Goal: Transaction & Acquisition: Purchase product/service

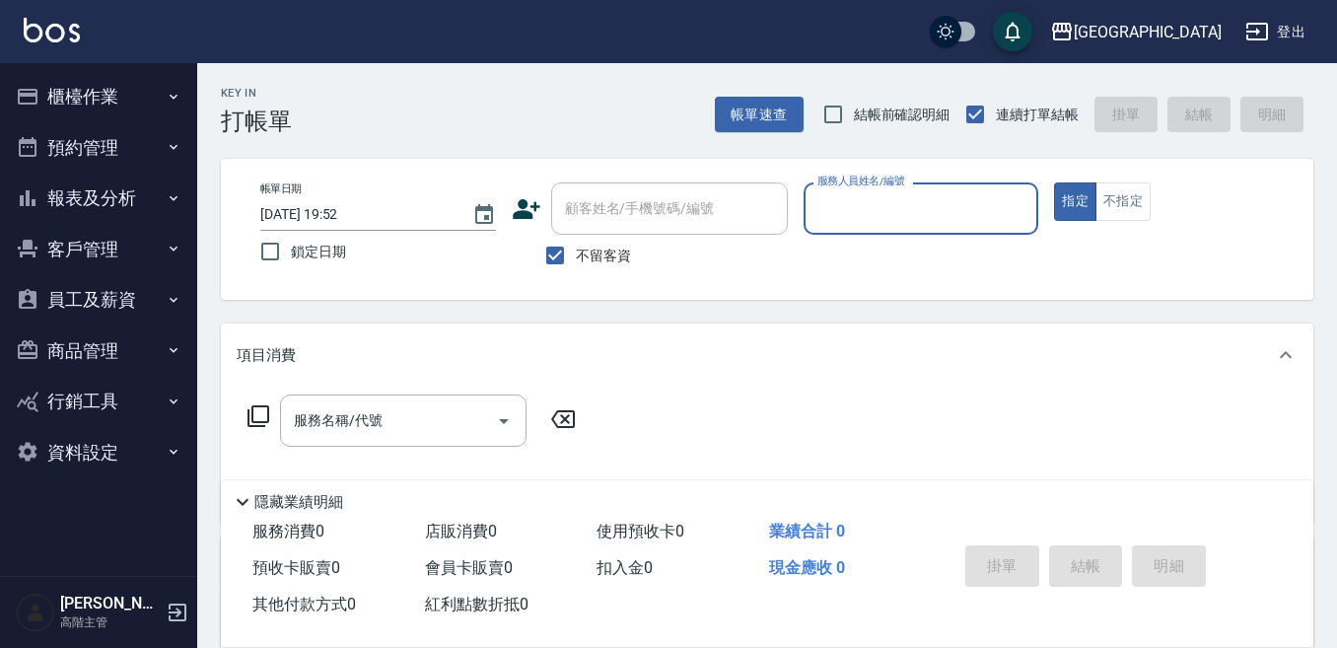
click at [82, 202] on button "報表及分析" at bounding box center [98, 198] width 181 height 51
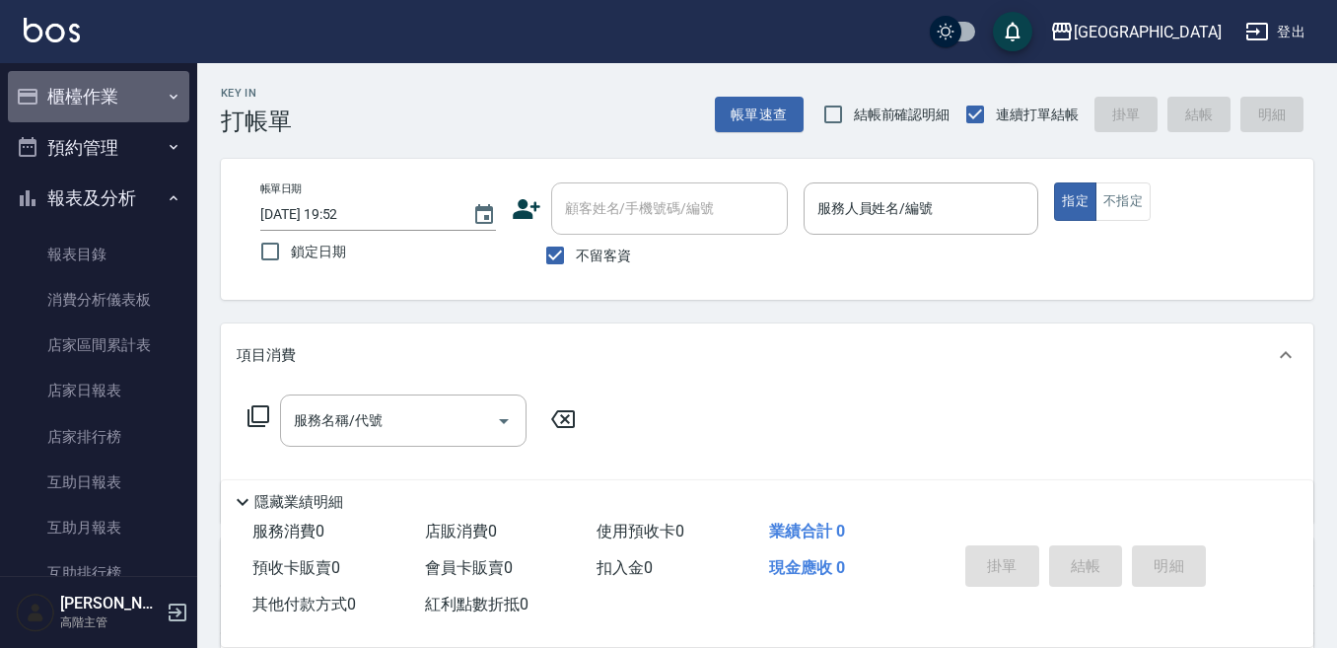
click at [103, 91] on button "櫃檯作業" at bounding box center [98, 96] width 181 height 51
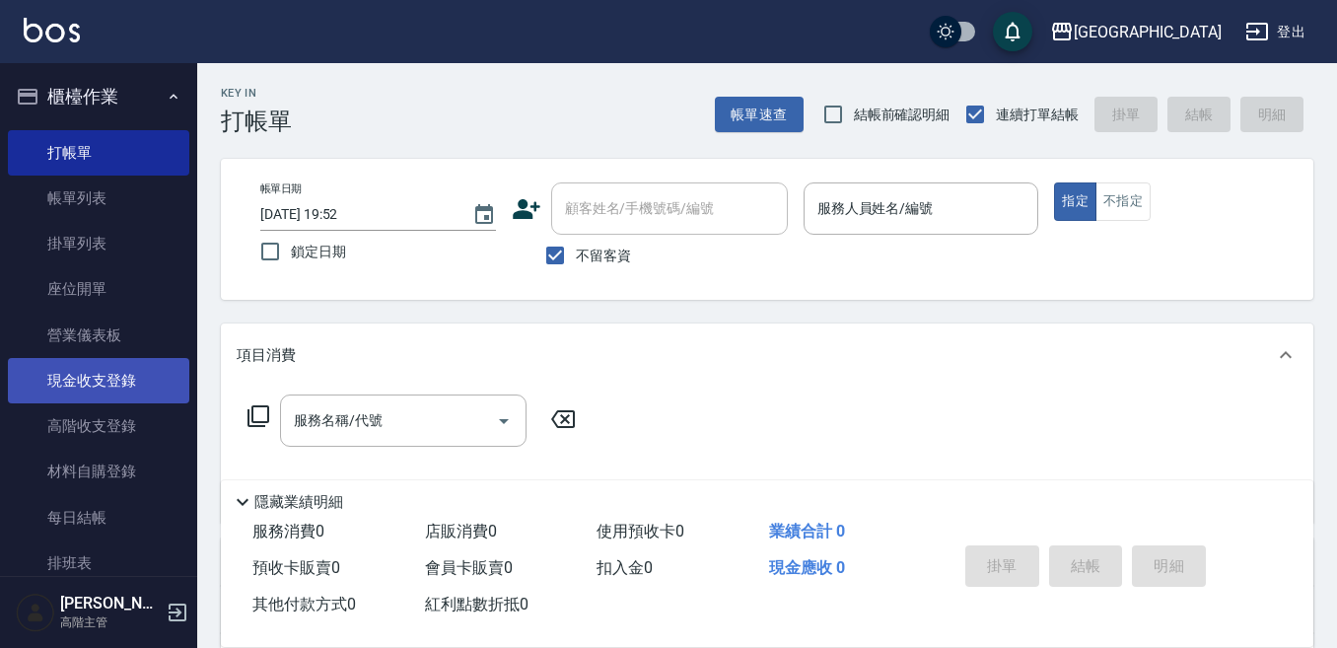
click at [113, 381] on link "現金收支登錄" at bounding box center [98, 380] width 181 height 45
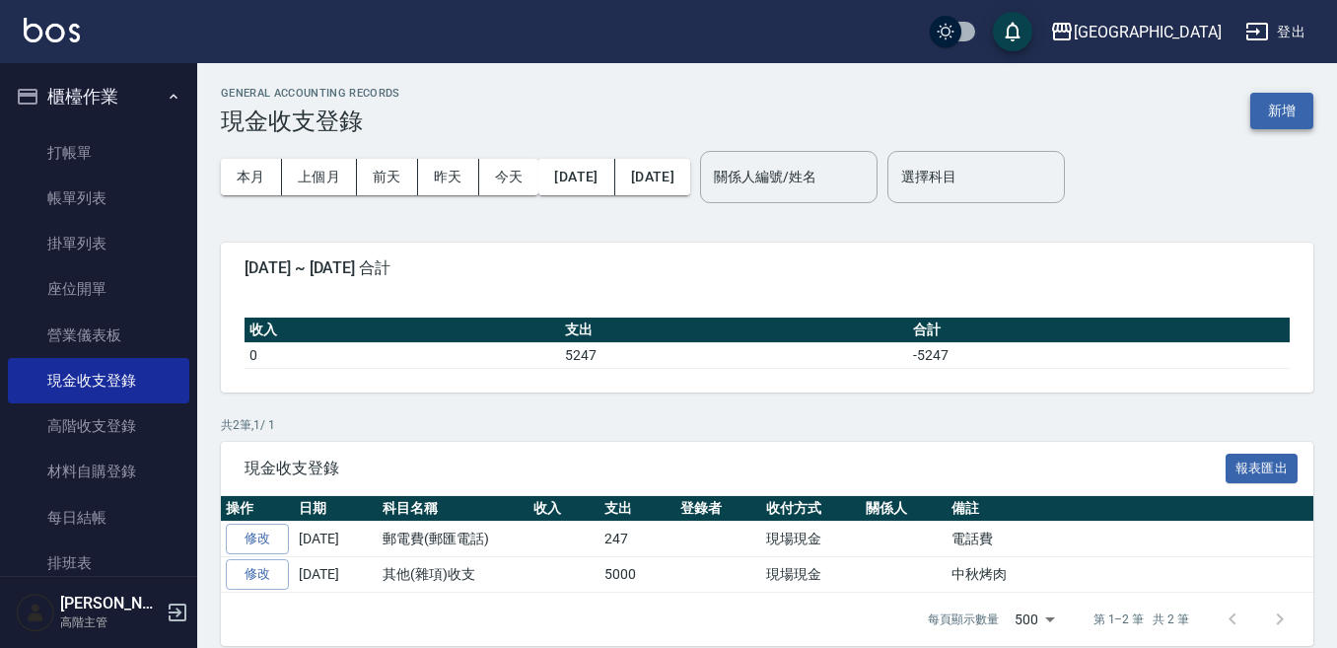
click at [1289, 104] on button "新增" at bounding box center [1281, 111] width 63 height 36
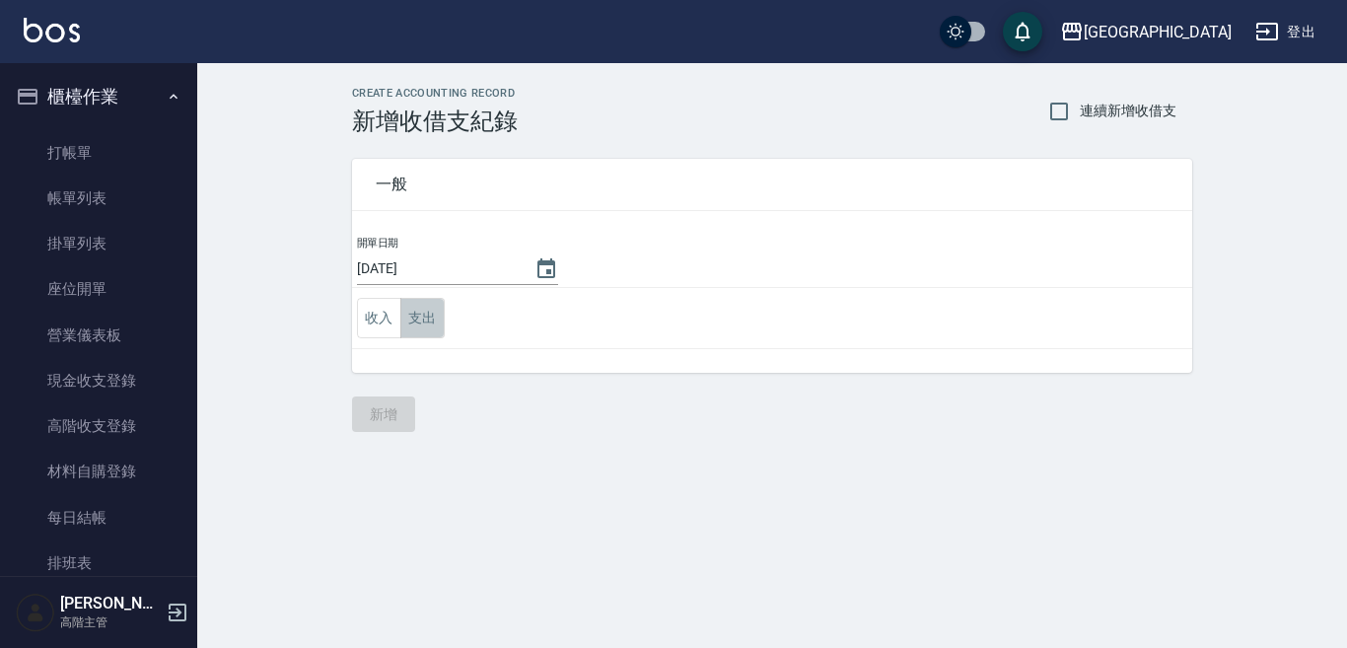
click at [417, 315] on button "支出" at bounding box center [422, 318] width 44 height 40
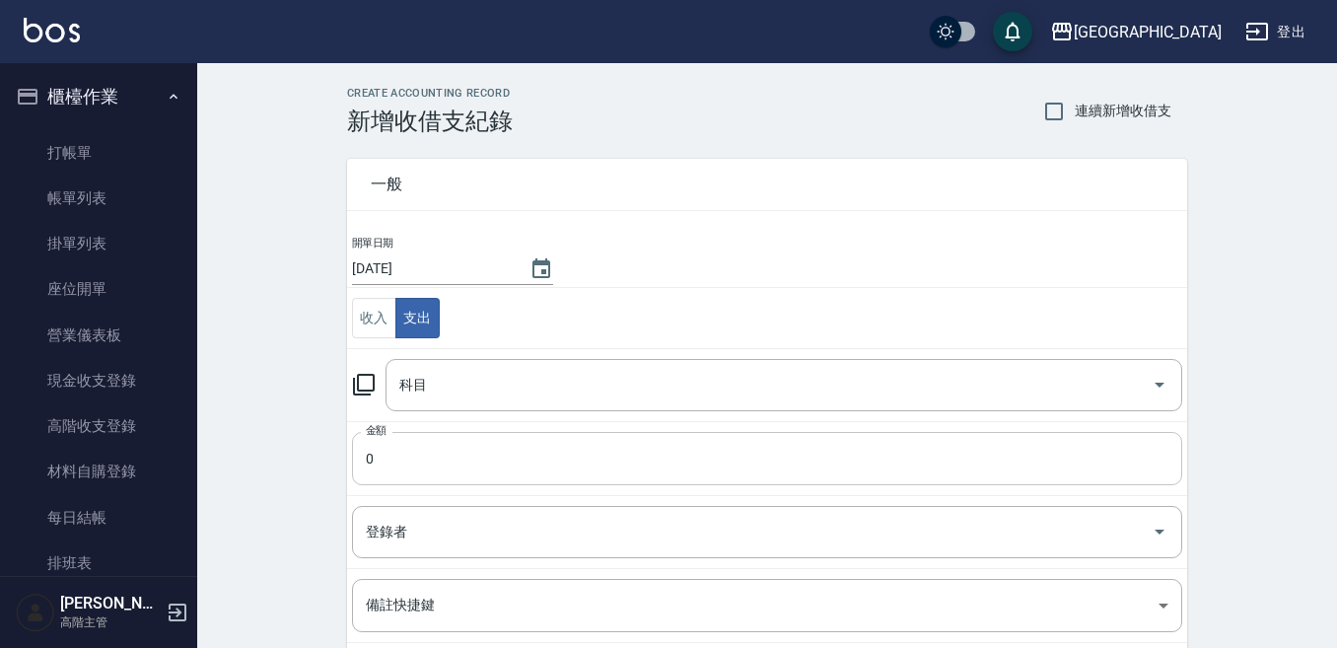
click at [387, 468] on input "0" at bounding box center [767, 458] width 830 height 53
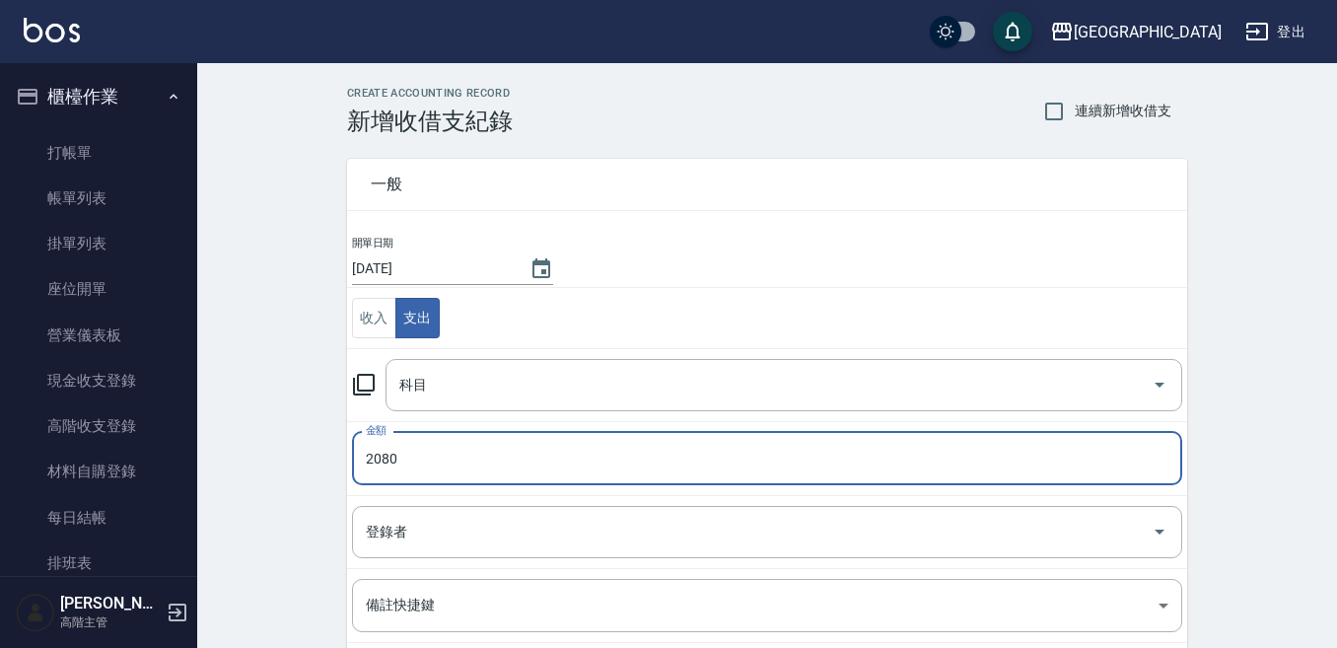
type input "2080"
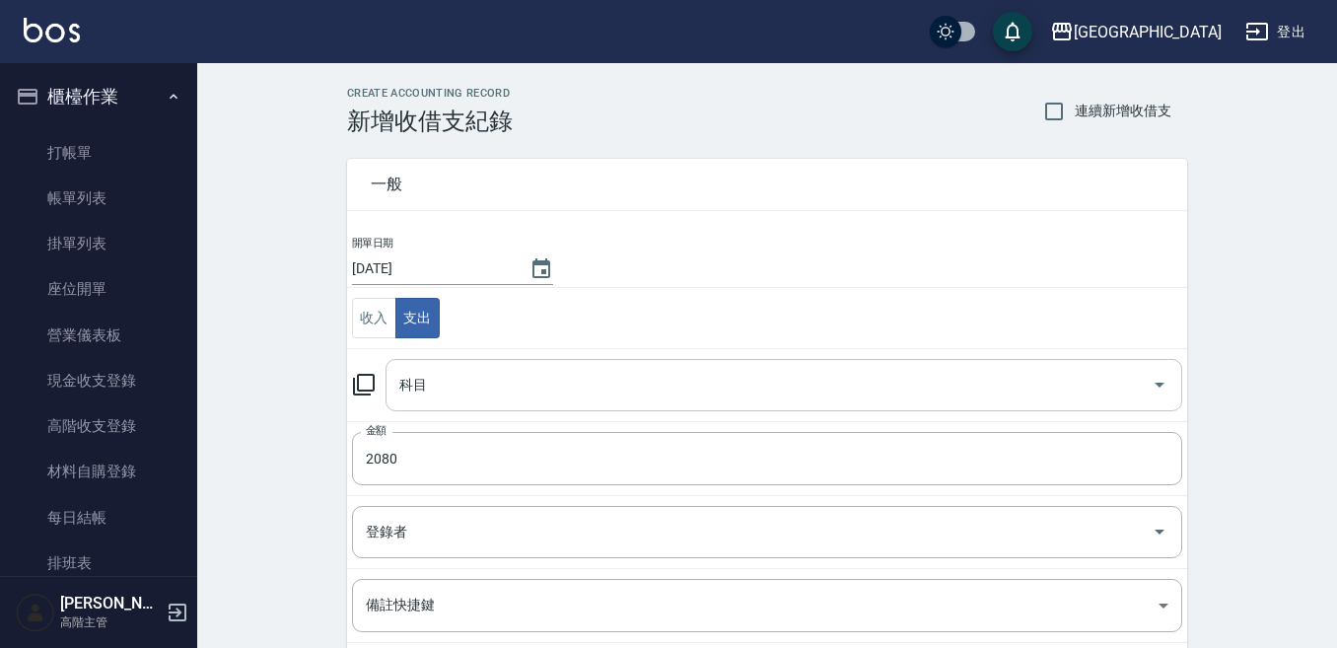
click at [415, 388] on input "科目" at bounding box center [768, 385] width 749 height 35
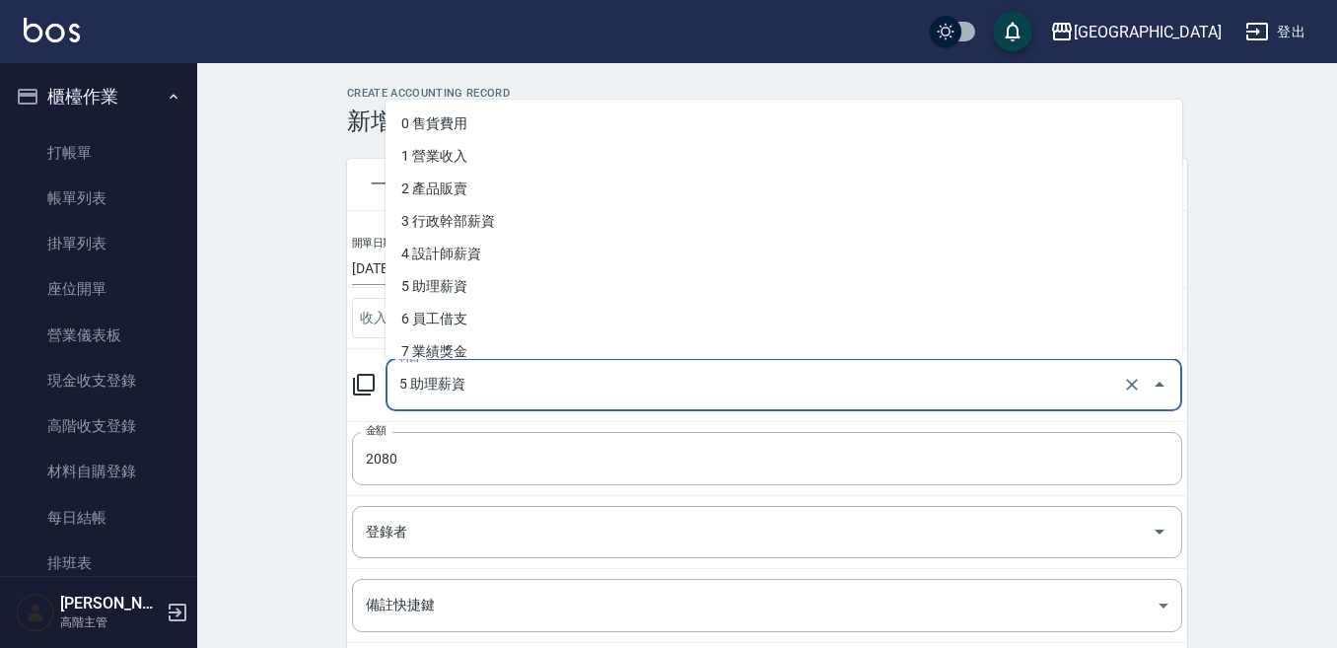
click at [415, 378] on input "5 助理薪資" at bounding box center [756, 385] width 724 height 35
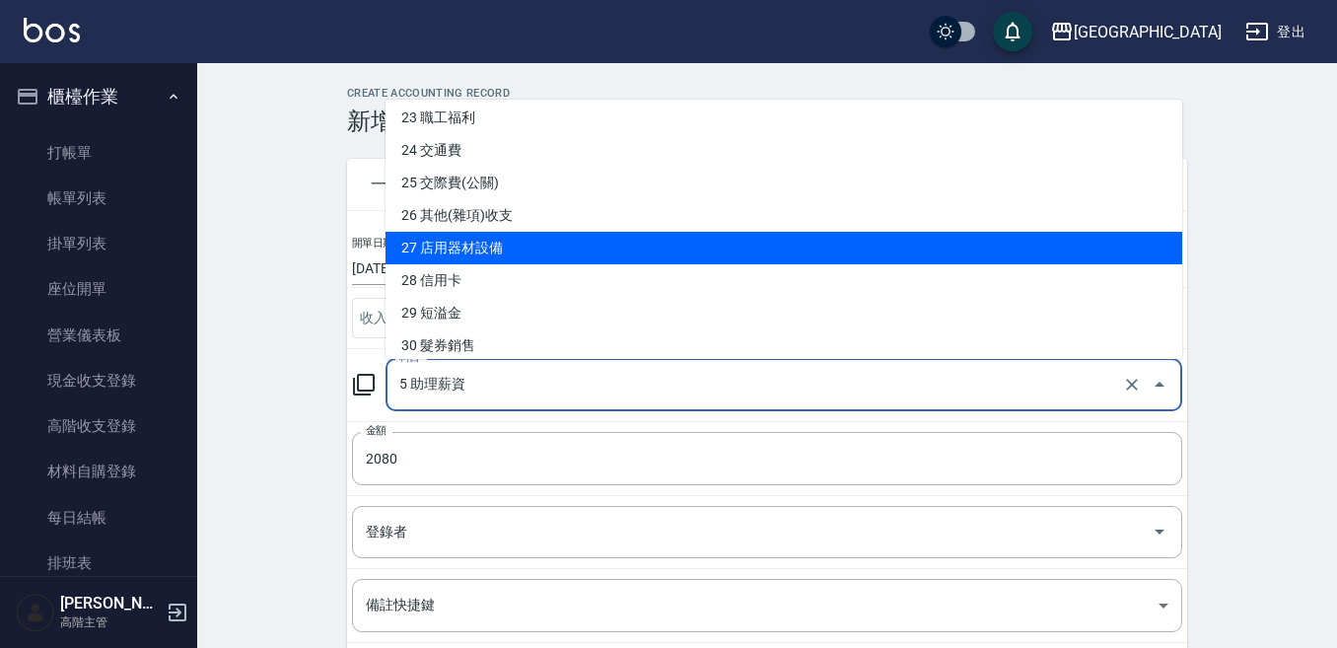
scroll to position [789, 0]
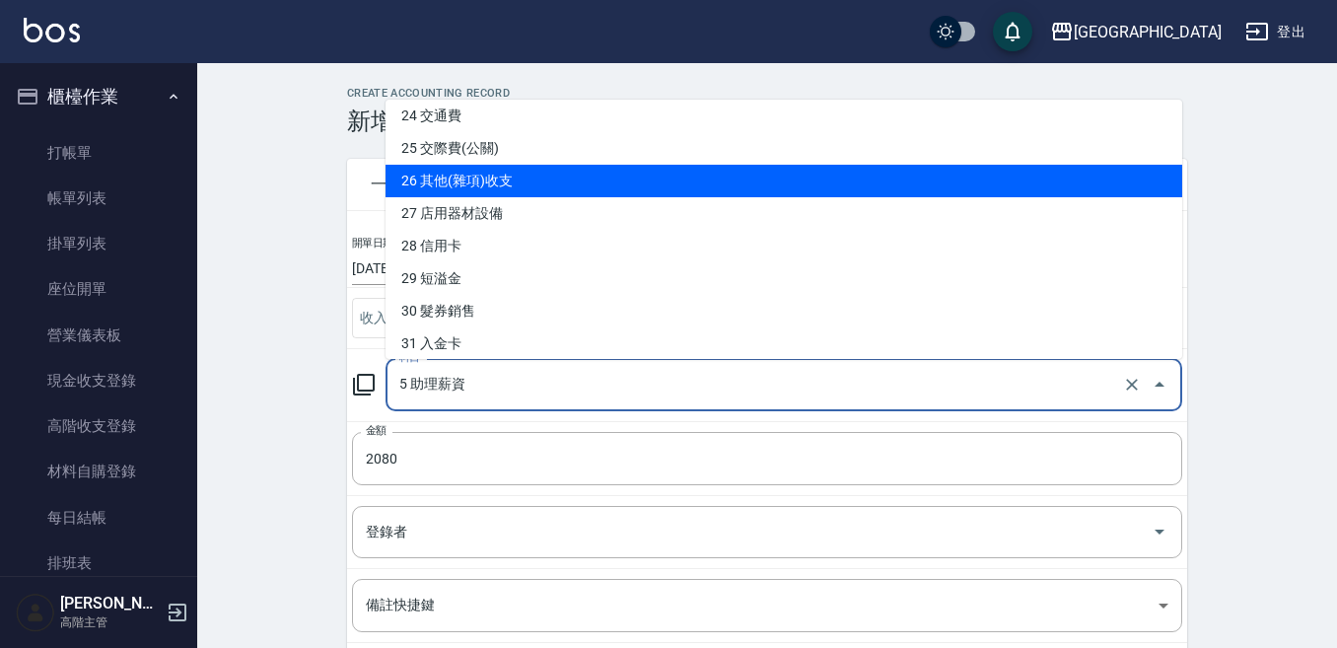
click at [508, 182] on li "26 其他(雜項)收支" at bounding box center [784, 181] width 797 height 33
type input "26 其他(雜項)收支"
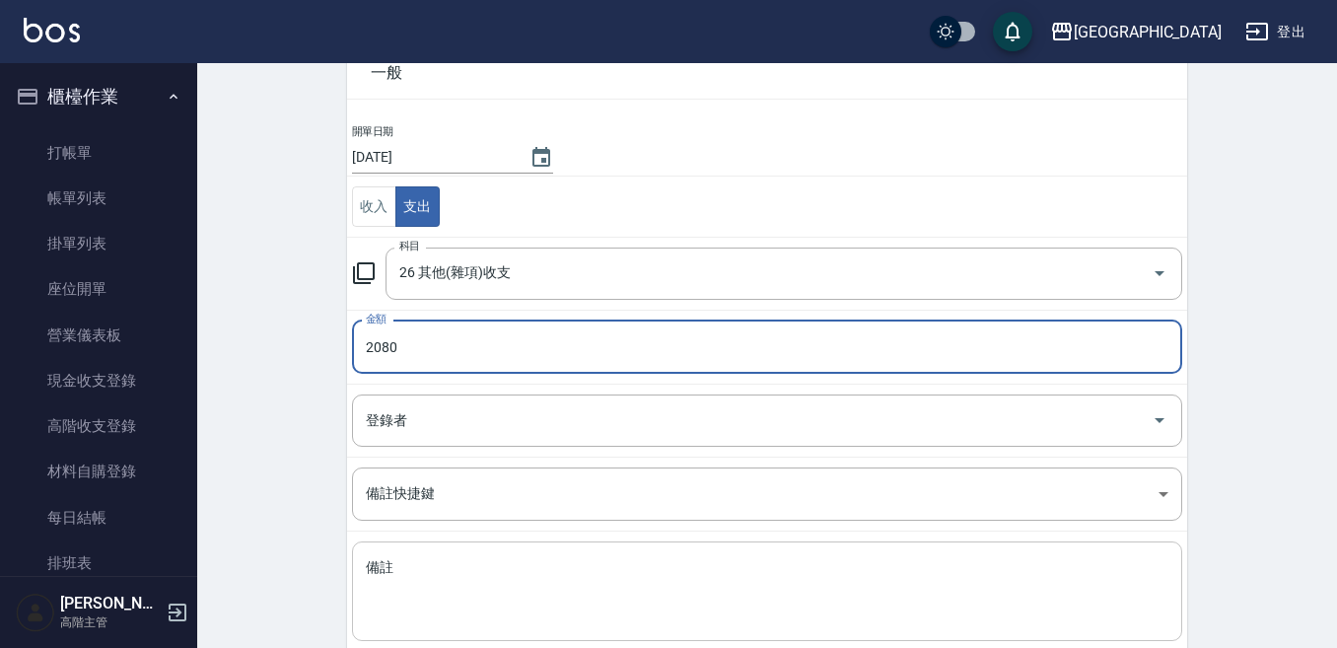
scroll to position [197, 0]
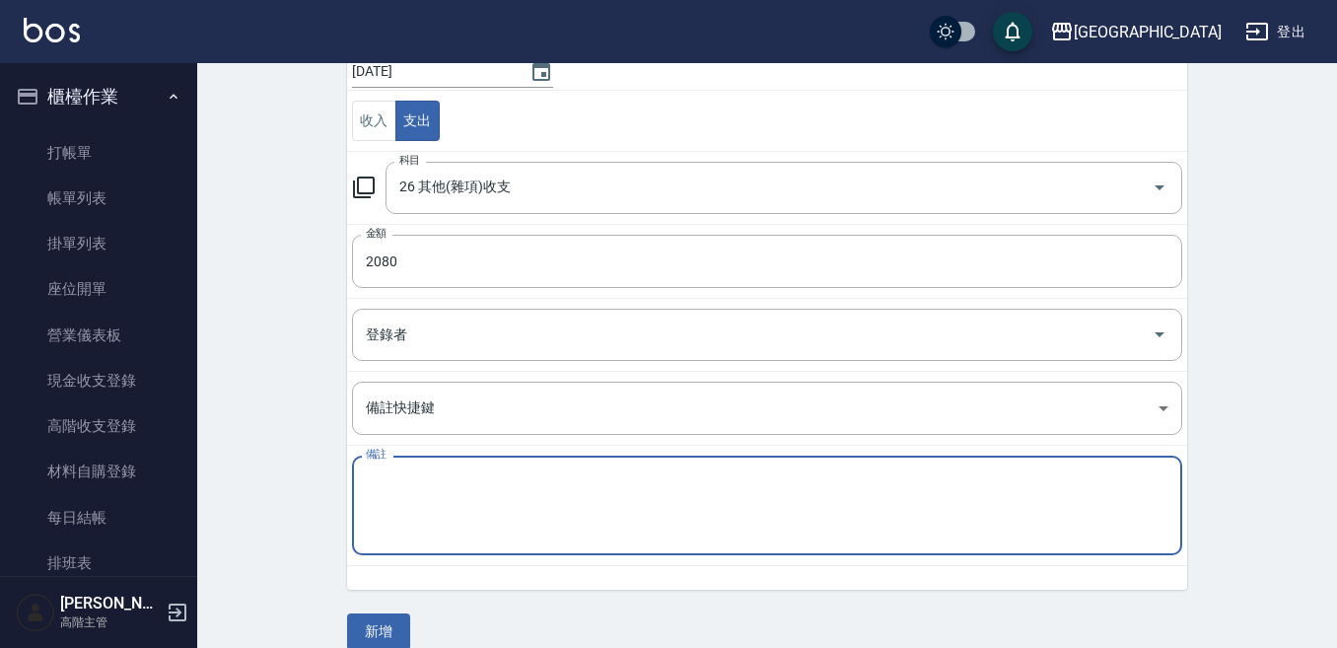
click at [401, 480] on textarea "備註" at bounding box center [767, 505] width 803 height 67
type textarea "z"
click at [382, 480] on textarea "訪師紙" at bounding box center [767, 505] width 803 height 67
drag, startPoint x: 402, startPoint y: 480, endPoint x: 412, endPoint y: 477, distance: 10.3
click at [408, 478] on textarea "訪師紙" at bounding box center [767, 505] width 803 height 67
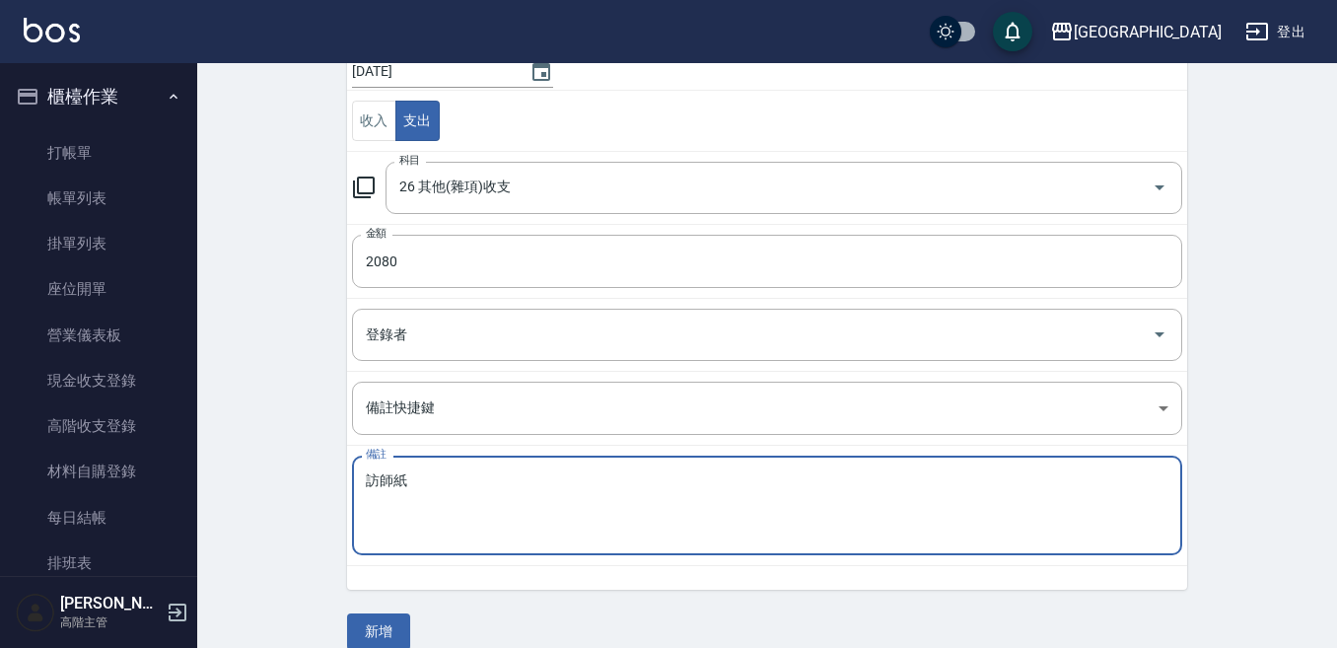
click at [394, 477] on textarea "訪師紙" at bounding box center [767, 505] width 803 height 67
type textarea "防濕紙"
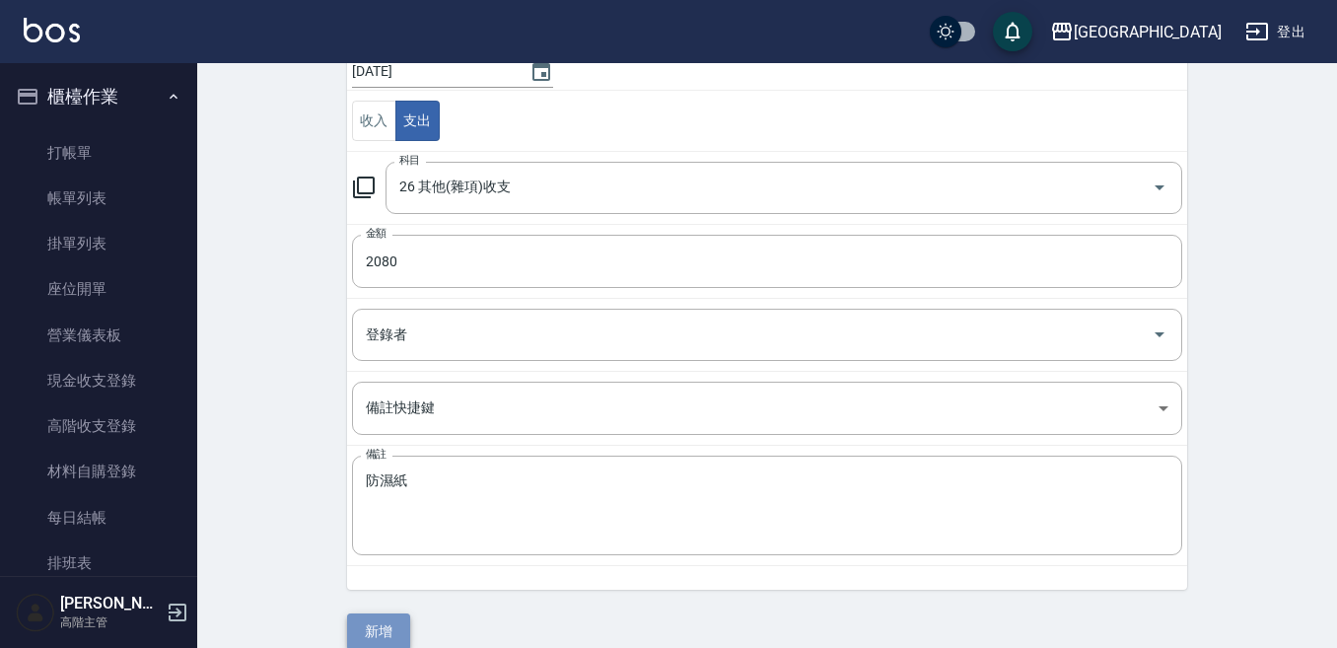
click at [378, 621] on button "新增" at bounding box center [378, 631] width 63 height 36
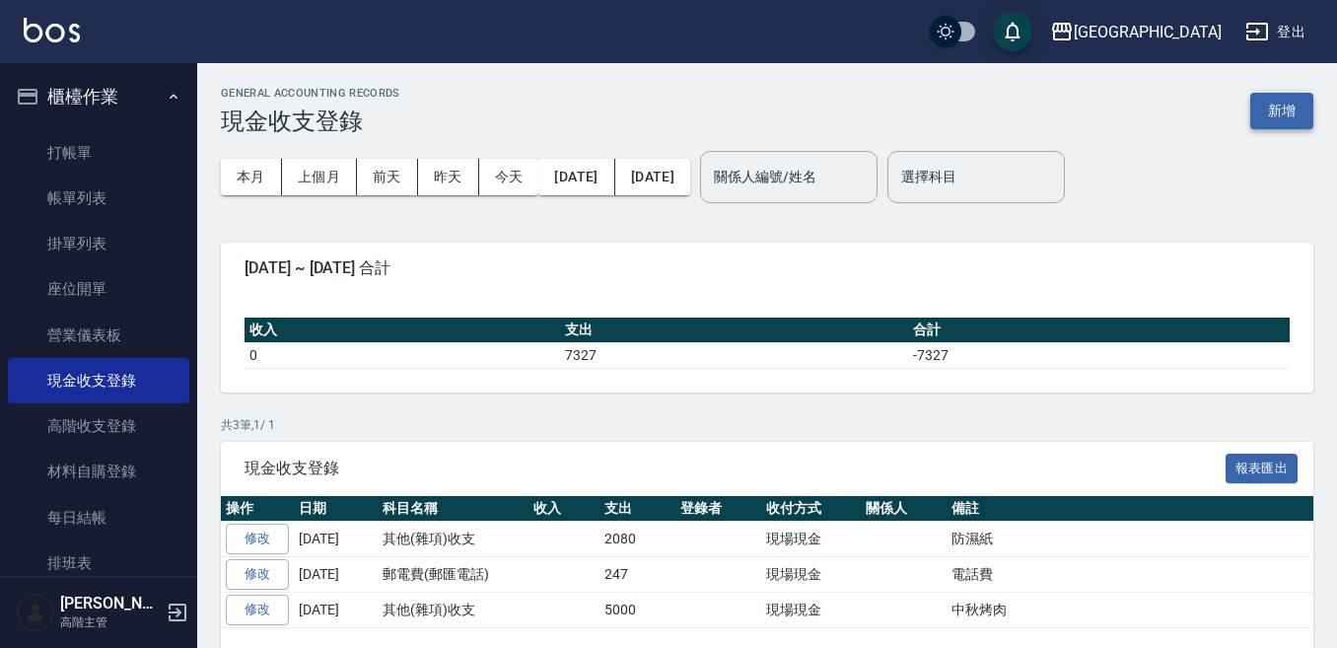
click at [1282, 106] on button "新增" at bounding box center [1281, 111] width 63 height 36
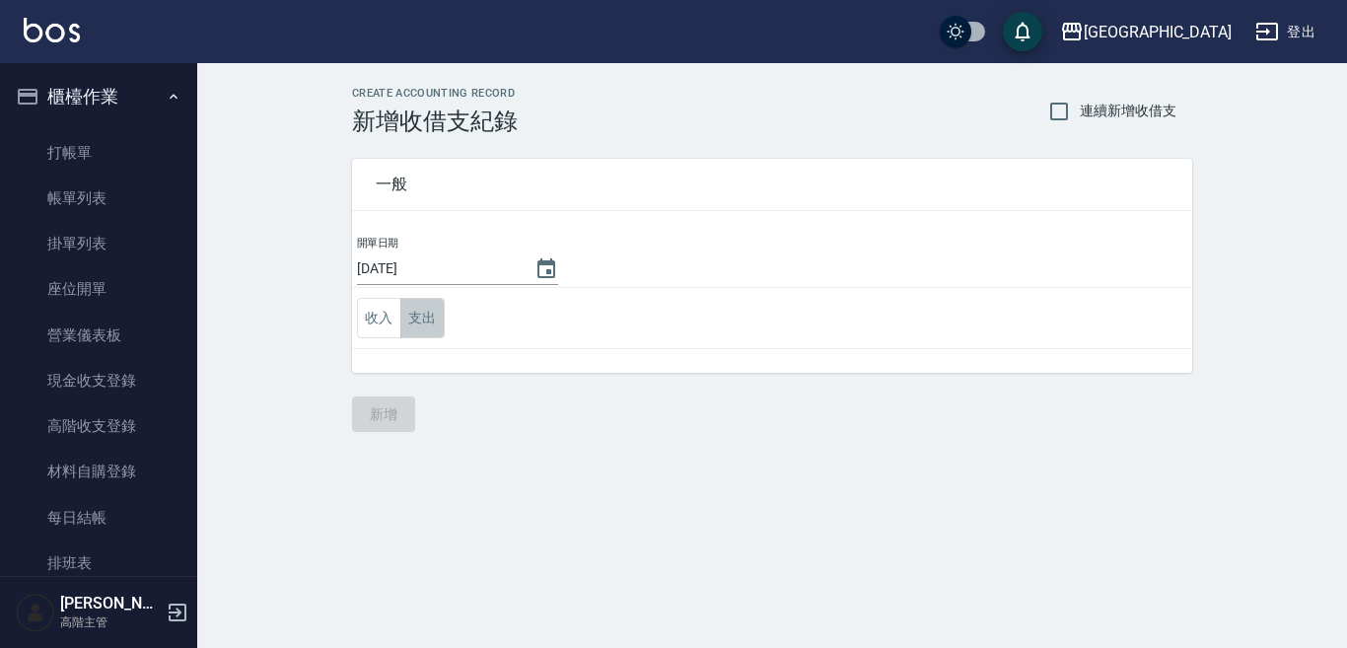
click at [430, 316] on button "支出" at bounding box center [422, 318] width 44 height 40
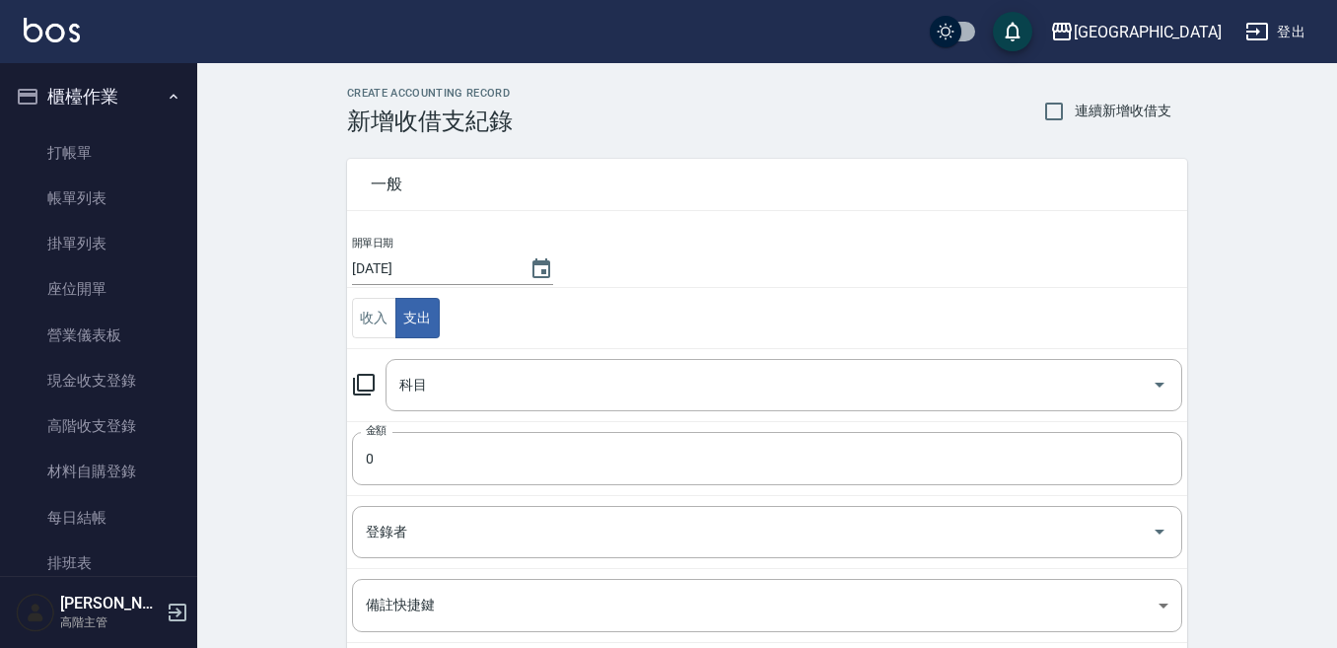
click at [394, 424] on td "金額 0 金額" at bounding box center [767, 458] width 840 height 74
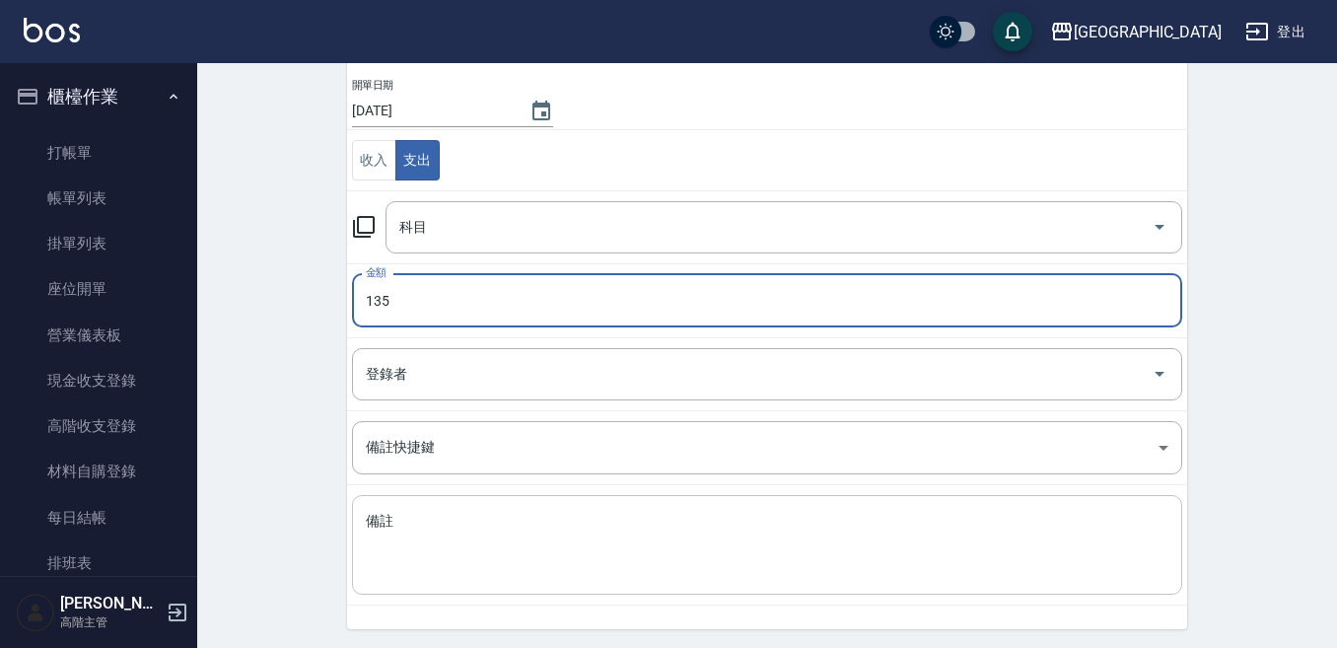
scroll to position [223, 0]
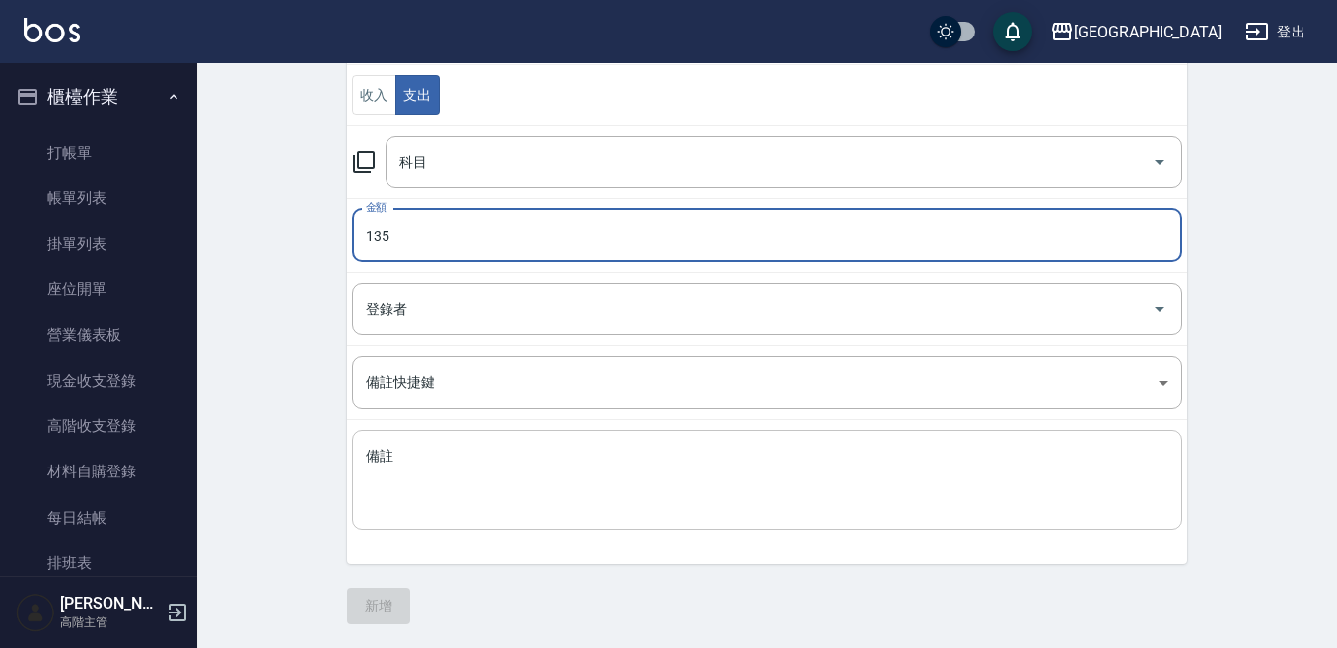
type input "135"
drag, startPoint x: 411, startPoint y: 463, endPoint x: 411, endPoint y: 453, distance: 10.8
click at [411, 453] on textarea "備註" at bounding box center [767, 480] width 803 height 67
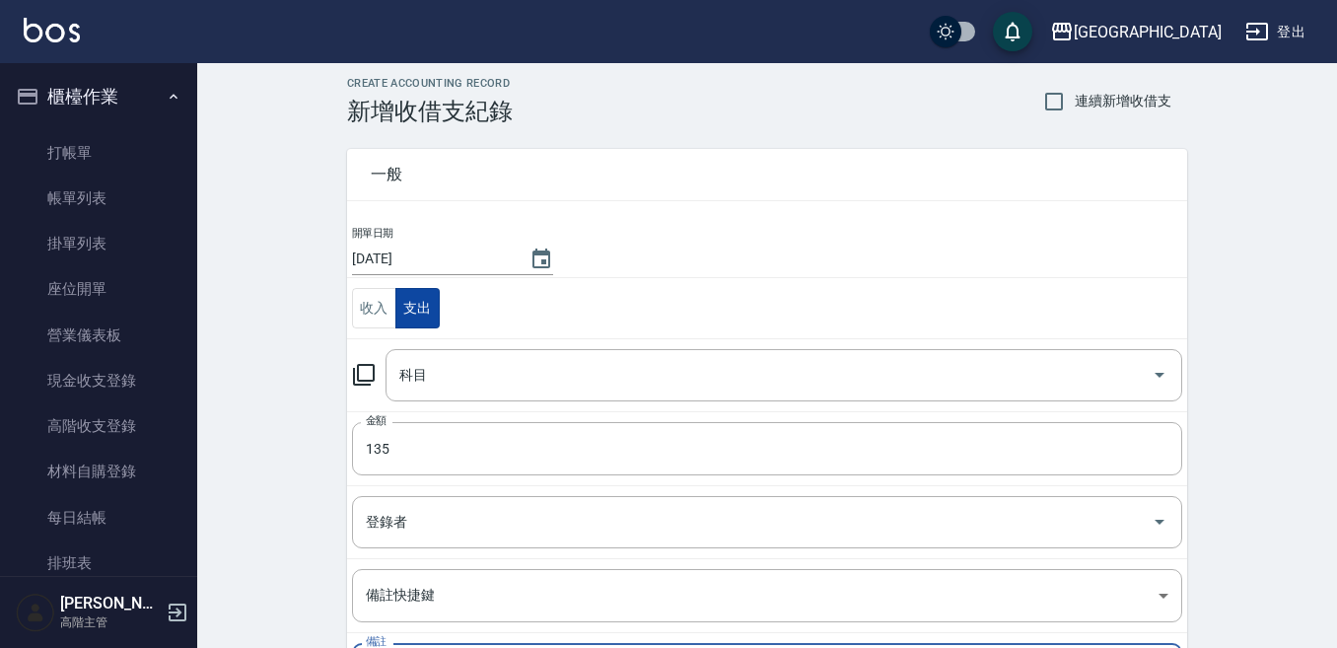
scroll to position [0, 0]
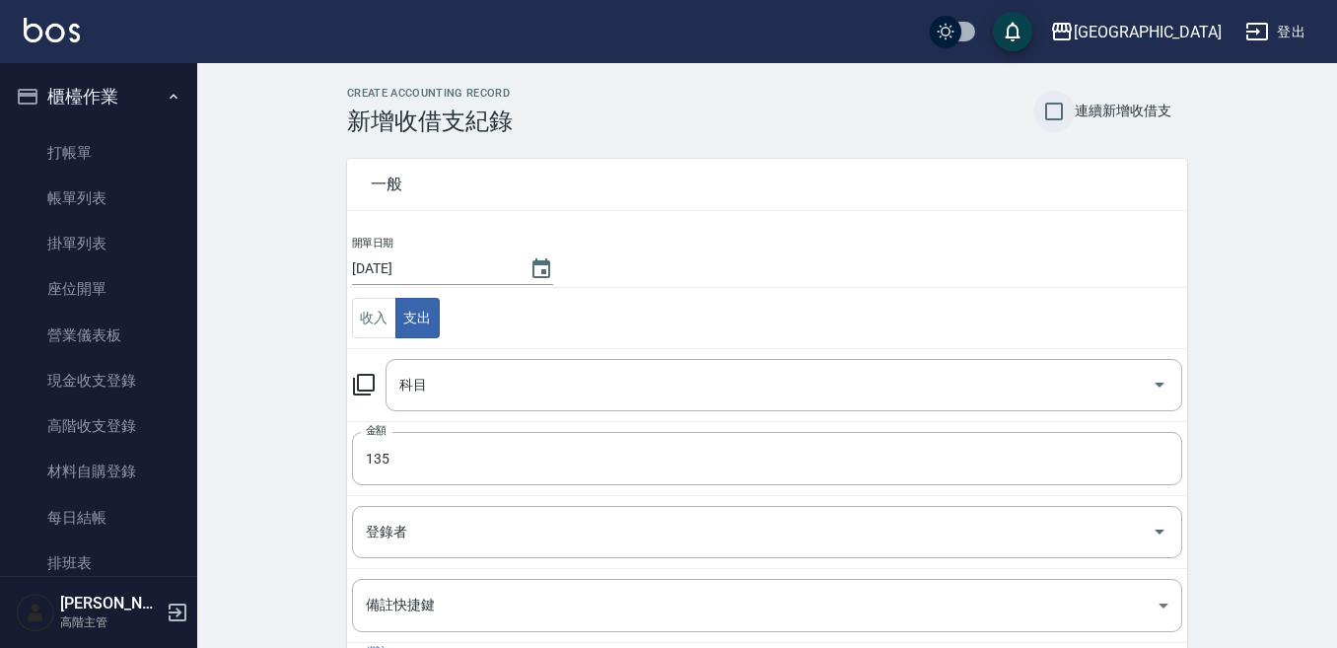
type textarea "電池"
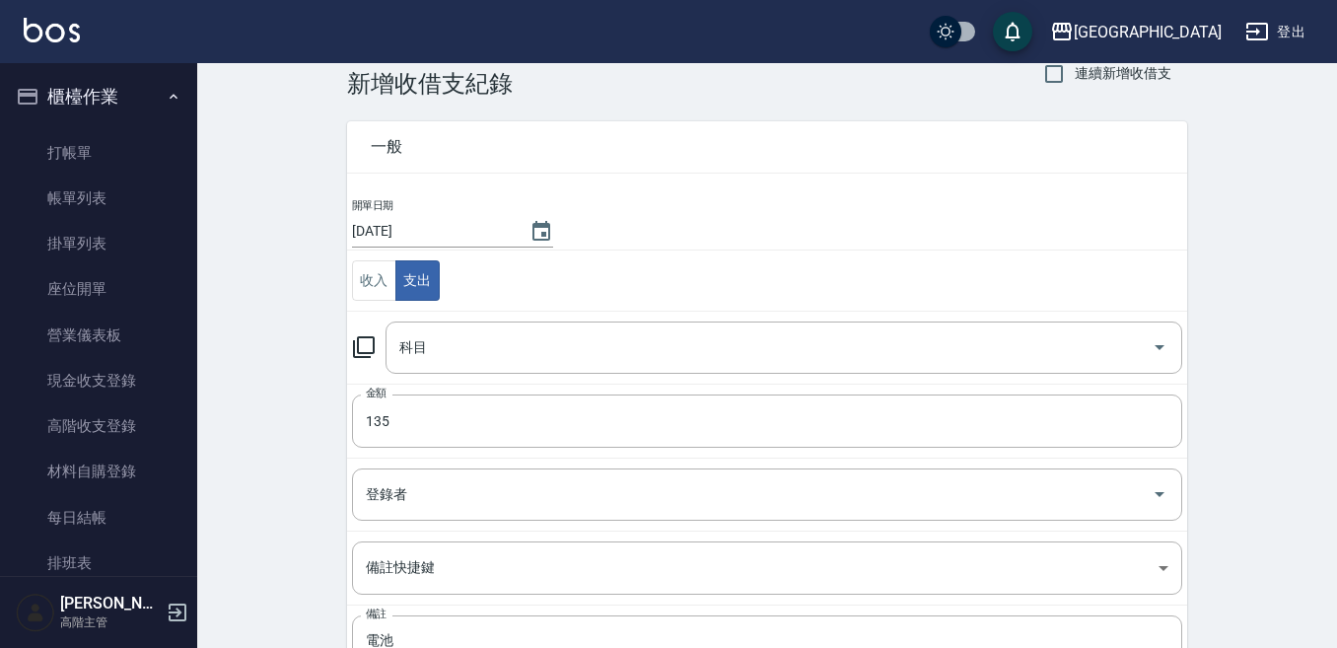
click at [1055, 115] on div "一般 開單日期 2025/10/11 收入 支出 科目 科目 金額 135 金額 登錄者 登錄者 備註快捷鍵 ​ 備註快捷鍵 備註 電池 x 備註" at bounding box center [755, 424] width 864 height 652
drag, startPoint x: 1048, startPoint y: 75, endPoint x: 1062, endPoint y: 74, distance: 13.8
click at [1058, 74] on input "連續新增收借支" at bounding box center [1053, 73] width 41 height 41
checkbox input "true"
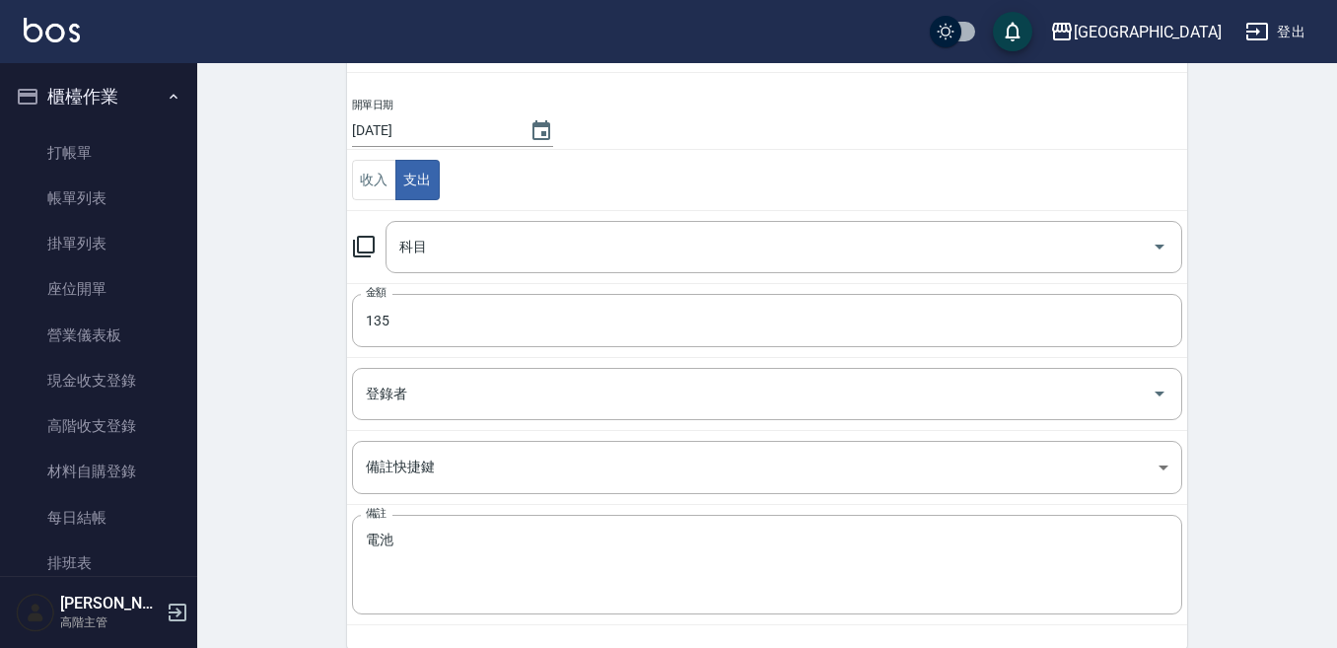
scroll to position [0, 0]
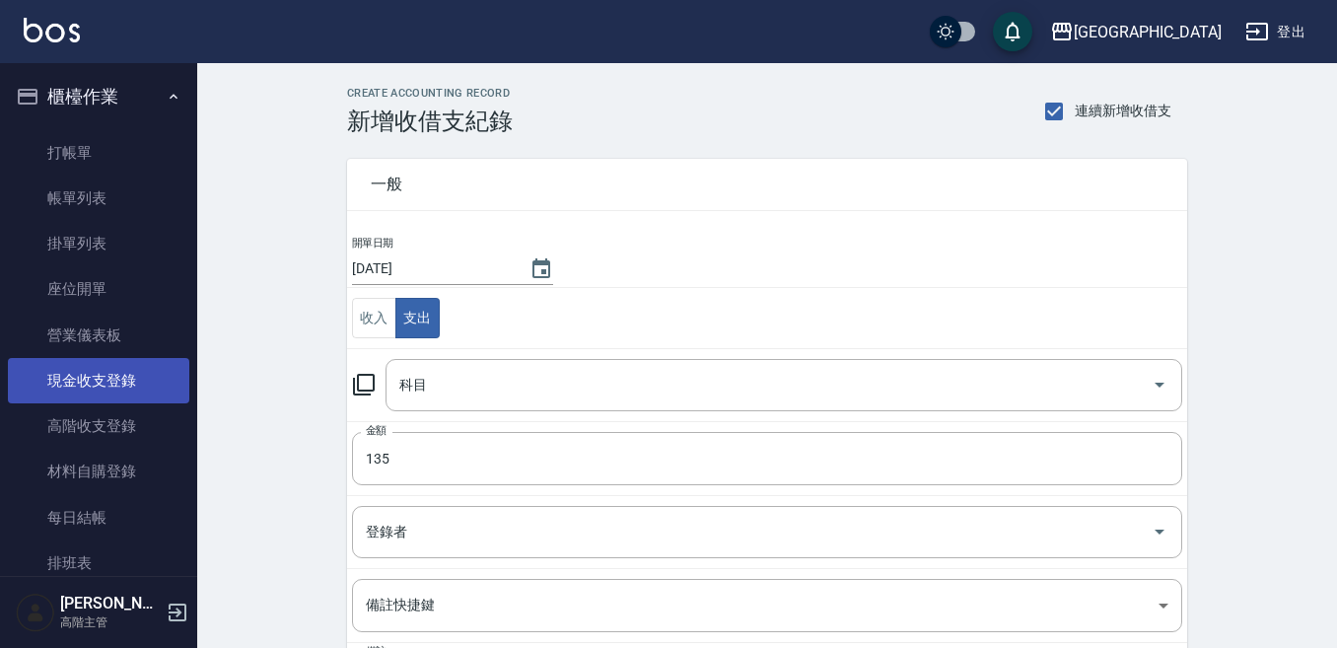
click at [109, 374] on link "現金收支登錄" at bounding box center [98, 380] width 181 height 45
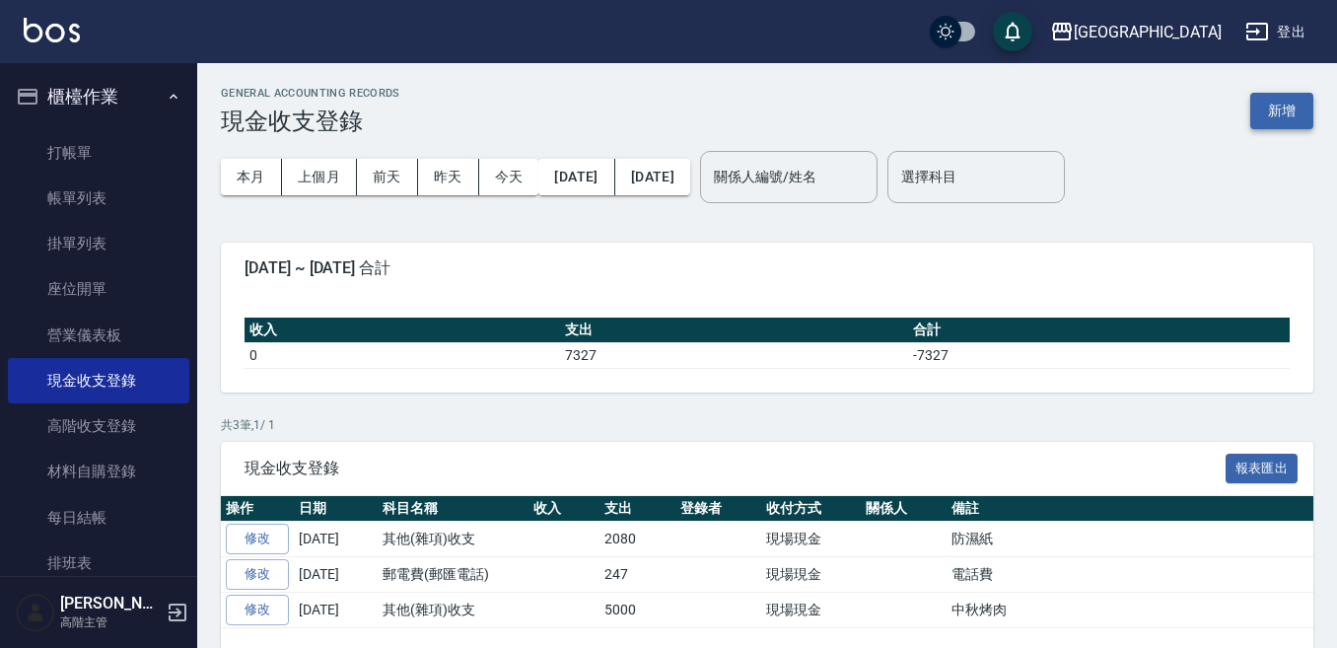
click at [1279, 110] on button "新增" at bounding box center [1281, 111] width 63 height 36
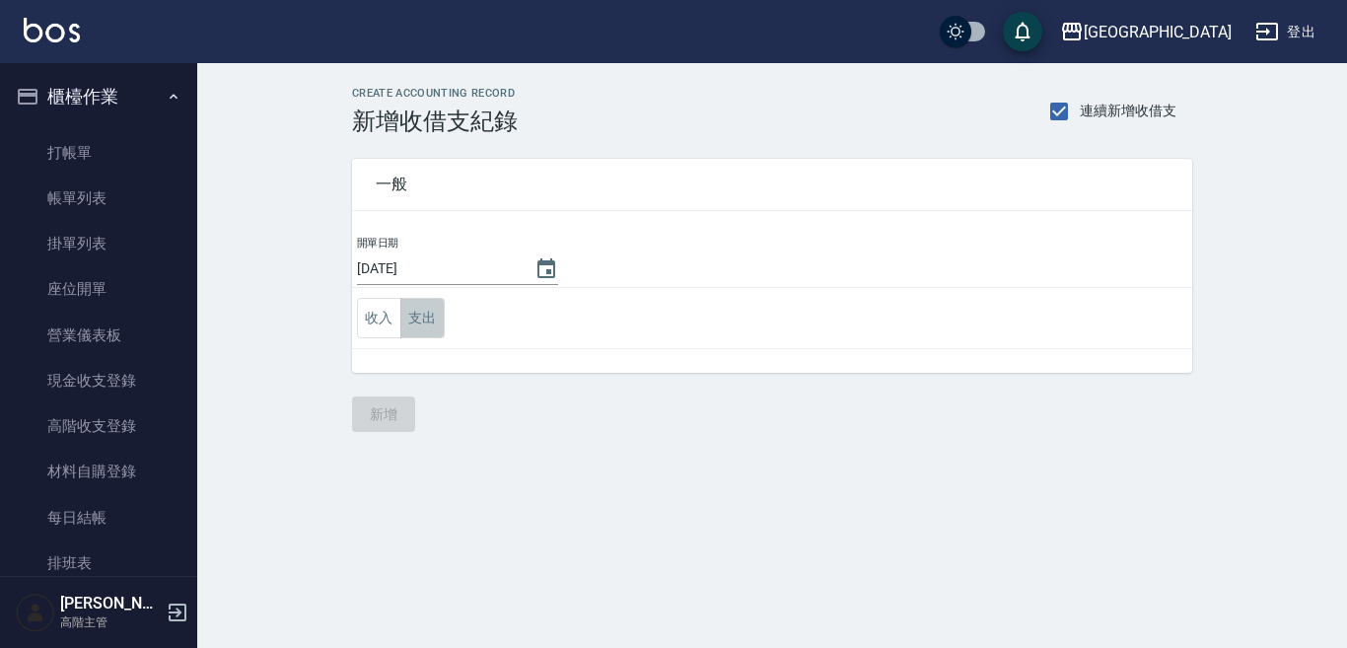
drag, startPoint x: 420, startPoint y: 314, endPoint x: 417, endPoint y: 330, distance: 17.0
click at [421, 304] on button "支出" at bounding box center [422, 318] width 44 height 40
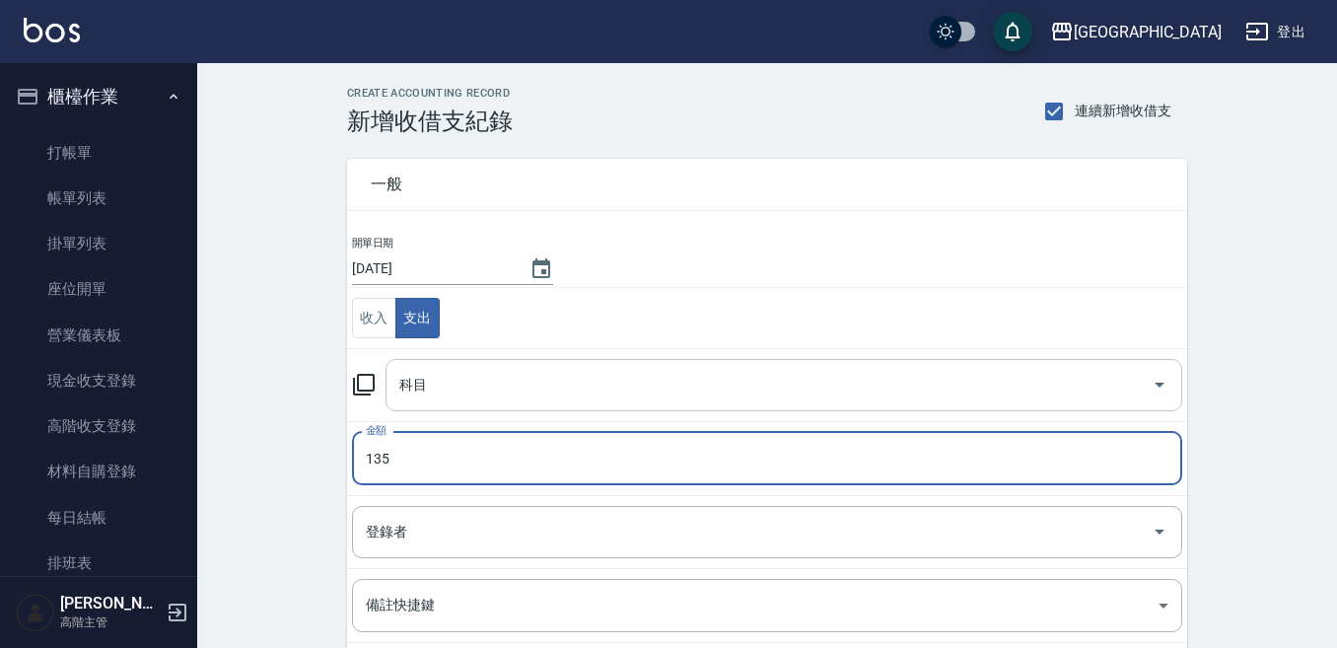
type input "135"
click at [489, 381] on input "科目" at bounding box center [768, 385] width 749 height 35
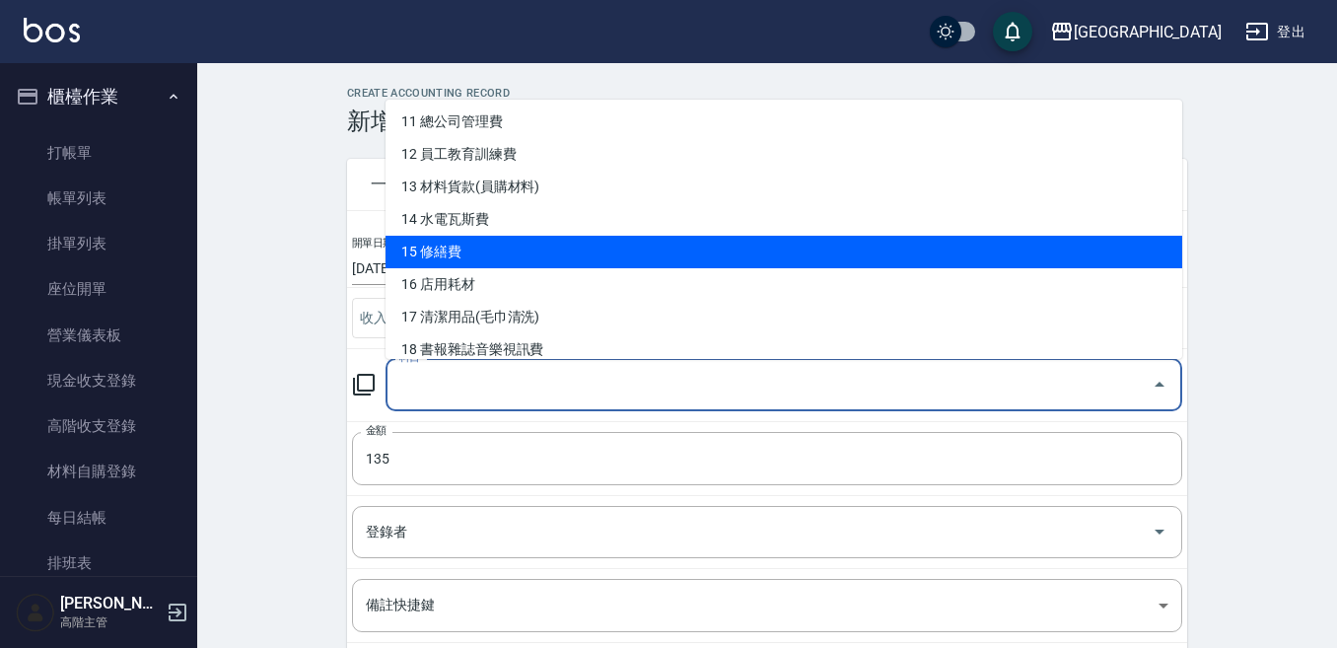
scroll to position [394, 0]
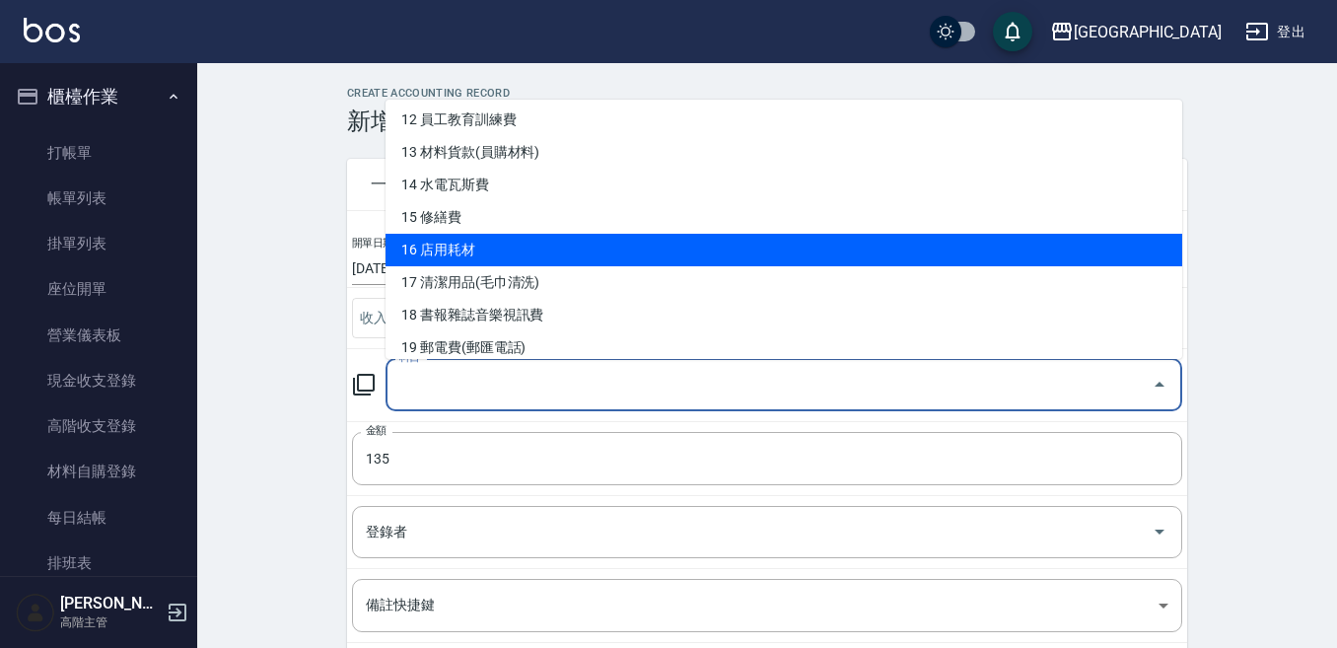
click at [461, 252] on li "16 店用耗材" at bounding box center [784, 250] width 797 height 33
type input "16 店用耗材"
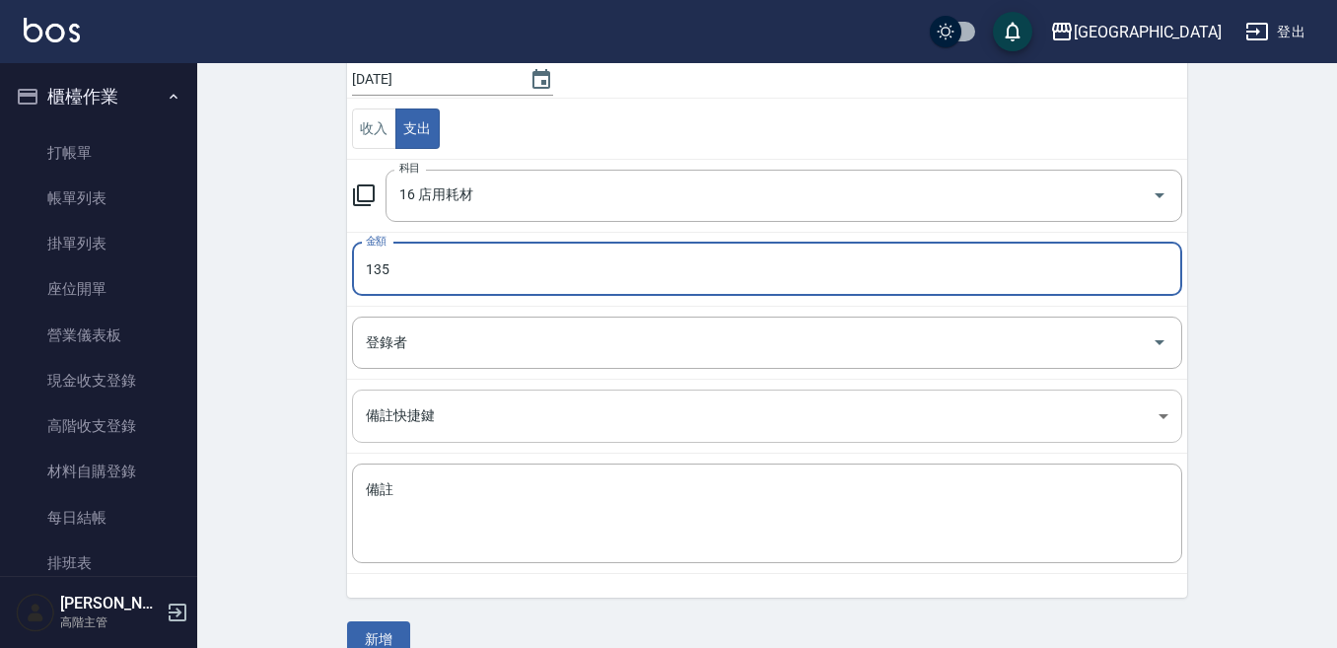
scroll to position [223, 0]
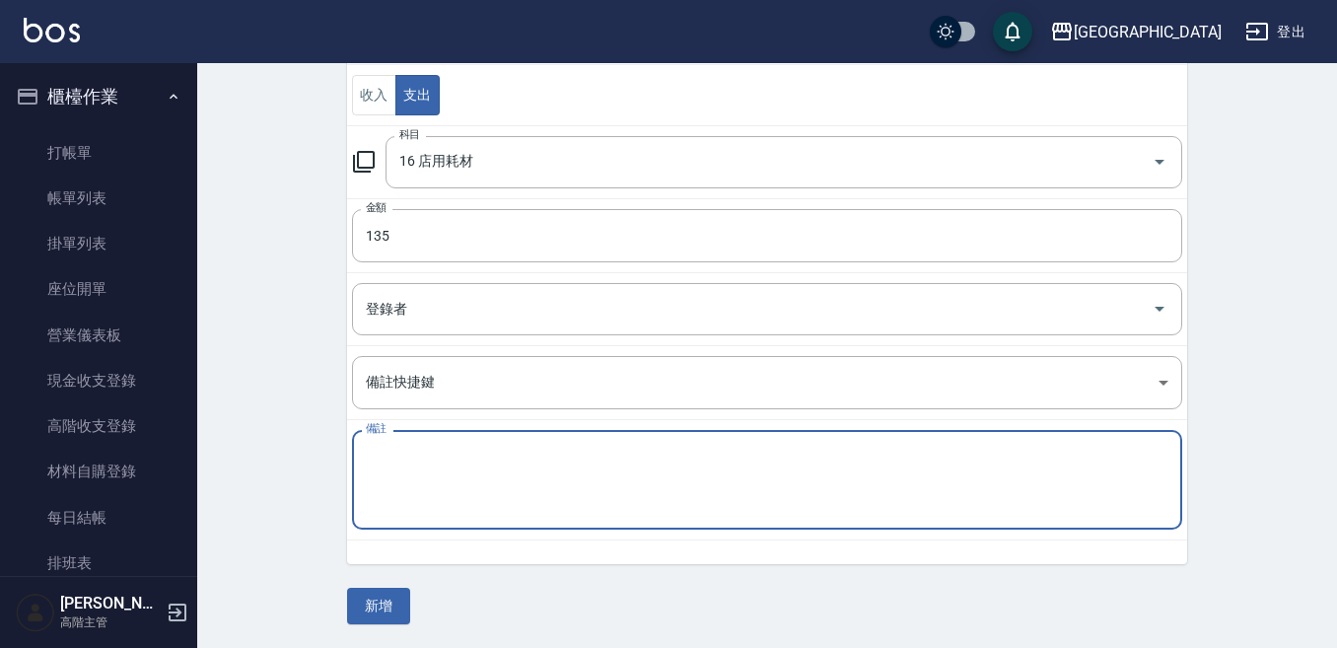
drag, startPoint x: 379, startPoint y: 469, endPoint x: 389, endPoint y: 454, distance: 18.6
click at [379, 465] on textarea "備註" at bounding box center [767, 480] width 803 height 67
type textarea "電池"
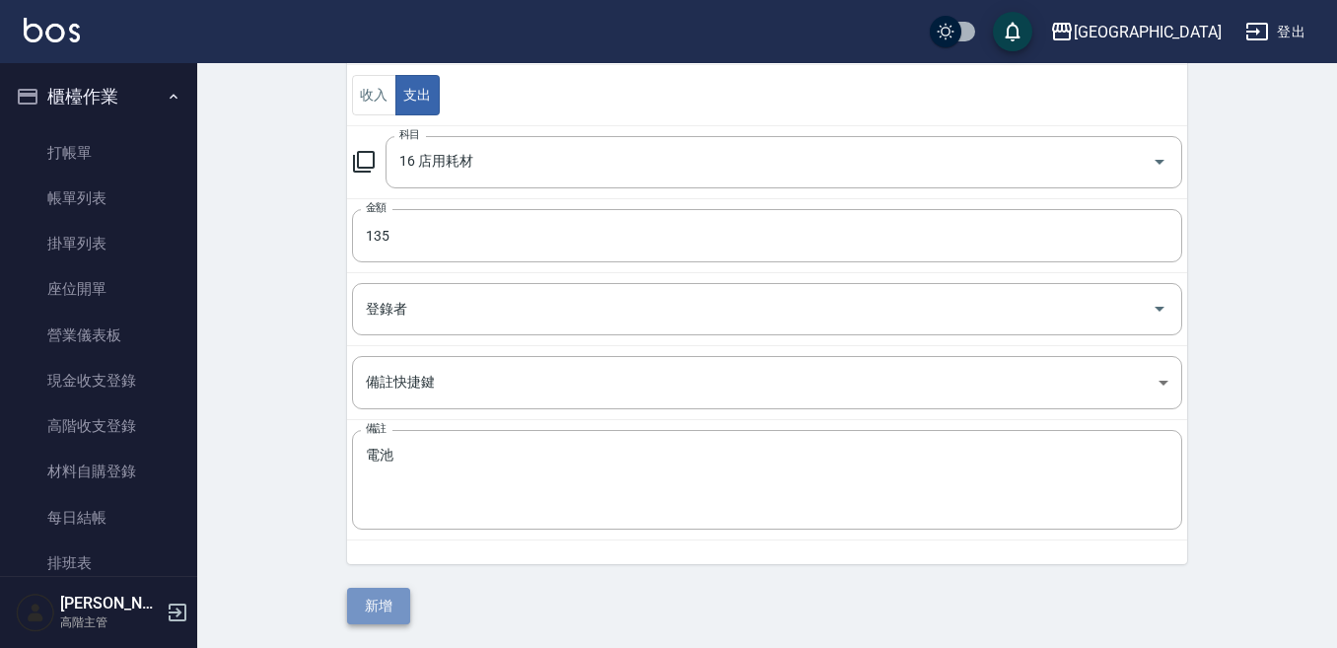
click at [381, 604] on button "新增" at bounding box center [378, 606] width 63 height 36
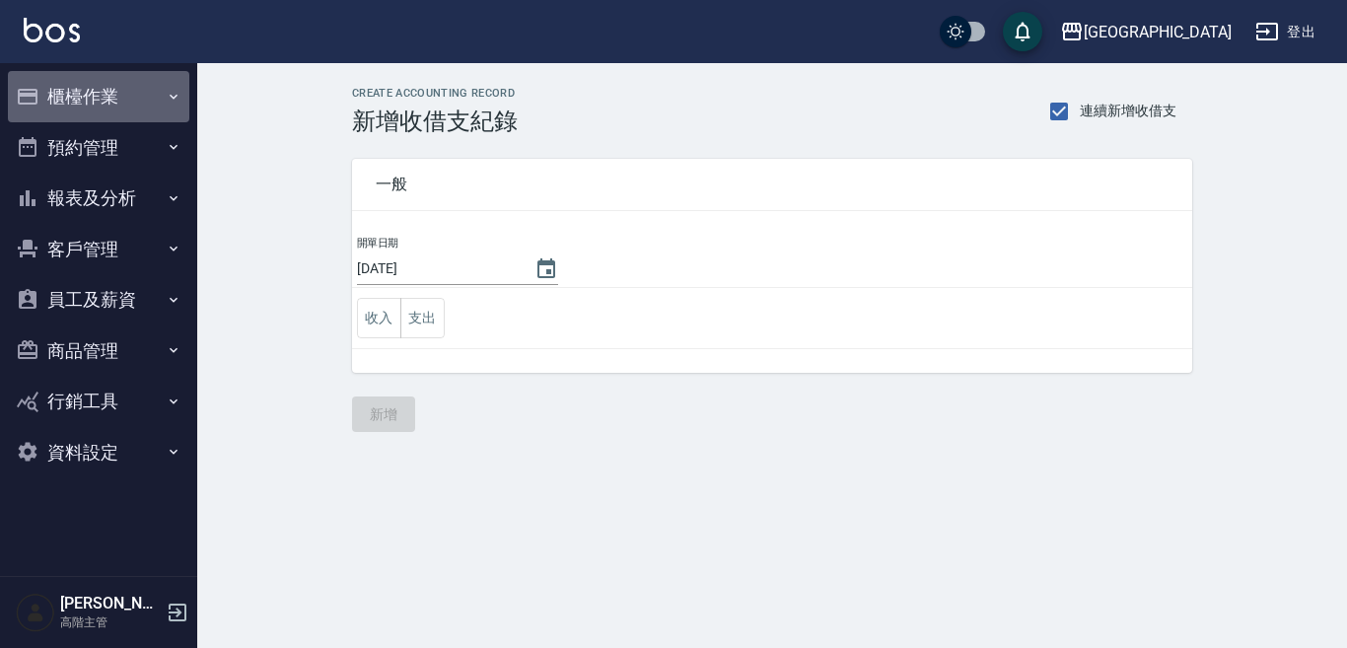
click at [98, 83] on button "櫃檯作業" at bounding box center [98, 96] width 181 height 51
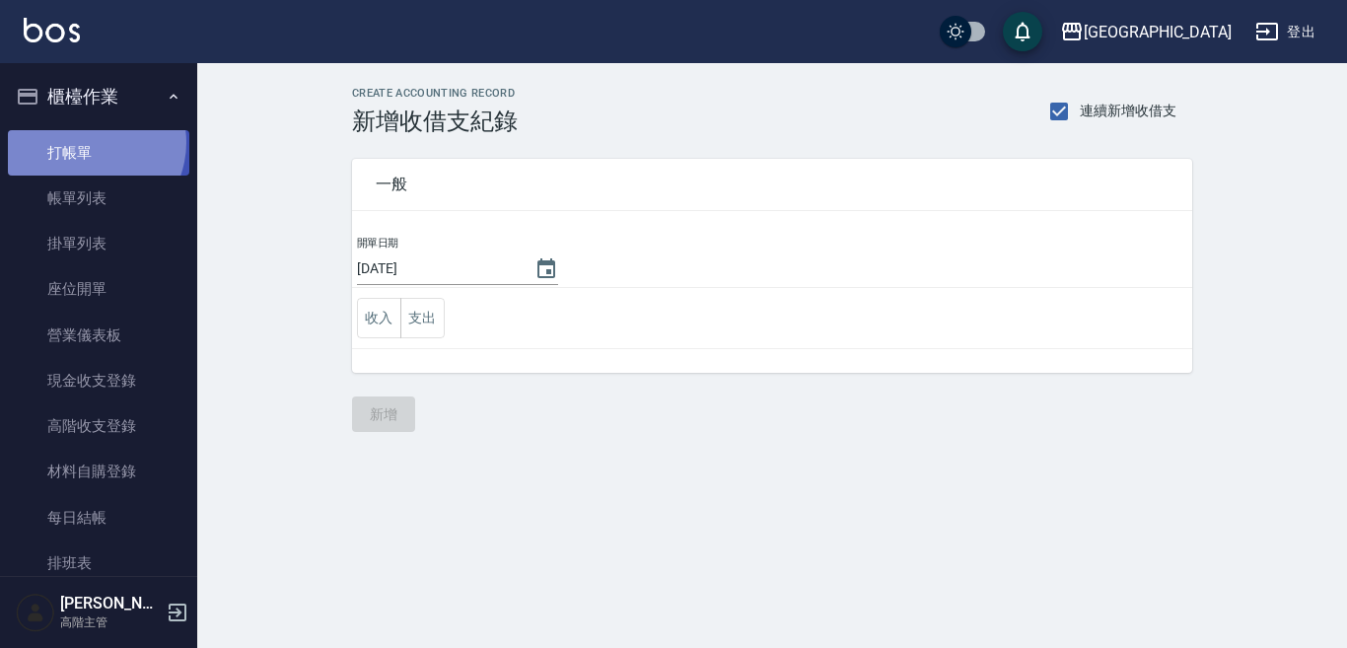
click at [87, 142] on link "打帳單" at bounding box center [98, 152] width 181 height 45
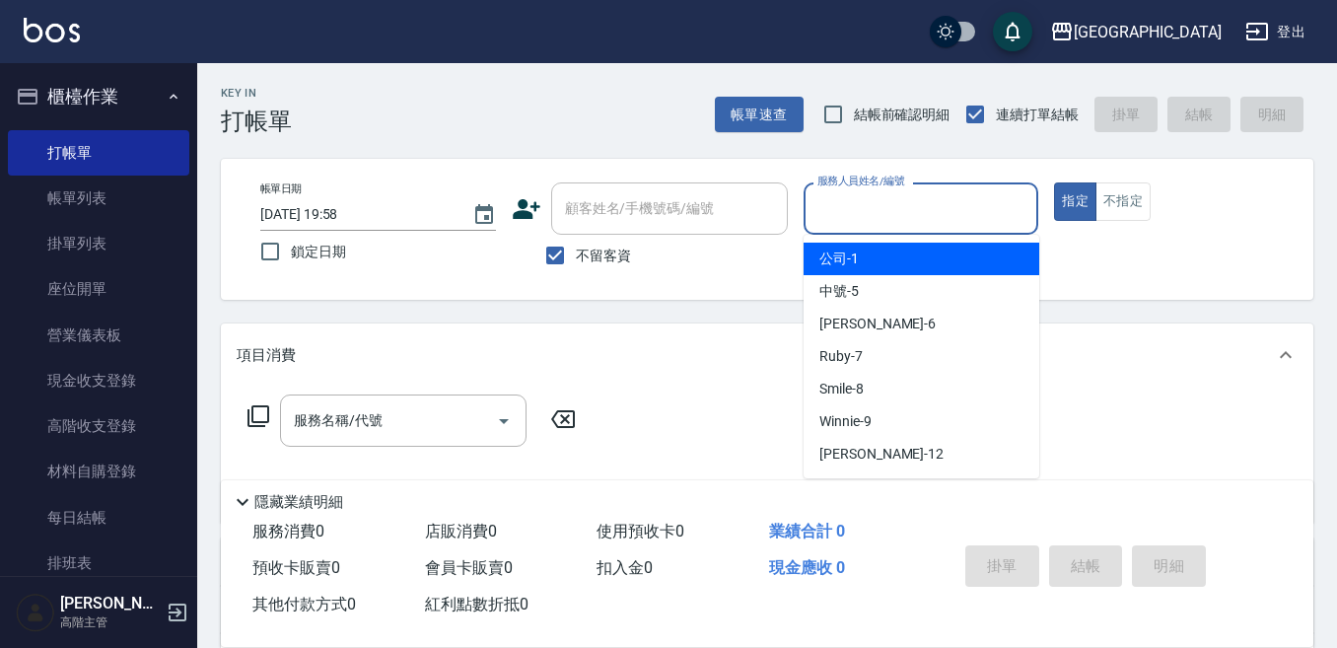
click at [825, 222] on input "服務人員姓名/編號" at bounding box center [922, 208] width 218 height 35
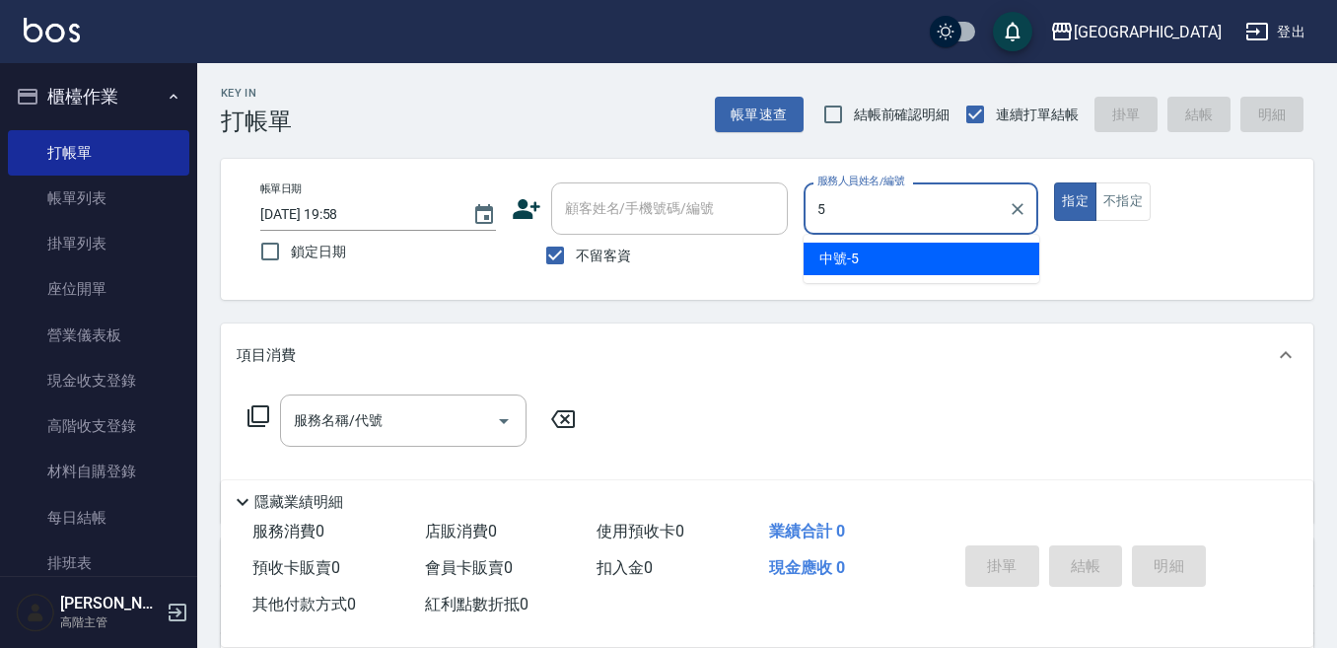
type input "5"
type button "true"
type input "中號-5"
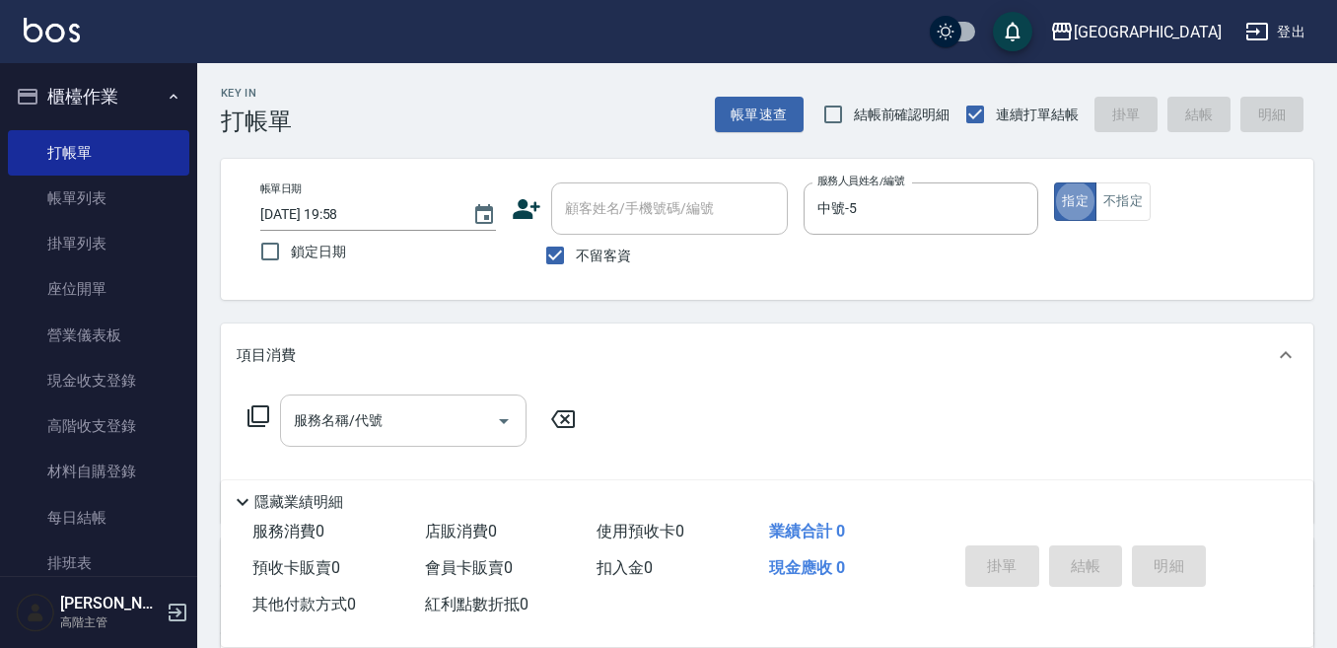
click at [338, 418] on input "服務名稱/代號" at bounding box center [388, 420] width 199 height 35
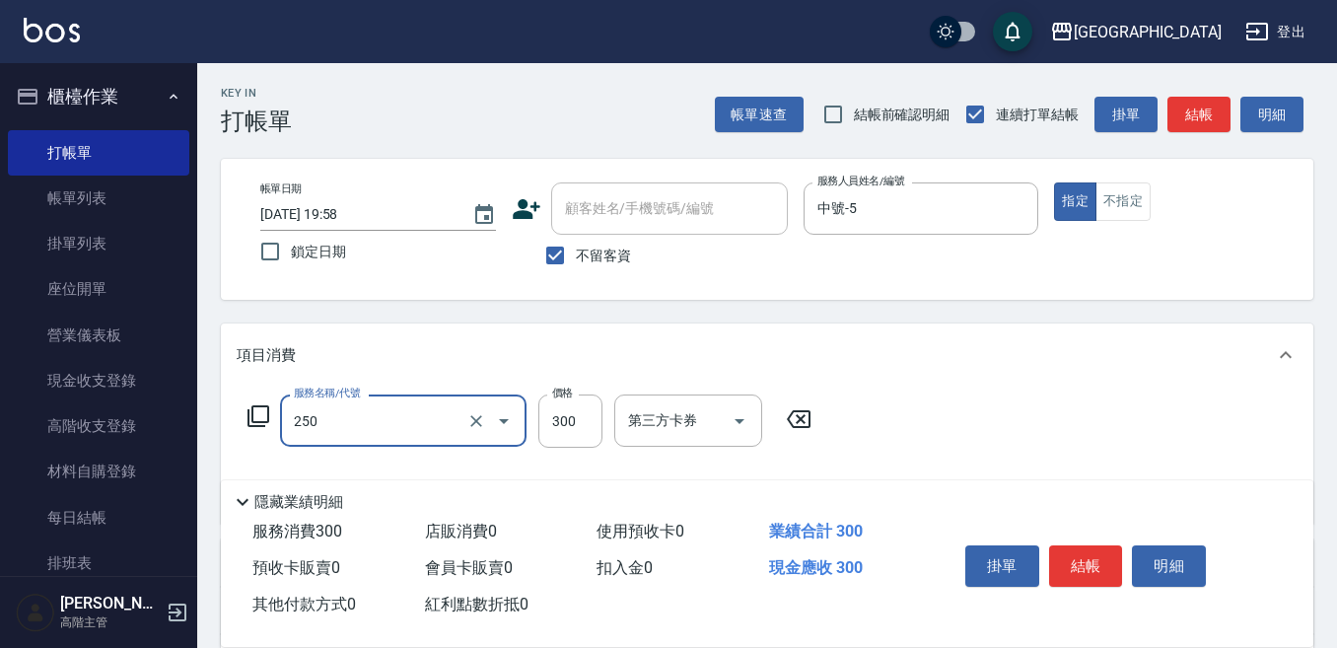
type input "日式洗髮(250)"
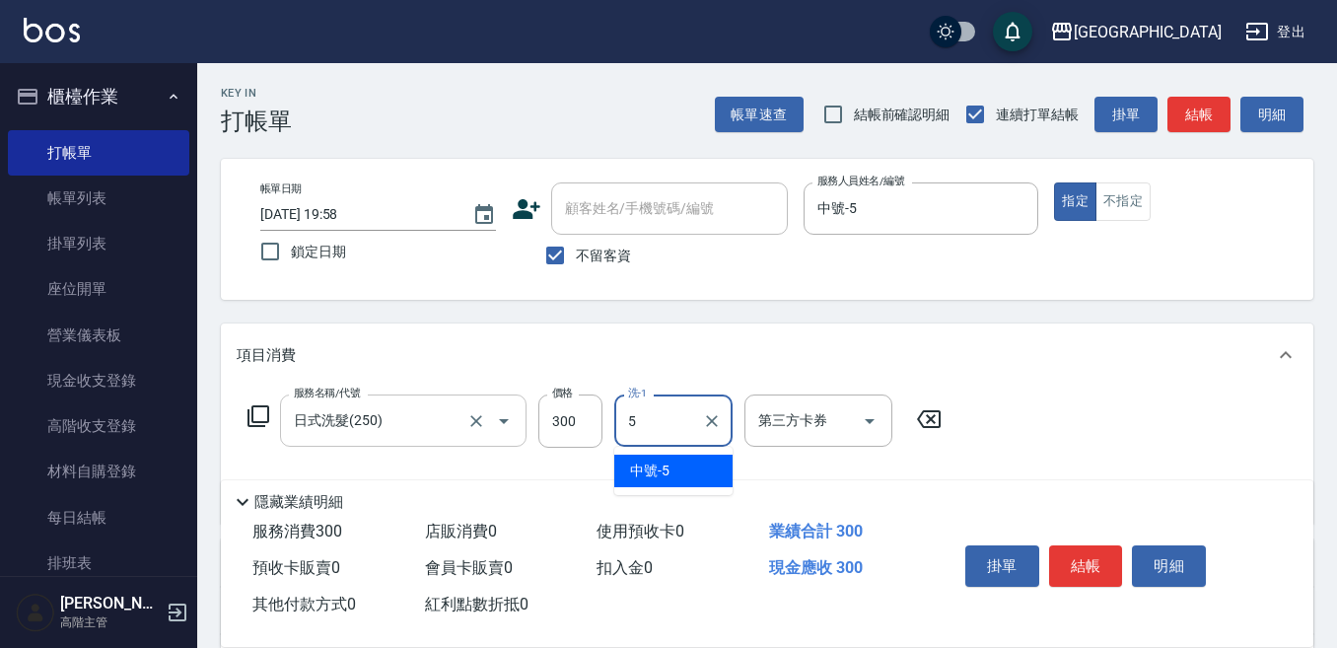
type input "中號-5"
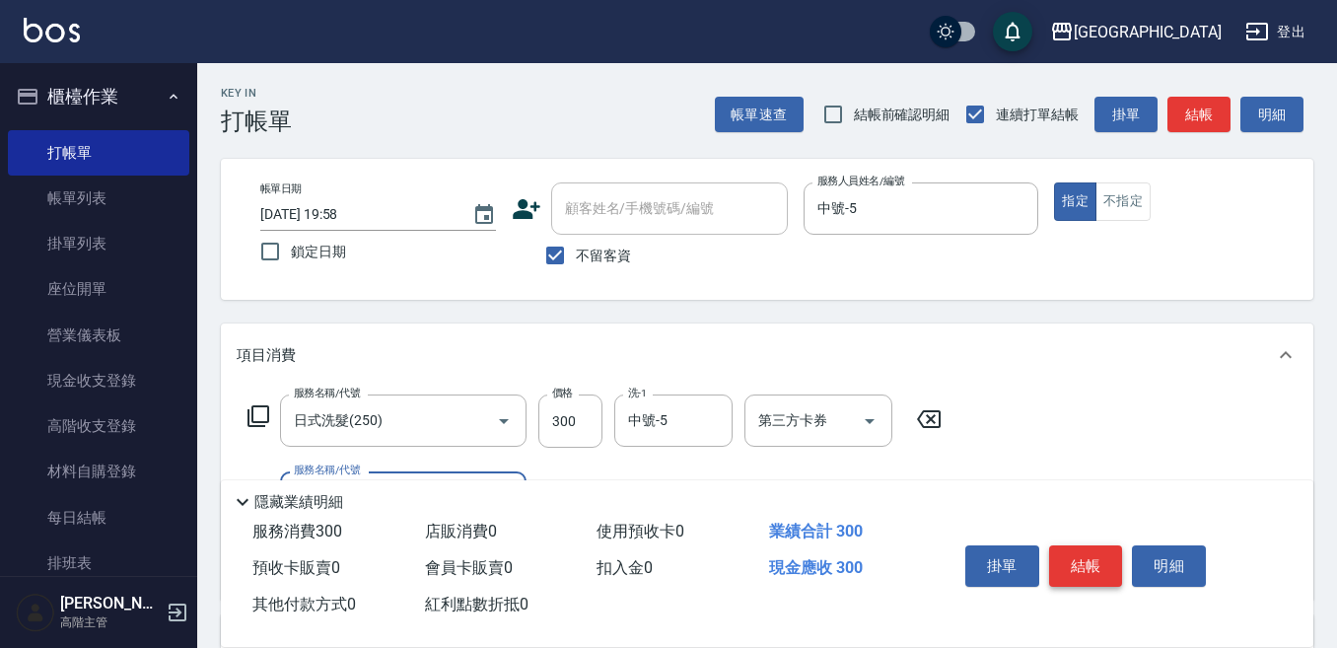
click at [1079, 555] on button "結帳" at bounding box center [1086, 565] width 74 height 41
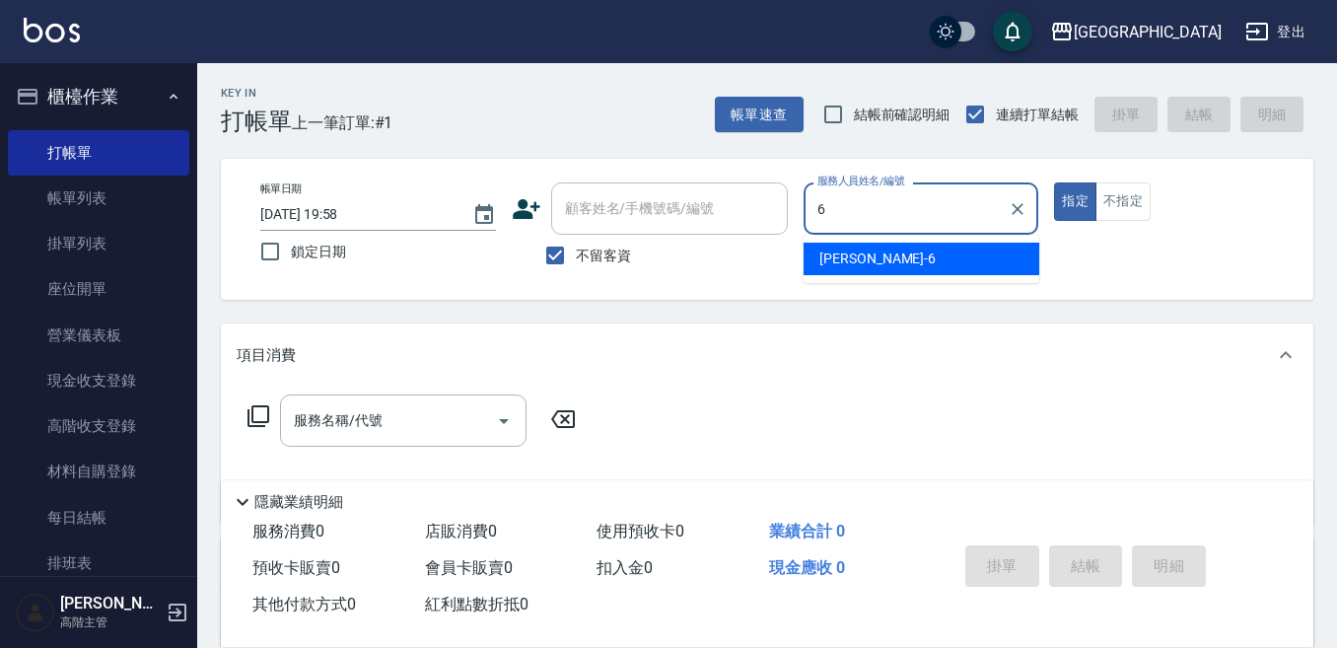
type input "Judy-6"
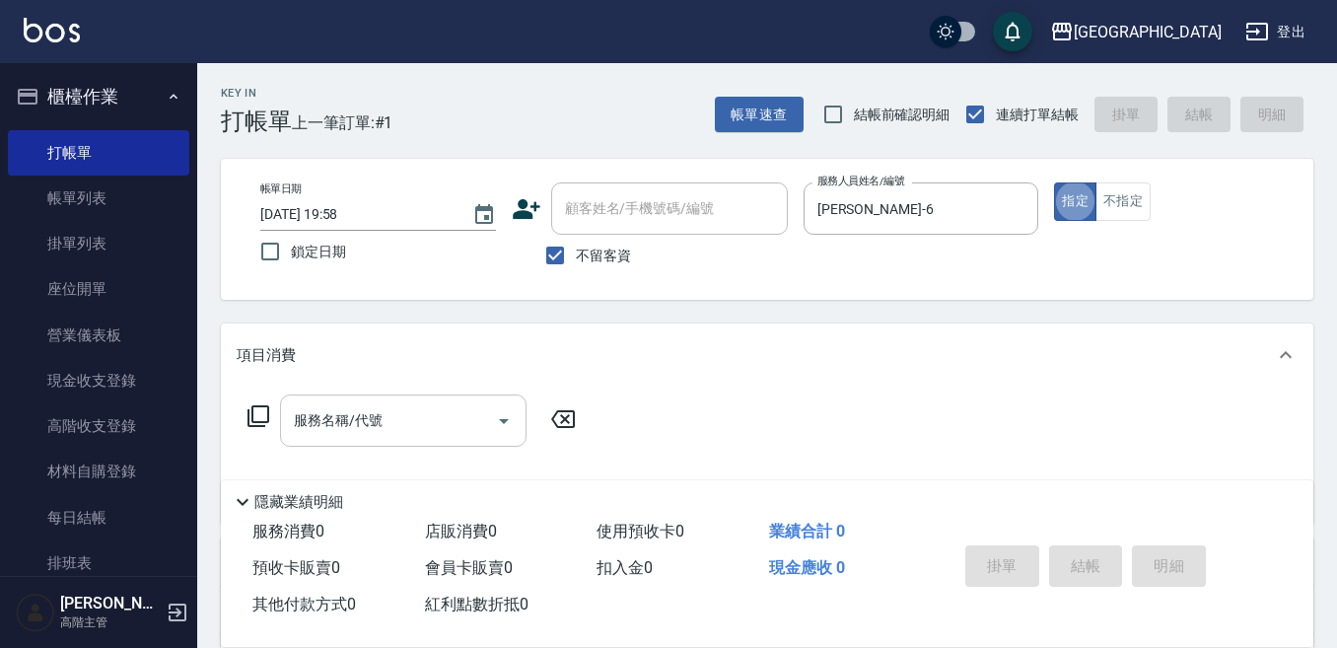
click at [349, 401] on div "服務名稱/代號" at bounding box center [403, 420] width 247 height 52
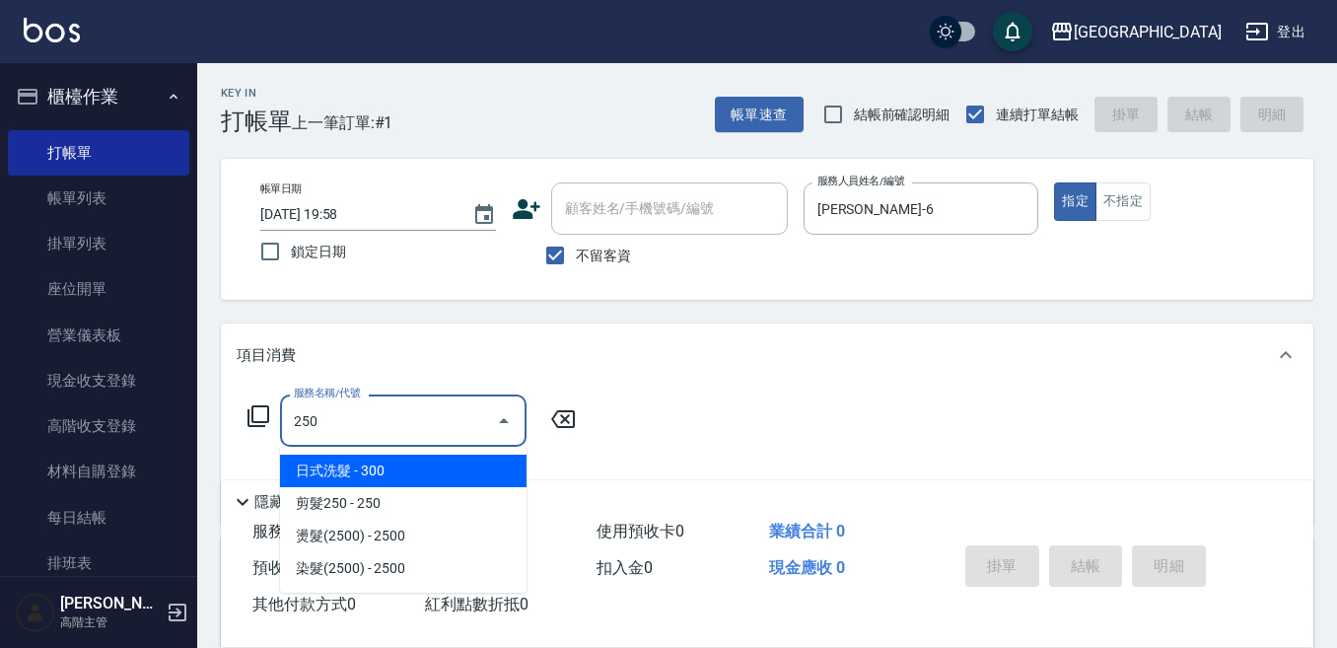
type input "日式洗髮(250)"
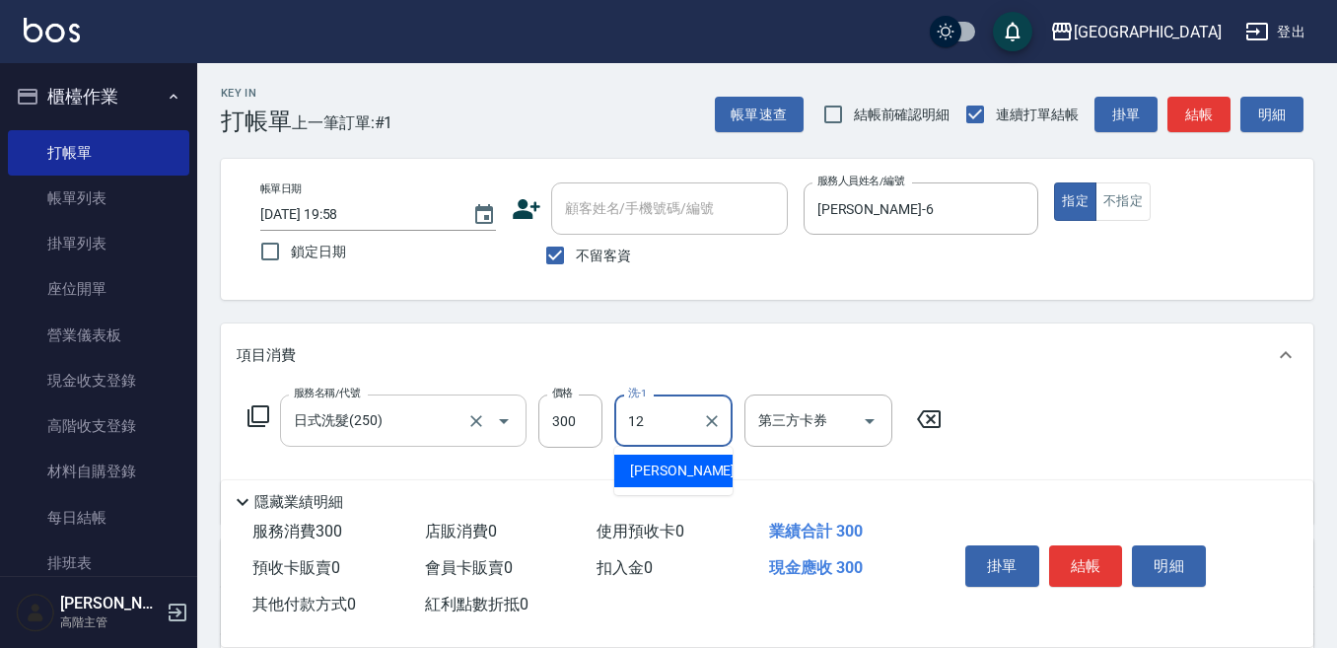
type input "Emily-12"
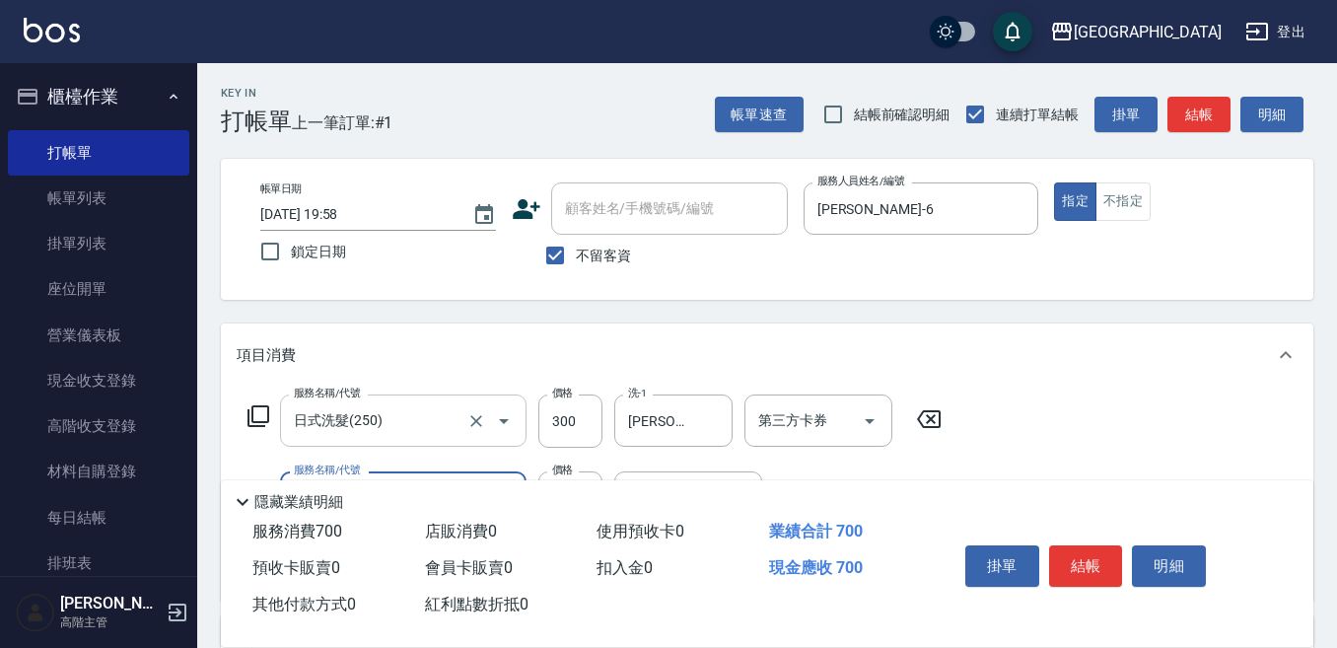
scroll to position [99, 0]
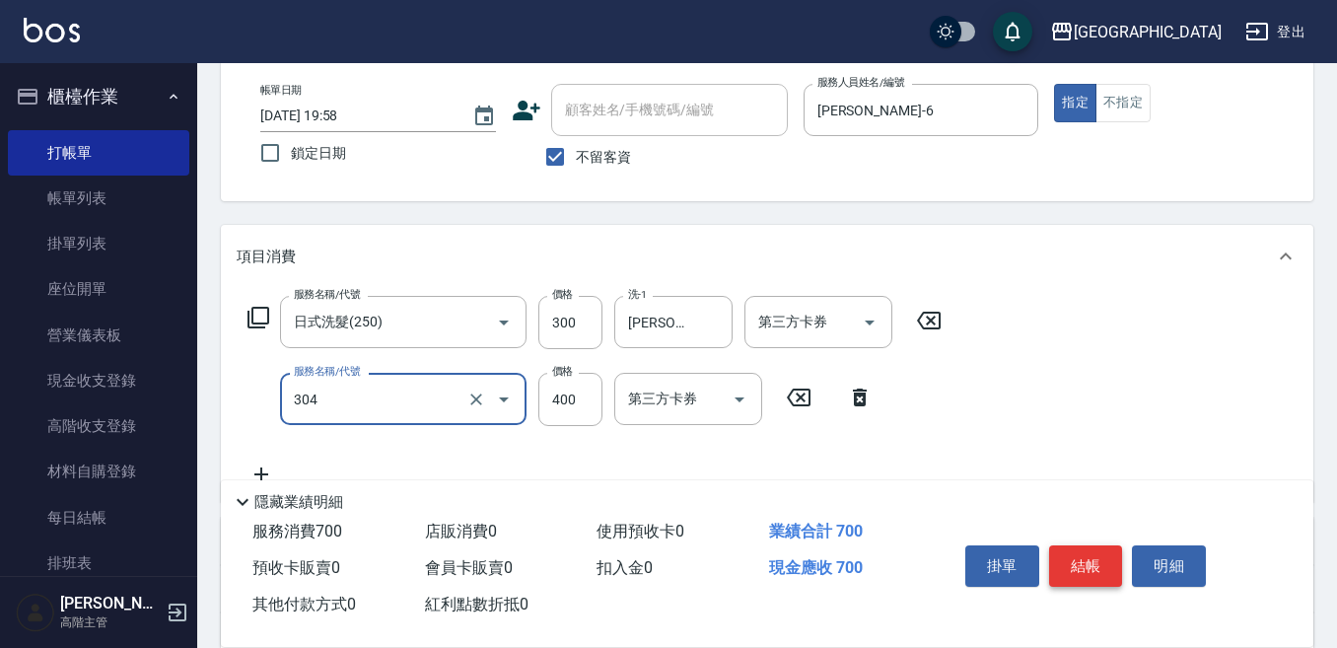
type input "剪髮400(304)"
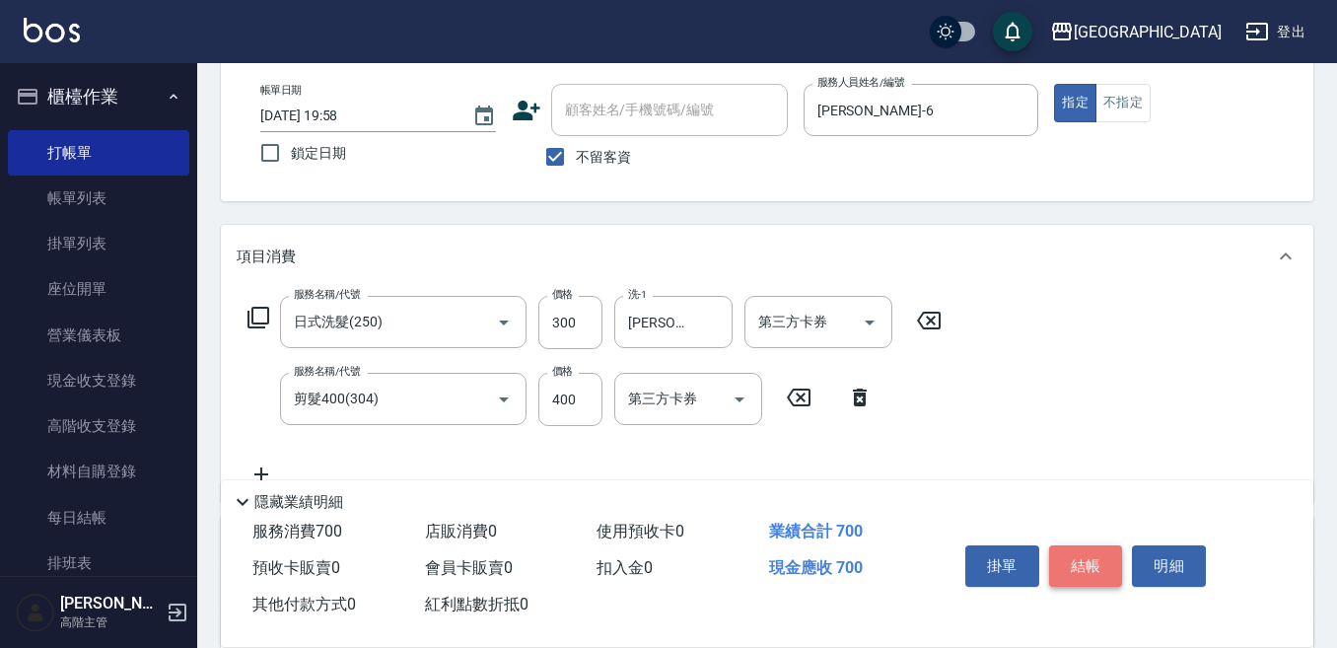
click at [1086, 563] on button "結帳" at bounding box center [1086, 565] width 74 height 41
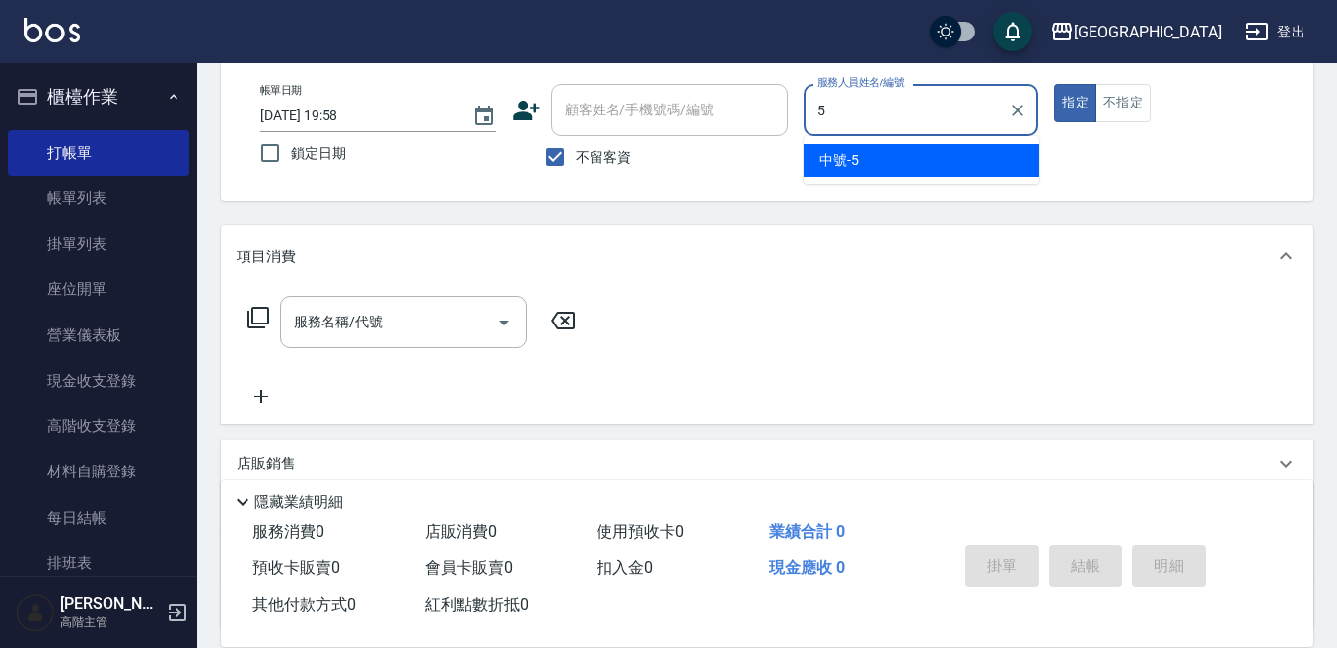
type input "中號-5"
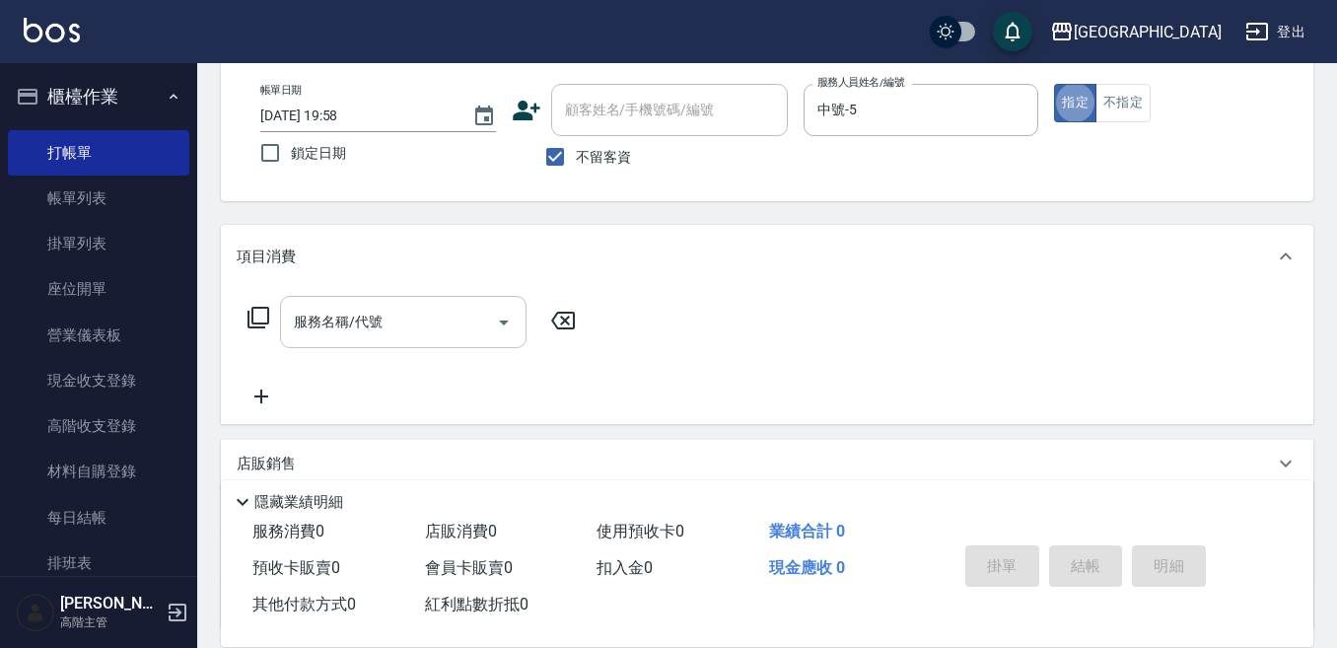
click at [313, 318] on div "服務名稱/代號 服務名稱/代號" at bounding box center [403, 322] width 247 height 52
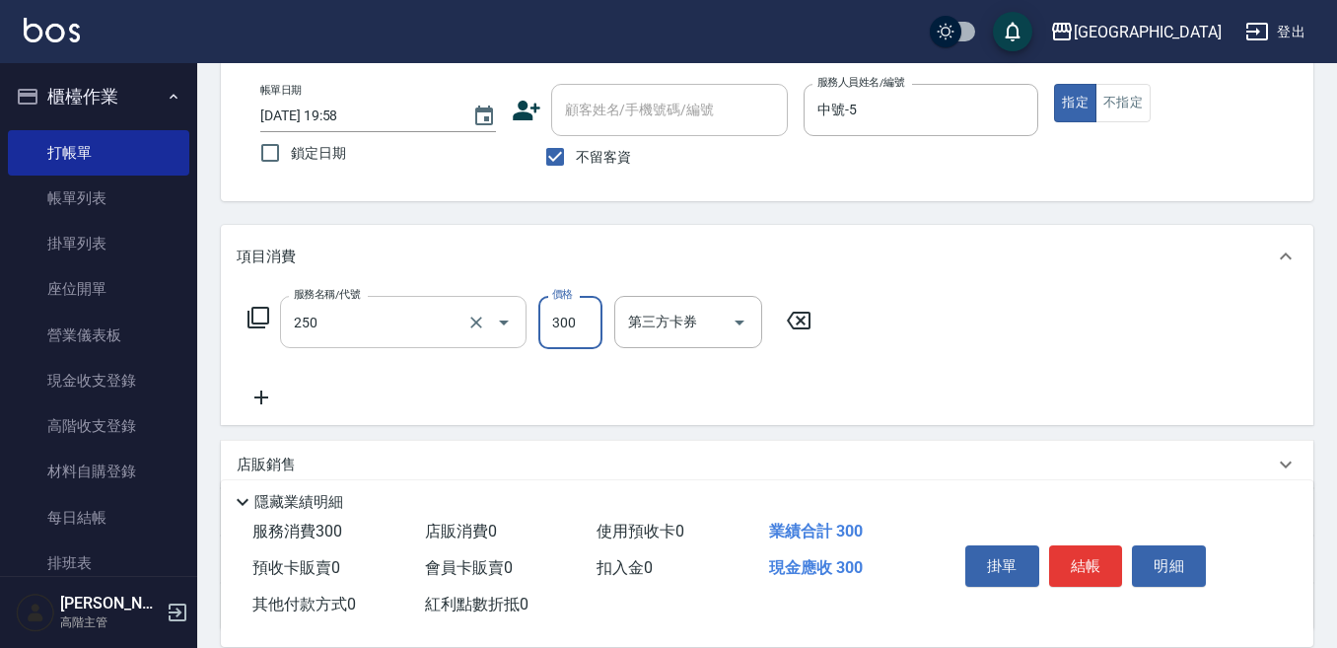
type input "日式洗髮(250)"
type input "380"
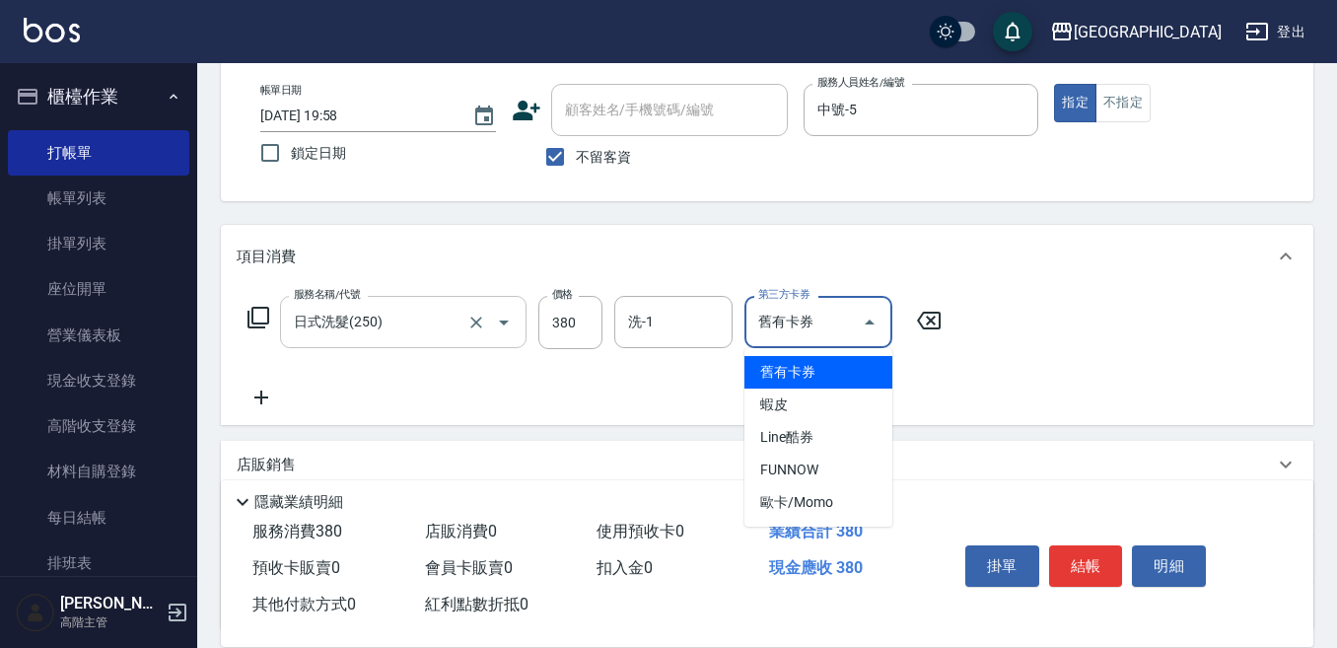
type input "舊有卡券"
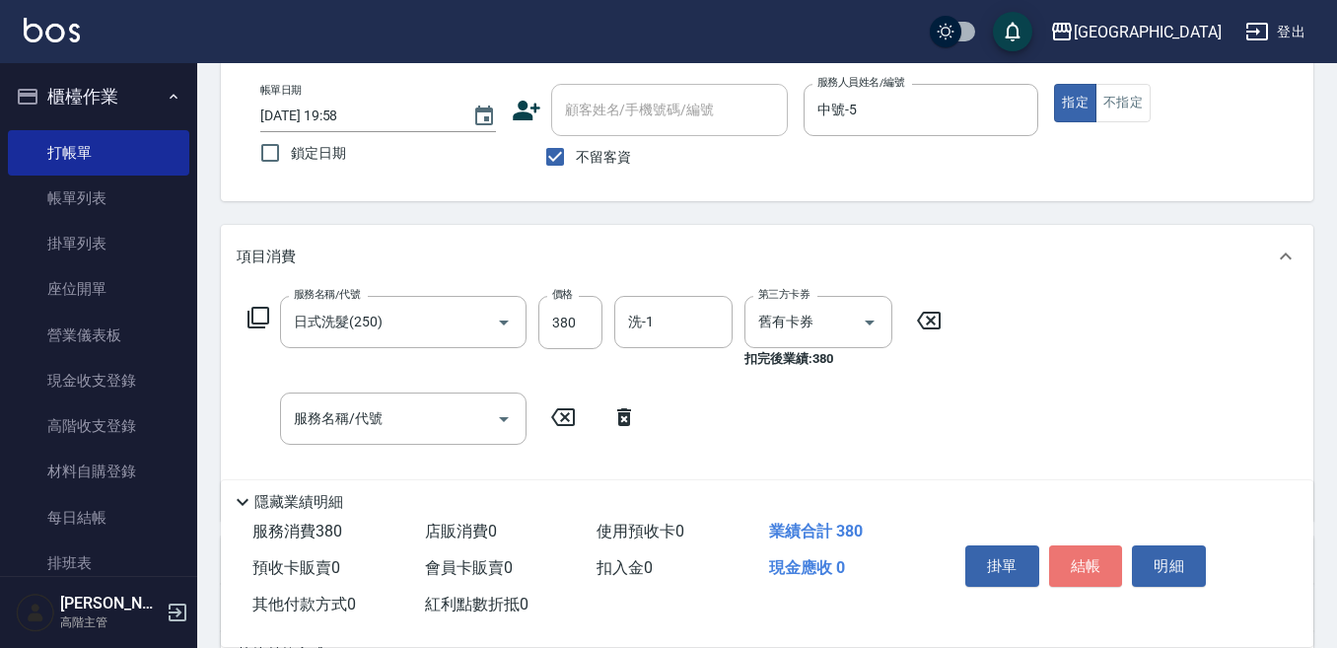
drag, startPoint x: 1091, startPoint y: 555, endPoint x: 1080, endPoint y: 546, distance: 14.0
click at [1087, 552] on button "結帳" at bounding box center [1086, 565] width 74 height 41
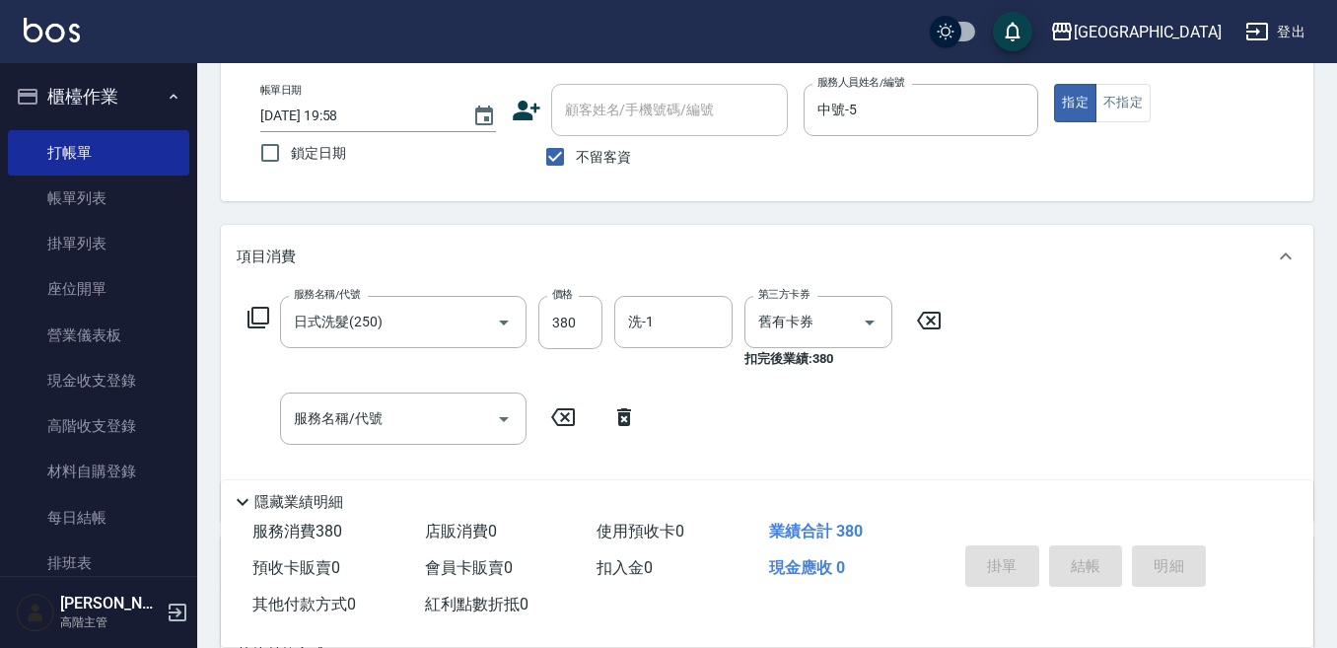
type input "2025/10/11 19:59"
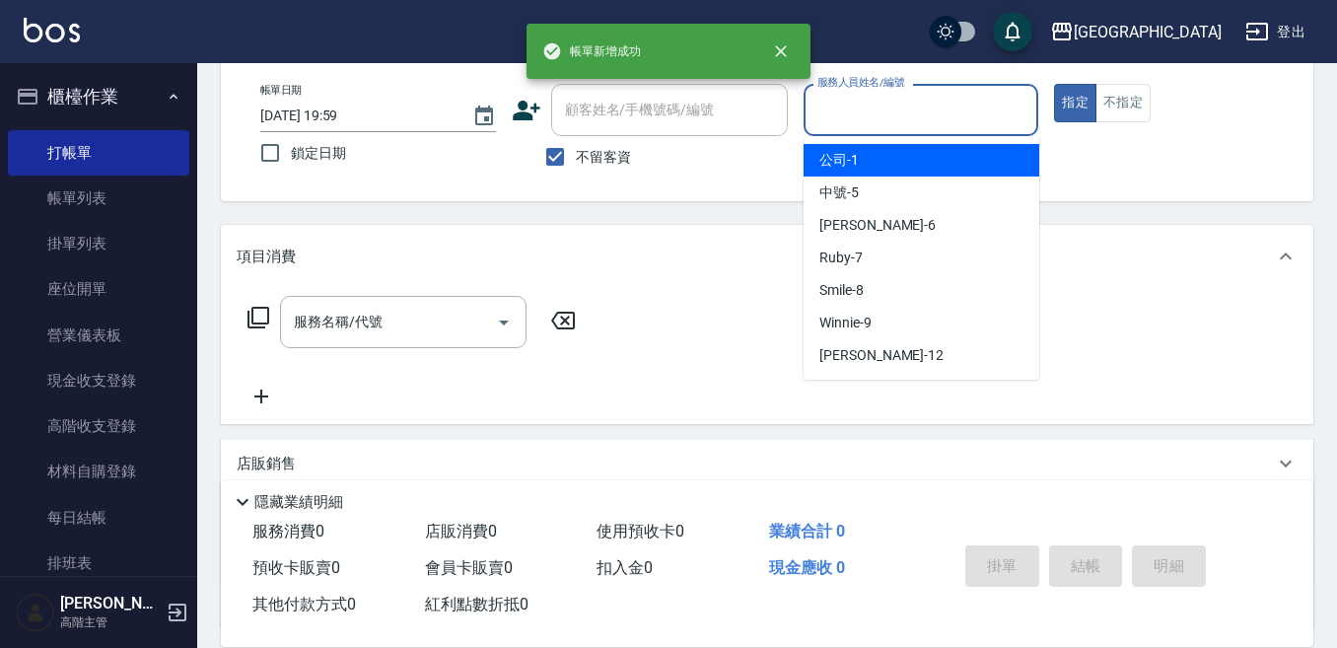
click at [839, 106] on input "服務人員姓名/編號" at bounding box center [922, 110] width 218 height 35
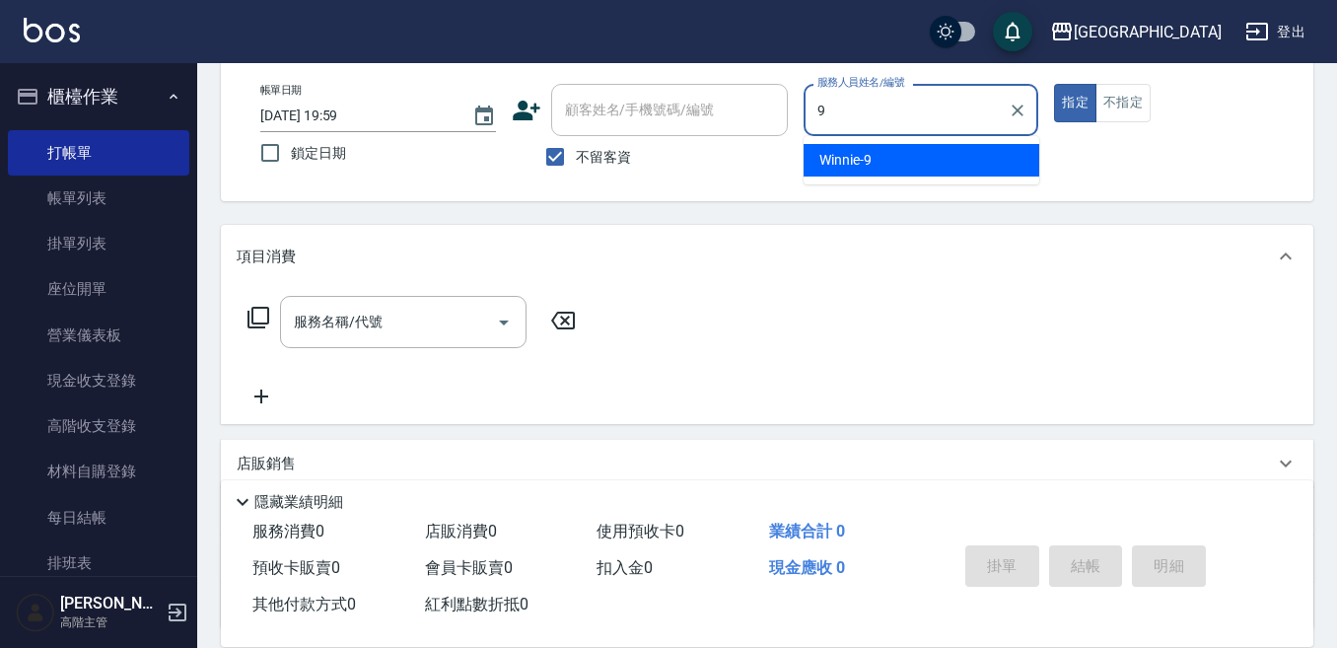
type input "Winnie-9"
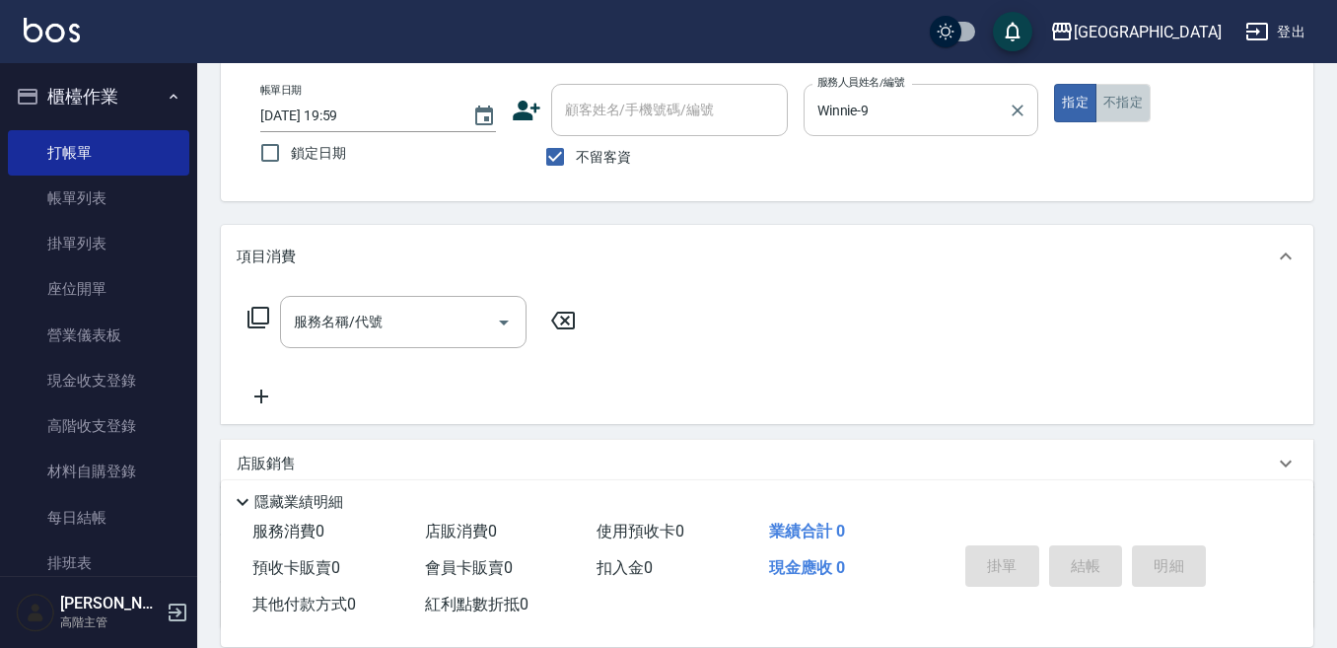
drag, startPoint x: 1128, startPoint y: 105, endPoint x: 1012, endPoint y: 127, distance: 118.5
click at [1124, 105] on button "不指定" at bounding box center [1123, 103] width 55 height 38
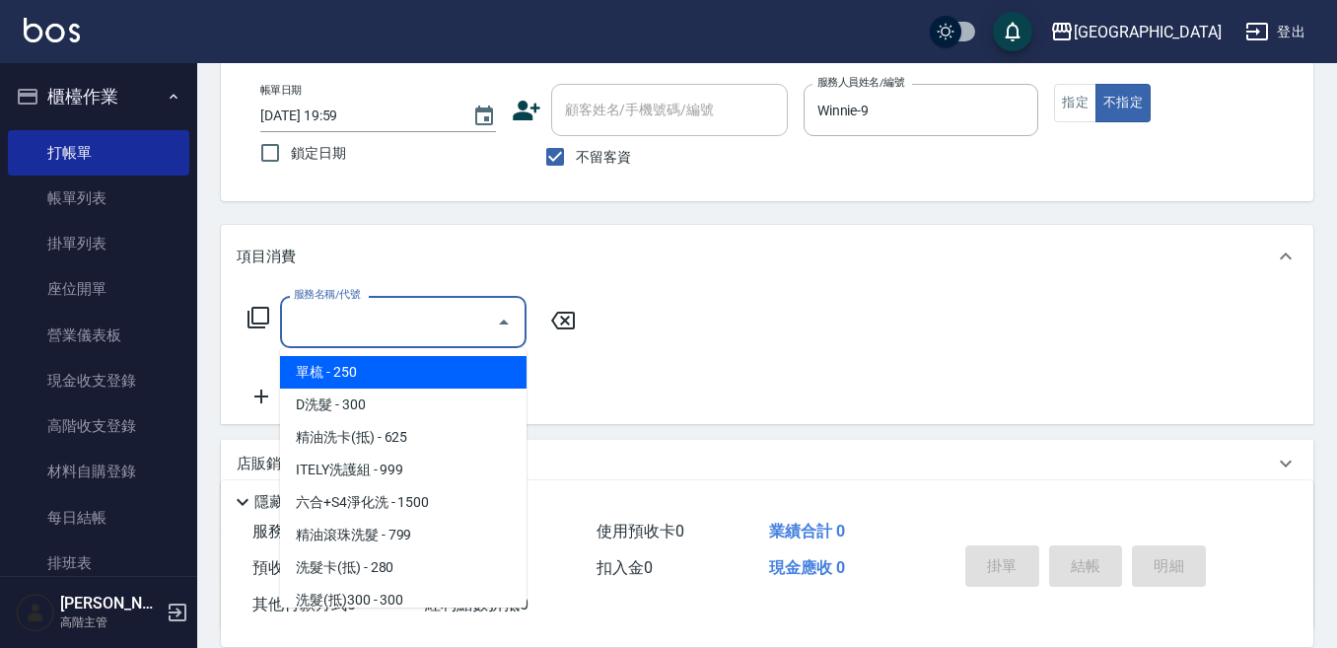
click at [404, 316] on input "服務名稱/代號" at bounding box center [388, 322] width 199 height 35
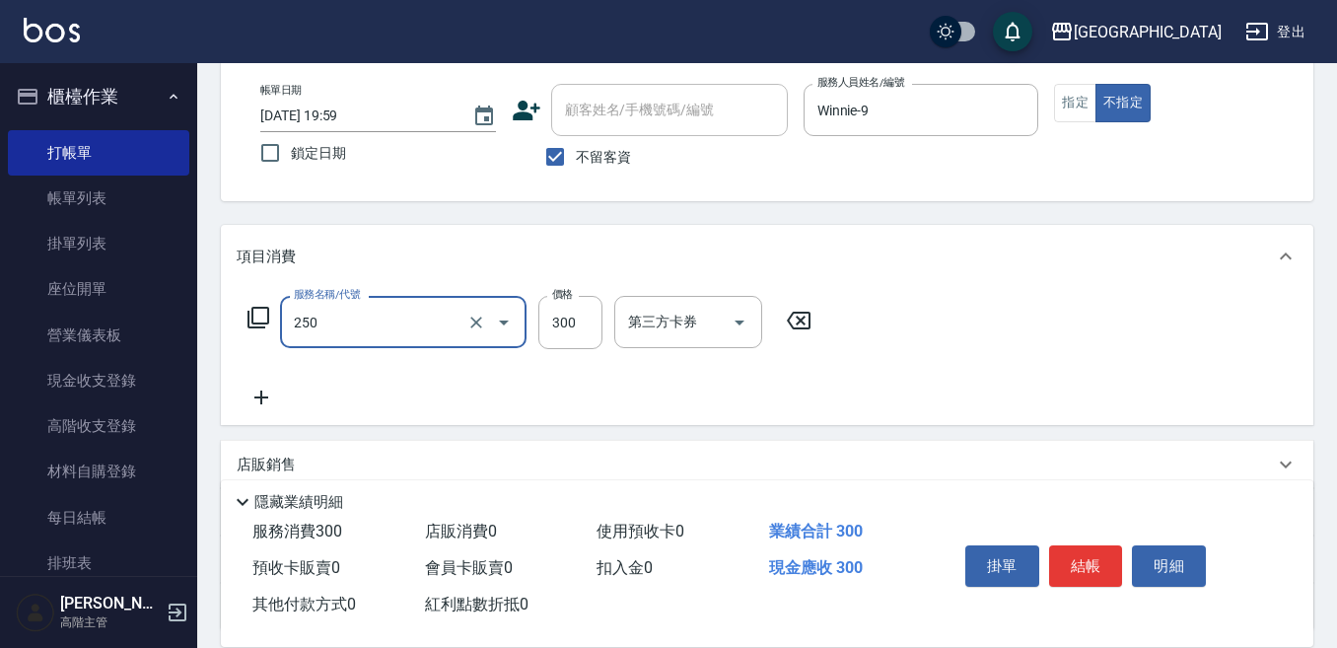
type input "日式洗髮(250)"
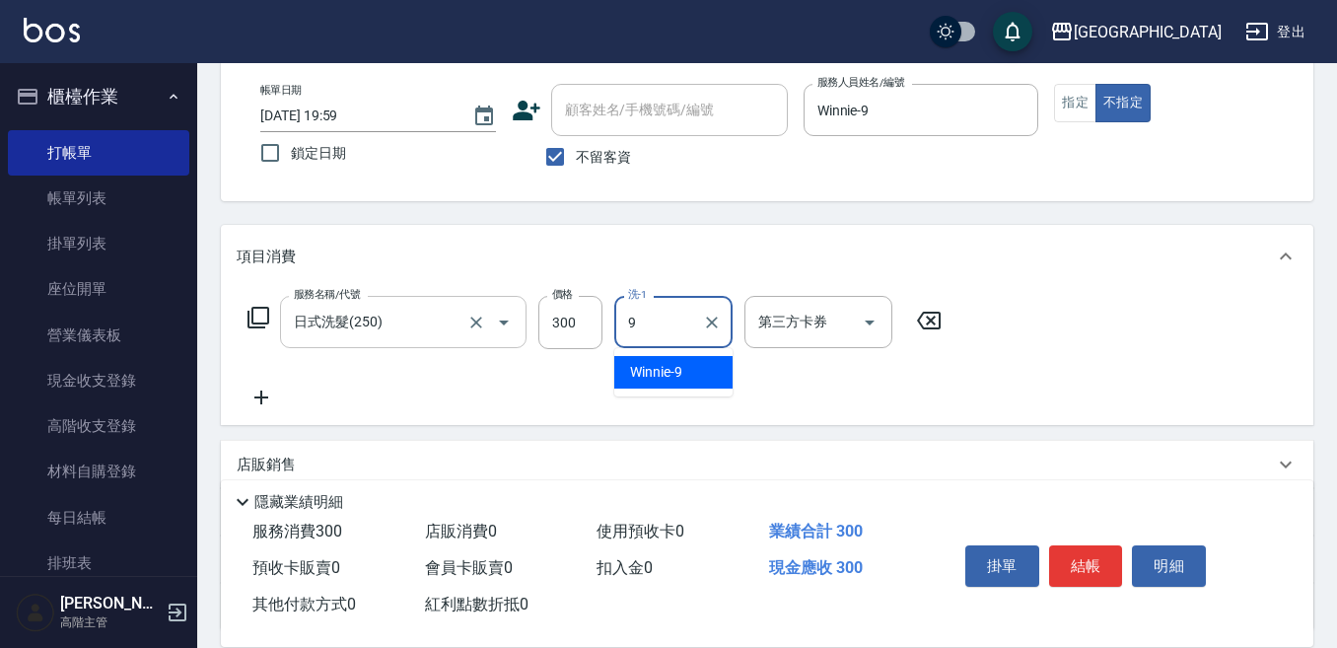
type input "Winnie-9"
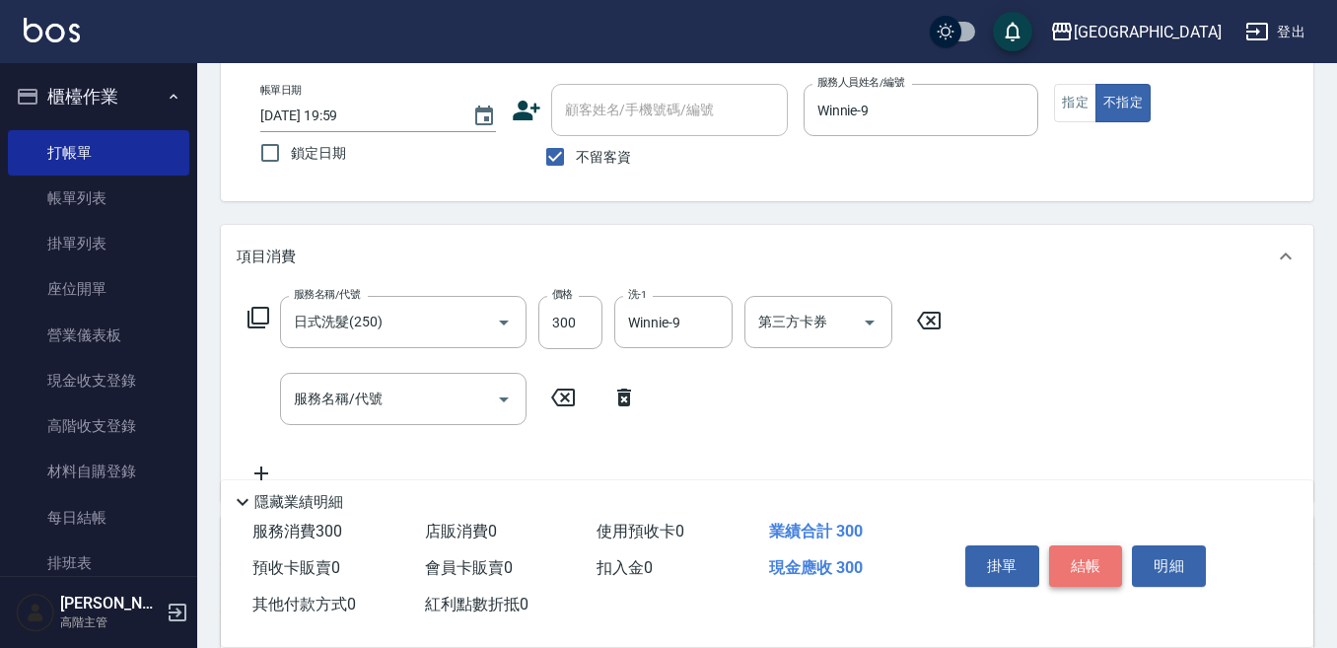
click at [1080, 554] on button "結帳" at bounding box center [1086, 565] width 74 height 41
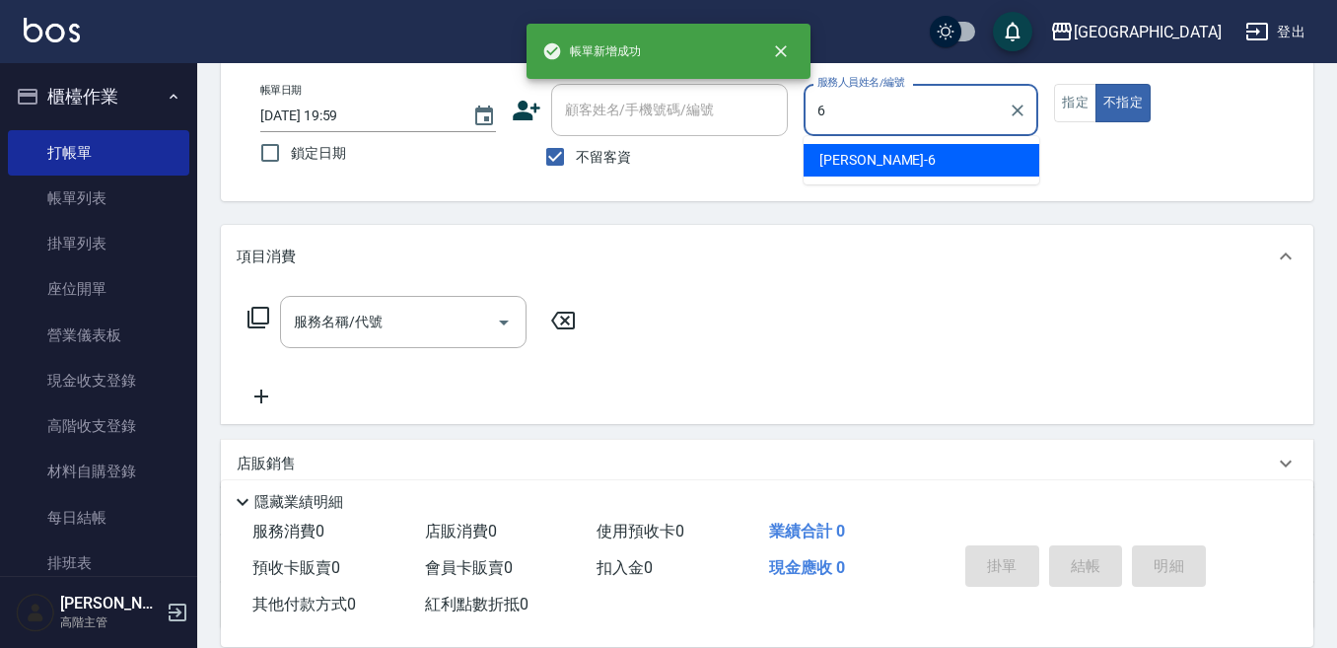
type input "6"
type button "false"
type input "Judy-6"
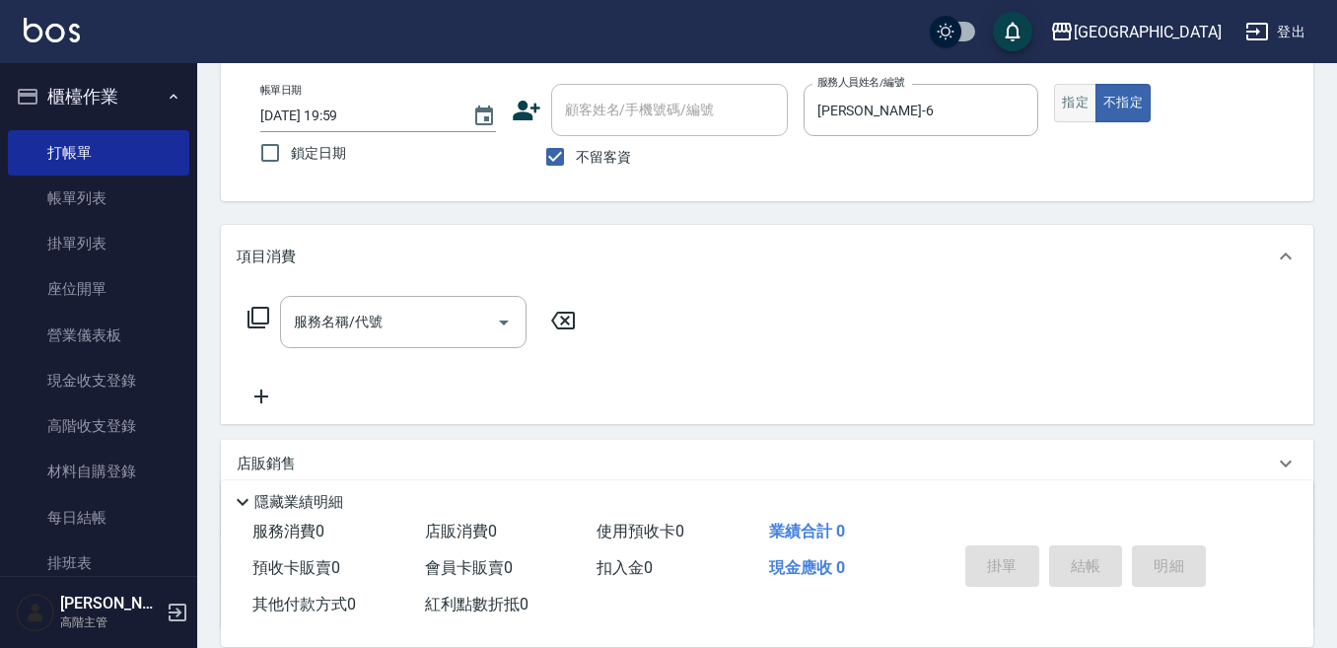
click at [1059, 93] on button "指定" at bounding box center [1075, 103] width 42 height 38
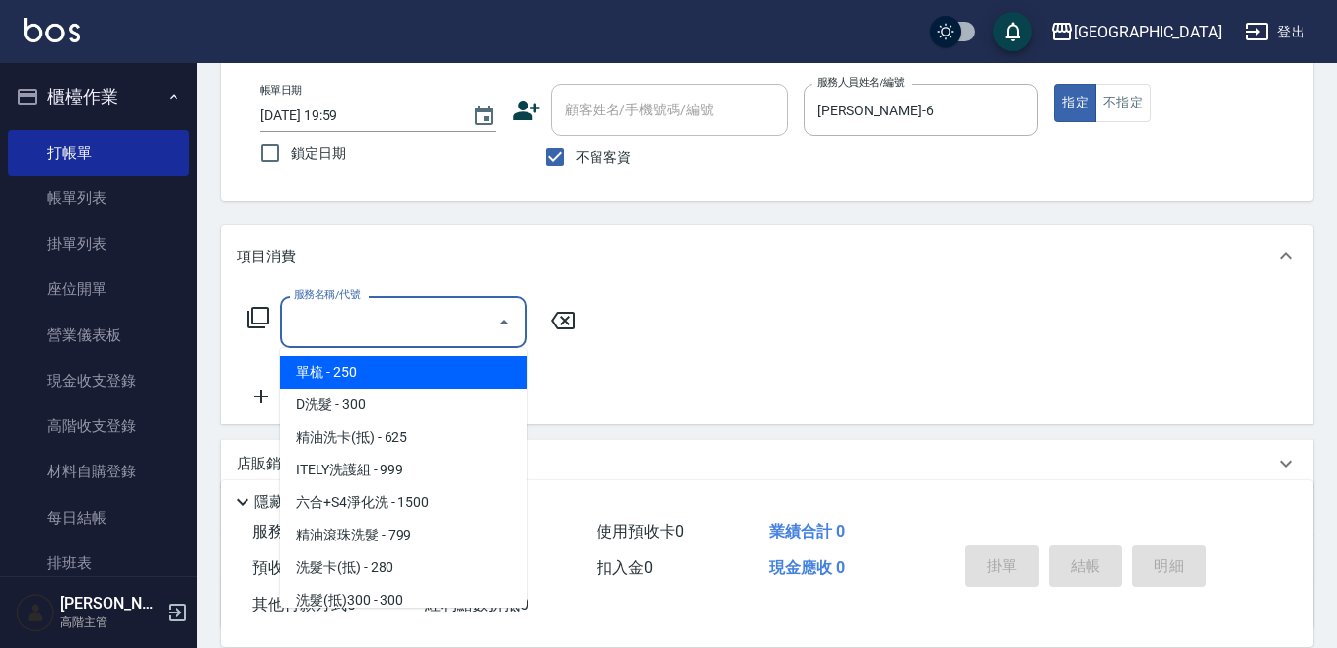
click at [322, 330] on input "服務名稱/代號" at bounding box center [388, 322] width 199 height 35
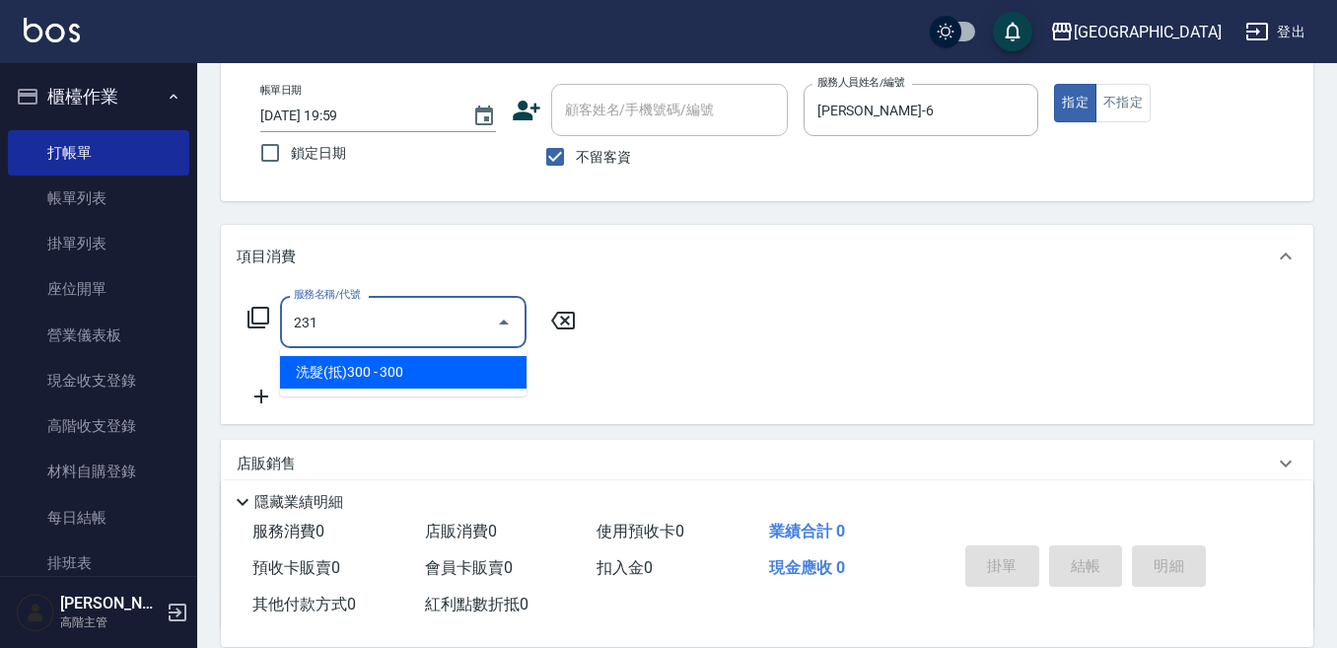
type input "洗髮(抵)300(231)"
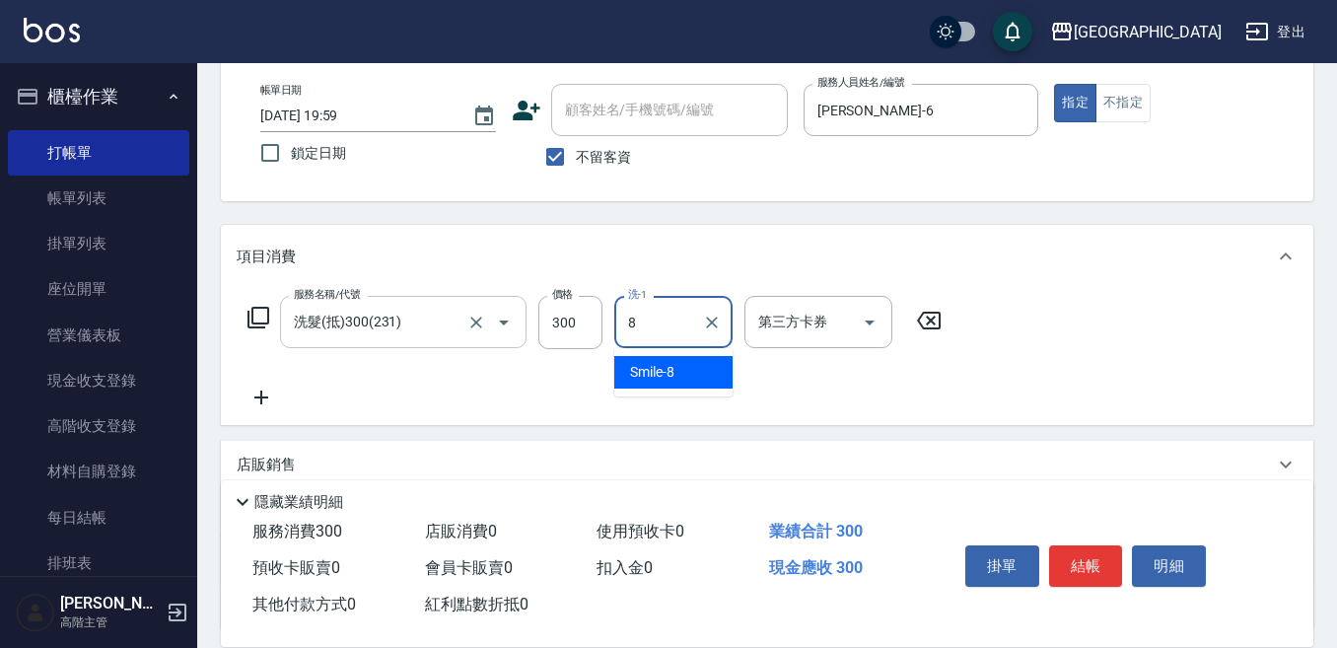
type input "Smile-8"
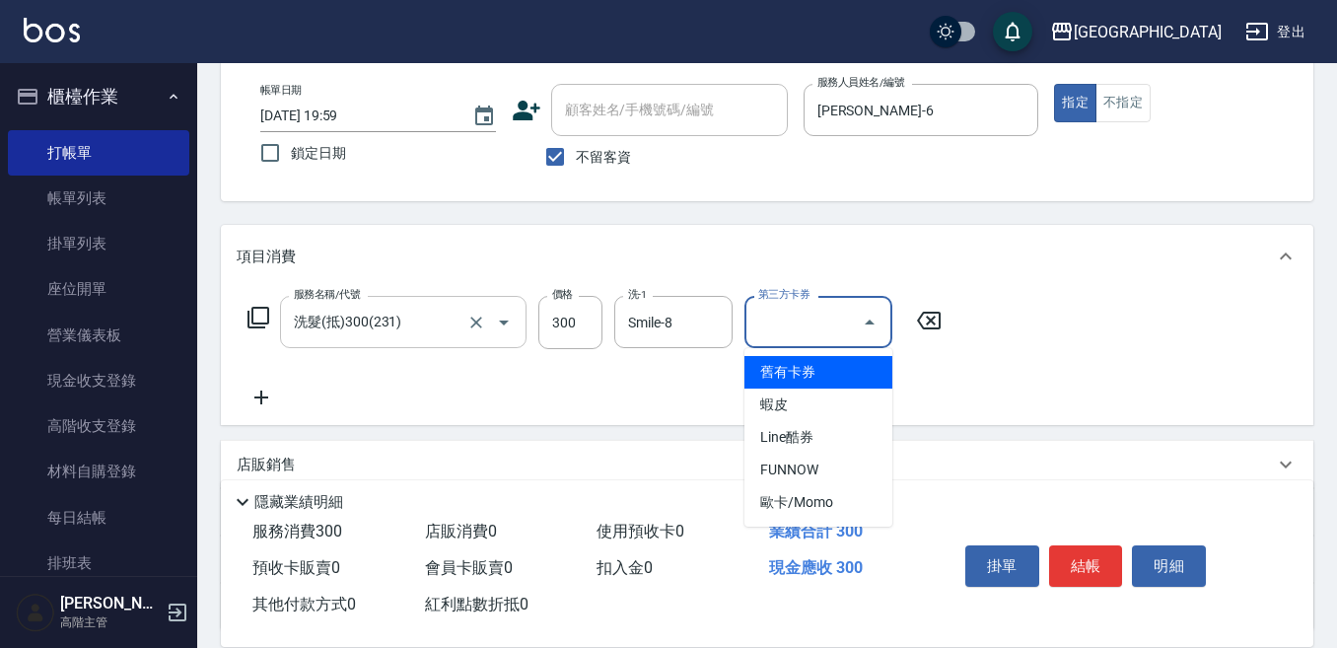
type input "舊有卡券"
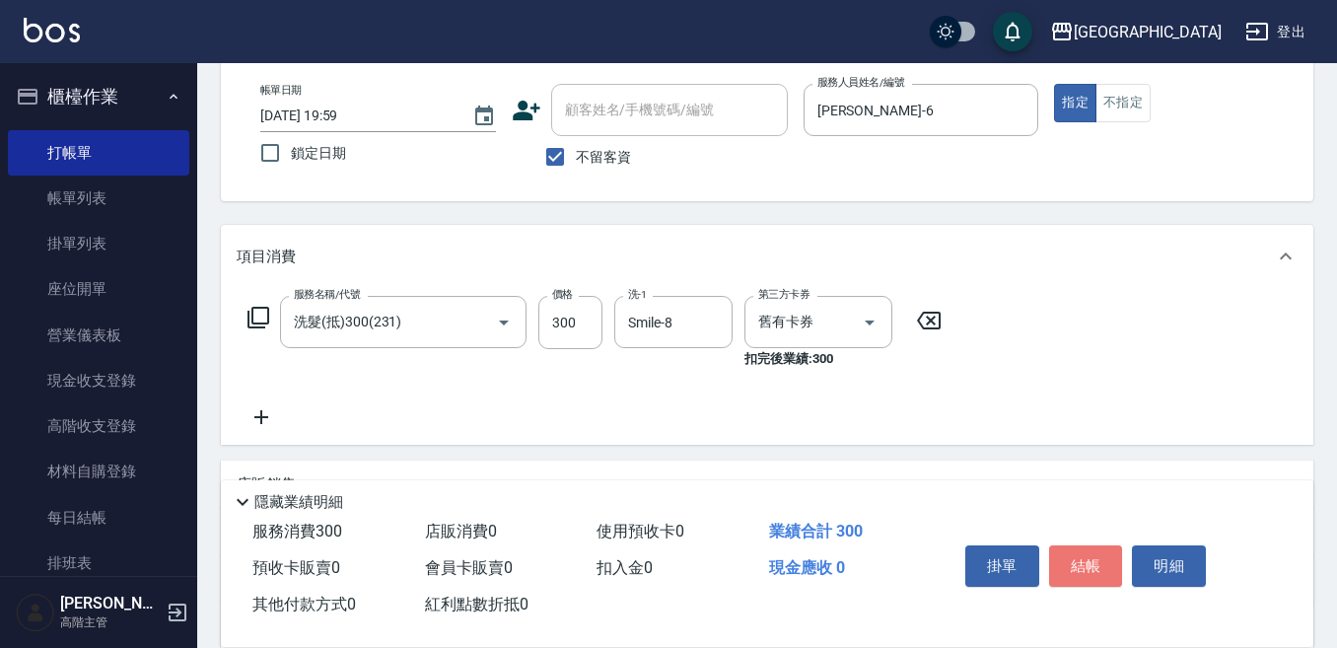
click at [1093, 560] on button "結帳" at bounding box center [1086, 565] width 74 height 41
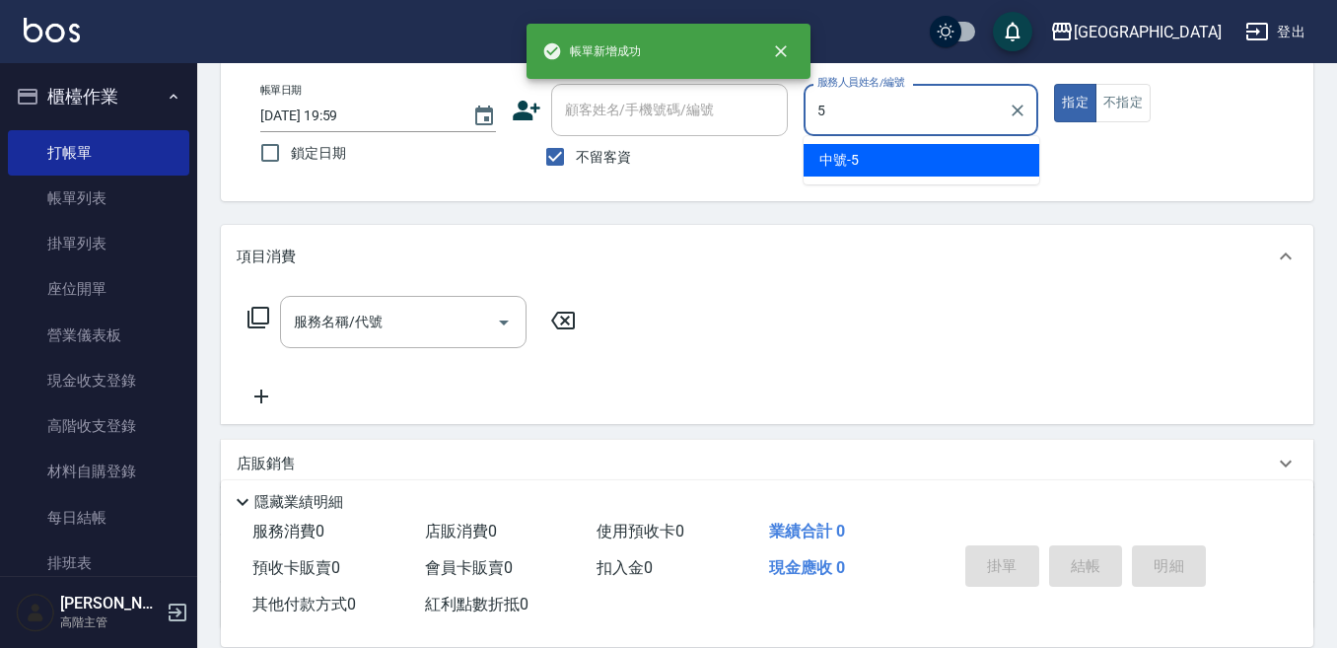
type input "中號-5"
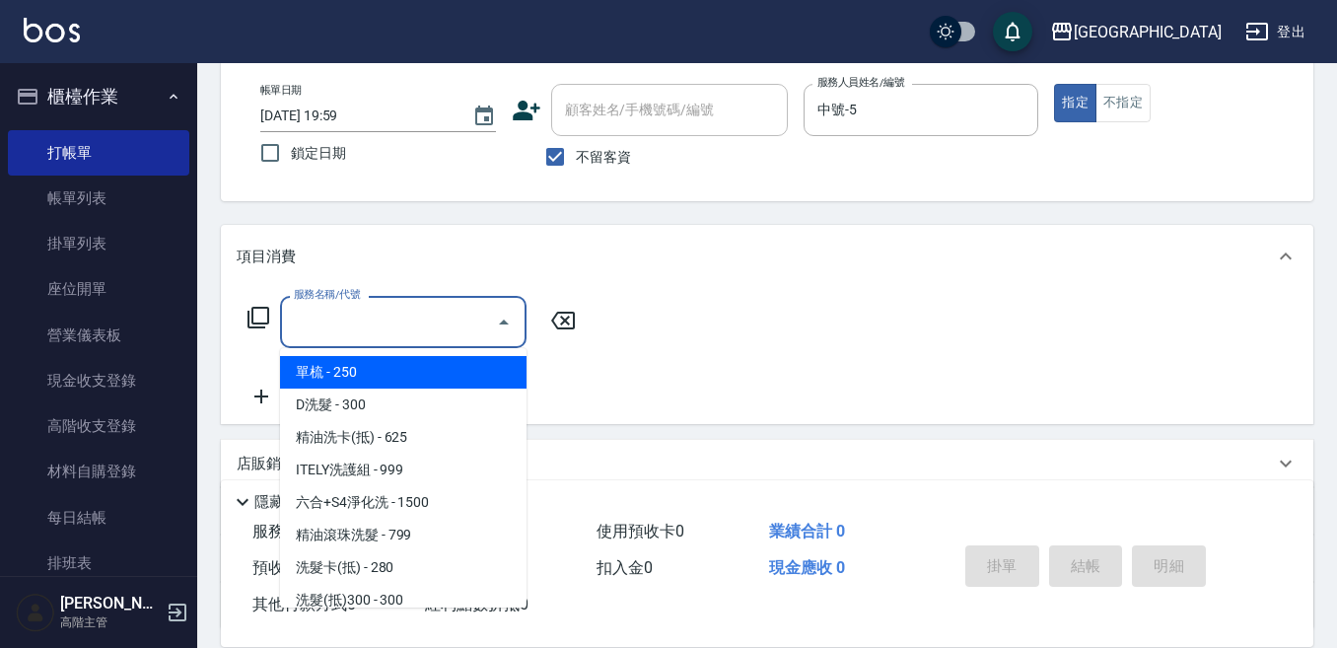
click at [380, 305] on input "服務名稱/代號" at bounding box center [388, 322] width 199 height 35
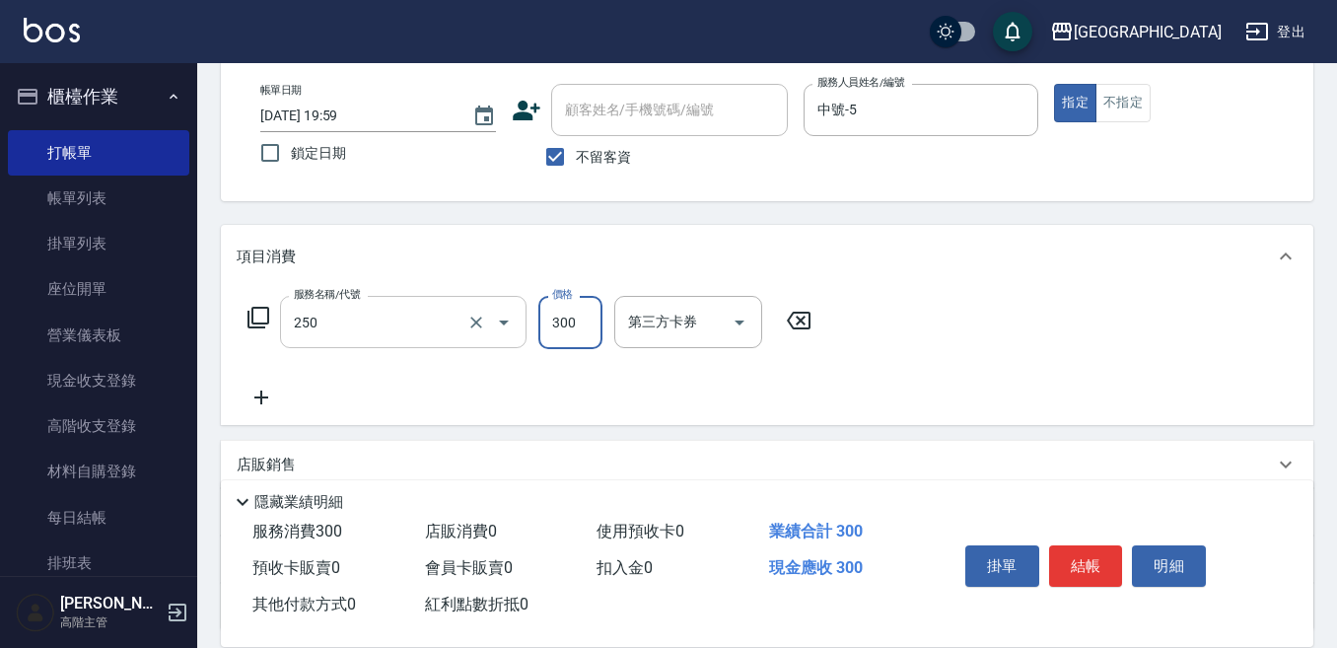
type input "日式洗髮(250)"
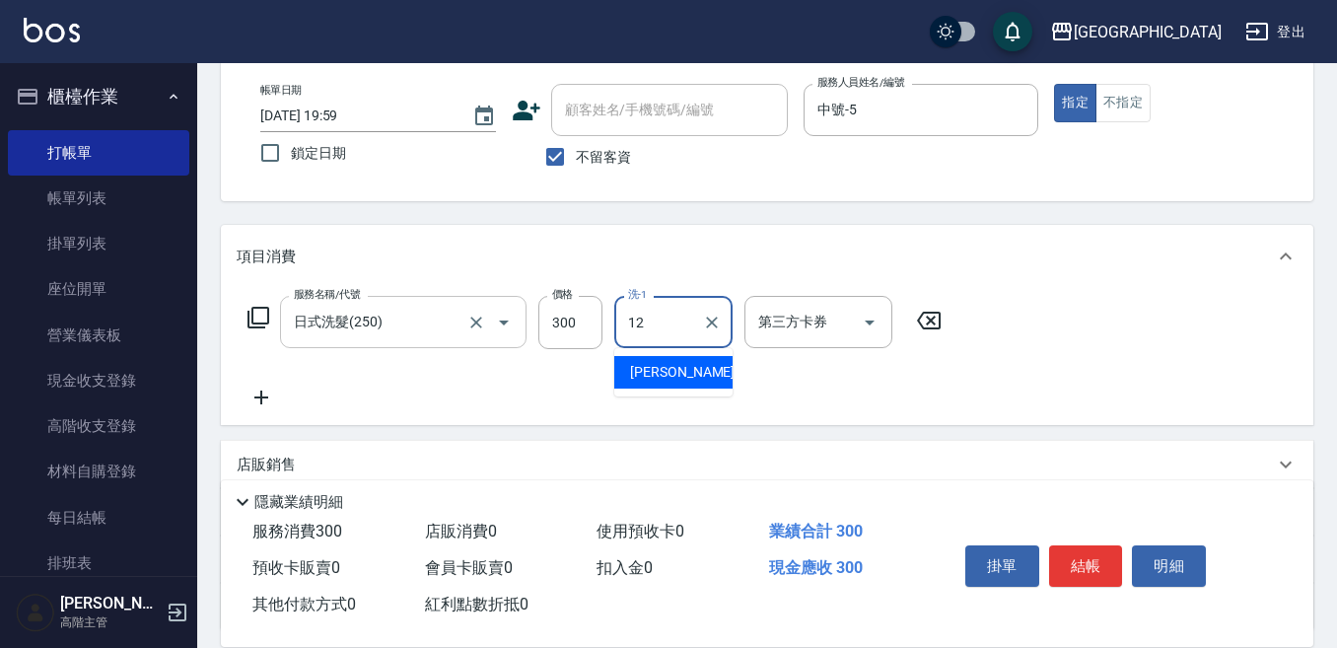
type input "Emily-12"
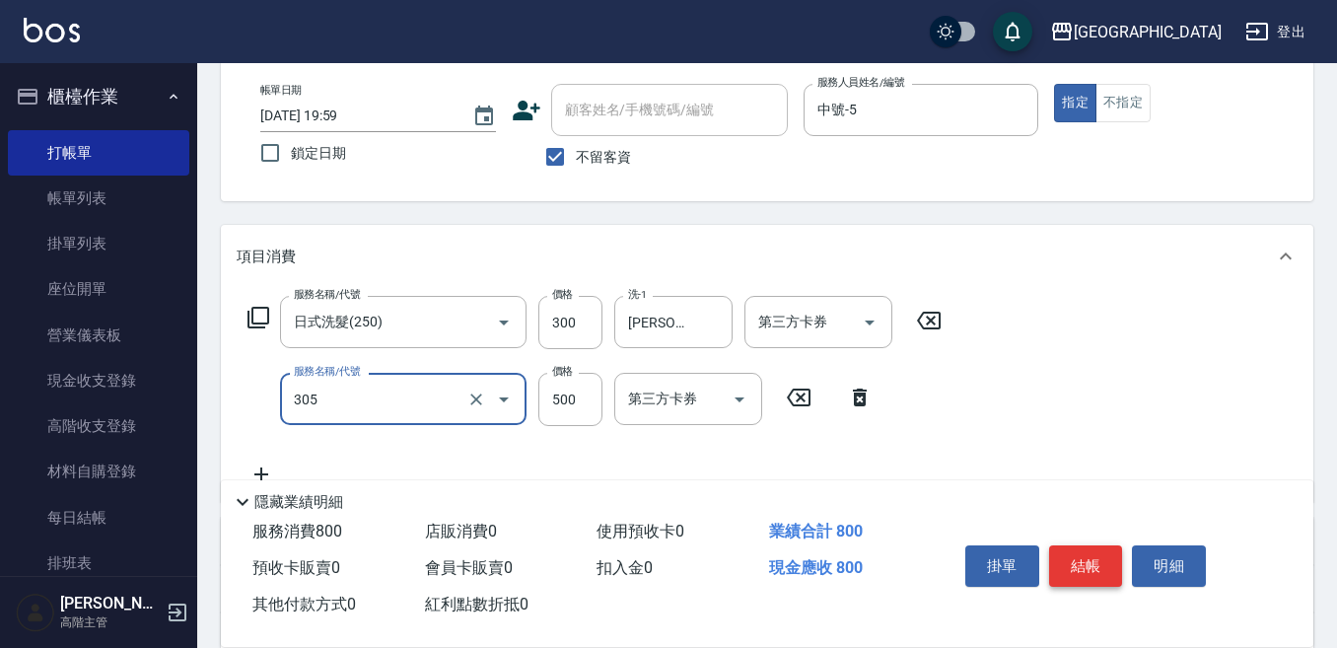
type input "剪髮500(305)"
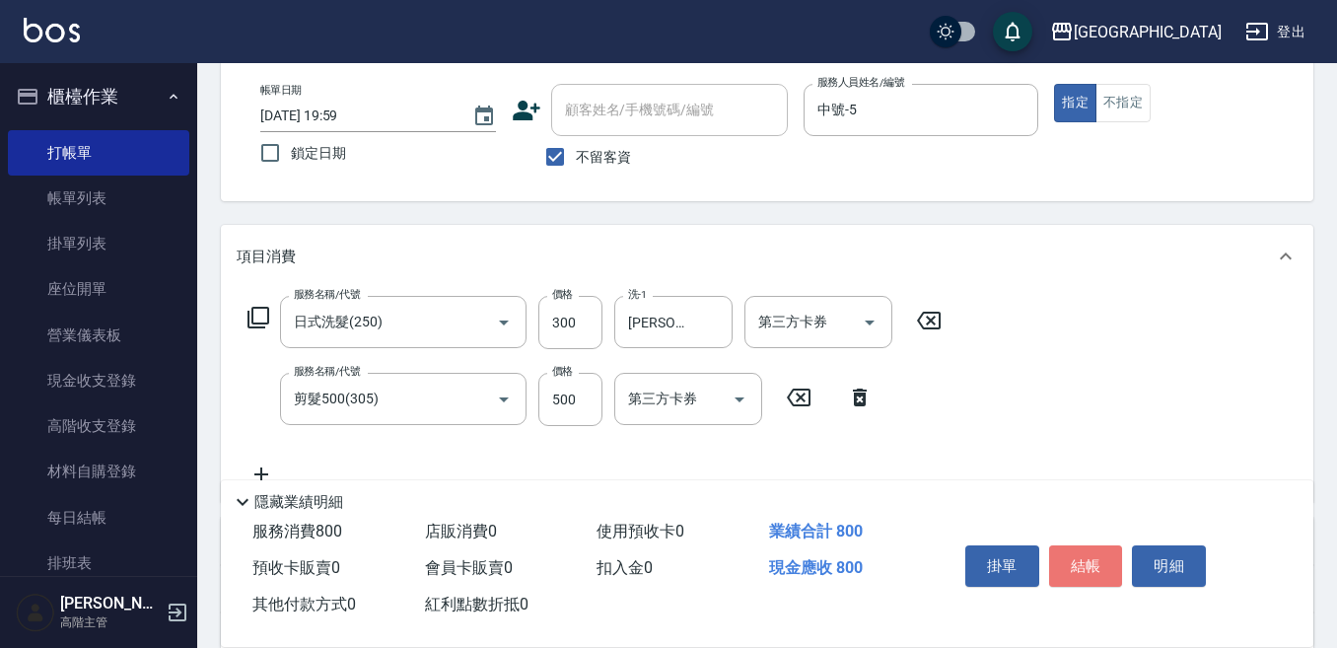
click at [1088, 560] on button "結帳" at bounding box center [1086, 565] width 74 height 41
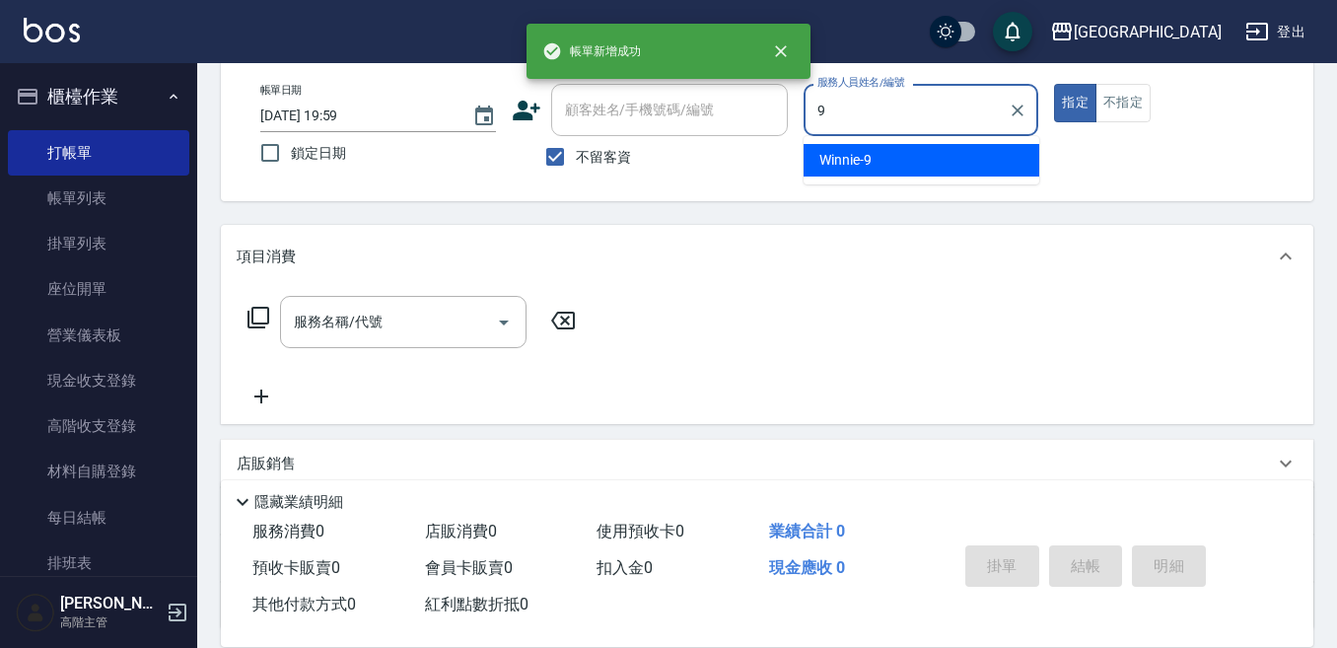
type input "Winnie-9"
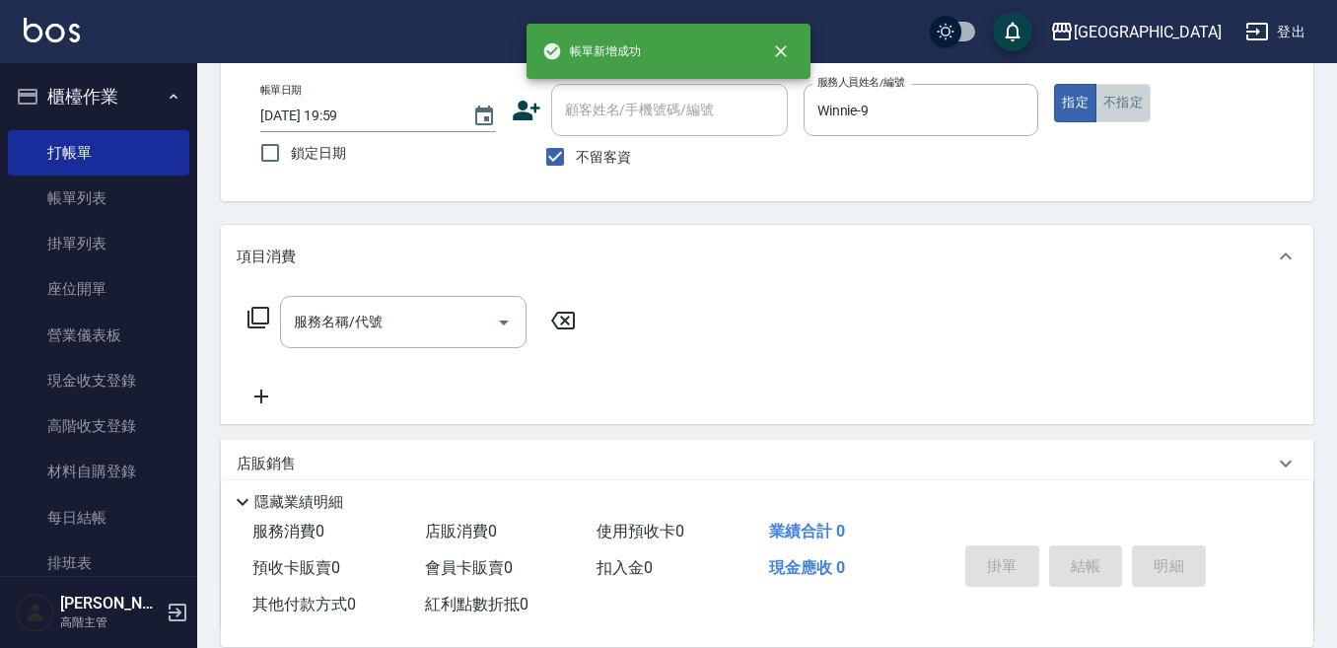
drag, startPoint x: 1125, startPoint y: 106, endPoint x: 927, endPoint y: 157, distance: 204.7
click at [1104, 108] on button "不指定" at bounding box center [1123, 103] width 55 height 38
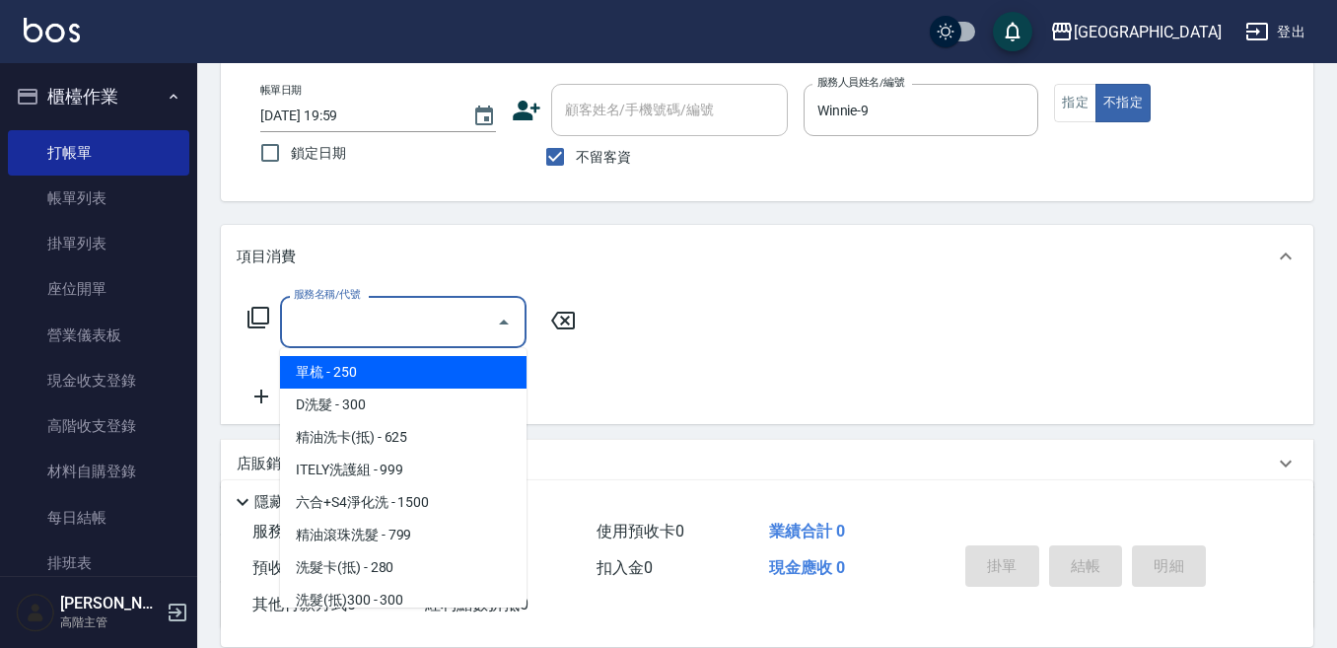
click at [401, 323] on input "服務名稱/代號" at bounding box center [388, 322] width 199 height 35
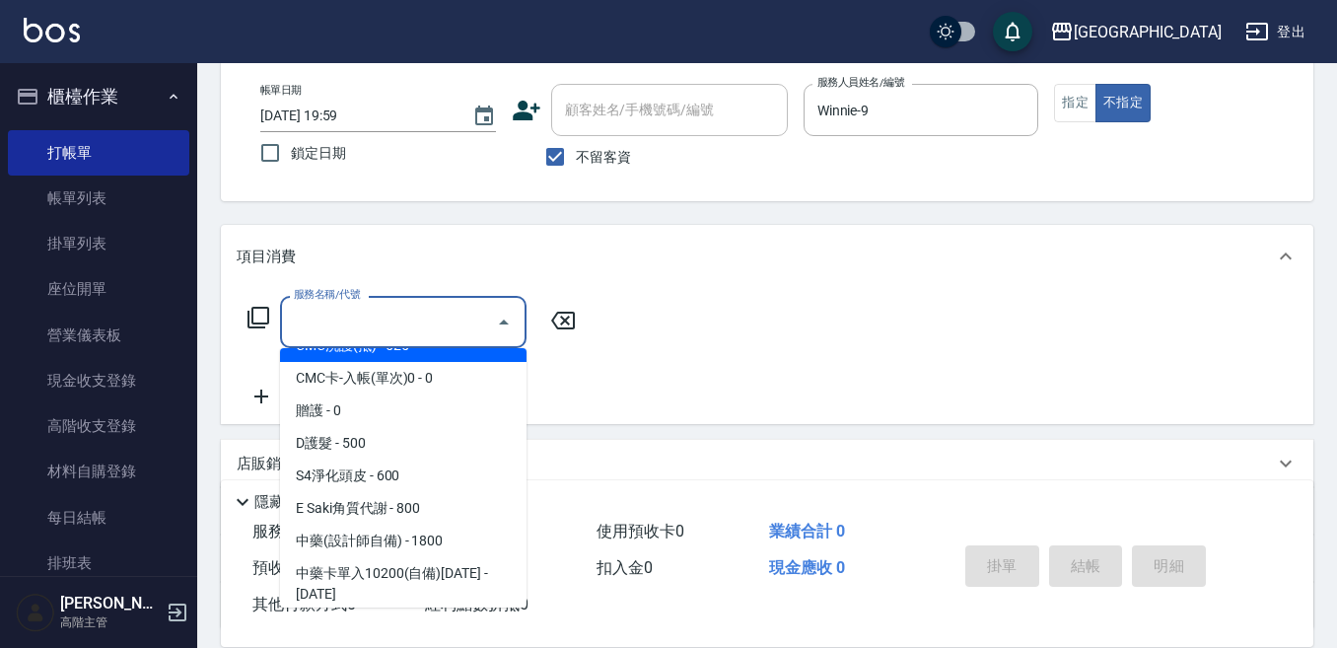
scroll to position [1578, 0]
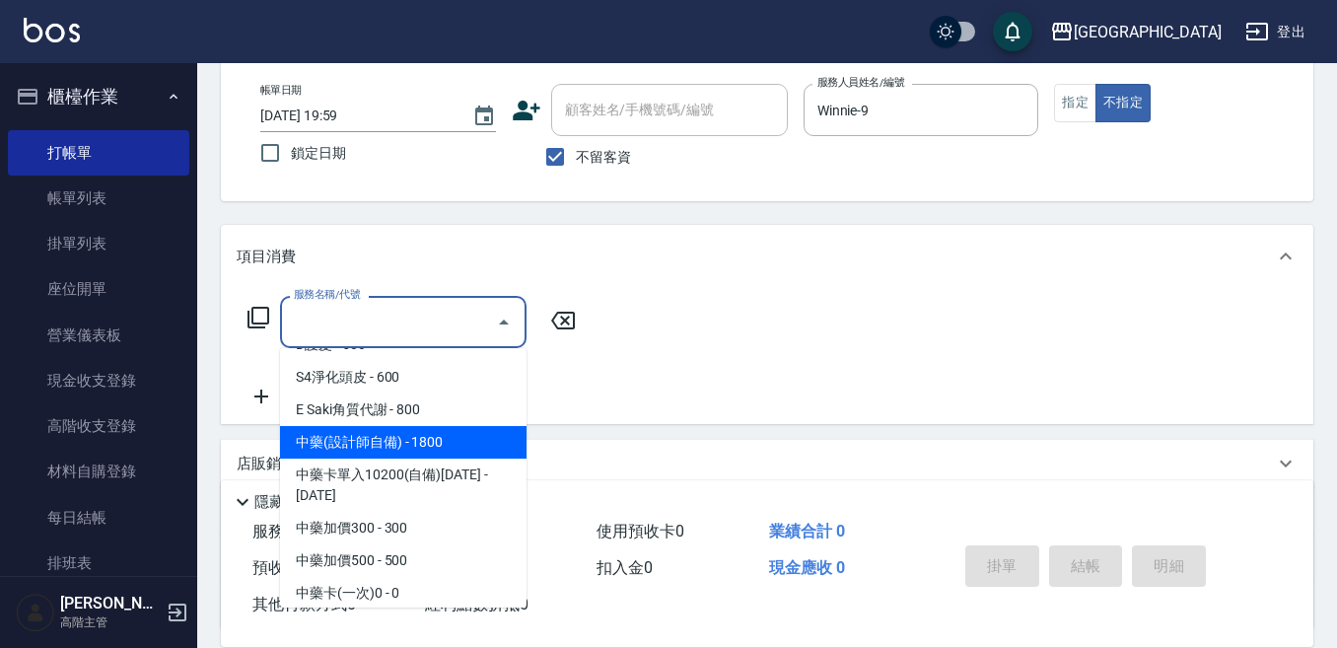
click at [398, 426] on span "中藥(設計師自備) - 1800" at bounding box center [403, 442] width 247 height 33
type input "中藥(設計師自備)(702)"
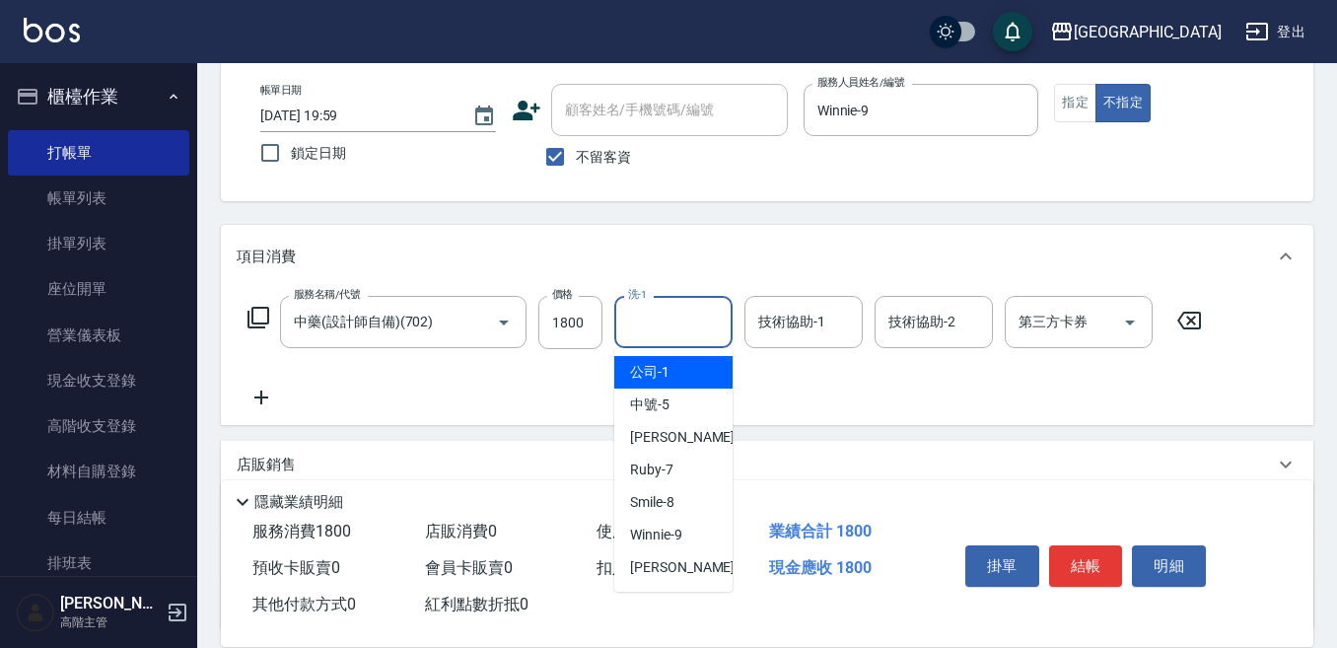
click at [647, 319] on input "洗-1" at bounding box center [673, 322] width 101 height 35
type input "Winnie-9"
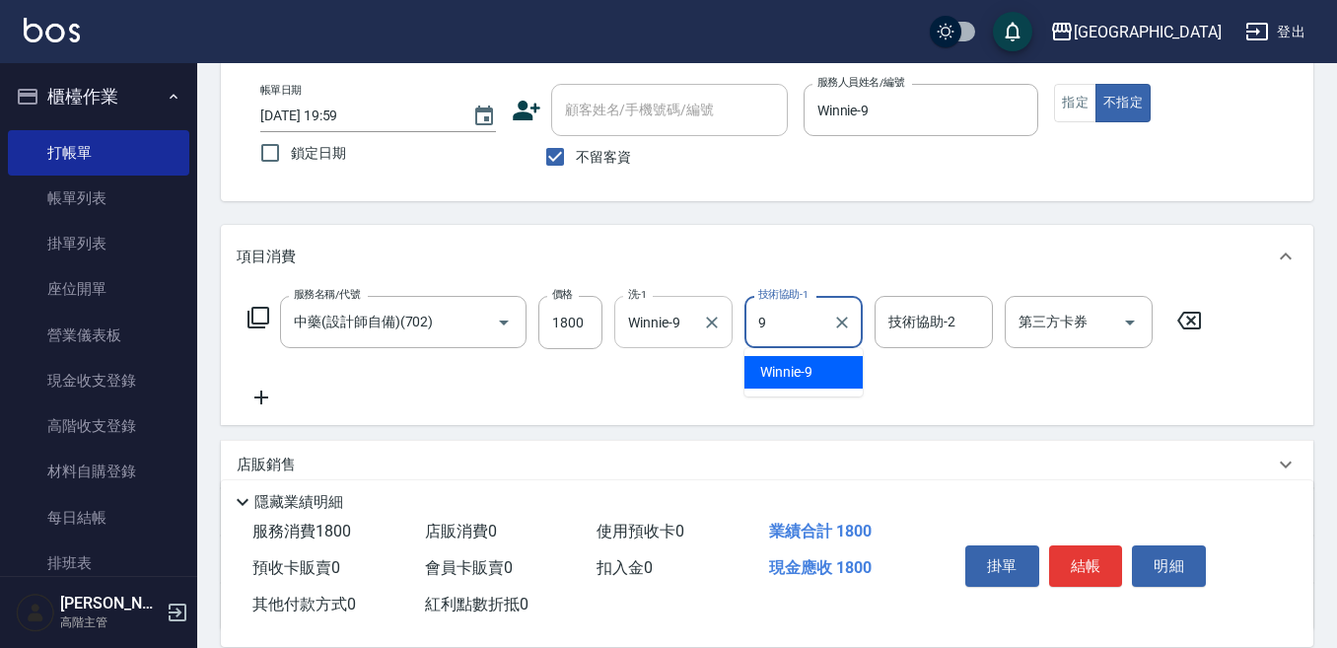
type input "Winnie-9"
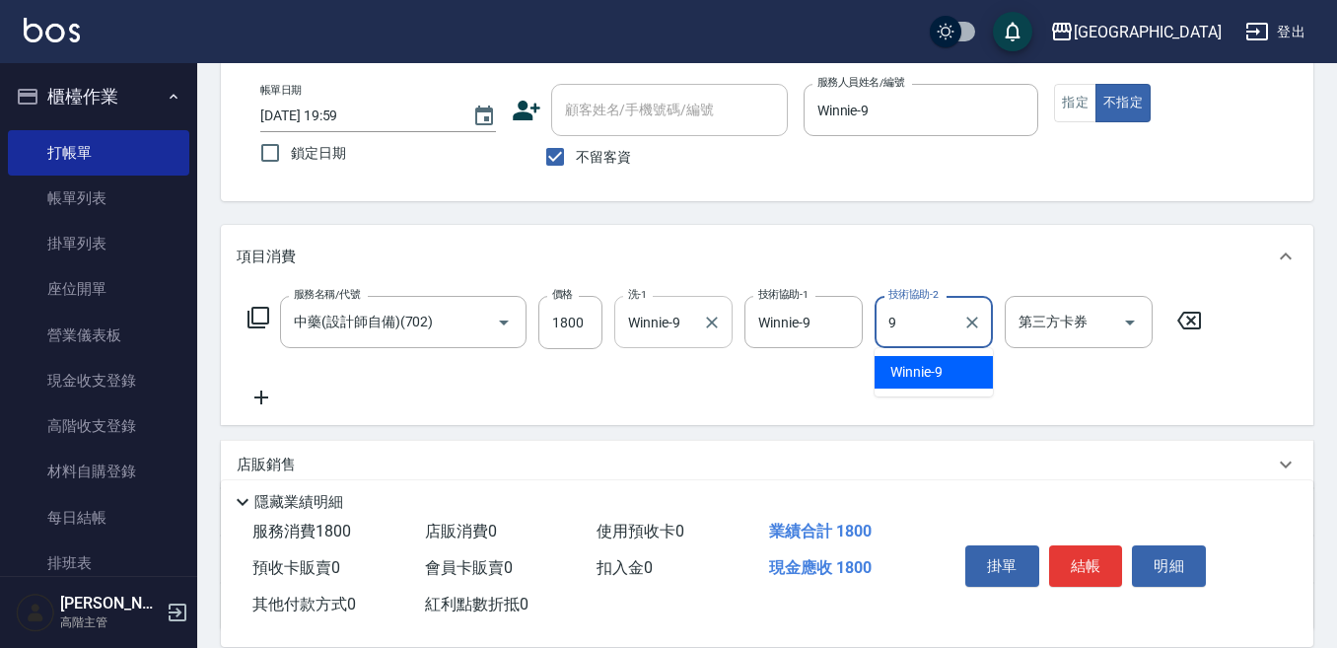
type input "Winnie-9"
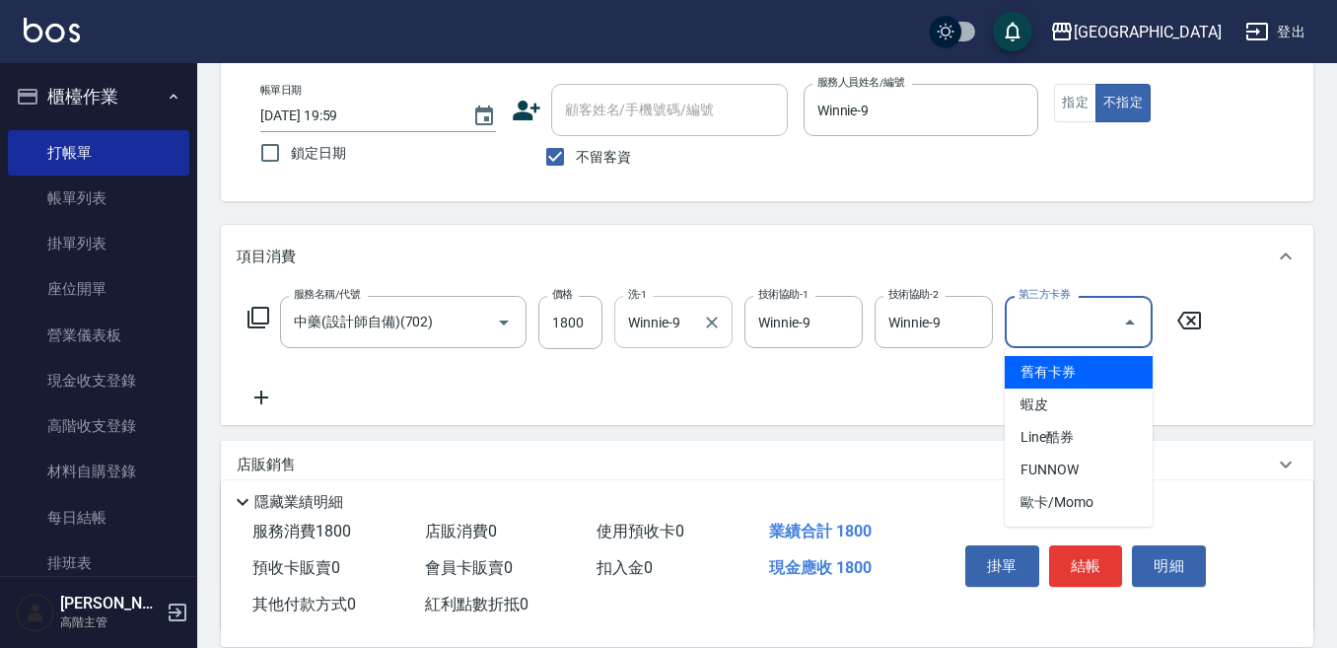
type input "舊有卡券"
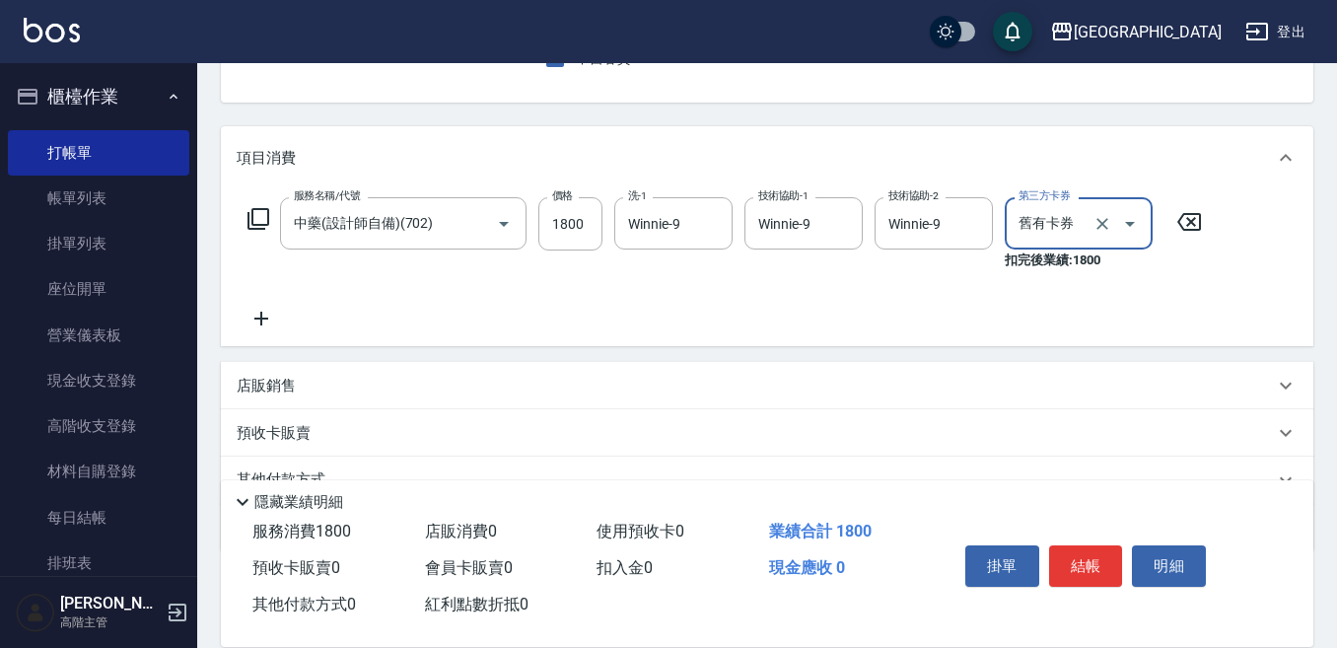
scroll to position [290, 0]
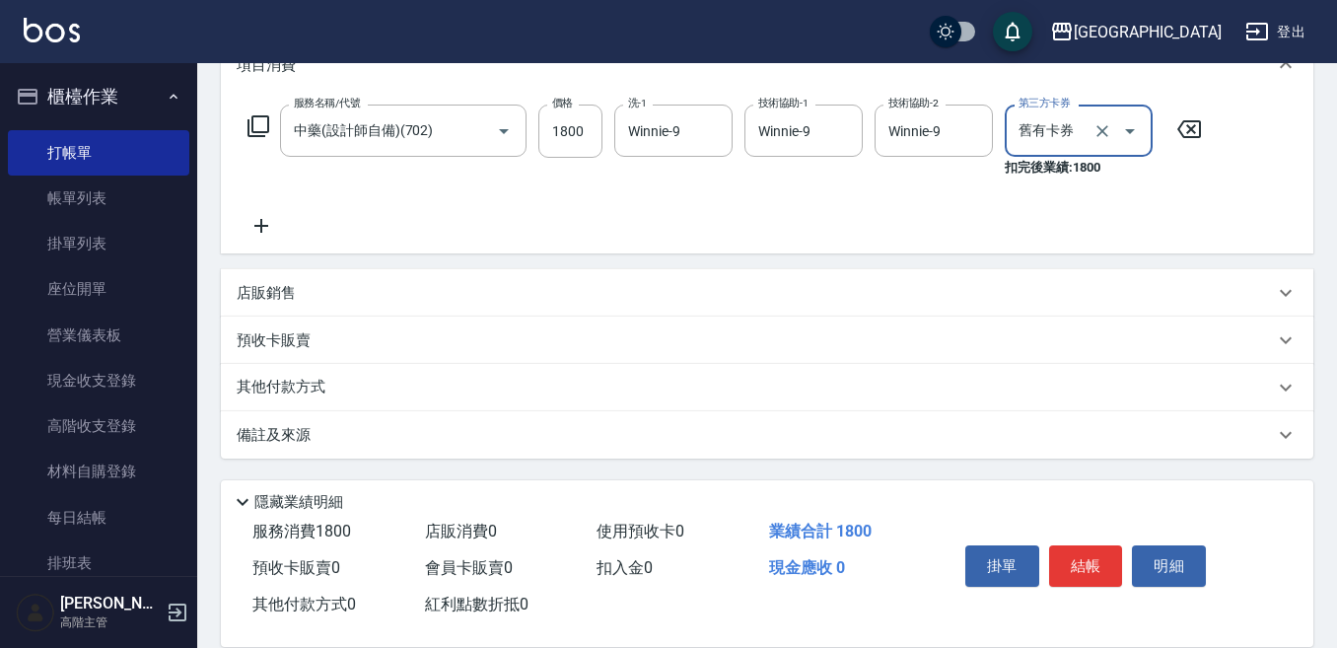
click at [270, 380] on p "其他付款方式" at bounding box center [286, 388] width 99 height 22
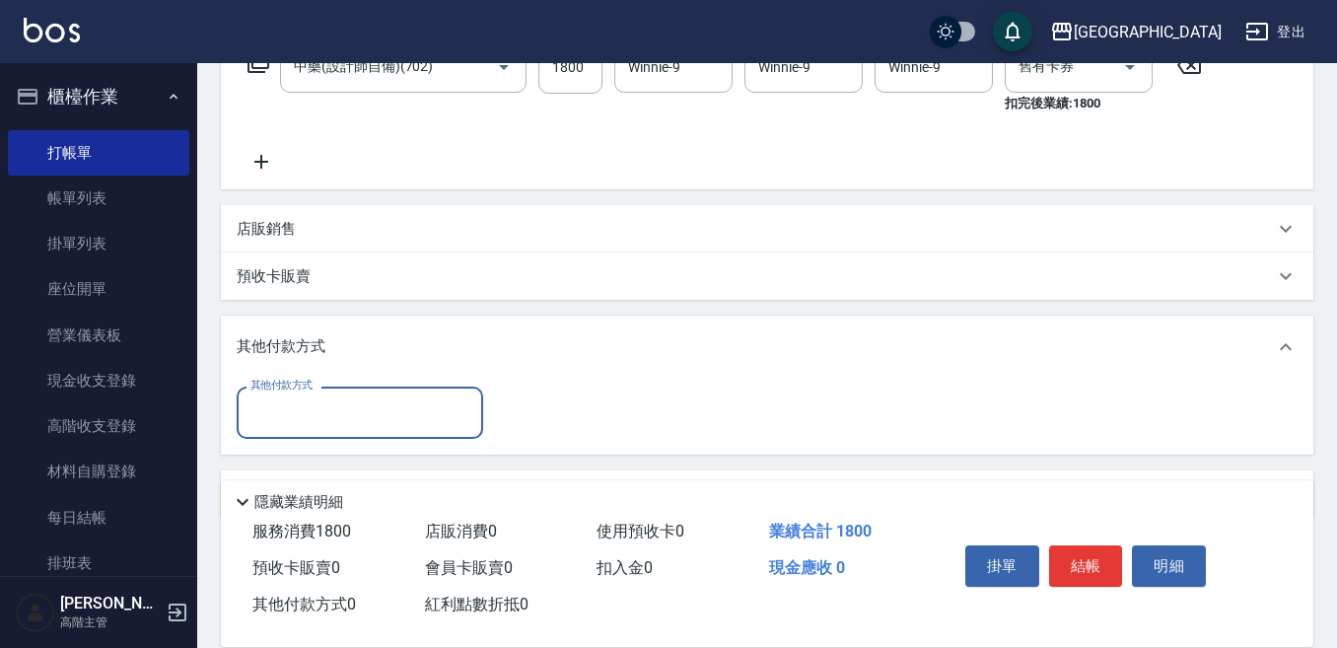
scroll to position [389, 0]
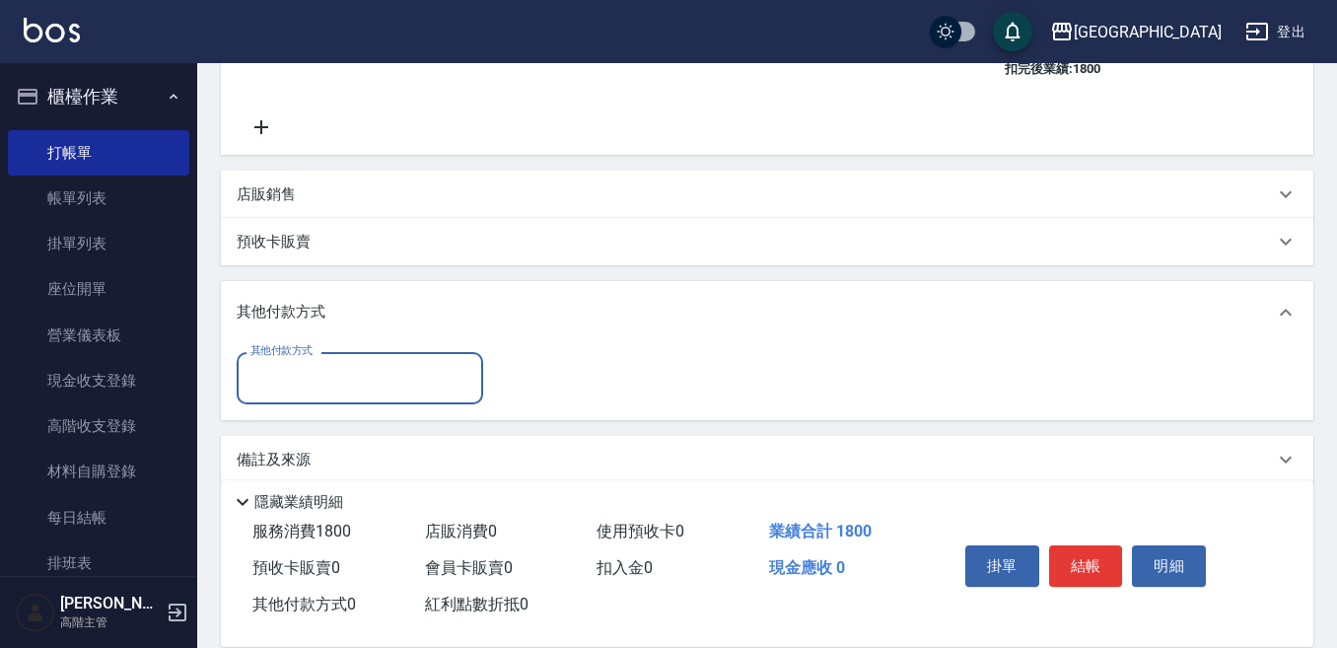
click at [263, 383] on input "其他付款方式" at bounding box center [360, 378] width 229 height 35
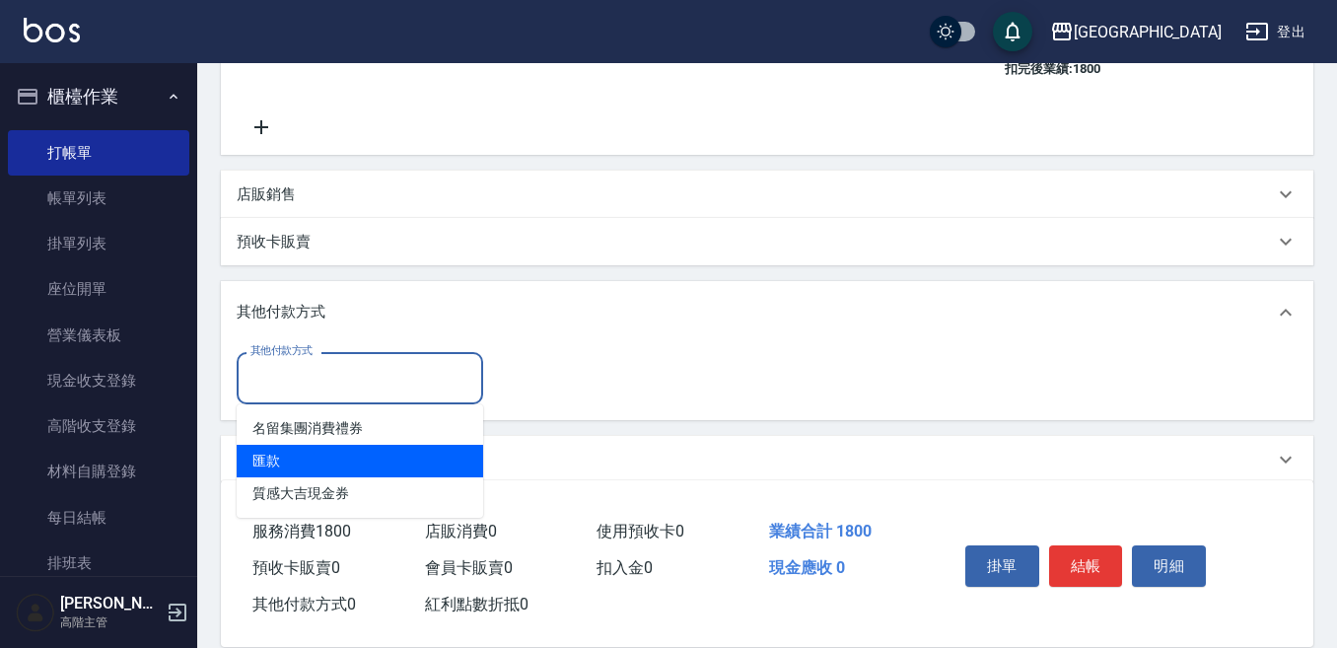
drag, startPoint x: 272, startPoint y: 457, endPoint x: 379, endPoint y: 424, distance: 111.4
click at [272, 455] on span "匯款" at bounding box center [360, 461] width 247 height 33
type input "匯款"
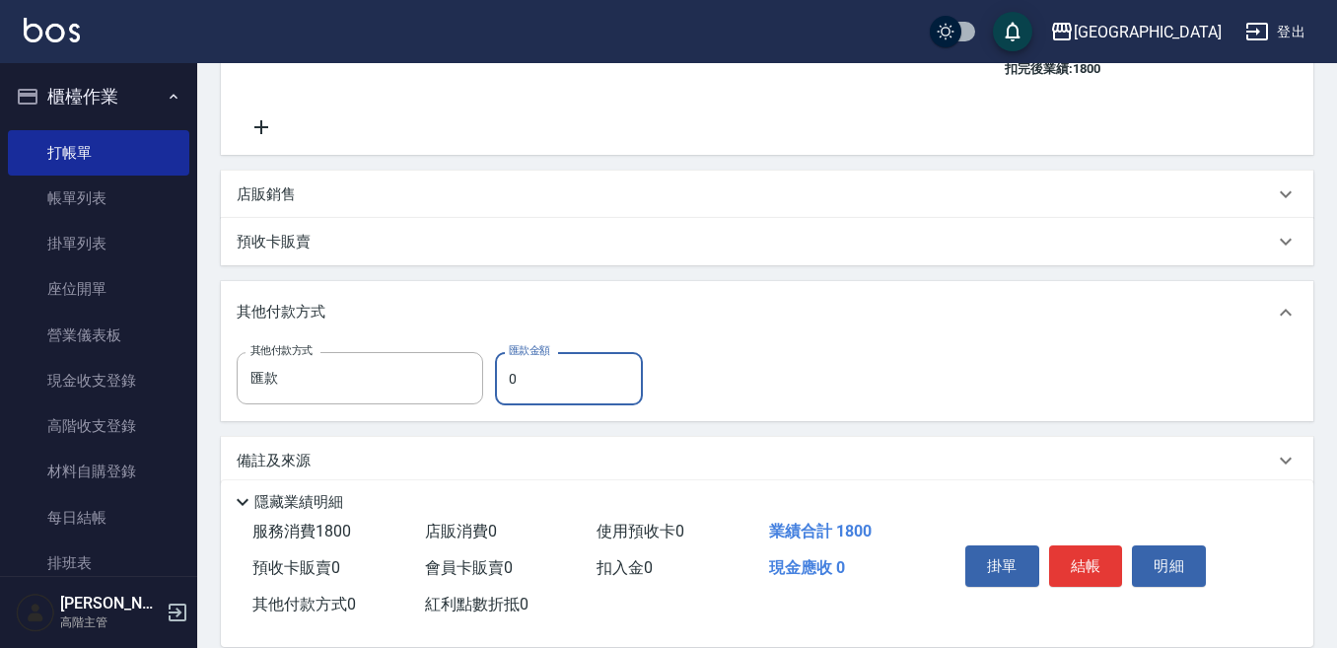
click at [509, 377] on input "0" at bounding box center [569, 378] width 148 height 53
drag, startPoint x: 483, startPoint y: 369, endPoint x: 564, endPoint y: 374, distance: 81.0
click at [541, 369] on div "其他付款方式 匯款 其他付款方式 匯款金額 0 匯款金額" at bounding box center [446, 378] width 418 height 53
click at [544, 388] on input "0" at bounding box center [569, 378] width 148 height 53
click at [329, 386] on input "匯款" at bounding box center [345, 378] width 199 height 35
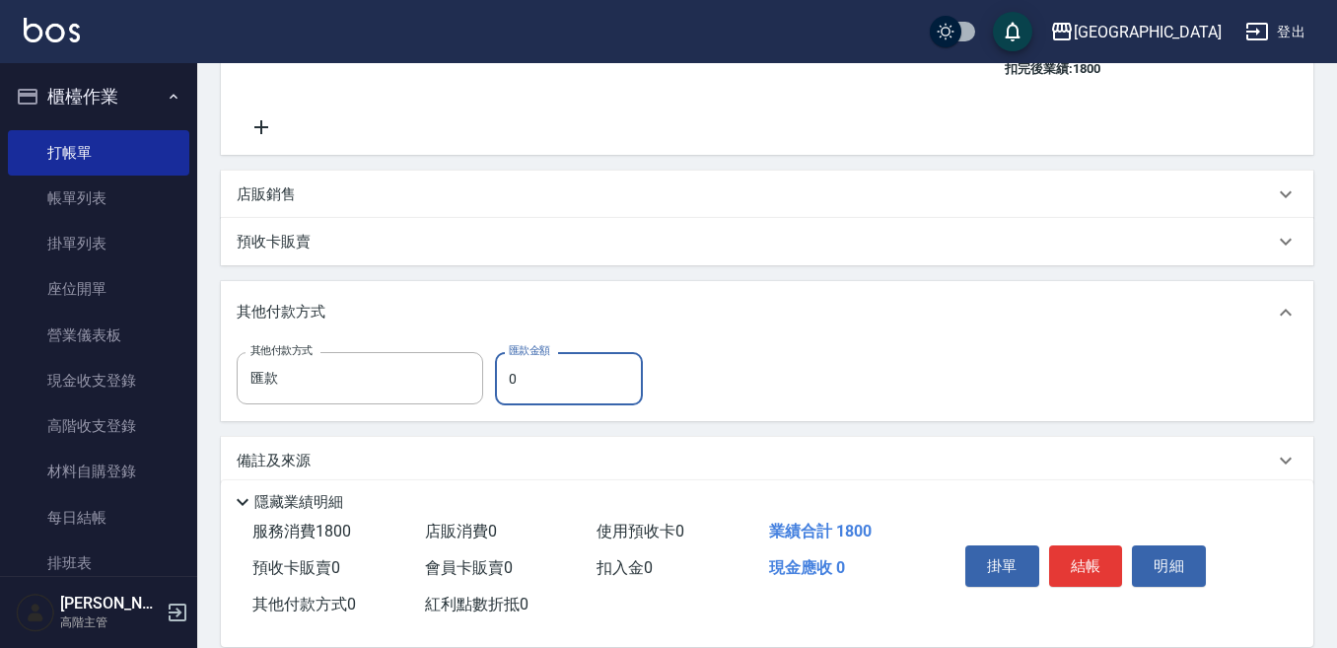
click at [509, 382] on input "0" at bounding box center [569, 378] width 148 height 53
click at [532, 374] on input "0" at bounding box center [569, 378] width 148 height 53
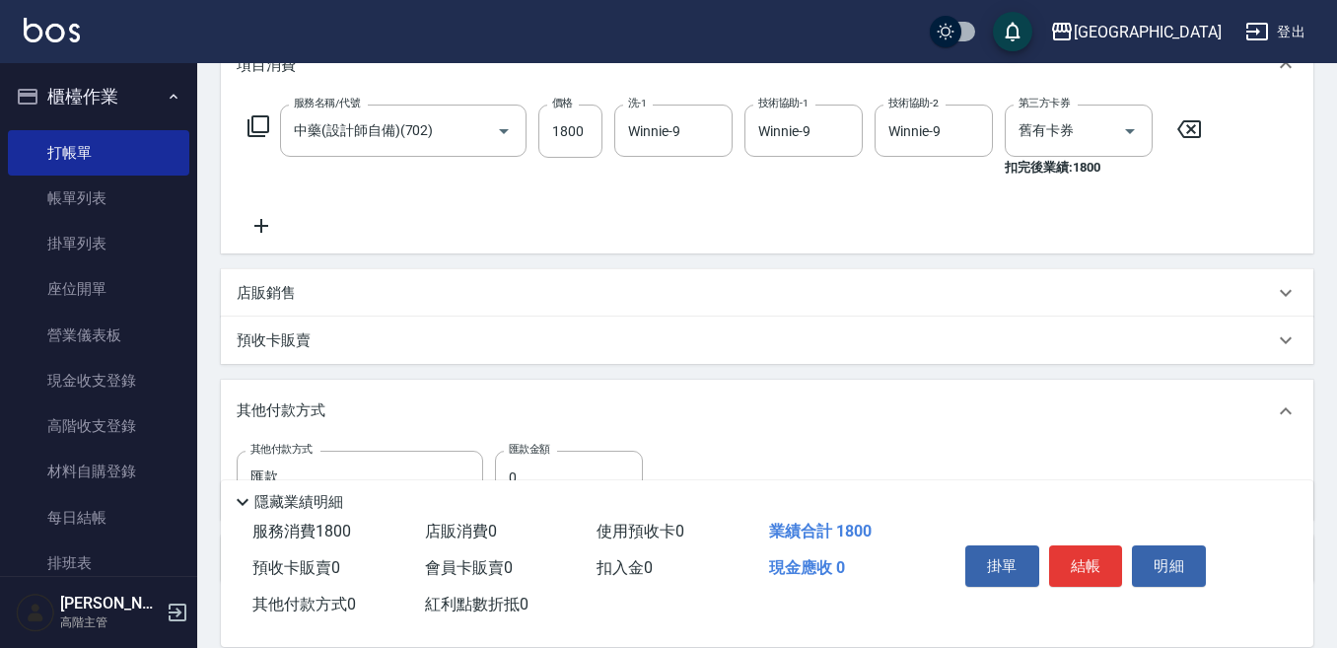
click at [274, 406] on p "其他付款方式" at bounding box center [286, 411] width 99 height 22
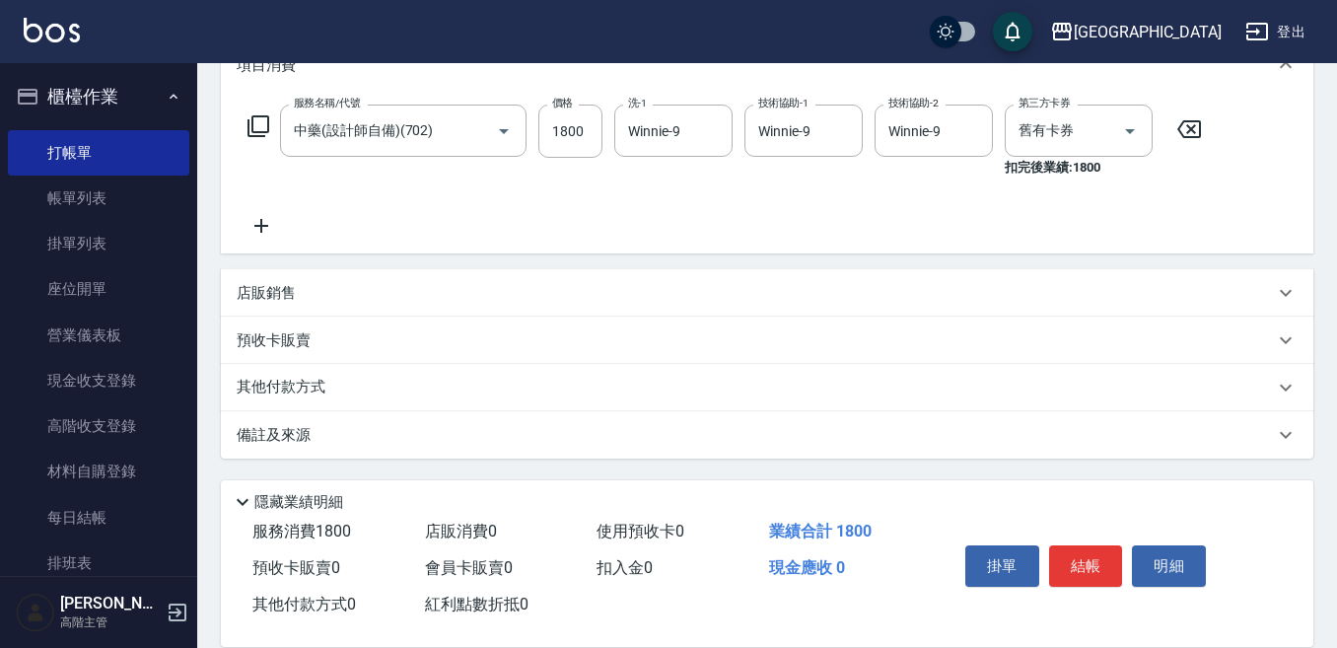
click at [278, 382] on p "其他付款方式" at bounding box center [286, 388] width 99 height 22
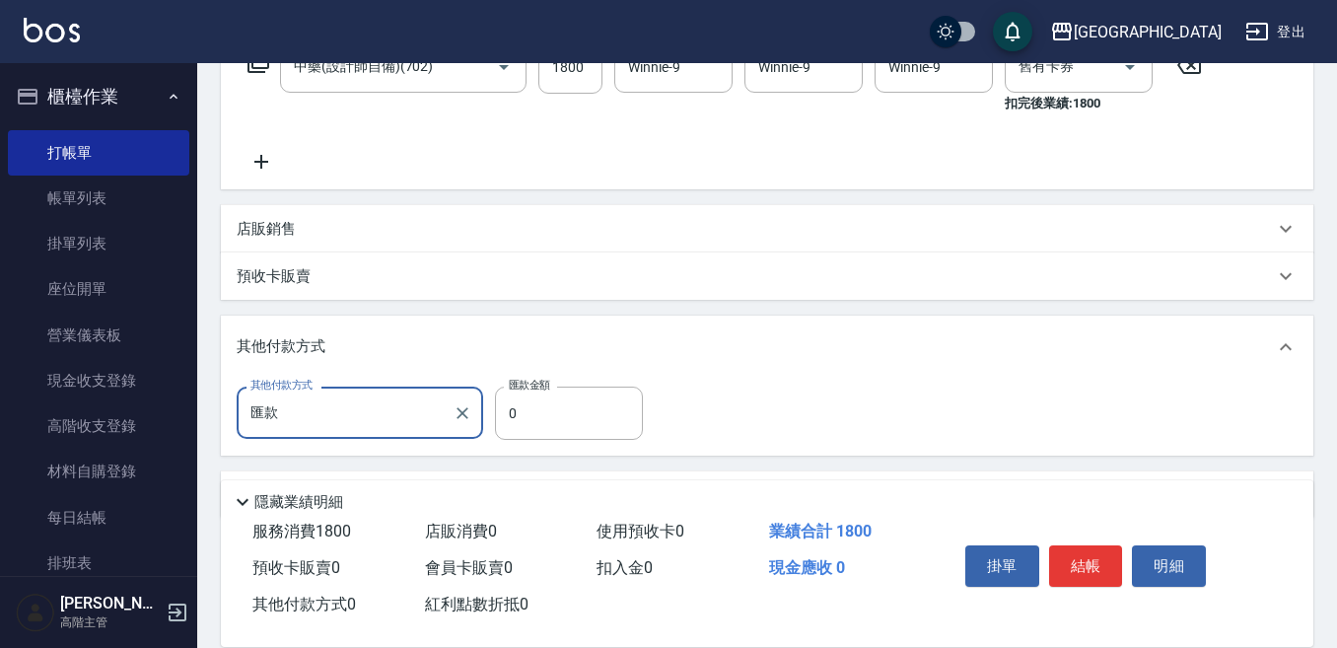
scroll to position [389, 0]
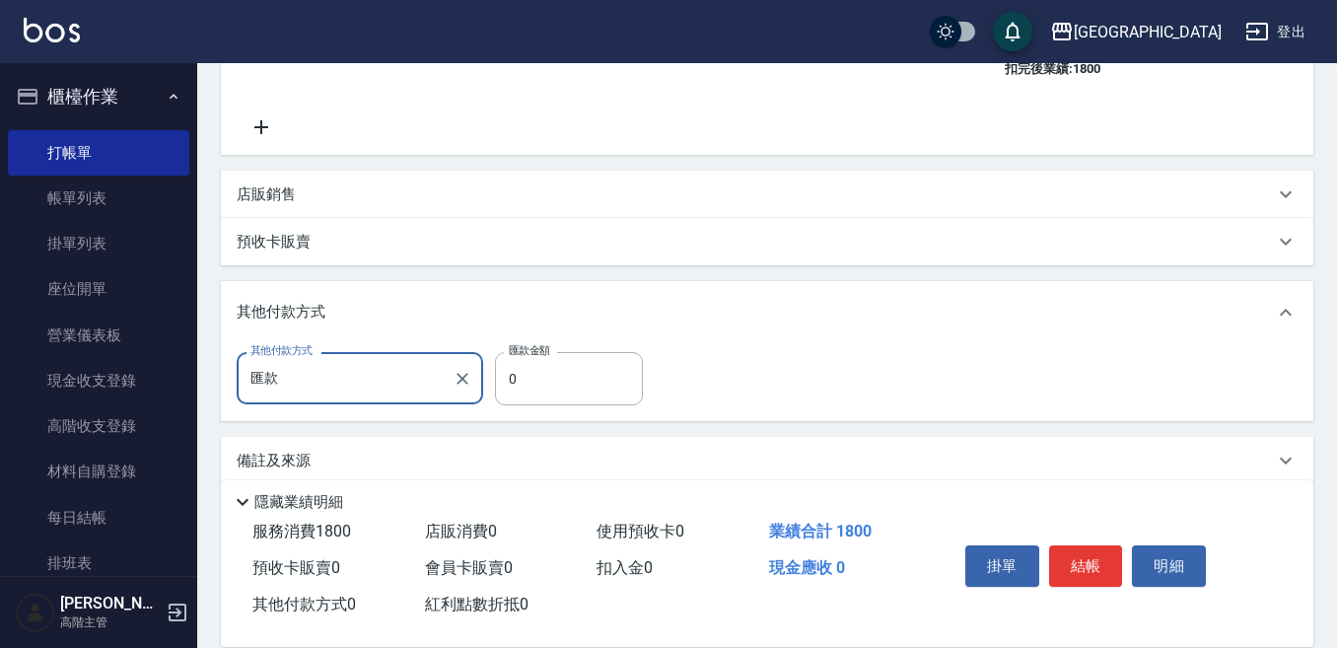
drag, startPoint x: 292, startPoint y: 385, endPoint x: 340, endPoint y: 378, distance: 48.8
click at [294, 384] on input "匯款" at bounding box center [345, 378] width 199 height 35
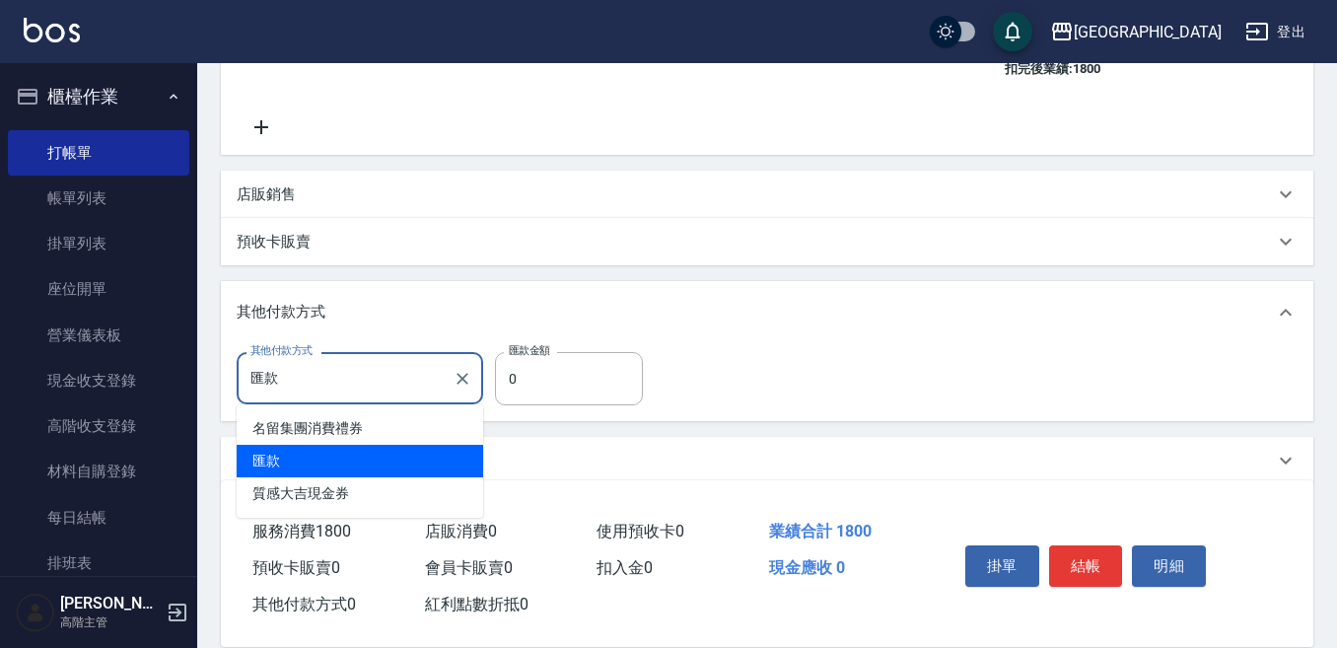
drag, startPoint x: 228, startPoint y: 462, endPoint x: 244, endPoint y: 457, distance: 16.9
click at [231, 461] on div "備註及來源" at bounding box center [767, 460] width 1093 height 47
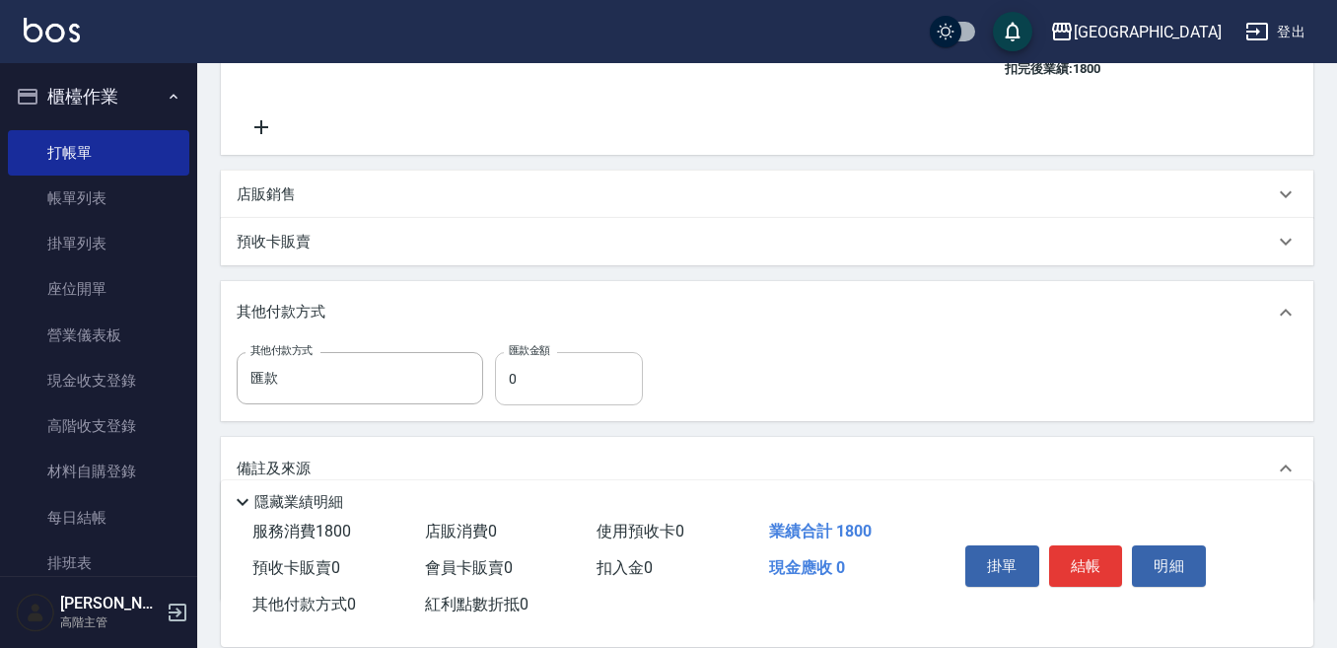
drag, startPoint x: 500, startPoint y: 369, endPoint x: 530, endPoint y: 364, distance: 30.0
click at [527, 364] on div "其他付款方式 匯款 其他付款方式 匯款金額 0 匯款金額" at bounding box center [446, 378] width 418 height 53
click at [528, 387] on input "0" at bounding box center [569, 378] width 148 height 53
type input "0"
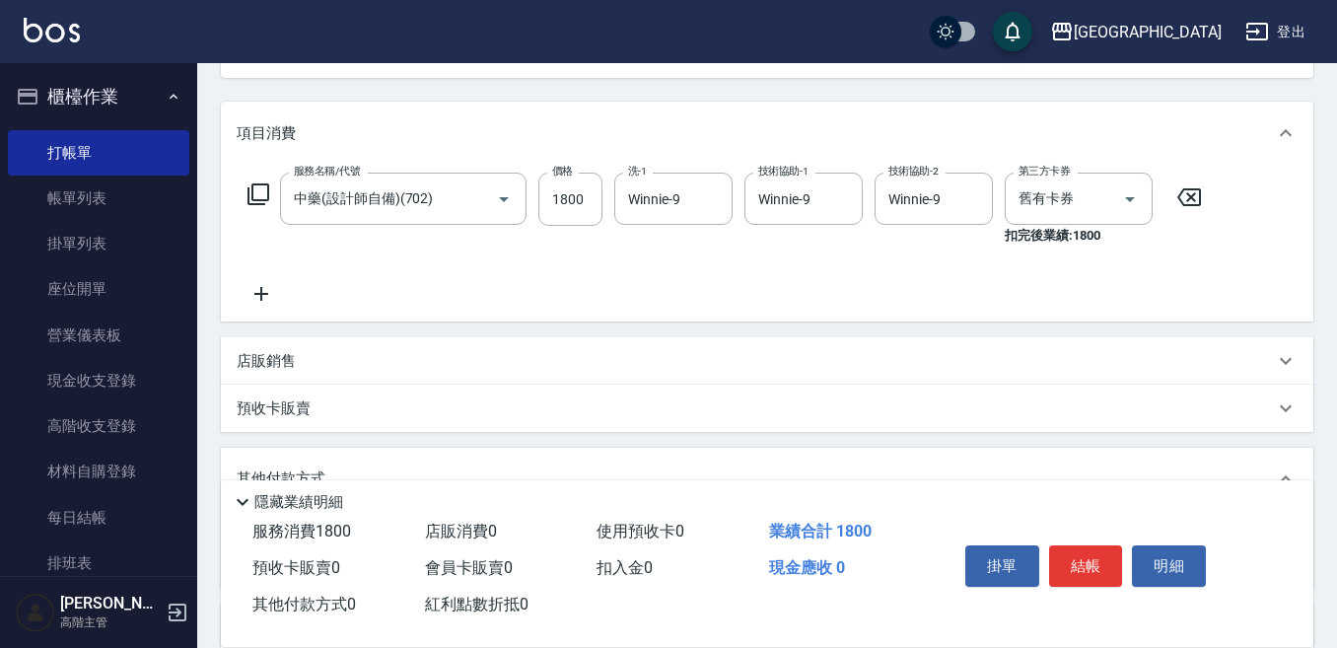
scroll to position [197, 0]
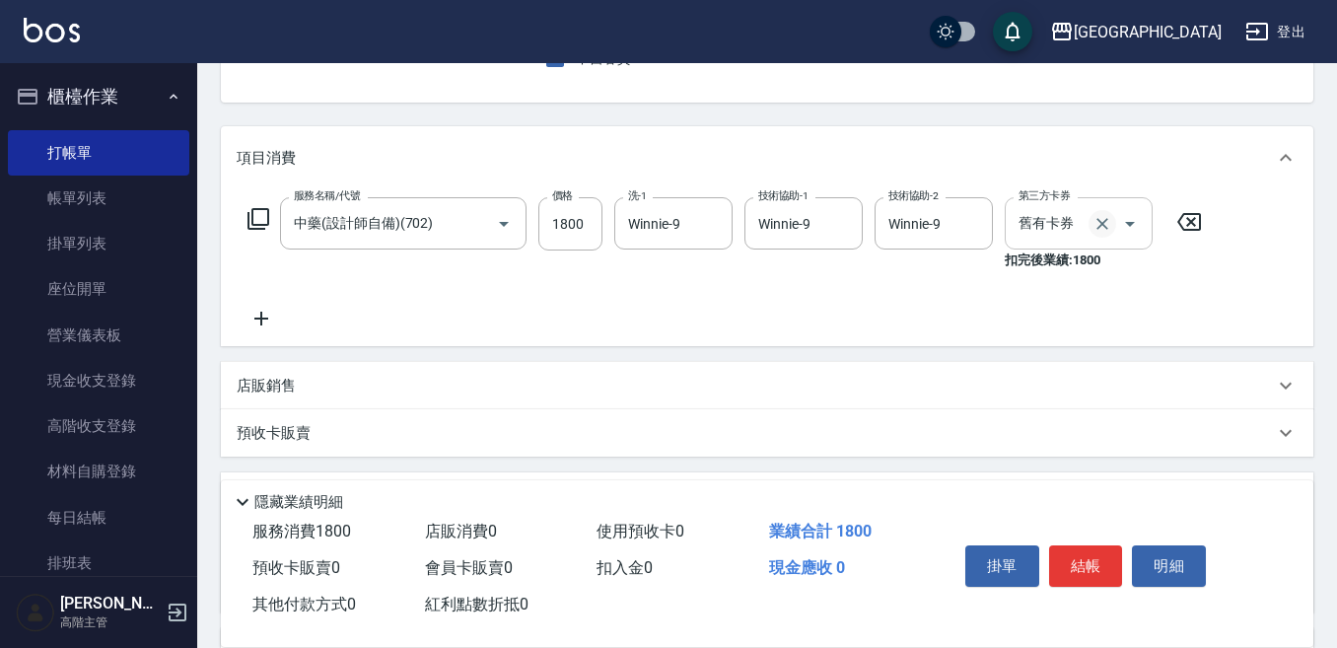
click at [1101, 217] on icon "Clear" at bounding box center [1103, 224] width 20 height 20
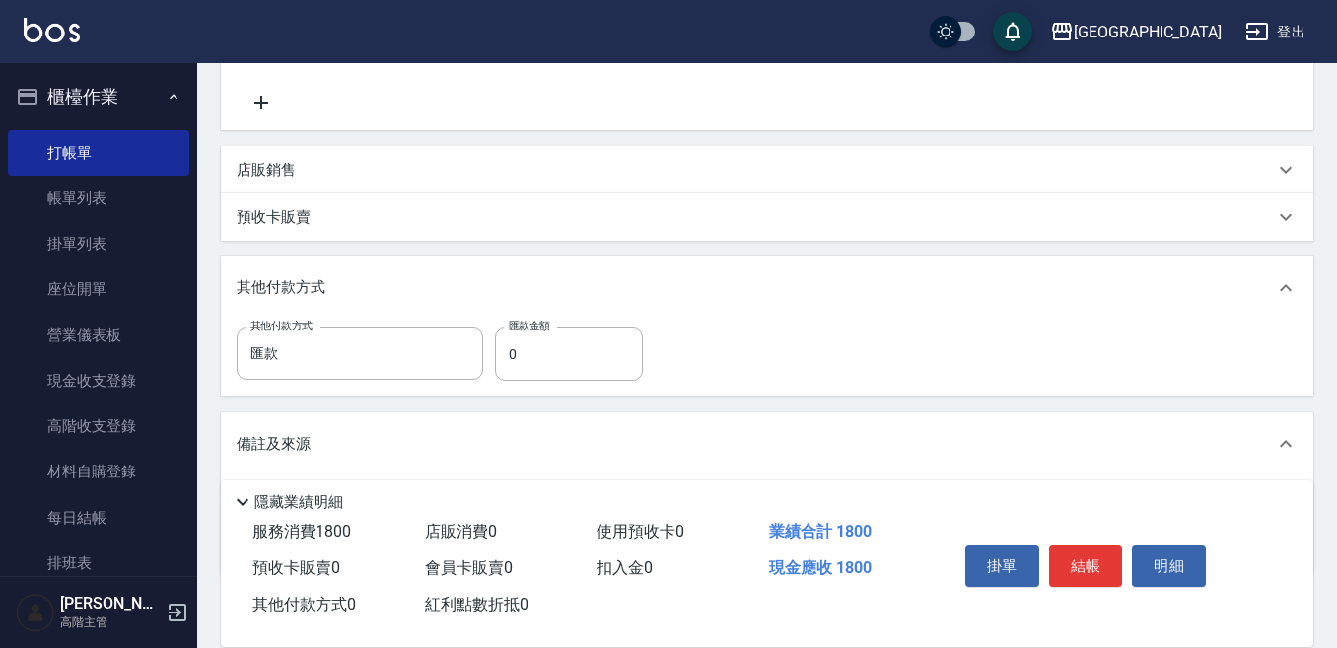
scroll to position [394, 0]
click at [535, 360] on input "0" at bounding box center [569, 352] width 148 height 53
type input "1800"
click at [1069, 555] on button "結帳" at bounding box center [1086, 565] width 74 height 41
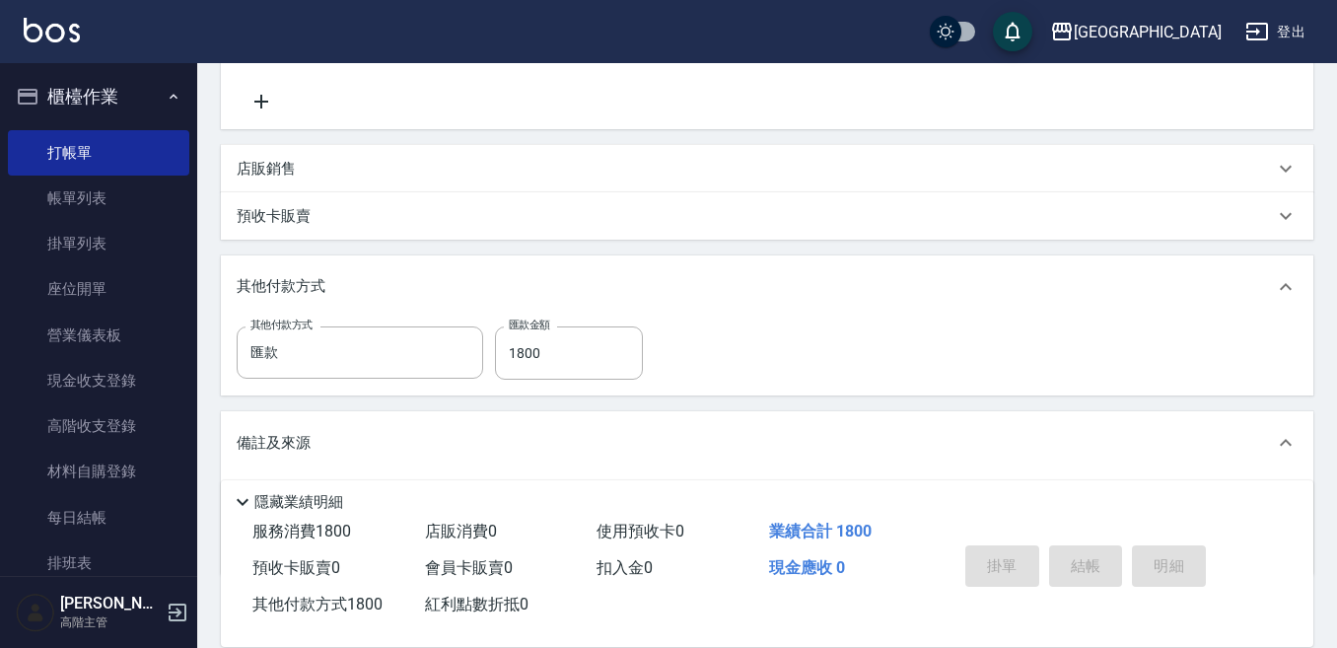
type input "2025/10/11 20:01"
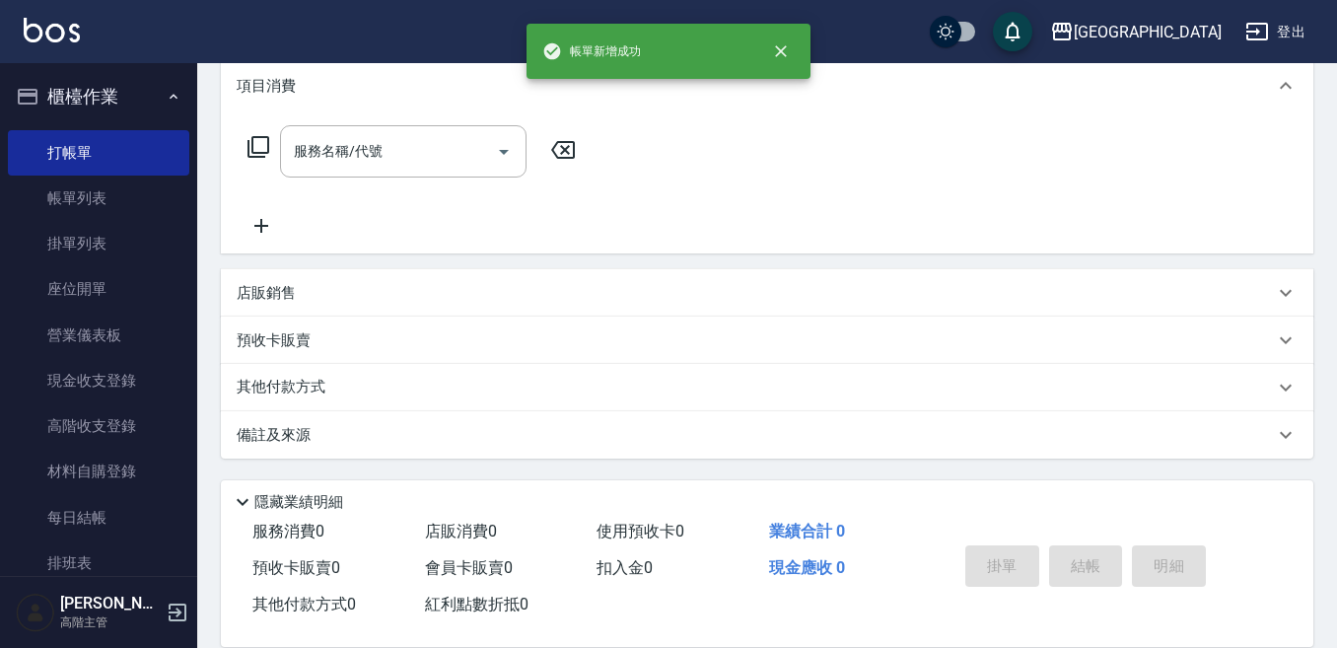
scroll to position [0, 0]
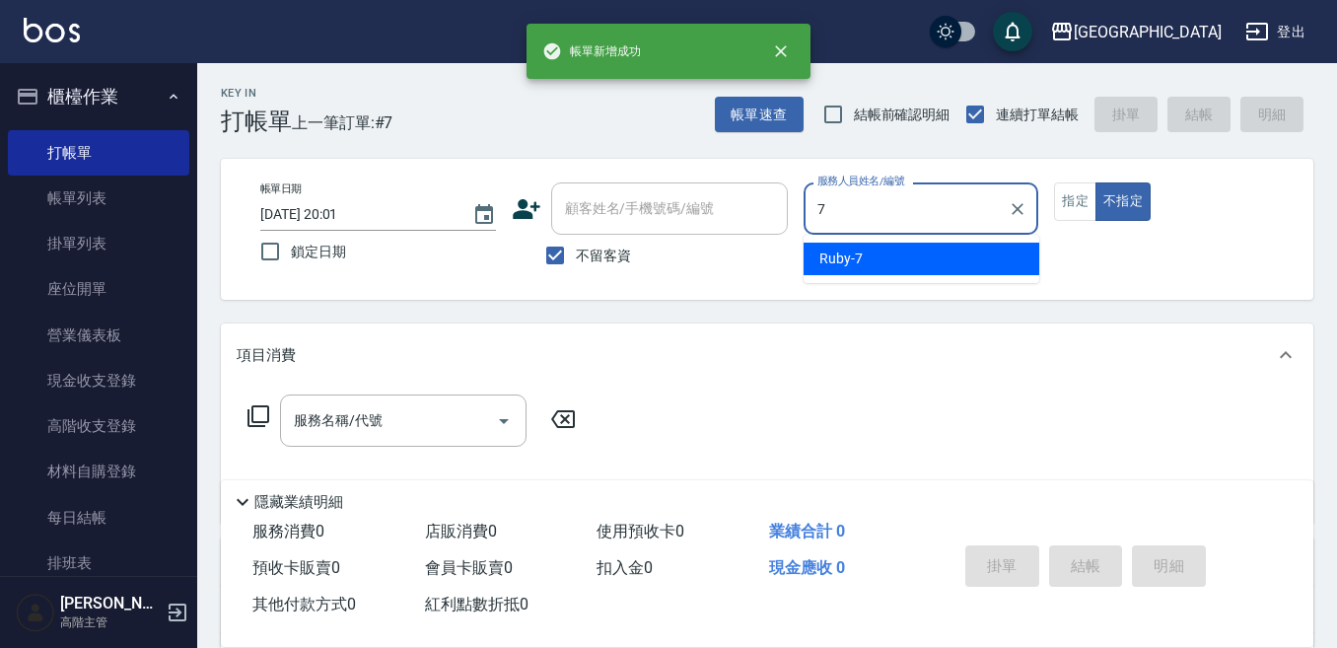
type input "Ruby-7"
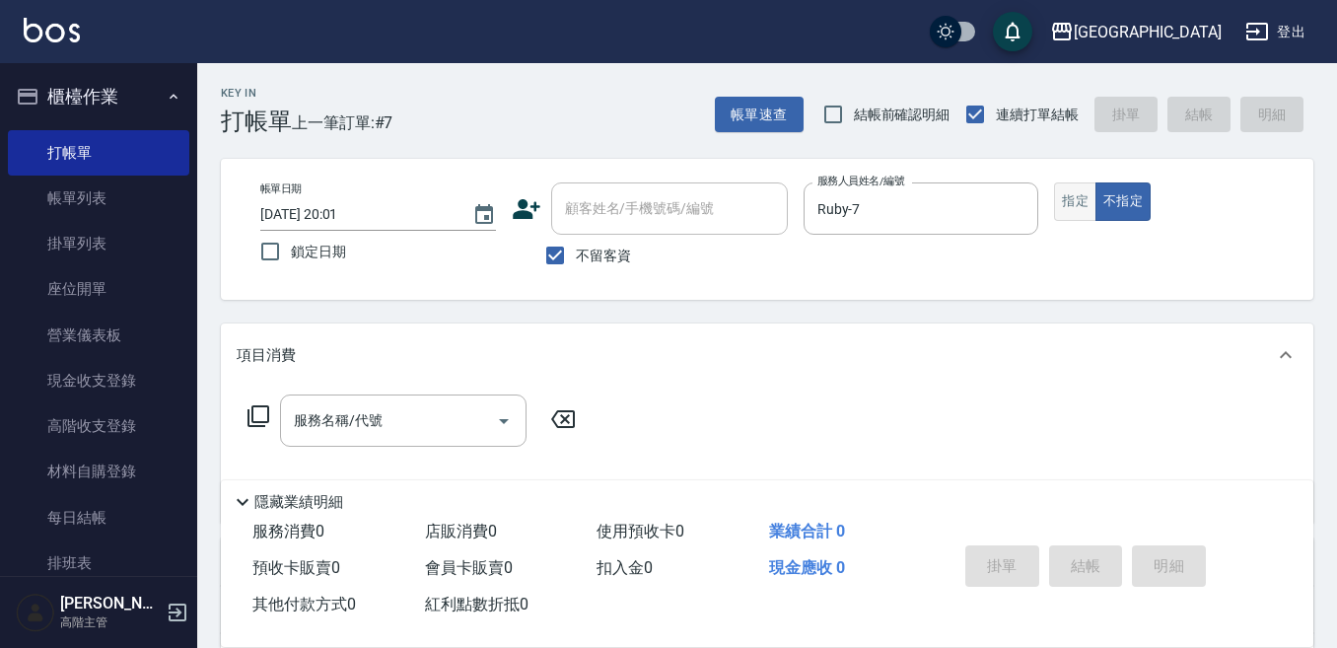
click at [1054, 208] on button "指定" at bounding box center [1075, 201] width 42 height 38
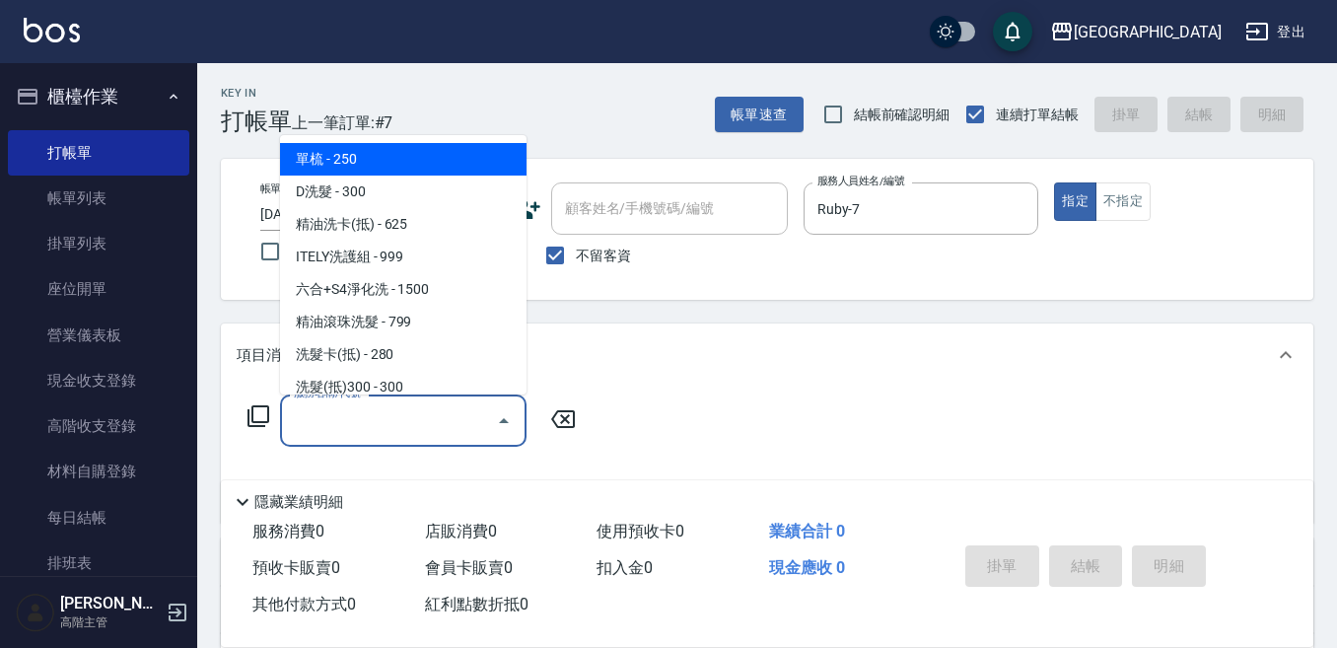
click at [374, 407] on input "服務名稱/代號" at bounding box center [388, 420] width 199 height 35
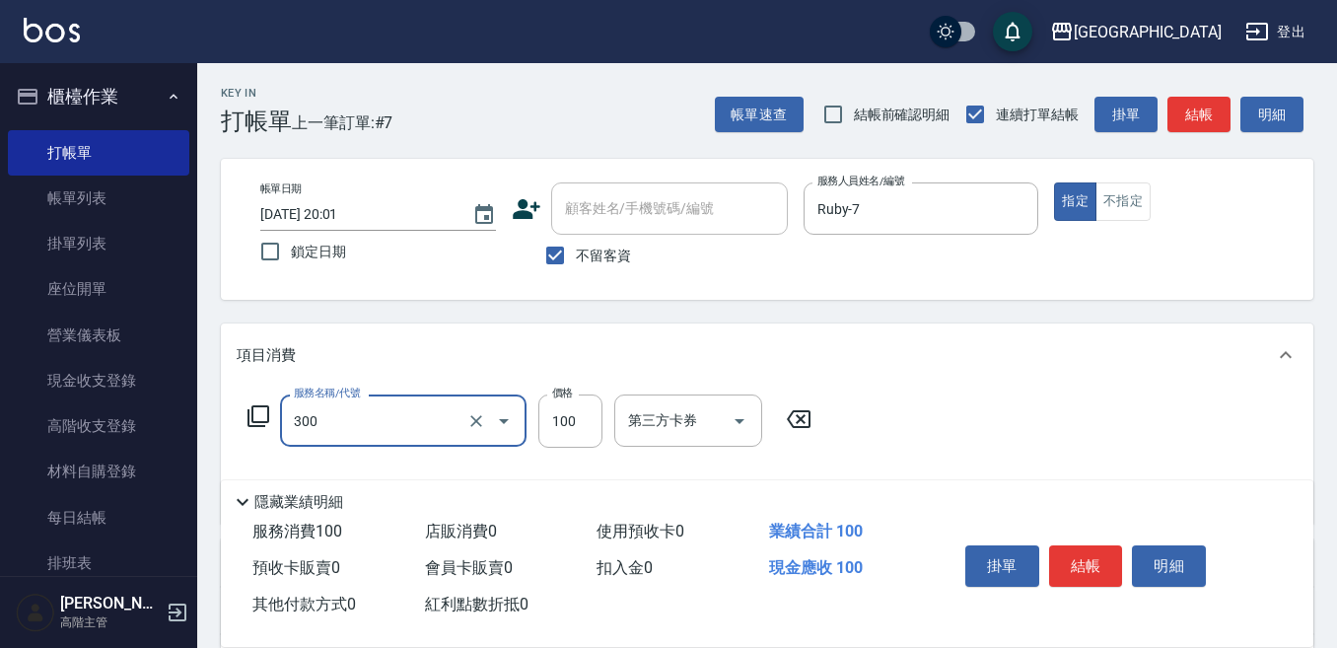
type input "剪瀏海(300)"
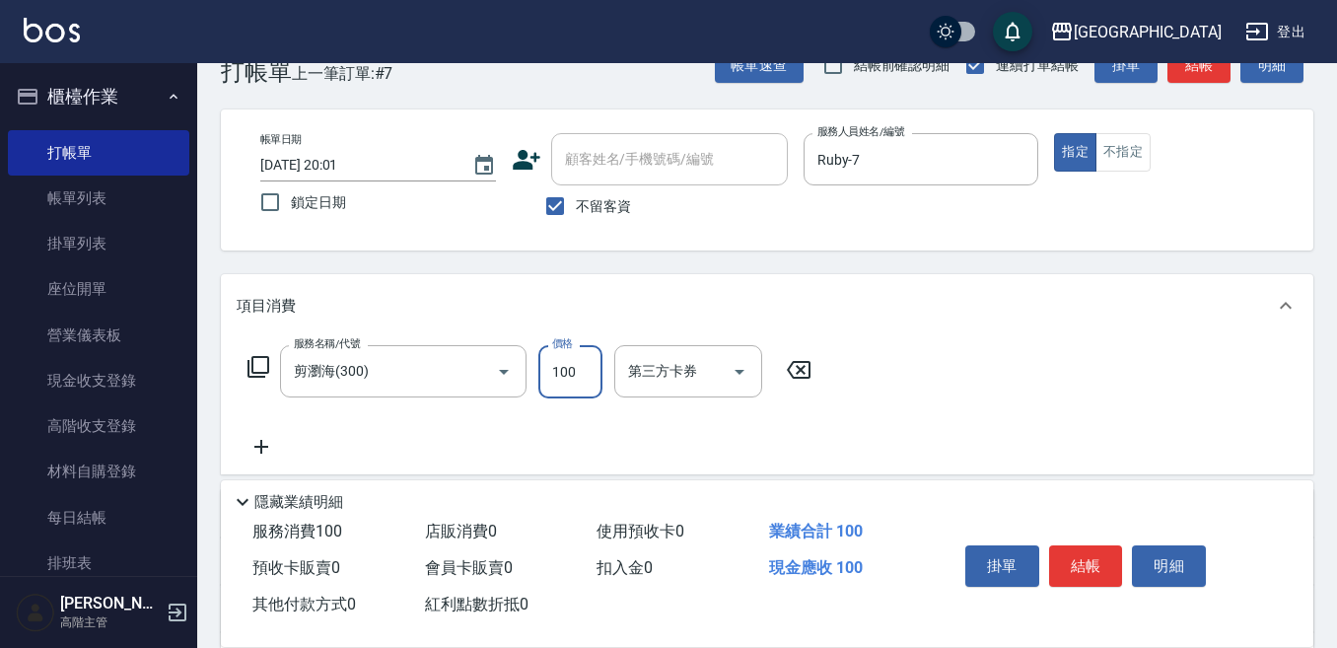
scroll to position [99, 0]
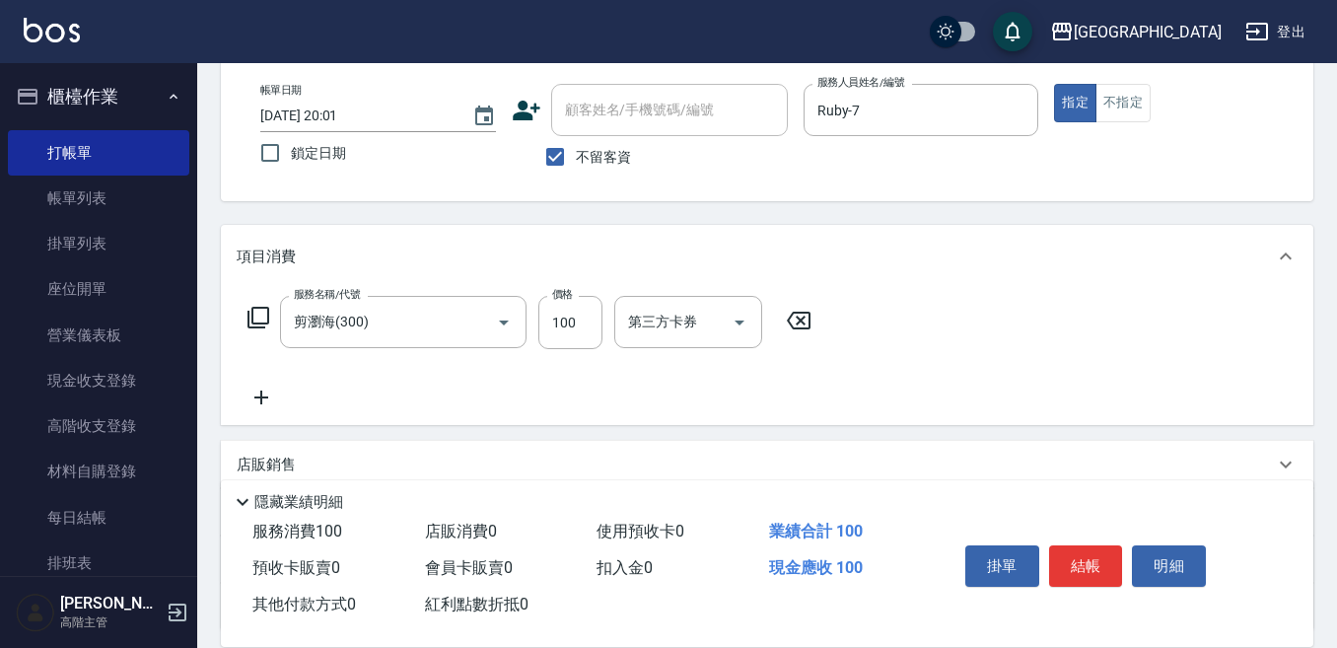
drag, startPoint x: 306, startPoint y: 411, endPoint x: 276, endPoint y: 407, distance: 29.8
click at [295, 408] on div "服務名稱/代號 剪瀏海(300) 服務名稱/代號 價格 100 價格 第三方卡券 第三方卡券" at bounding box center [767, 356] width 1093 height 137
click at [265, 395] on icon at bounding box center [261, 398] width 49 height 24
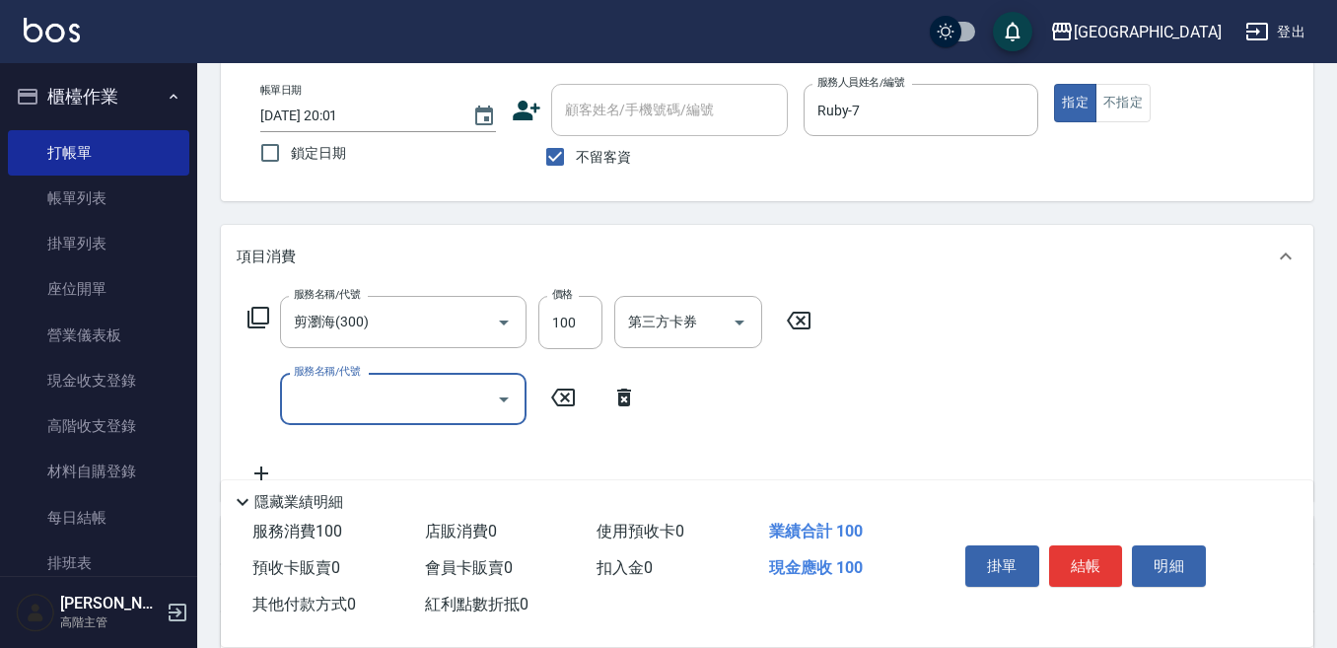
click at [291, 392] on input "服務名稱/代號" at bounding box center [388, 399] width 199 height 35
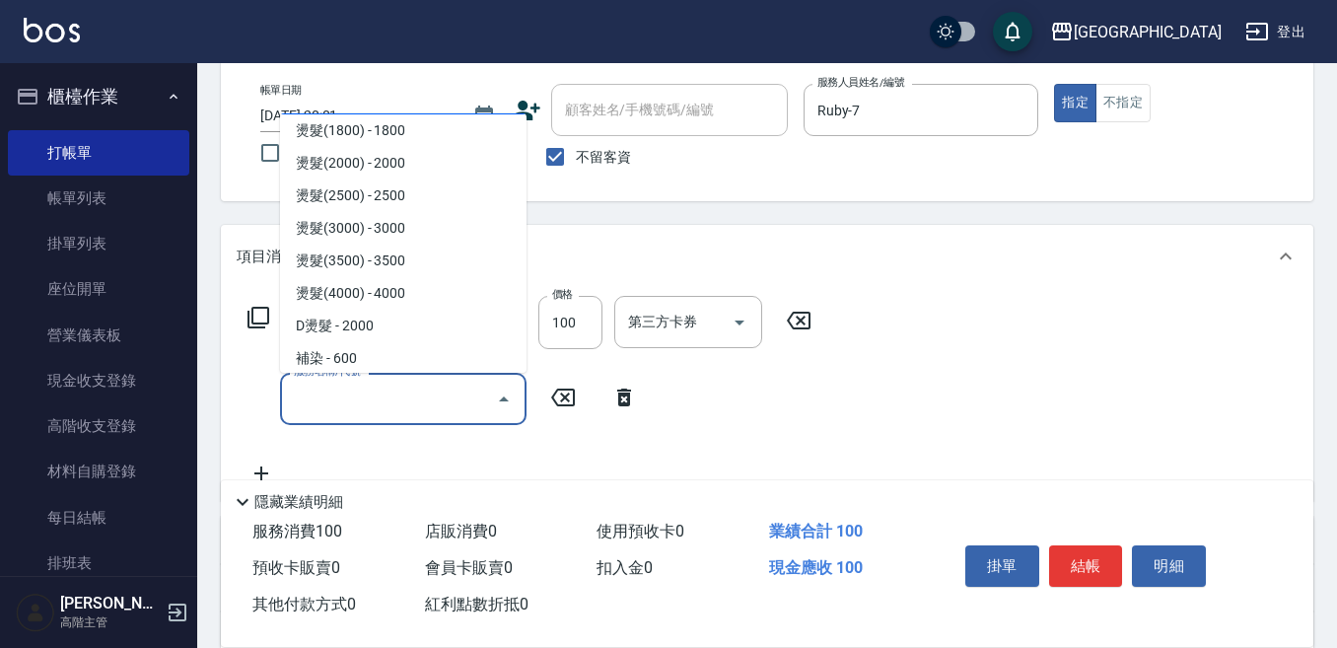
scroll to position [789, 0]
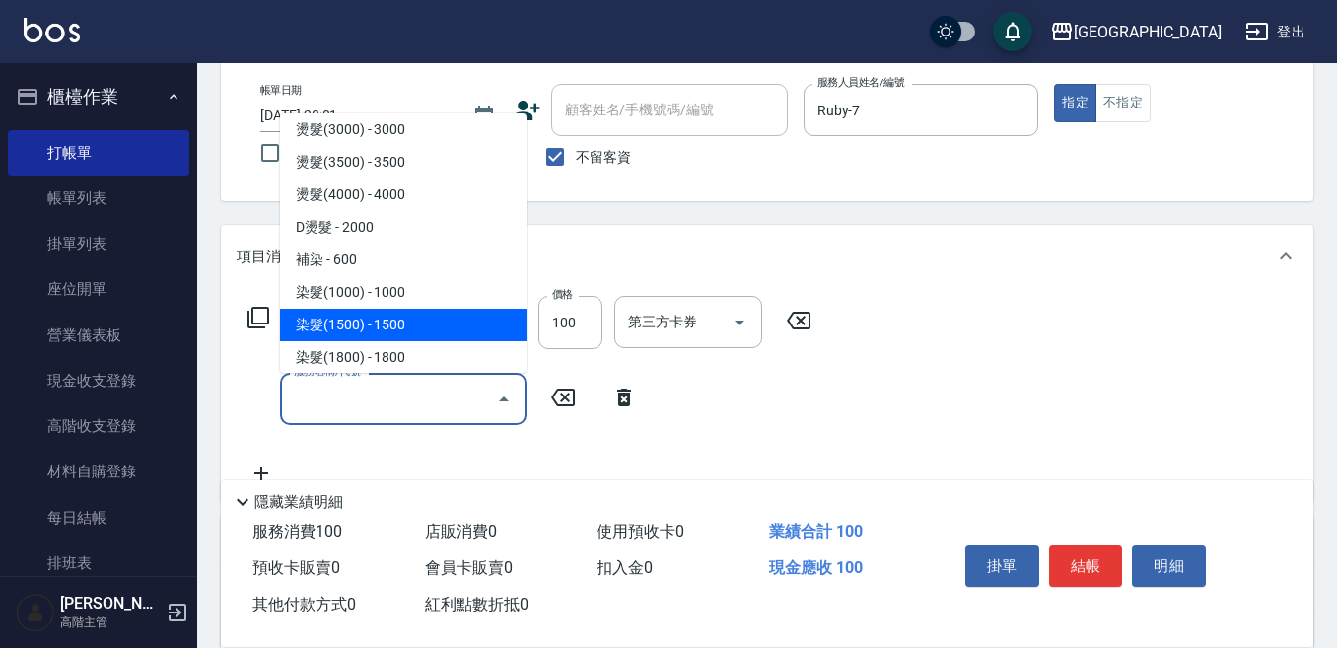
drag, startPoint x: 405, startPoint y: 323, endPoint x: 507, endPoint y: 325, distance: 101.6
click at [406, 322] on span "染髮(1500) - 1500" at bounding box center [403, 325] width 247 height 33
type input "染髮(1500)(502)"
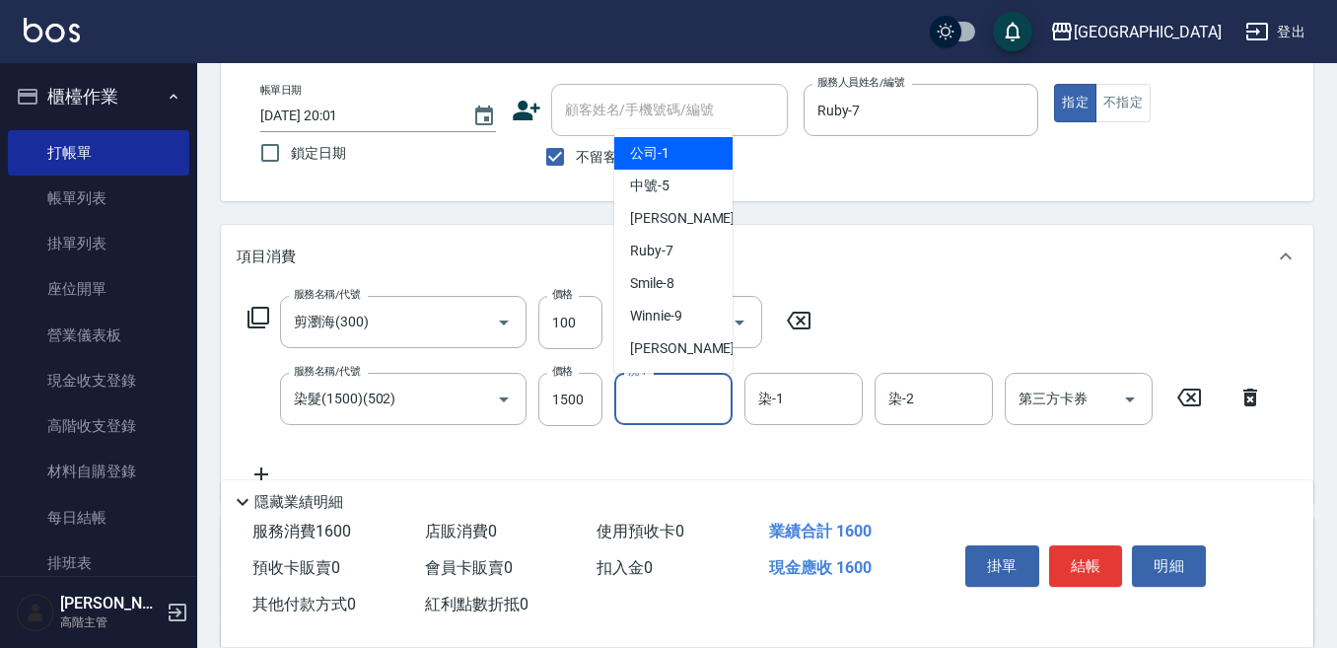
click at [659, 399] on input "洗-1" at bounding box center [673, 399] width 101 height 35
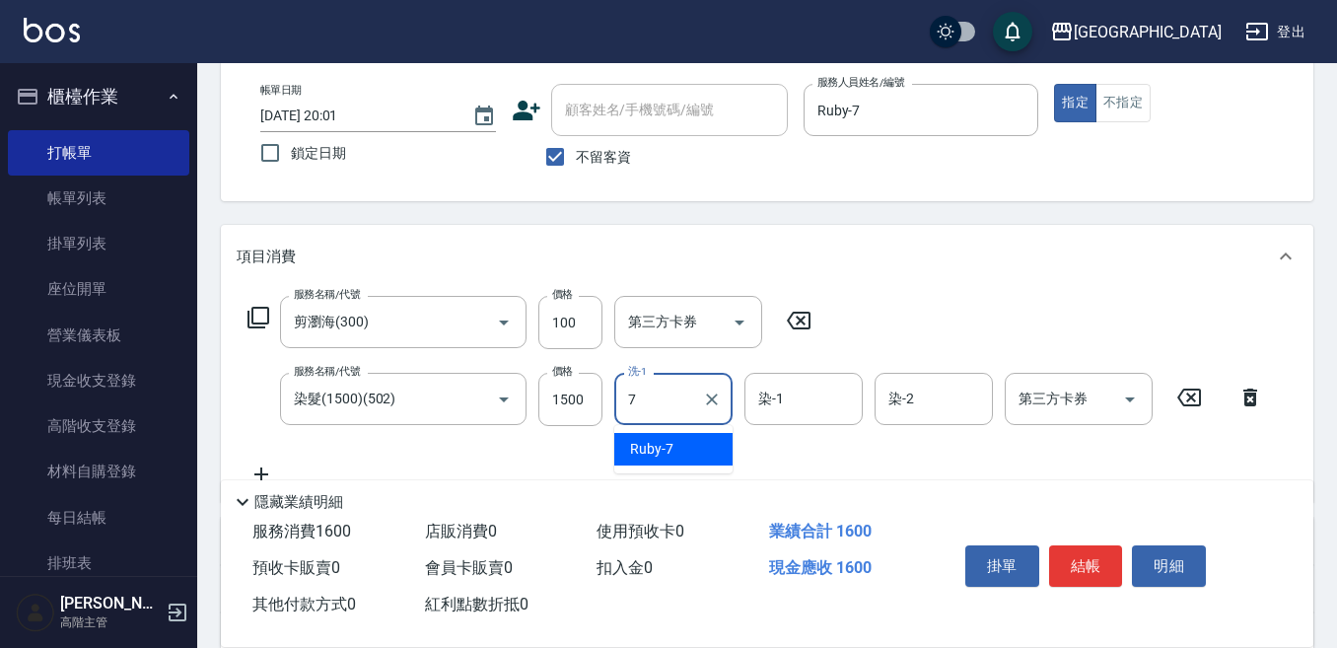
type input "Ruby-7"
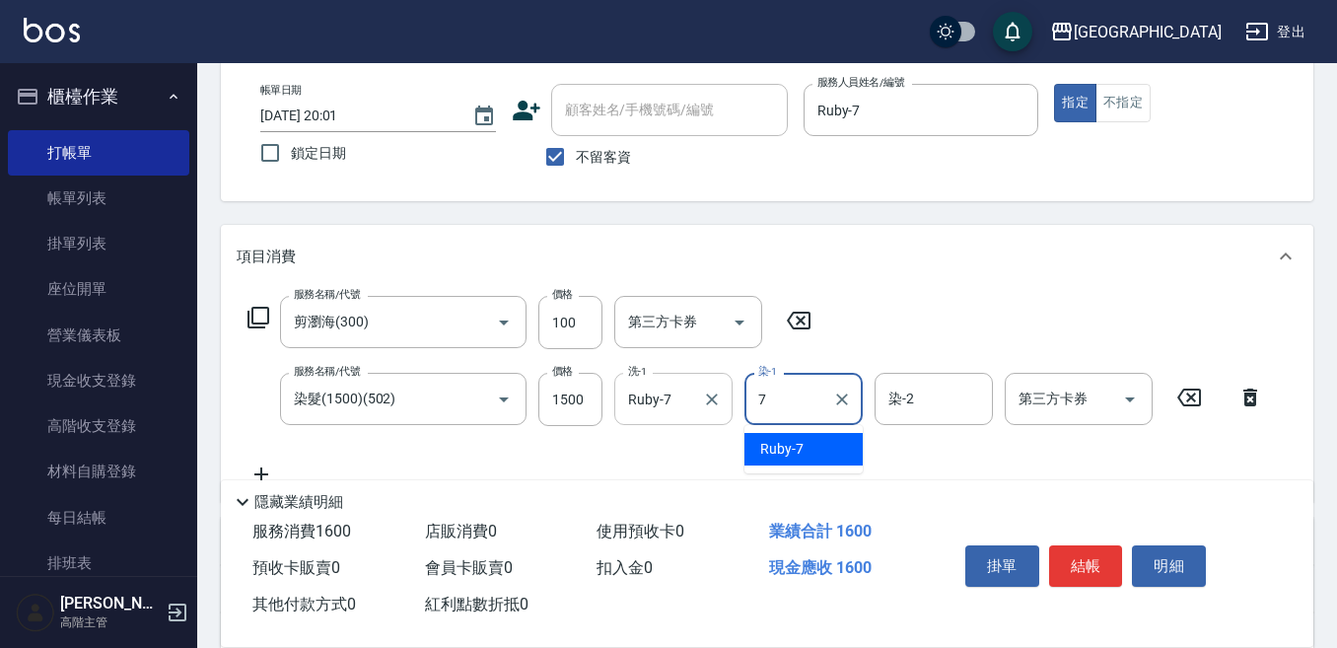
type input "Ruby-7"
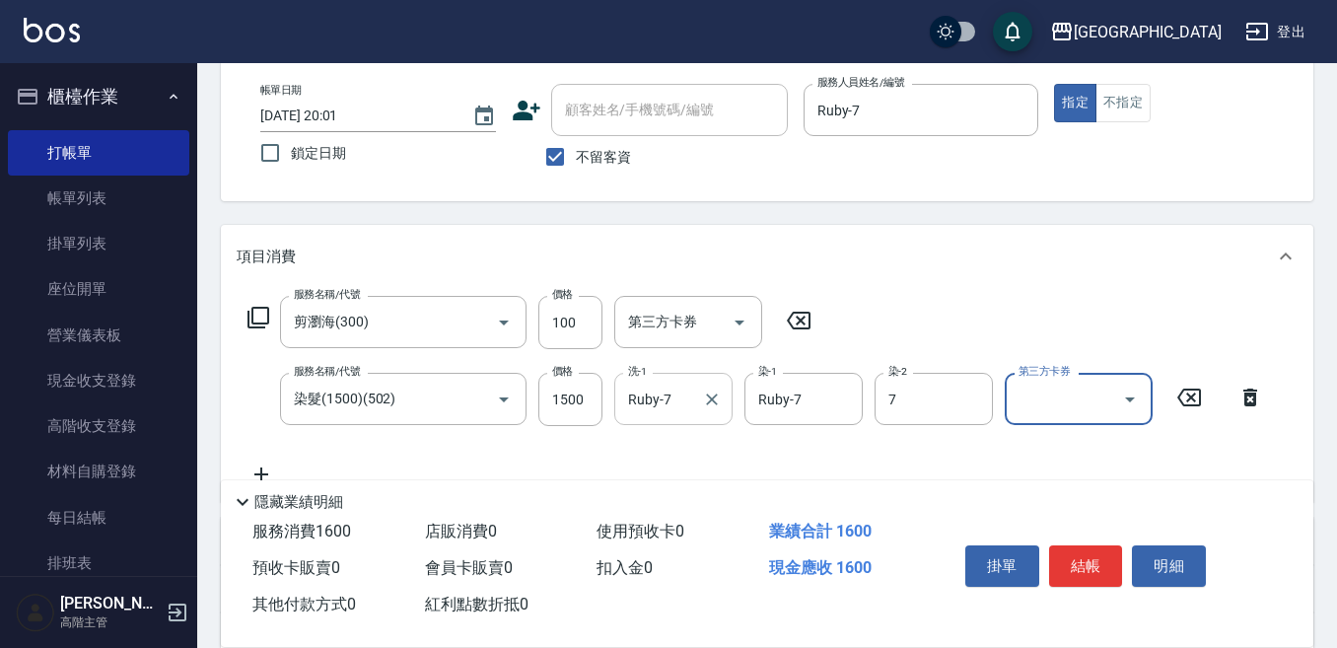
type input "Ruby-7"
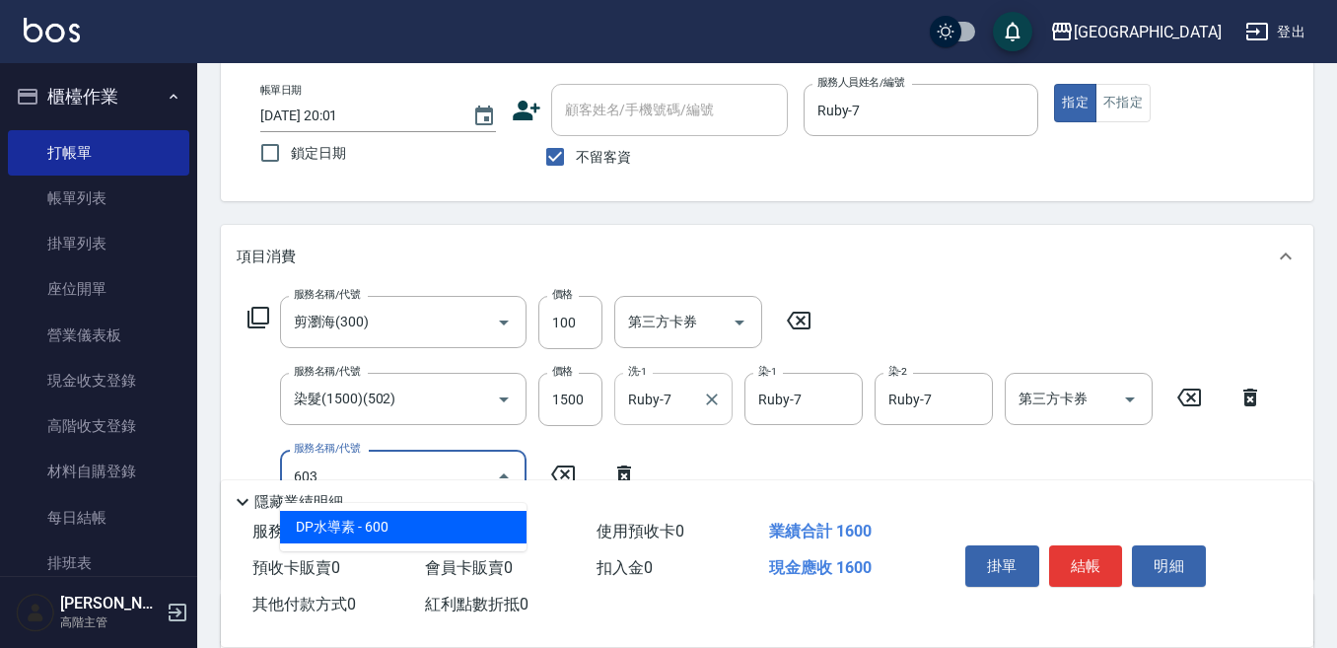
type input "DP水導素(603)"
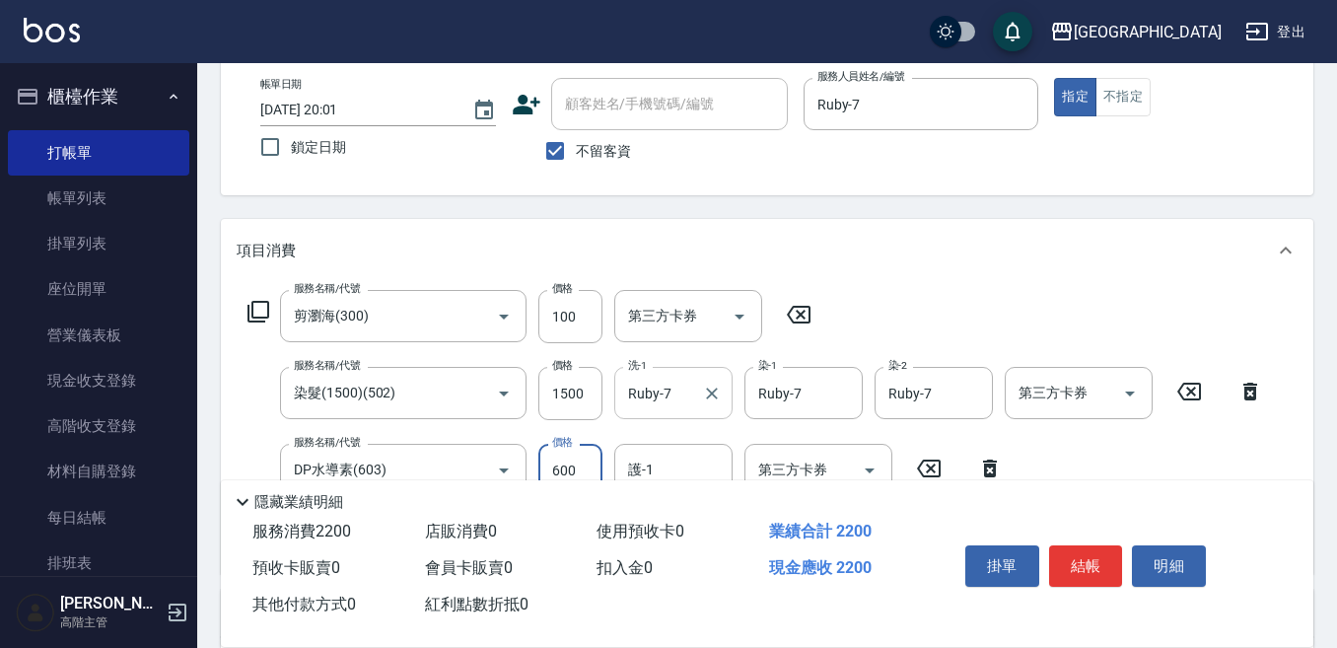
scroll to position [197, 0]
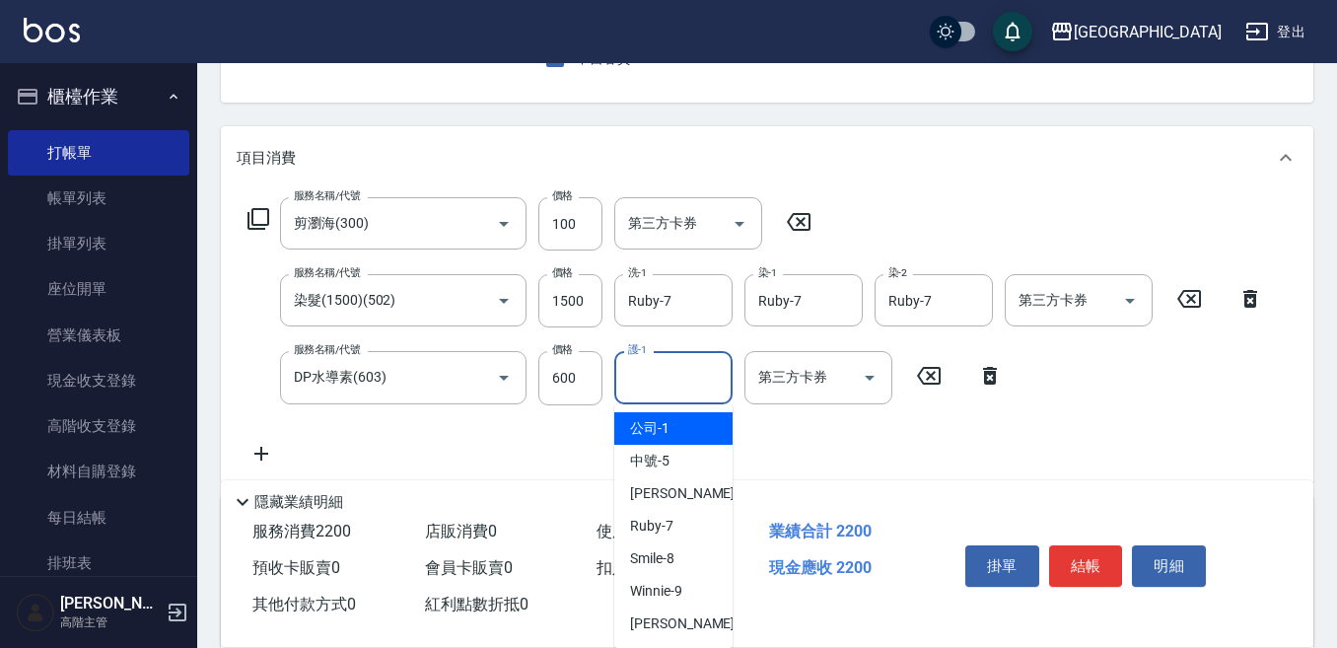
click at [644, 374] on div "護-1 護-1" at bounding box center [673, 377] width 118 height 52
type input "Ruby-7"
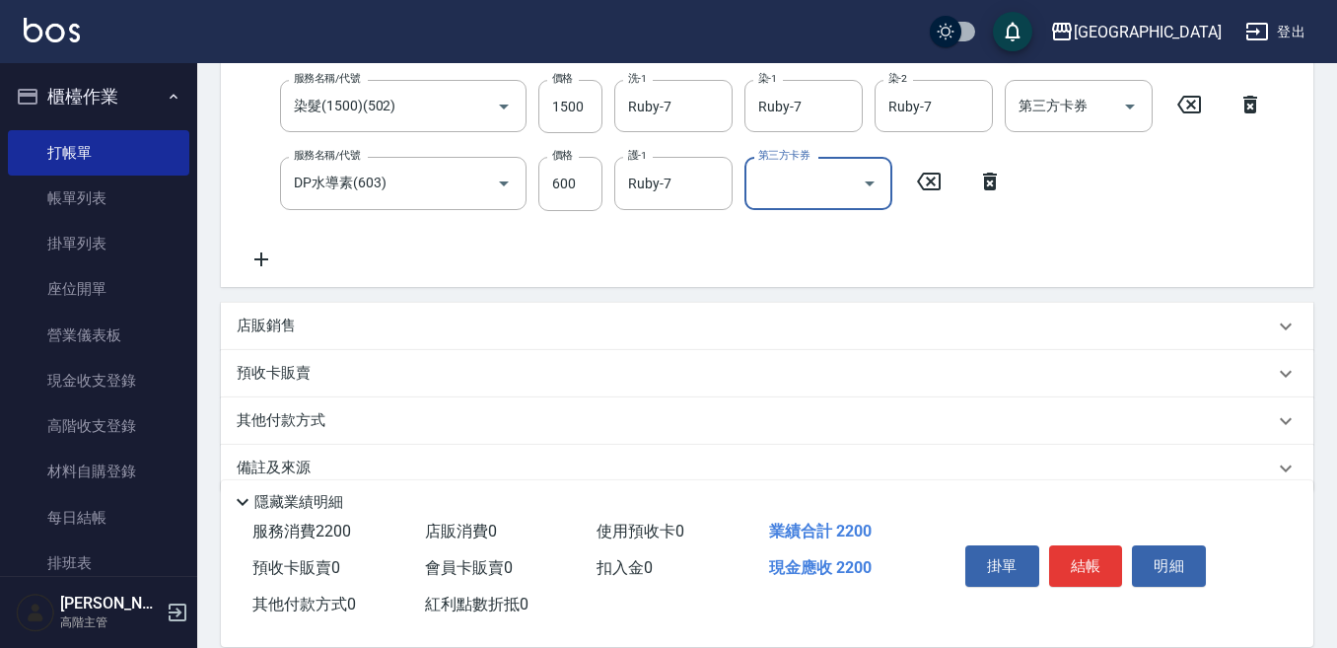
scroll to position [394, 0]
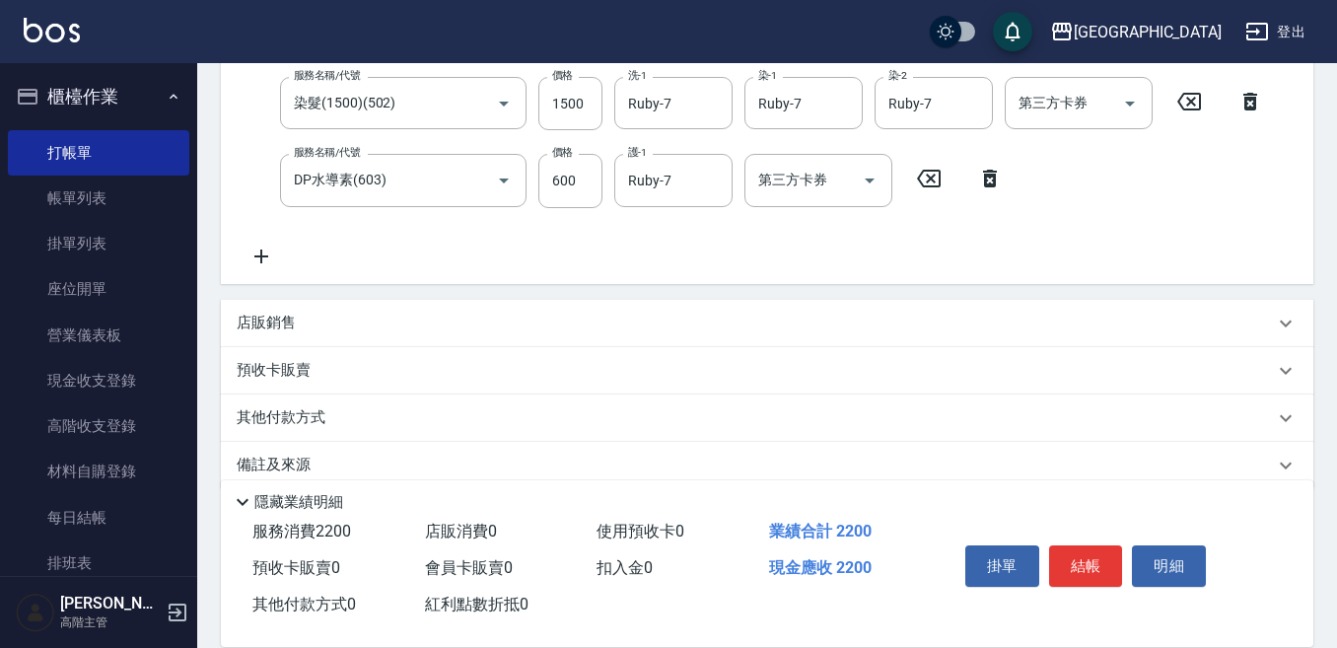
drag, startPoint x: 270, startPoint y: 323, endPoint x: 263, endPoint y: 333, distance: 12.0
click at [270, 323] on p "店販銷售" at bounding box center [266, 323] width 59 height 21
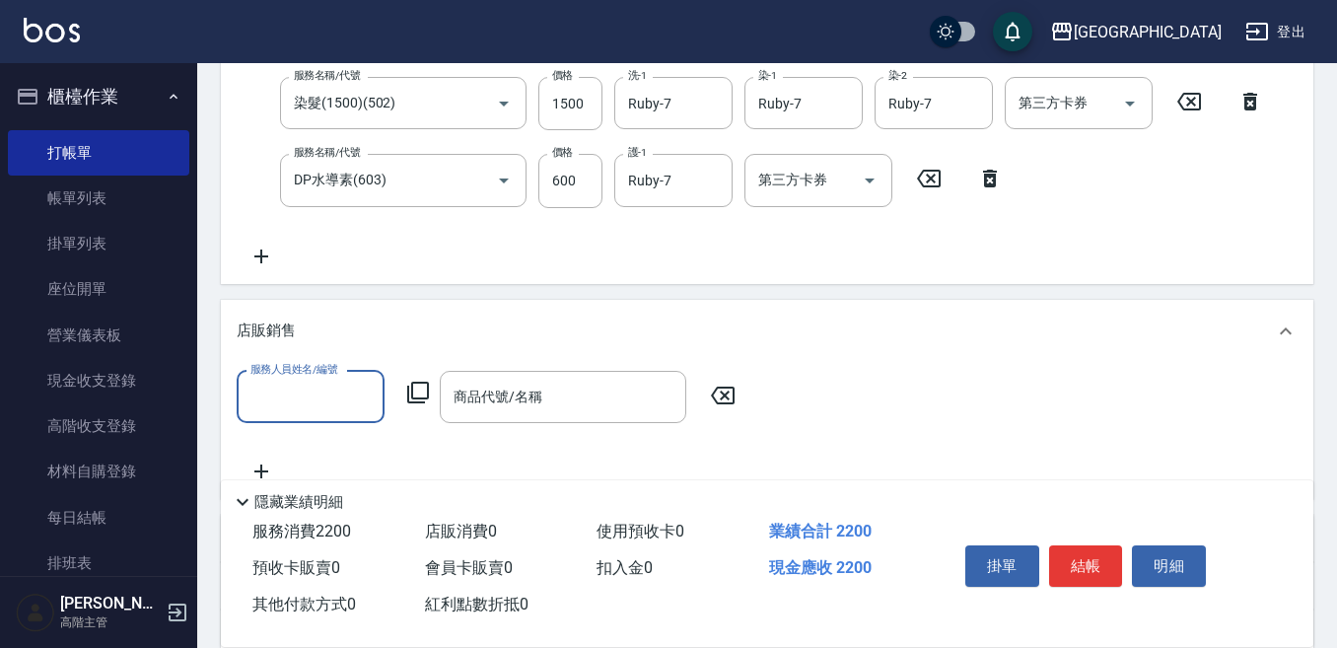
scroll to position [0, 0]
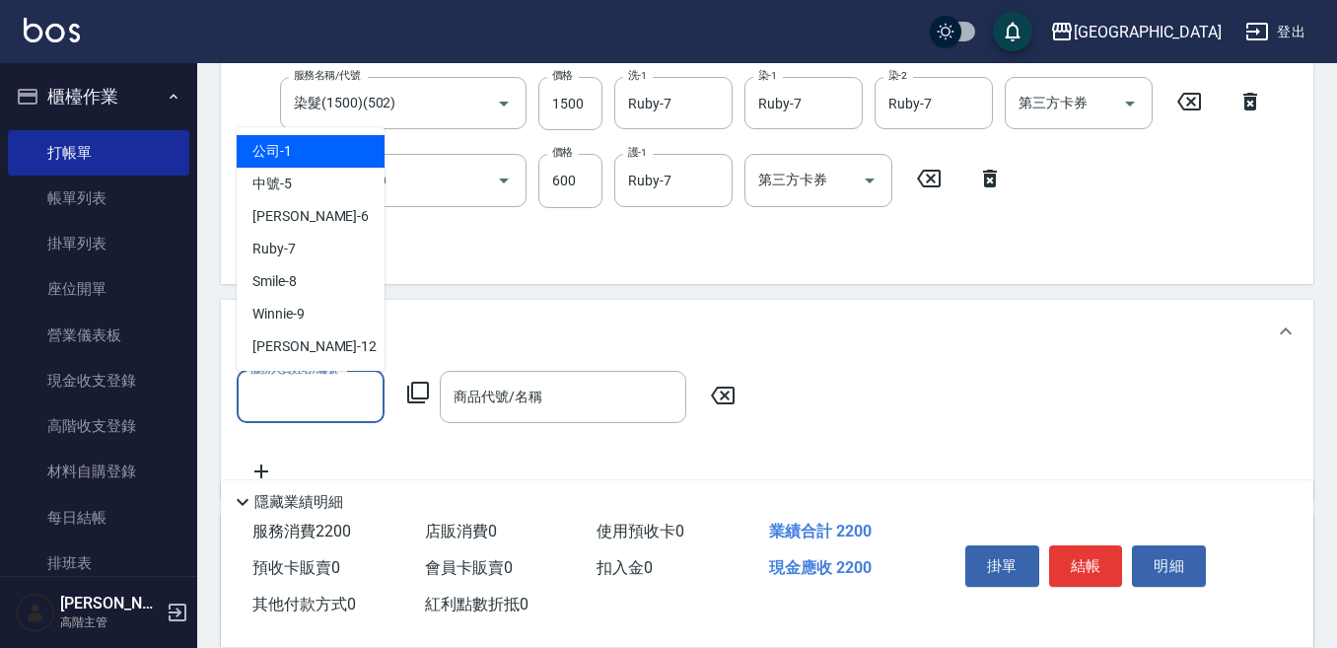
click at [254, 398] on input "服務人員姓名/編號" at bounding box center [311, 397] width 130 height 35
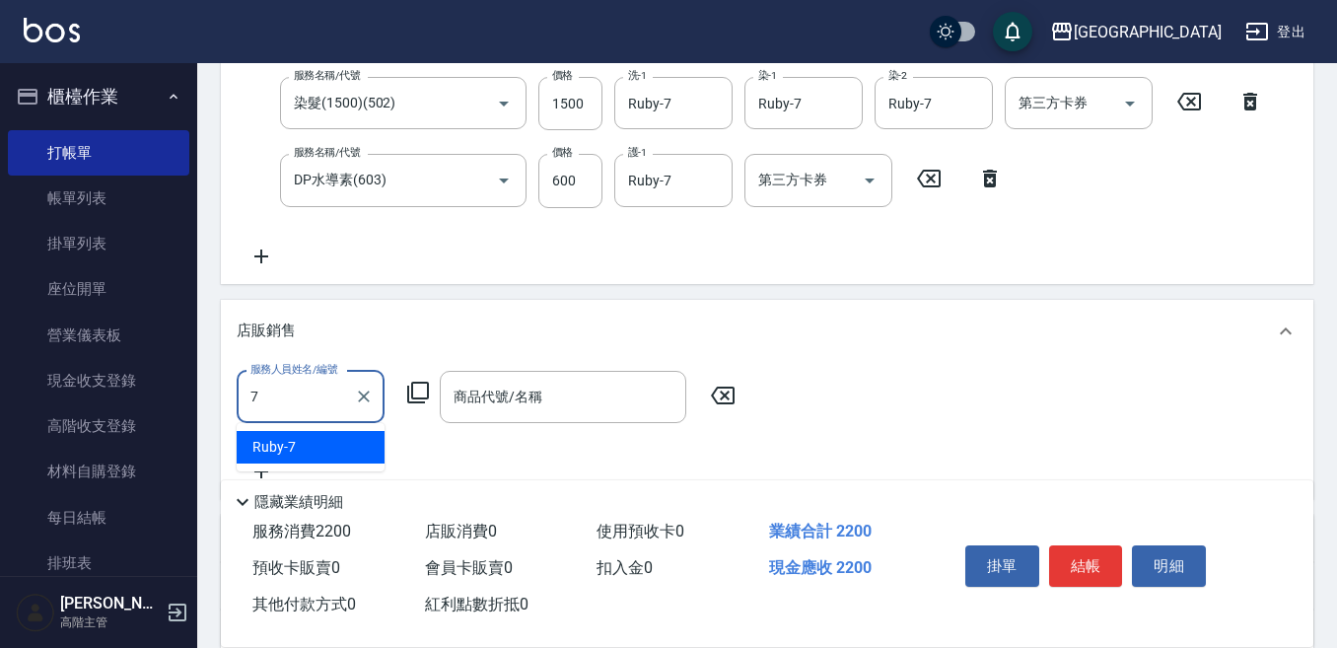
type input "Ruby-7"
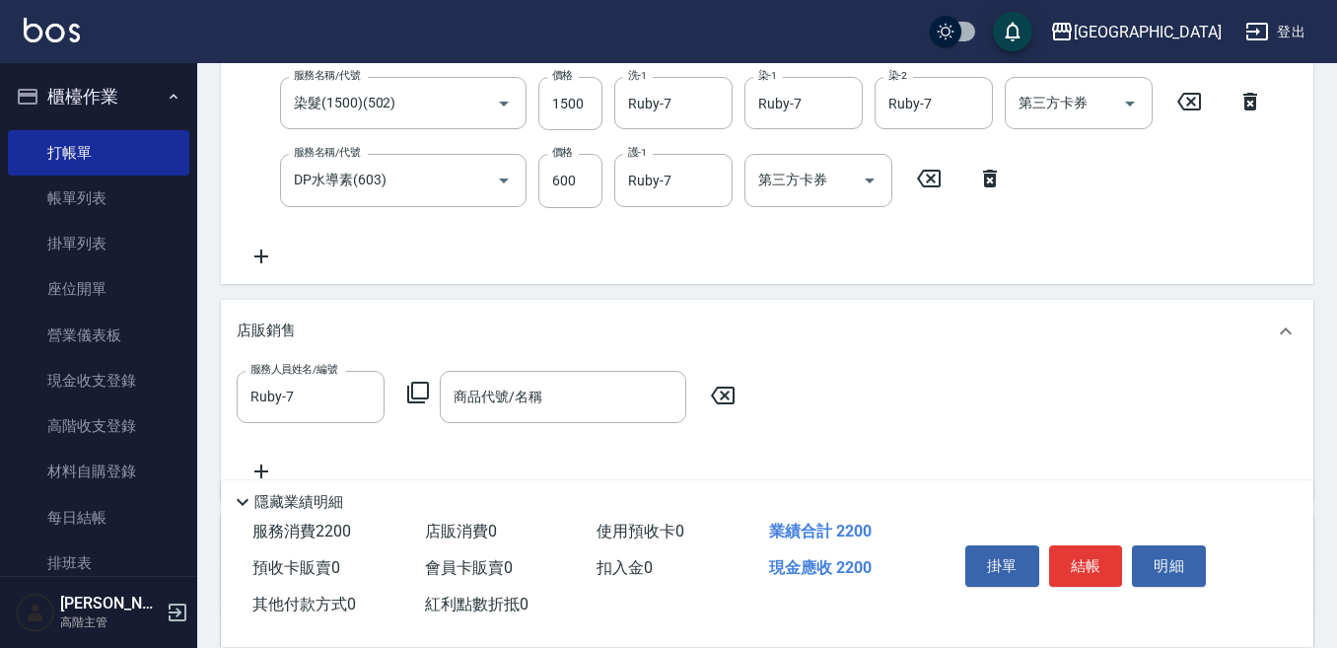
click at [404, 389] on div "服務人員姓名/編號 Ruby-7 服務人員姓名/編號 商品代號/名稱 商品代號/名稱" at bounding box center [492, 397] width 511 height 52
click at [423, 389] on icon at bounding box center [418, 393] width 24 height 24
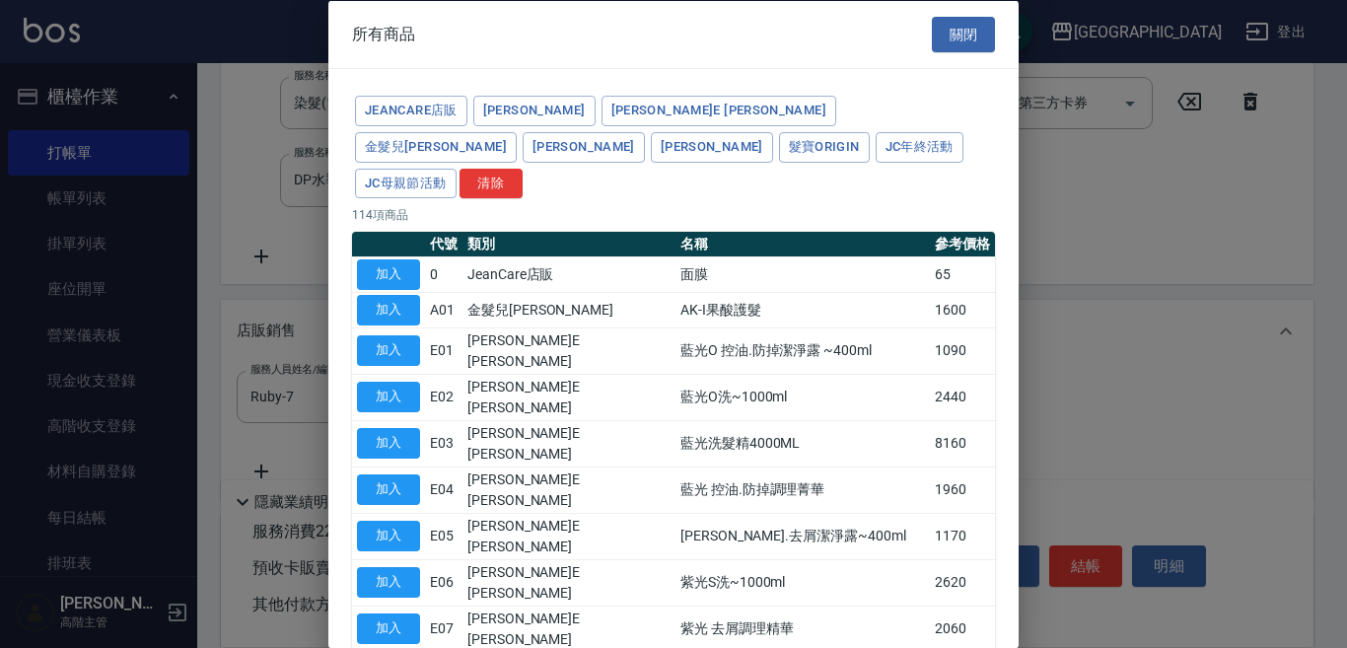
type input "[PERSON_NAME]防護精華-10ml"
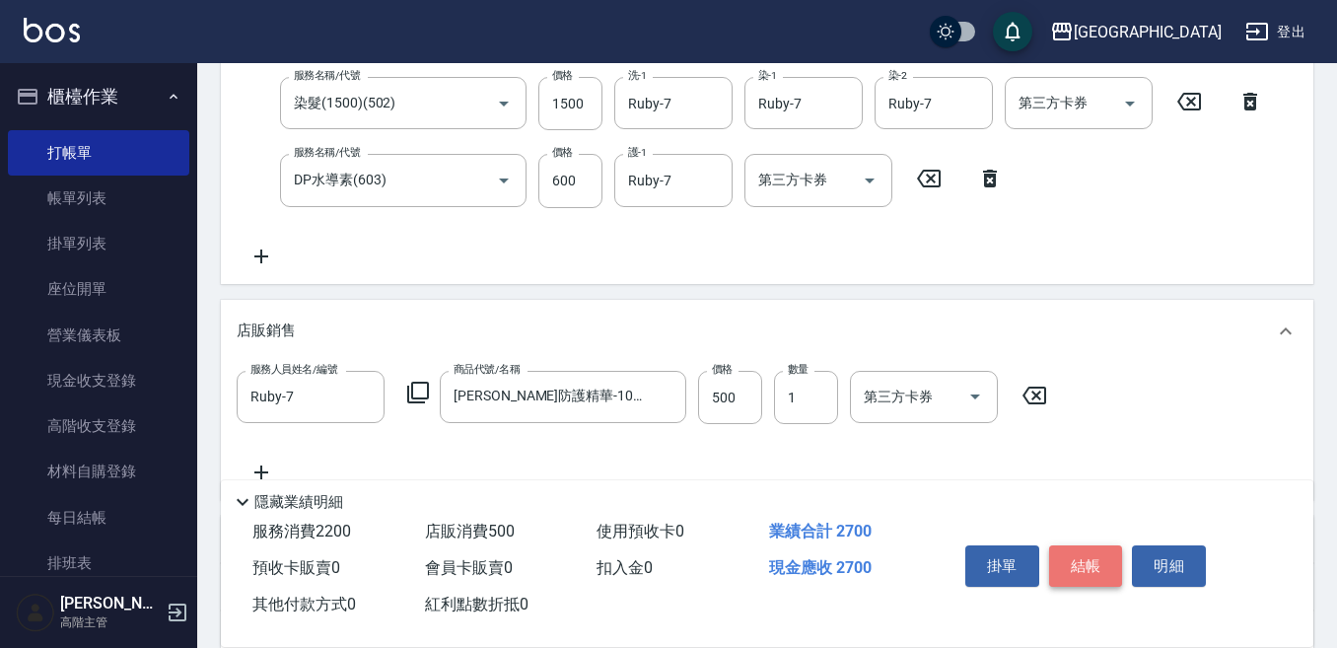
click at [1096, 555] on button "結帳" at bounding box center [1086, 565] width 74 height 41
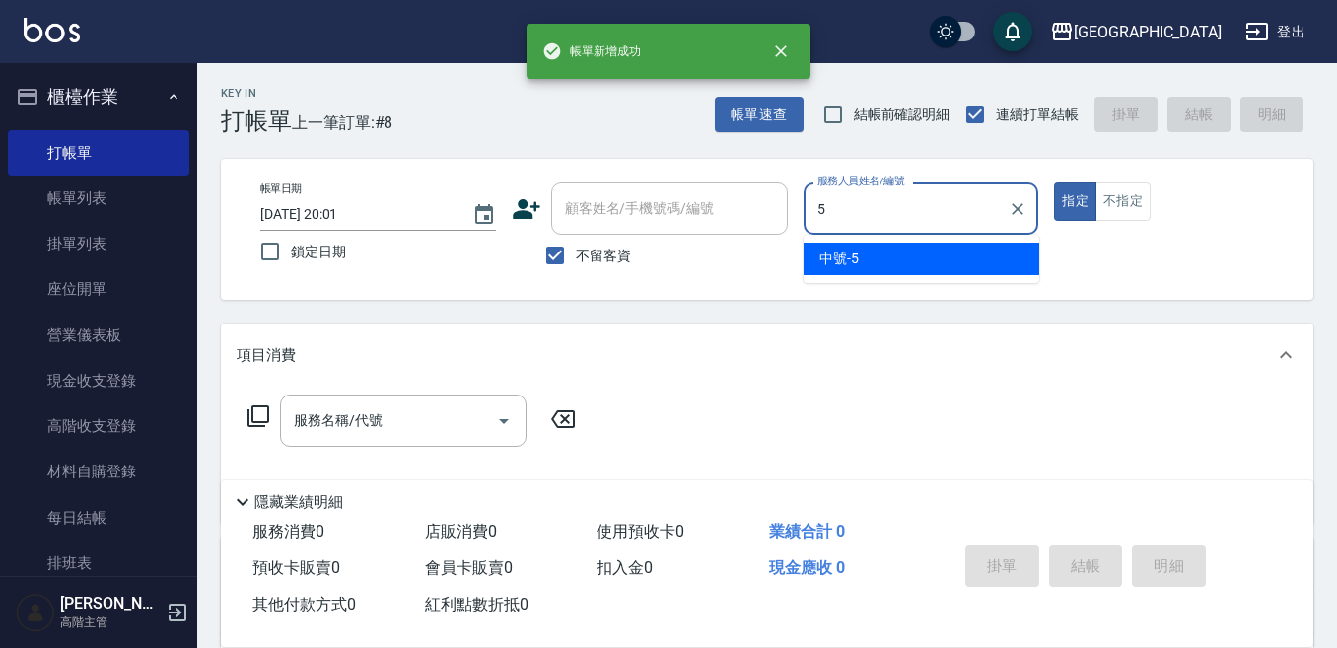
type input "中號-5"
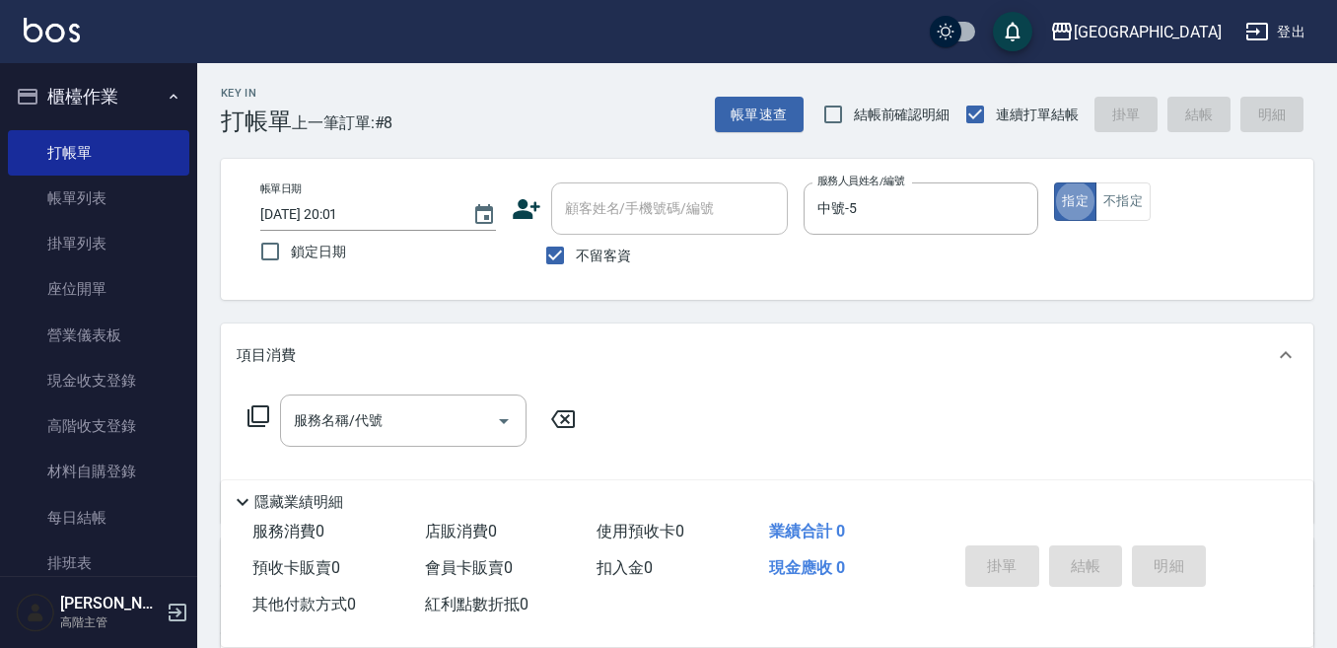
click at [342, 416] on div "服務名稱/代號 服務名稱/代號" at bounding box center [403, 420] width 247 height 52
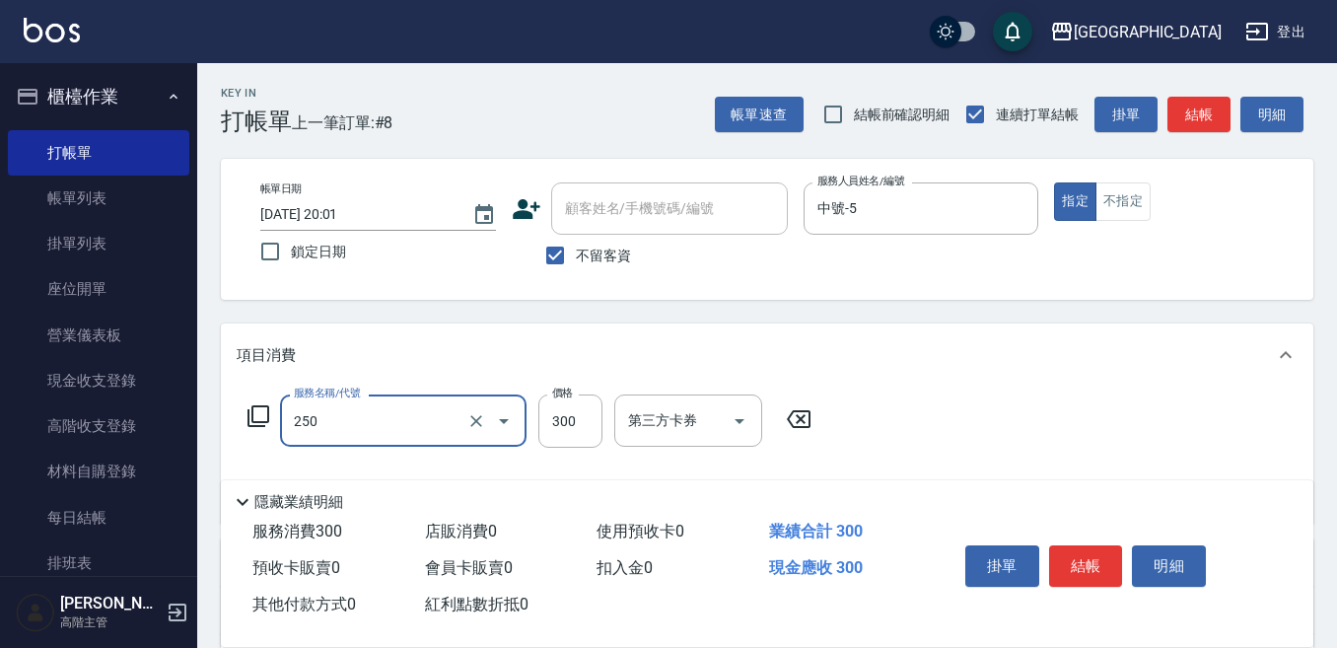
type input "日式洗髮(250)"
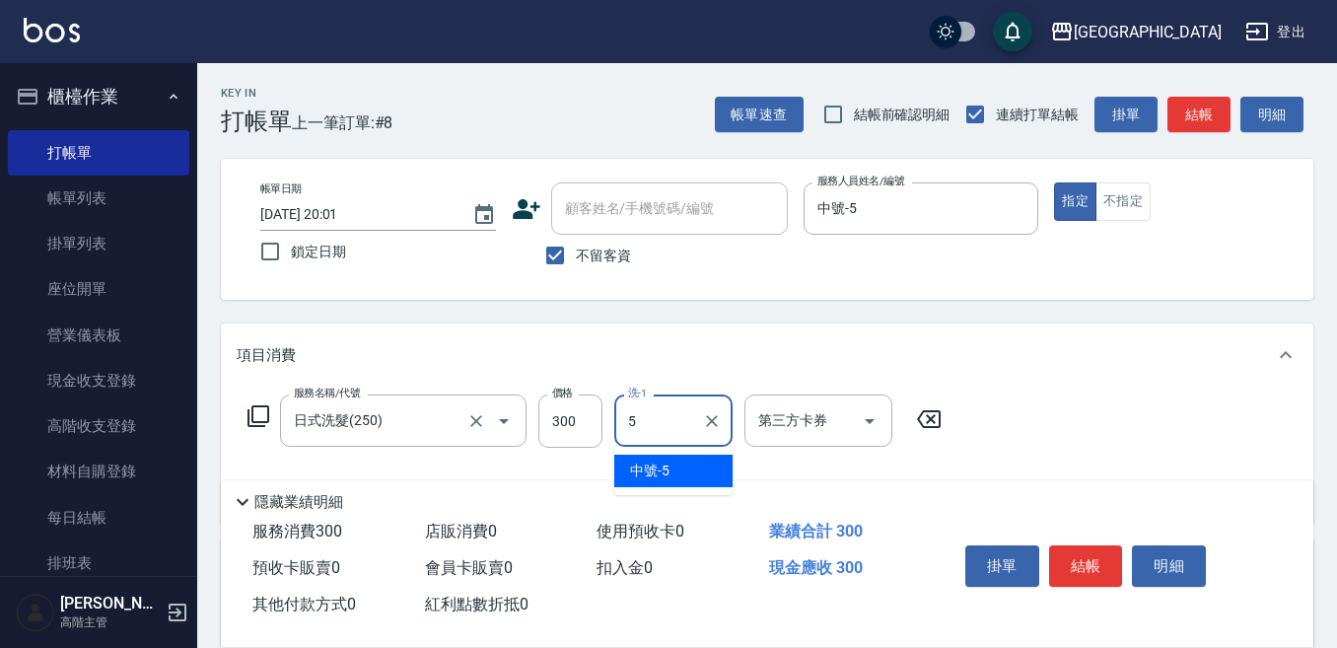
type input "中號-5"
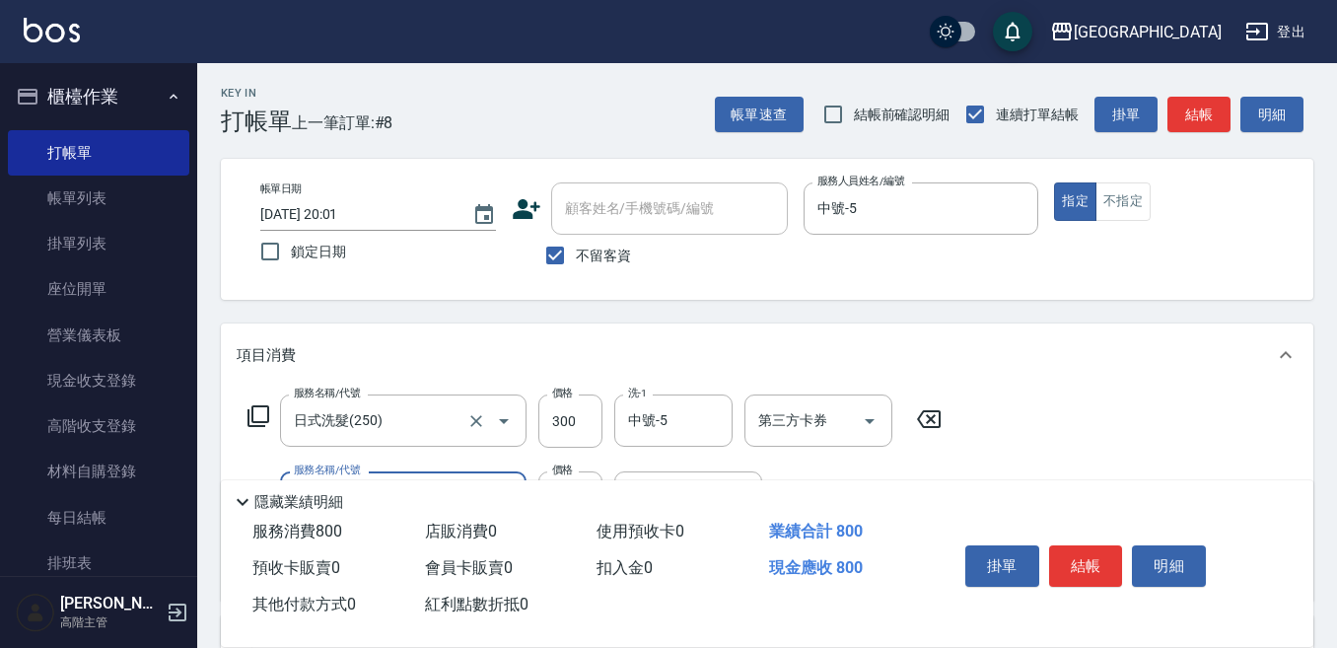
type input "剪髮500(305)"
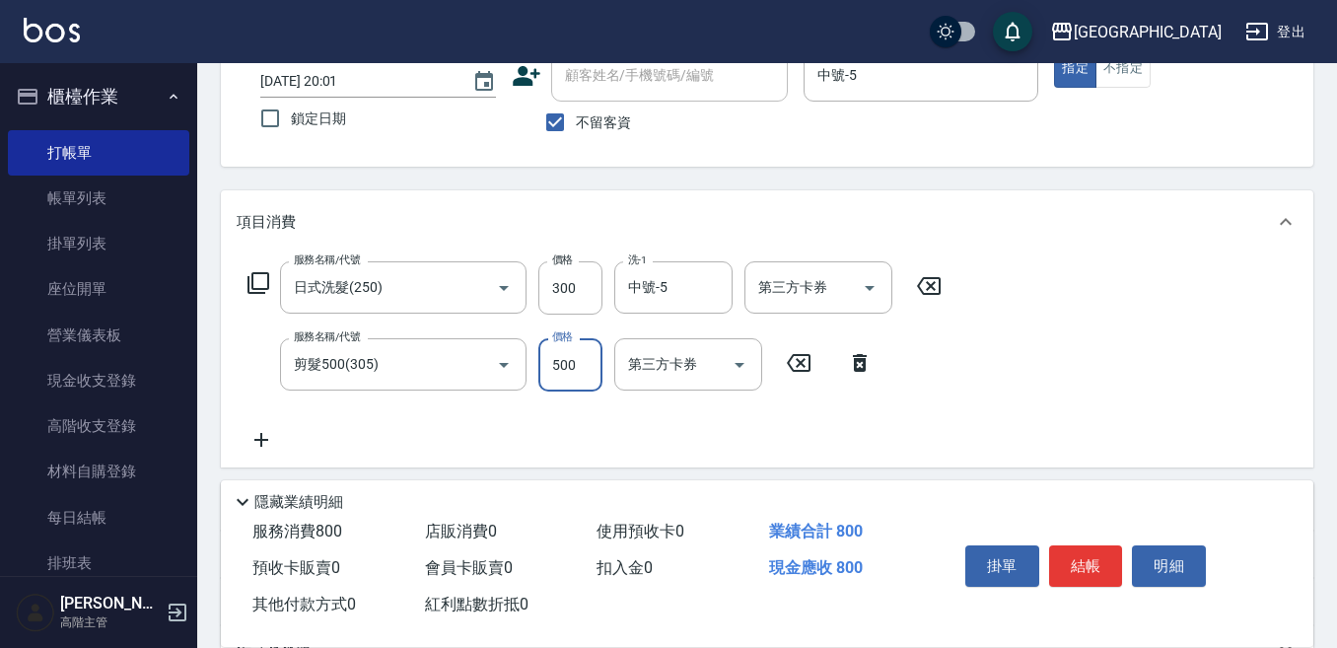
scroll to position [99, 0]
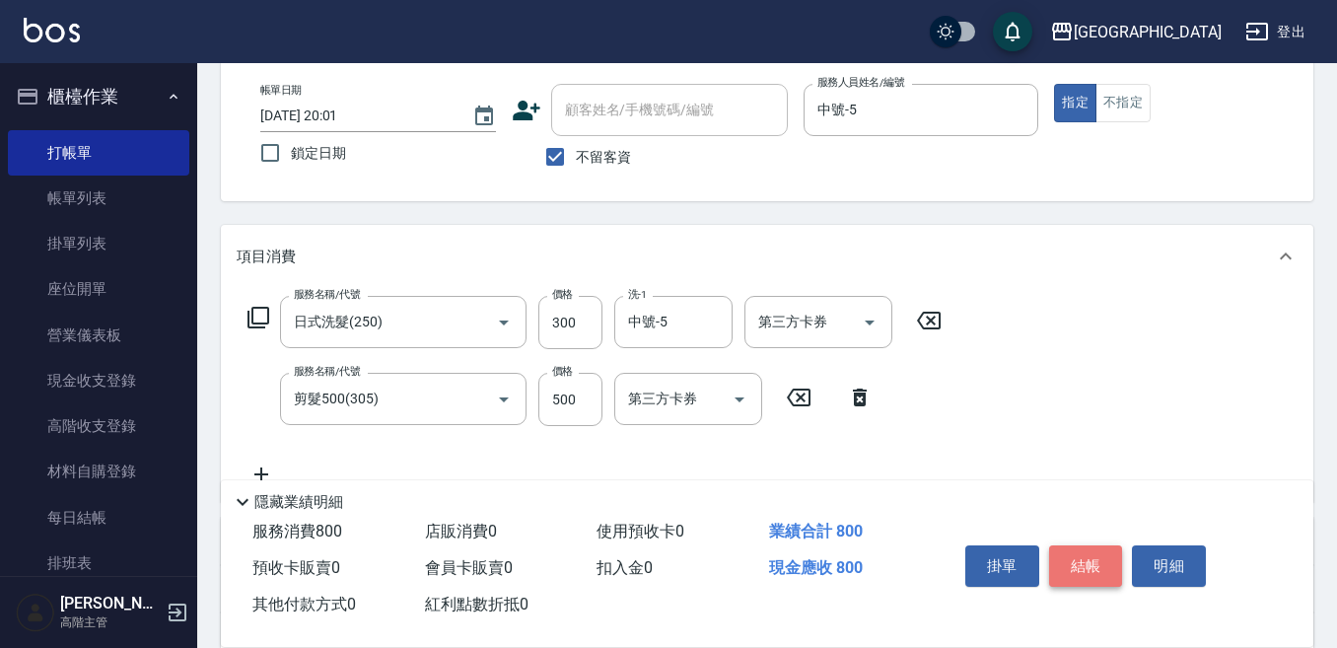
click at [1084, 554] on button "結帳" at bounding box center [1086, 565] width 74 height 41
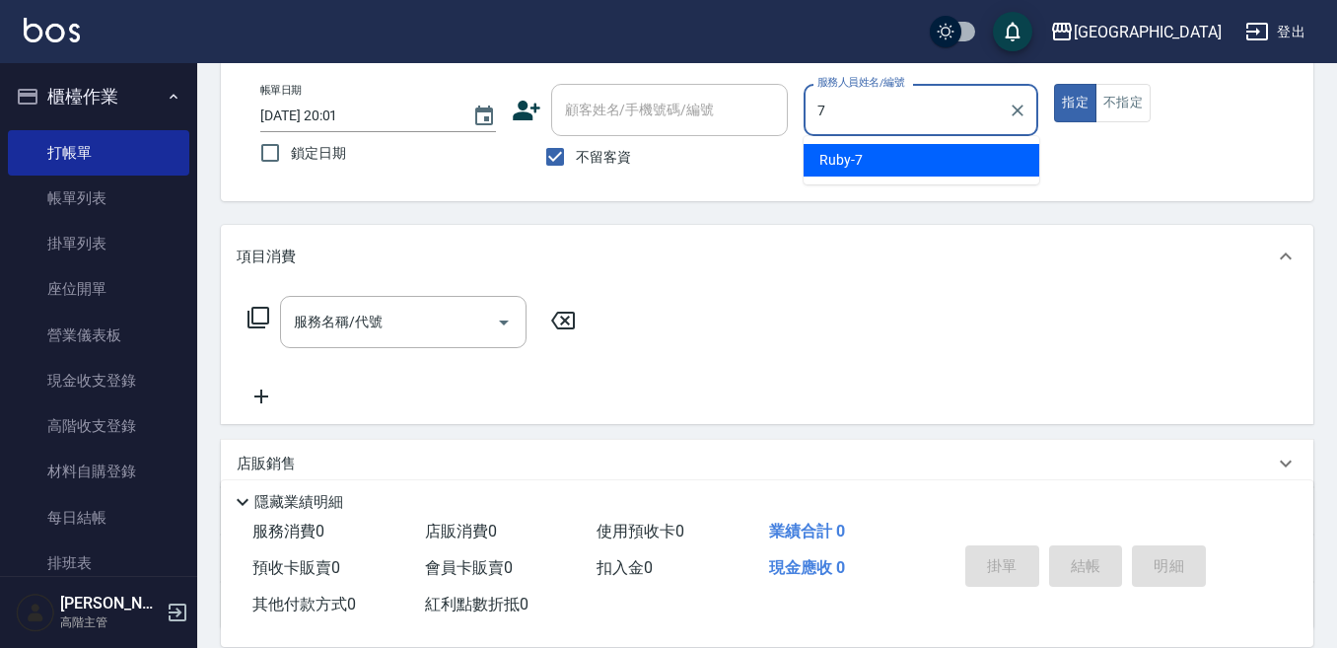
type input "Ruby-7"
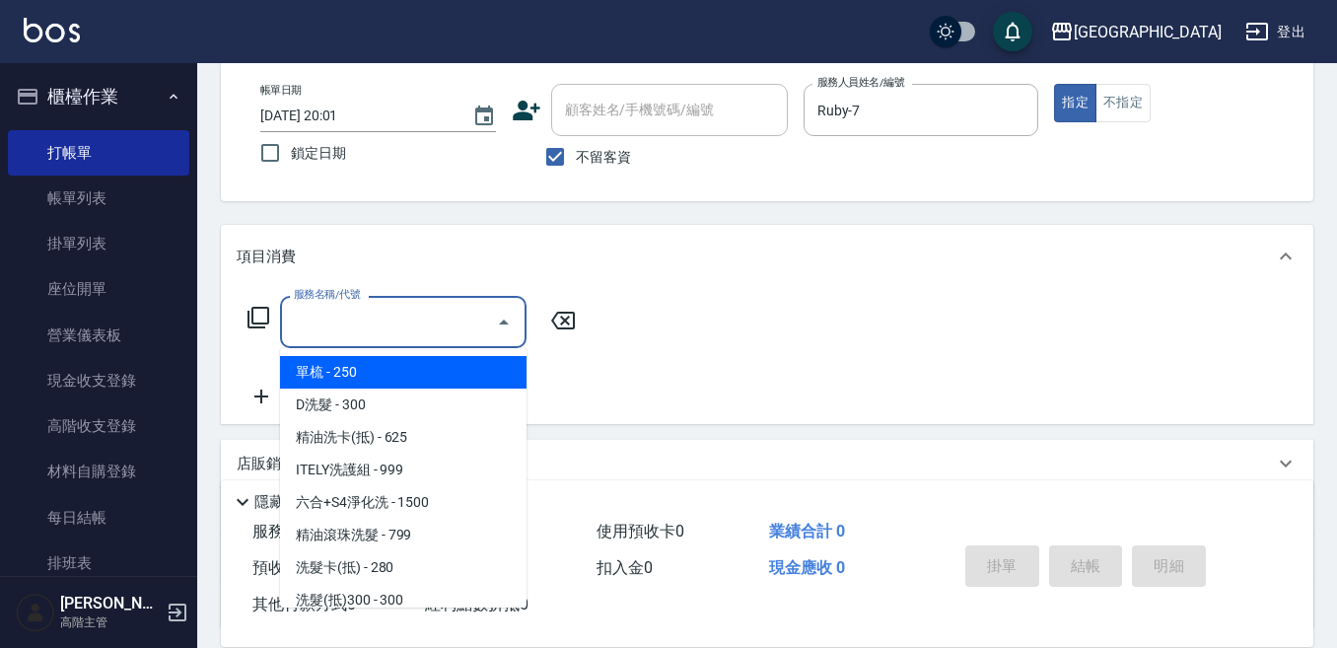
click at [376, 307] on input "服務名稱/代號" at bounding box center [388, 322] width 199 height 35
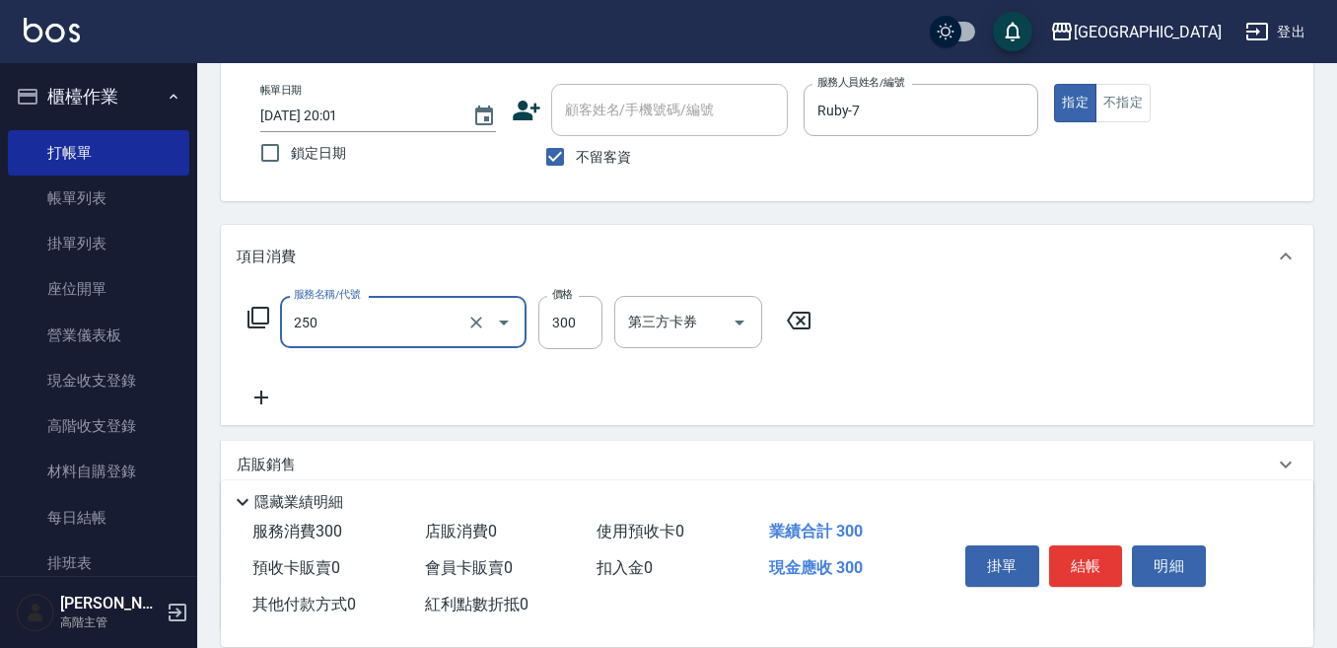
type input "日式洗髮(250)"
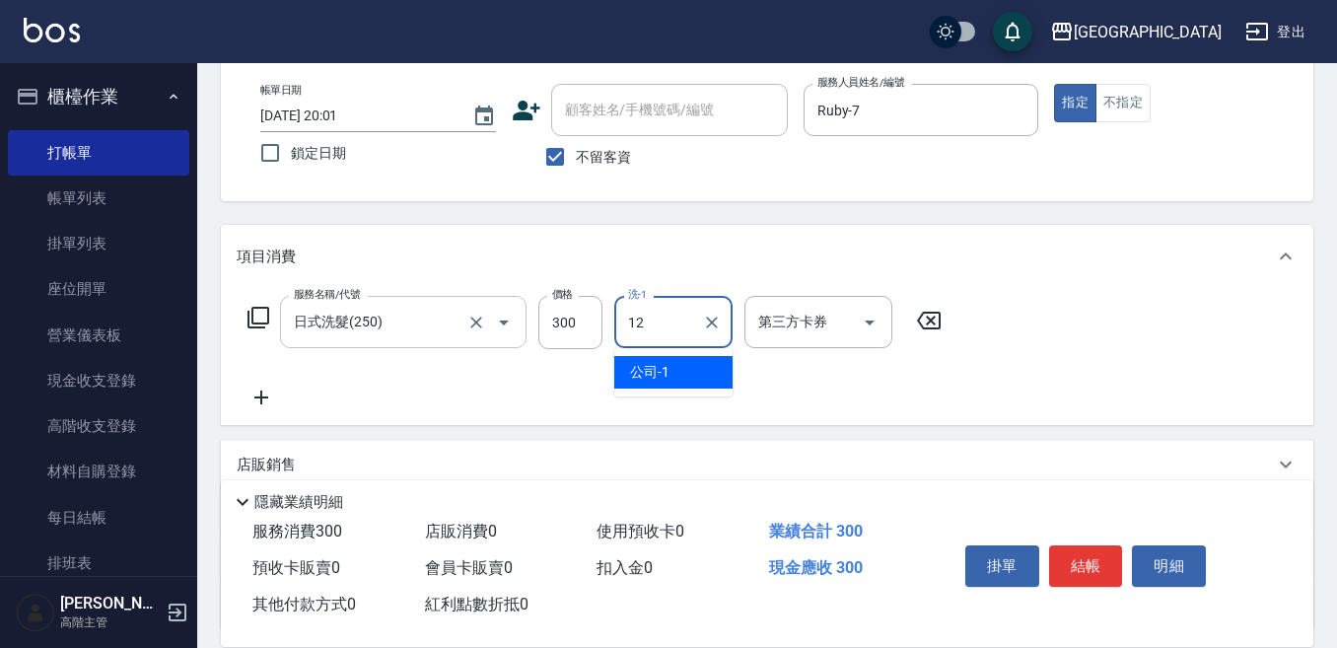
type input "Emily-12"
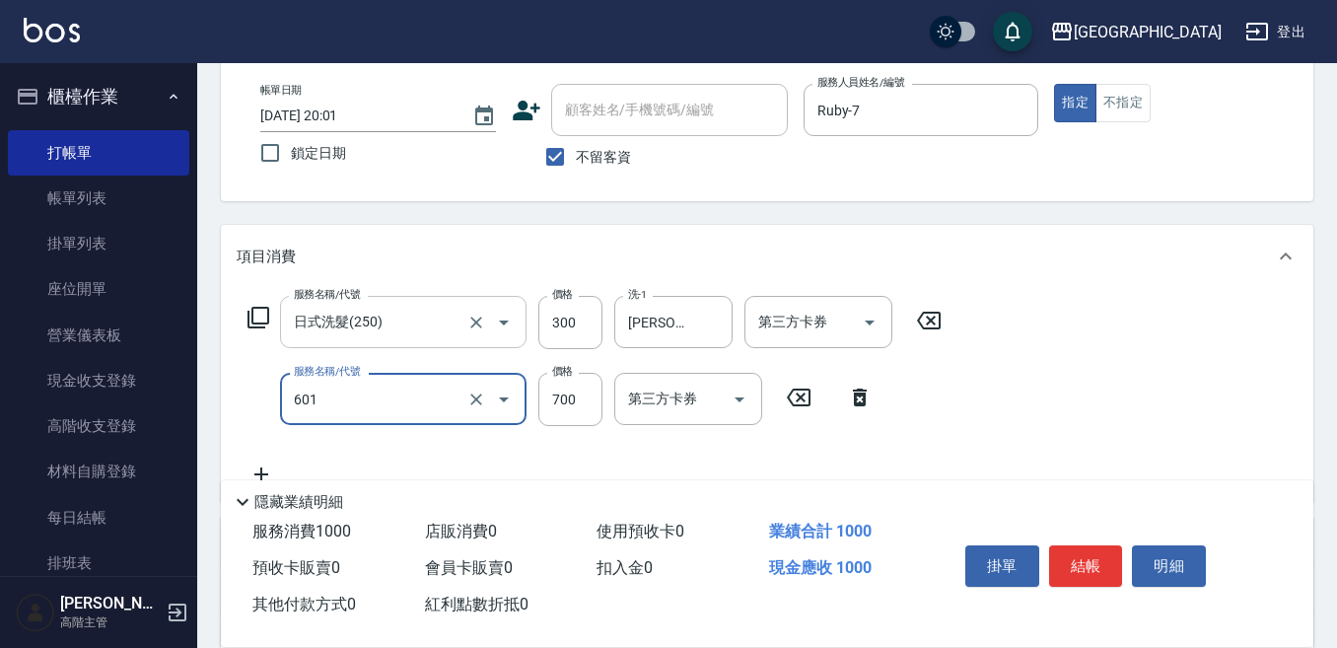
type input "護髮柔順(601)"
click at [316, 390] on input "護髮柔順(601)" at bounding box center [376, 399] width 174 height 35
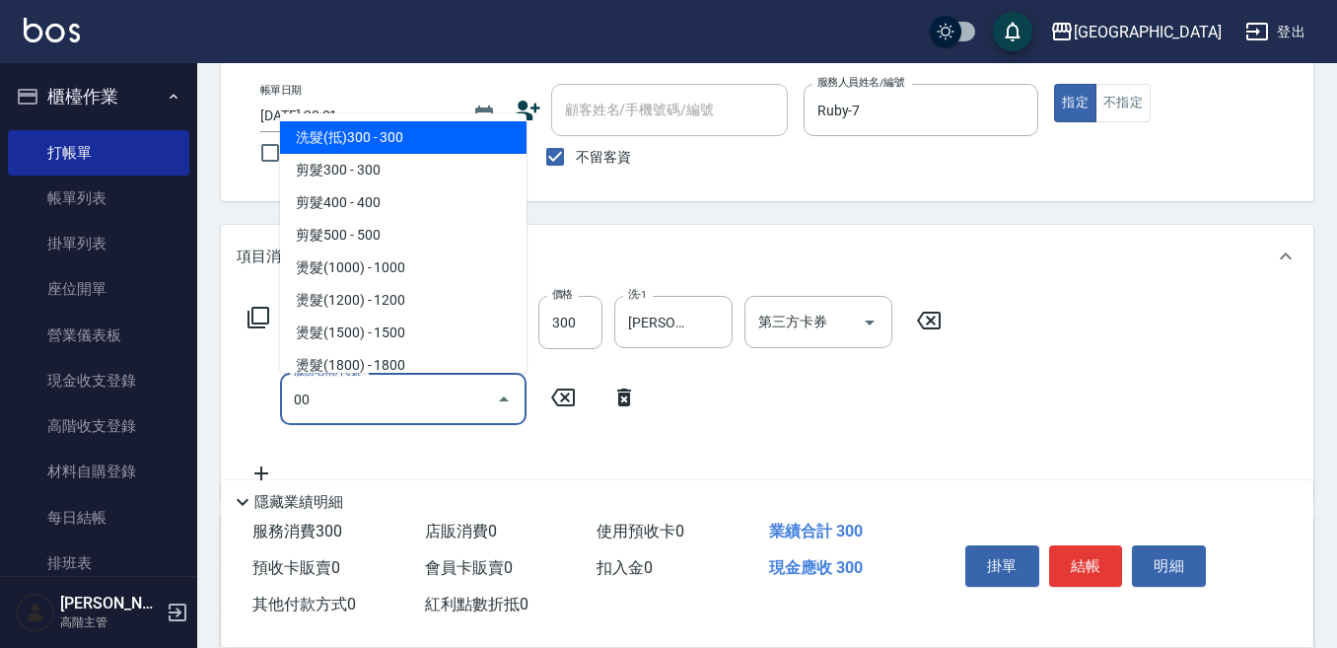
type input "0"
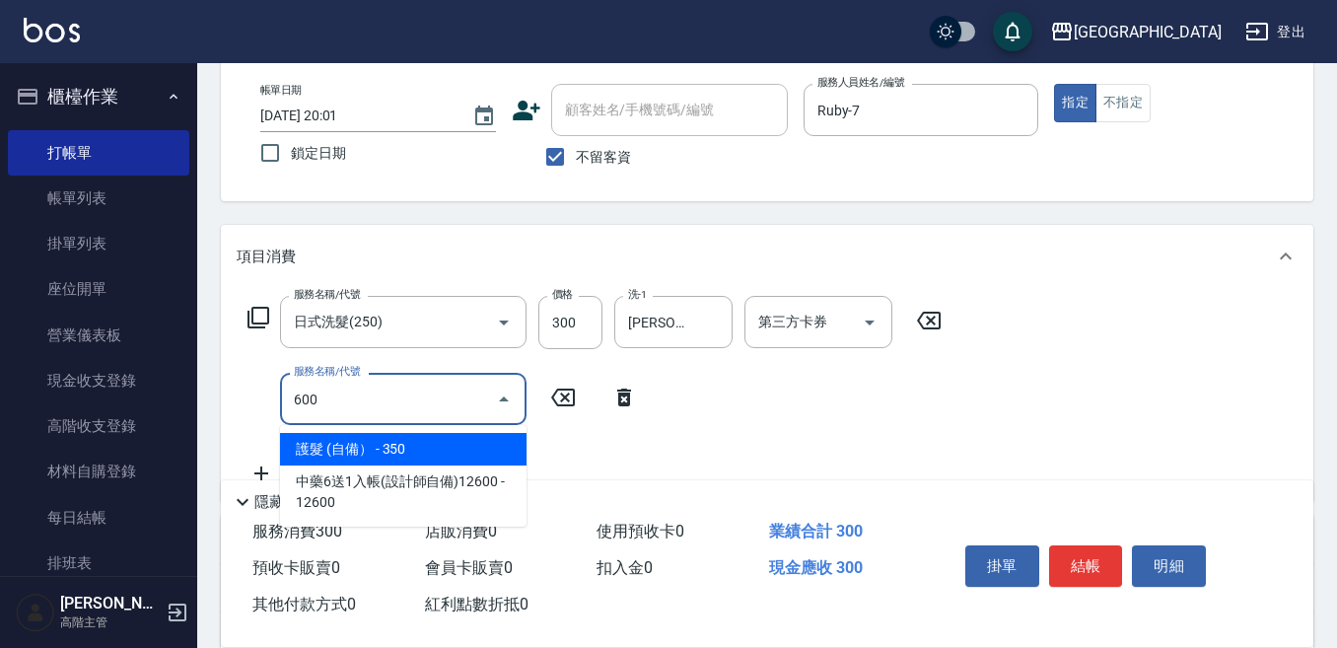
click at [345, 447] on span "護髮 (自備） - 350" at bounding box center [403, 449] width 247 height 33
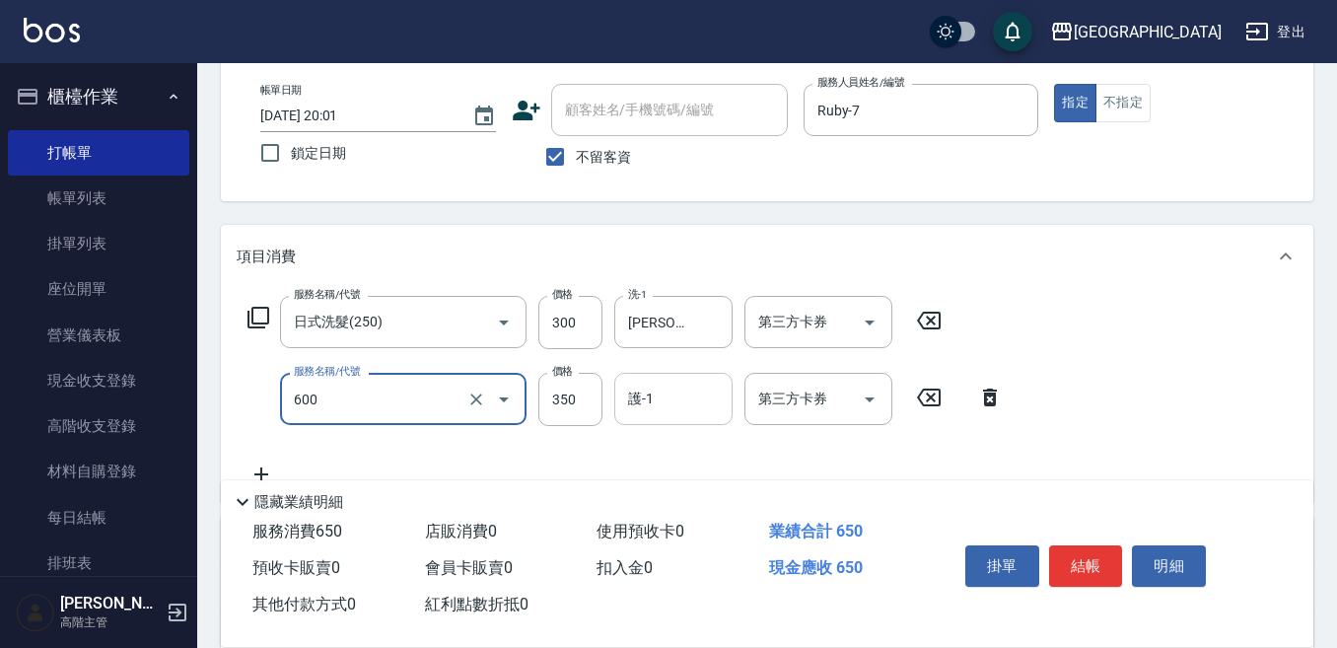
type input "護髮 (自備）(600)"
click at [648, 404] on input "護-1" at bounding box center [673, 399] width 101 height 35
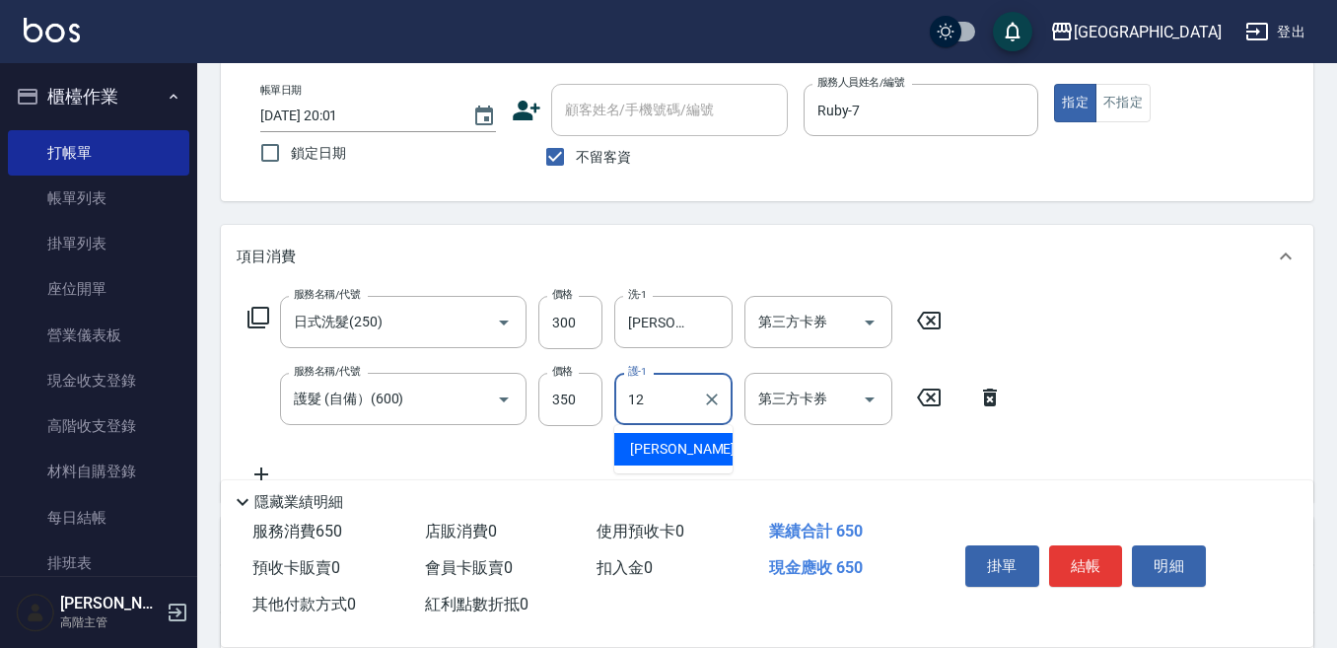
type input "Emily-12"
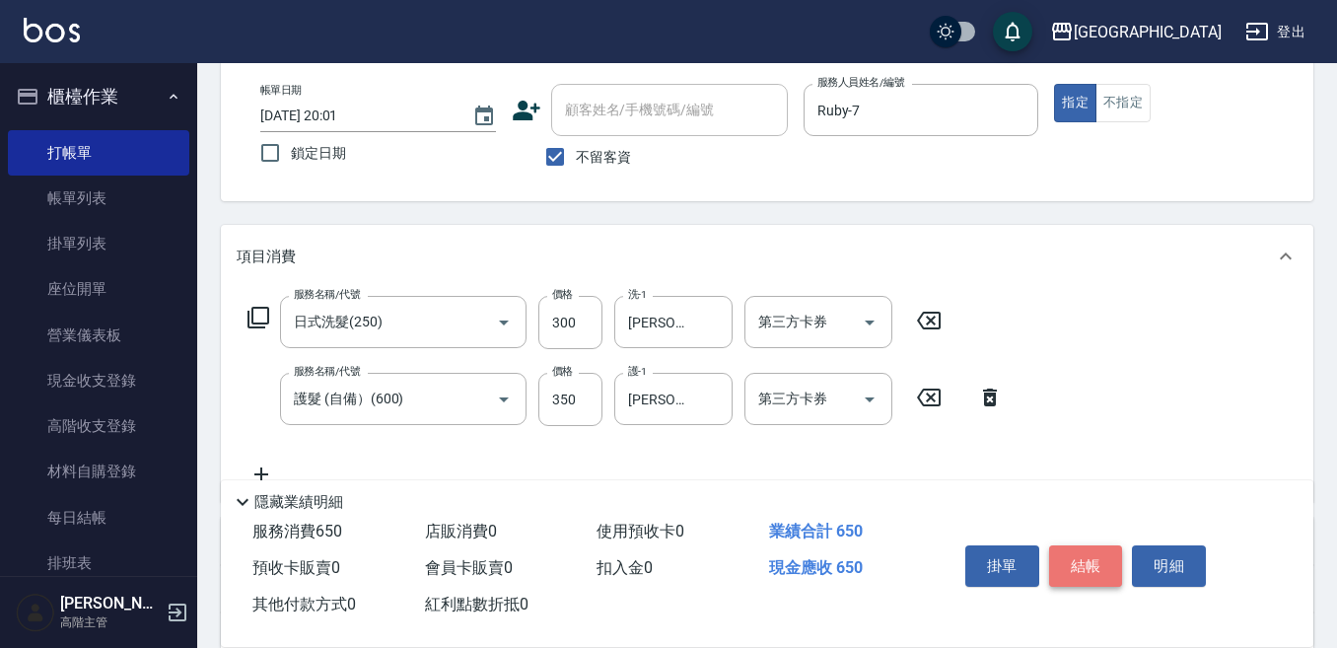
click at [1071, 549] on button "結帳" at bounding box center [1086, 565] width 74 height 41
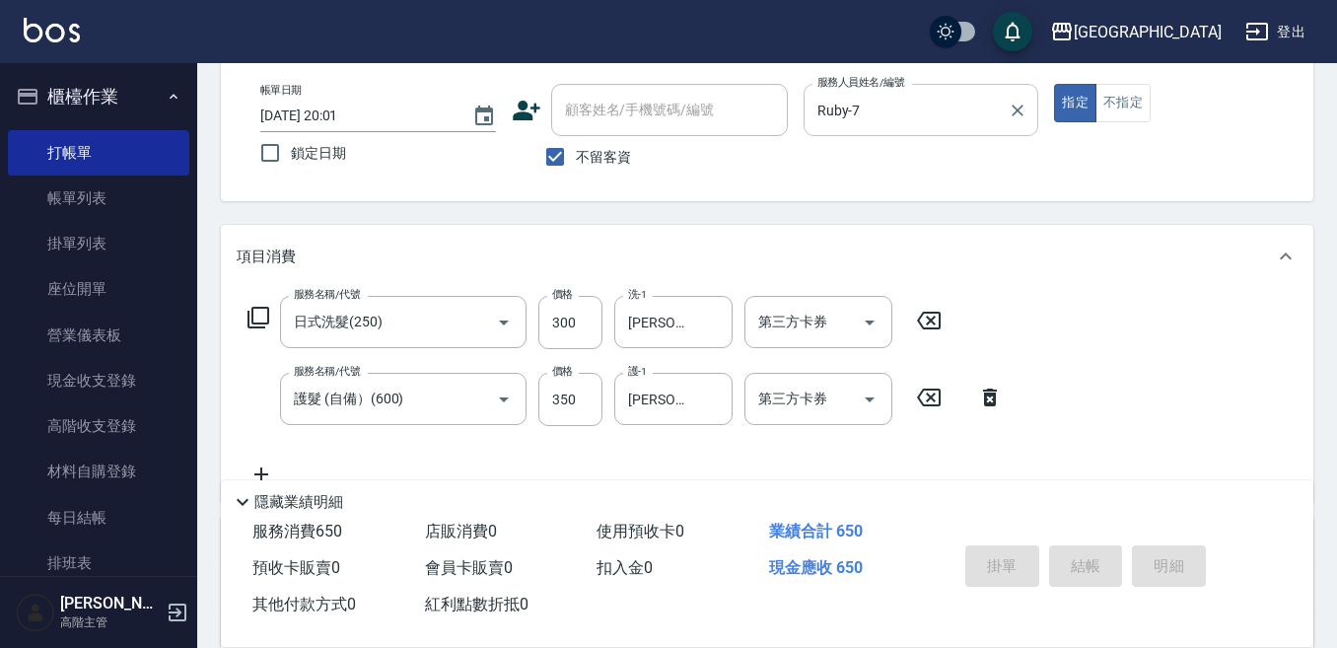
type input "2025/10/11 20:02"
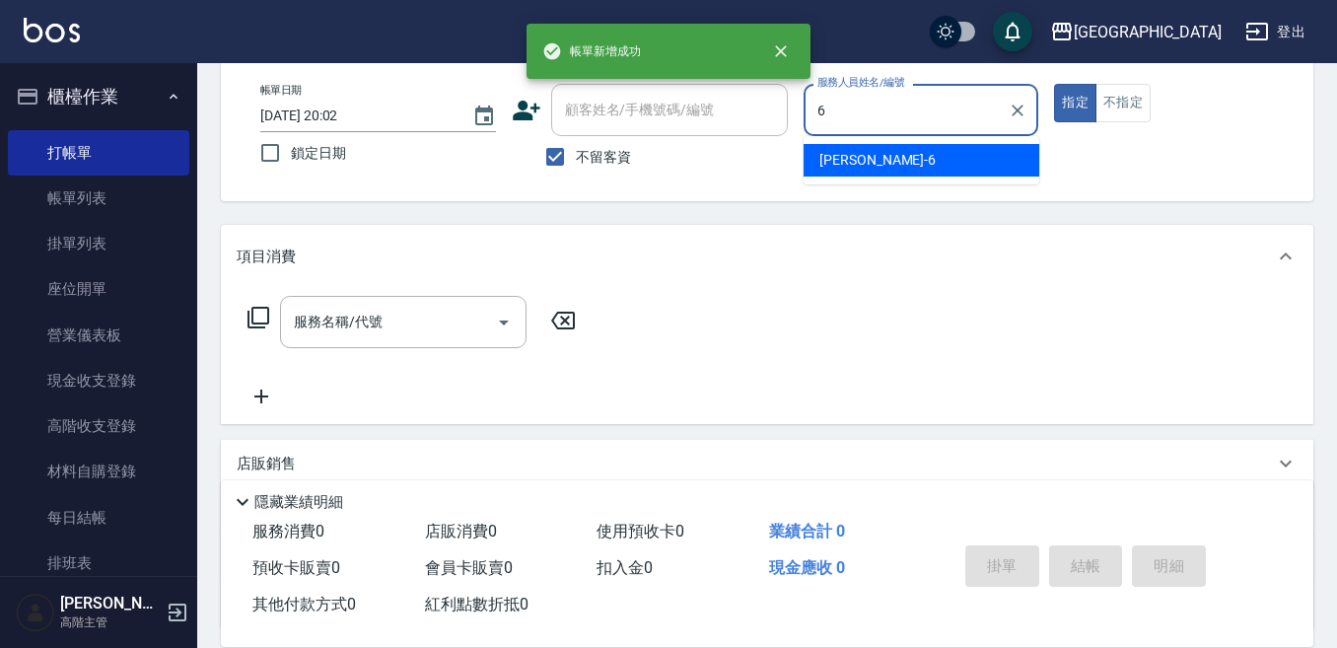
type input "Judy-6"
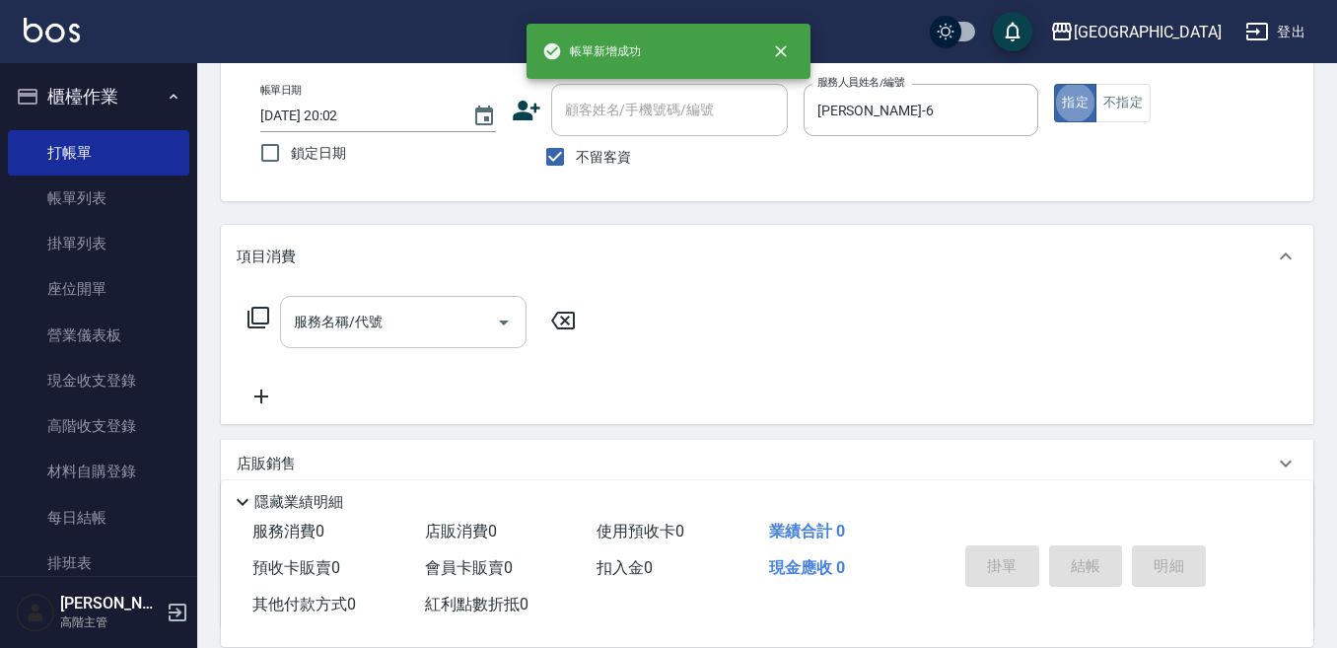
click at [399, 309] on input "服務名稱/代號" at bounding box center [388, 322] width 199 height 35
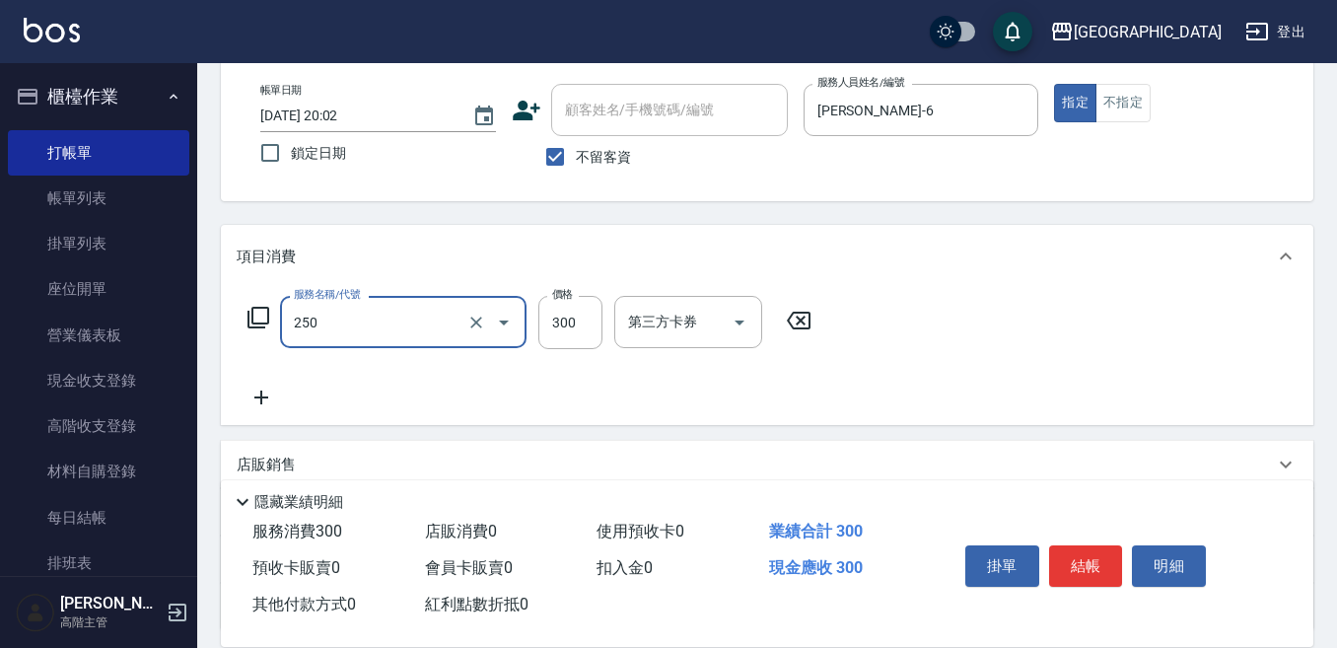
type input "日式洗髮(250)"
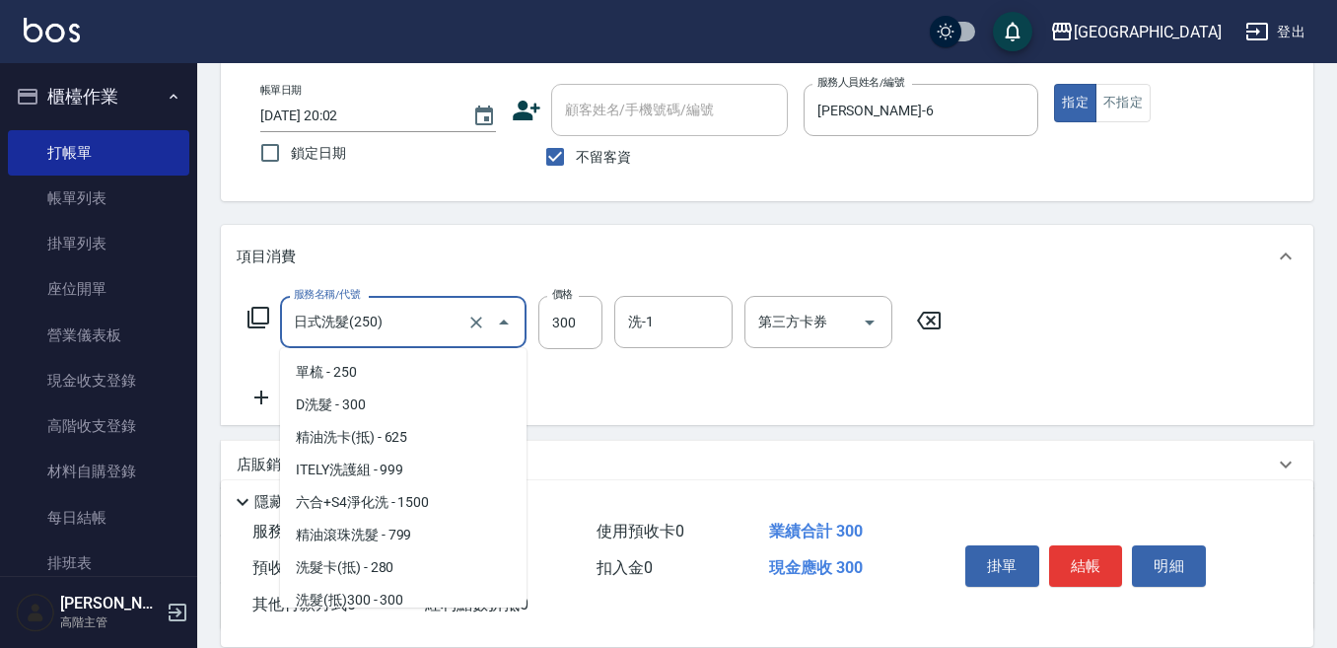
click at [356, 315] on input "日式洗髮(250)" at bounding box center [376, 322] width 174 height 35
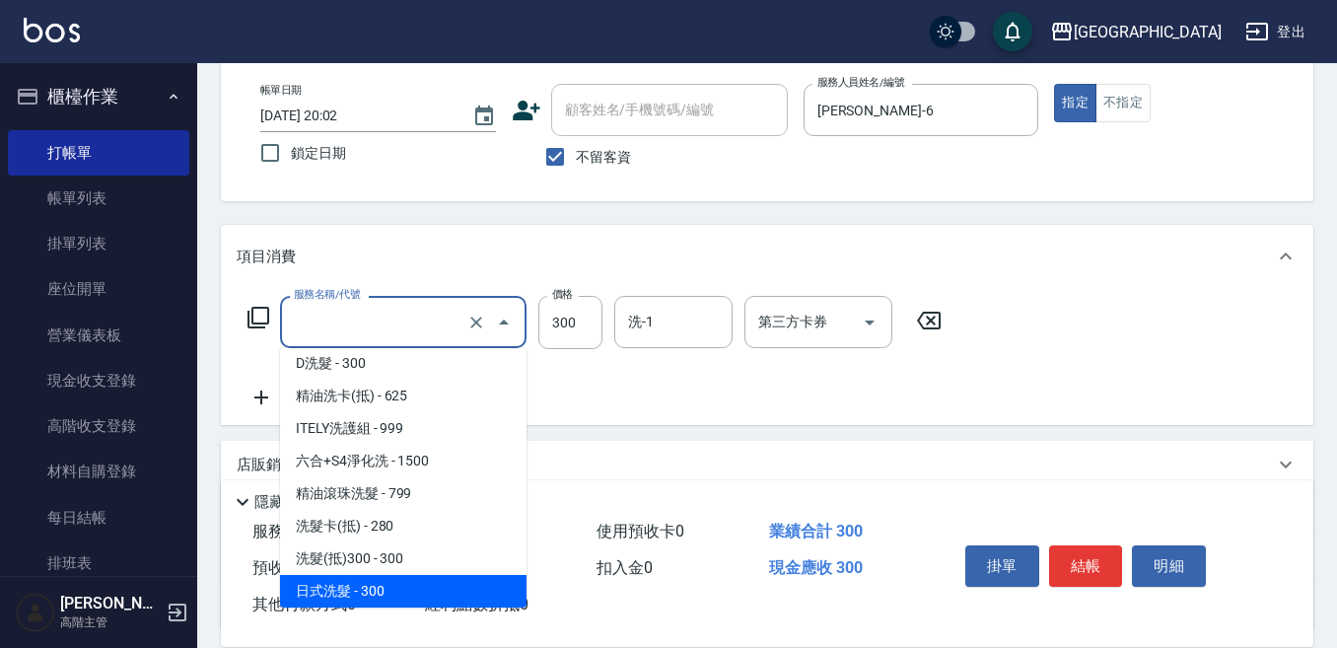
scroll to position [0, 0]
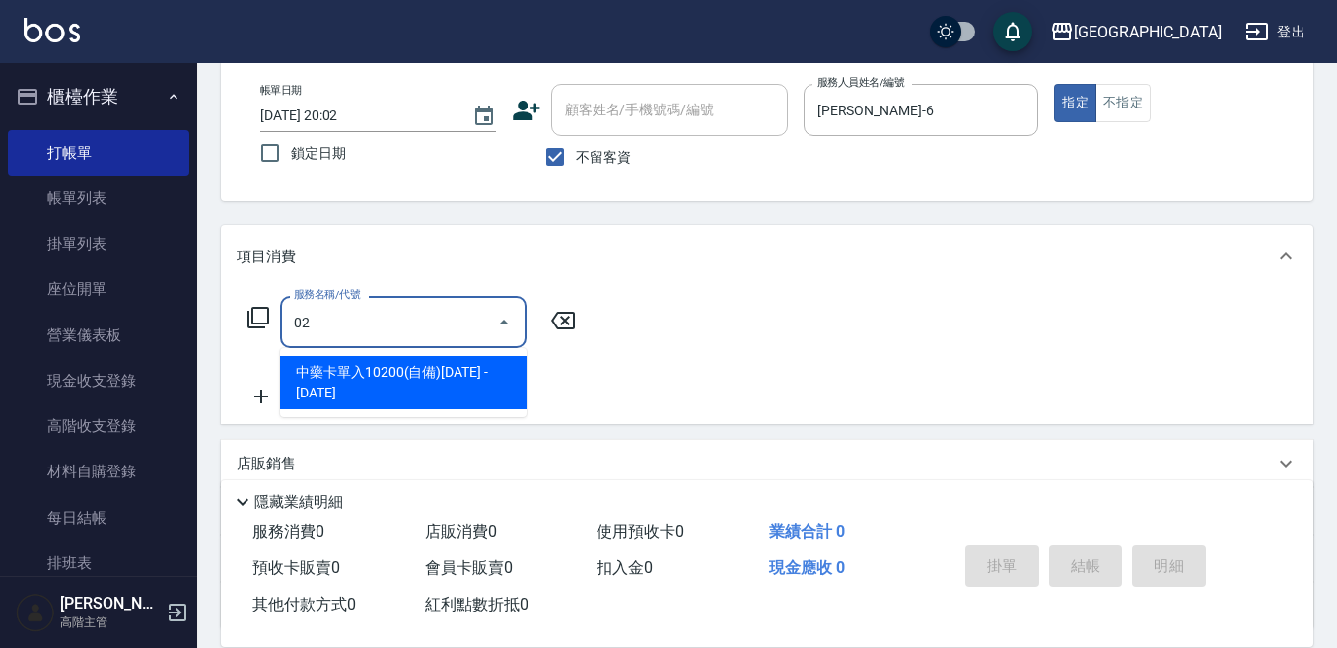
type input "0"
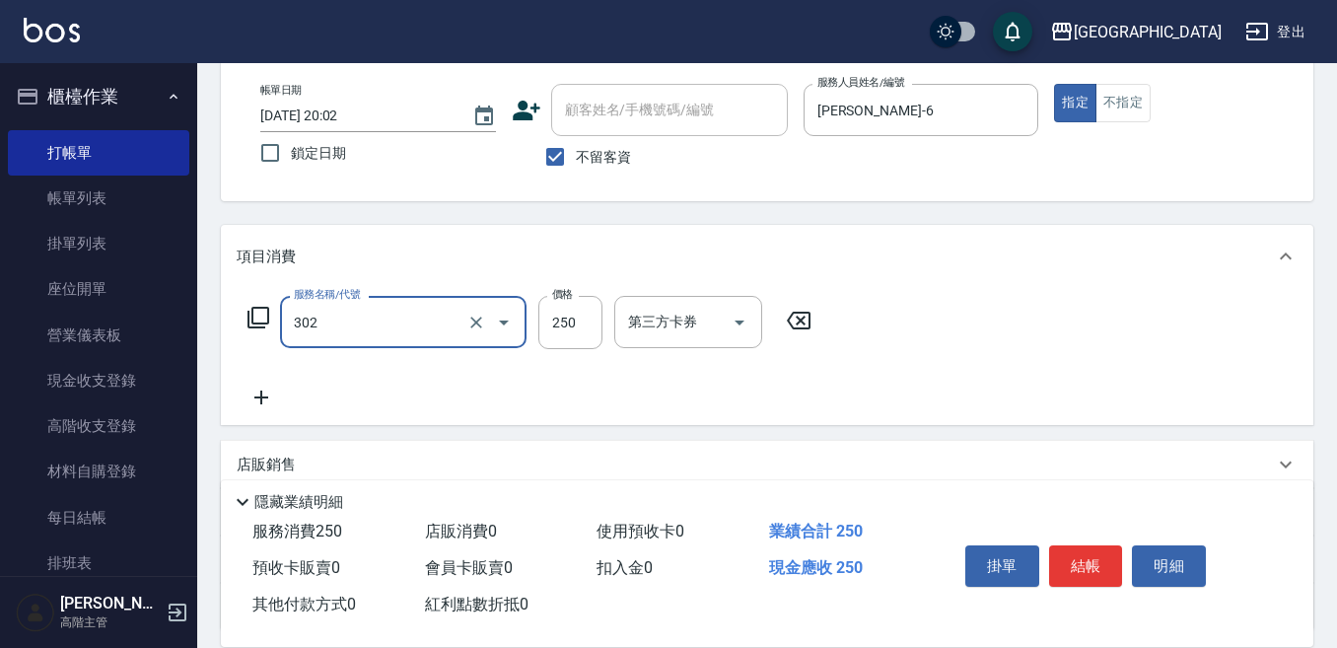
type input "剪髮250(302)"
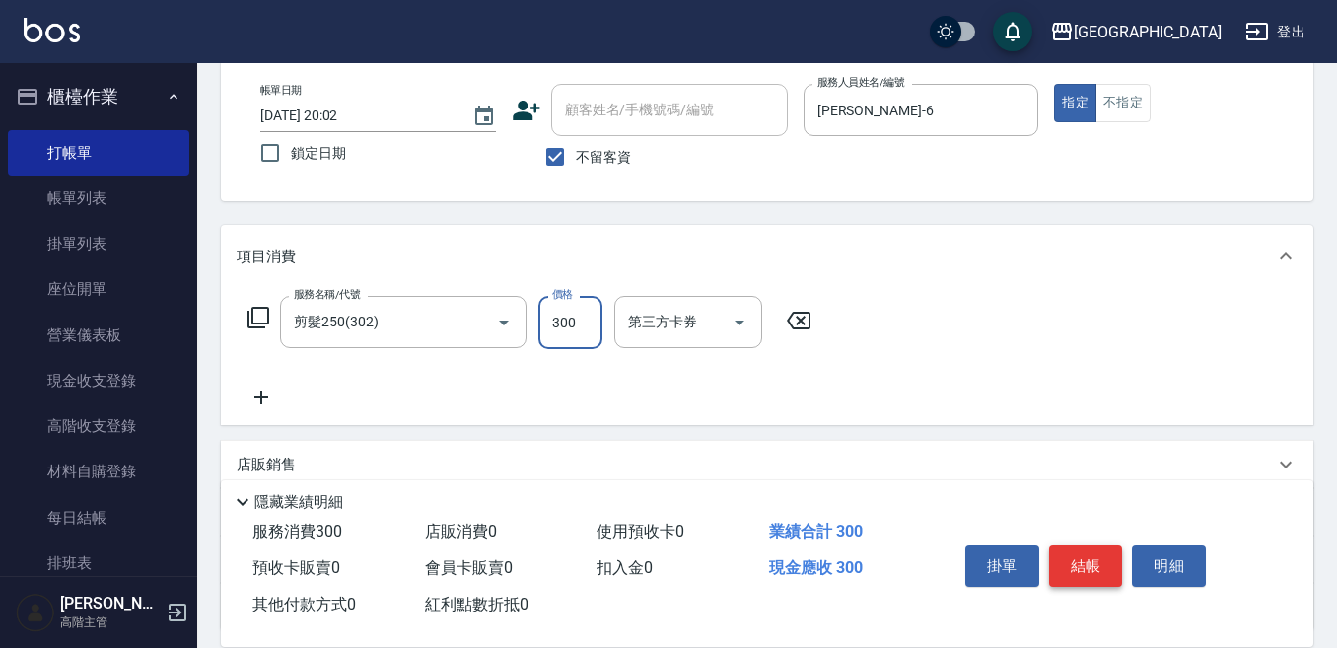
type input "300"
click at [1083, 554] on button "結帳" at bounding box center [1086, 565] width 74 height 41
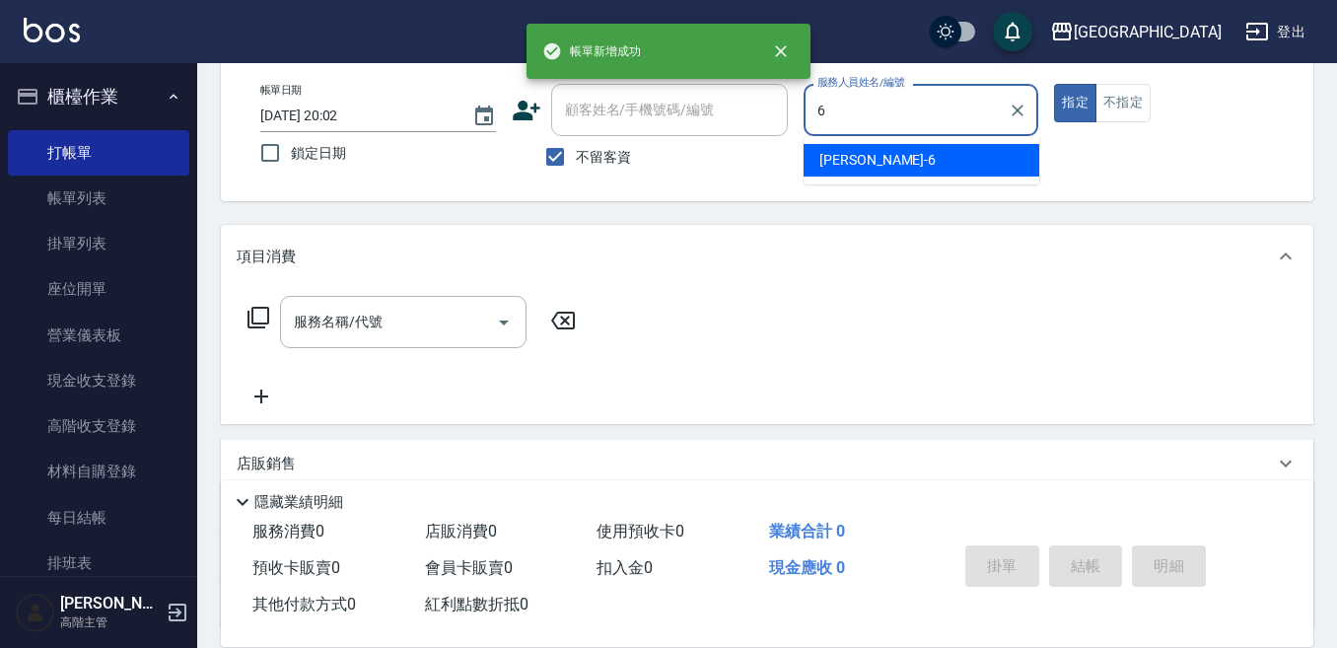
type input "Judy-6"
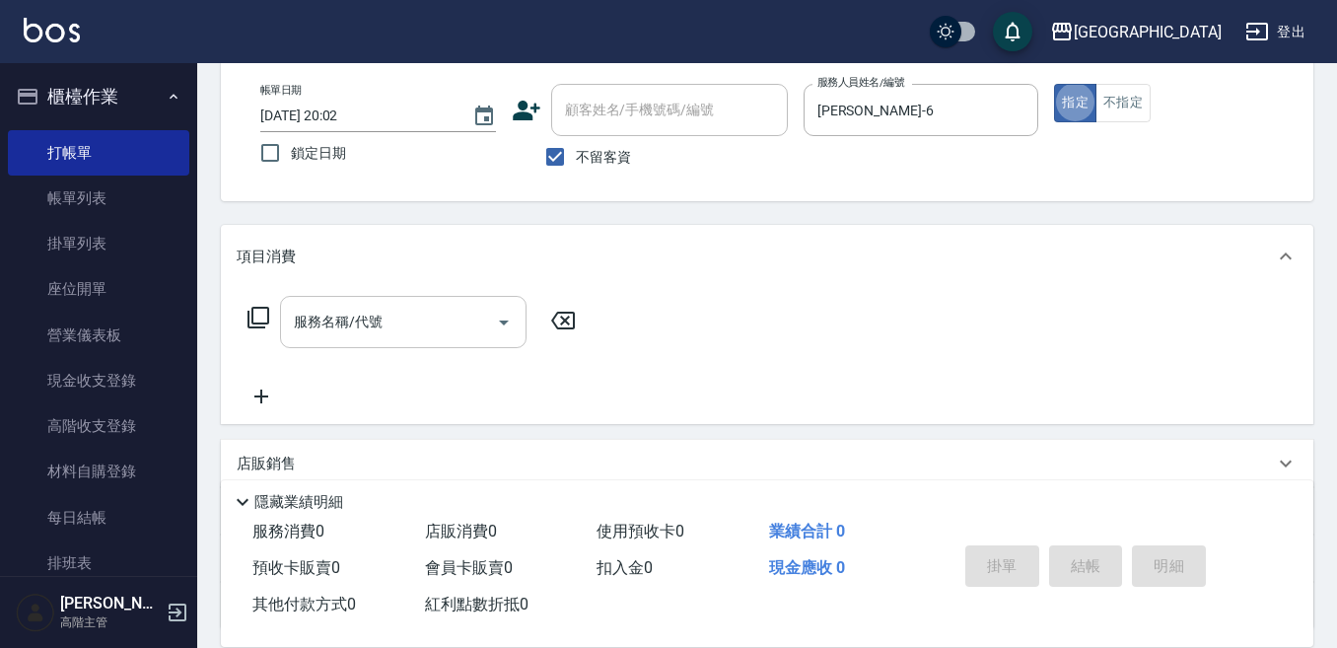
click at [356, 305] on input "服務名稱/代號" at bounding box center [388, 322] width 199 height 35
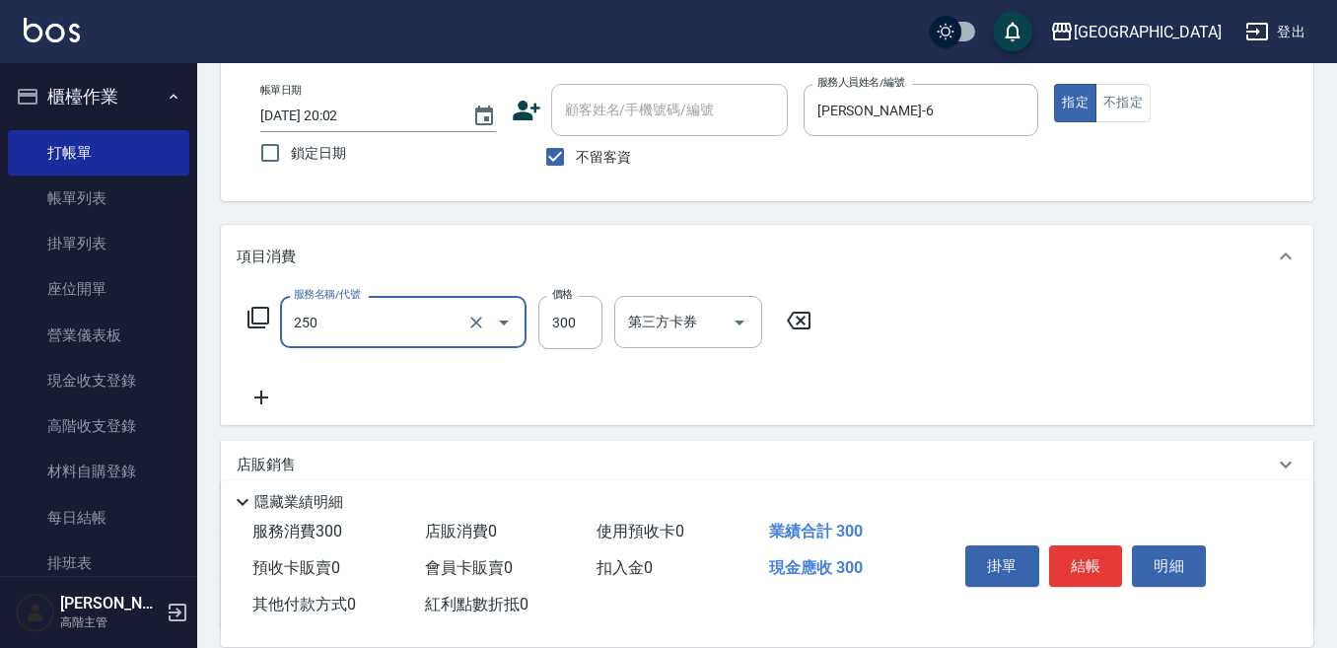
type input "日式洗髮(250)"
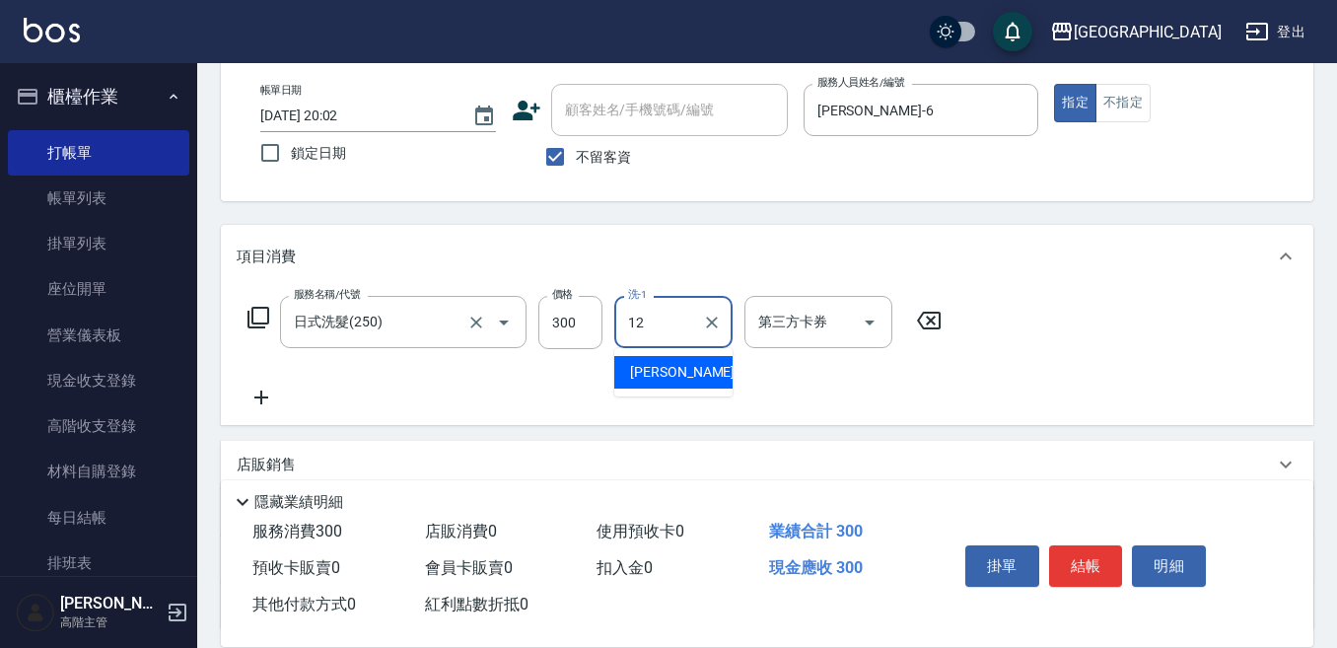
type input "Emily-12"
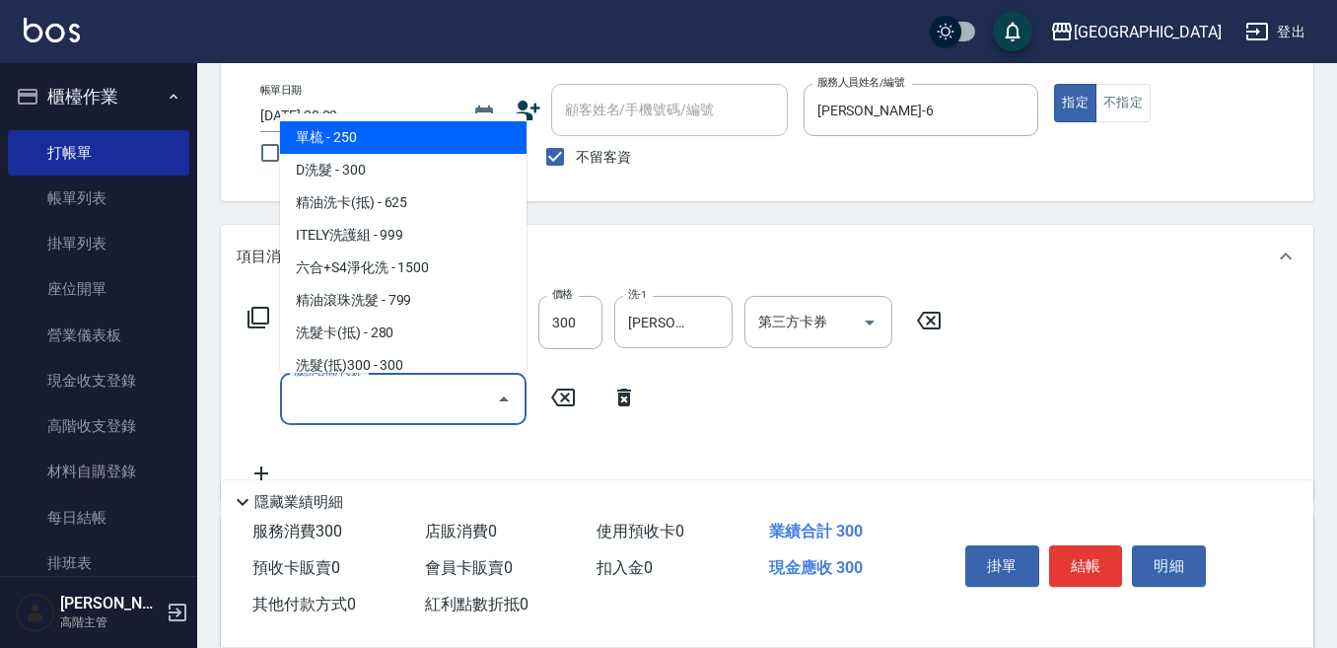
click at [330, 406] on input "服務名稱/代號" at bounding box center [388, 399] width 199 height 35
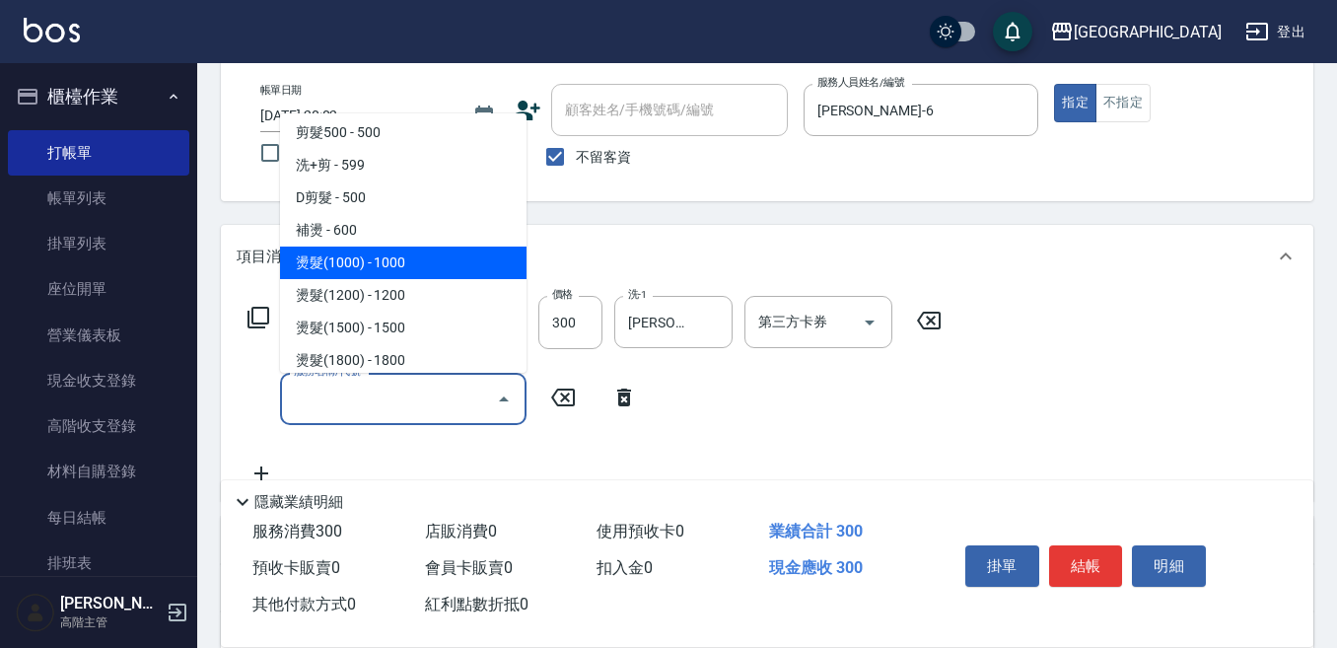
scroll to position [493, 0]
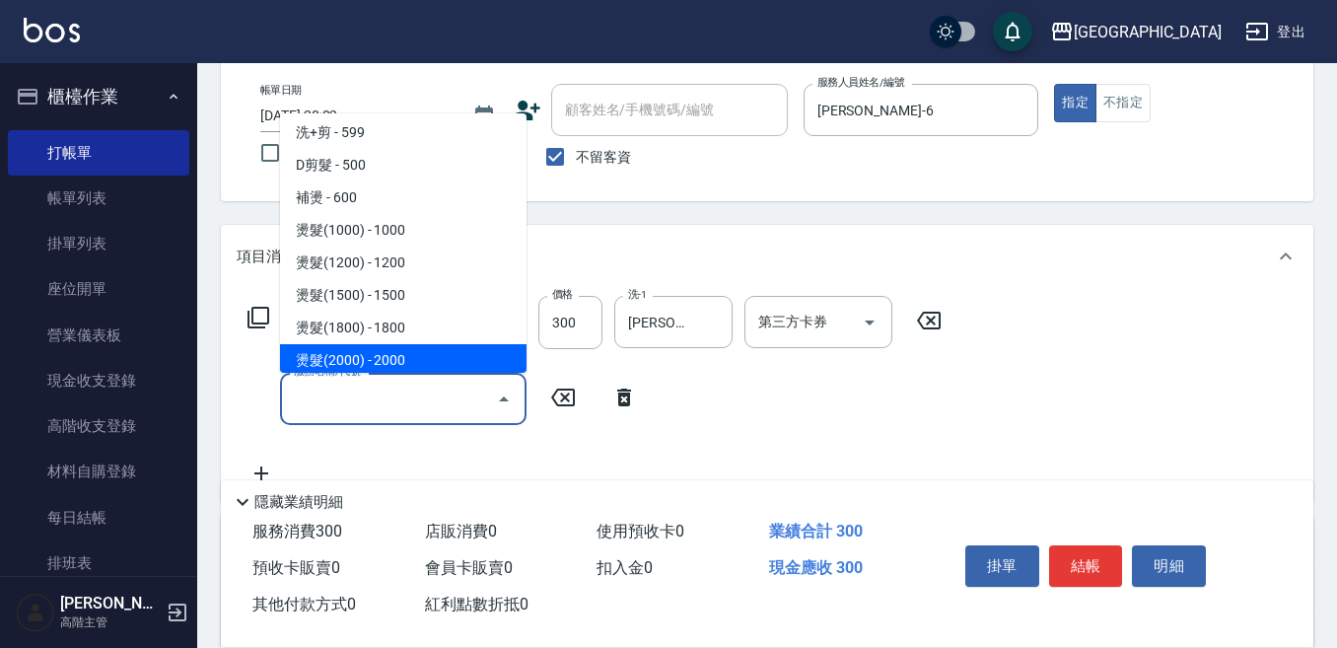
click at [413, 363] on span "燙髮(2000) - 2000" at bounding box center [403, 360] width 247 height 33
type input "燙髮(2000)(405)"
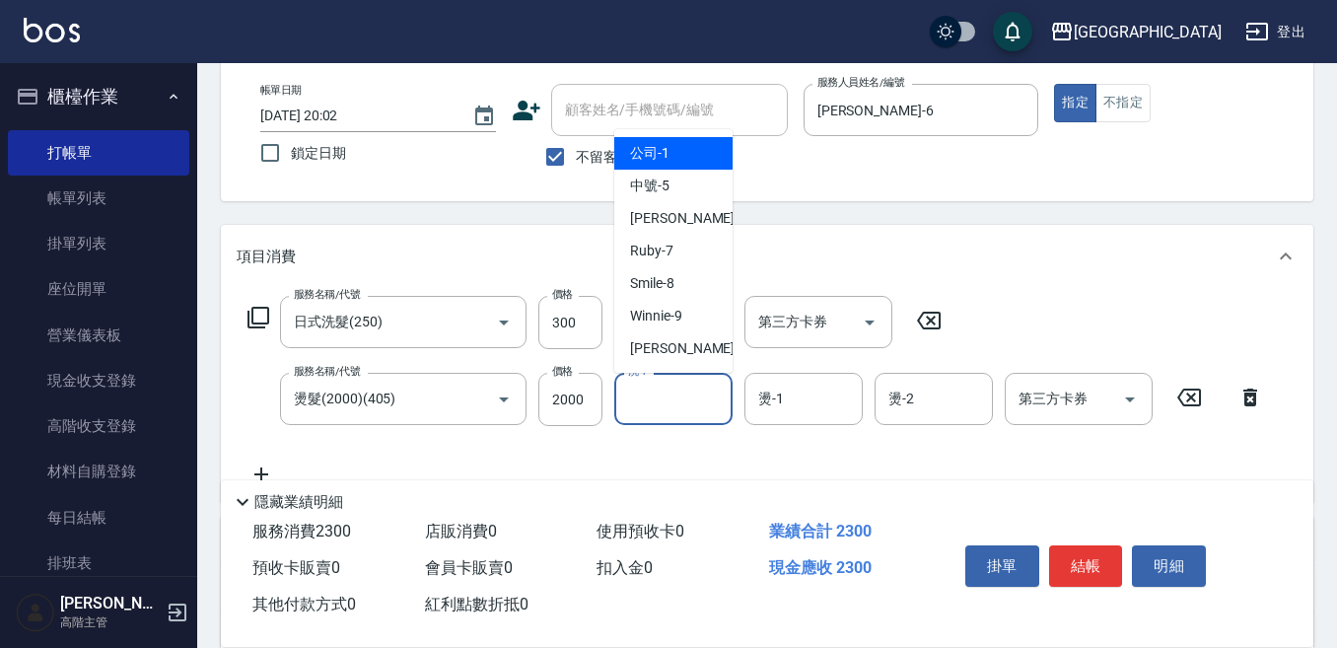
click at [662, 405] on input "洗-1" at bounding box center [673, 399] width 101 height 35
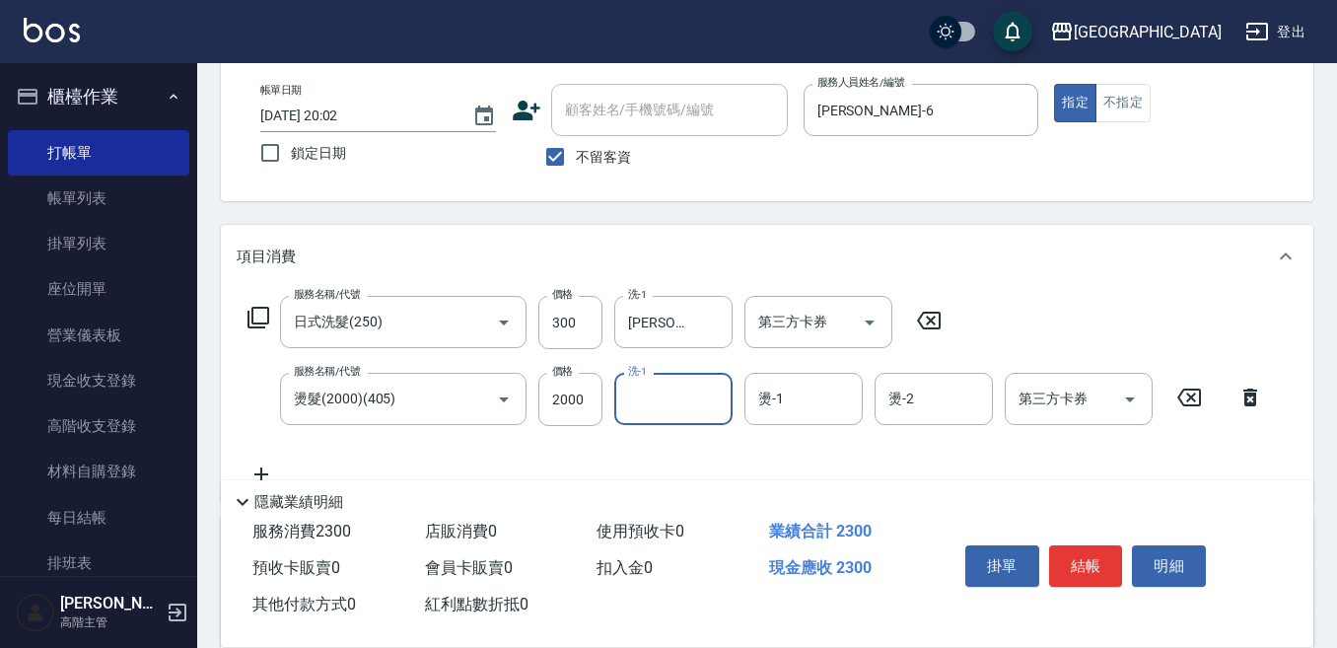
click at [648, 404] on input "洗-1" at bounding box center [673, 399] width 101 height 35
drag, startPoint x: 580, startPoint y: 495, endPoint x: 631, endPoint y: 426, distance: 86.0
click at [592, 480] on div "隱藏業績明細" at bounding box center [767, 497] width 1093 height 34
click at [641, 407] on input "洗-1" at bounding box center [673, 399] width 101 height 35
type input "Winnie-9"
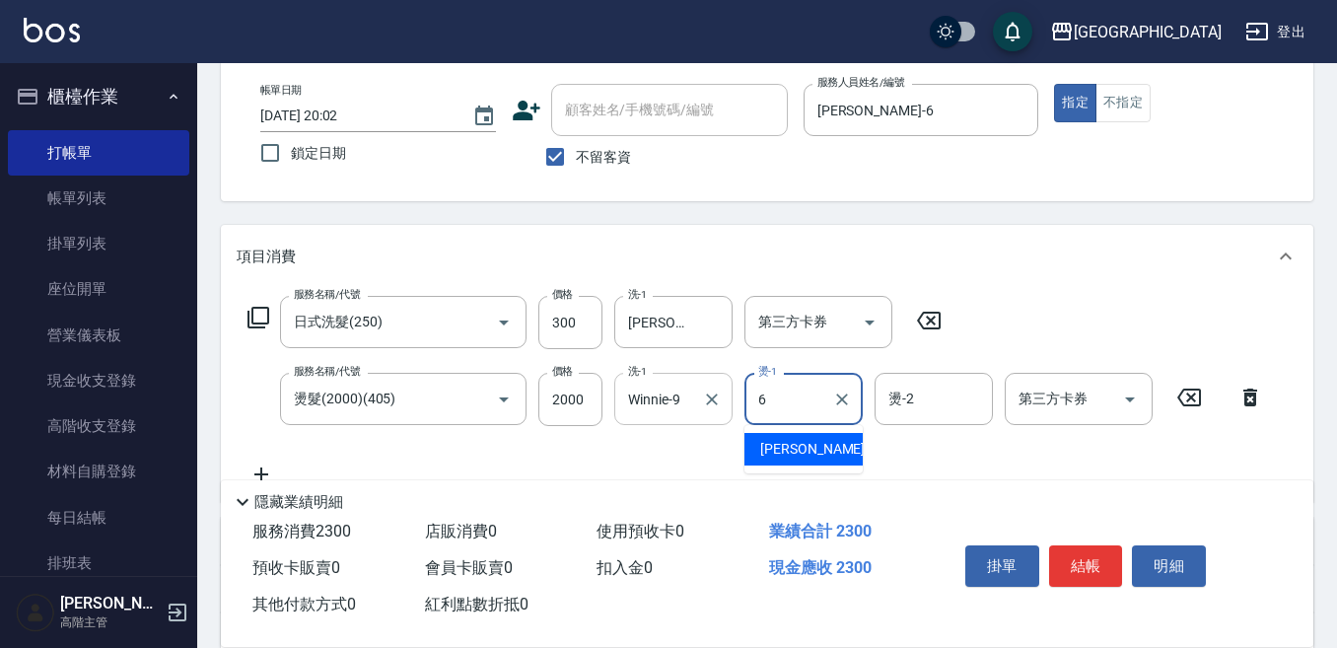
type input "Judy-6"
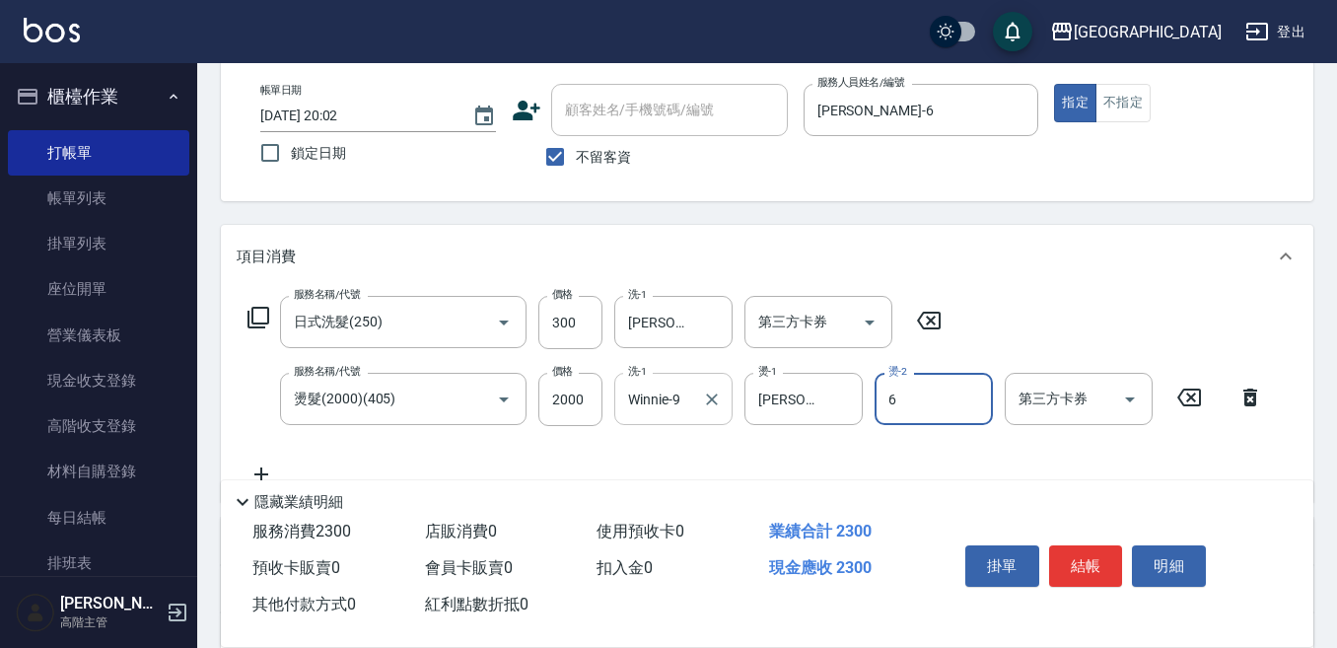
type input "Judy-6"
click at [1075, 549] on button "結帳" at bounding box center [1086, 565] width 74 height 41
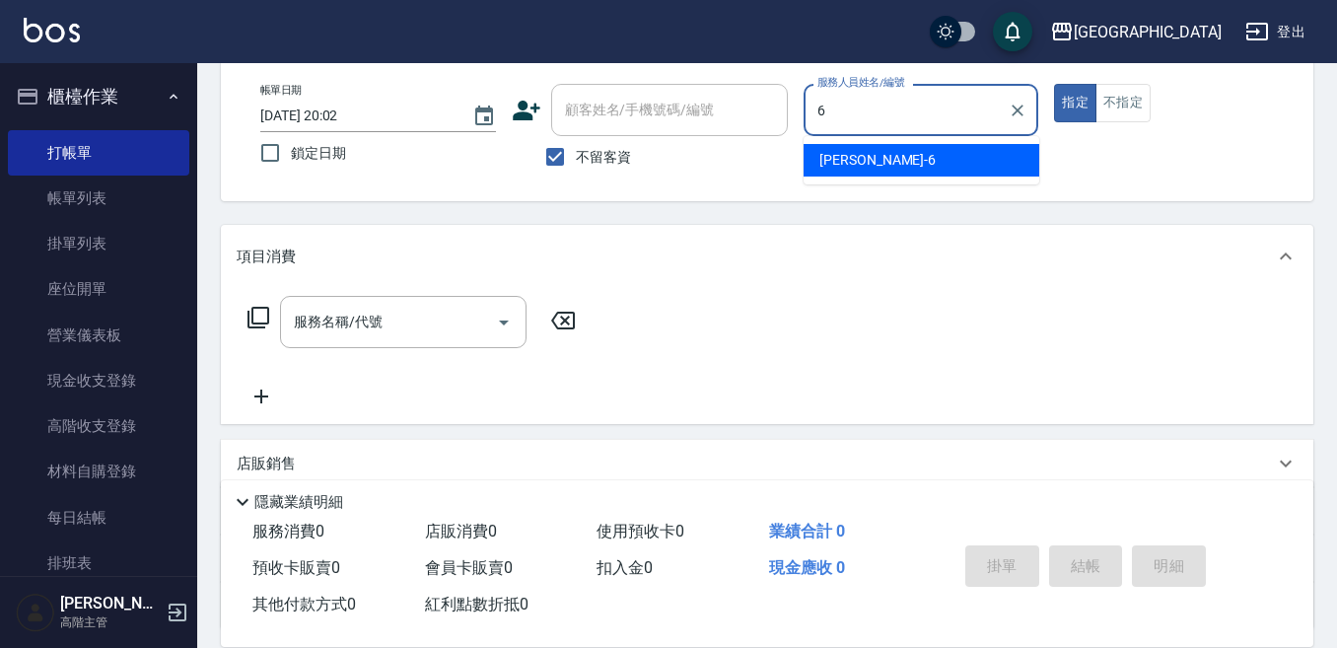
type input "Judy-6"
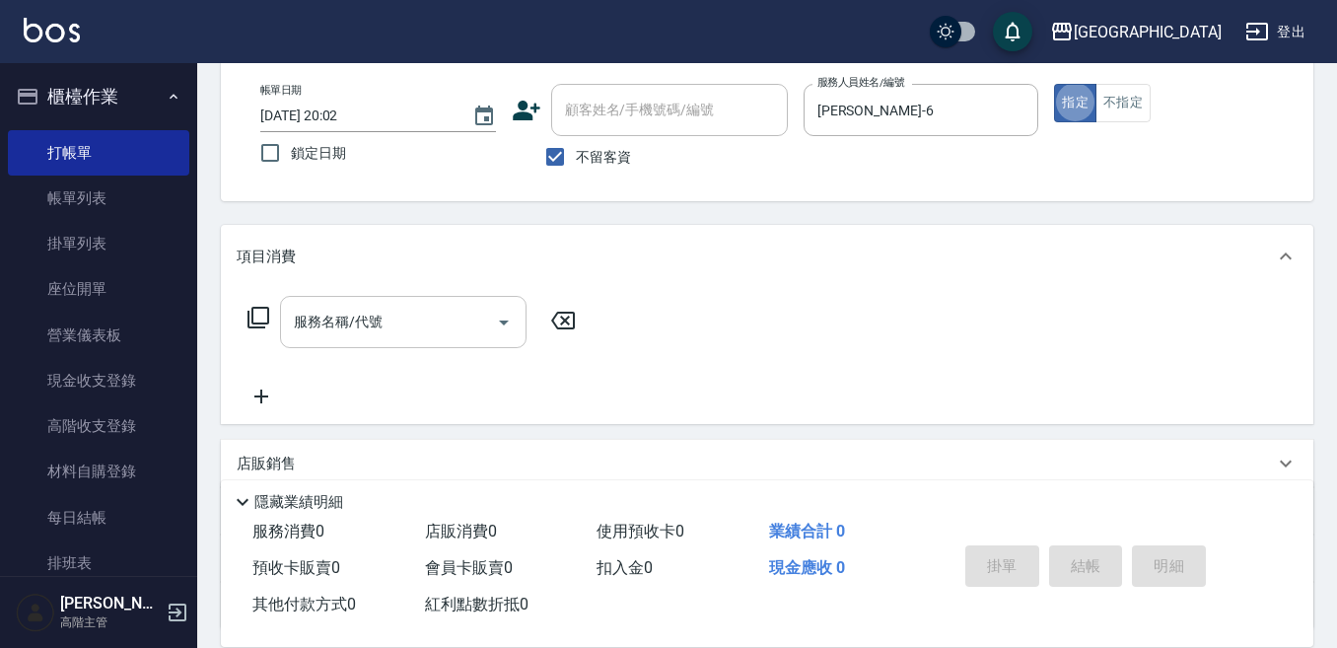
click at [350, 312] on div "服務名稱/代號 服務名稱/代號" at bounding box center [403, 322] width 247 height 52
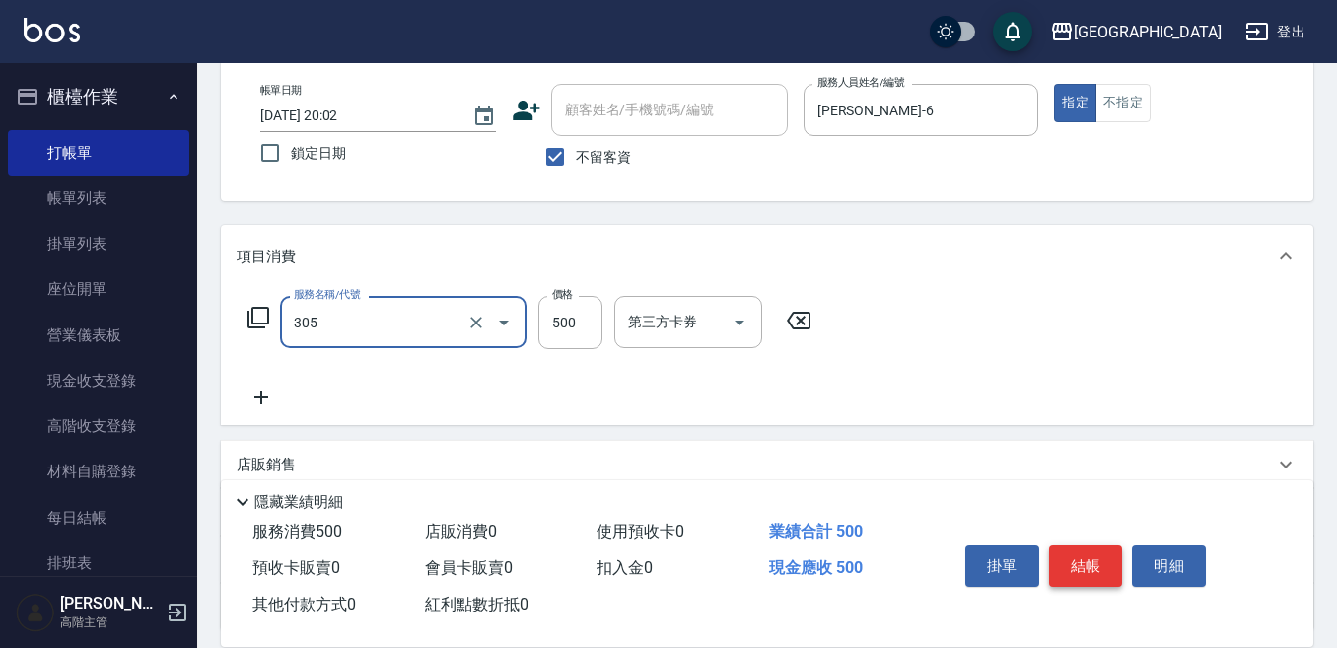
type input "剪髮500(305)"
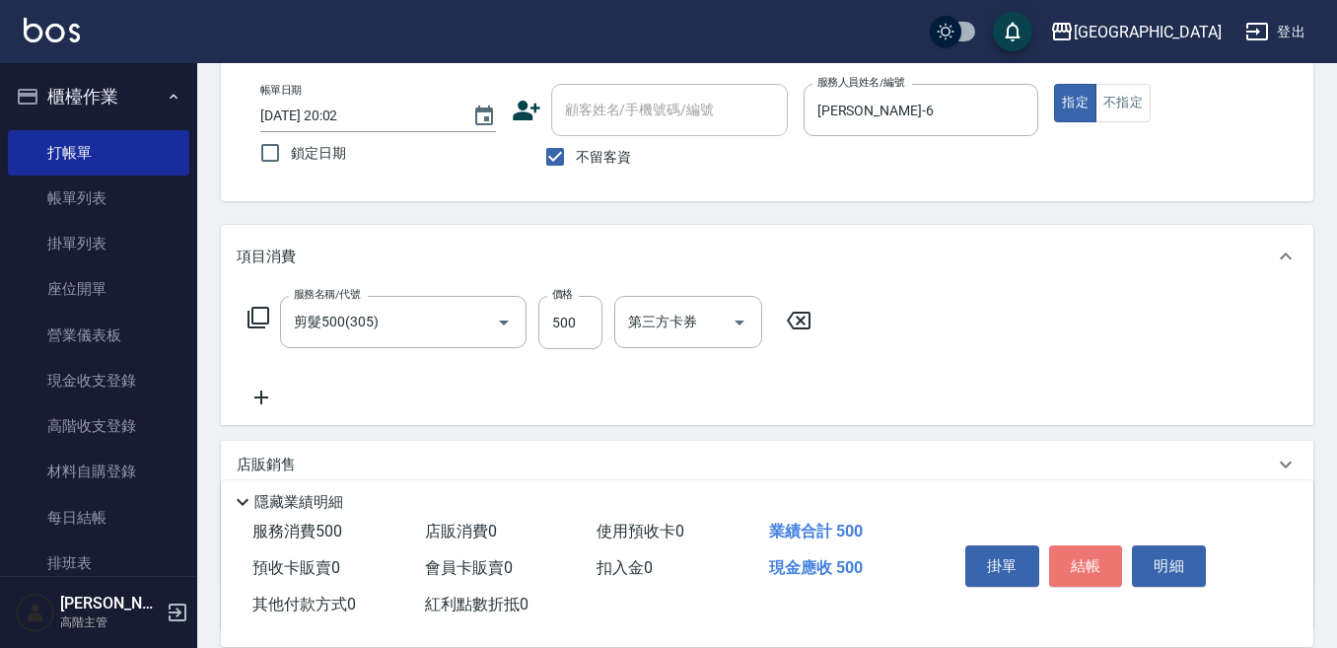
click at [1086, 549] on button "結帳" at bounding box center [1086, 565] width 74 height 41
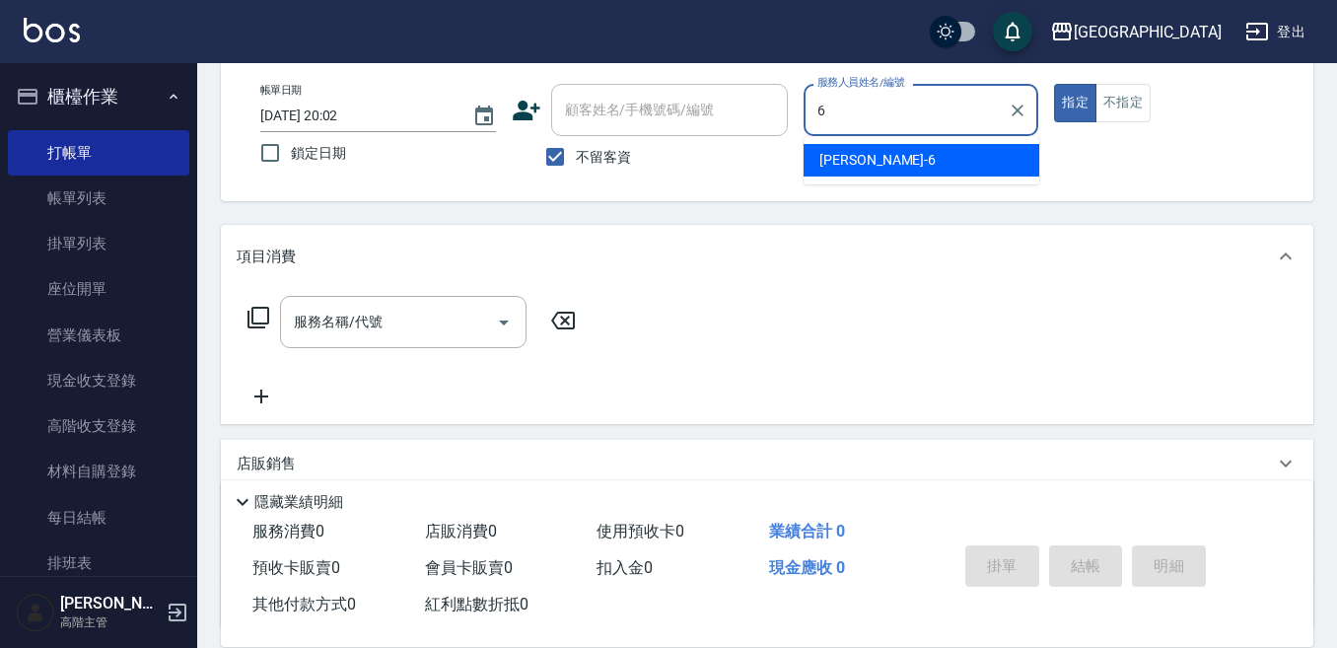
type input "Judy-6"
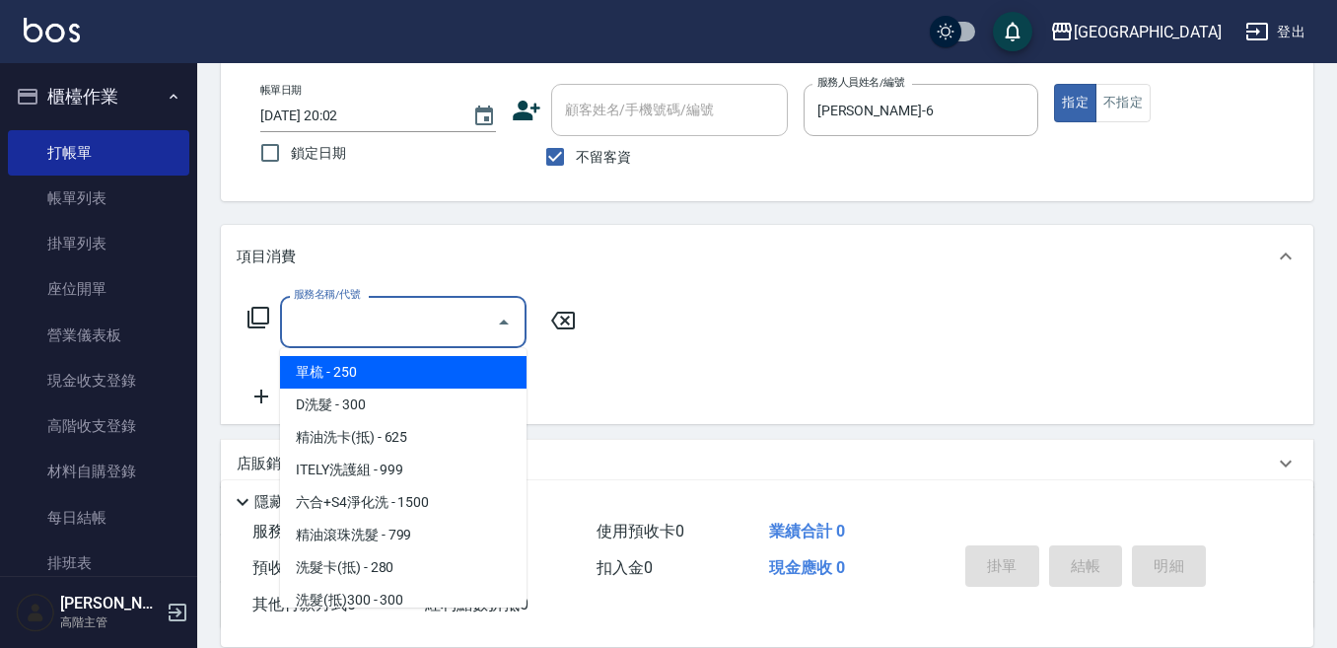
click at [361, 308] on div "服務名稱/代號 服務名稱/代號" at bounding box center [403, 322] width 247 height 52
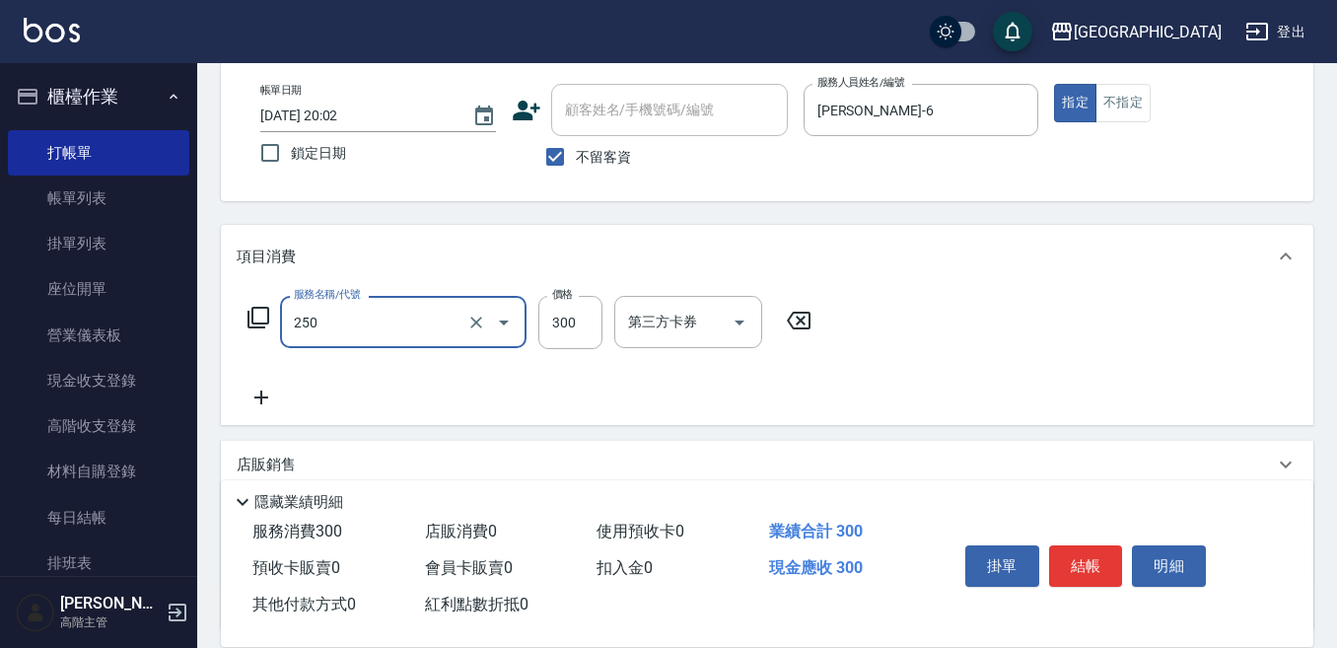
type input "日式洗髮(250)"
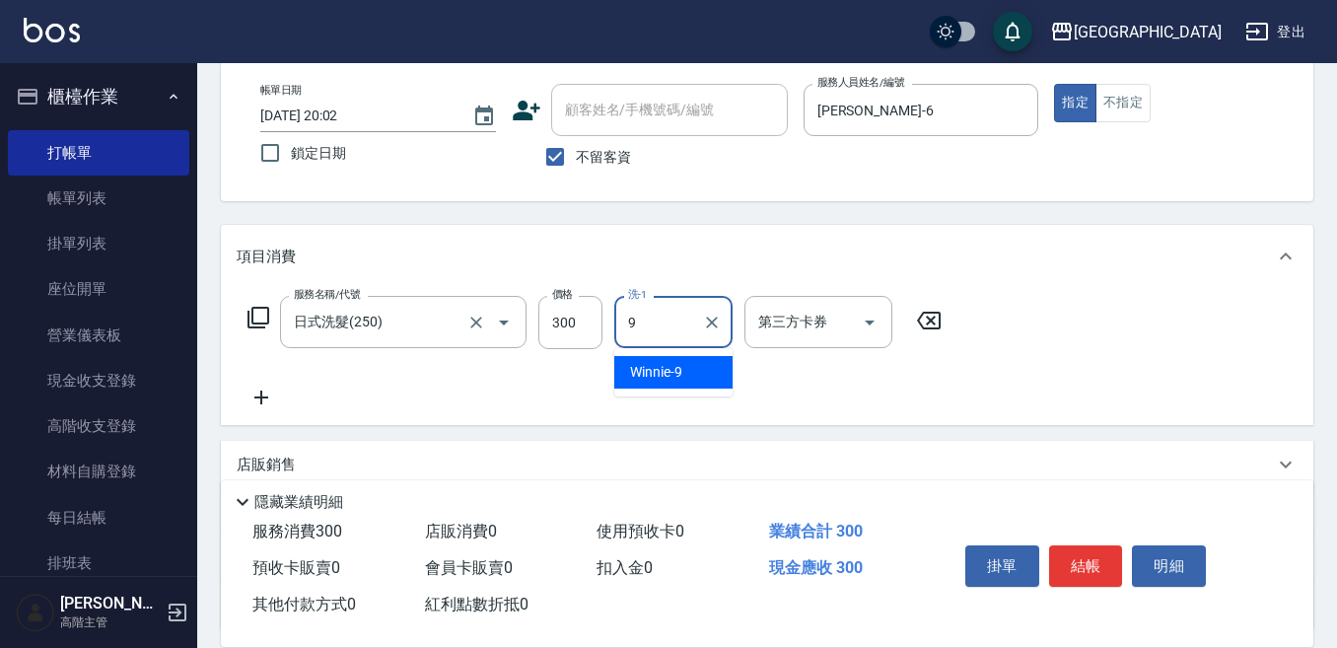
type input "Winnie-9"
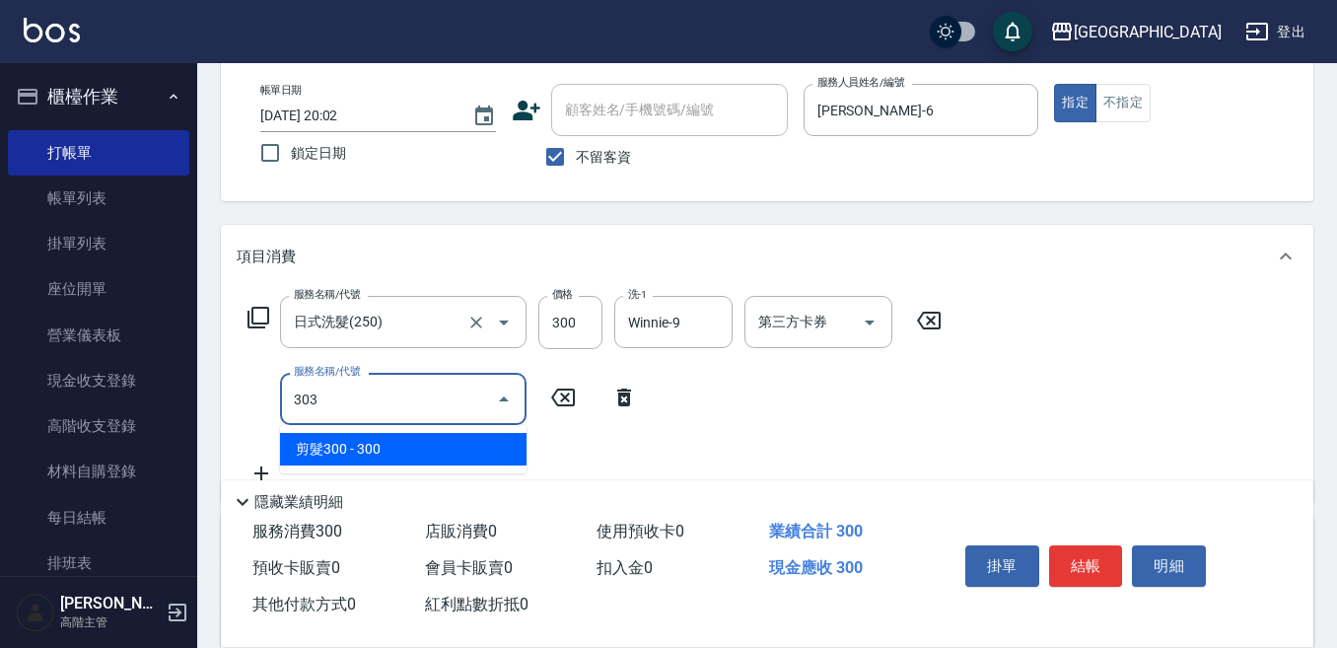
type input "剪髮300(303)"
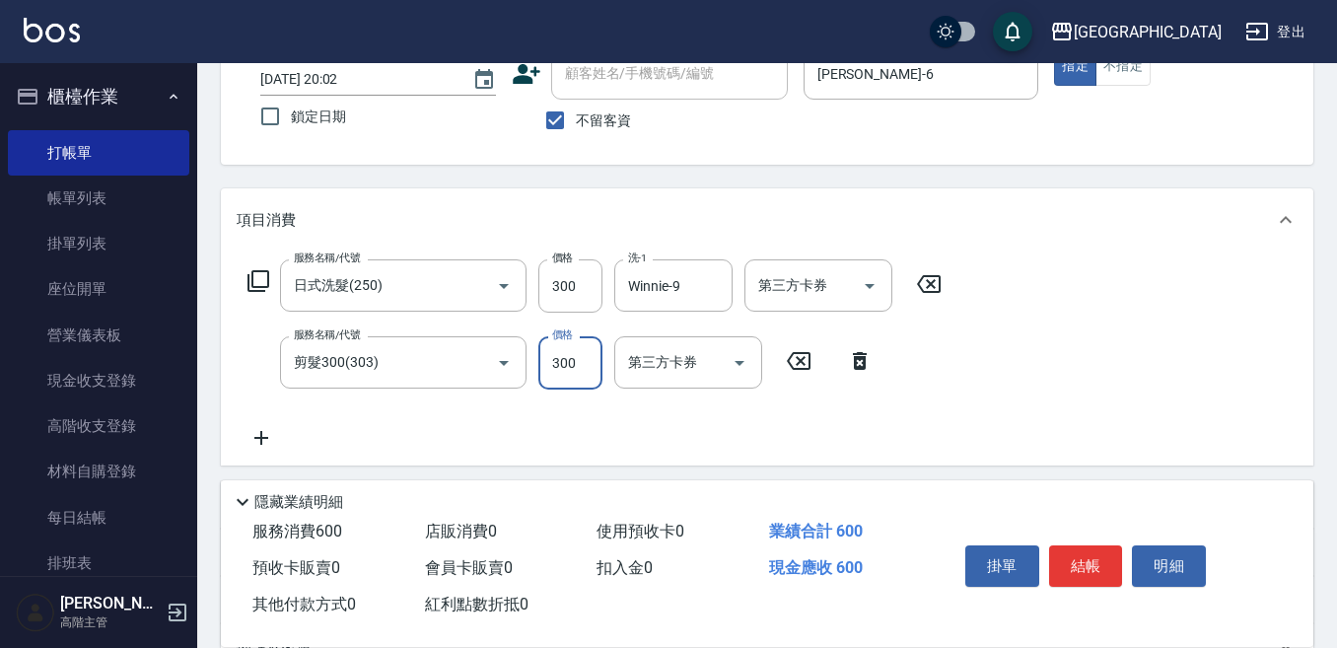
scroll to position [197, 0]
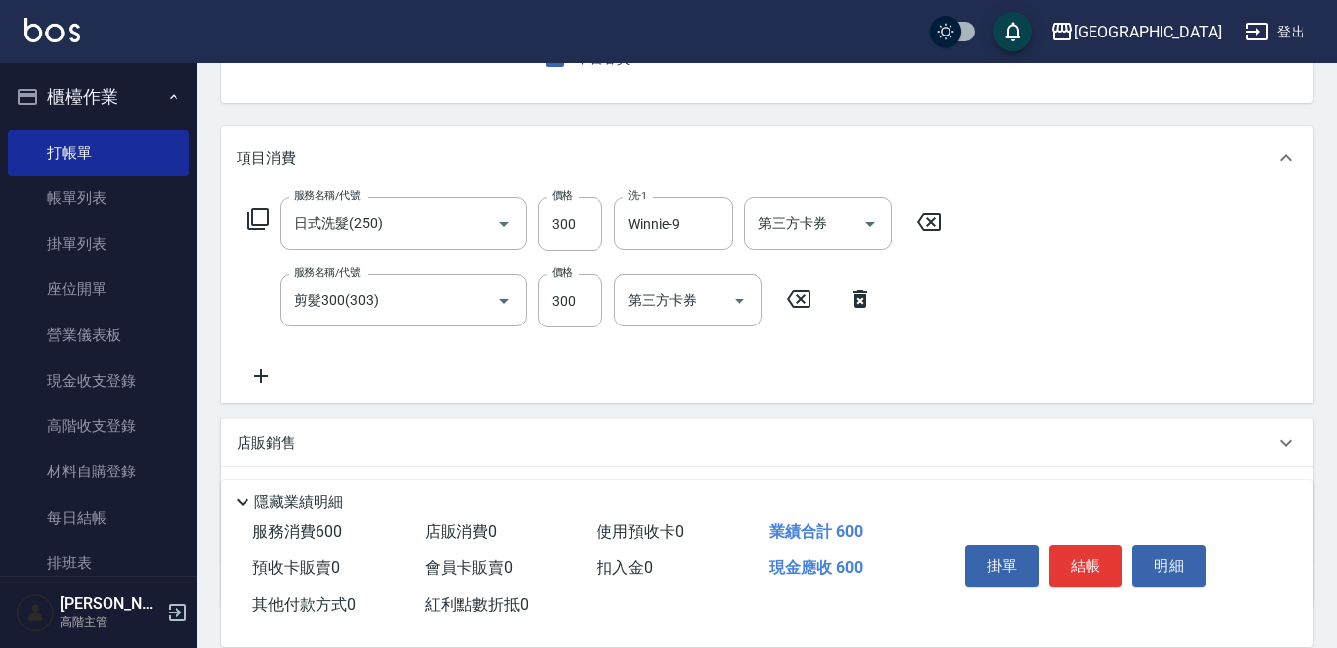
click at [263, 377] on icon at bounding box center [261, 376] width 14 height 14
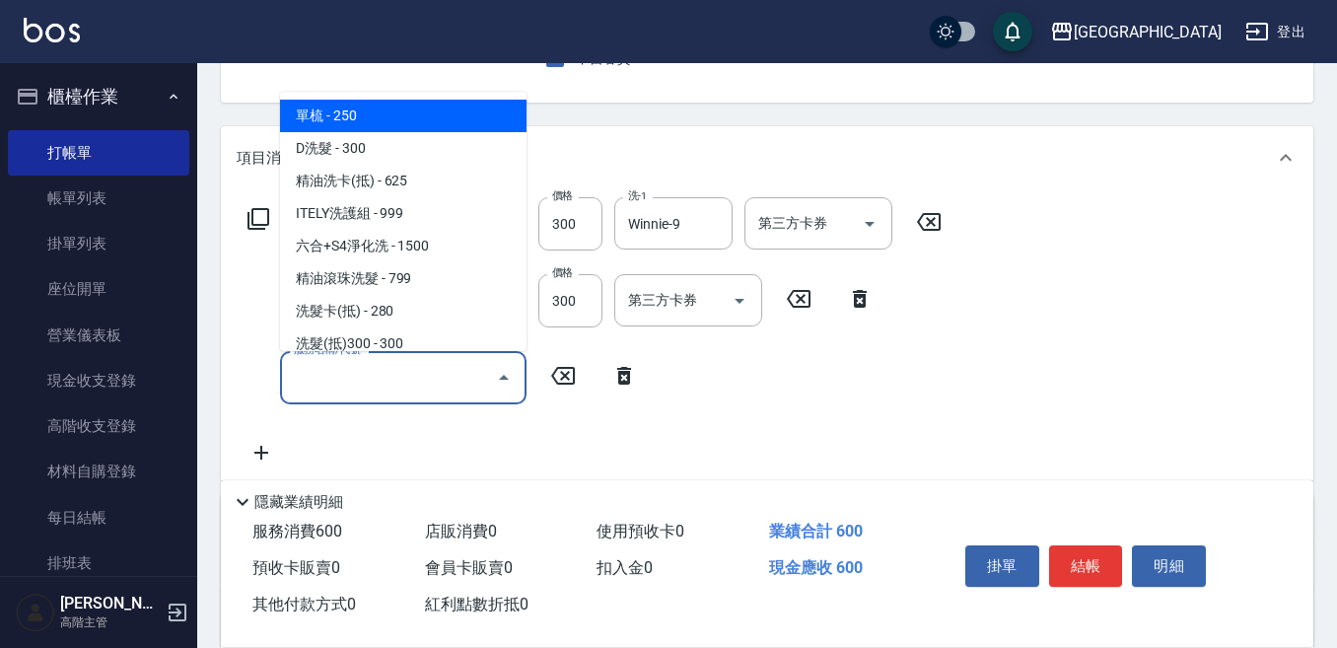
click at [298, 370] on input "服務名稱/代號" at bounding box center [388, 377] width 199 height 35
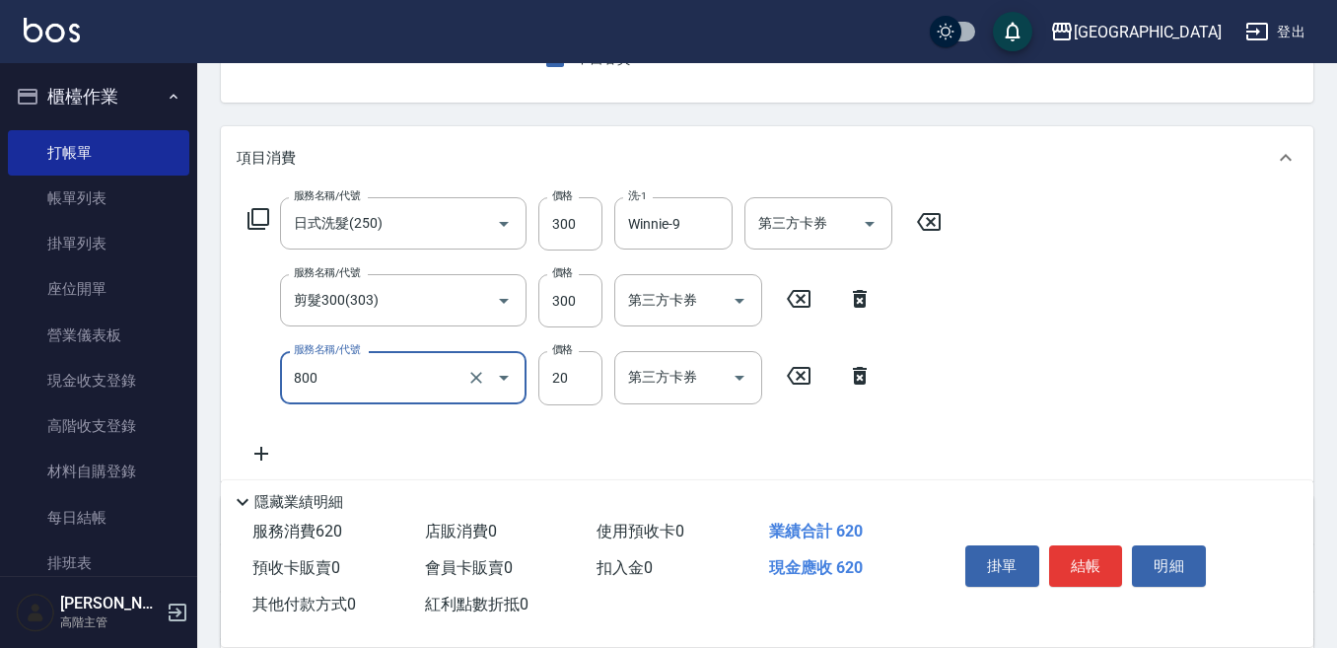
type input "潤絲精(800)"
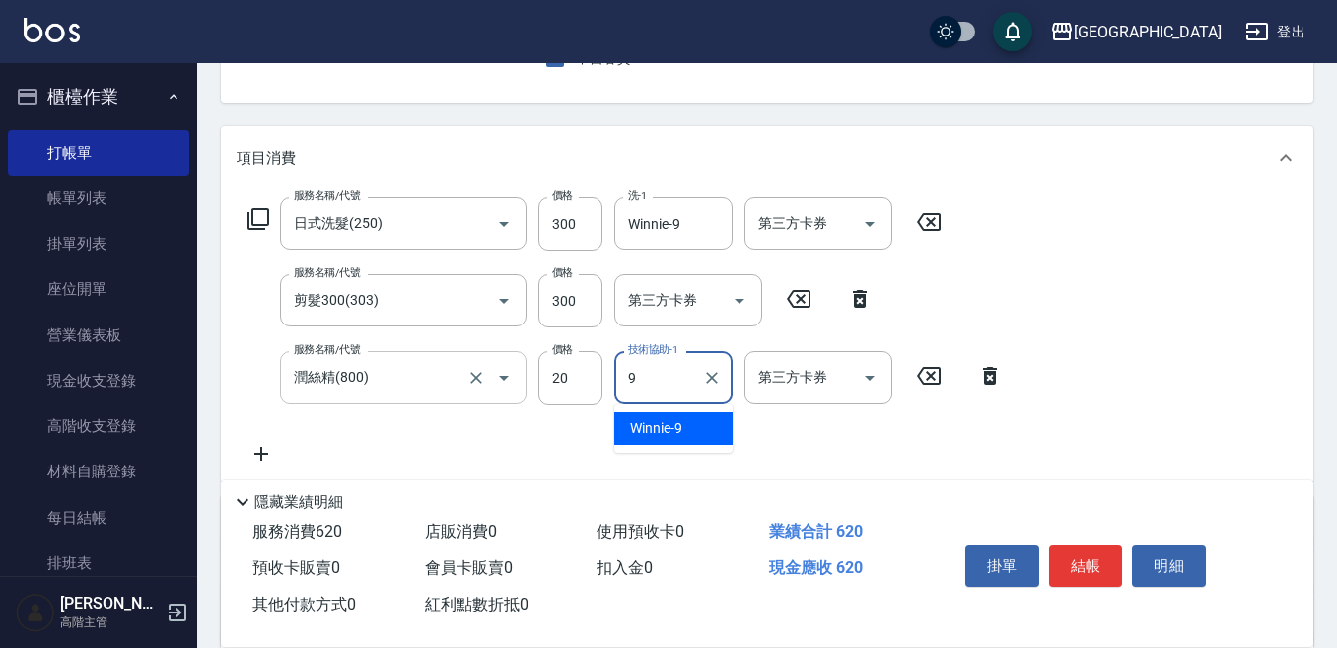
type input "Winnie-9"
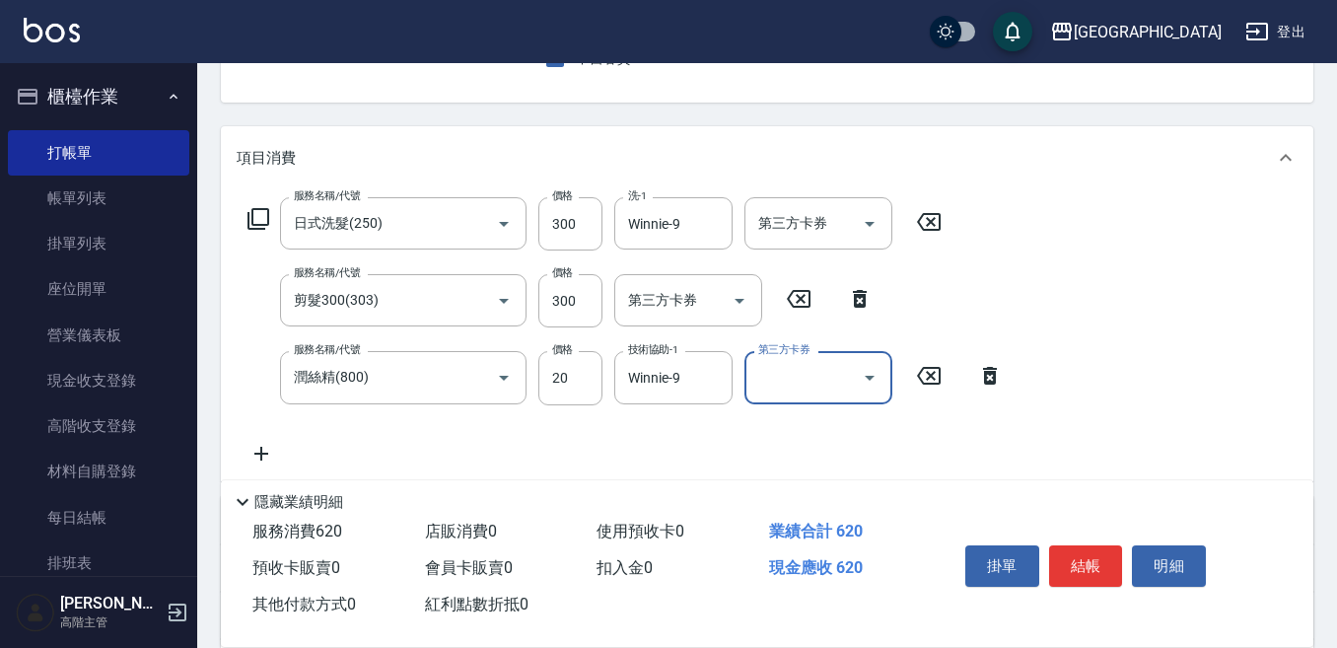
scroll to position [99, 0]
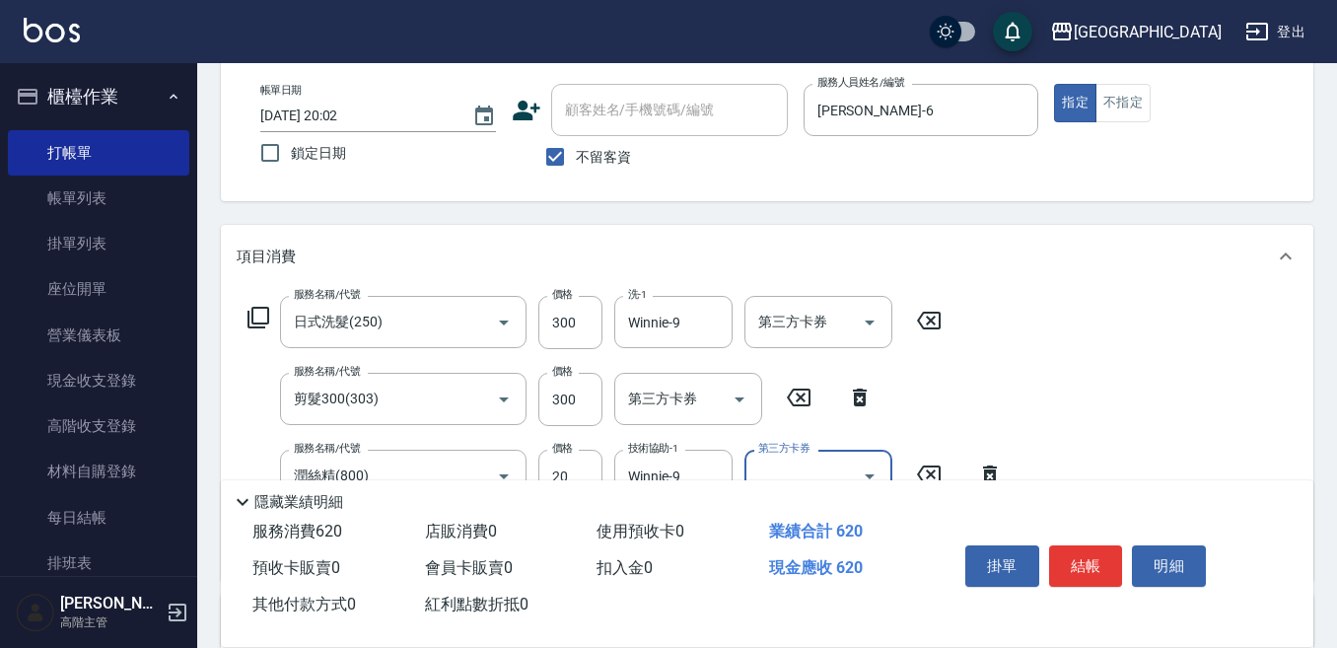
click at [1082, 558] on button "結帳" at bounding box center [1086, 565] width 74 height 41
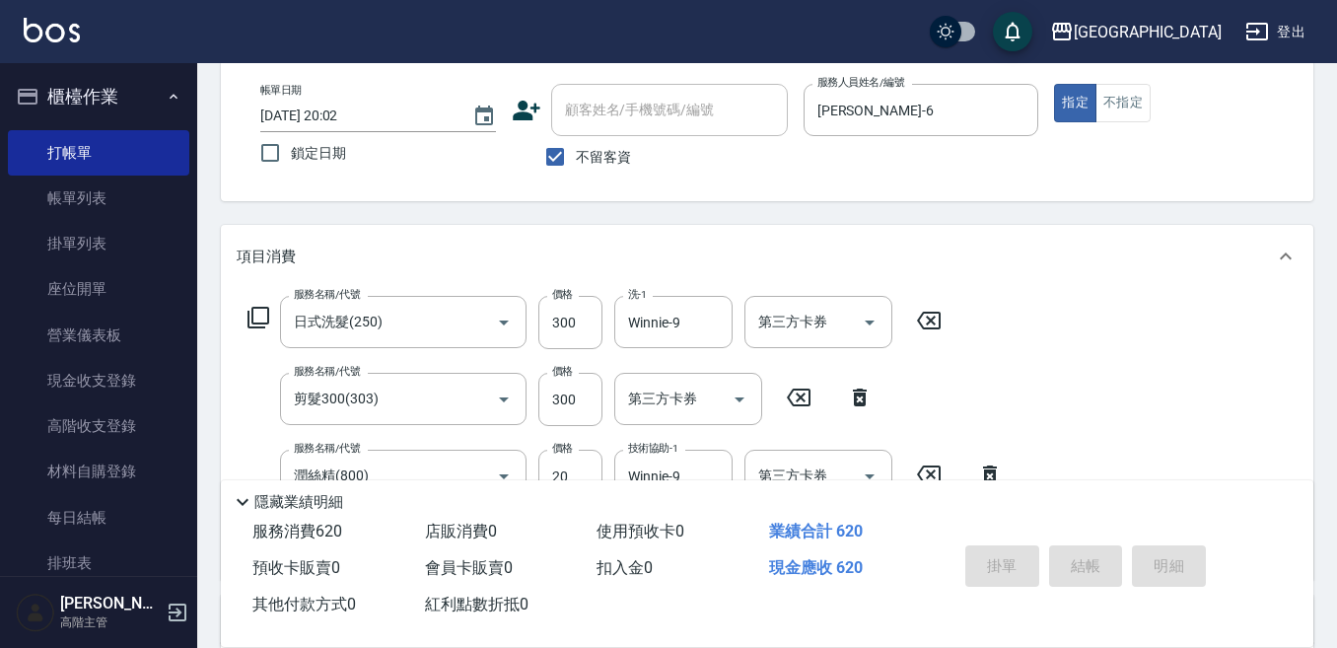
type input "2025/10/11 20:03"
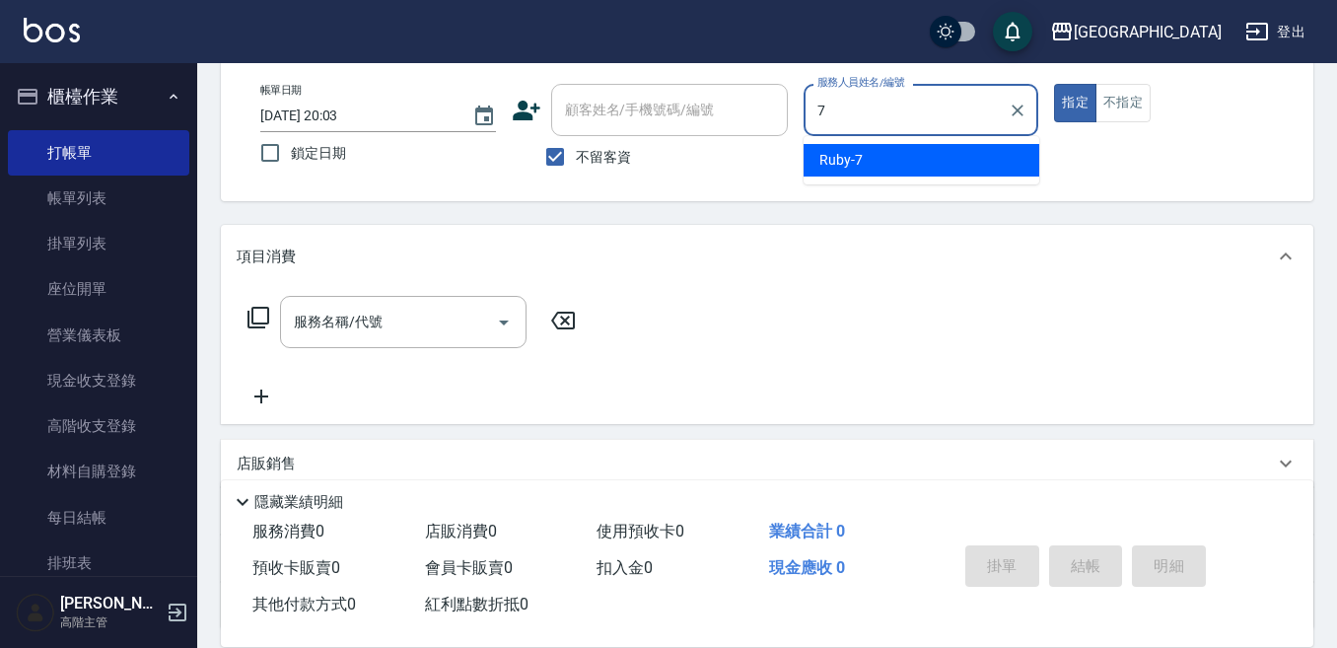
type input "Ruby-7"
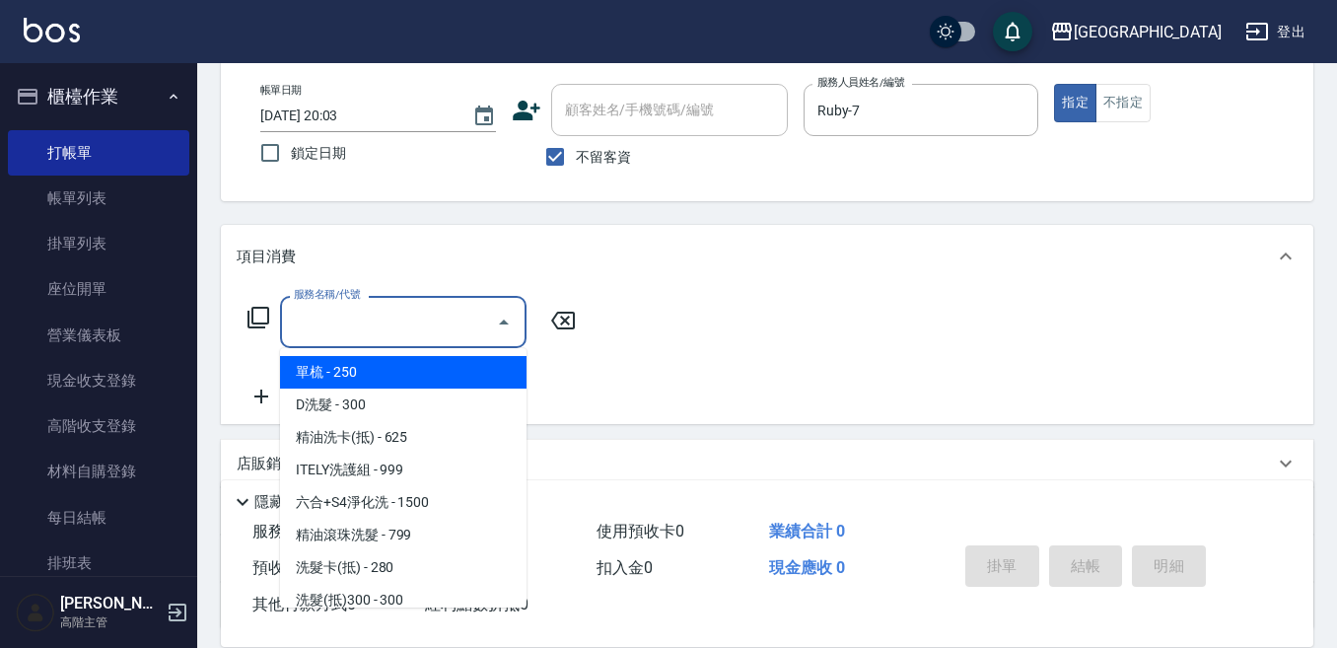
click at [385, 317] on input "服務名稱/代號" at bounding box center [388, 322] width 199 height 35
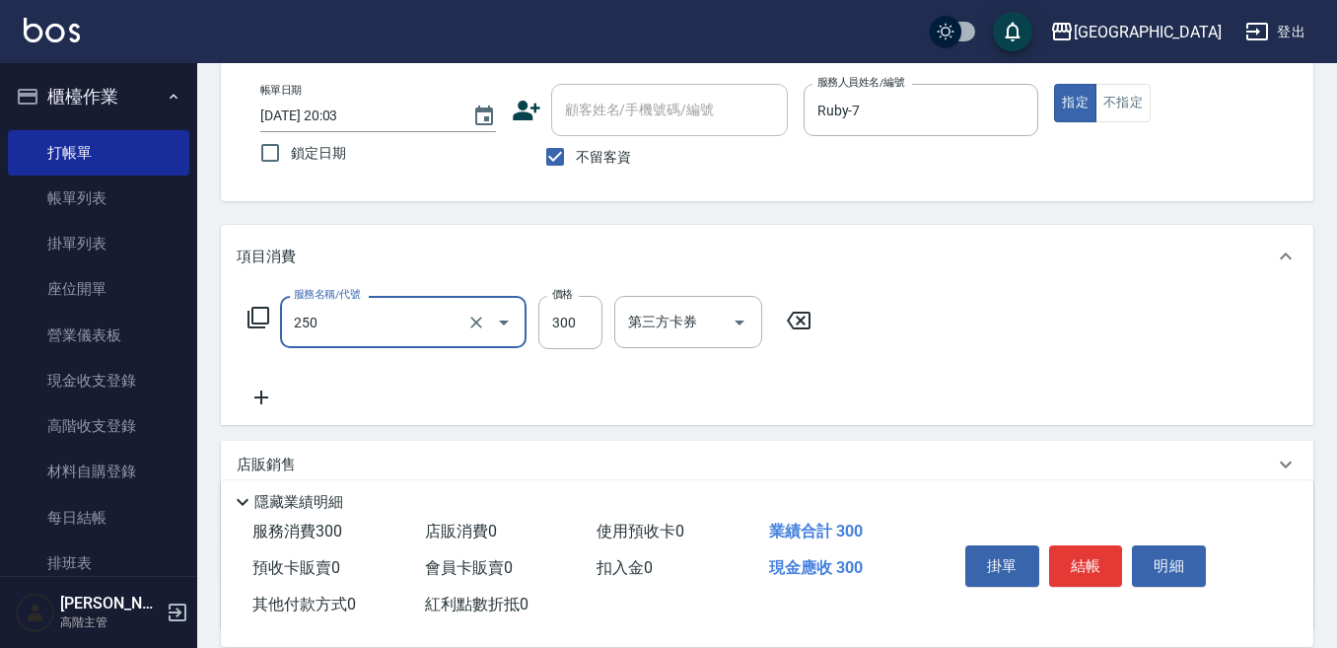
type input "日式洗髮(250)"
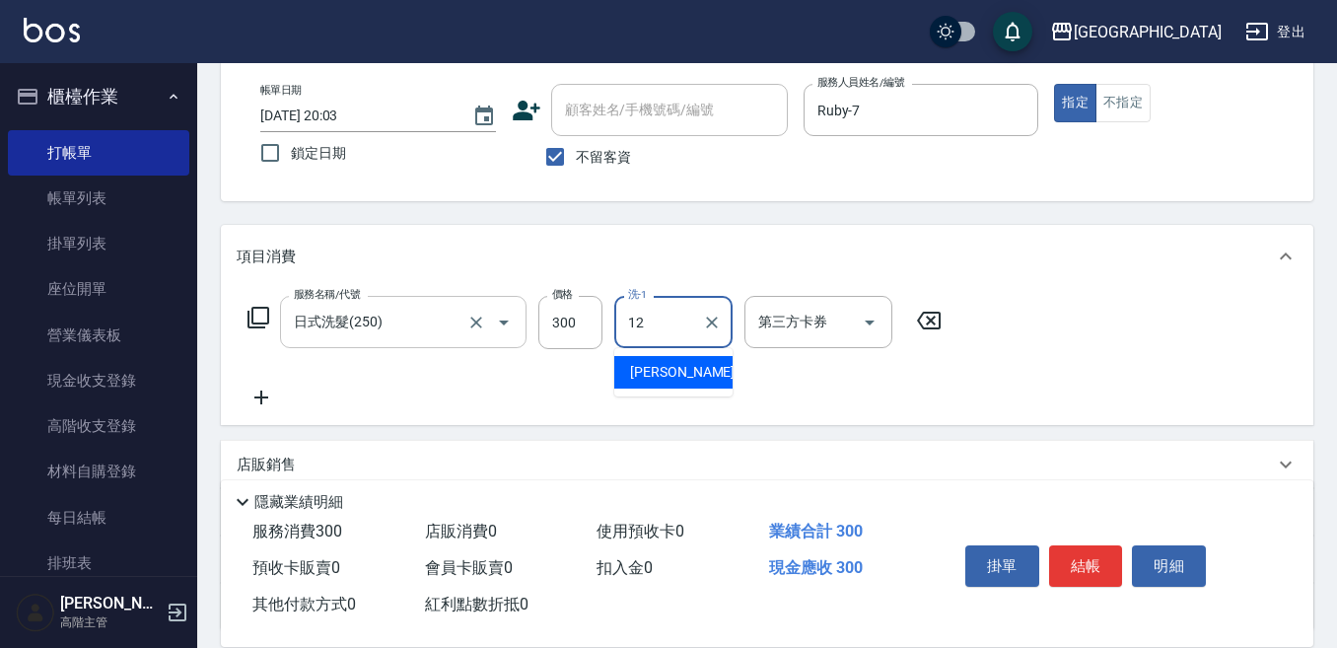
type input "Emily-12"
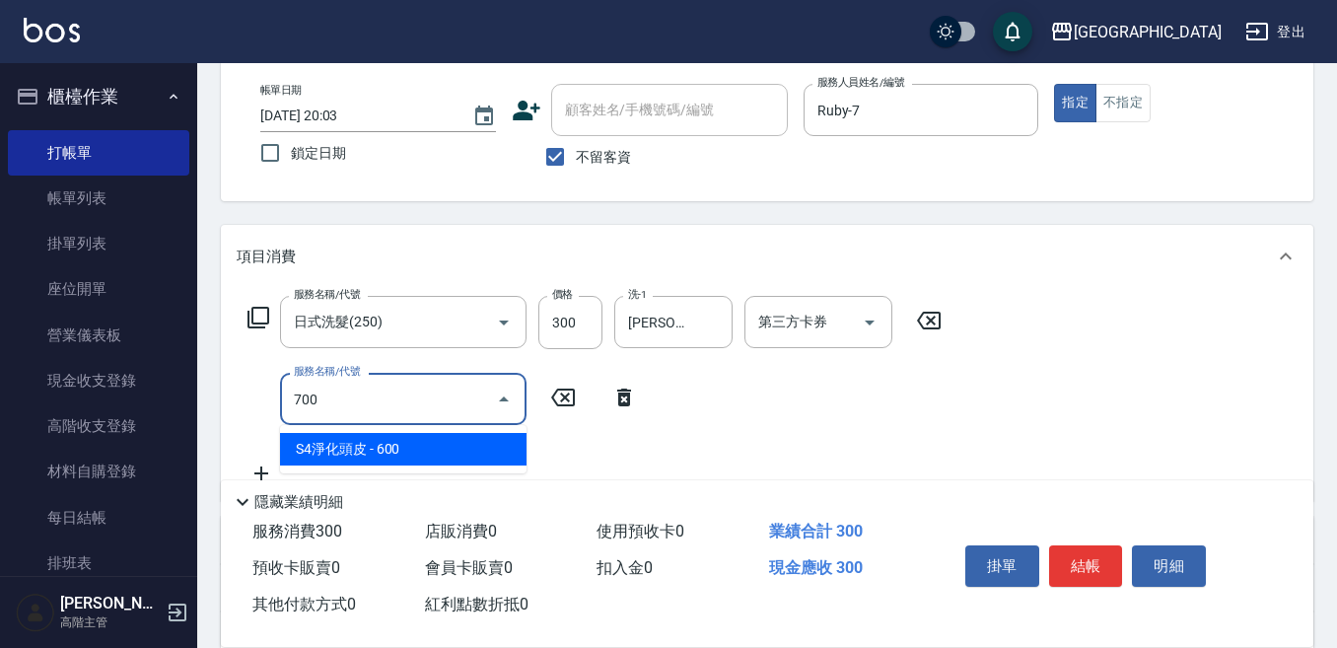
click at [403, 448] on span "S4淨化頭皮 - 600" at bounding box center [403, 449] width 247 height 33
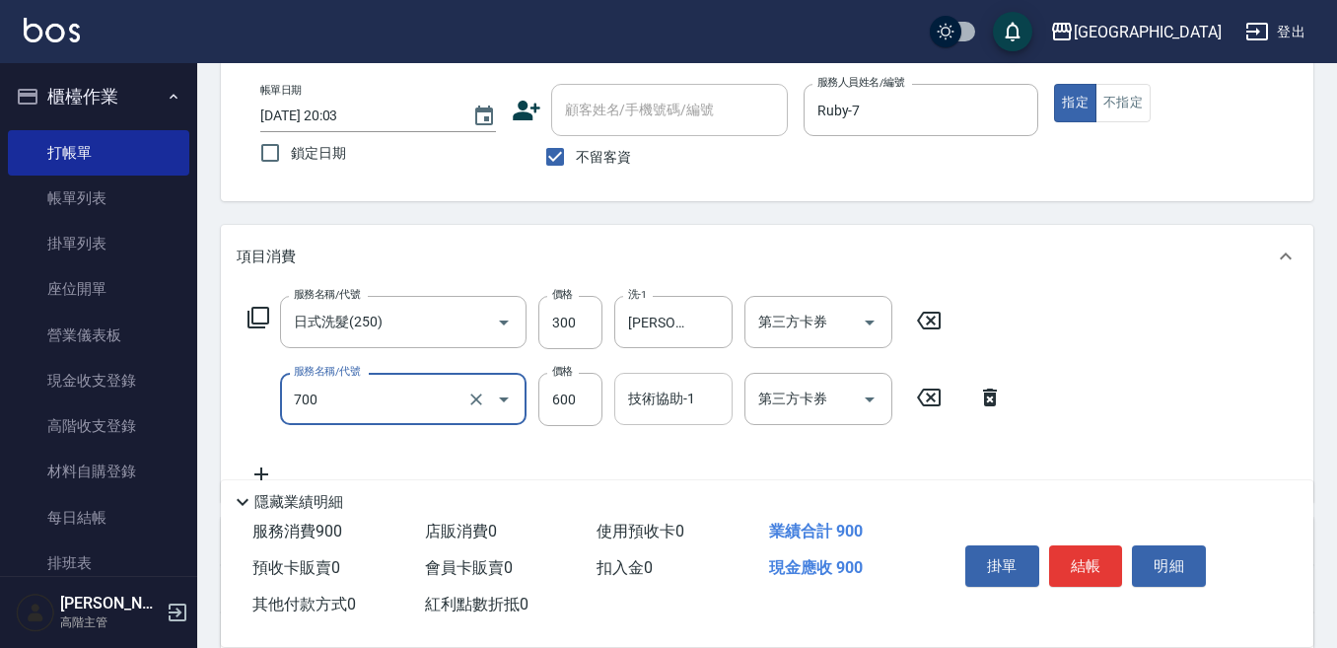
type input "S4淨化頭皮(700)"
drag, startPoint x: 652, startPoint y: 401, endPoint x: 635, endPoint y: 397, distance: 17.2
click at [645, 398] on input "技術協助-1" at bounding box center [673, 399] width 101 height 35
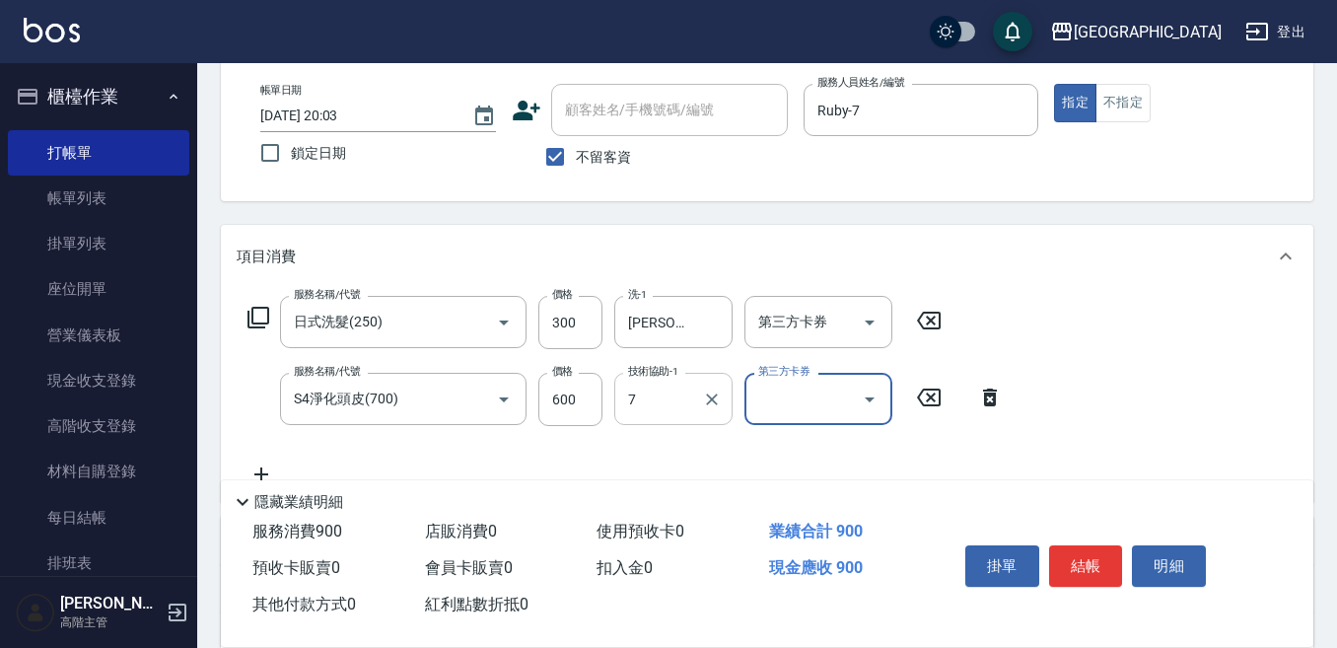
type input "Ruby-7"
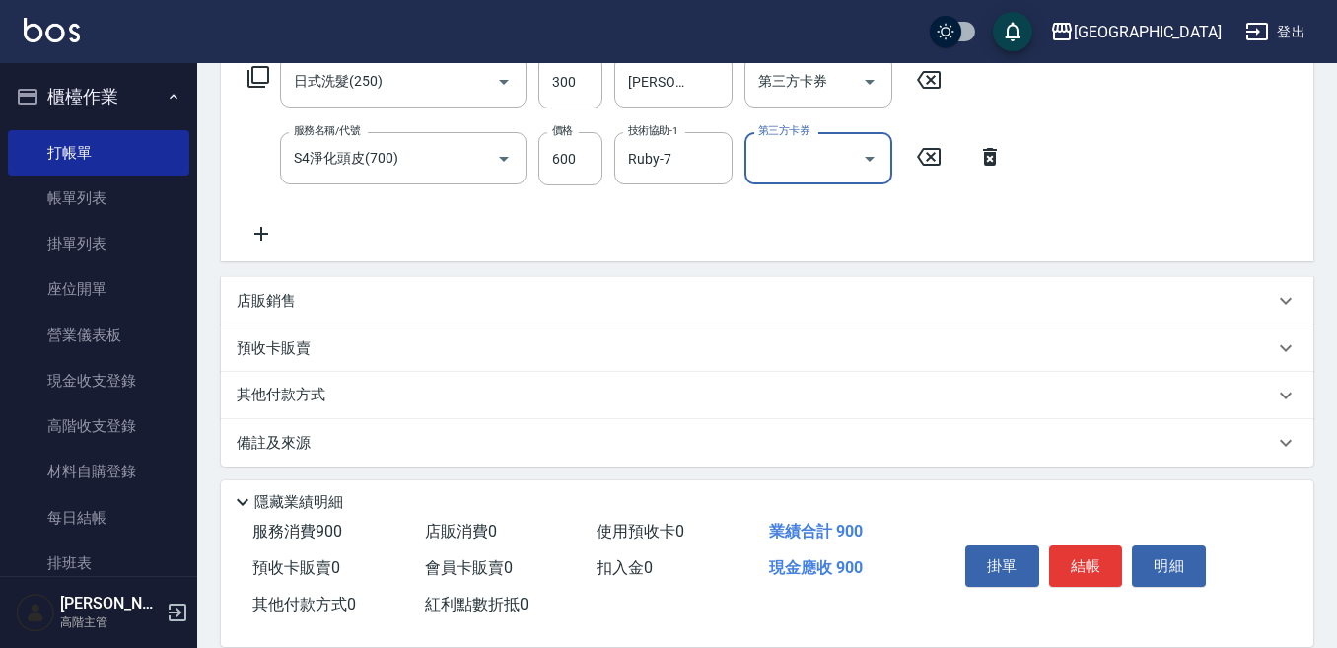
scroll to position [347, 0]
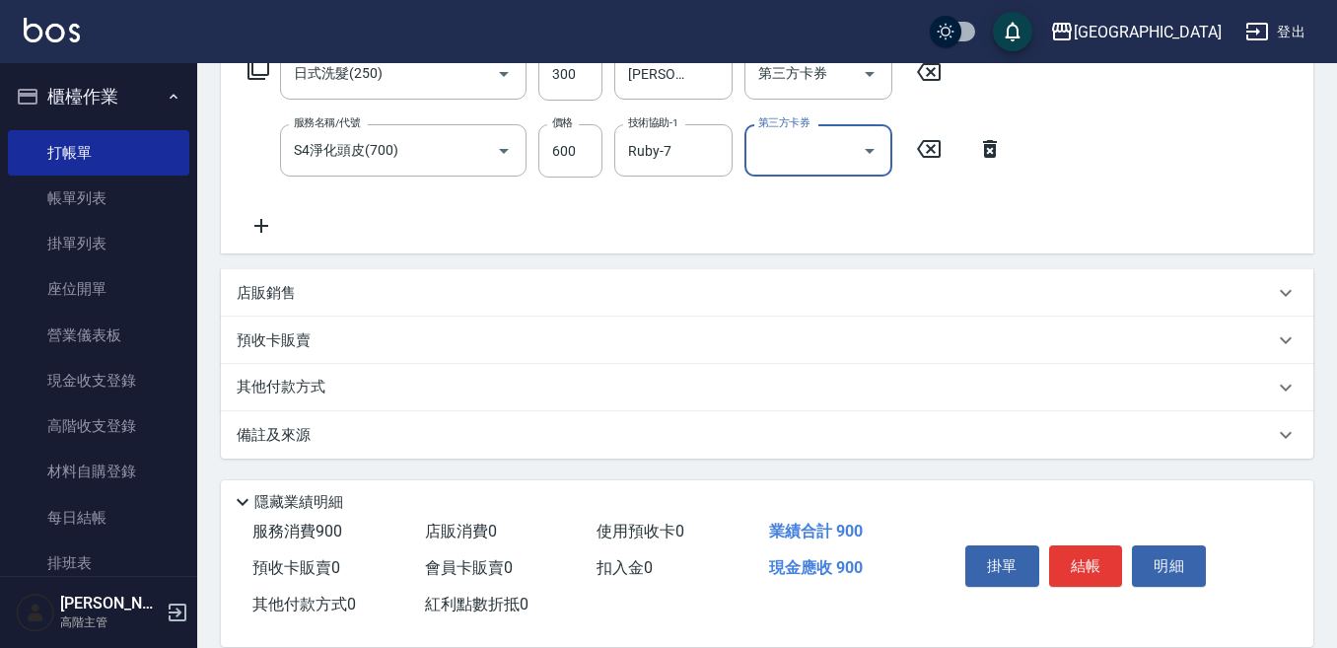
click at [279, 336] on p "預收卡販賣" at bounding box center [274, 340] width 74 height 21
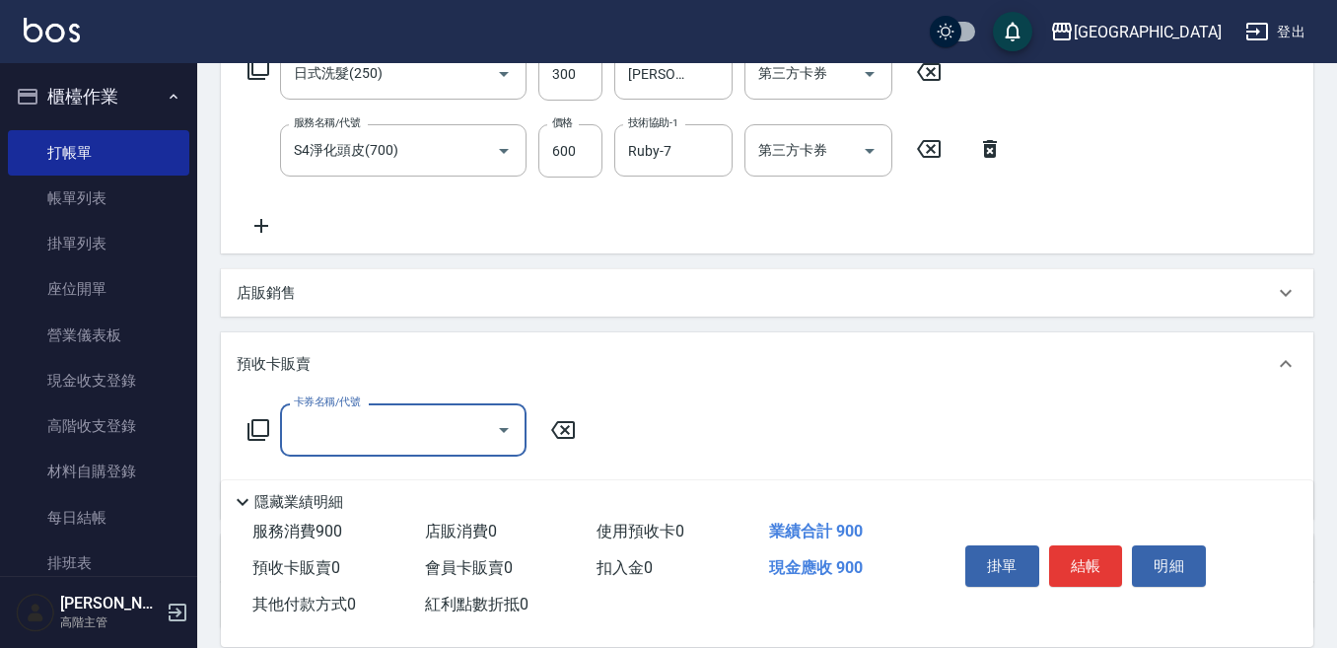
scroll to position [0, 0]
drag, startPoint x: 287, startPoint y: 446, endPoint x: 311, endPoint y: 434, distance: 26.5
click at [290, 444] on div "卡券名稱/代號" at bounding box center [403, 429] width 247 height 52
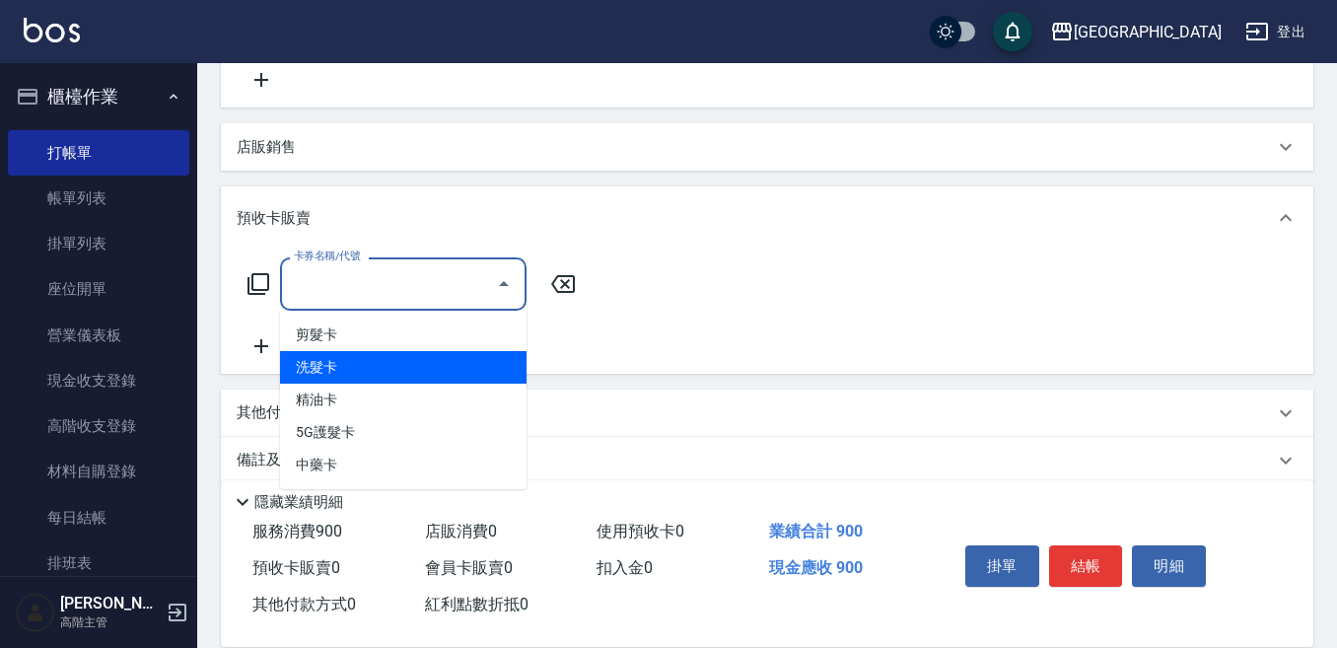
scroll to position [519, 0]
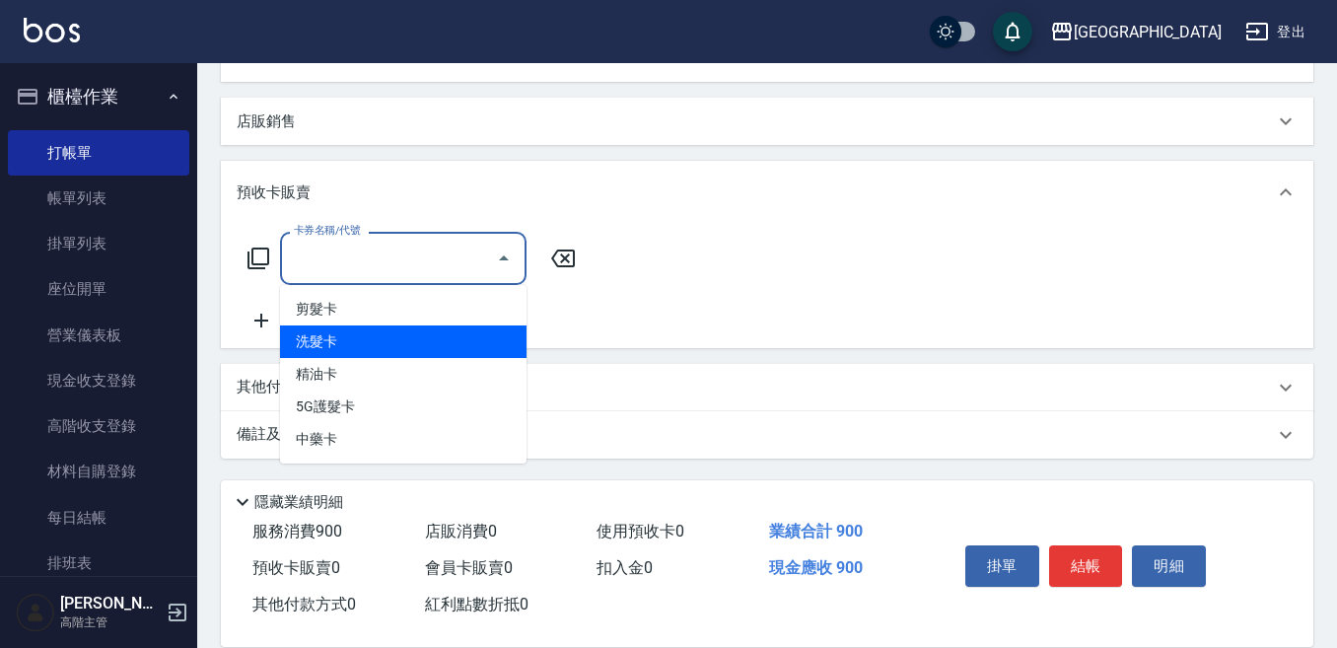
click at [257, 390] on p "其他付款方式" at bounding box center [286, 388] width 99 height 22
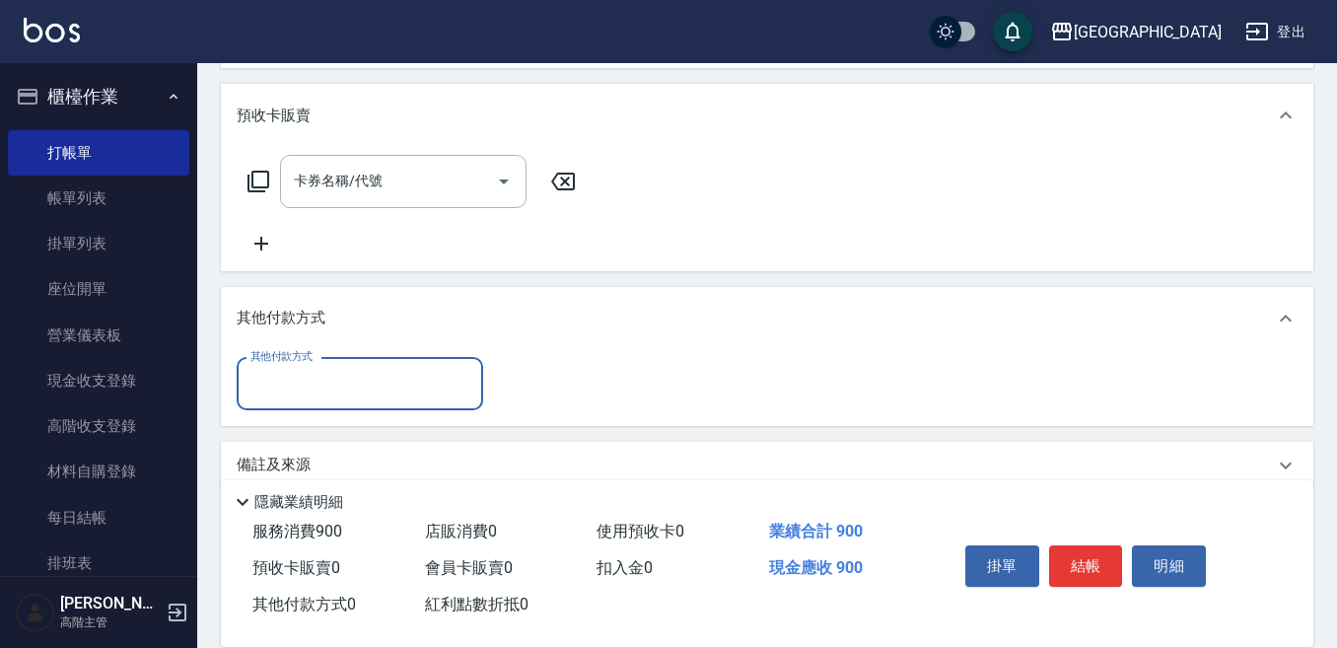
scroll to position [617, 0]
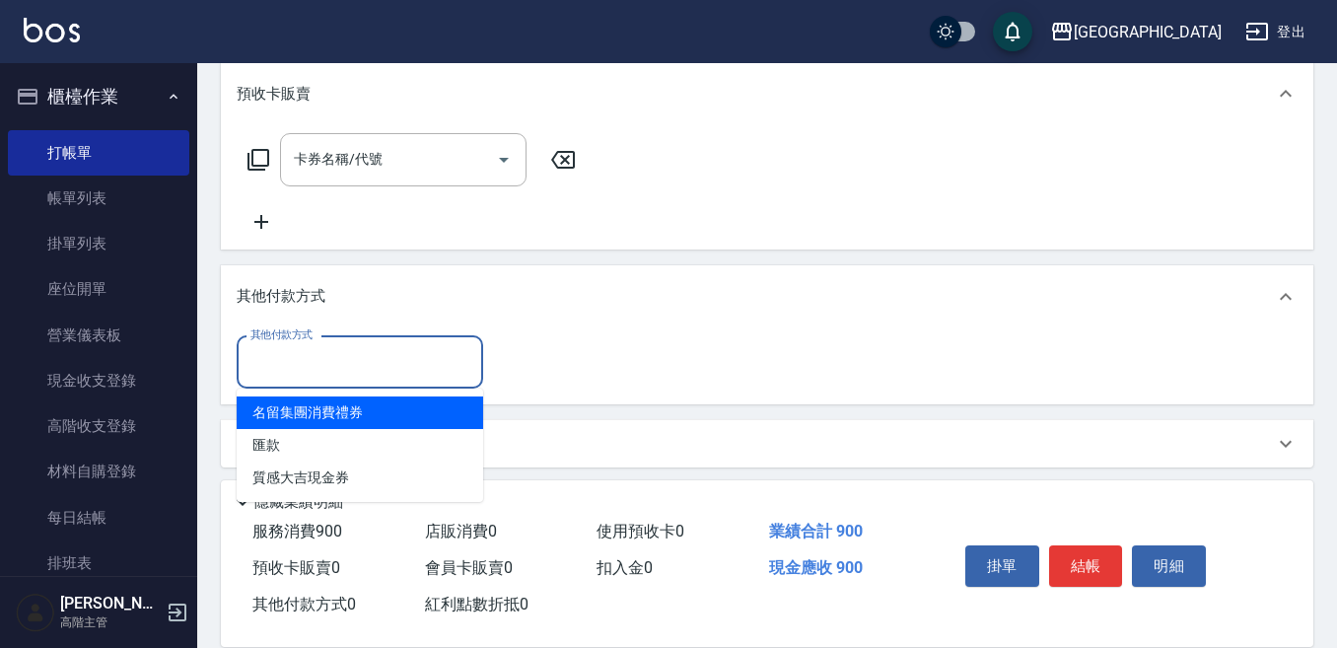
click at [279, 370] on input "其他付款方式" at bounding box center [360, 362] width 229 height 35
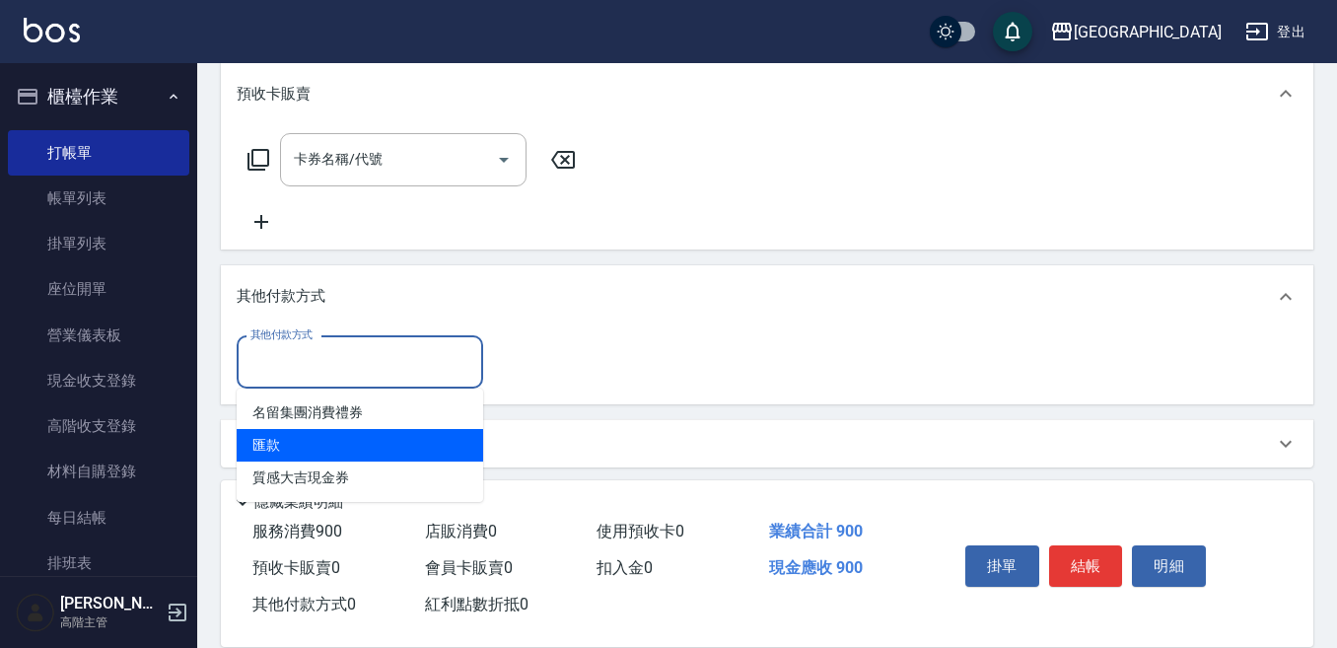
click at [278, 441] on span "匯款" at bounding box center [360, 445] width 247 height 33
type input "匯款"
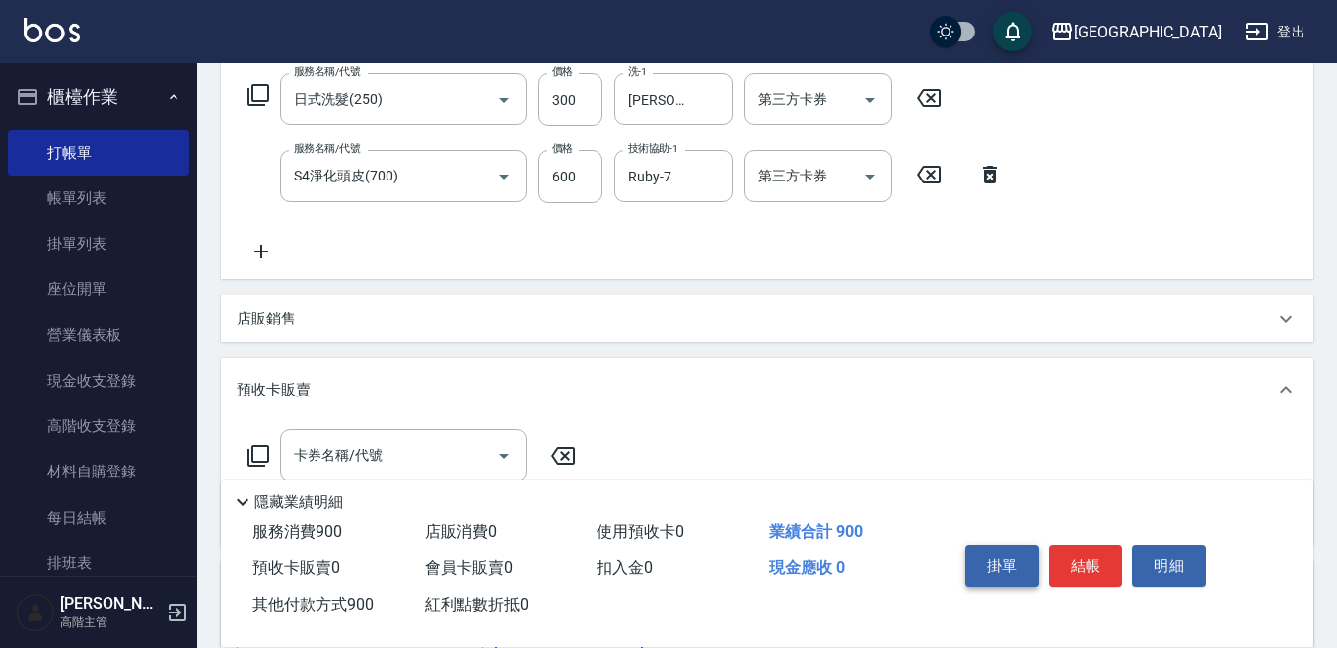
scroll to position [124, 0]
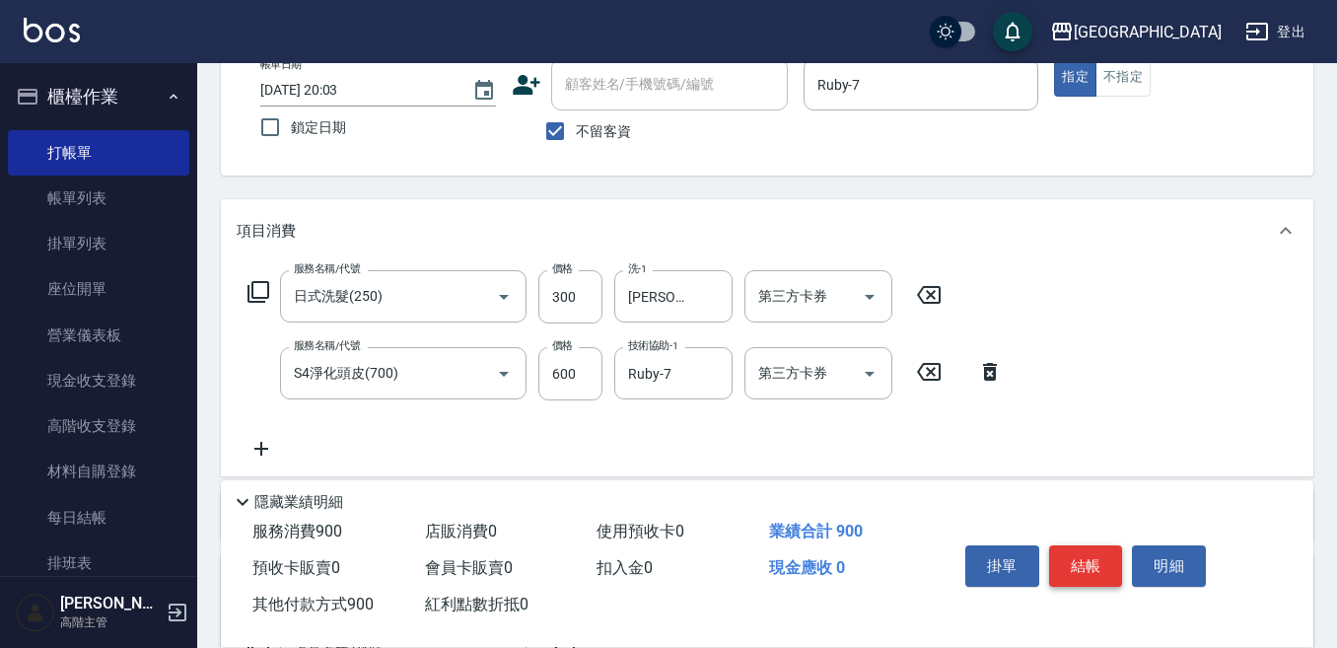
type input "900"
click at [1077, 556] on button "結帳" at bounding box center [1086, 565] width 74 height 41
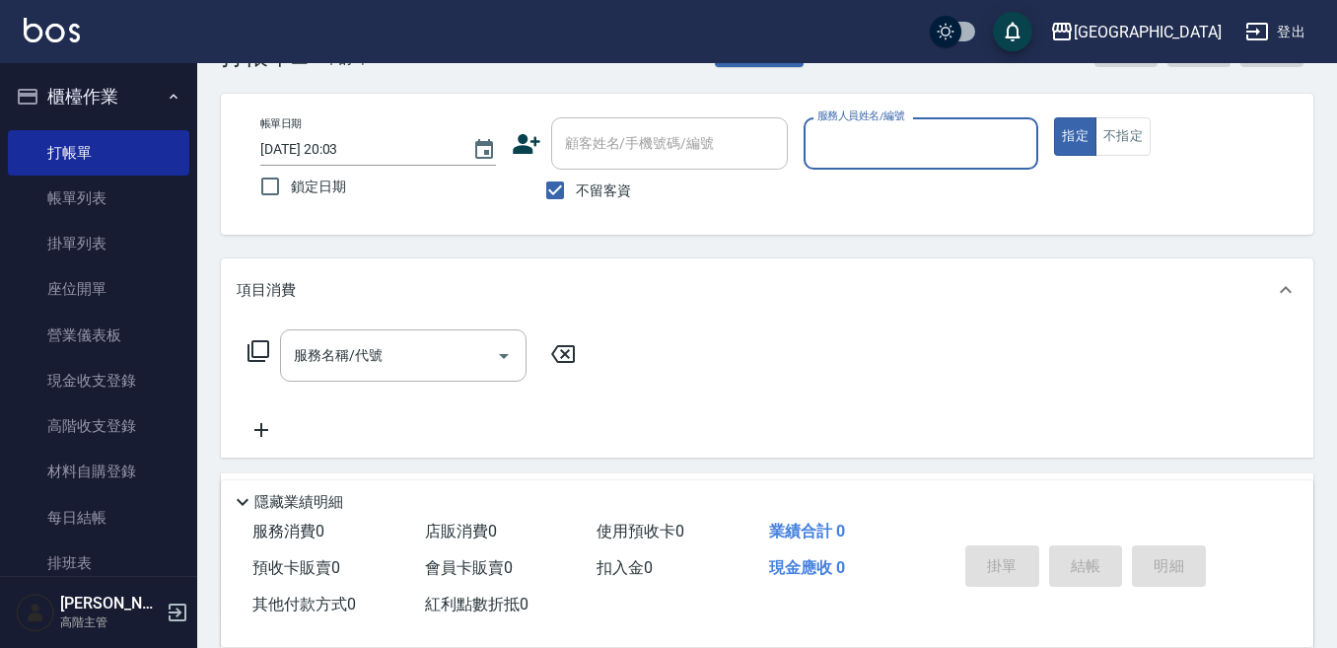
scroll to position [0, 0]
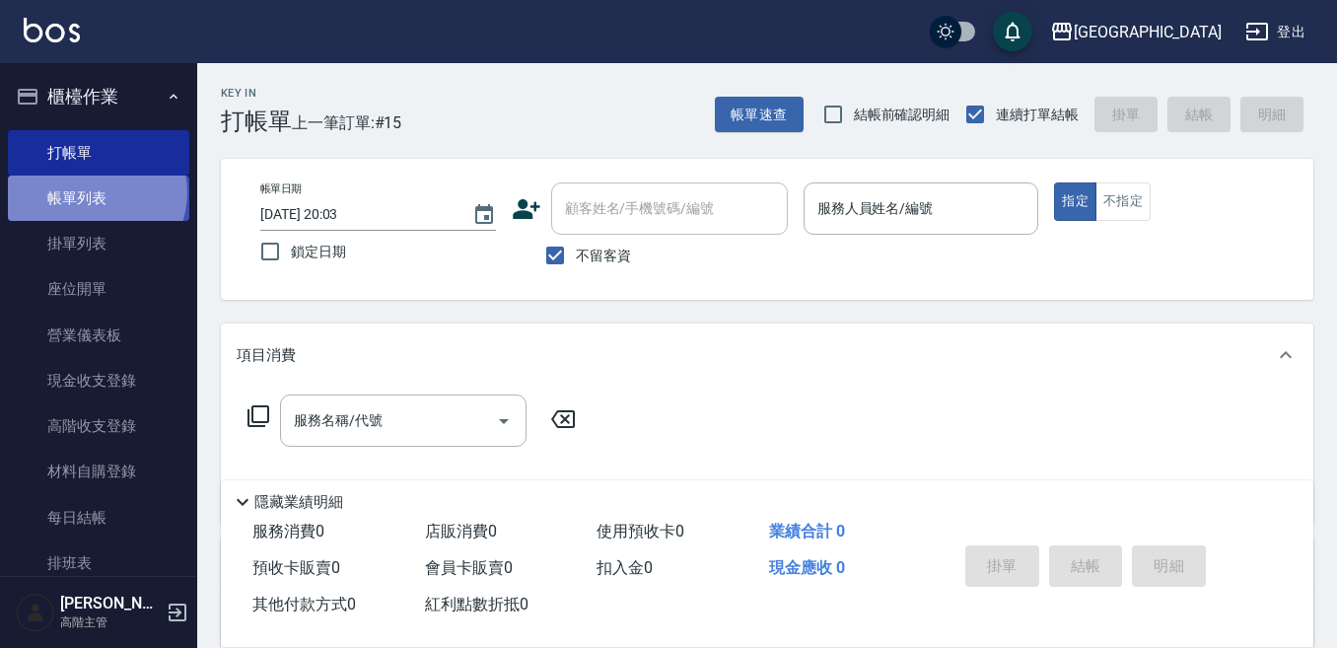
click at [95, 192] on link "帳單列表" at bounding box center [98, 198] width 181 height 45
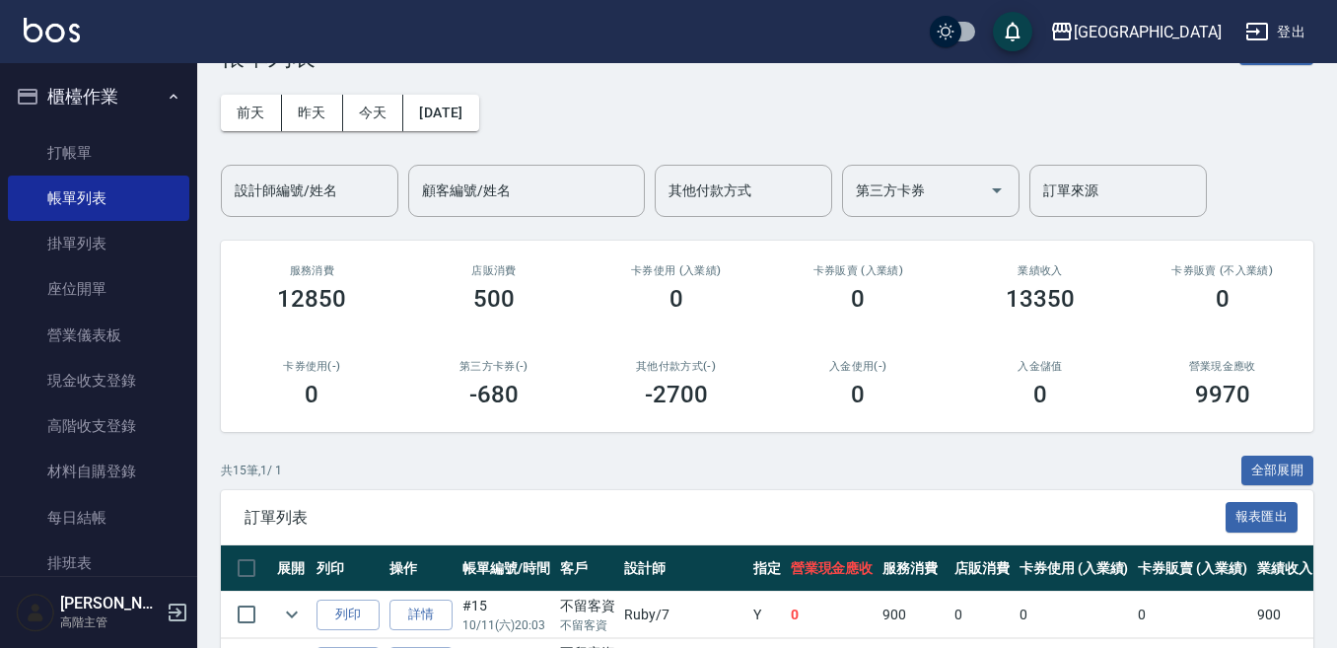
scroll to position [99, 0]
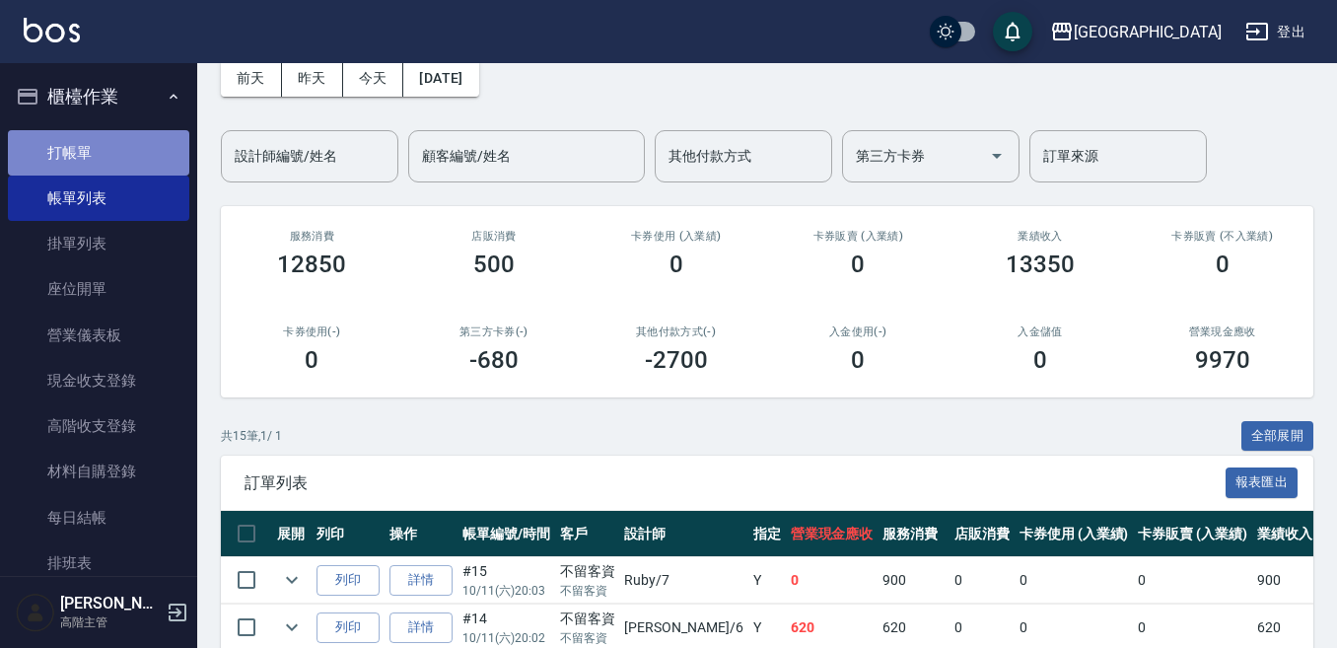
click at [127, 146] on link "打帳單" at bounding box center [98, 152] width 181 height 45
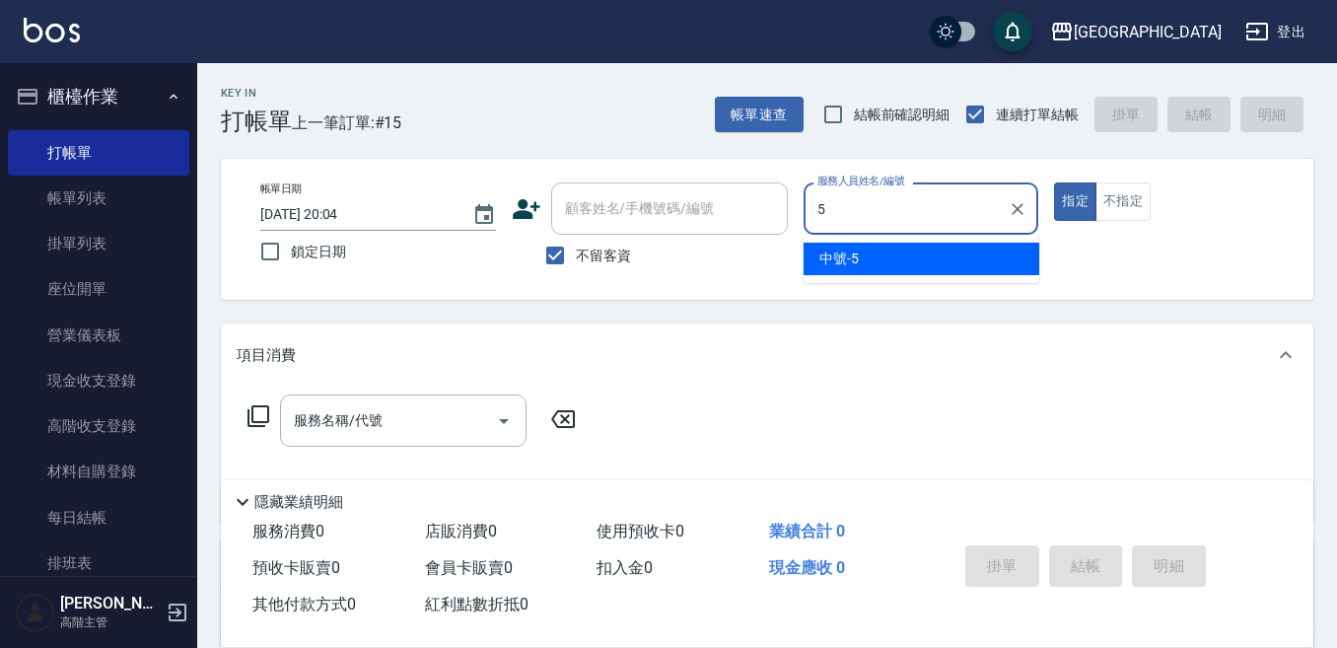
type input "中號-5"
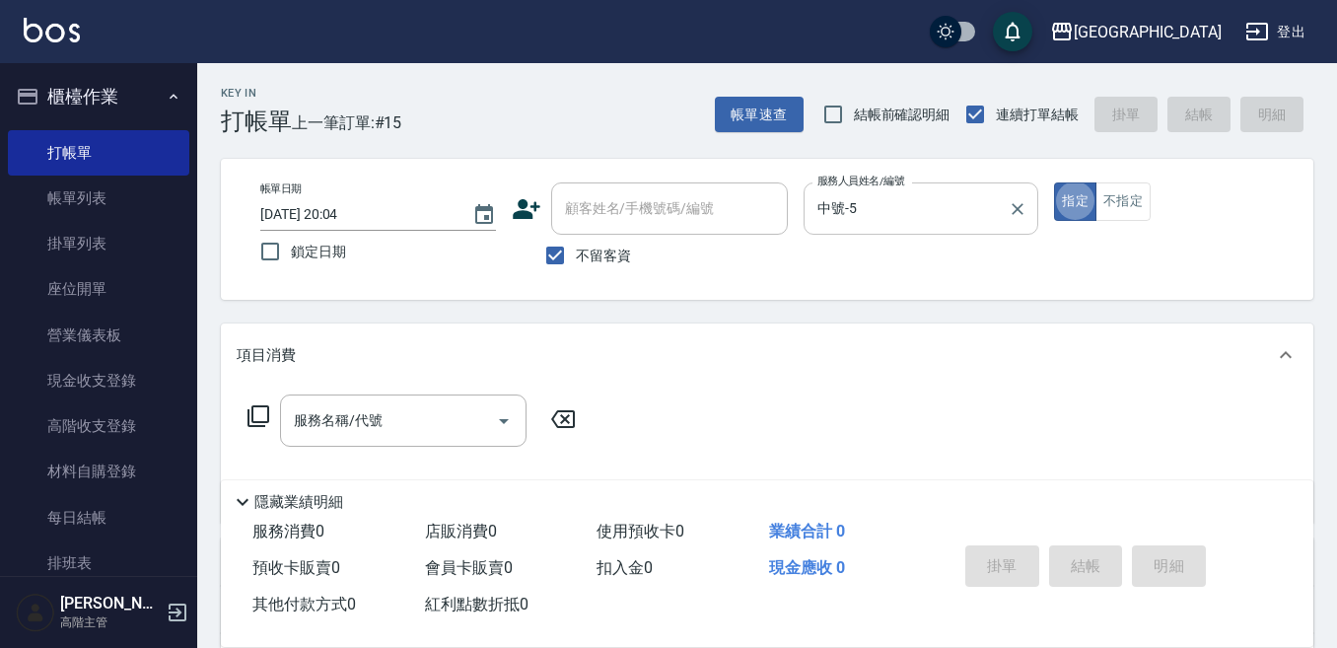
type button "true"
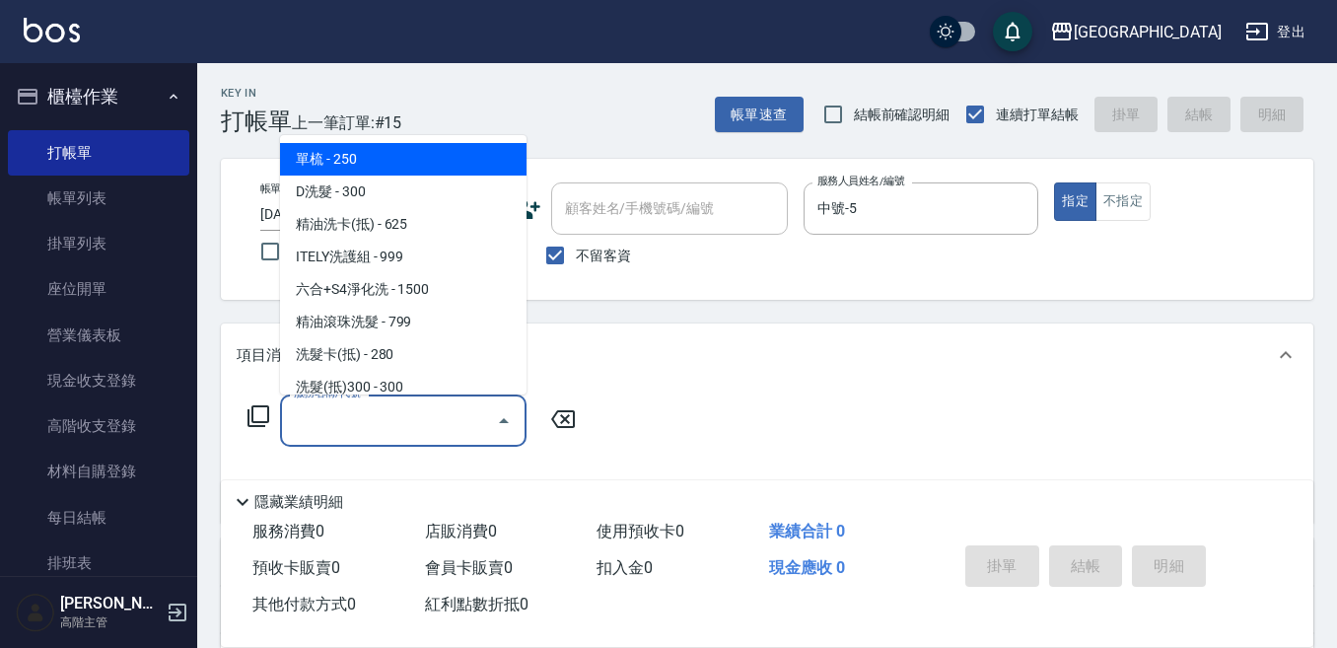
click at [374, 412] on input "服務名稱/代號" at bounding box center [388, 420] width 199 height 35
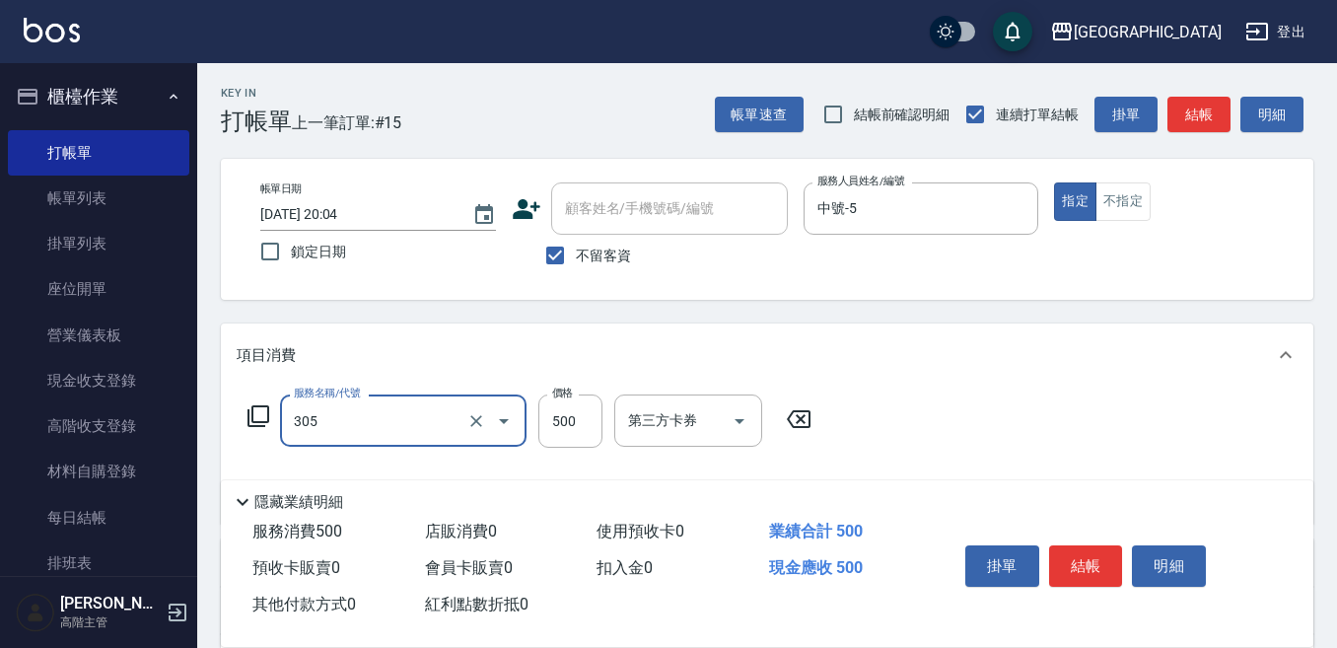
type input "剪髮500(305)"
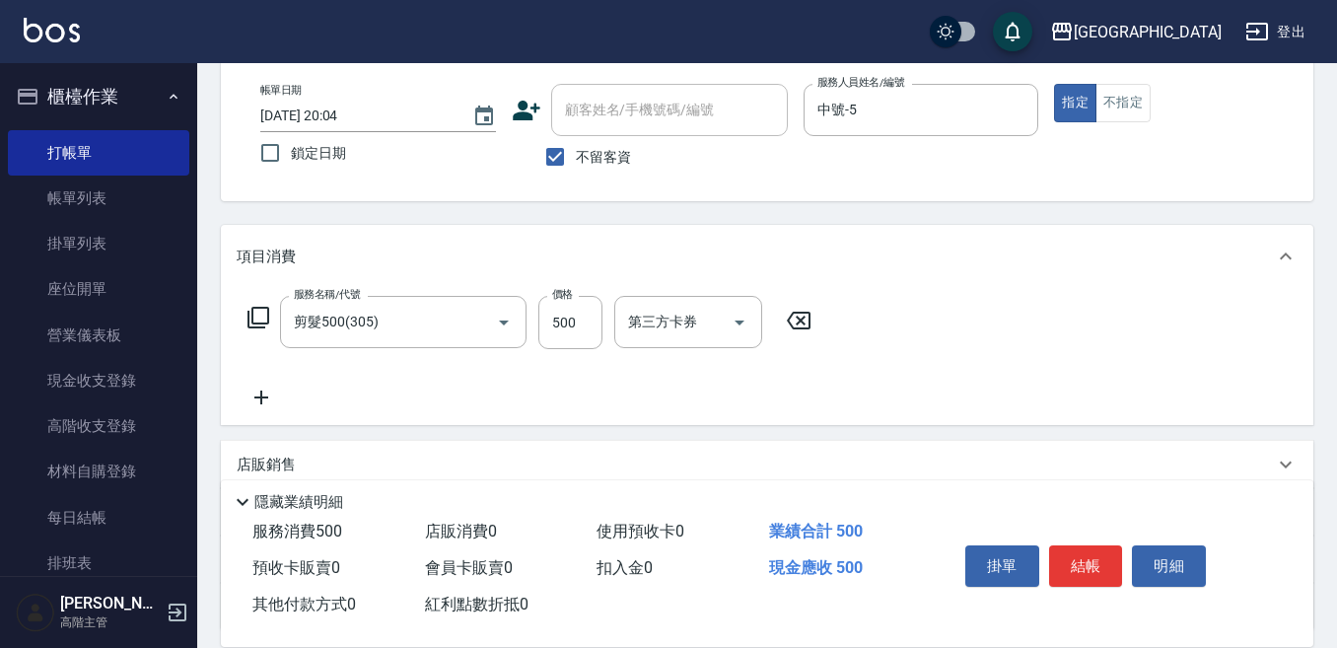
click at [264, 392] on icon at bounding box center [261, 398] width 49 height 24
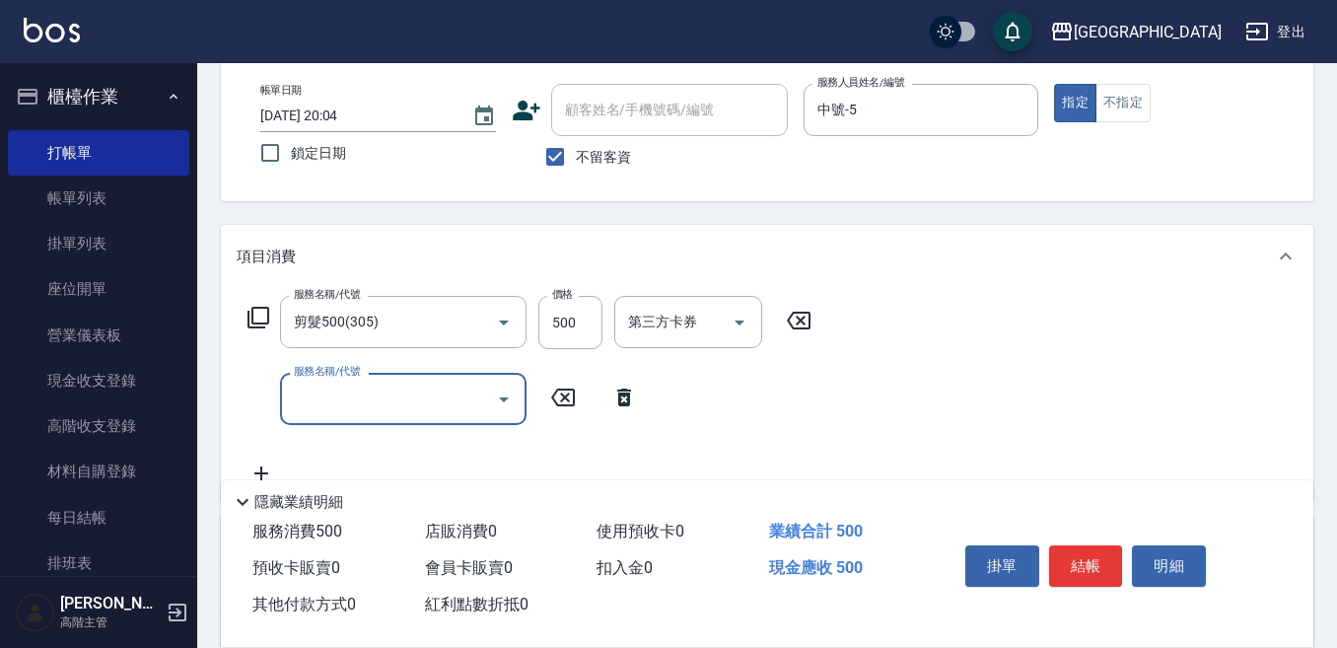
click at [333, 412] on input "服務名稱/代號" at bounding box center [388, 399] width 199 height 35
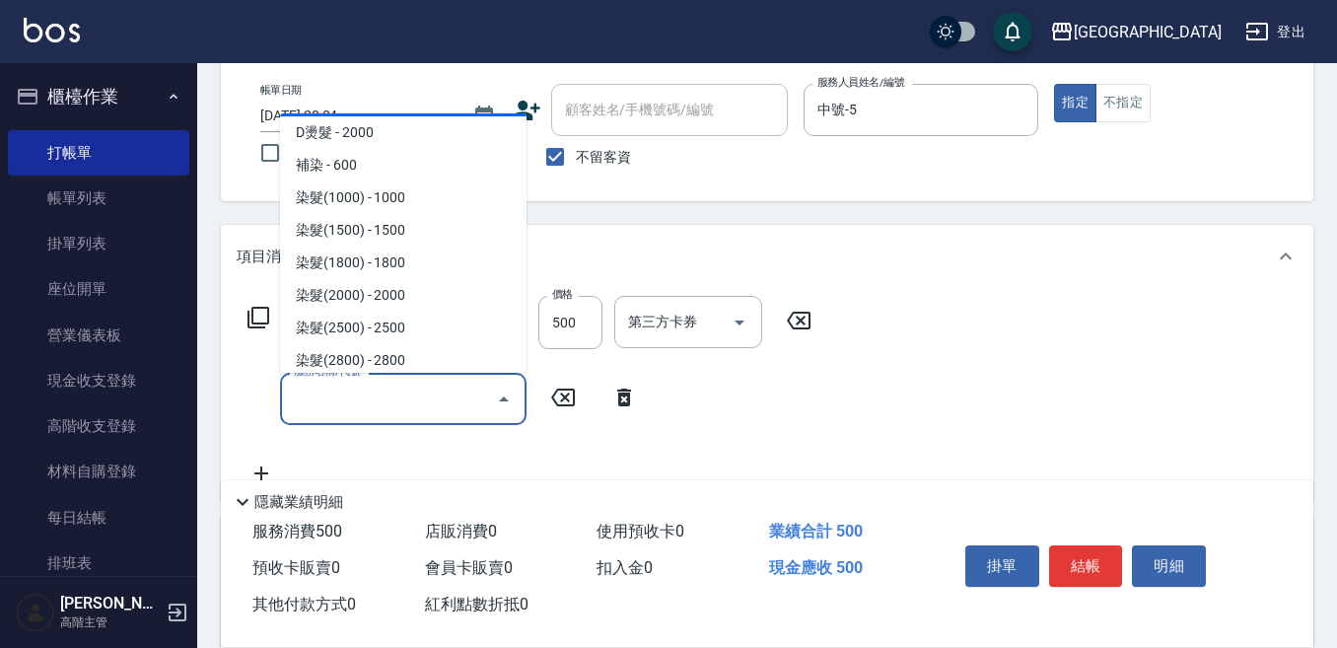
scroll to position [887, 0]
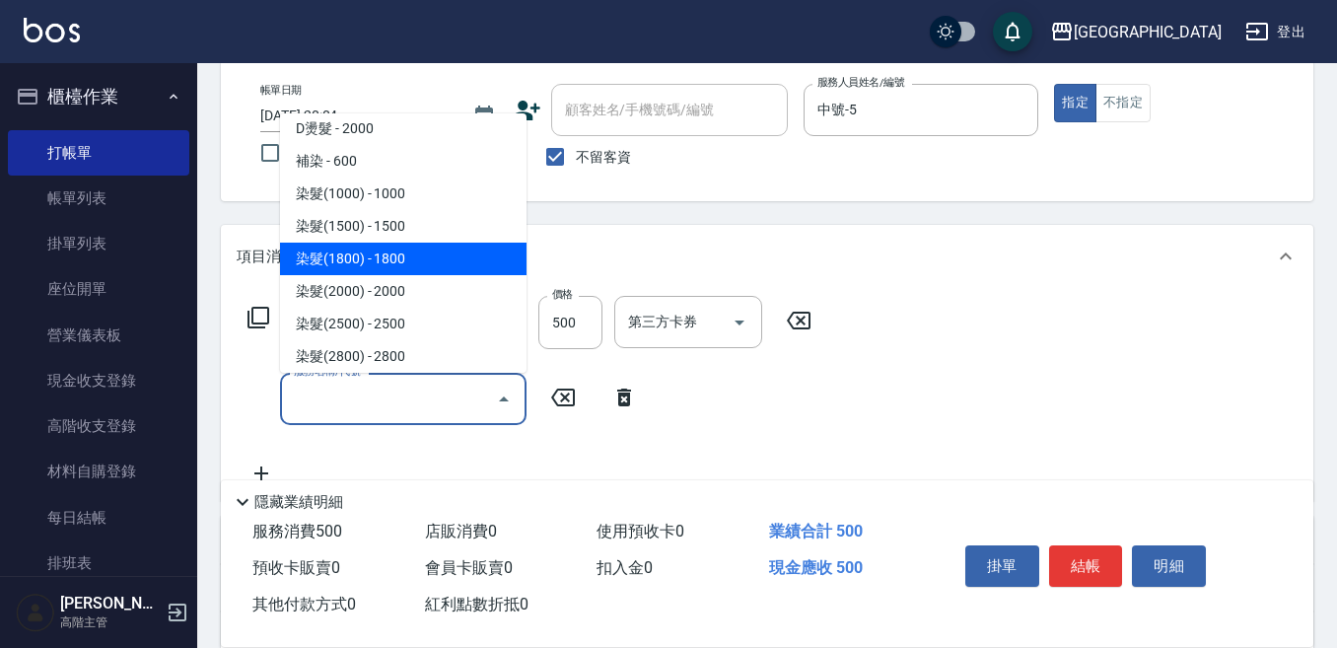
click at [424, 258] on span "染髮(1800) - 1800" at bounding box center [403, 259] width 247 height 33
type input "染髮(1800)(503)"
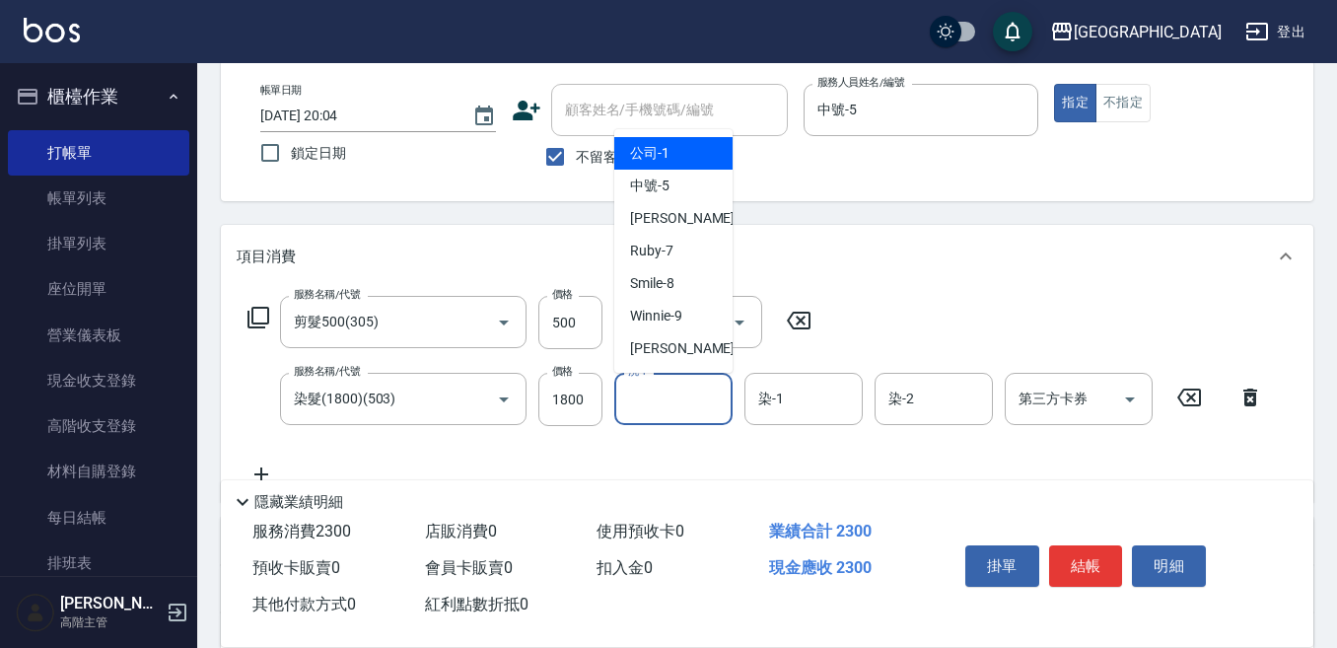
click at [659, 393] on input "洗-1" at bounding box center [673, 399] width 101 height 35
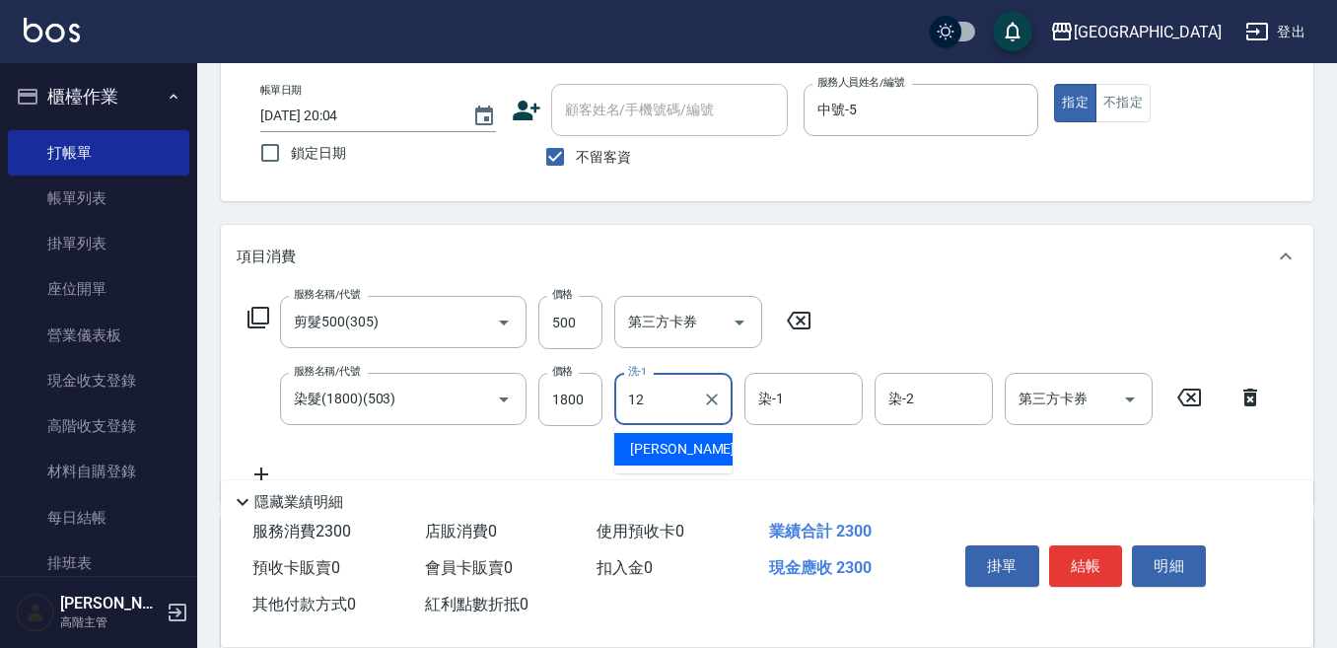
type input "Emily-12"
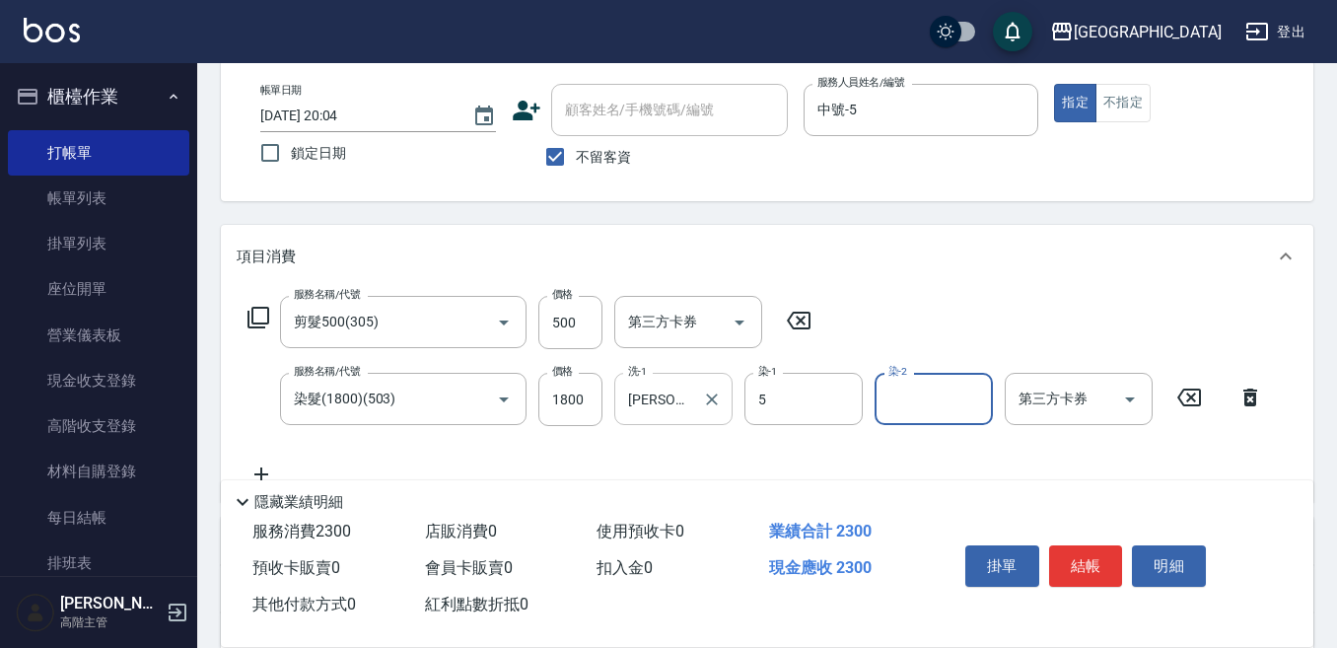
type input "中號-5"
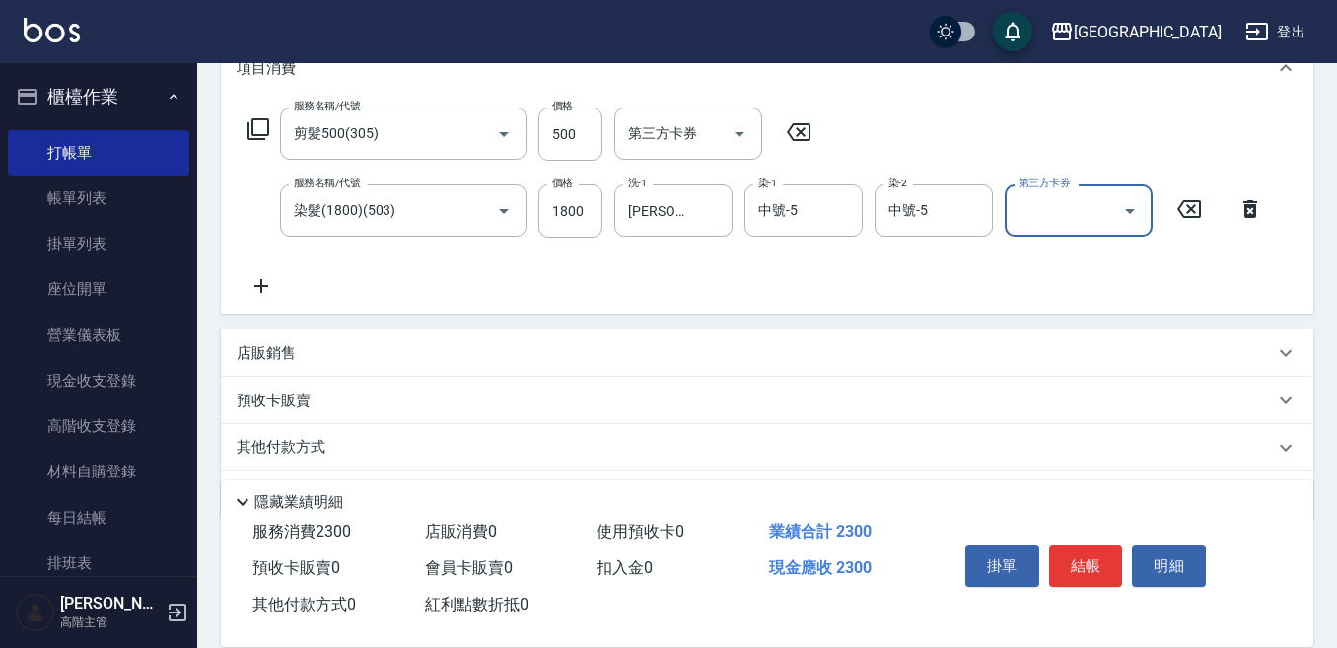
scroll to position [296, 0]
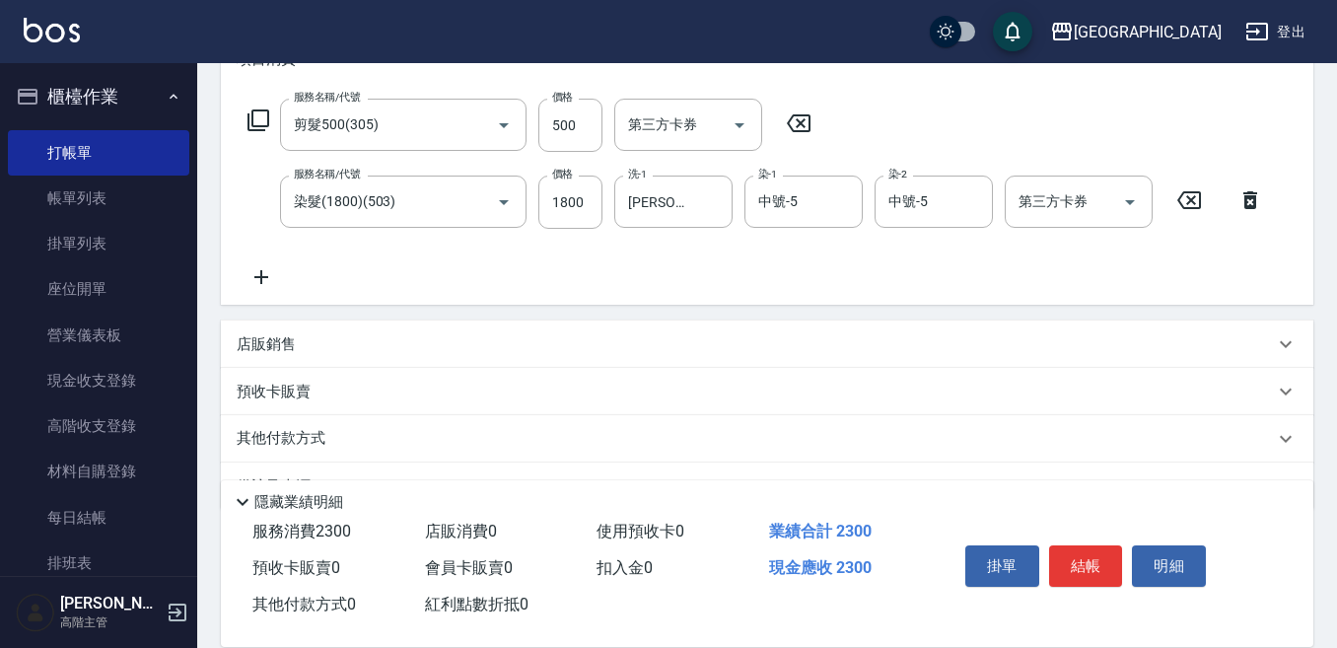
click at [263, 275] on icon at bounding box center [261, 277] width 49 height 24
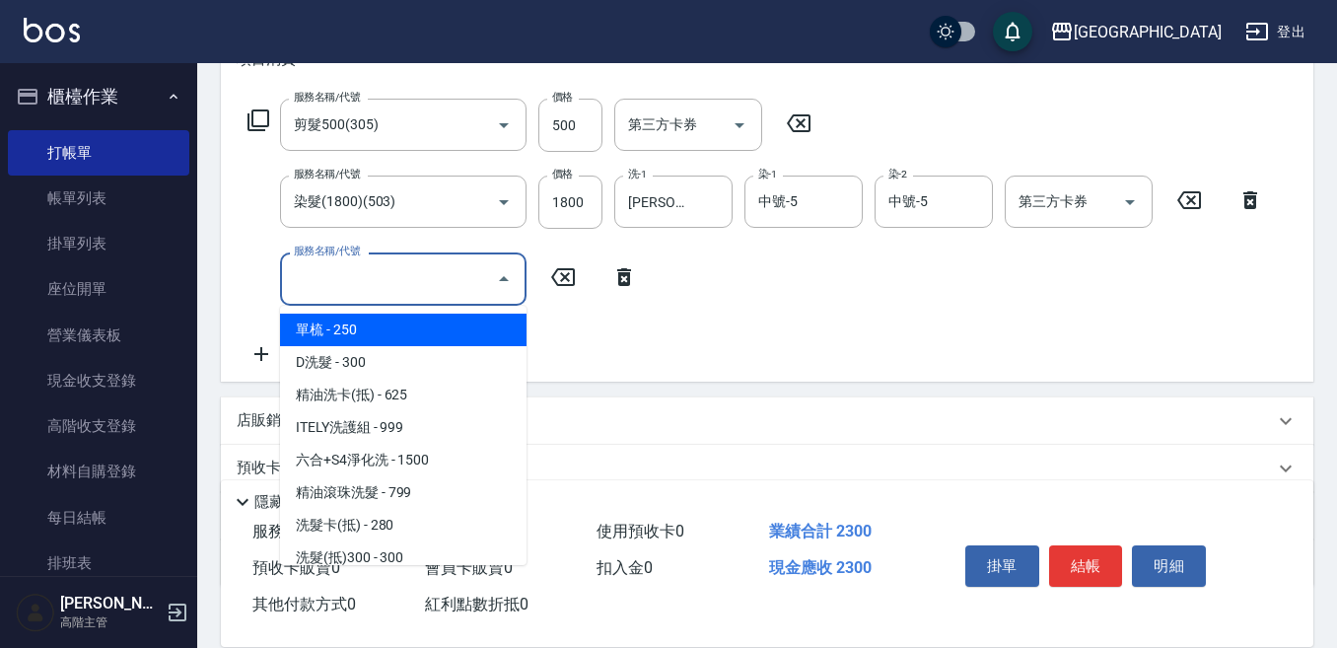
click at [319, 274] on input "服務名稱/代號" at bounding box center [388, 278] width 199 height 35
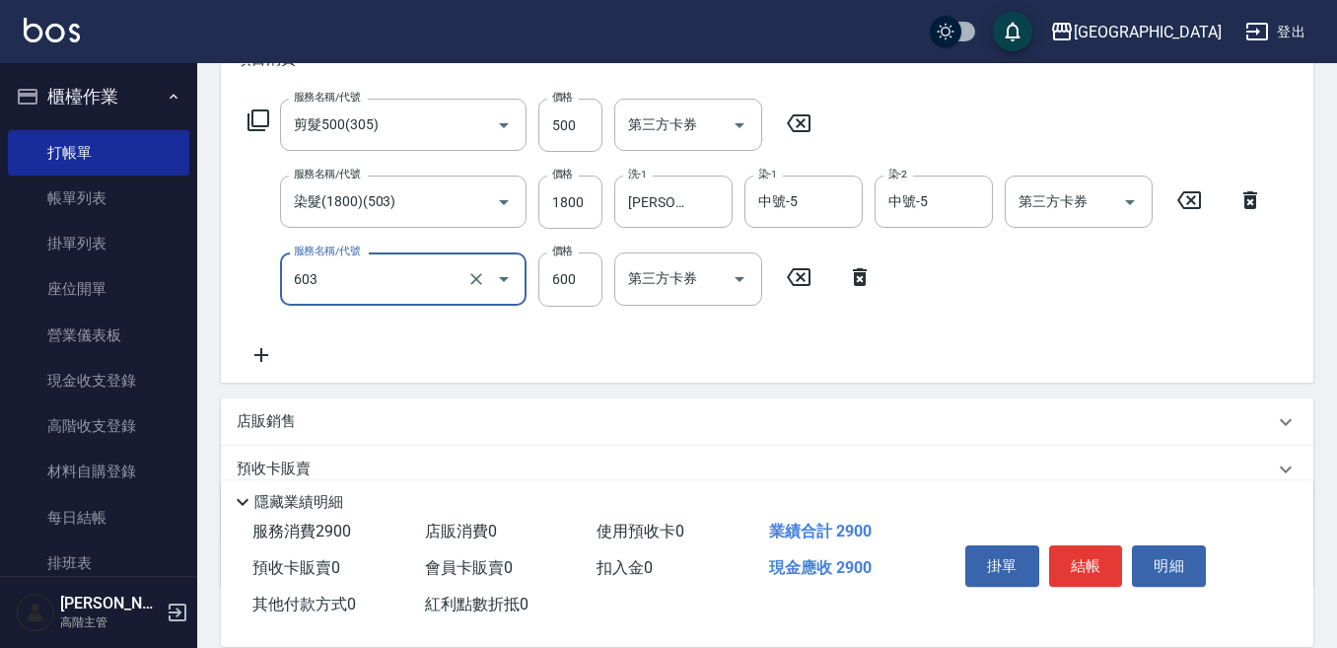
type input "DP水導素(603)"
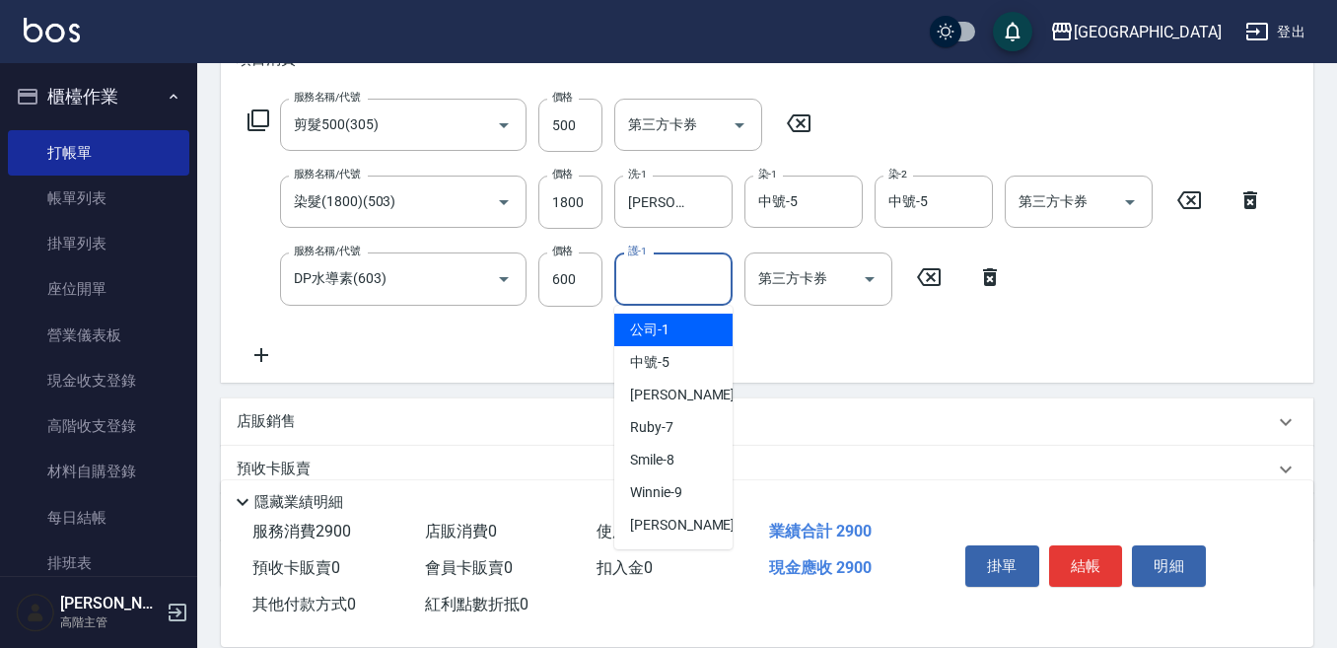
click at [634, 273] on input "護-1" at bounding box center [673, 278] width 101 height 35
type input "Emily-12"
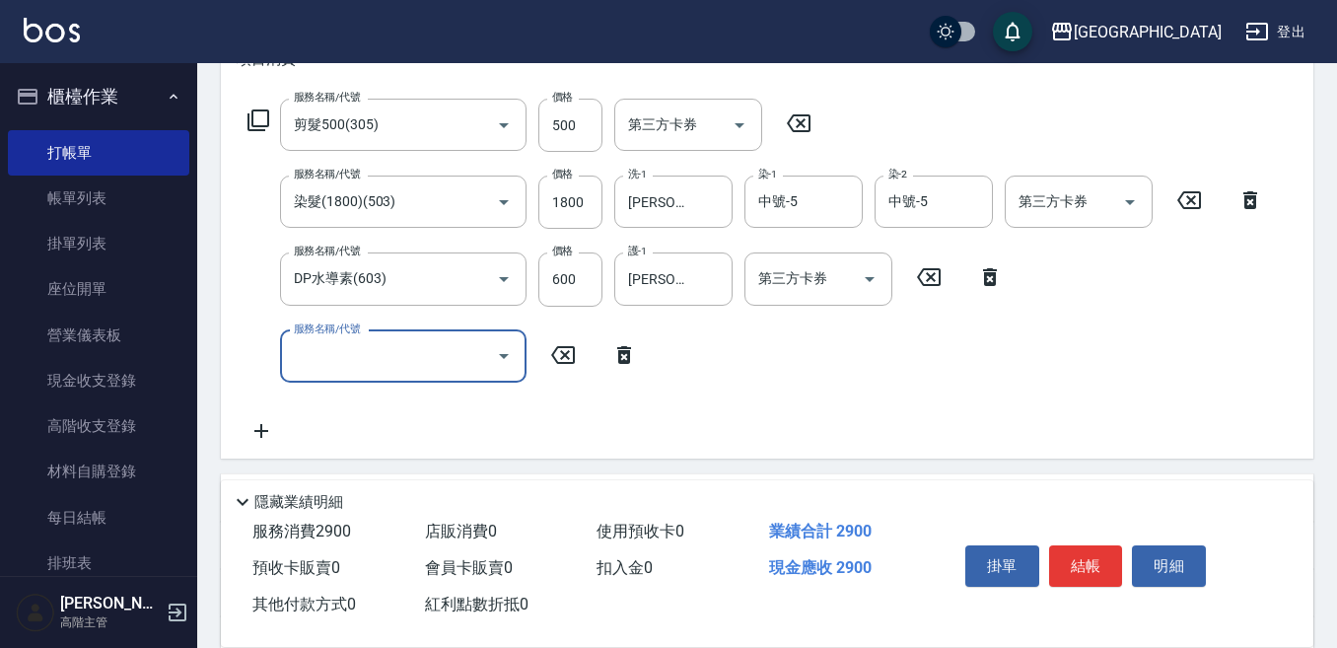
scroll to position [394, 0]
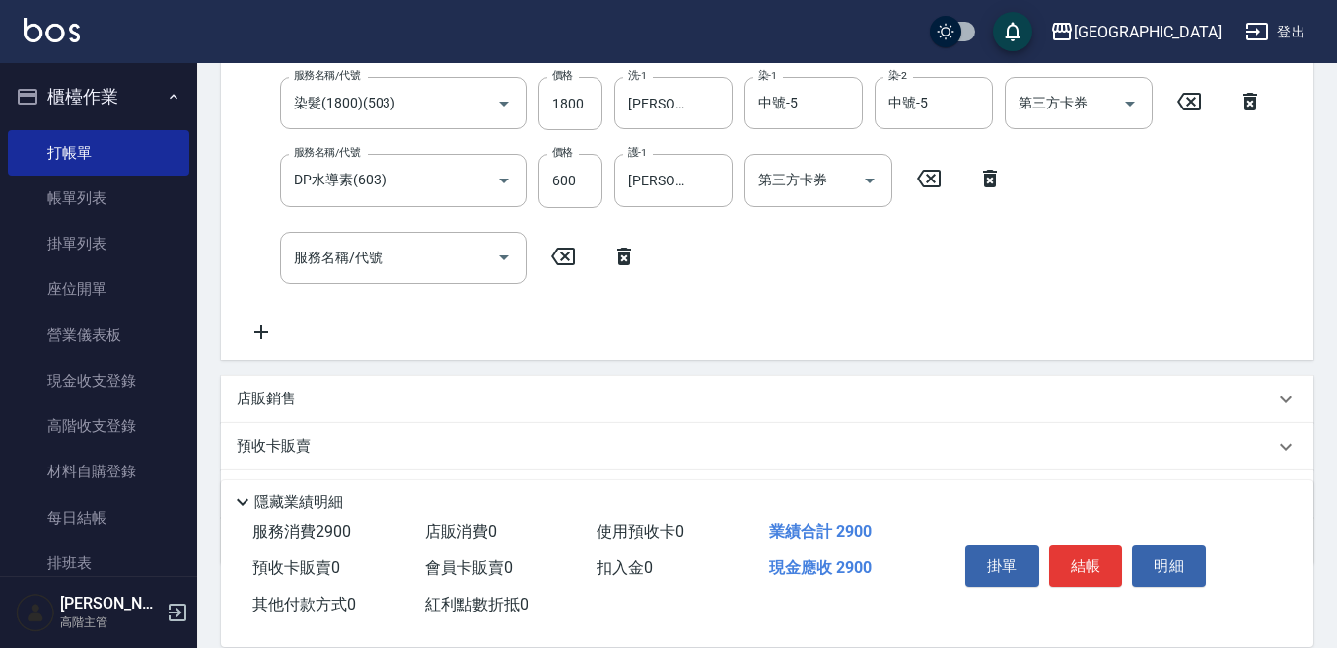
click at [268, 388] on div "店販銷售" at bounding box center [767, 399] width 1093 height 47
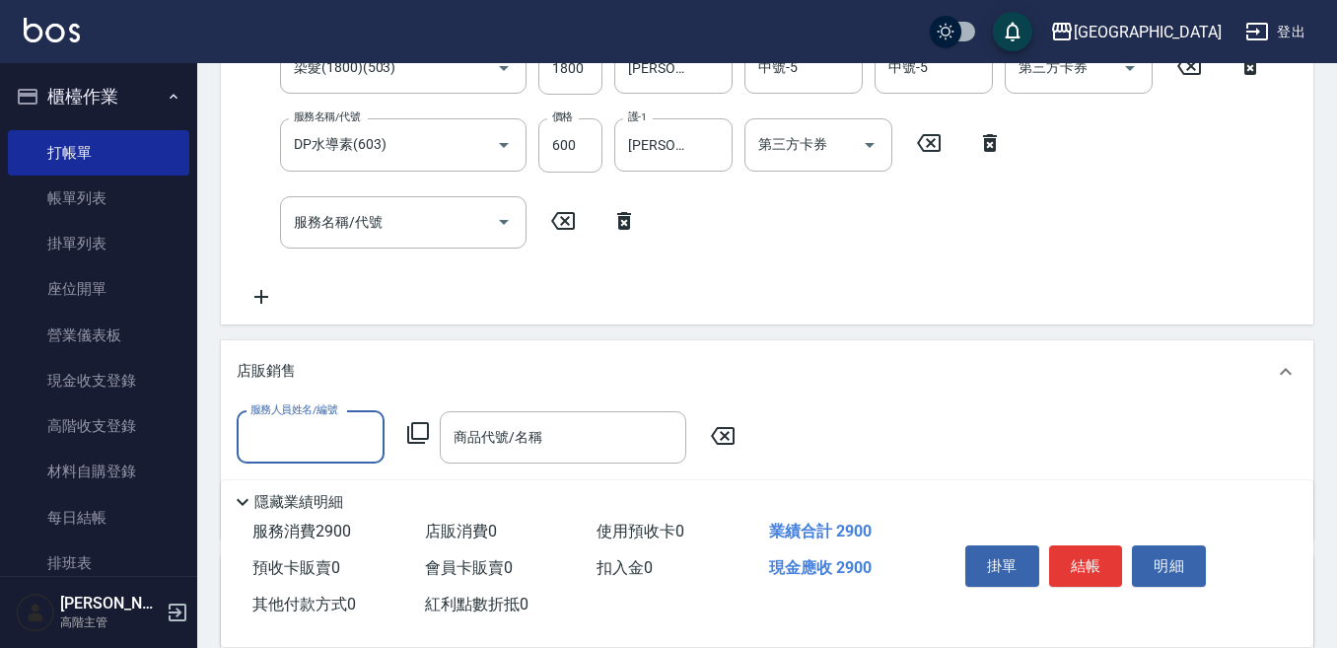
scroll to position [493, 0]
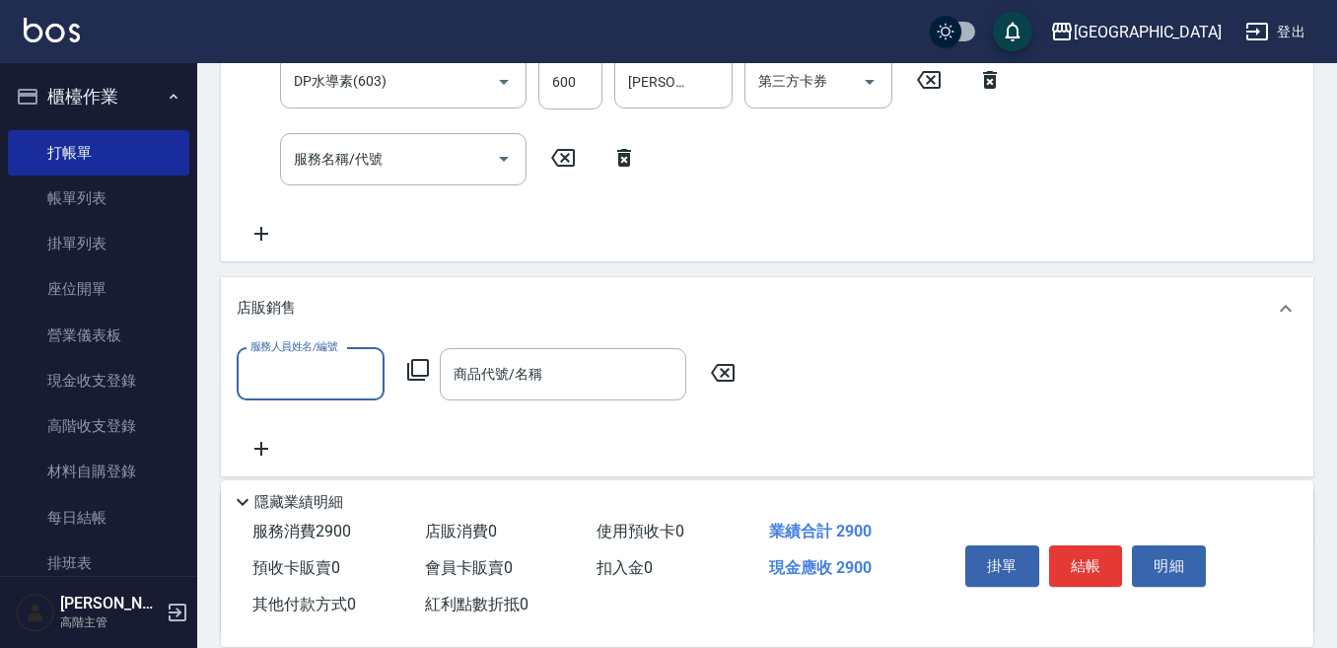
click at [271, 365] on input "服務人員姓名/編號" at bounding box center [311, 374] width 130 height 35
type input "中號-5"
click at [417, 358] on icon at bounding box center [418, 370] width 24 height 24
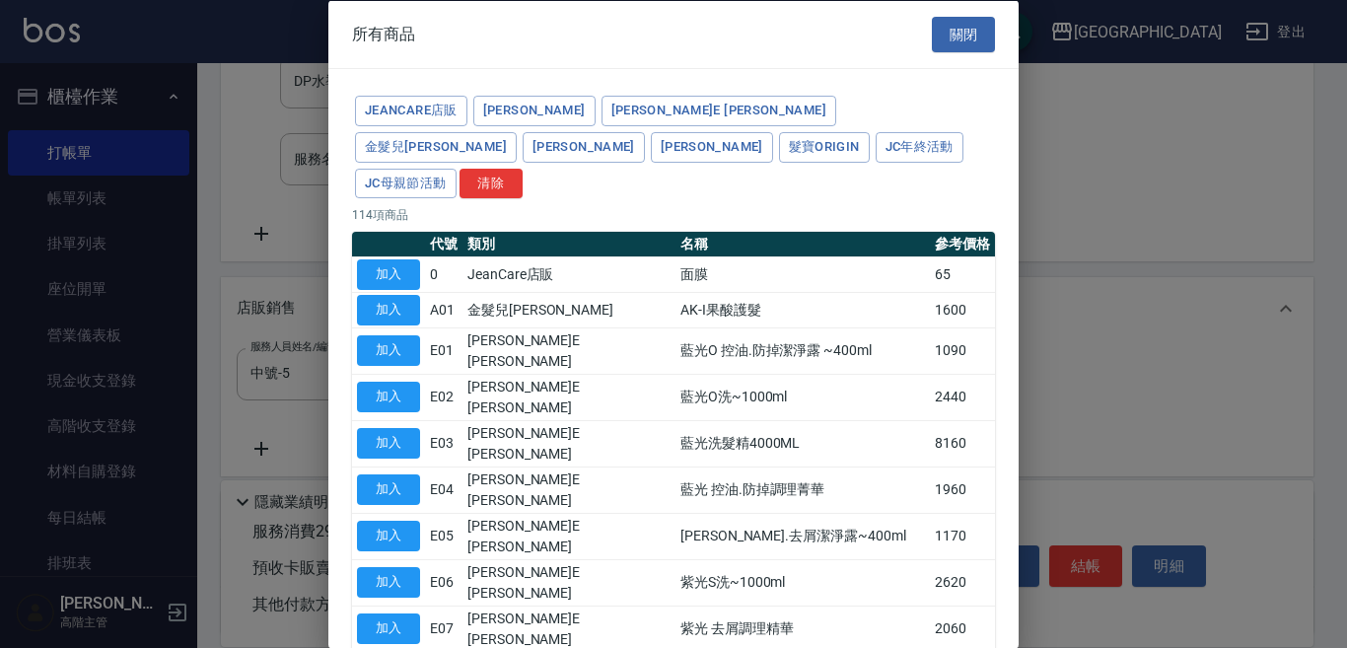
type input "[PERSON_NAME]防護精華-10ml"
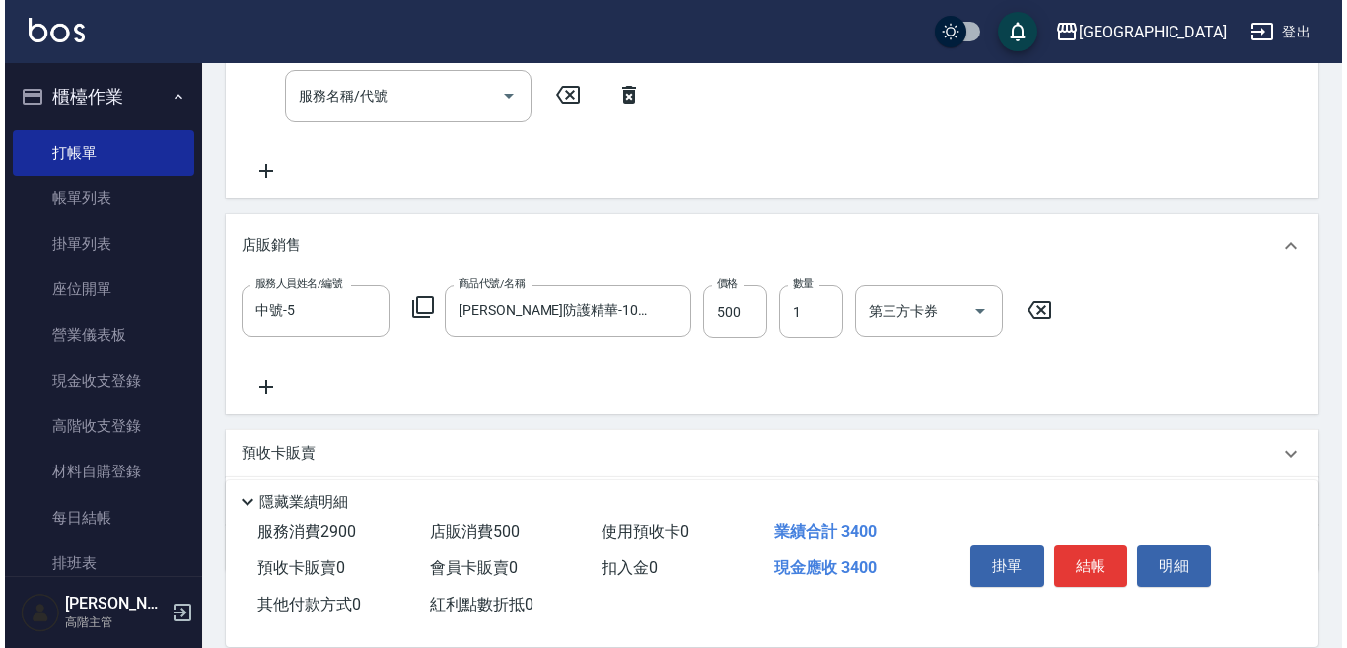
scroll to position [571, 0]
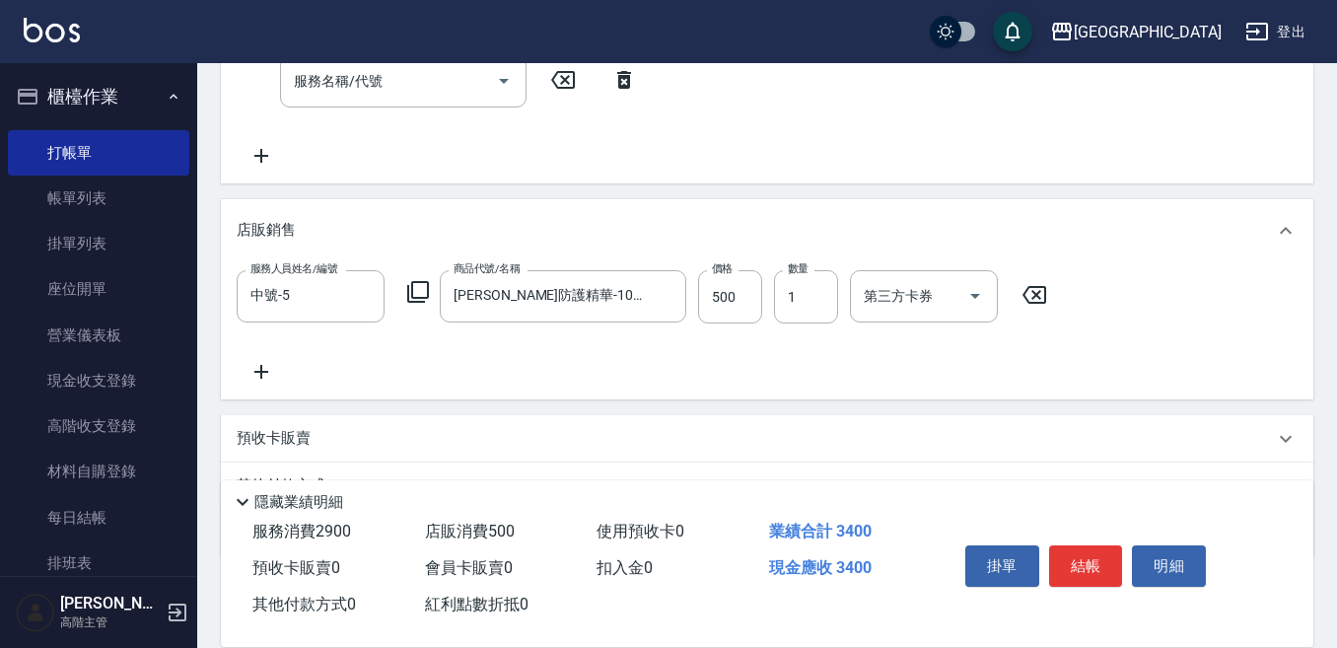
click at [418, 287] on icon at bounding box center [418, 292] width 24 height 24
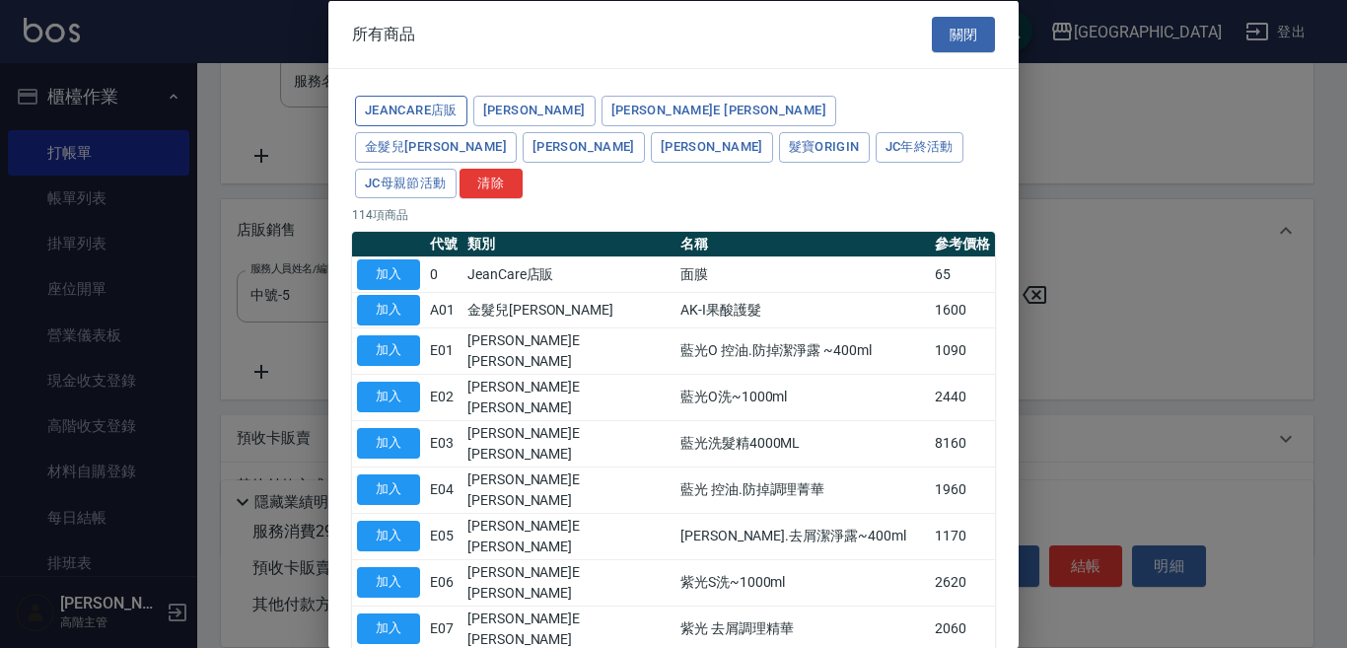
click at [401, 108] on button "JeanCare店販" at bounding box center [411, 111] width 112 height 31
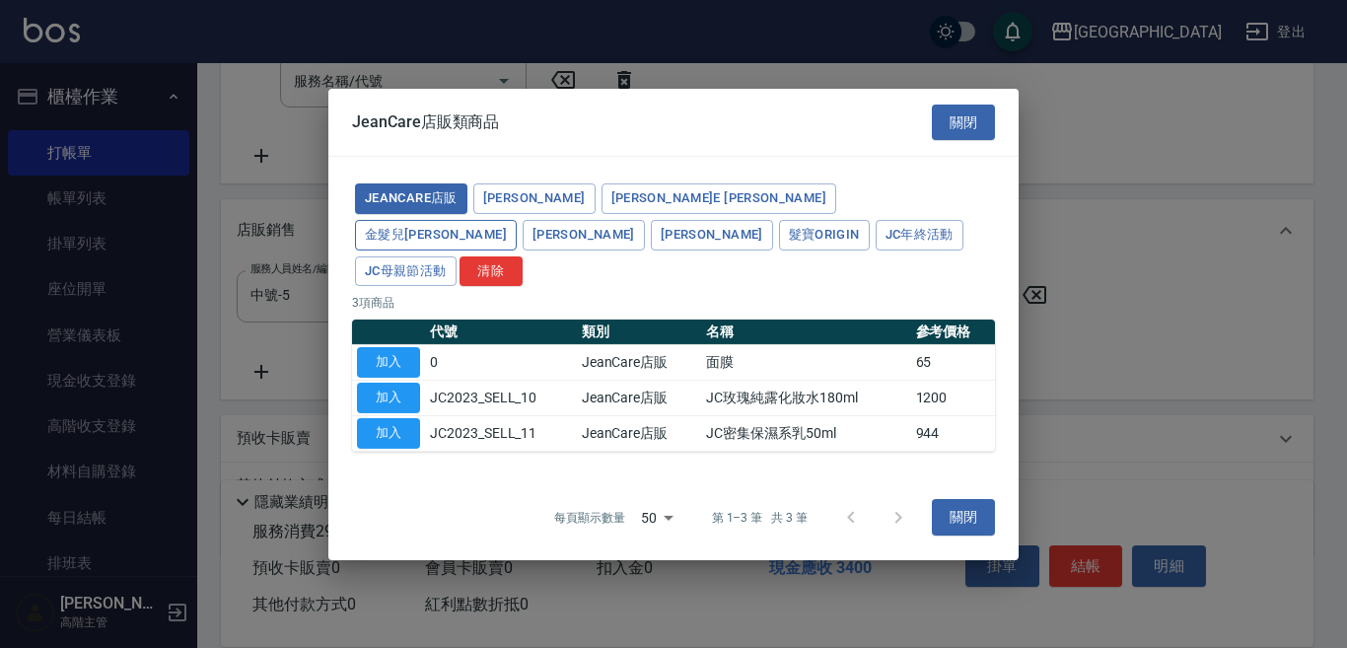
click at [517, 220] on button "金髮兒Jean" at bounding box center [436, 235] width 162 height 31
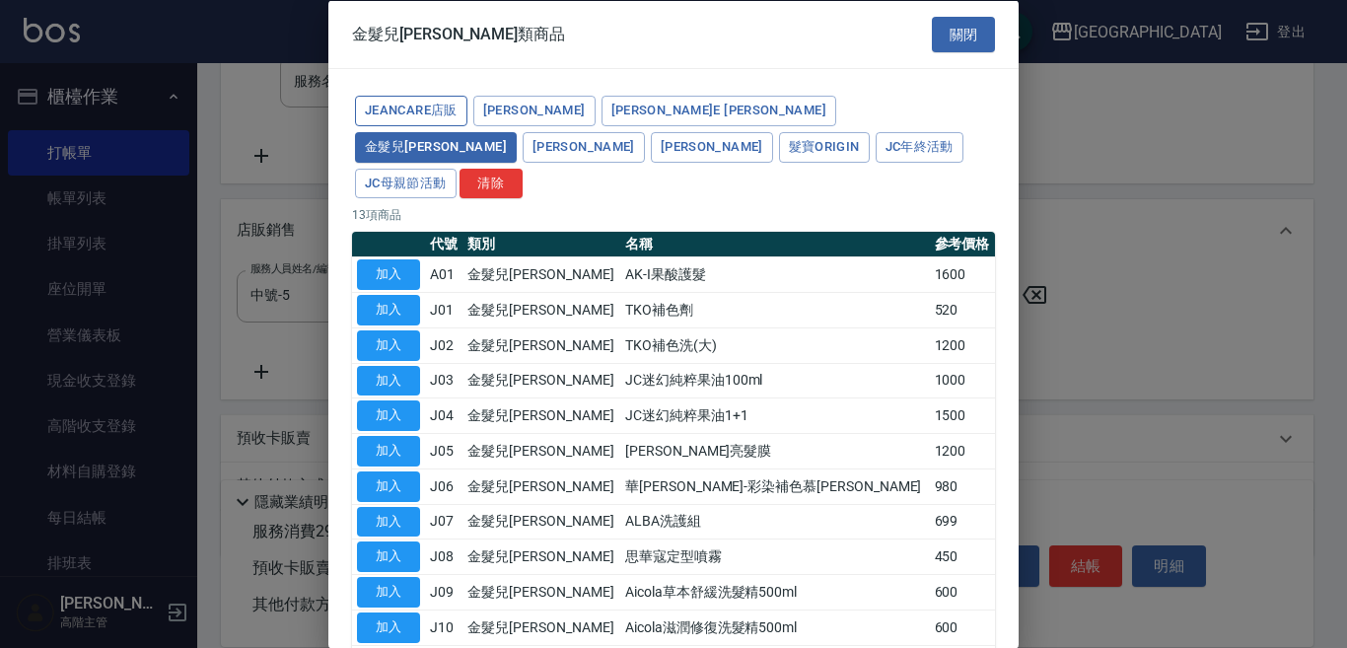
click at [407, 111] on button "JeanCare店販" at bounding box center [411, 111] width 112 height 31
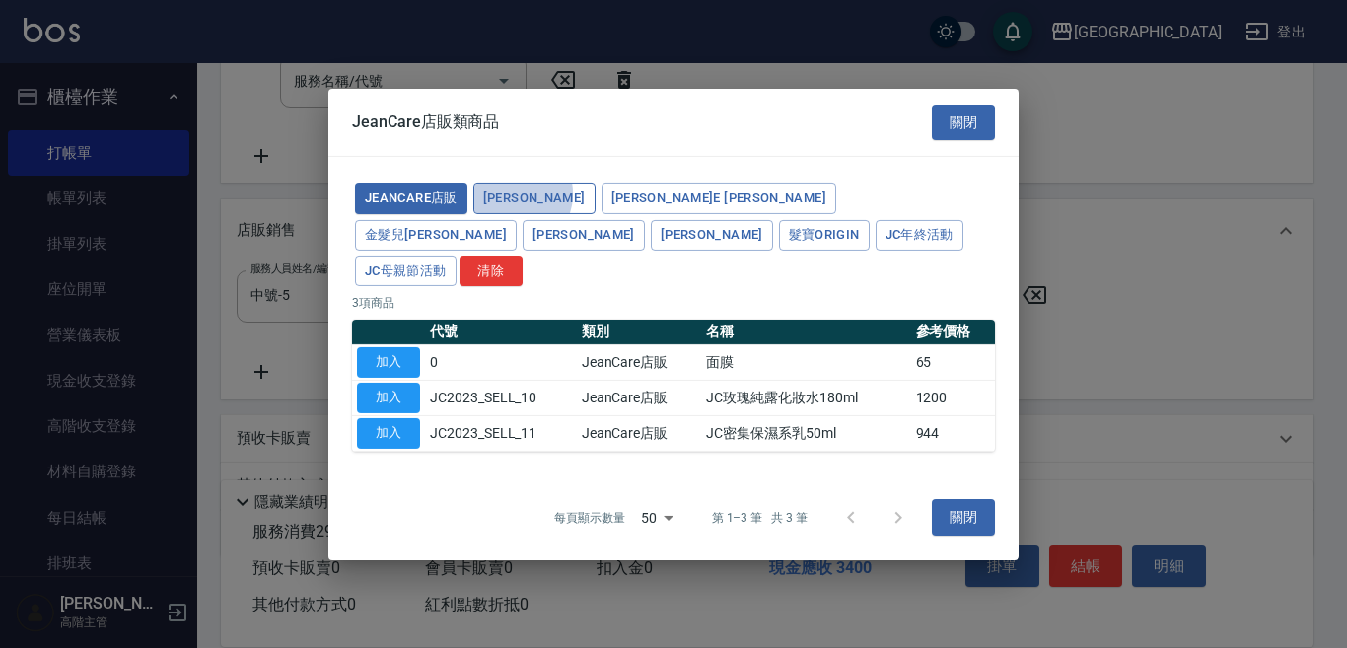
click at [516, 211] on button "海莉思HERIS" at bounding box center [534, 198] width 122 height 31
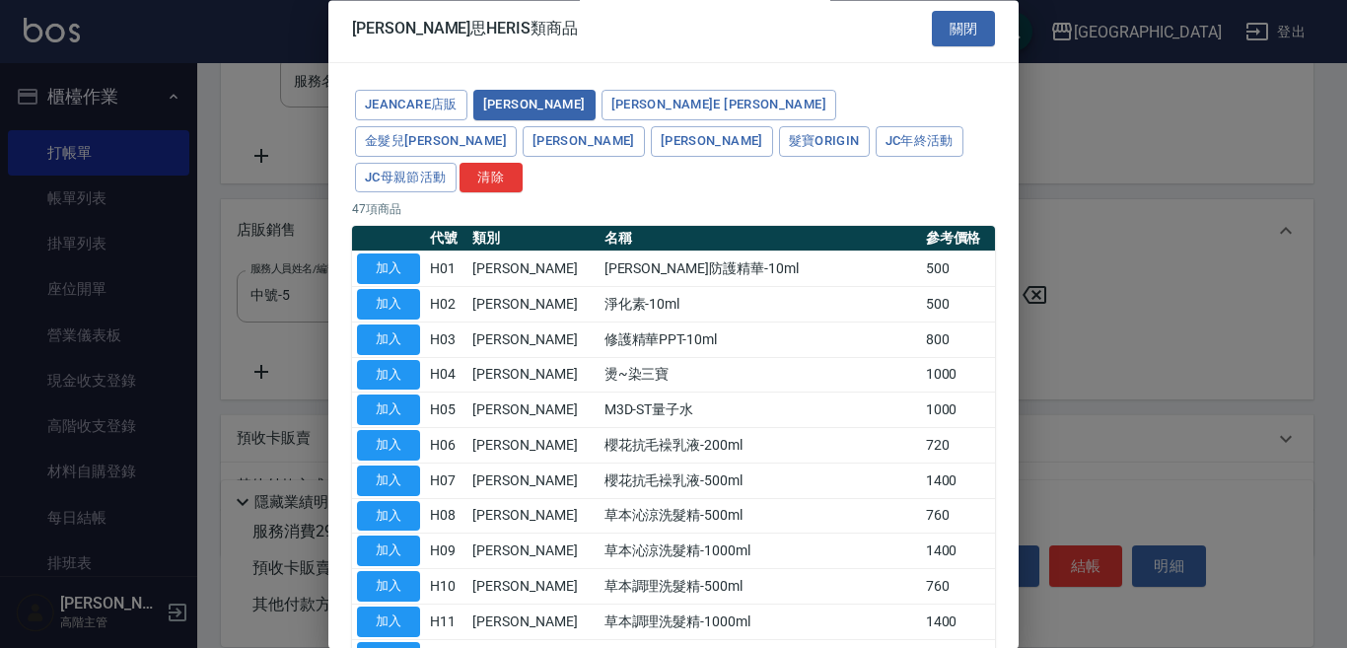
scroll to position [0, 0]
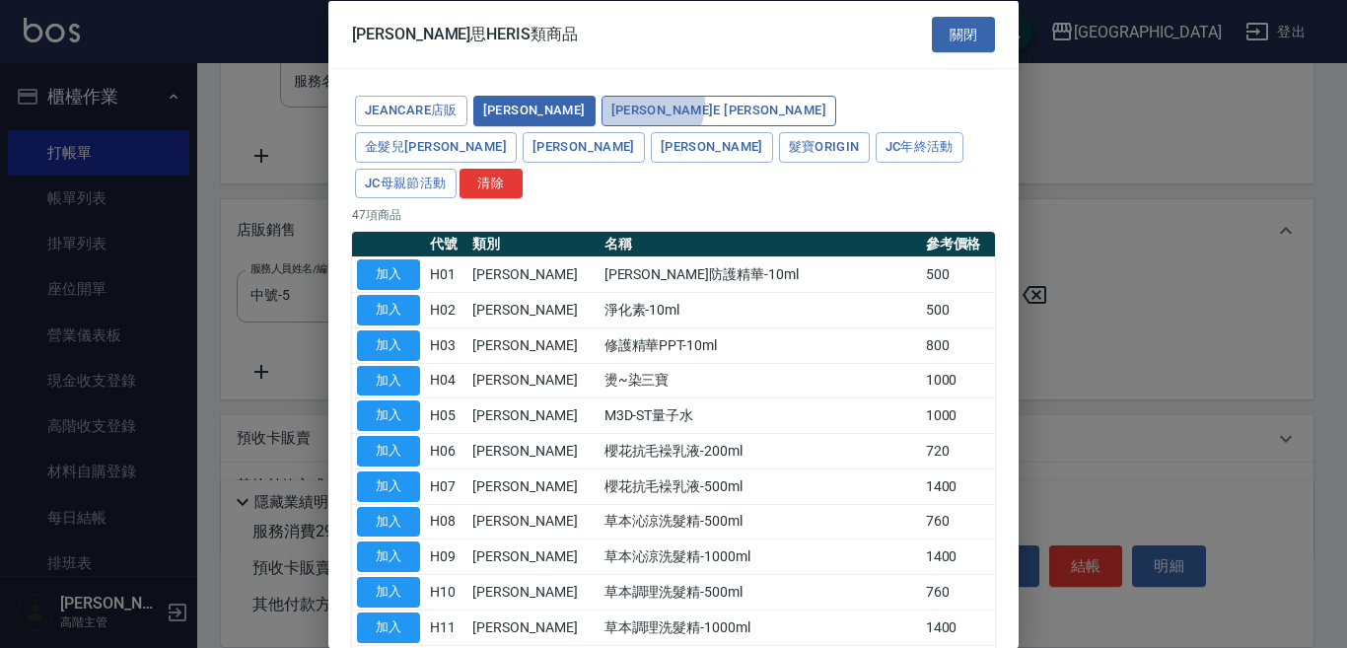
click at [616, 104] on button "崎莎琪E saki" at bounding box center [719, 111] width 235 height 31
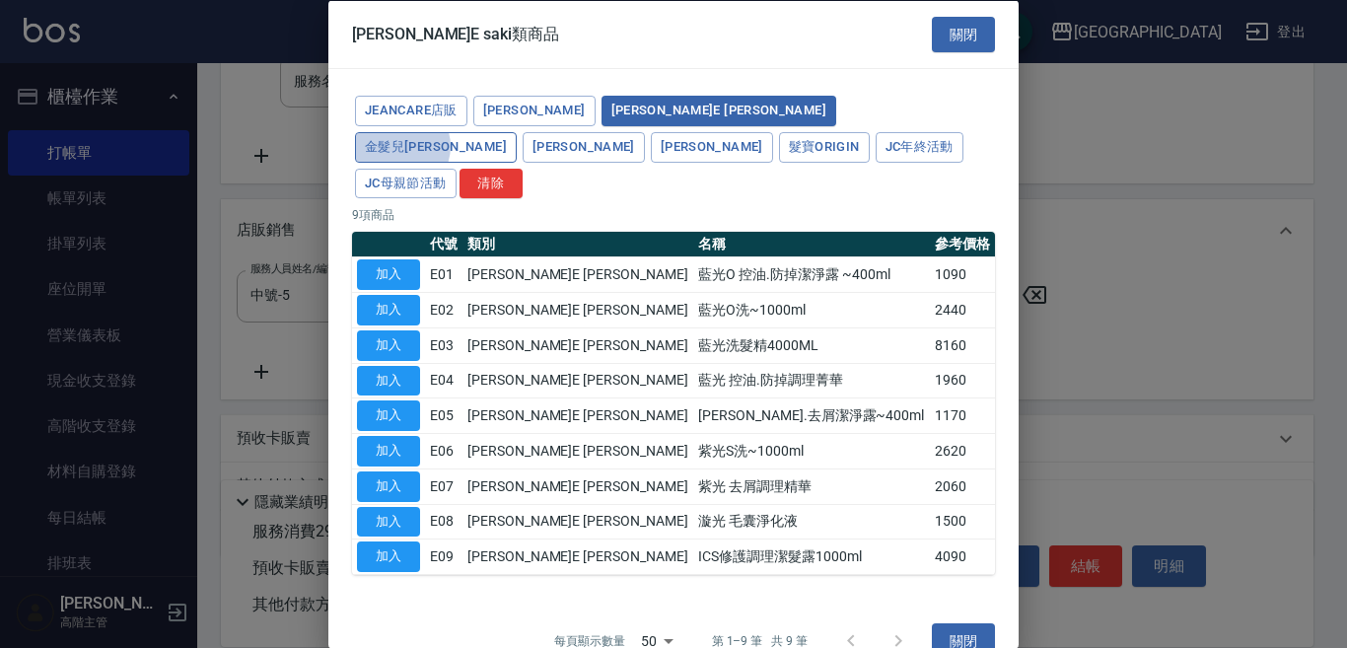
click at [517, 131] on button "金髮兒Jean" at bounding box center [436, 146] width 162 height 31
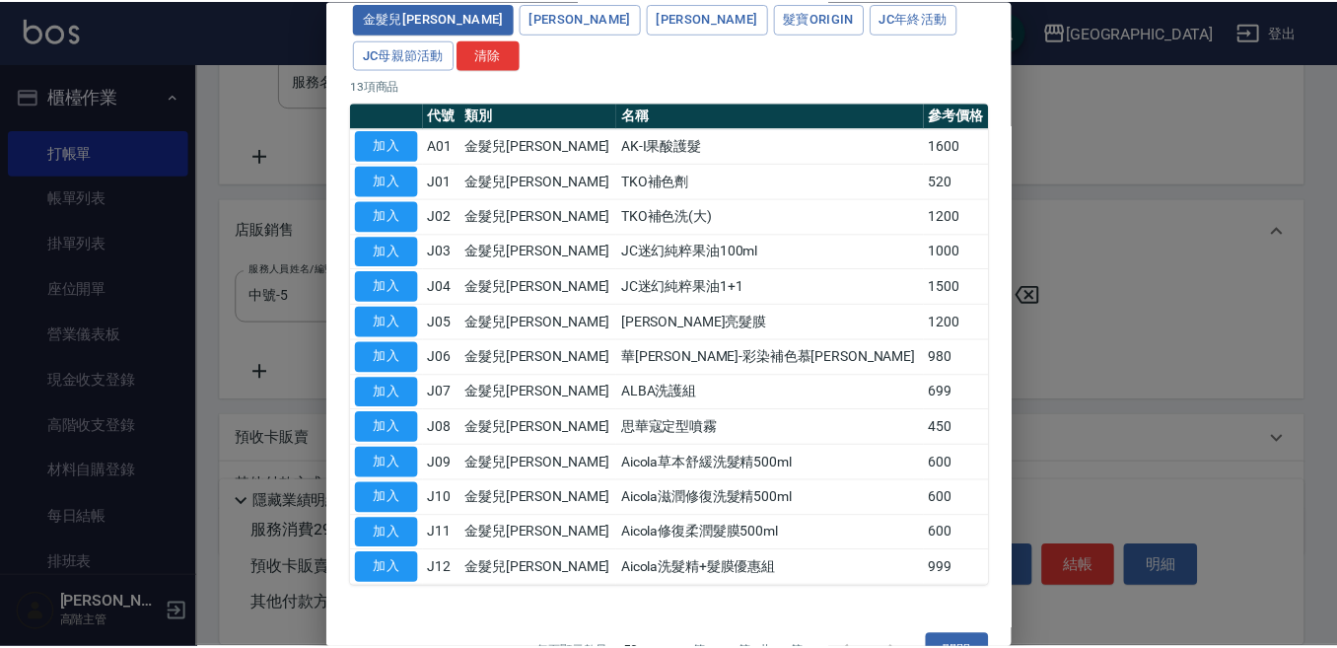
scroll to position [139, 0]
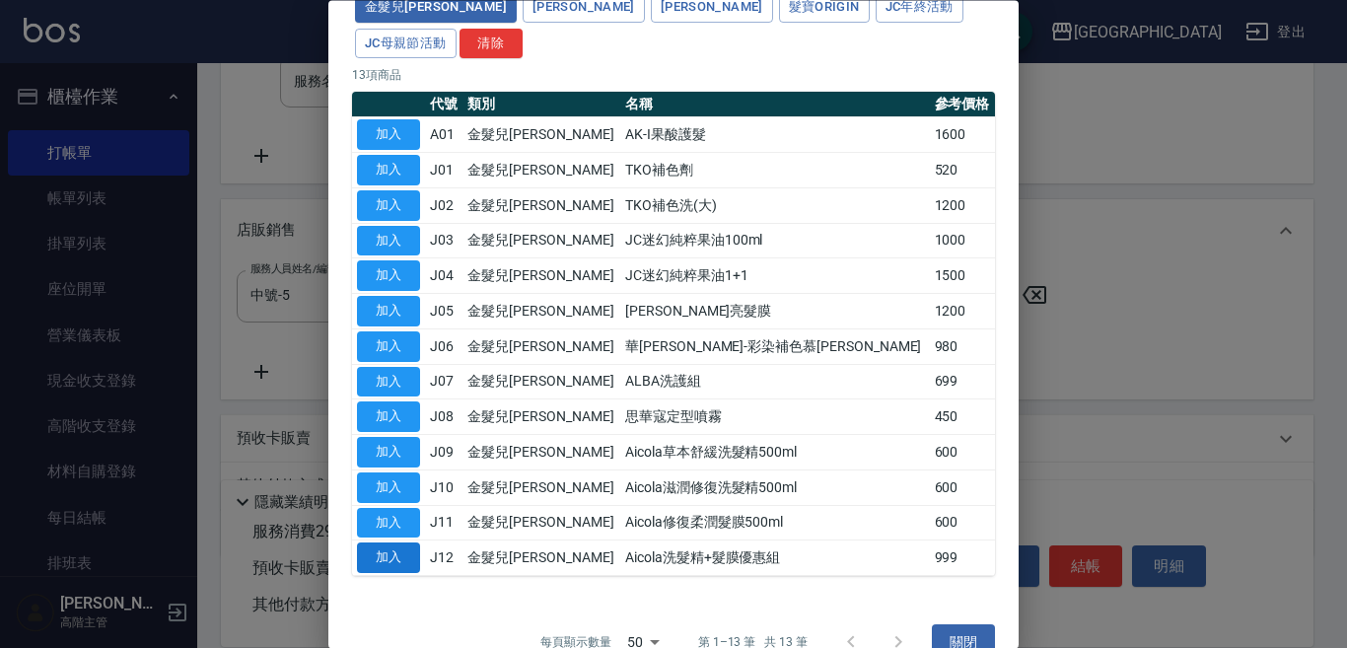
click at [400, 543] on button "加入" at bounding box center [388, 558] width 63 height 31
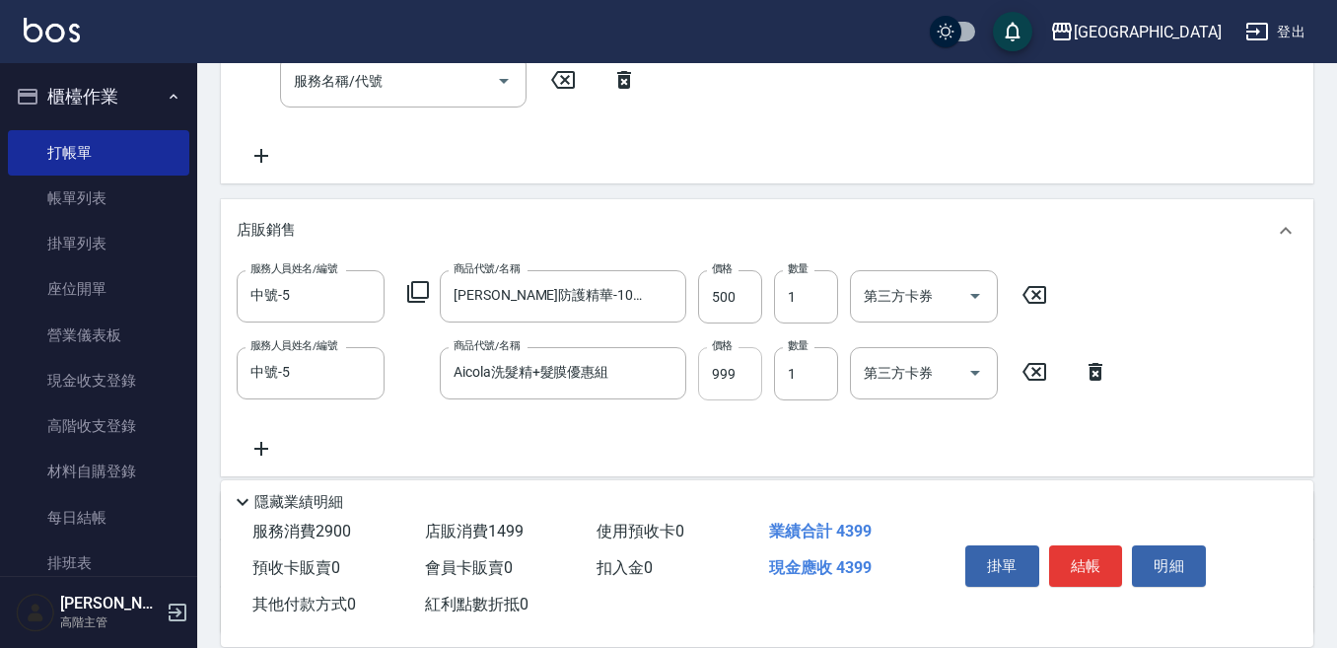
click at [720, 371] on input "999" at bounding box center [730, 373] width 64 height 53
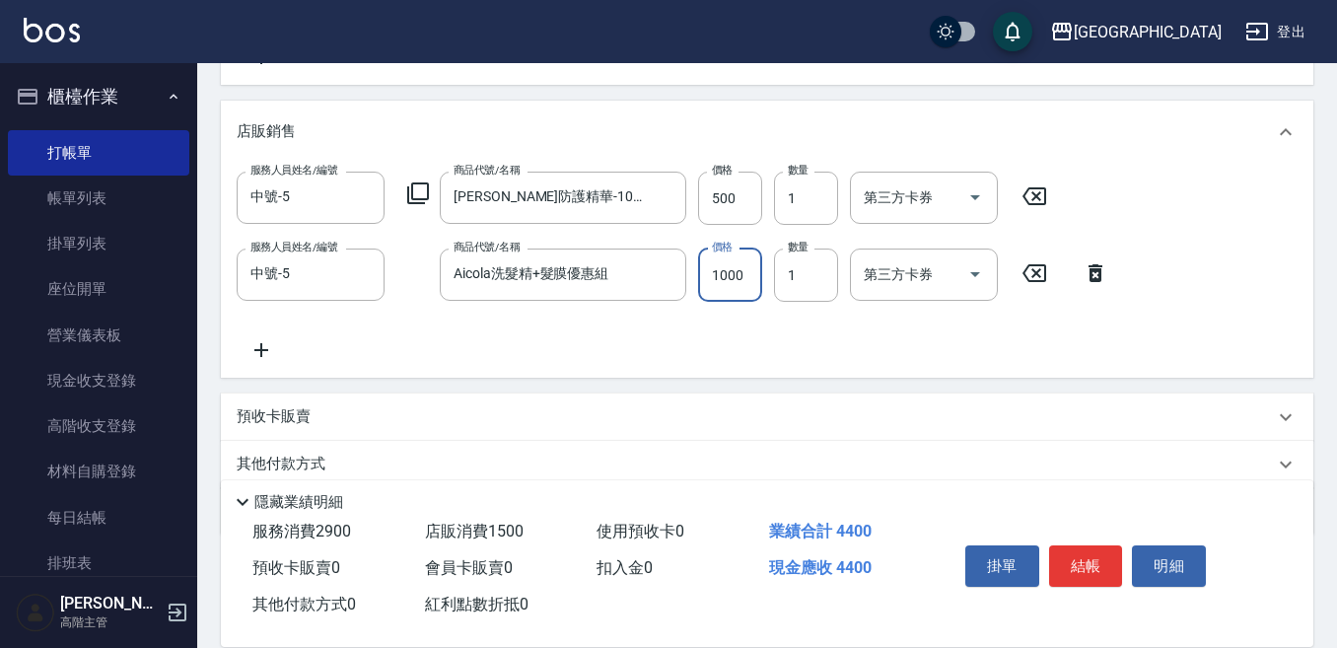
scroll to position [746, 0]
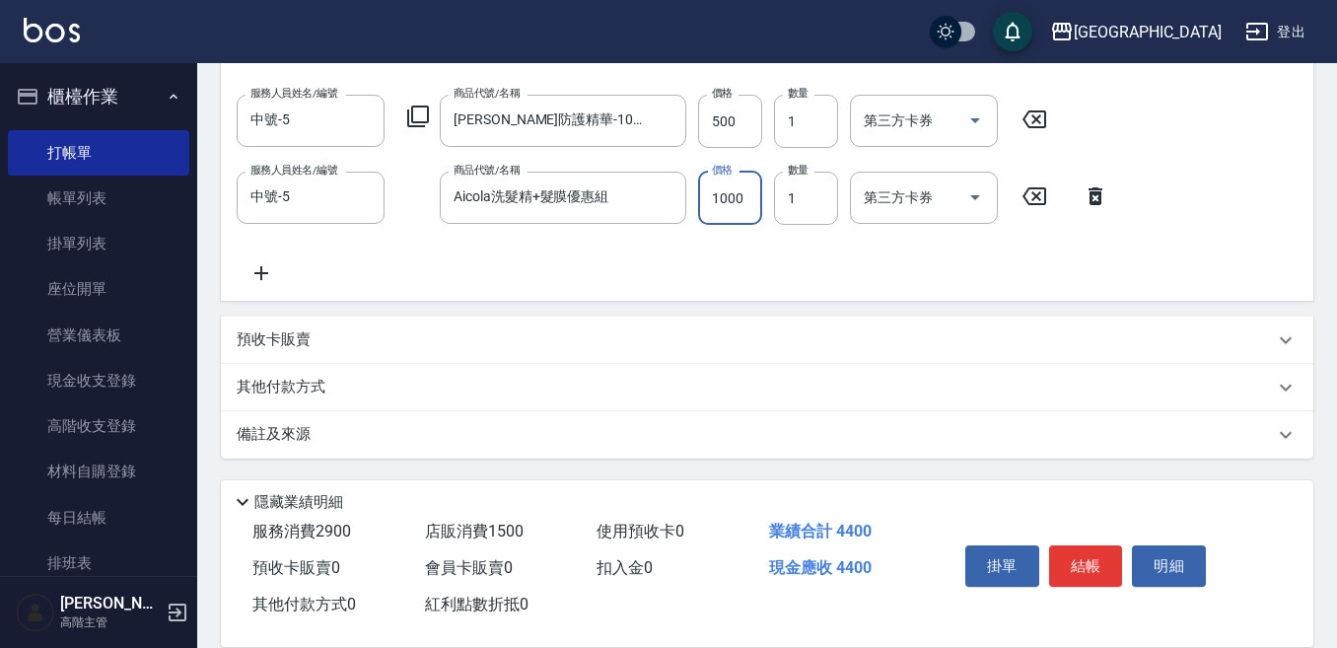
type input "1000"
click at [284, 389] on p "其他付款方式" at bounding box center [286, 388] width 99 height 22
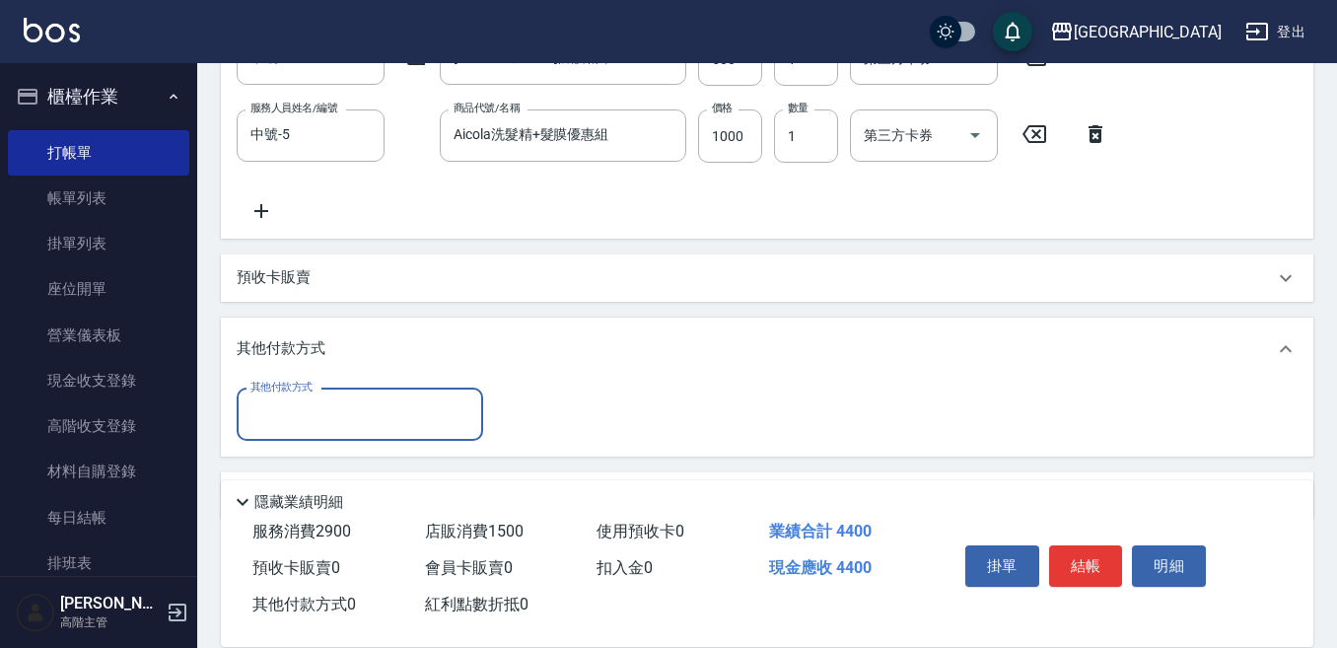
scroll to position [845, 0]
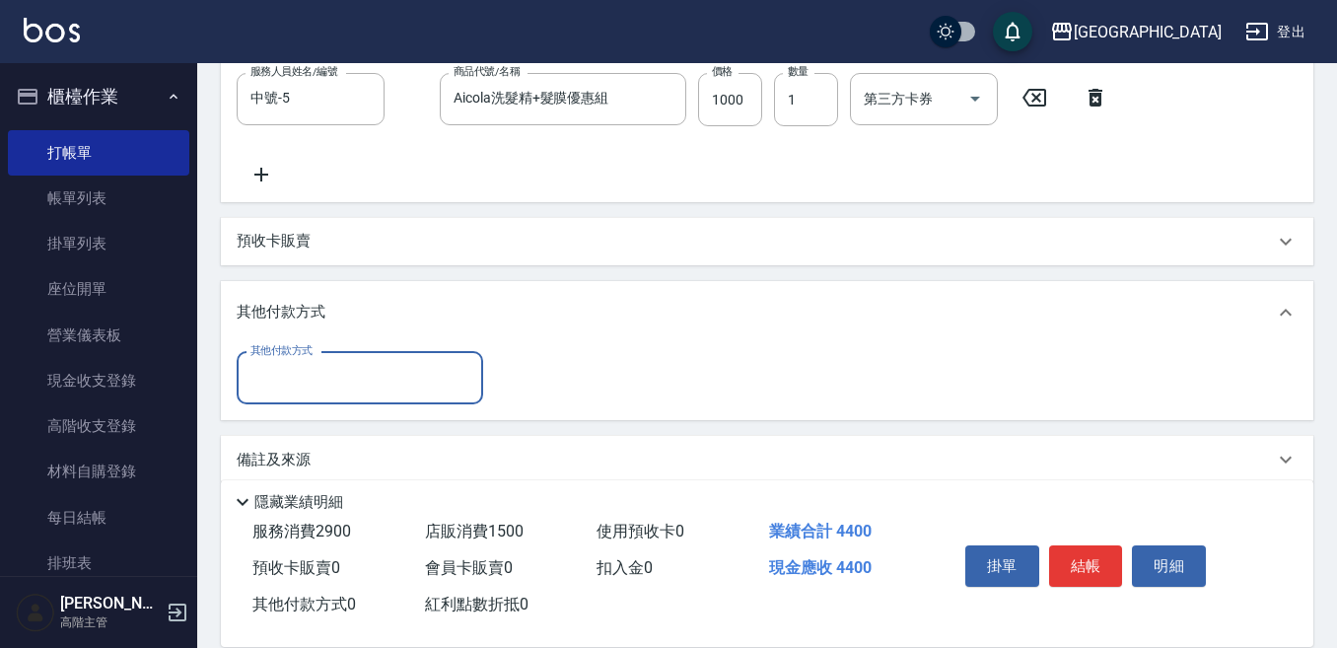
click at [261, 374] on input "其他付款方式" at bounding box center [360, 378] width 229 height 35
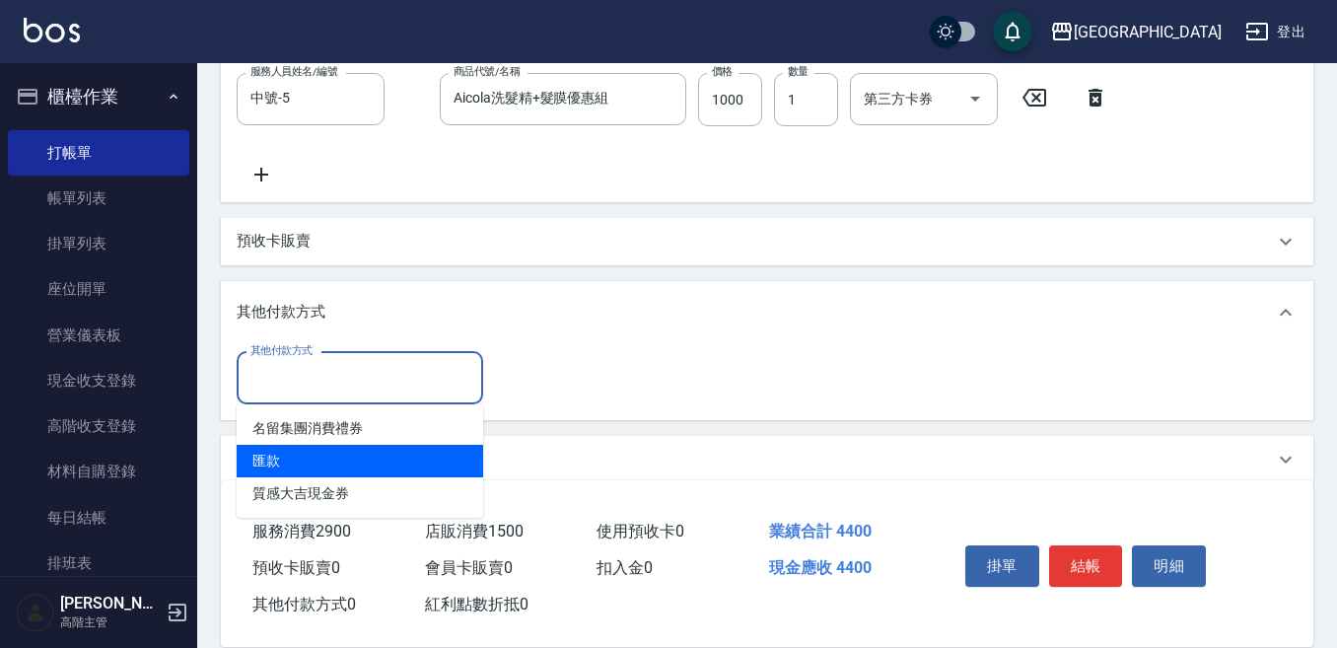
click at [276, 457] on span "匯款" at bounding box center [360, 461] width 247 height 33
type input "匯款"
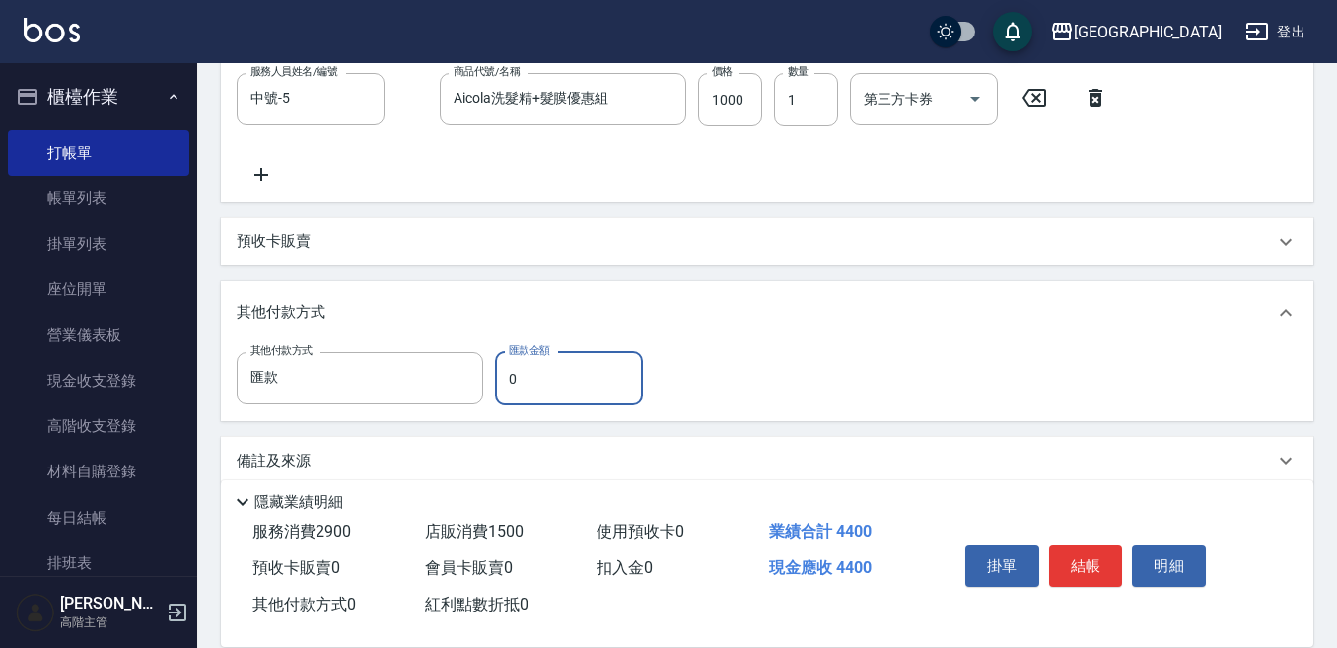
click at [518, 387] on input "0" at bounding box center [569, 378] width 148 height 53
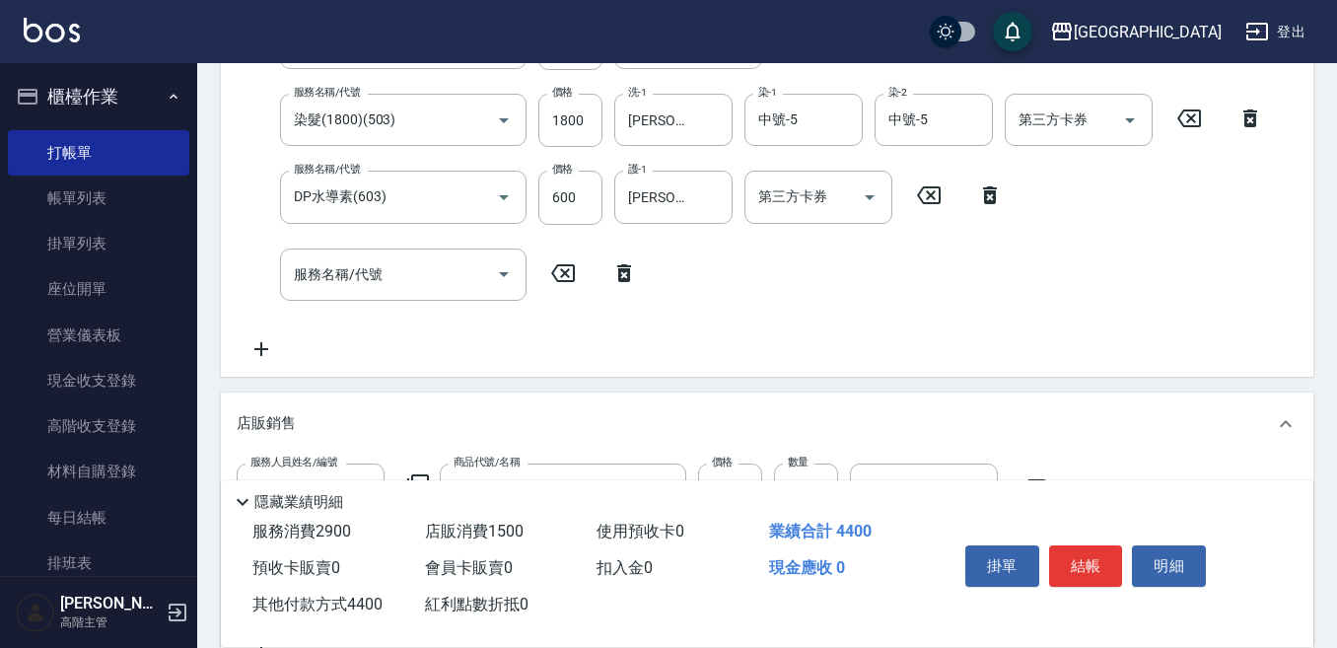
scroll to position [82, 0]
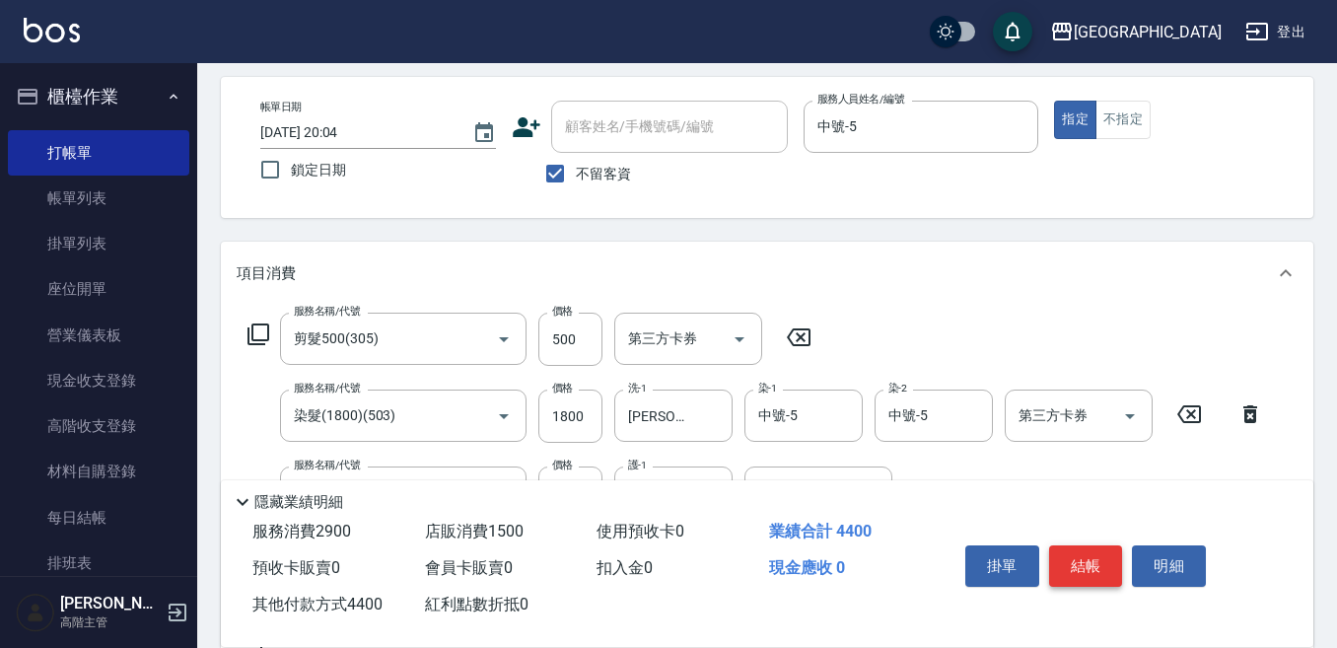
type input "4400"
drag, startPoint x: 1081, startPoint y: 561, endPoint x: 1020, endPoint y: 557, distance: 61.3
click at [1081, 561] on button "結帳" at bounding box center [1086, 565] width 74 height 41
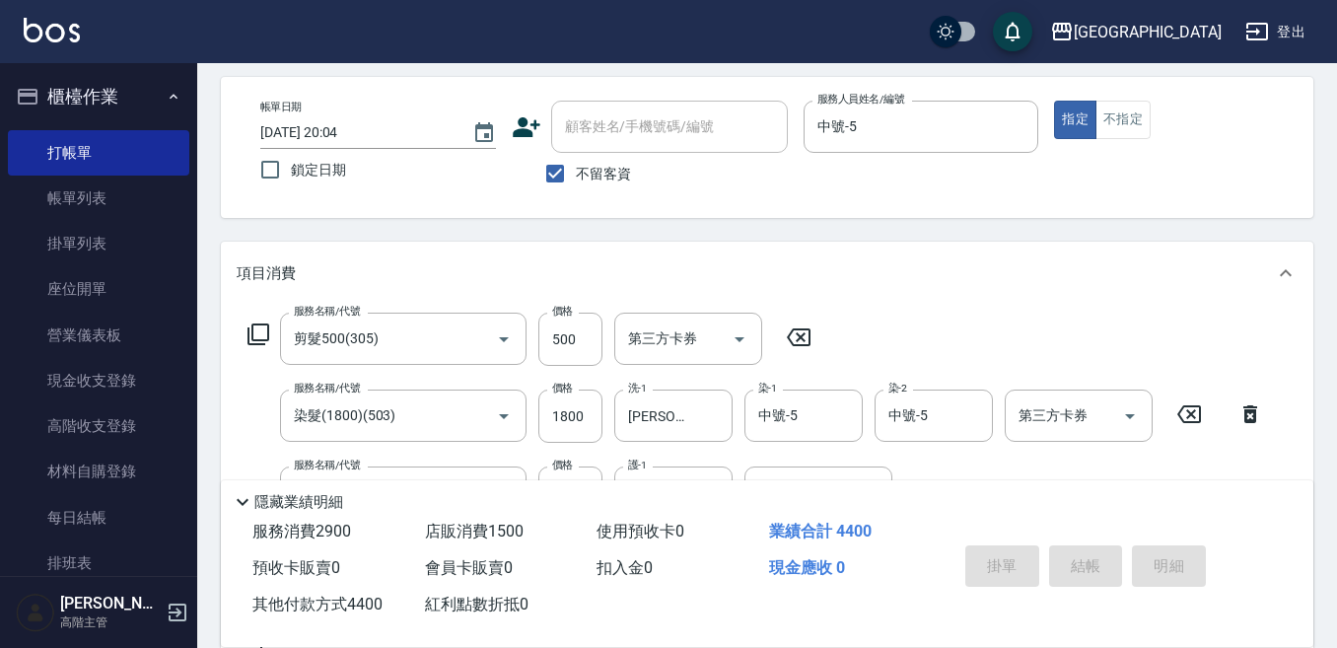
type input "2025/10/11 20:09"
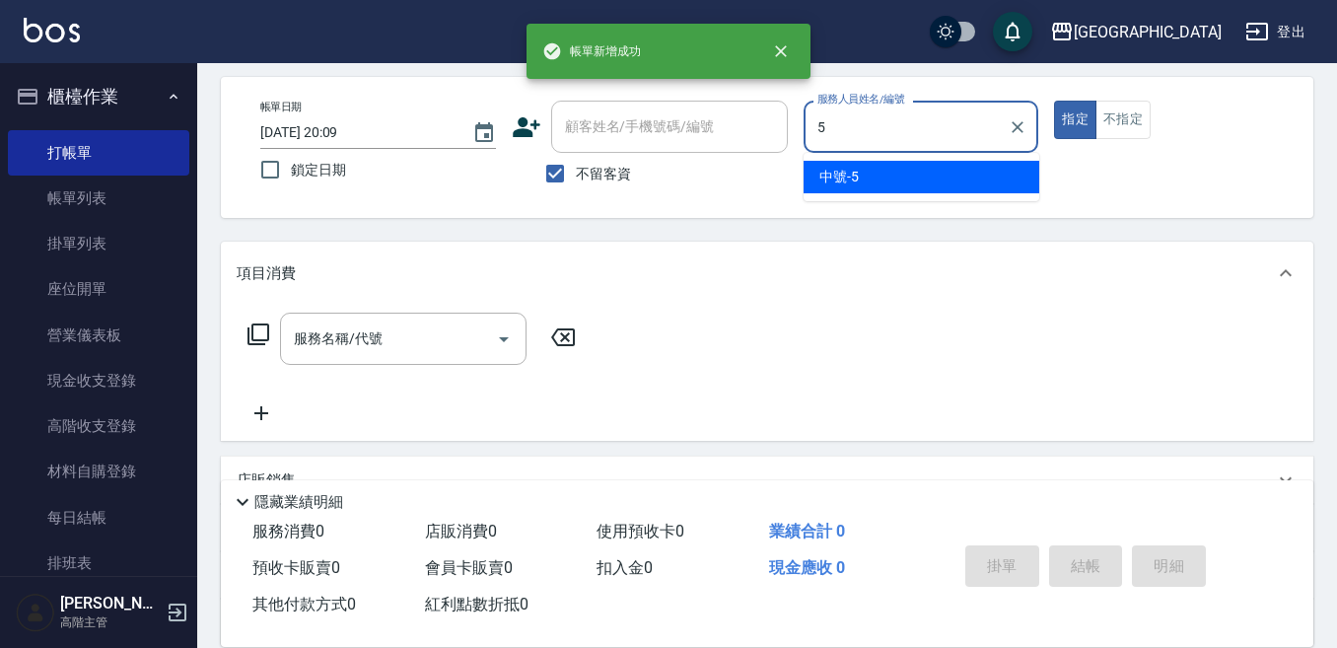
type input "中號-5"
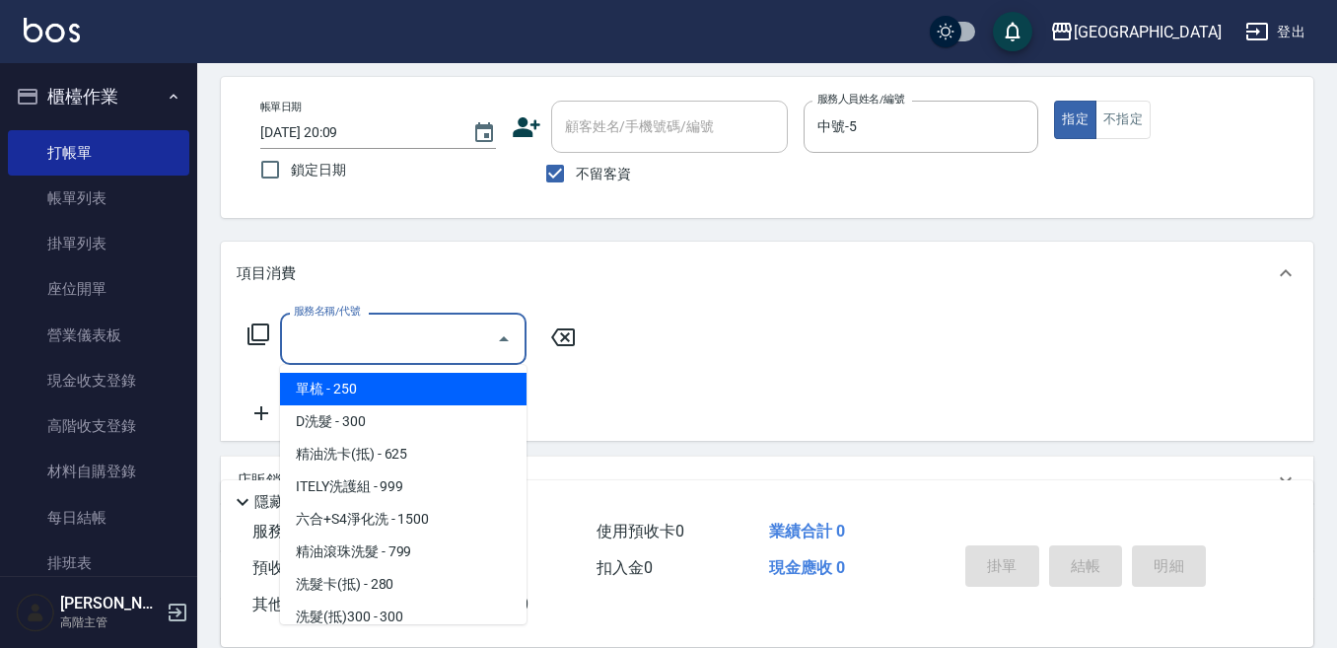
click at [313, 329] on input "服務名稱/代號" at bounding box center [388, 338] width 199 height 35
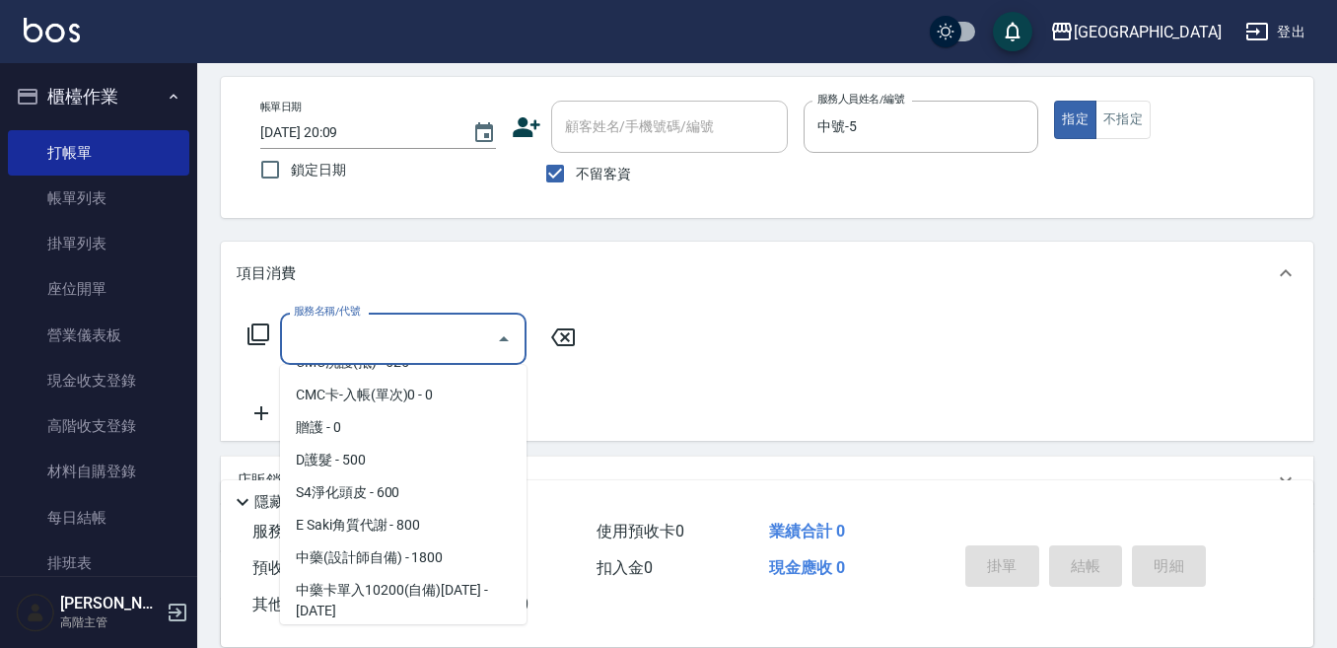
scroll to position [1578, 0]
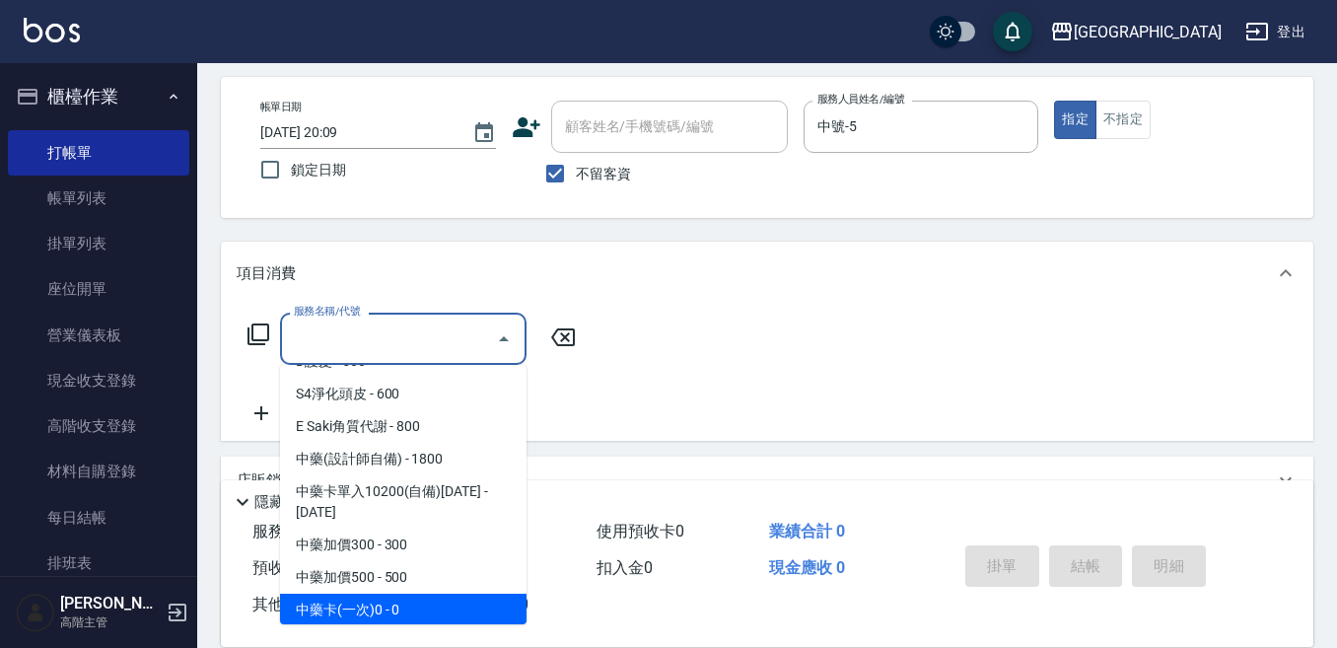
drag, startPoint x: 446, startPoint y: 588, endPoint x: 455, endPoint y: 572, distance: 18.1
click at [446, 594] on span "中藥卡(一次)0 - 0" at bounding box center [403, 610] width 247 height 33
type input "中藥卡(一次)0(706)"
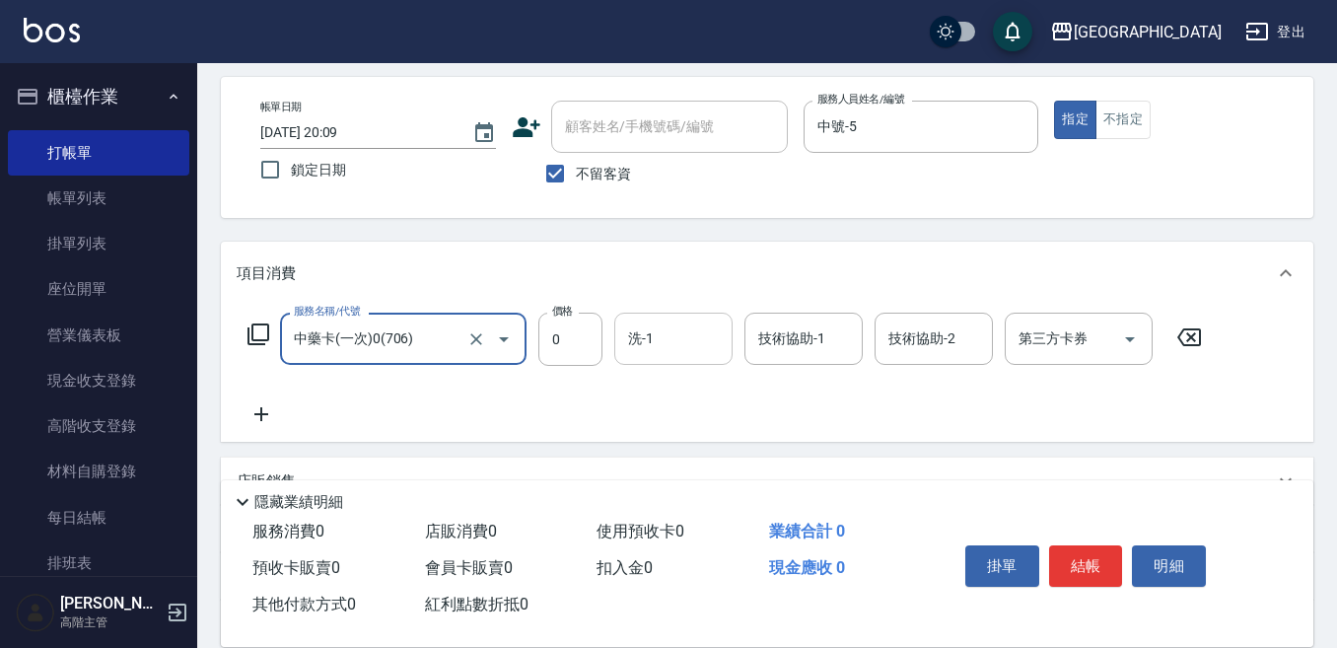
click at [644, 337] on input "洗-1" at bounding box center [673, 338] width 101 height 35
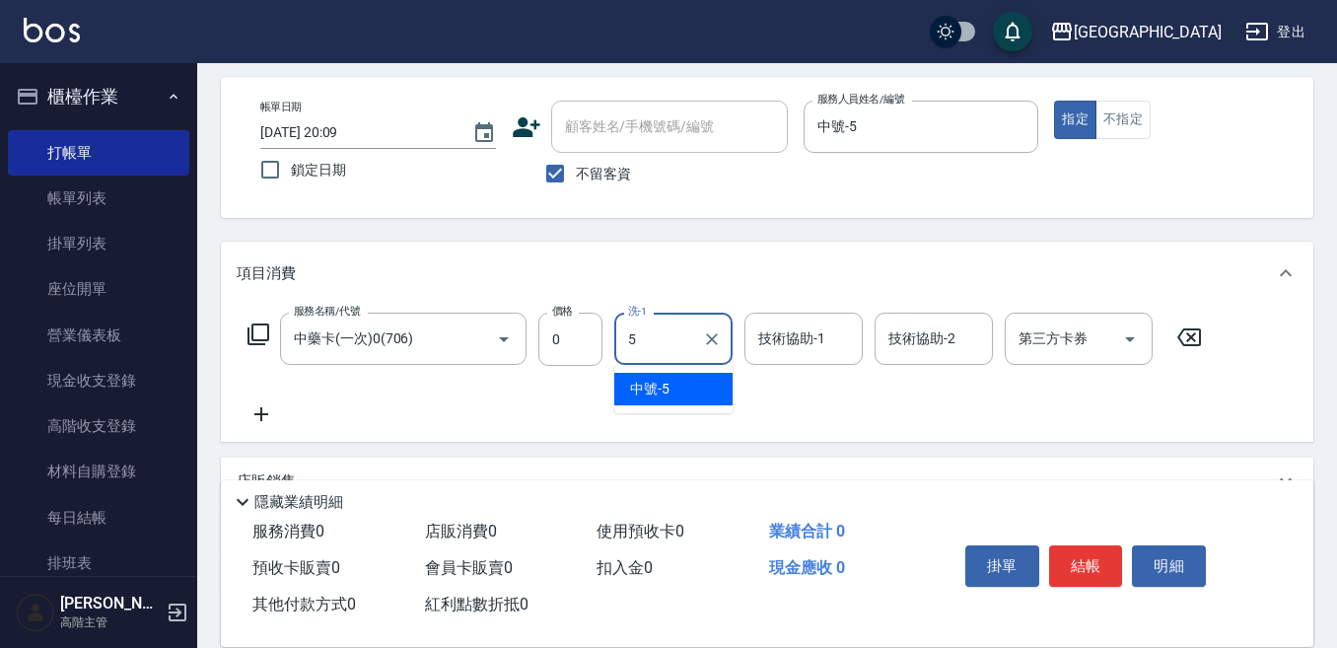
type input "中號-5"
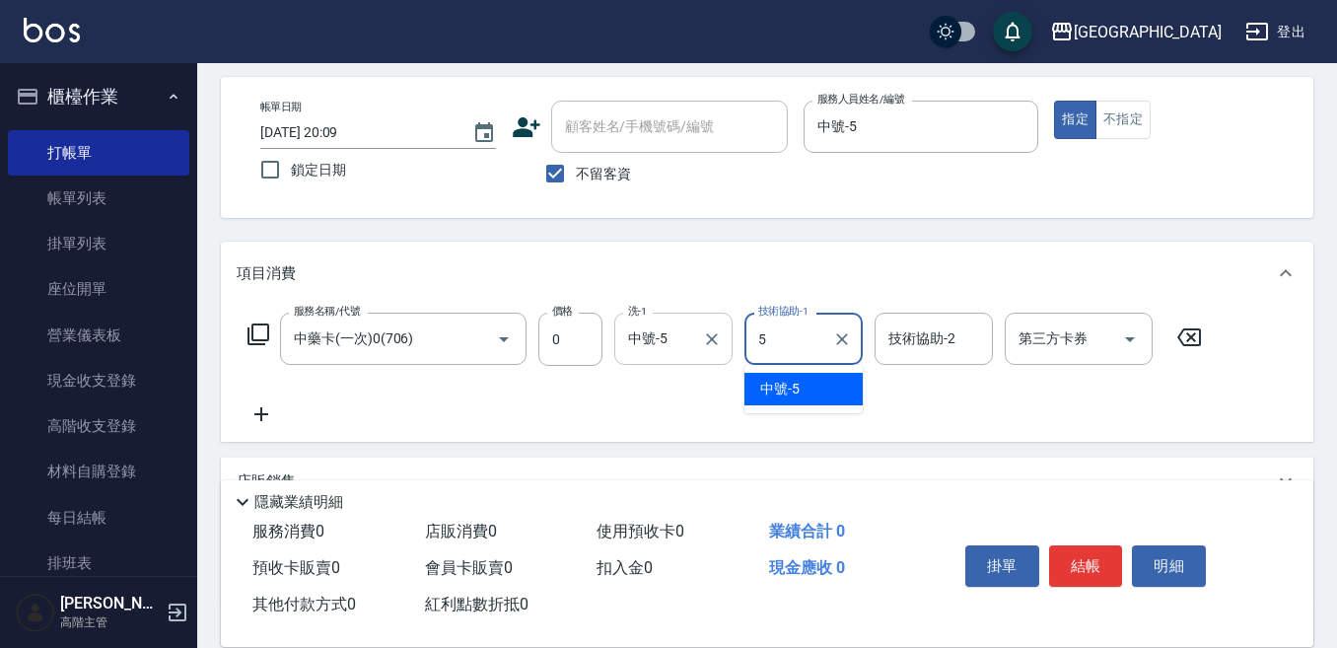
type input "中號-5"
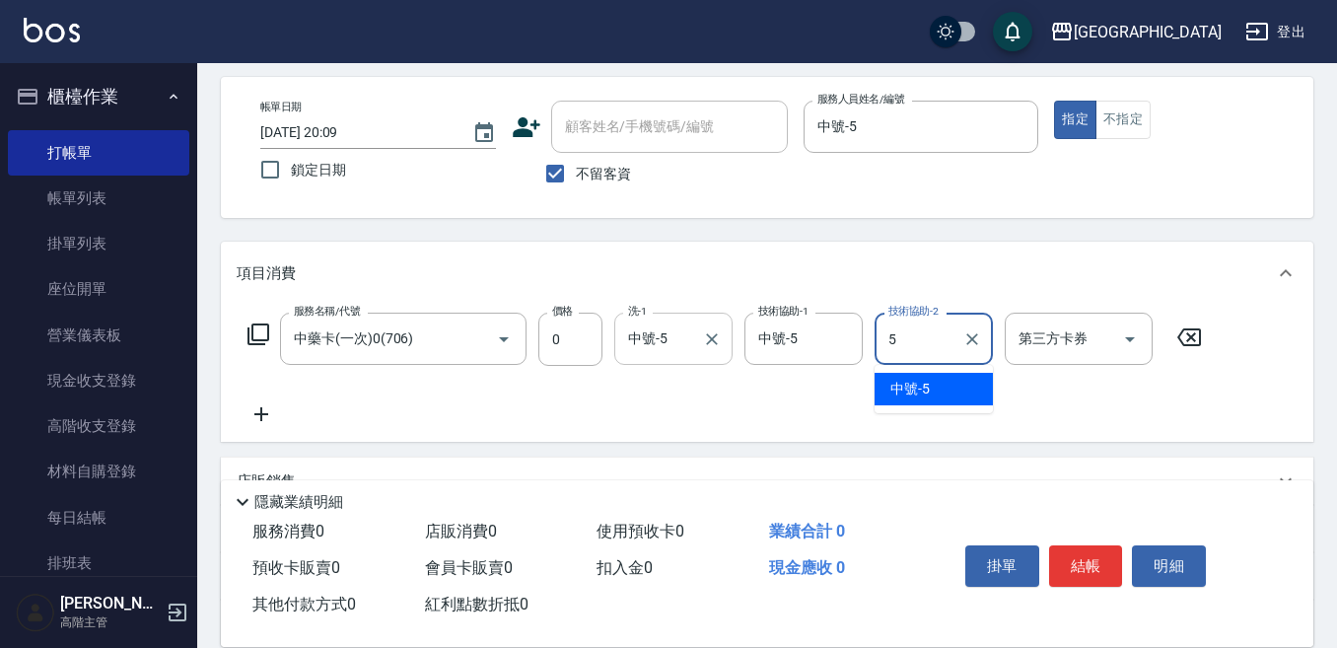
type input "中號-5"
drag, startPoint x: 255, startPoint y: 404, endPoint x: 266, endPoint y: 414, distance: 14.7
click at [266, 414] on icon at bounding box center [261, 414] width 49 height 24
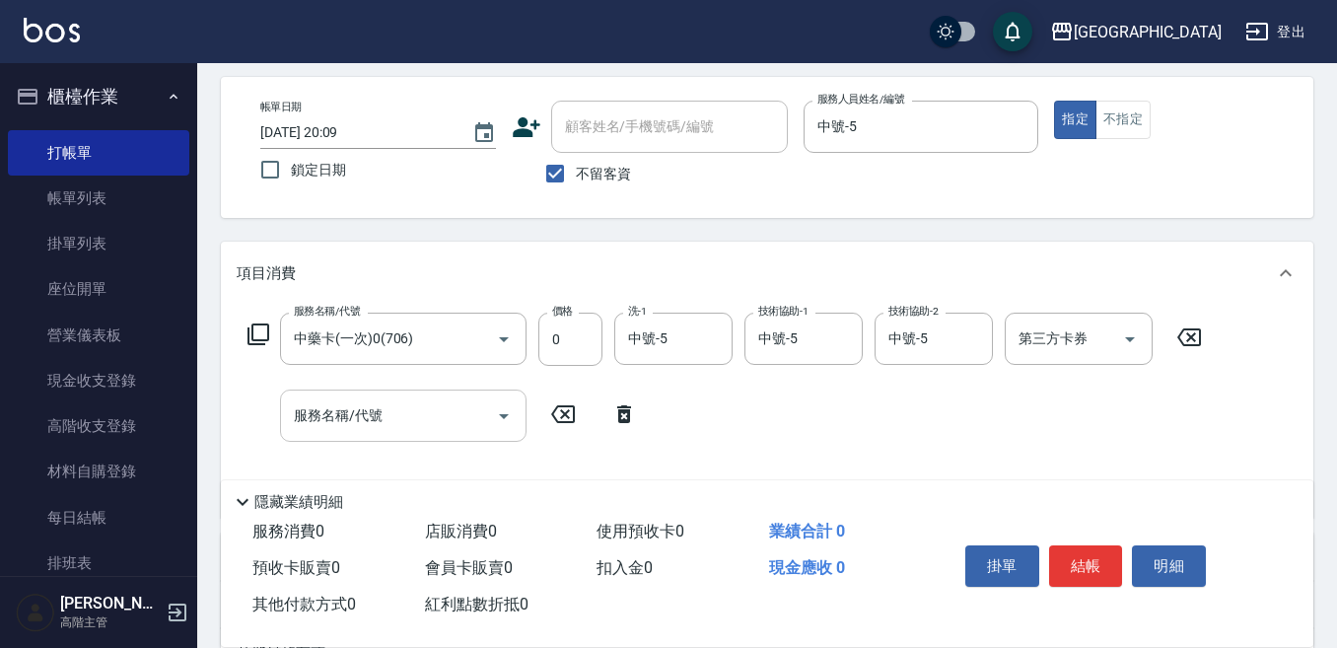
click at [281, 417] on div "服務名稱/代號 服務名稱/代號" at bounding box center [443, 416] width 412 height 52
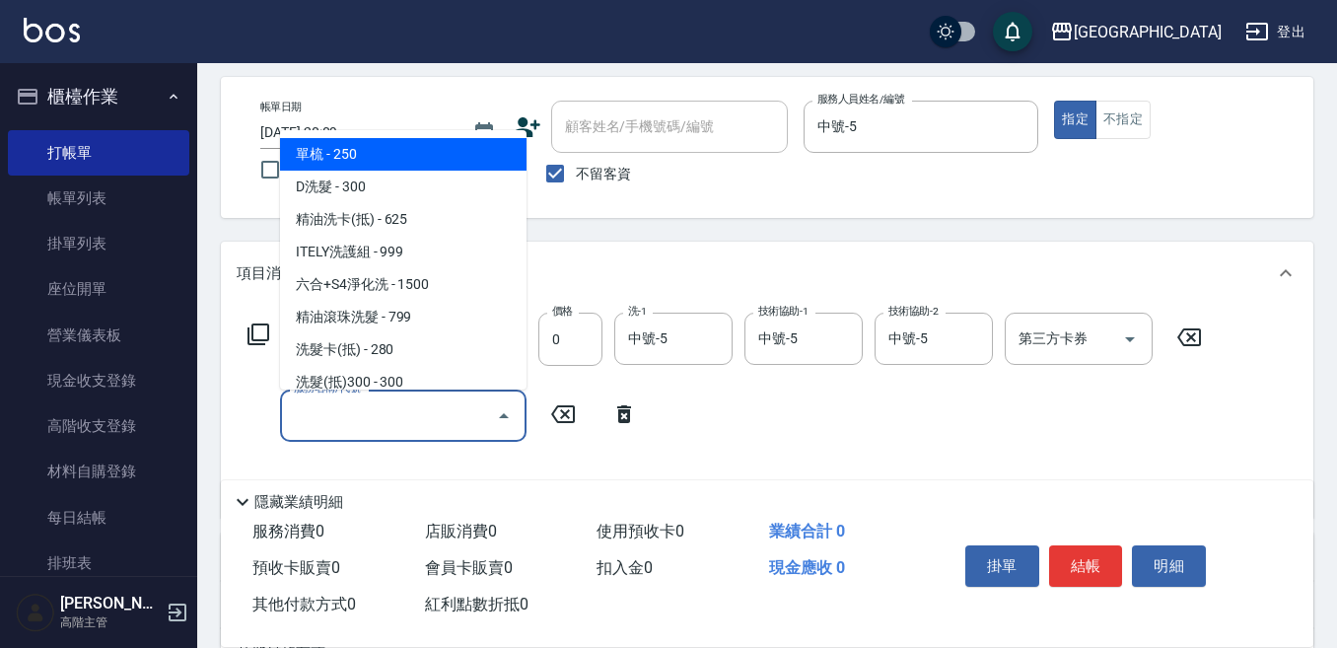
click at [337, 406] on input "服務名稱/代號" at bounding box center [388, 415] width 199 height 35
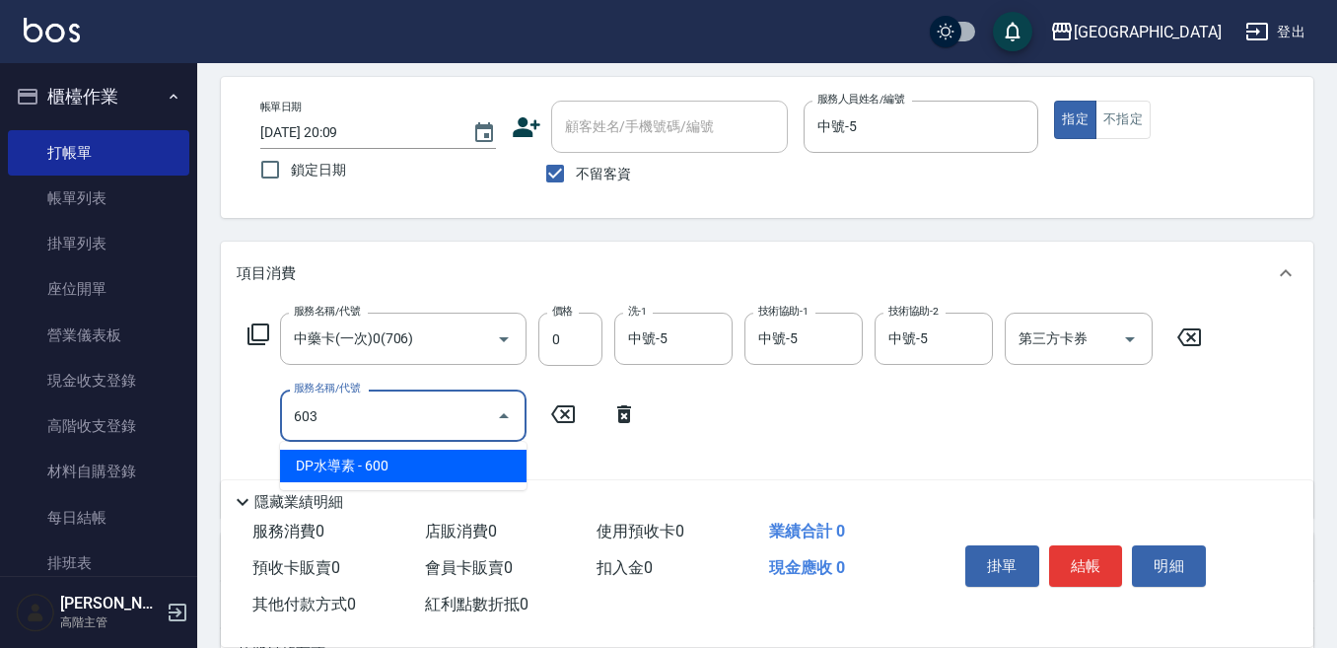
type input "DP水導素(603)"
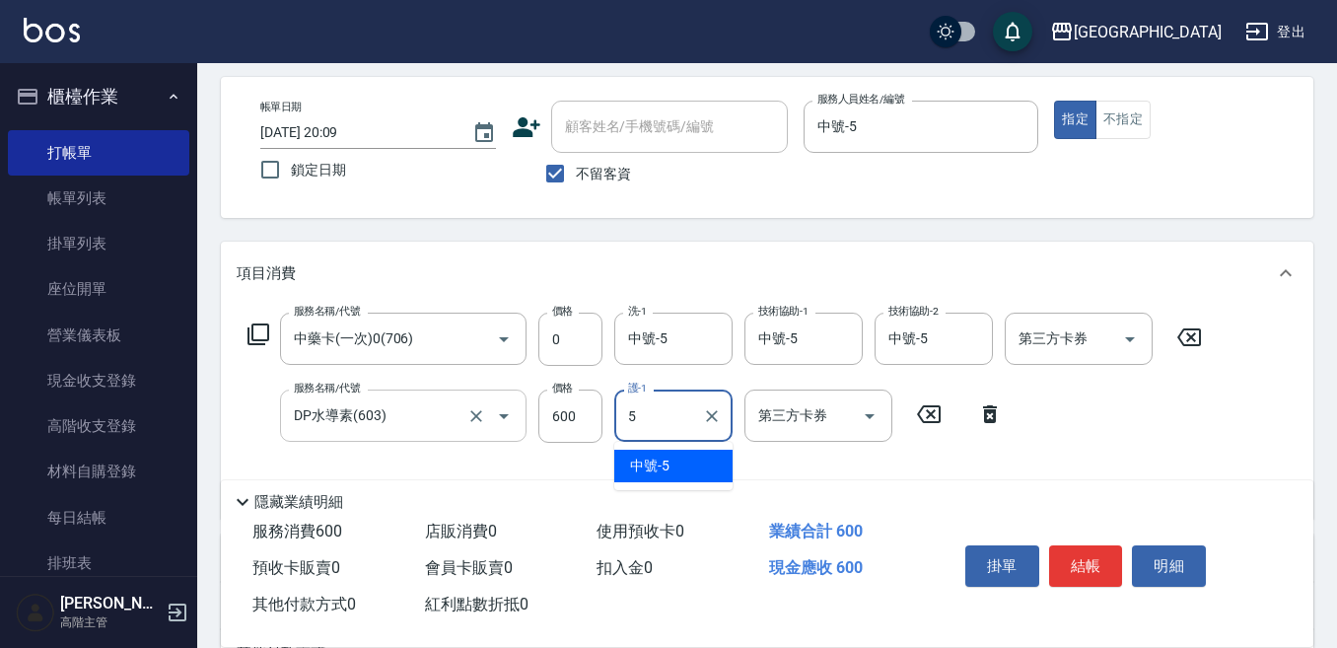
type input "中號-5"
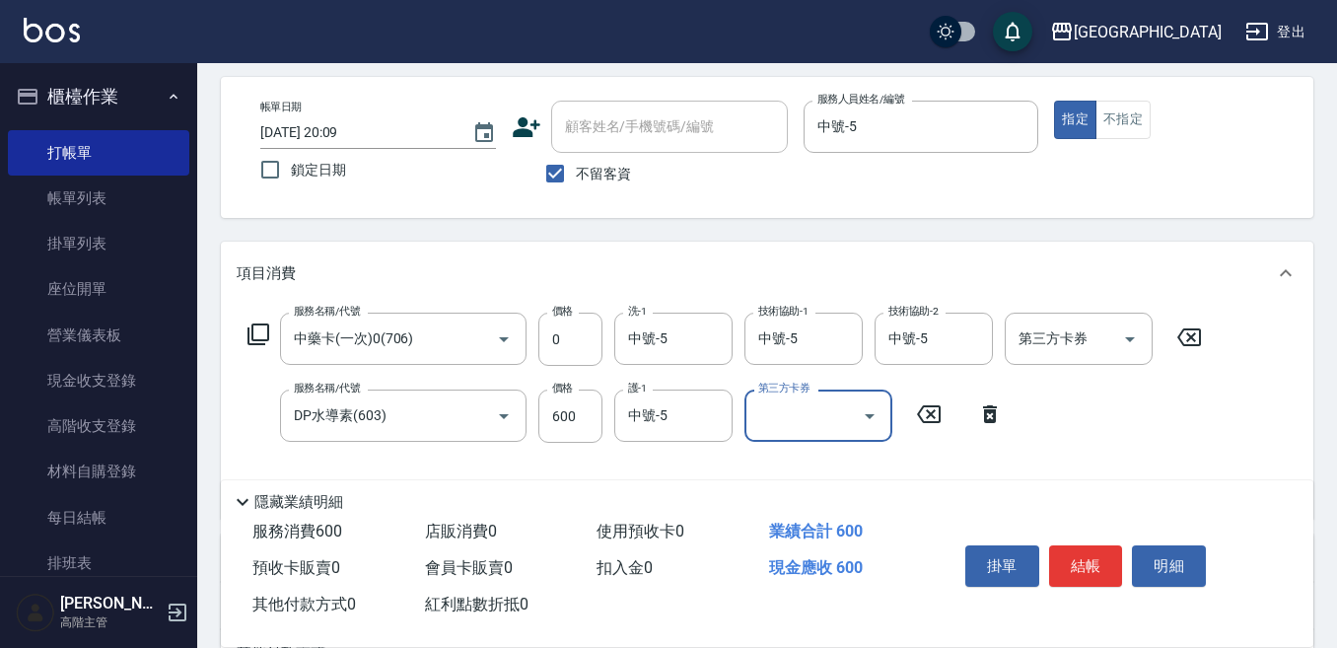
click at [1073, 334] on div "第三方卡券 第三方卡券" at bounding box center [1079, 339] width 148 height 52
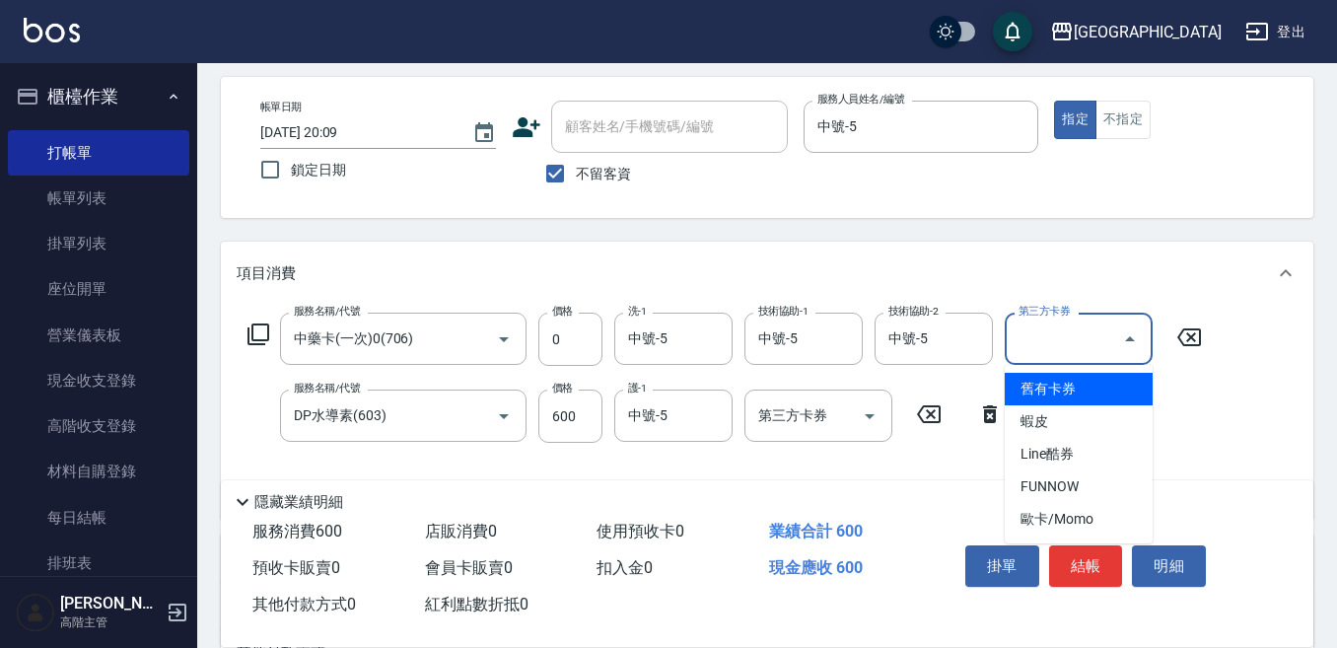
click at [1040, 387] on span "舊有卡券" at bounding box center [1079, 389] width 148 height 33
type input "舊有卡券"
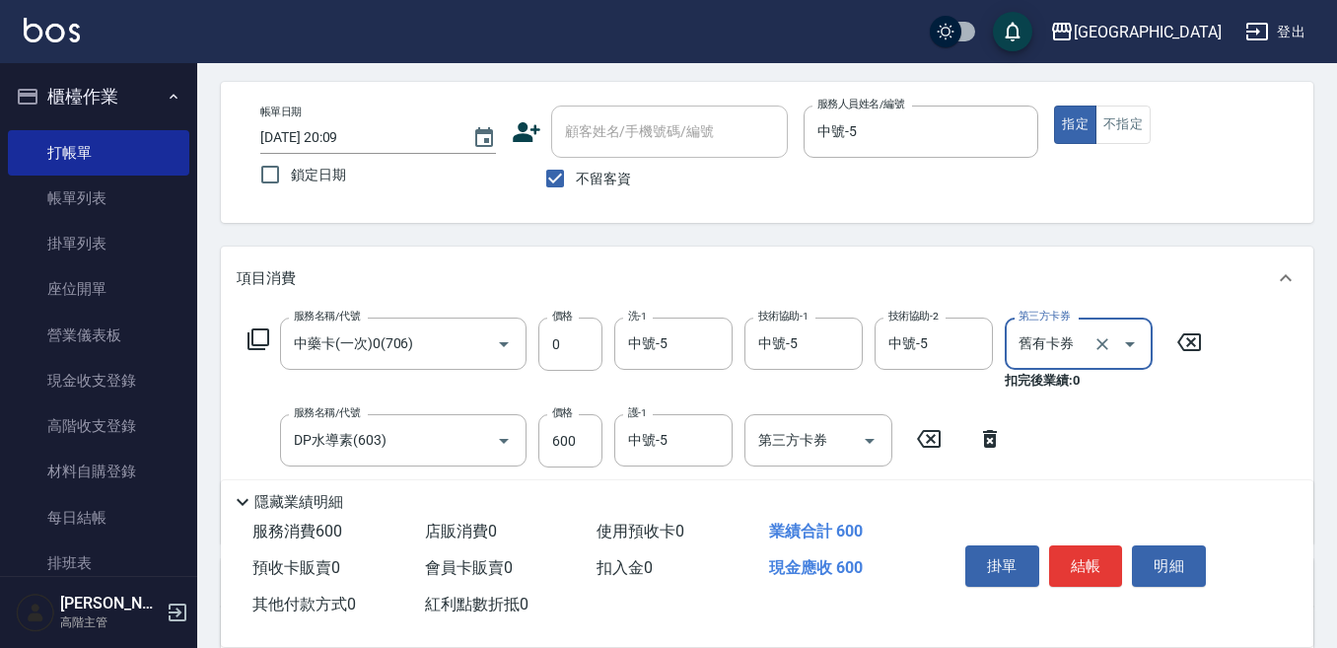
scroll to position [197, 0]
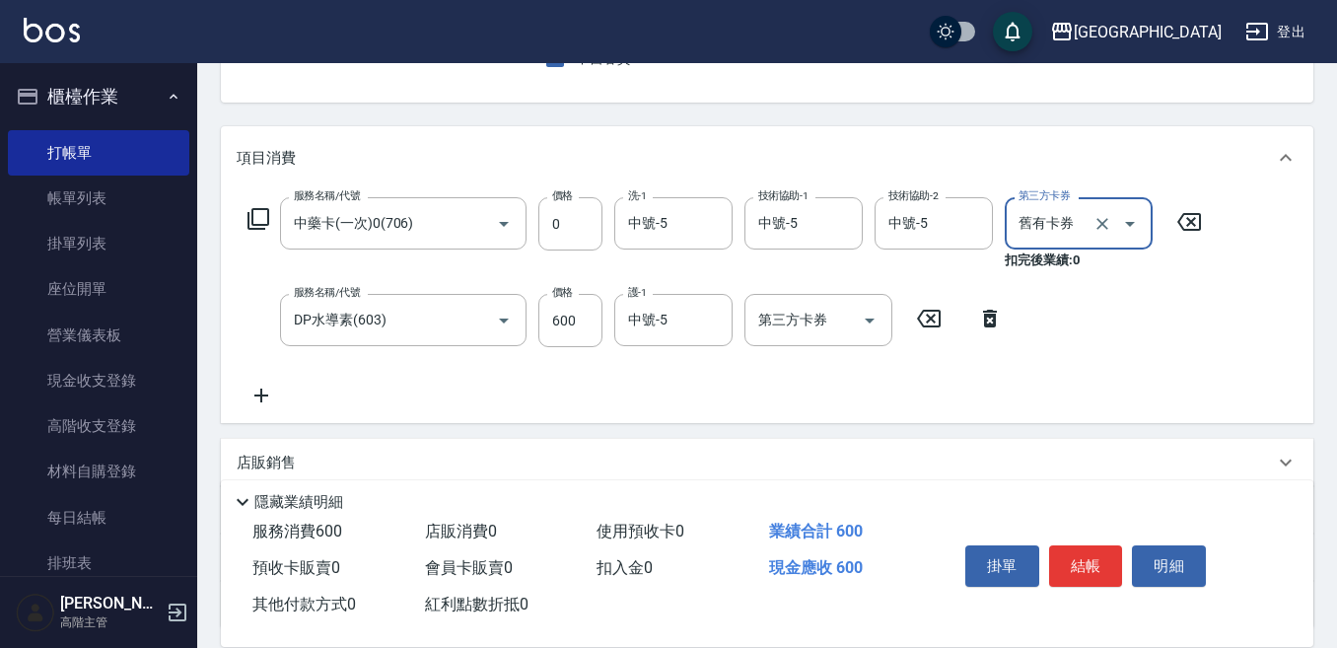
drag, startPoint x: 1082, startPoint y: 557, endPoint x: 1061, endPoint y: 523, distance: 40.2
click at [1082, 549] on button "結帳" at bounding box center [1086, 565] width 74 height 41
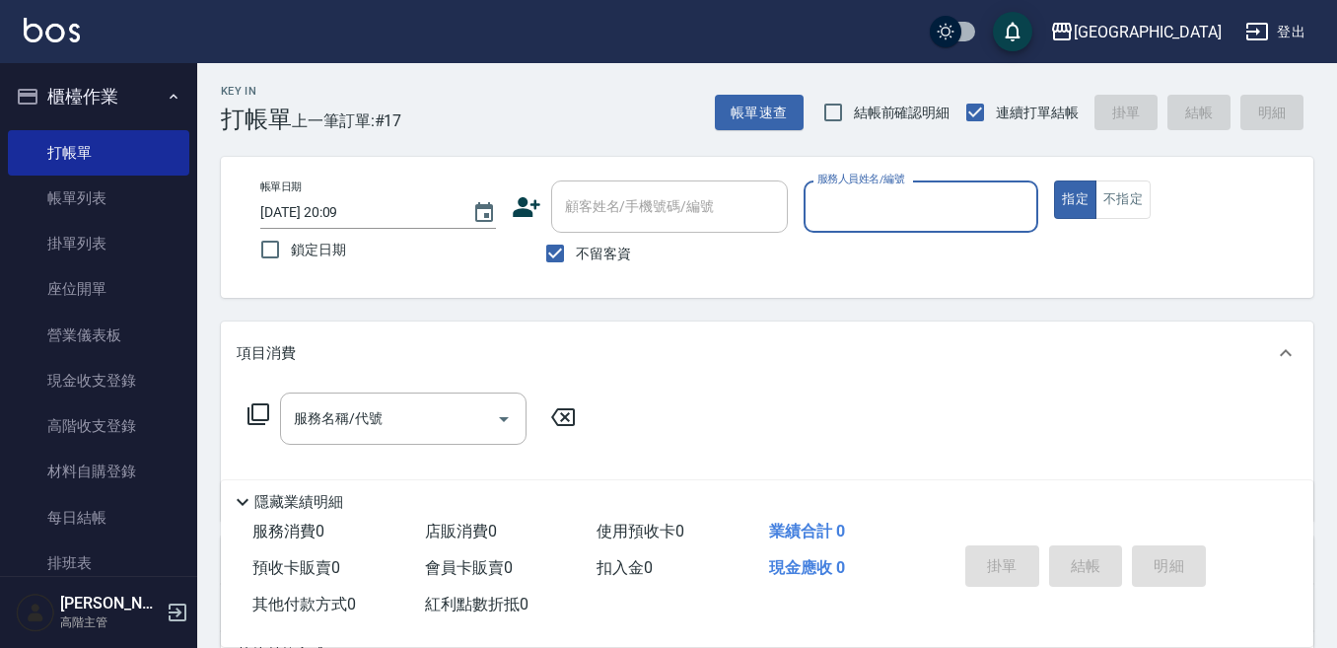
scroll to position [0, 0]
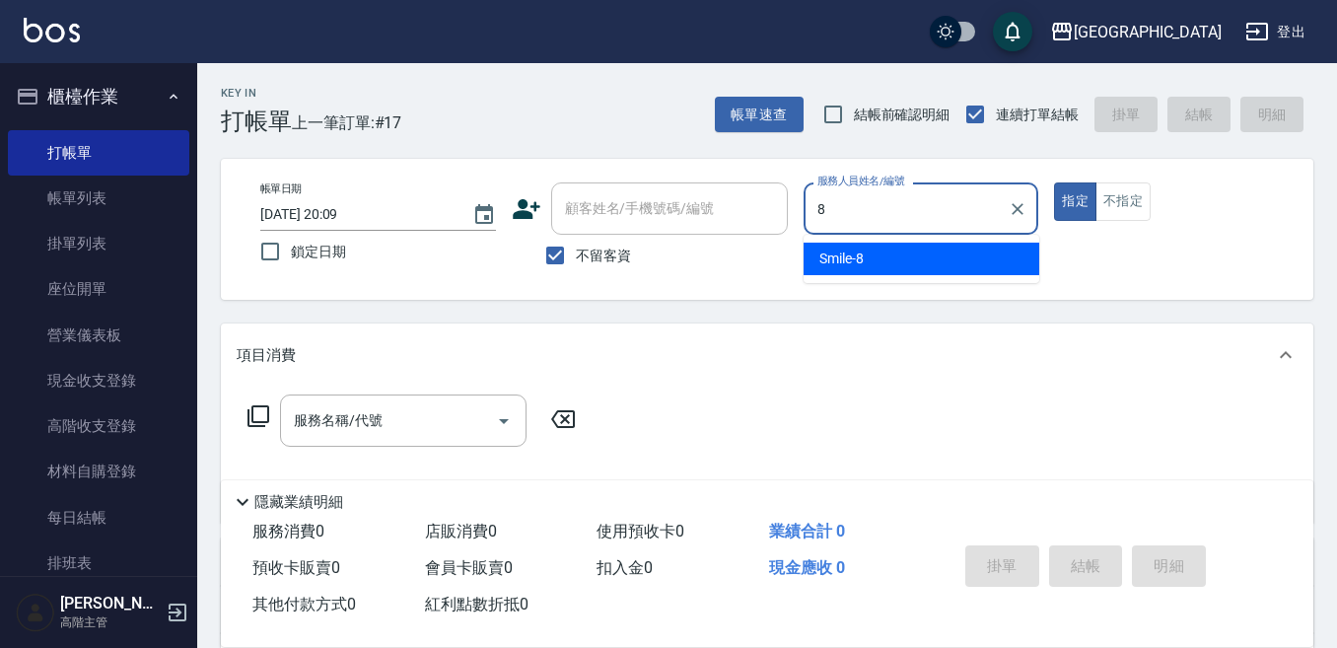
type input "Smile-8"
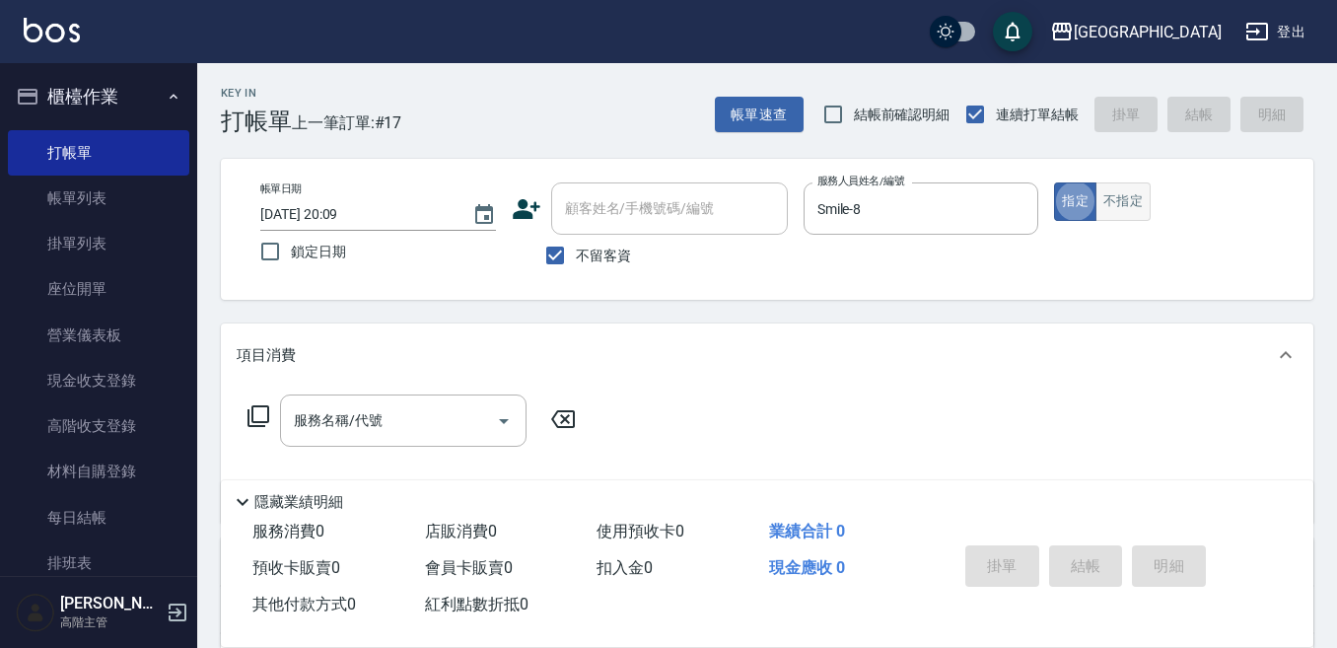
click at [1104, 203] on button "不指定" at bounding box center [1123, 201] width 55 height 38
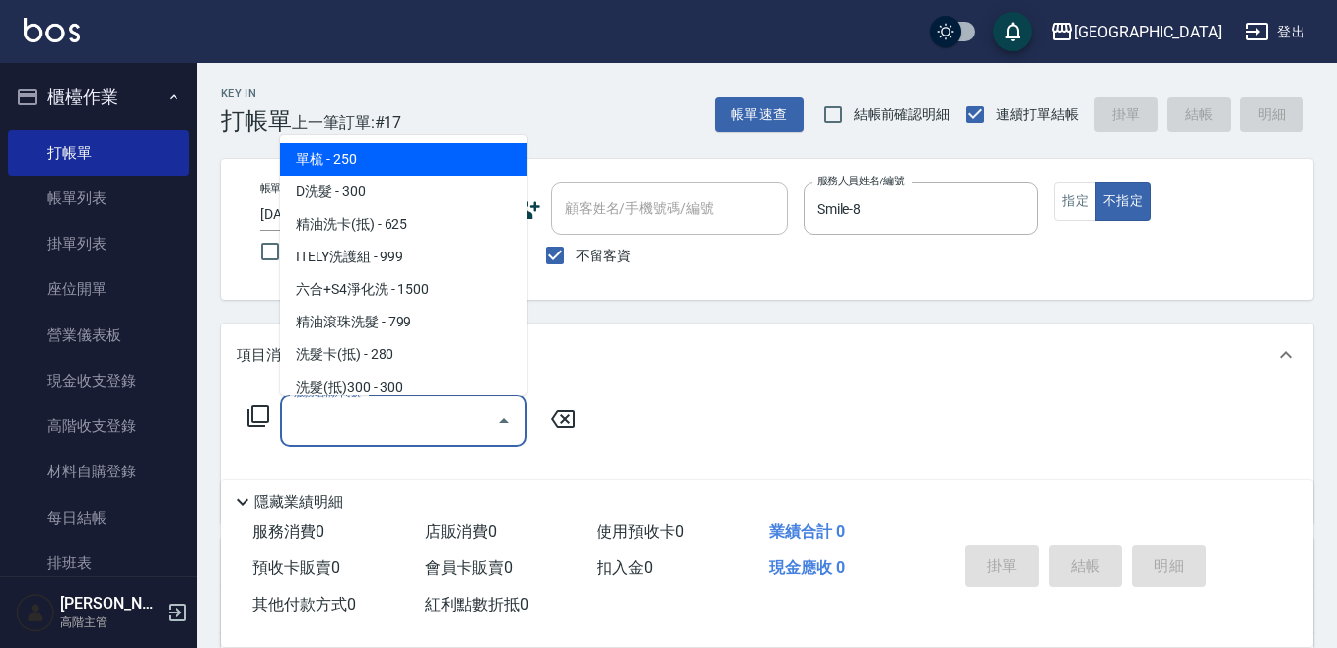
click at [357, 412] on div "服務名稱/代號 服務名稱/代號" at bounding box center [403, 420] width 247 height 52
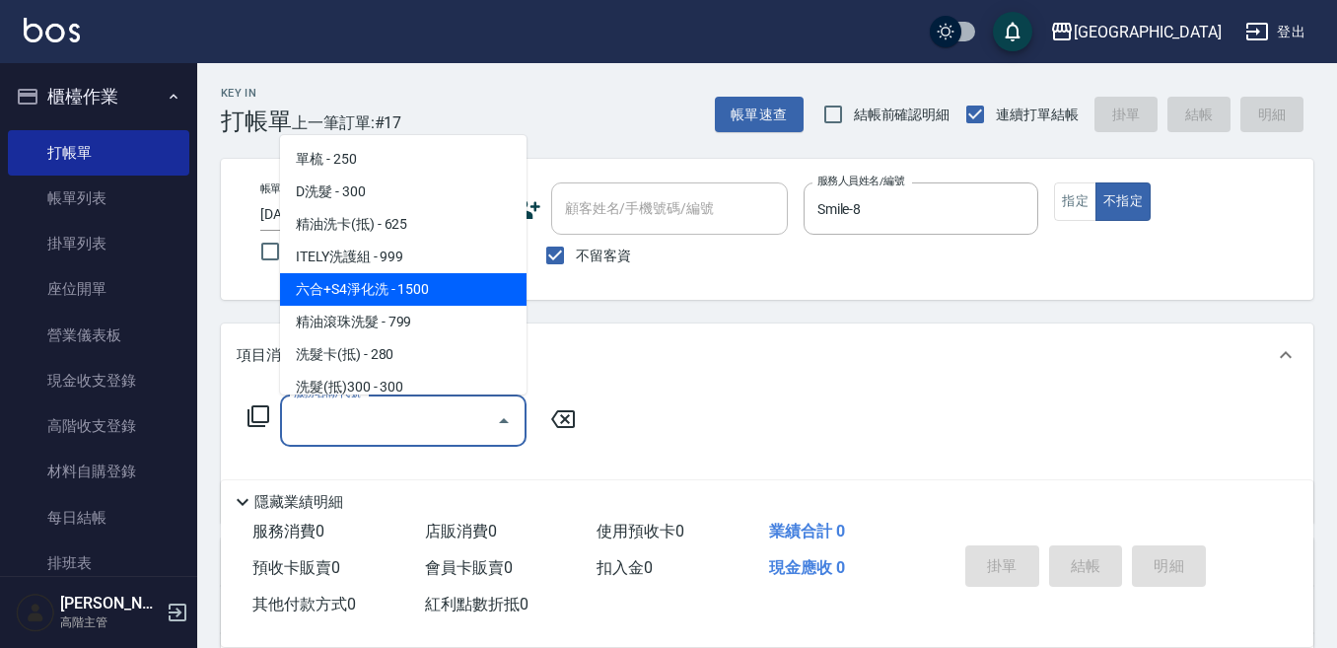
click at [418, 279] on span "六合+S4淨化洗 - 1500" at bounding box center [403, 289] width 247 height 33
type input "六合+S4淨化洗(212)"
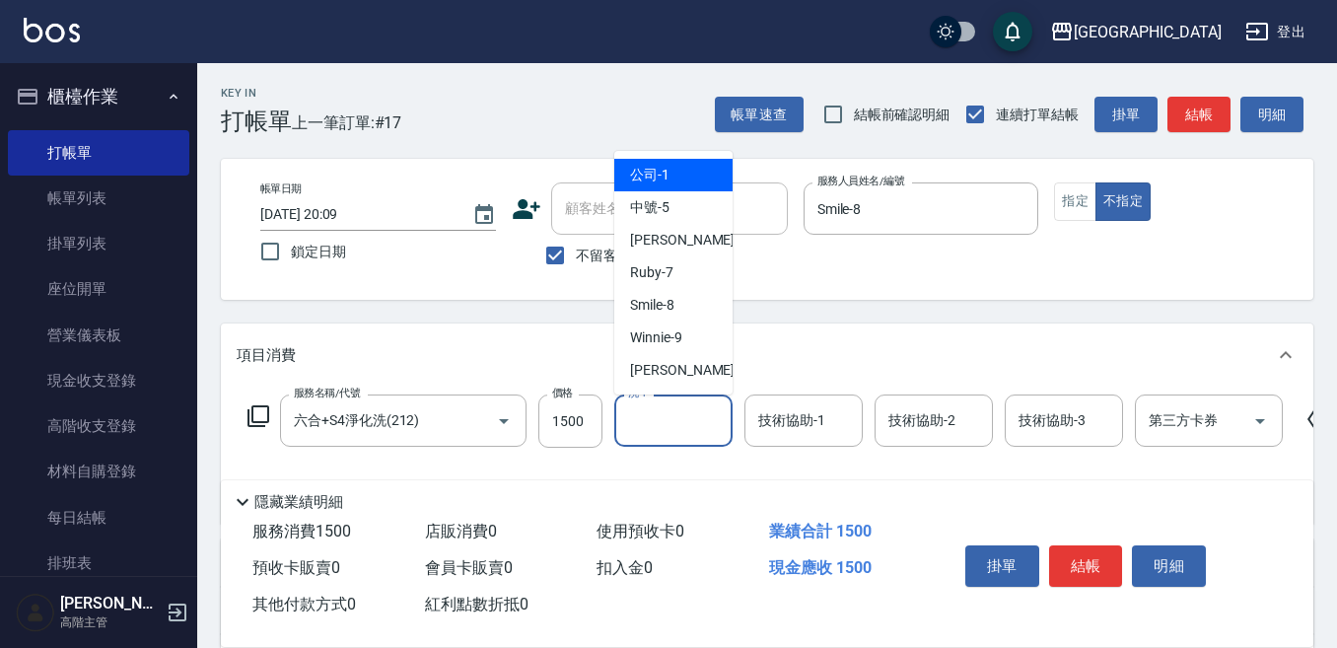
click at [648, 420] on input "洗-1" at bounding box center [673, 420] width 101 height 35
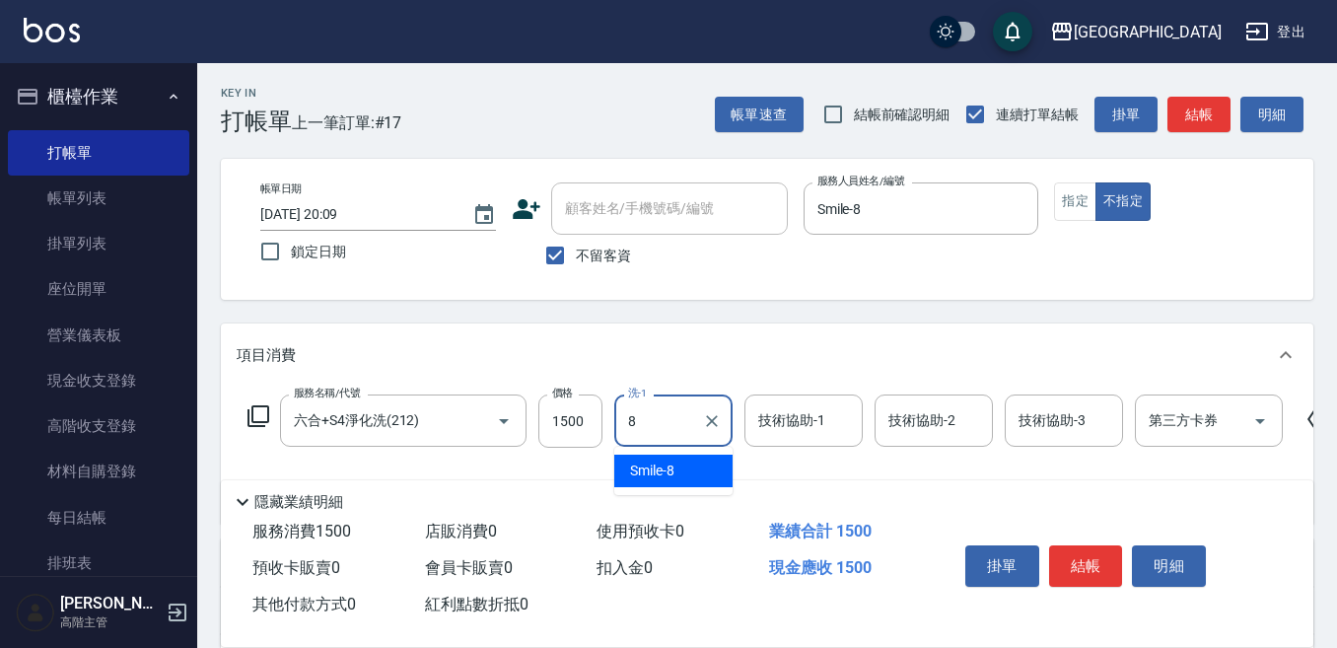
type input "Smile-8"
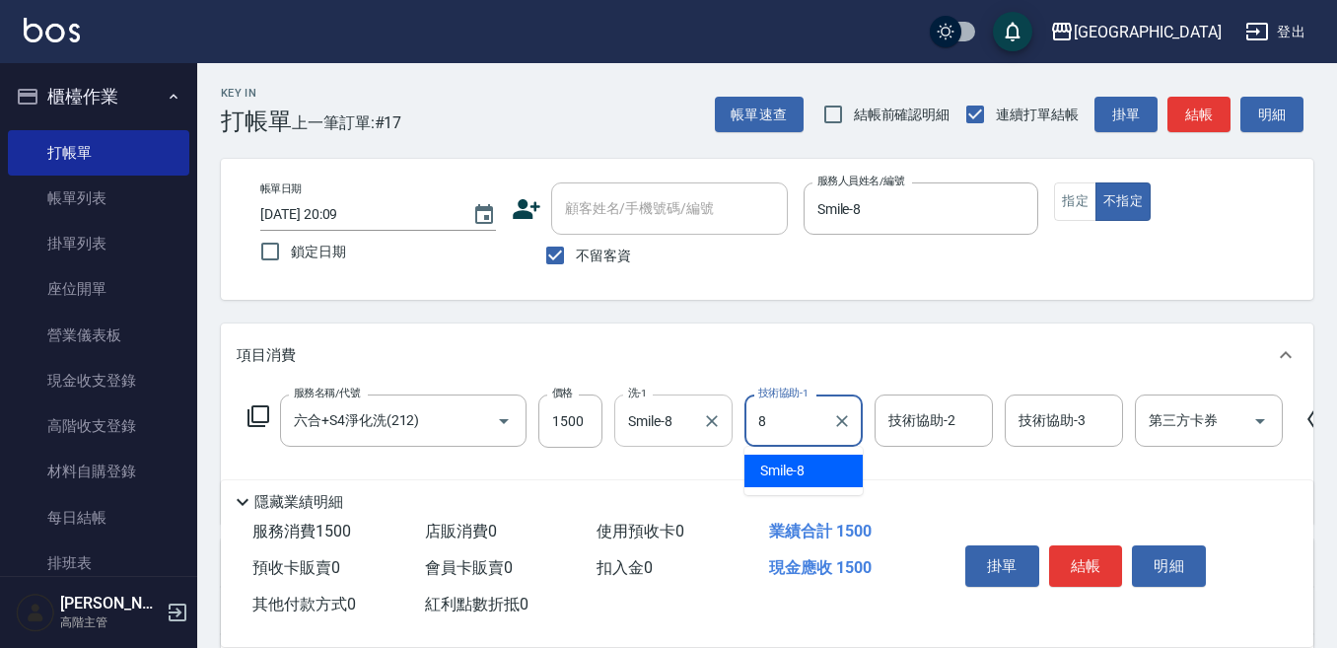
type input "Smile-8"
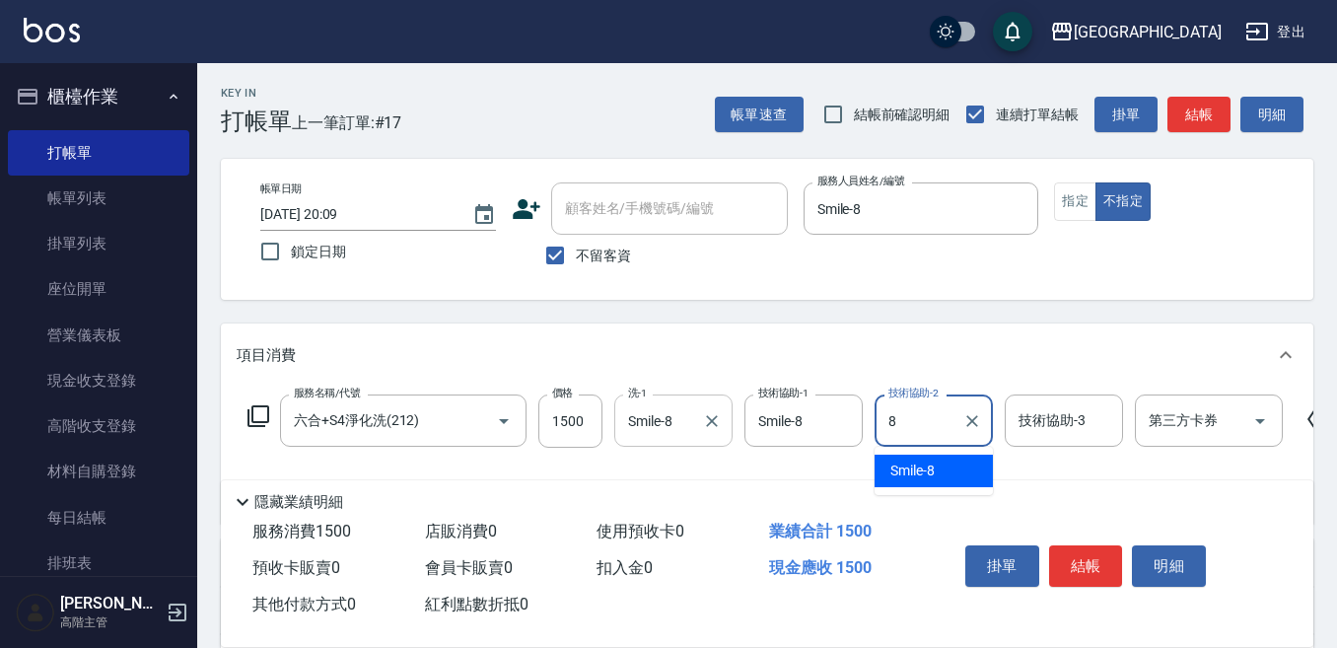
type input "Smile-8"
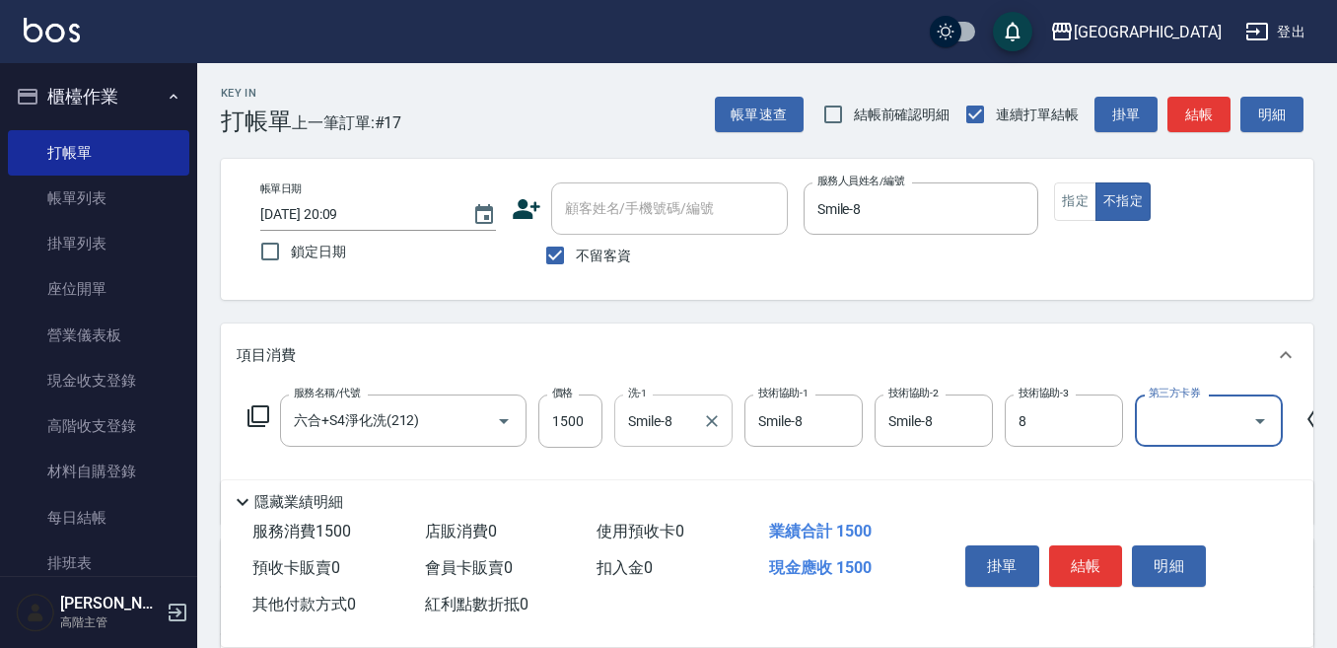
type input "Smile-8"
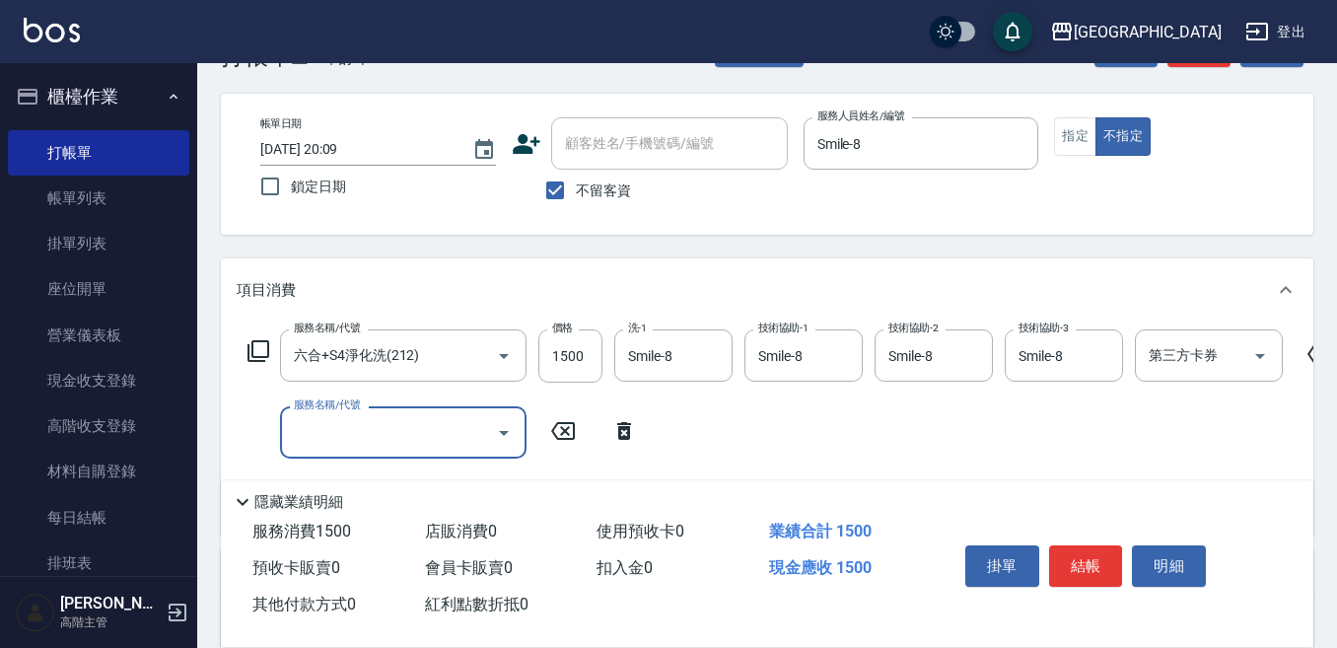
scroll to position [99, 0]
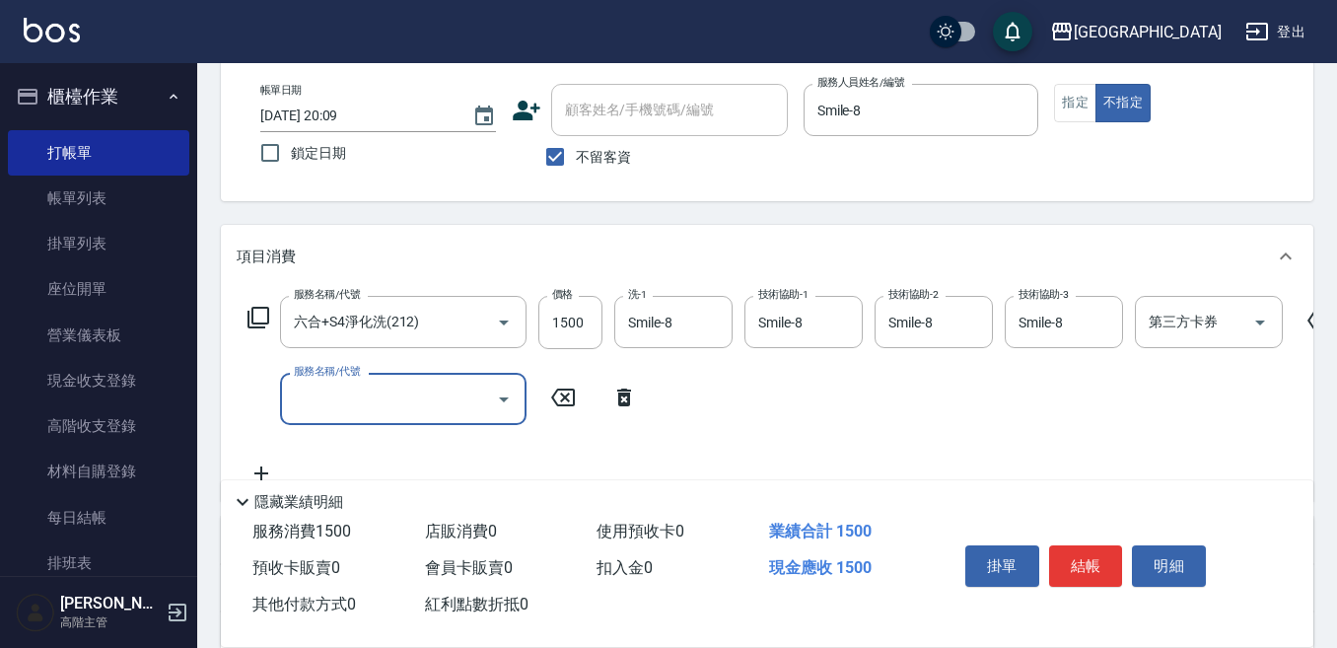
click at [322, 407] on input "服務名稱/代號" at bounding box center [388, 399] width 199 height 35
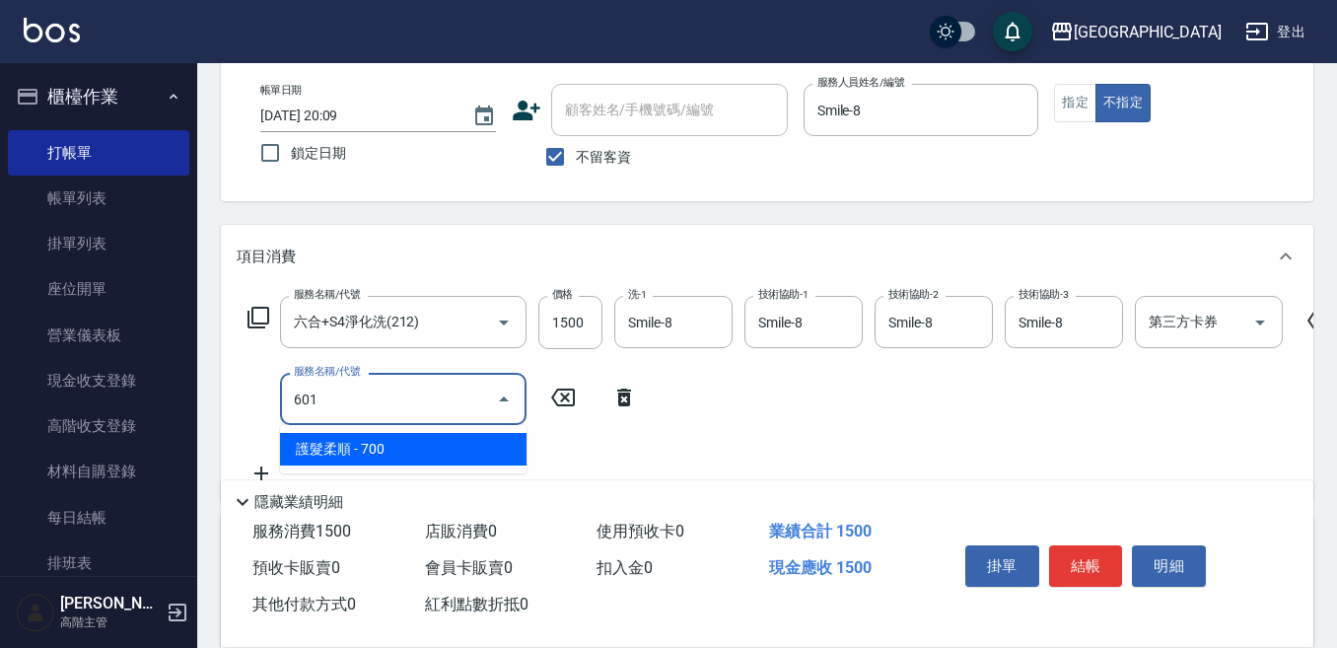
click at [332, 439] on span "護髮柔順 - 700" at bounding box center [403, 449] width 247 height 33
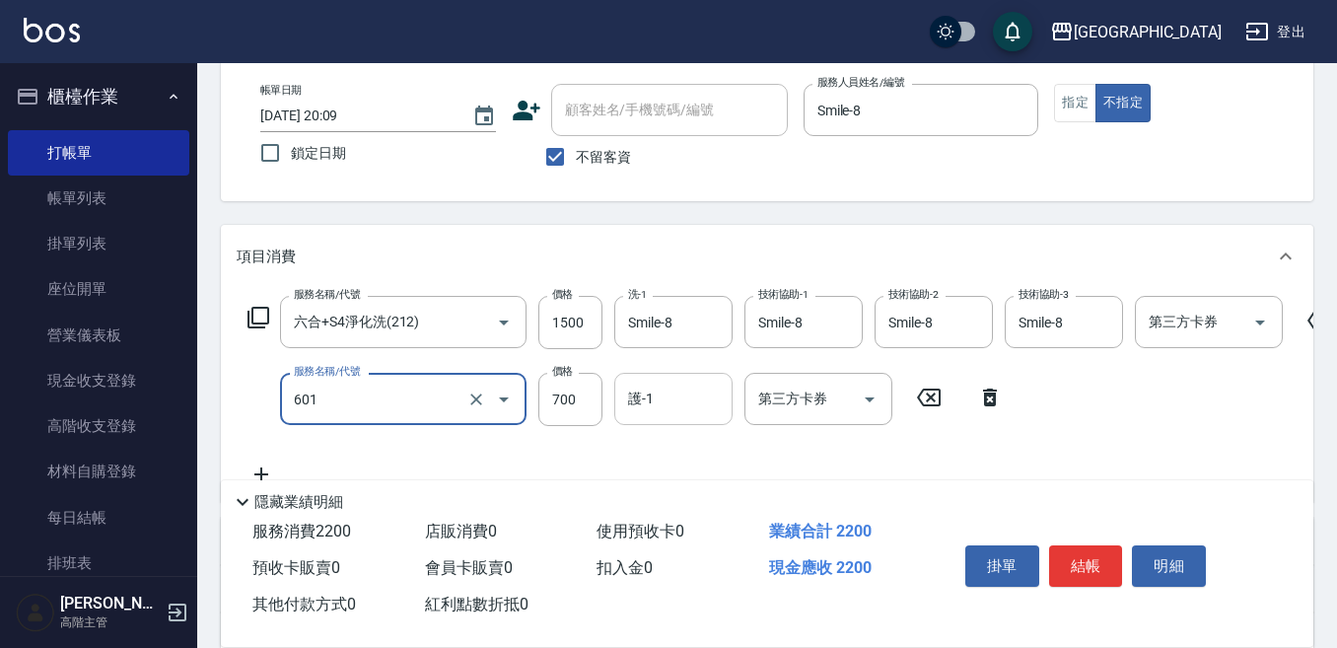
type input "護髮柔順(601)"
click at [655, 402] on input "護-1" at bounding box center [673, 399] width 101 height 35
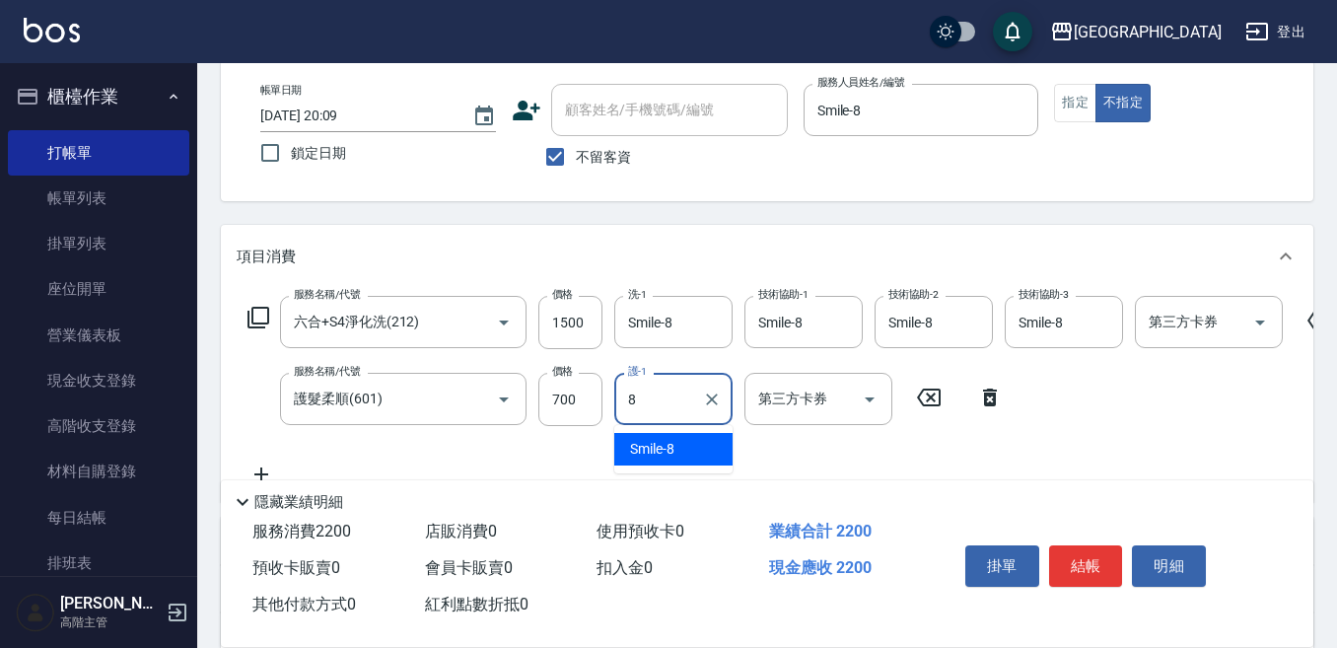
type input "Smile-8"
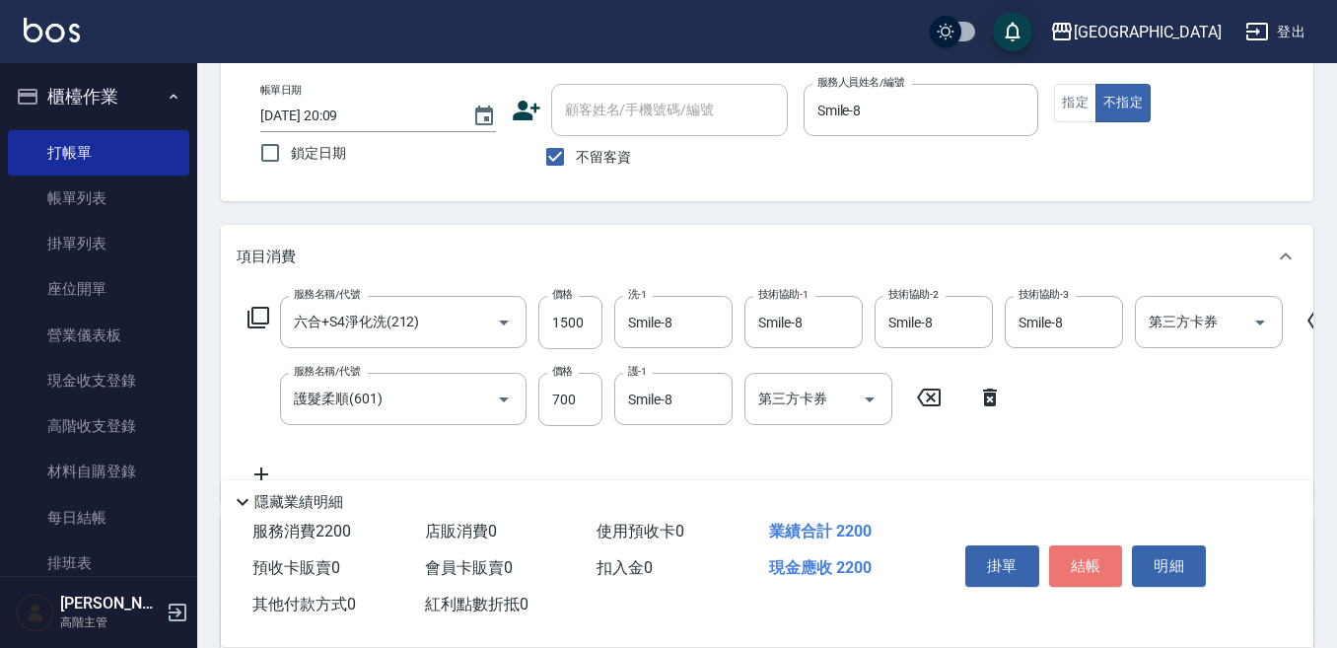
click at [1084, 552] on button "結帳" at bounding box center [1086, 565] width 74 height 41
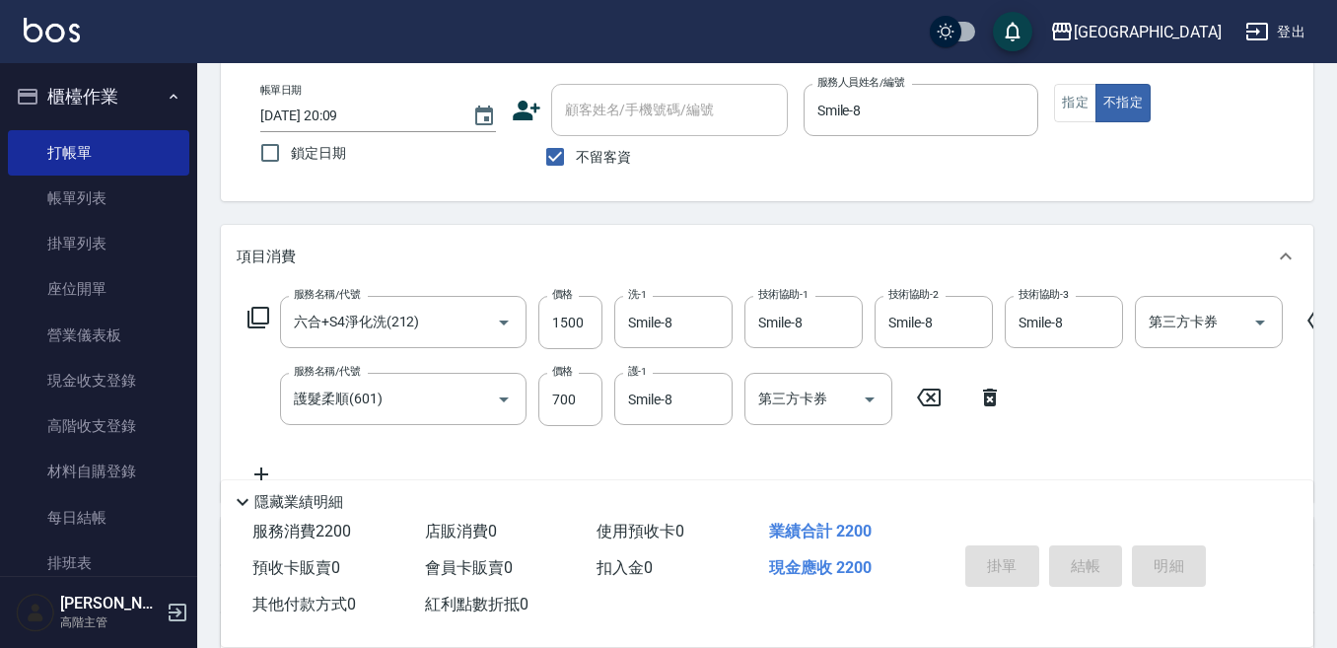
type input "2025/10/11 20:10"
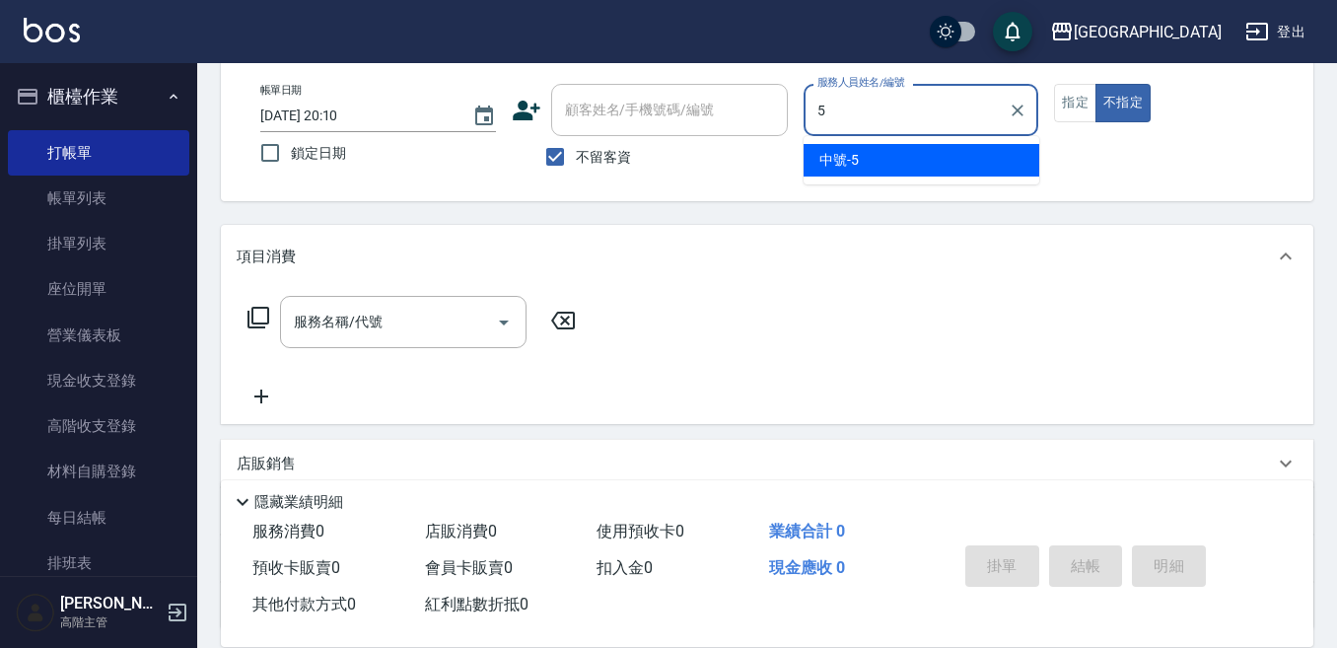
type input "中號-5"
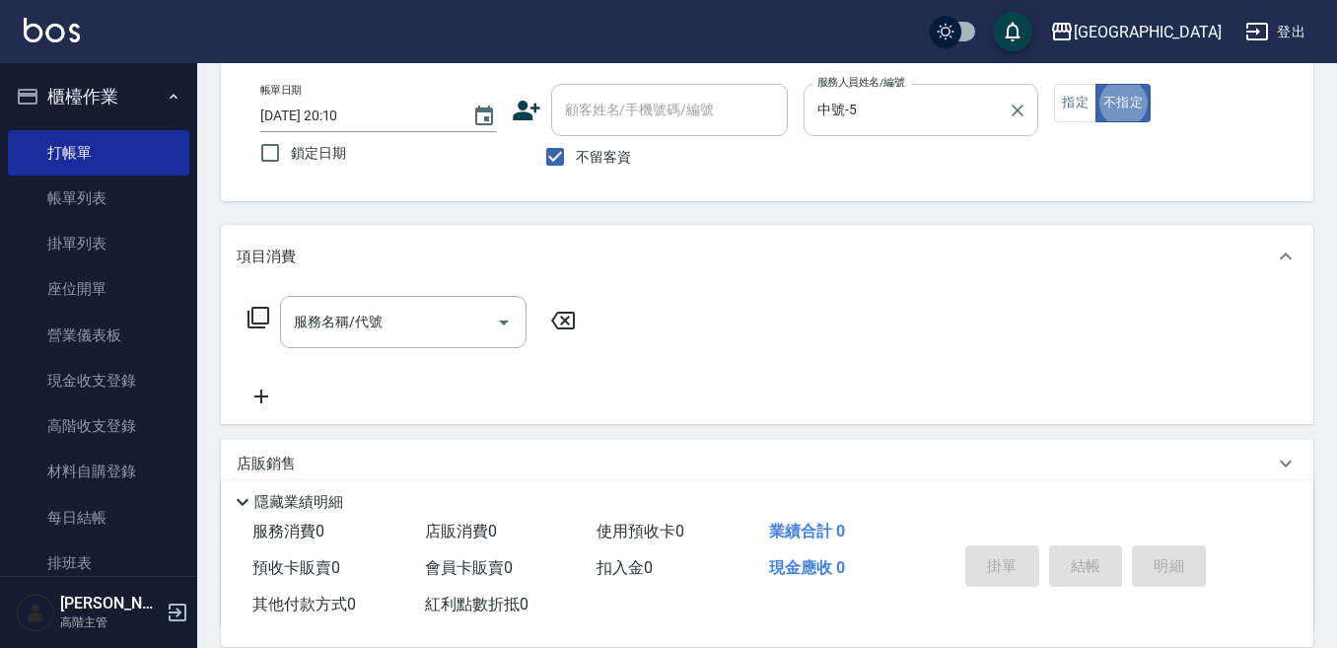
type button "false"
drag, startPoint x: 1080, startPoint y: 99, endPoint x: 953, endPoint y: 154, distance: 138.7
click at [1077, 99] on button "指定" at bounding box center [1075, 103] width 42 height 38
click at [434, 310] on input "服務名稱/代號" at bounding box center [388, 322] width 199 height 35
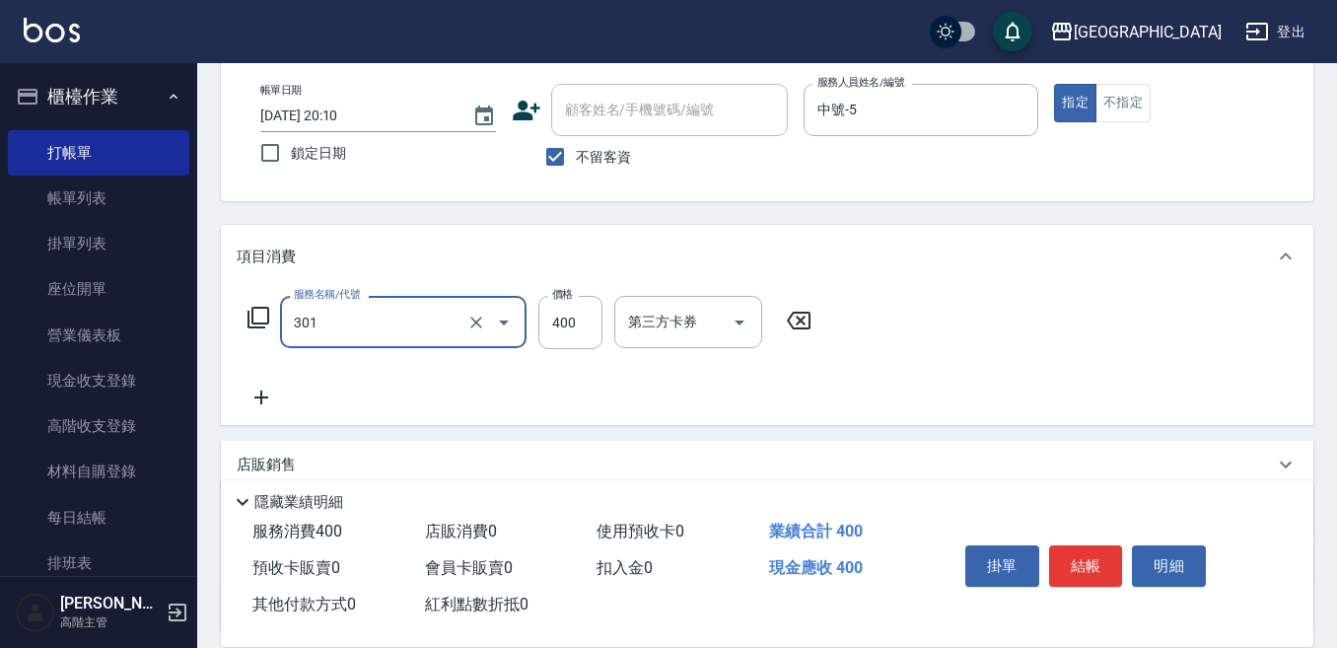
type input "剪髮卡(乙次)(301)"
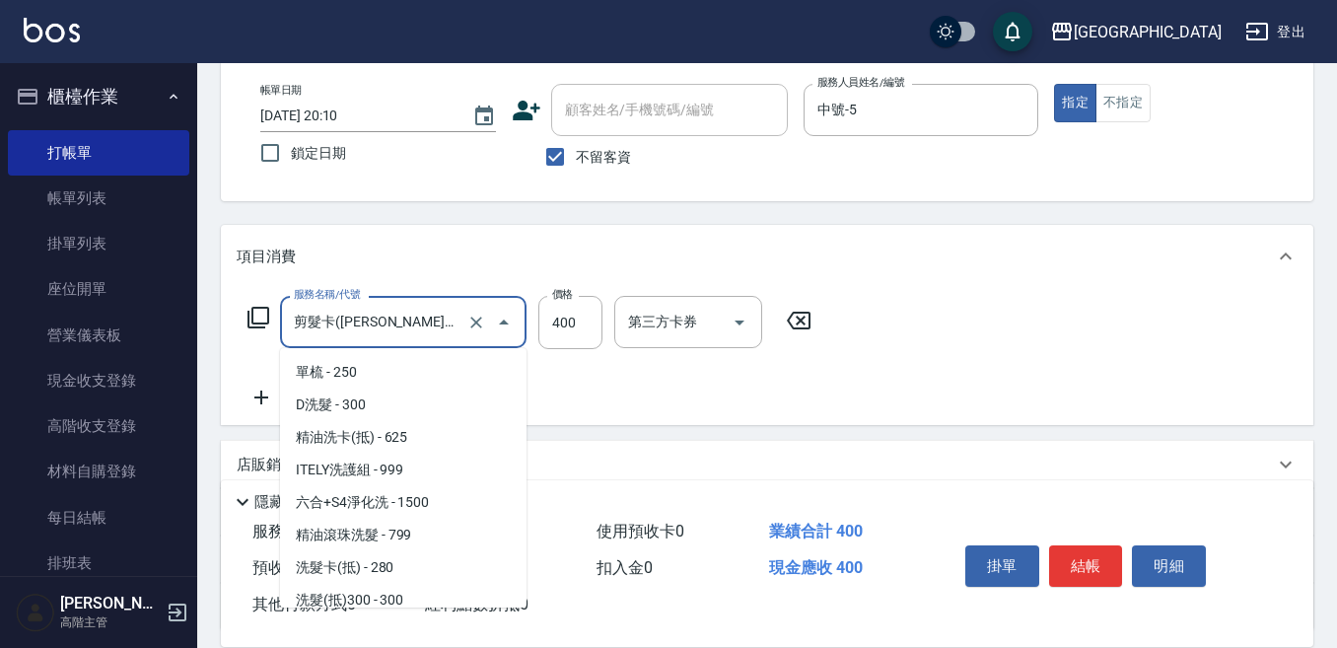
click at [393, 325] on input "剪髮卡(乙次)(301)" at bounding box center [376, 322] width 174 height 35
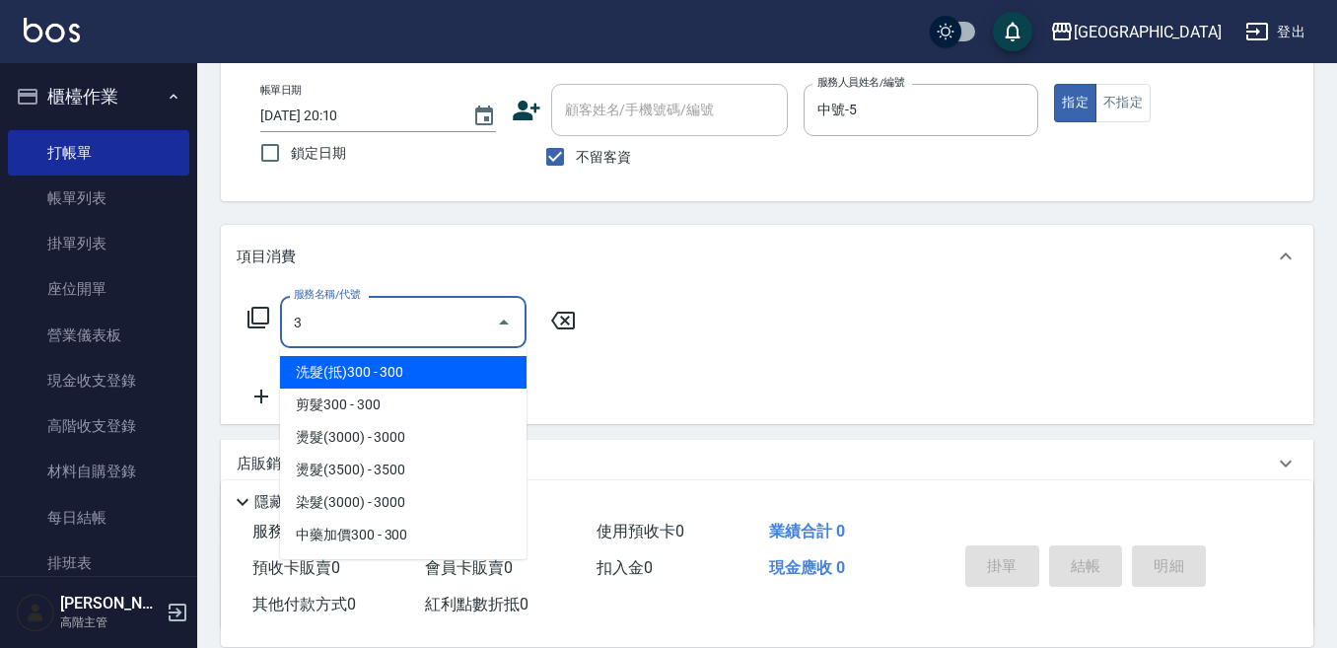
scroll to position [0, 0]
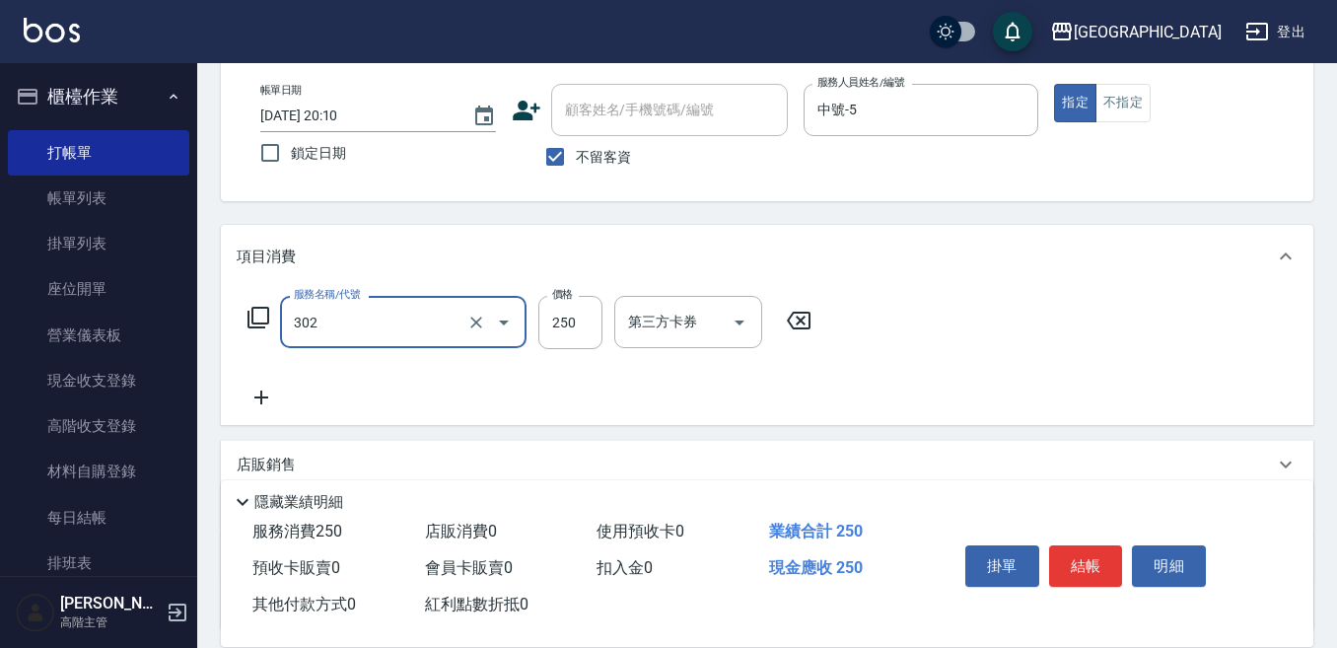
type input "剪髮250(302)"
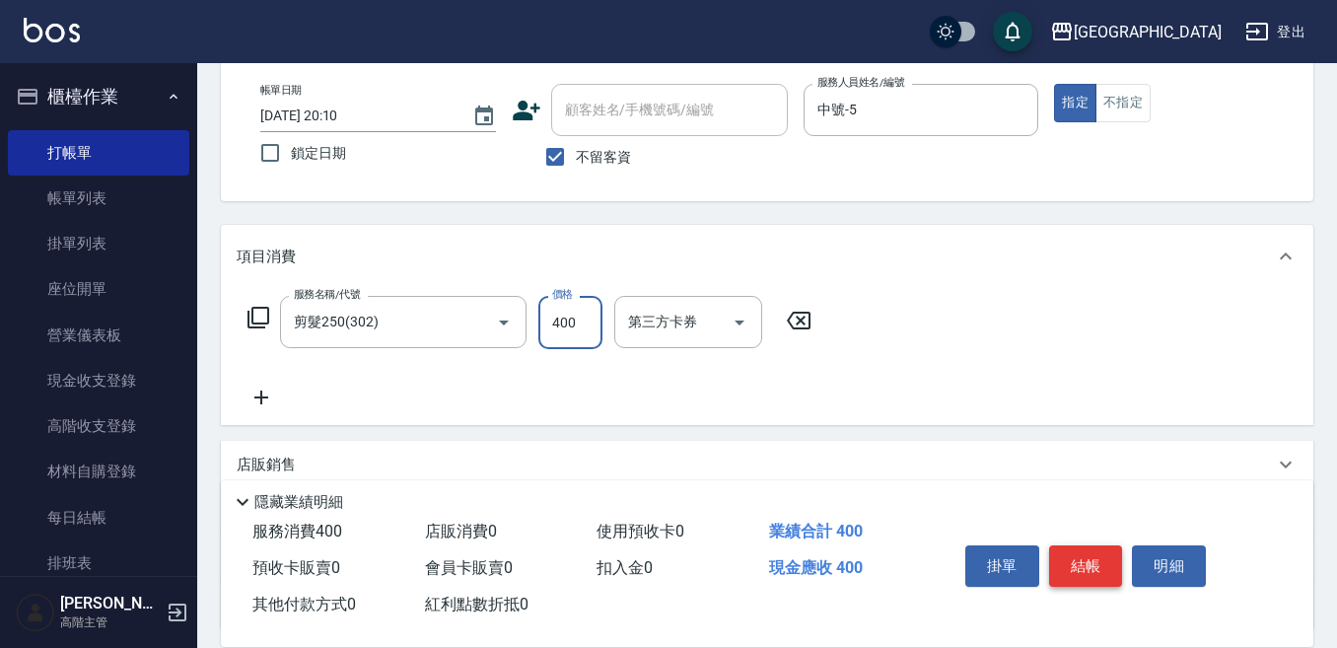
type input "400"
click at [1084, 545] on button "結帳" at bounding box center [1086, 565] width 74 height 41
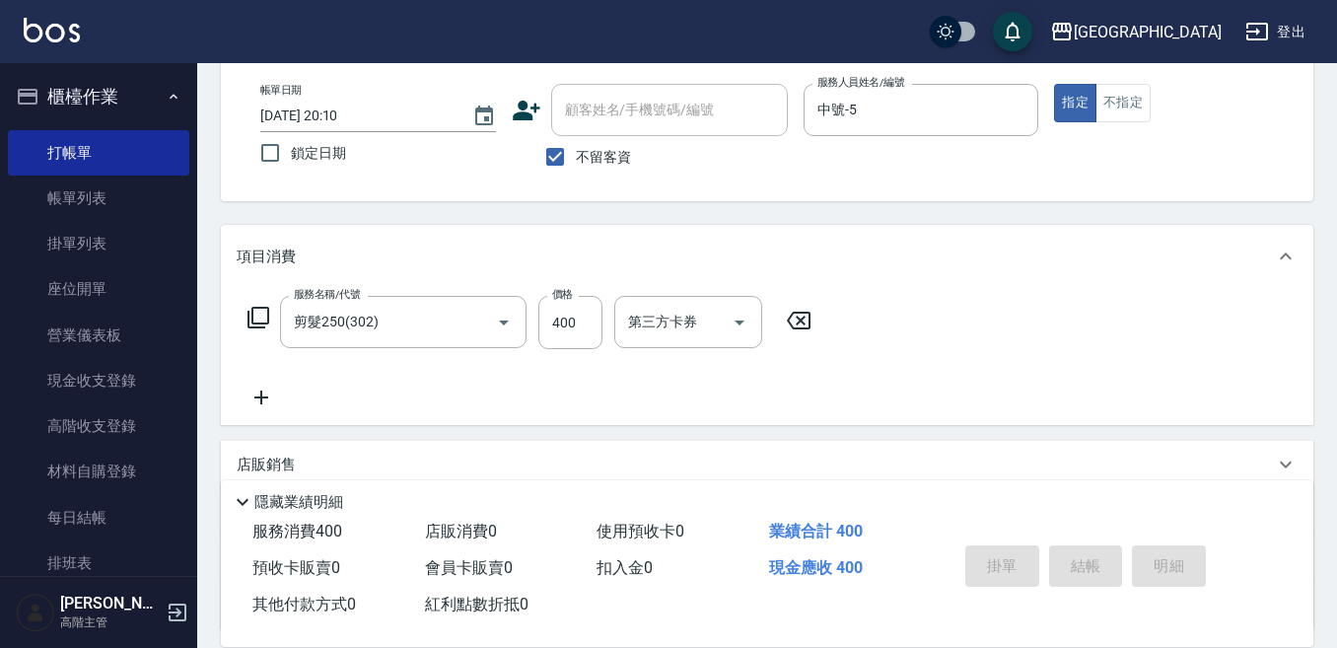
type input "2025/10/11 20:11"
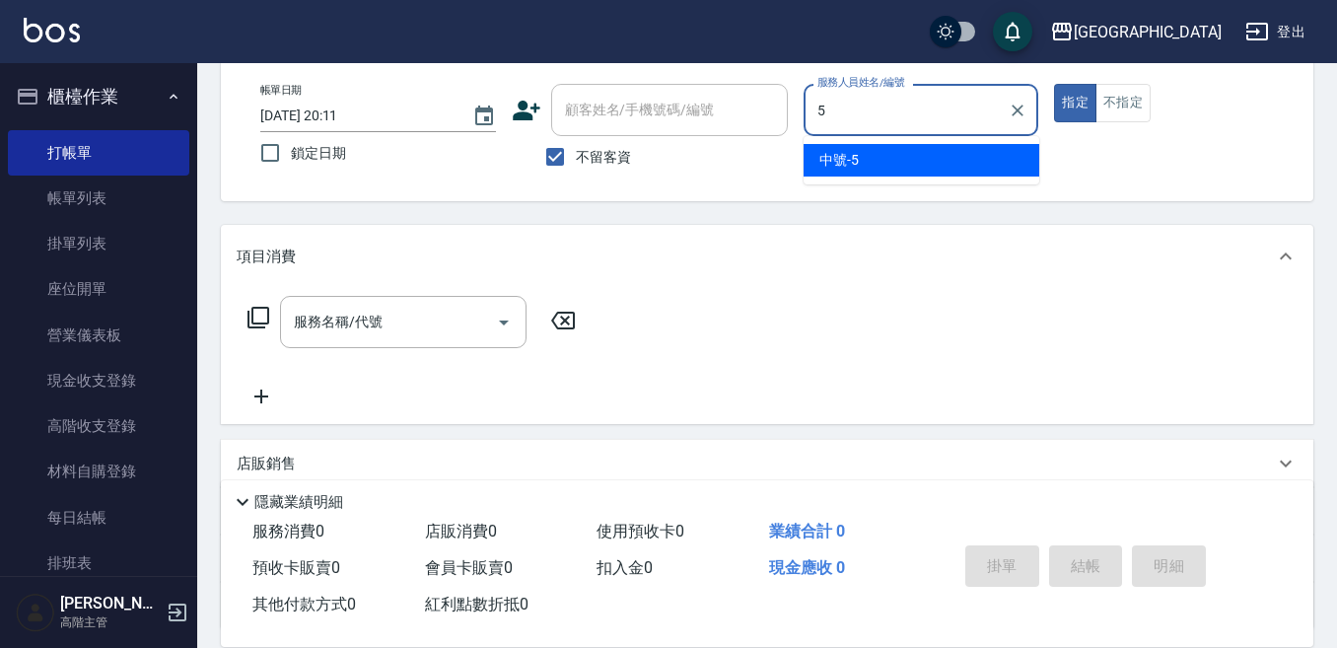
type input "中號-5"
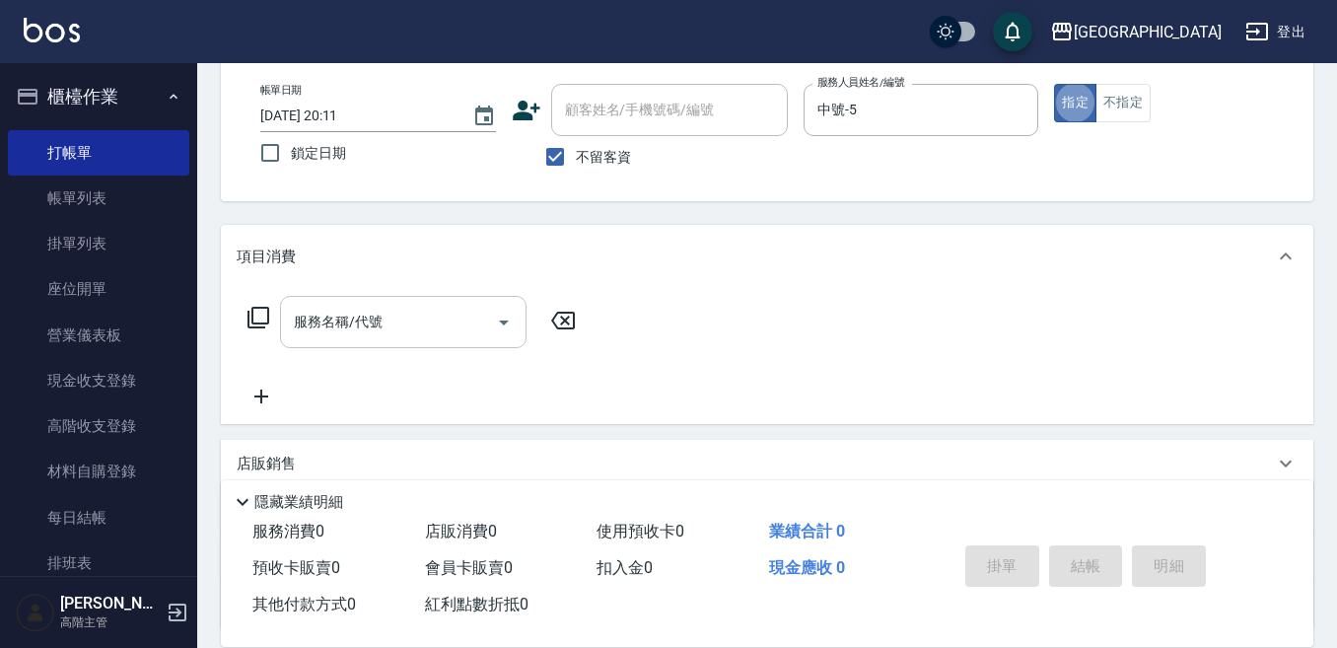
click at [355, 324] on input "服務名稱/代號" at bounding box center [388, 322] width 199 height 35
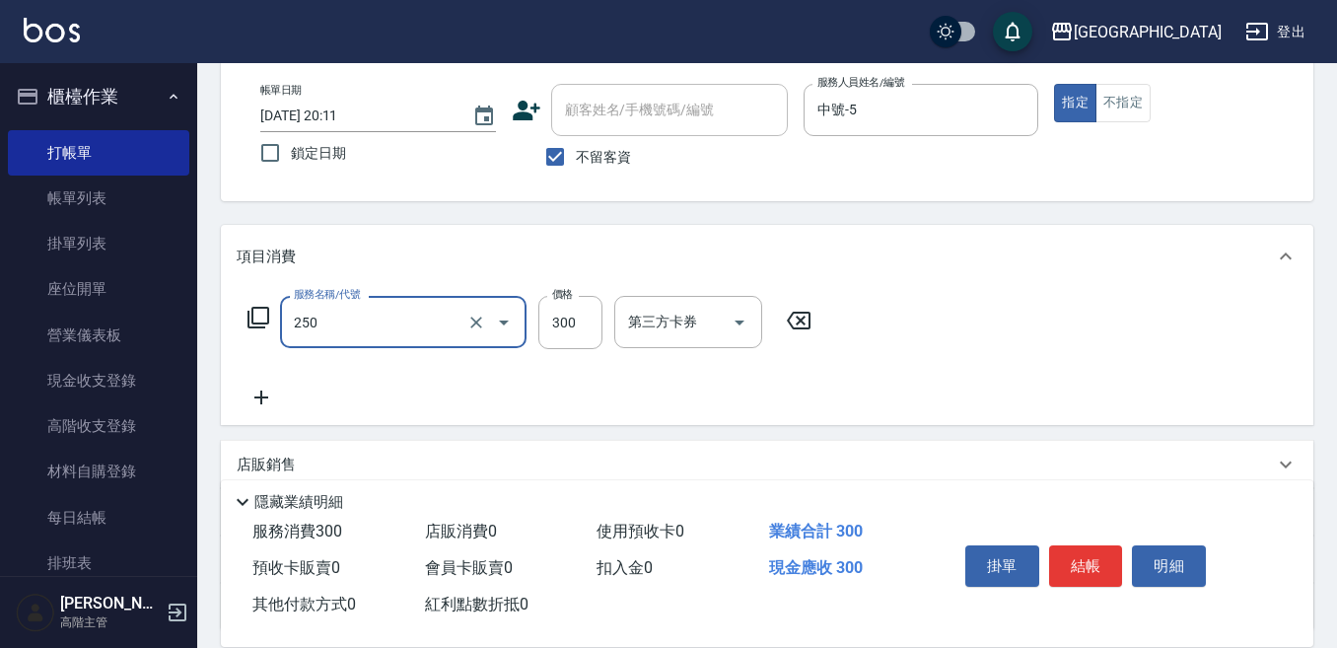
type input "日式洗髮(250)"
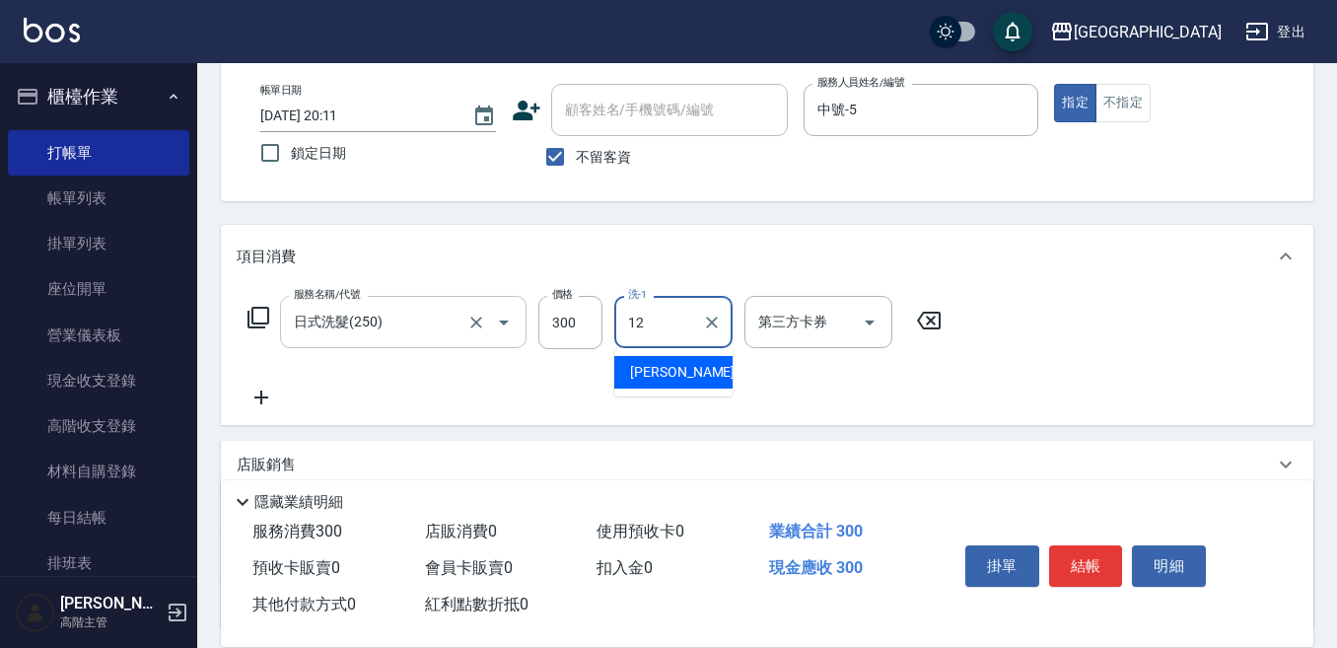
type input "Emily-12"
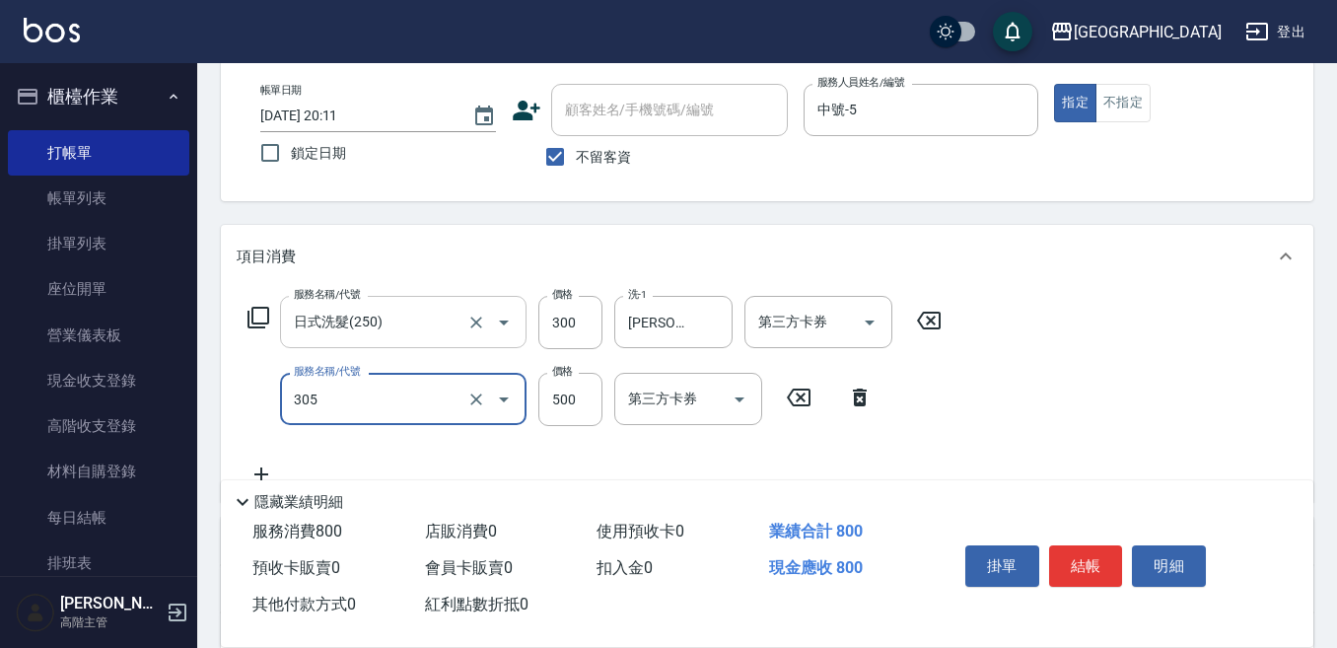
type input "剪髮500(305)"
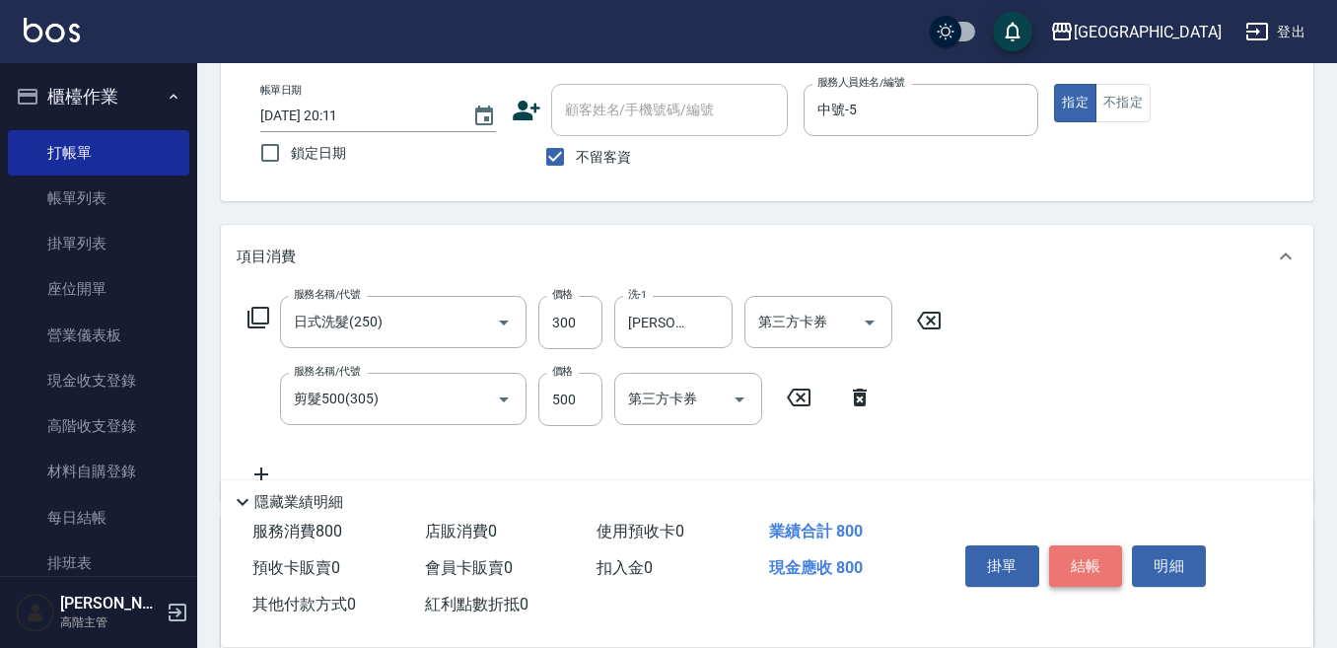
click at [1083, 553] on button "結帳" at bounding box center [1086, 565] width 74 height 41
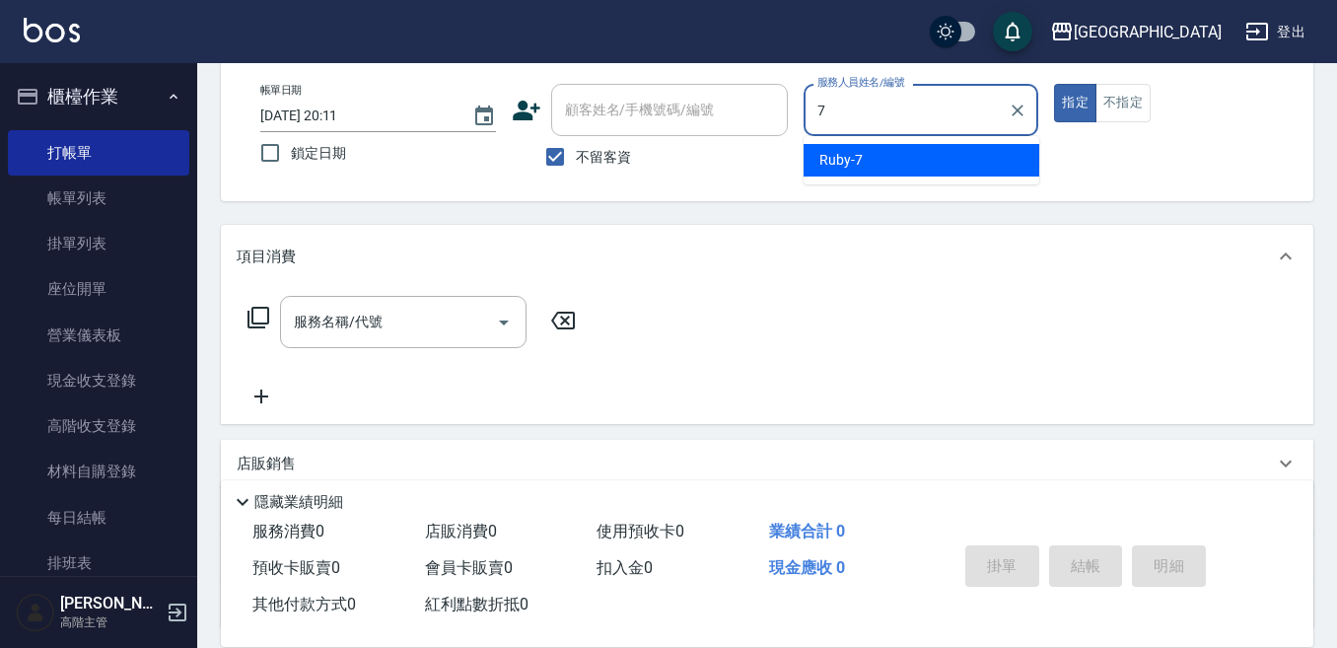
type input "Ruby-7"
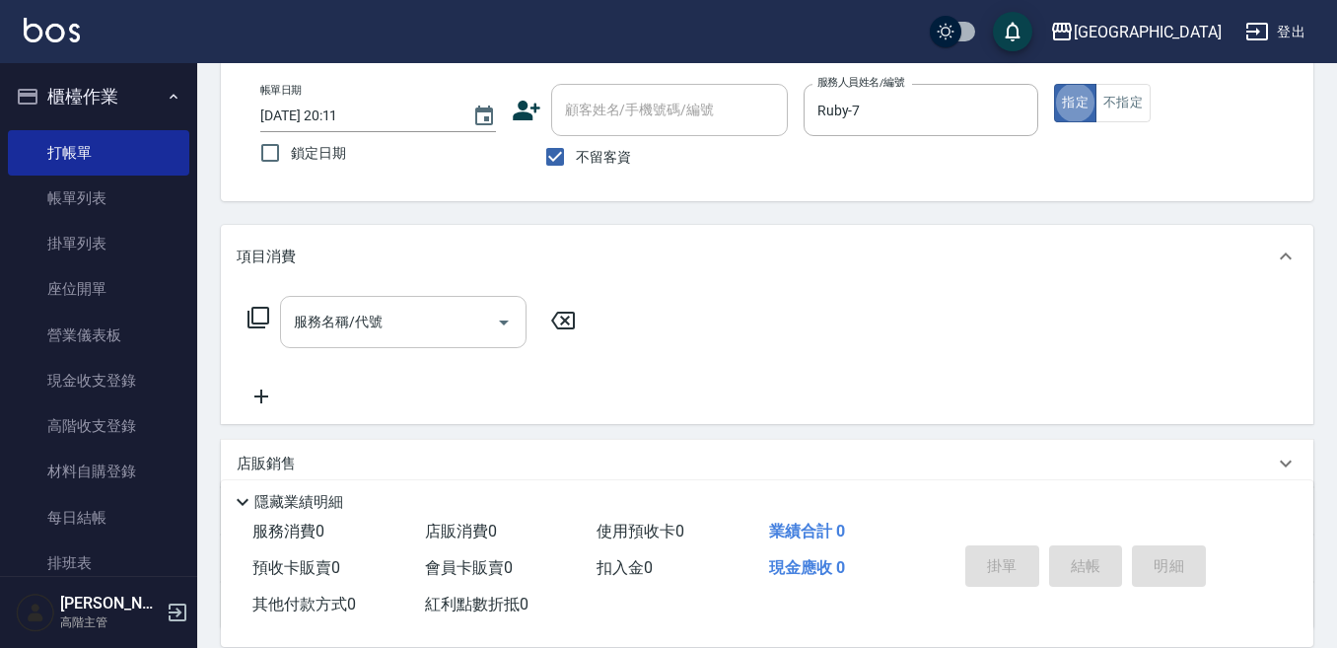
click at [374, 312] on input "服務名稱/代號" at bounding box center [388, 322] width 199 height 35
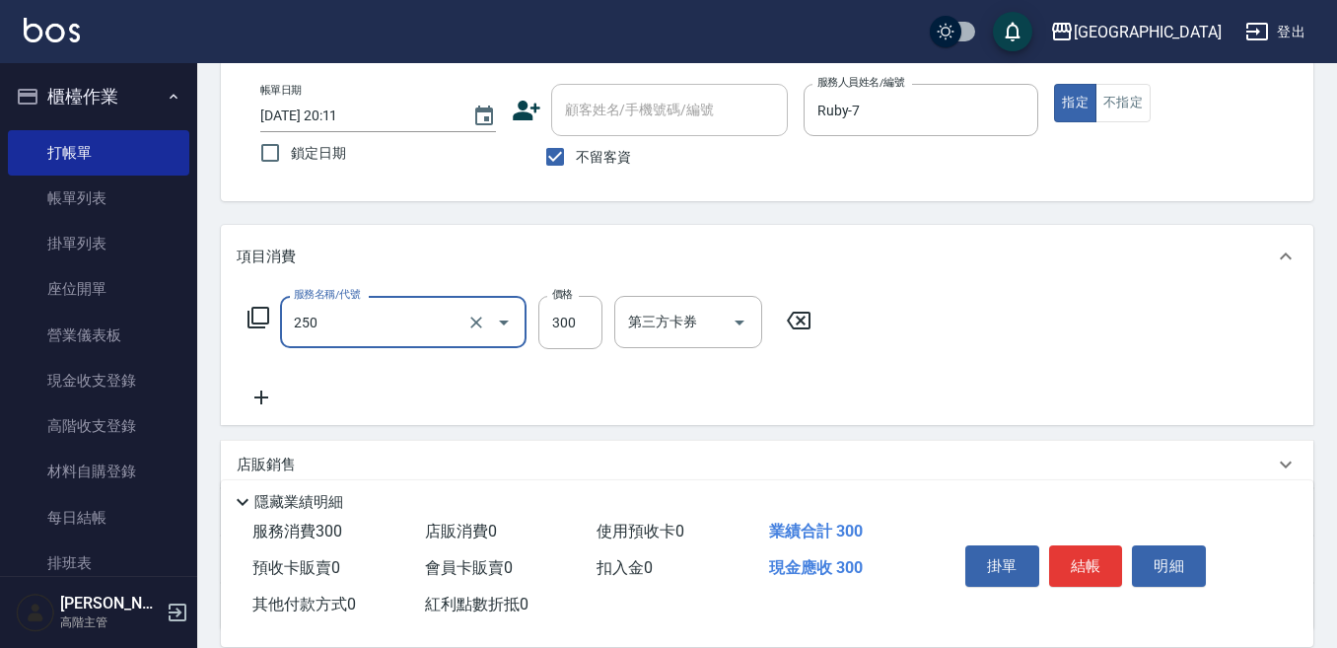
type input "日式洗髮(250)"
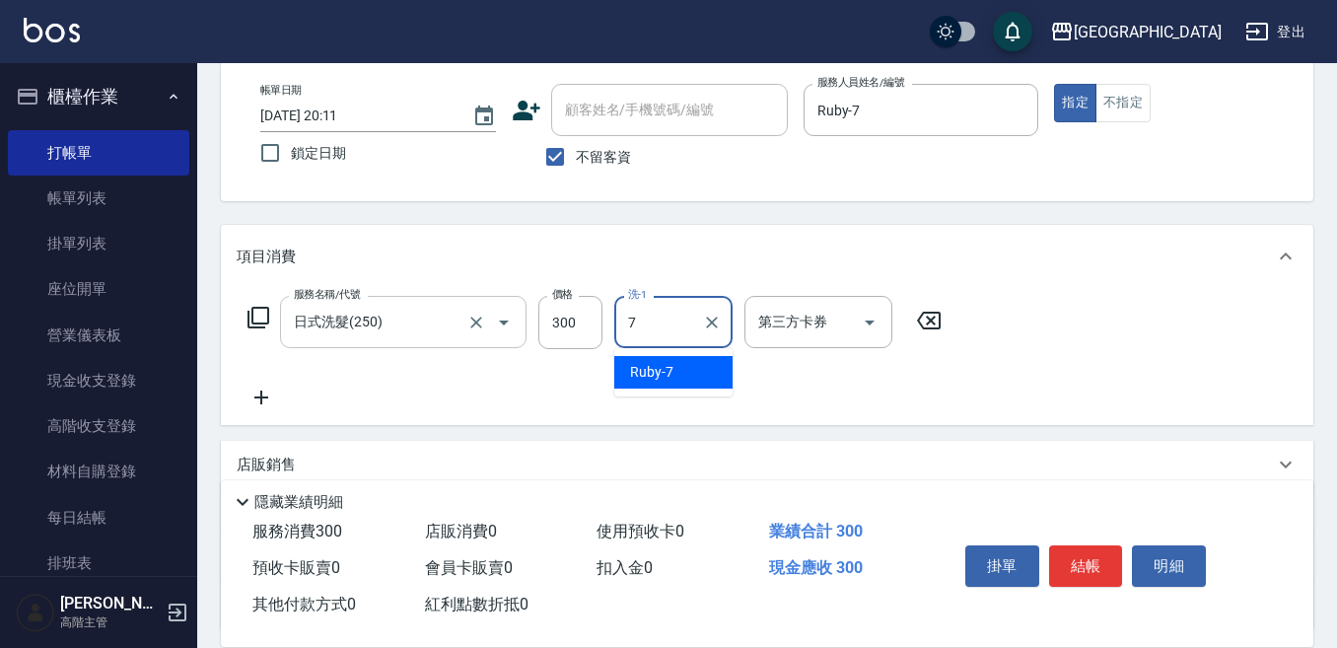
type input "Ruby-7"
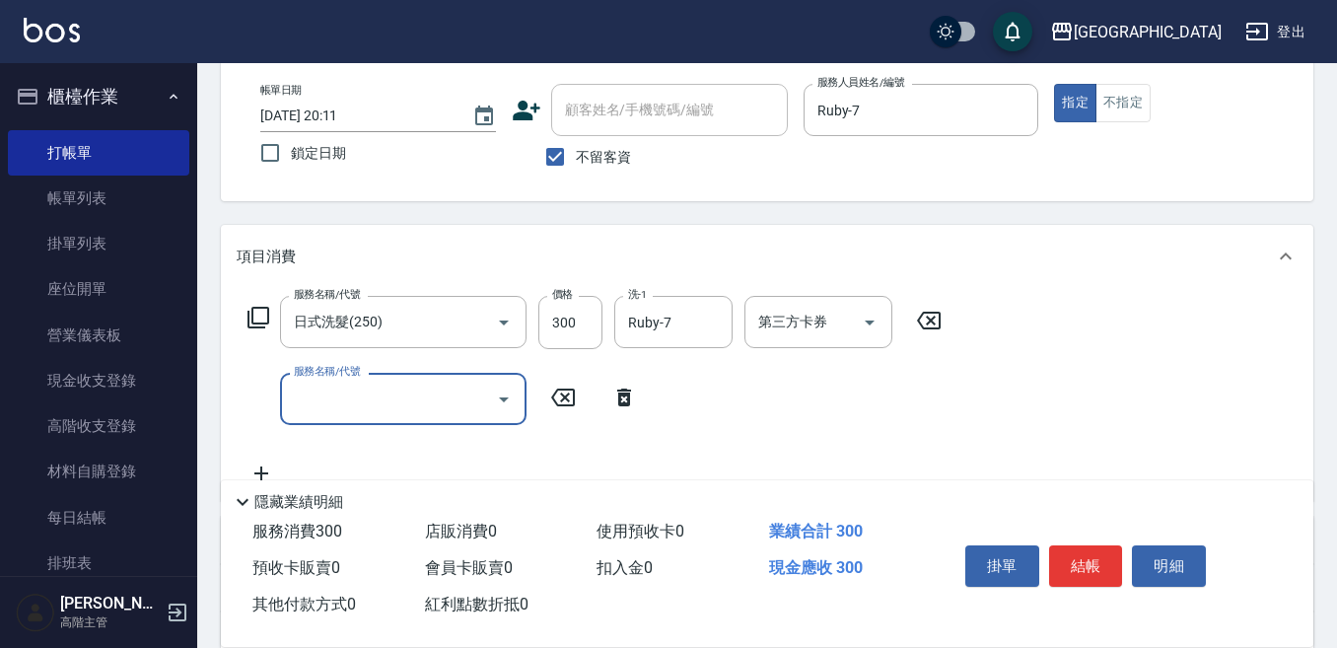
click at [1088, 552] on button "結帳" at bounding box center [1086, 565] width 74 height 41
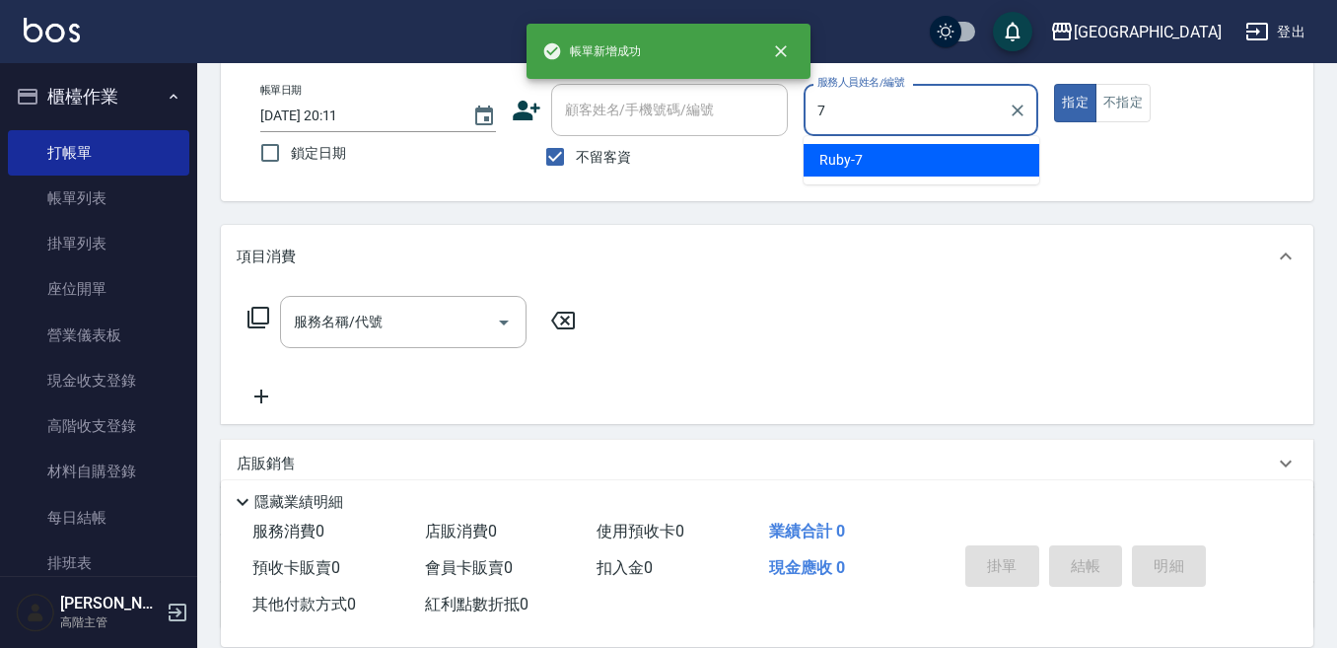
type input "Ruby-7"
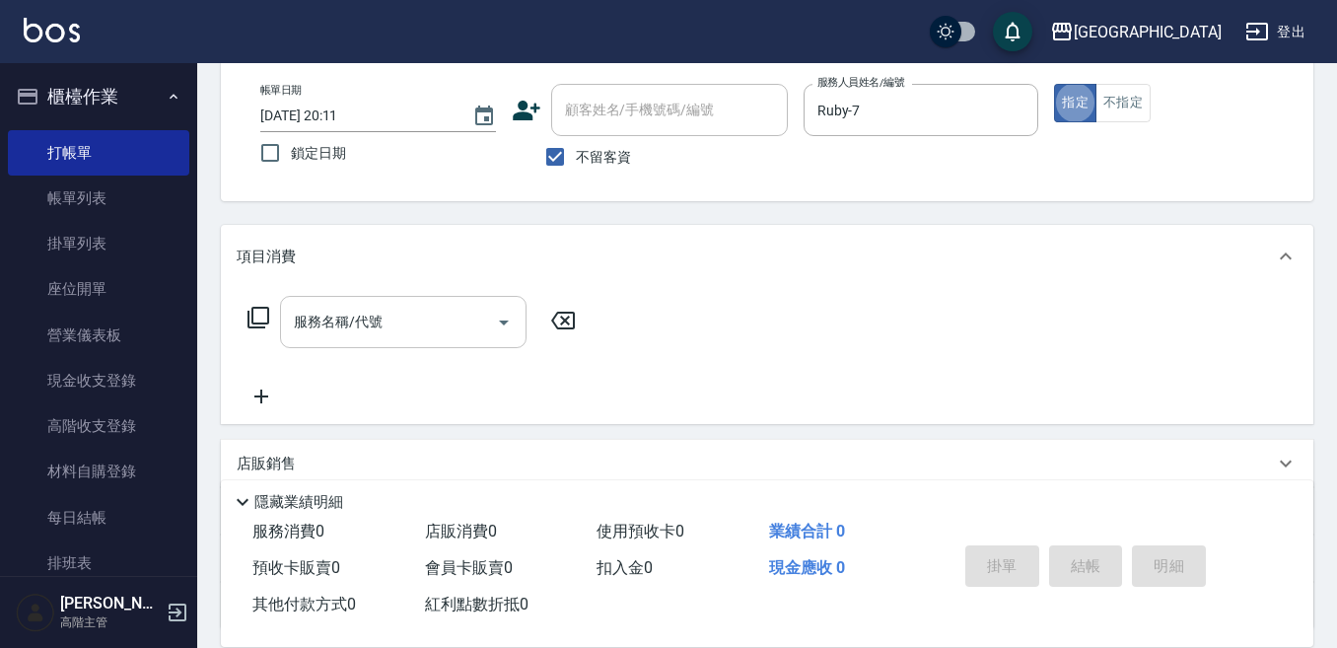
click at [374, 317] on input "服務名稱/代號" at bounding box center [388, 322] width 199 height 35
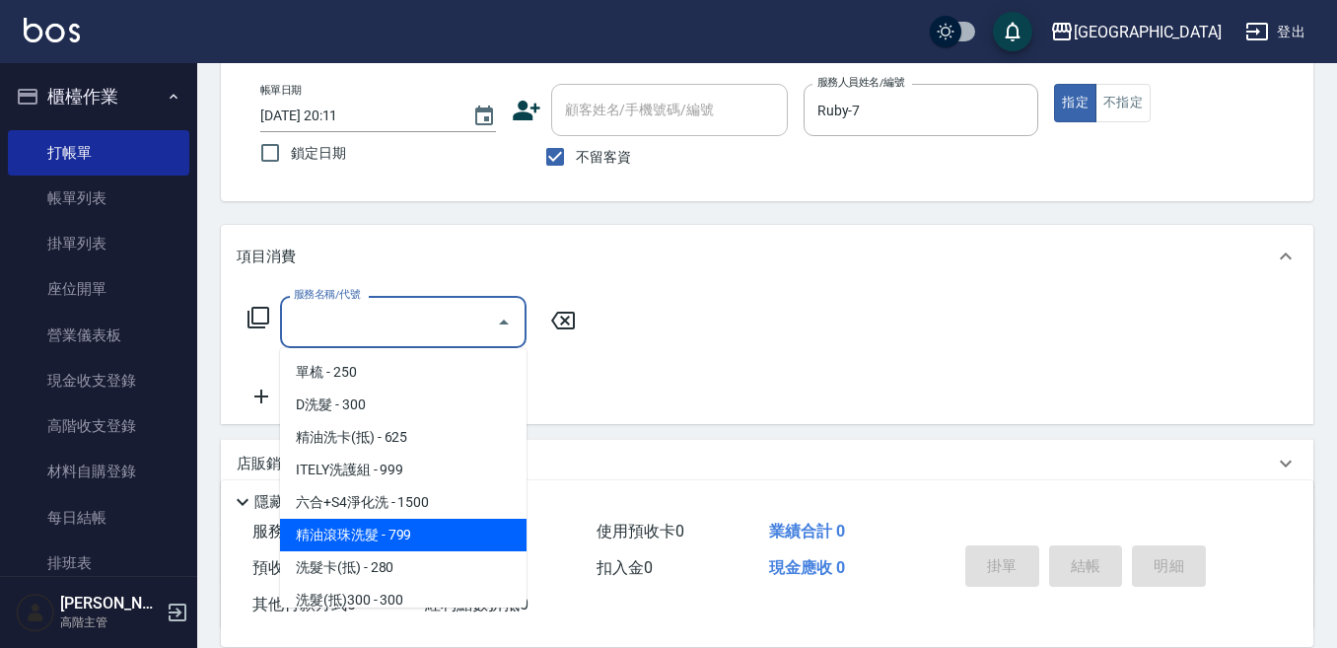
click at [419, 527] on span "精油滾珠洗髮 - 799" at bounding box center [403, 535] width 247 height 33
type input "精油滾珠洗髮(220)"
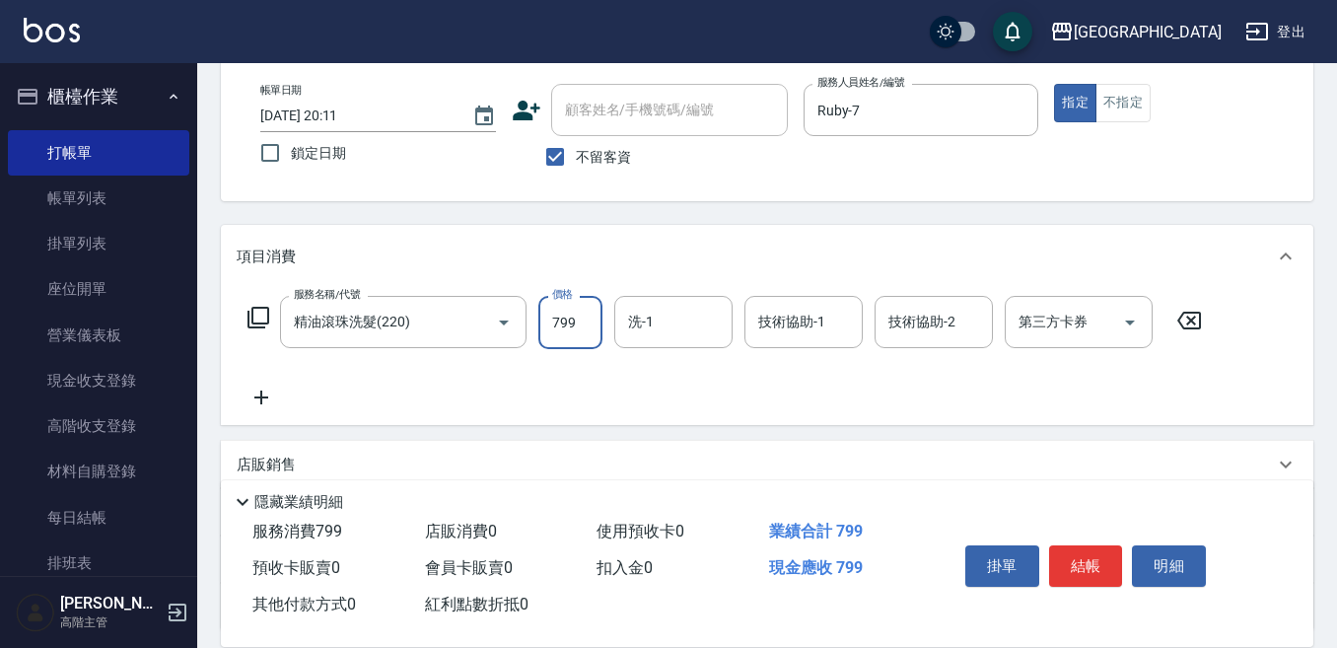
click at [560, 318] on input "799" at bounding box center [570, 322] width 64 height 53
click at [574, 319] on input "799" at bounding box center [570, 322] width 64 height 53
type input "800"
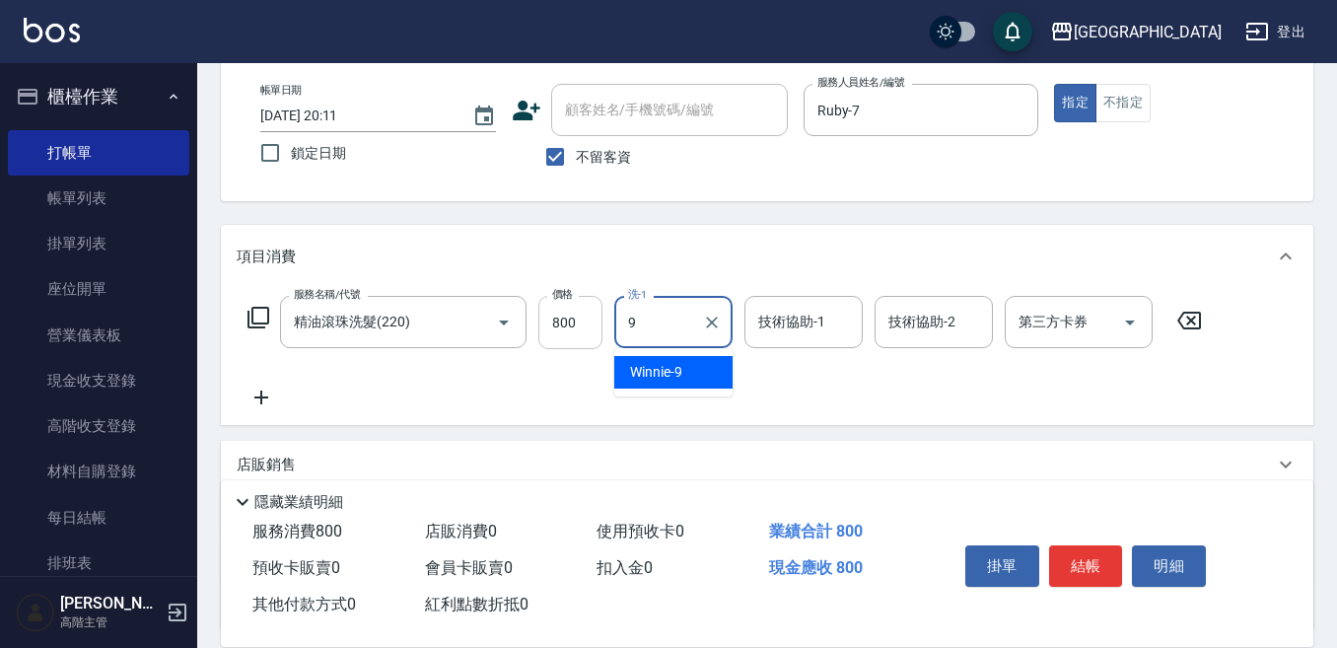
type input "Winnie-9"
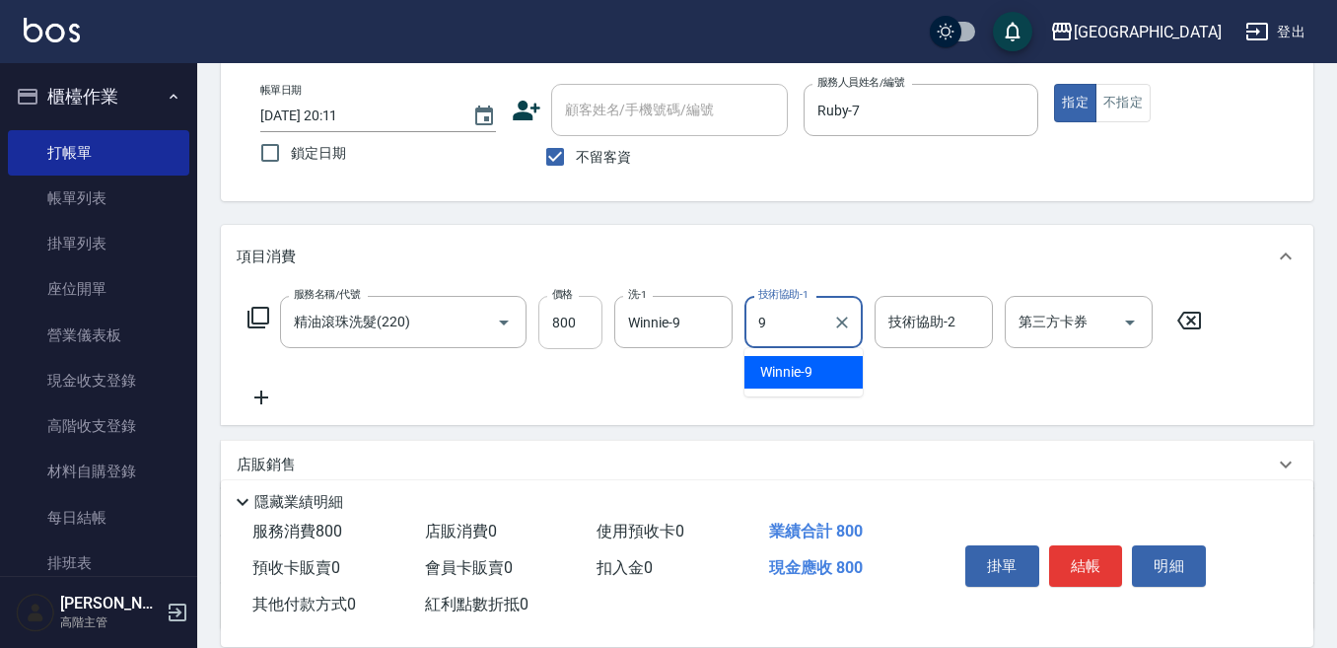
type input "Winnie-9"
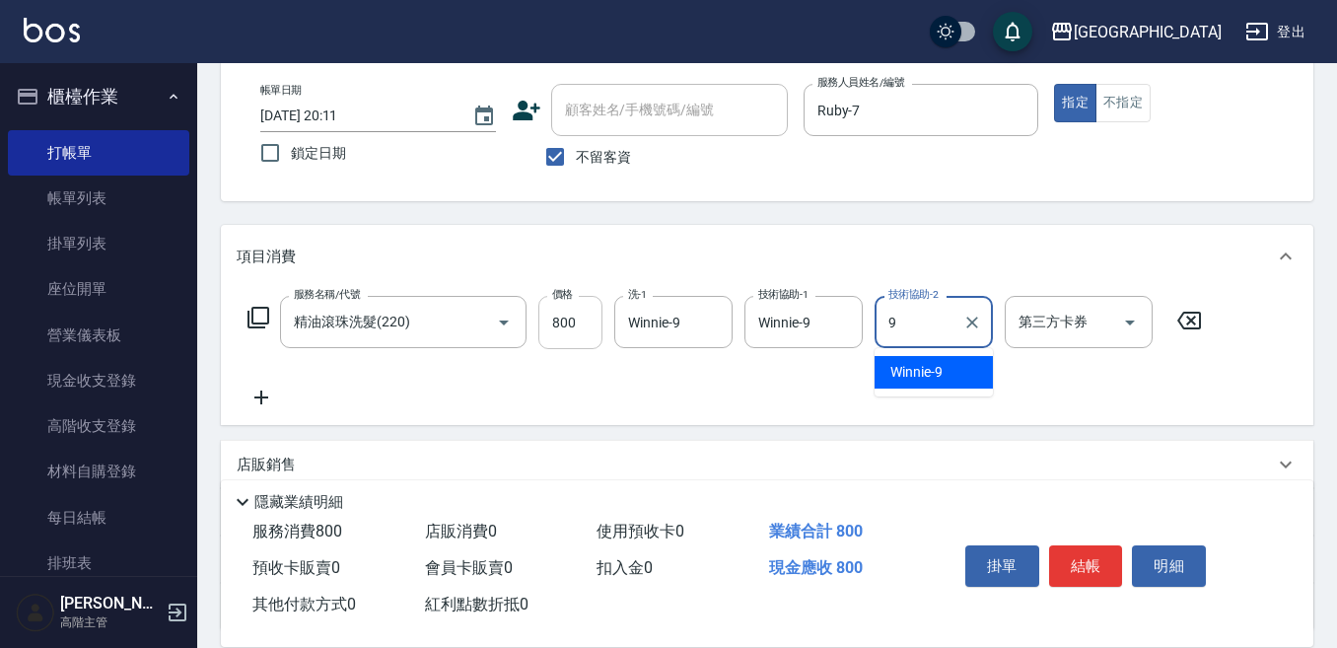
type input "Winnie-9"
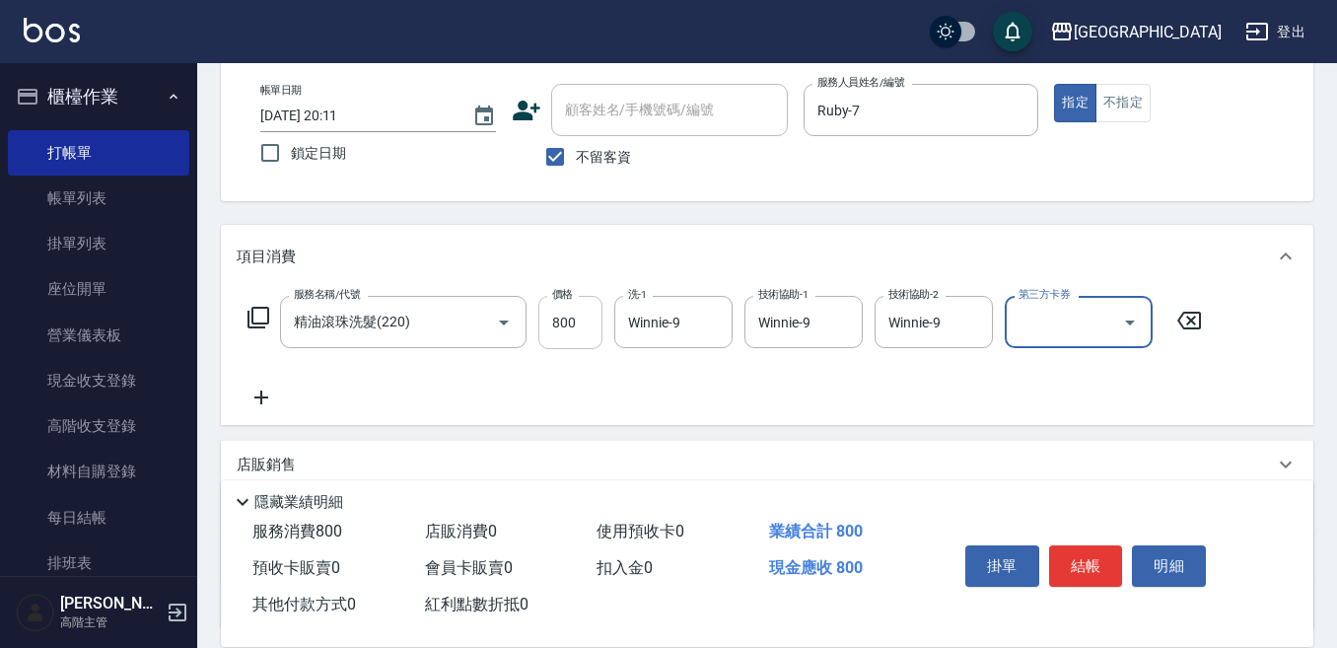
scroll to position [197, 0]
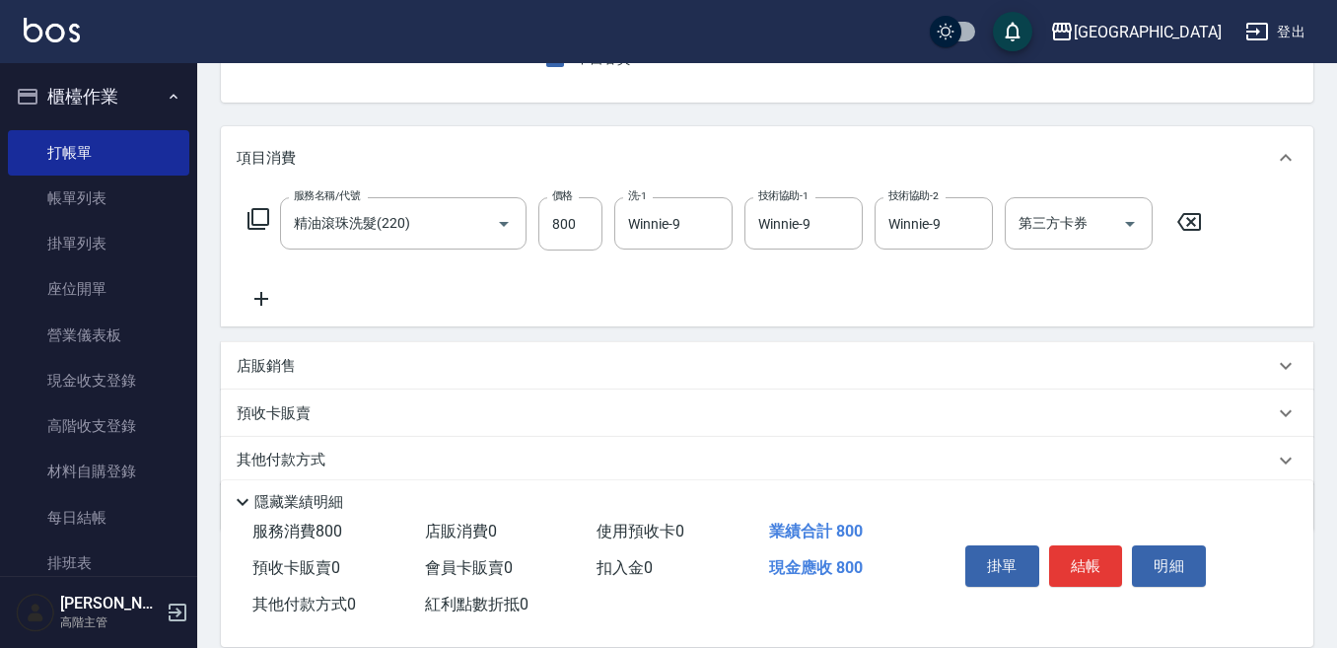
click at [269, 292] on icon at bounding box center [261, 299] width 49 height 24
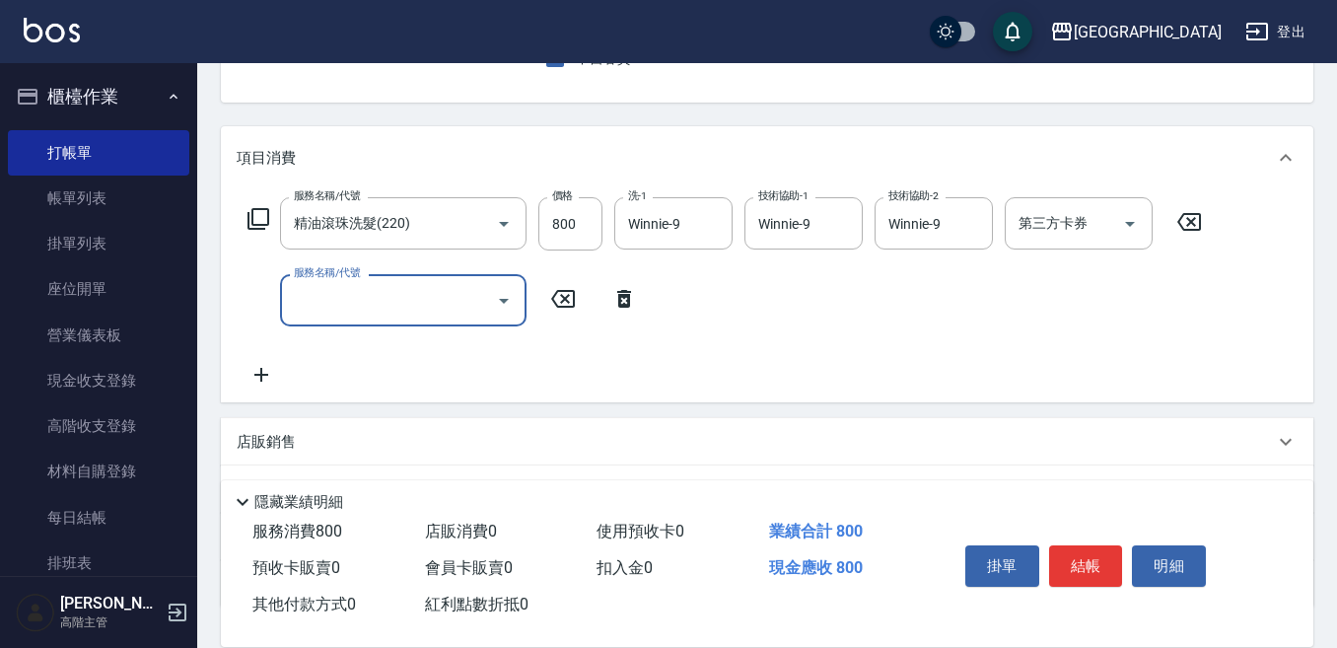
click at [317, 309] on input "服務名稱/代號" at bounding box center [388, 300] width 199 height 35
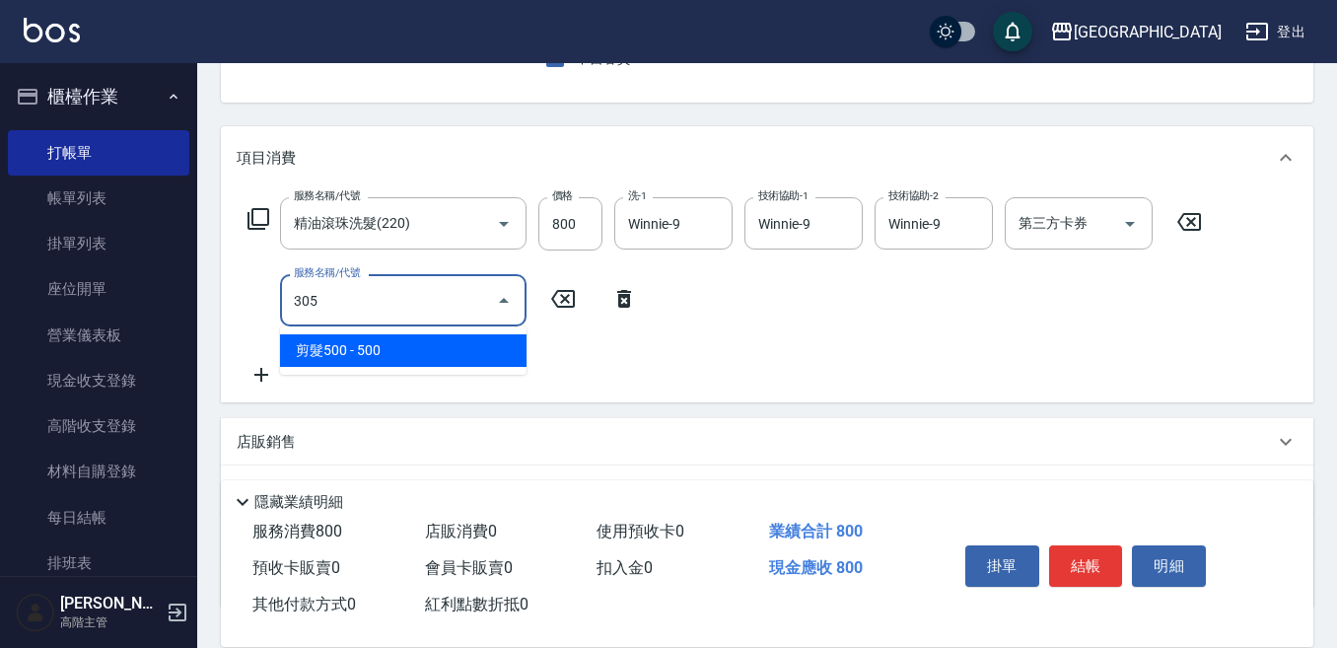
type input "剪髮500(305)"
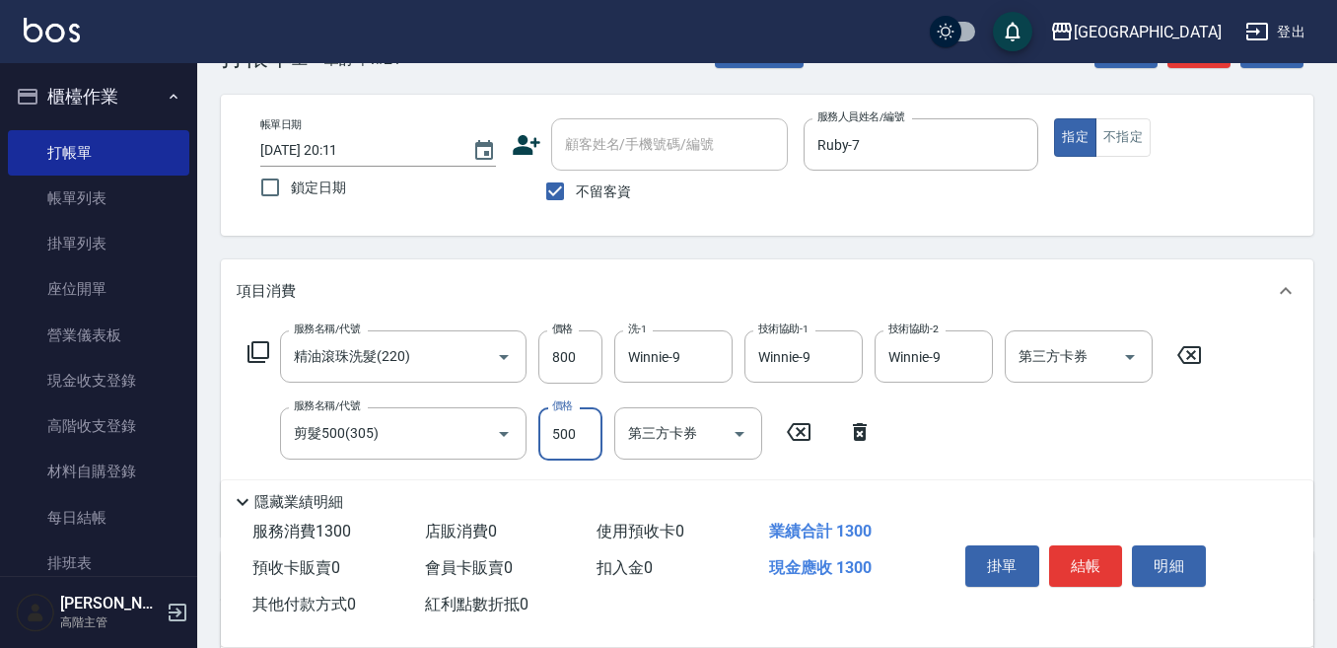
scroll to position [99, 0]
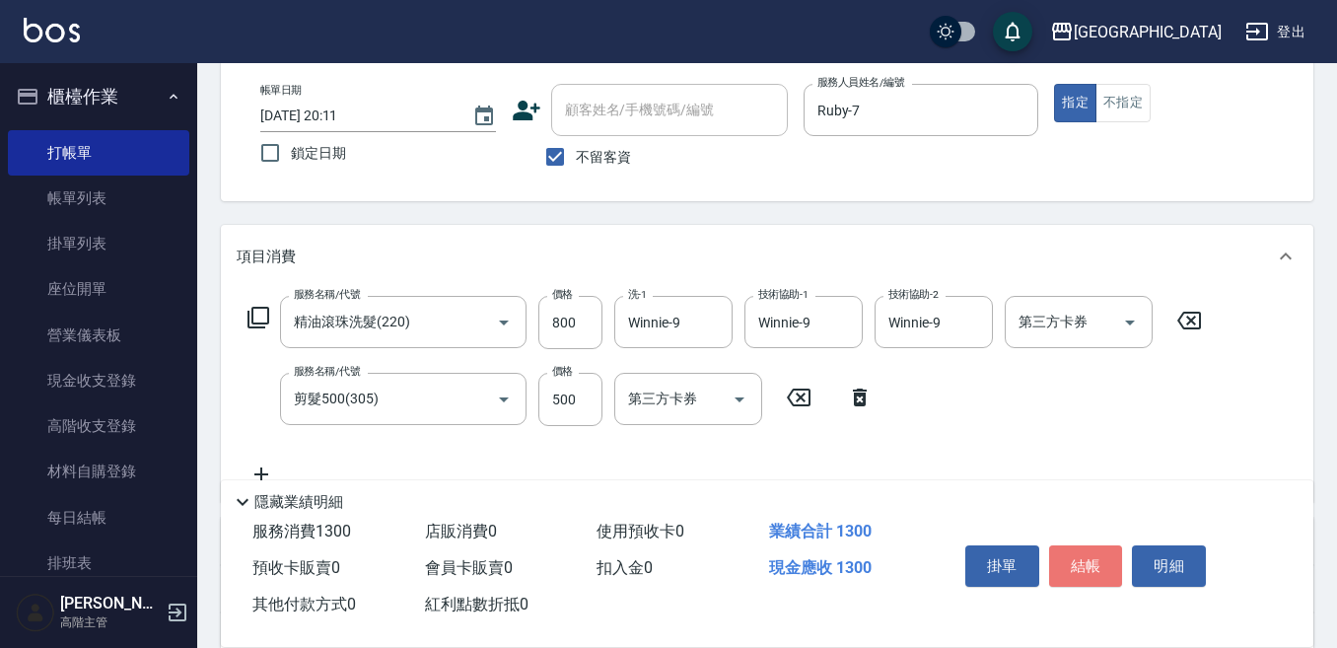
drag, startPoint x: 1089, startPoint y: 557, endPoint x: 1055, endPoint y: 539, distance: 37.9
click at [1089, 551] on button "結帳" at bounding box center [1086, 565] width 74 height 41
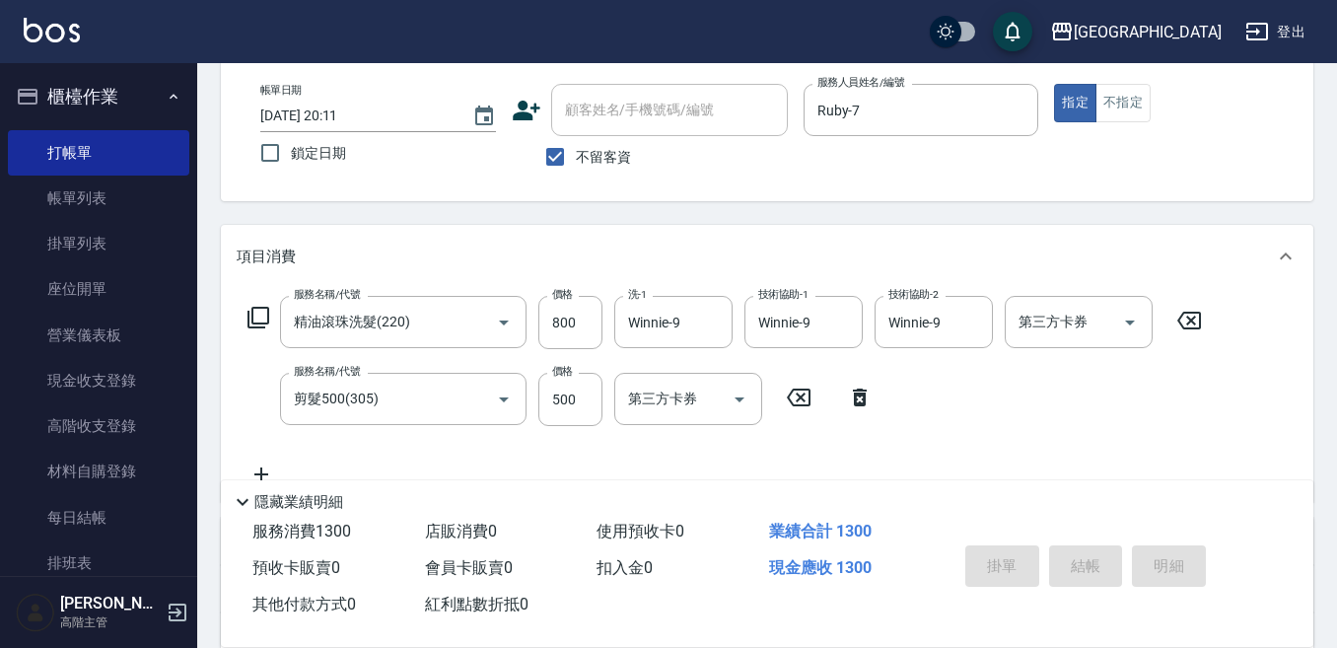
type input "2025/10/11 20:12"
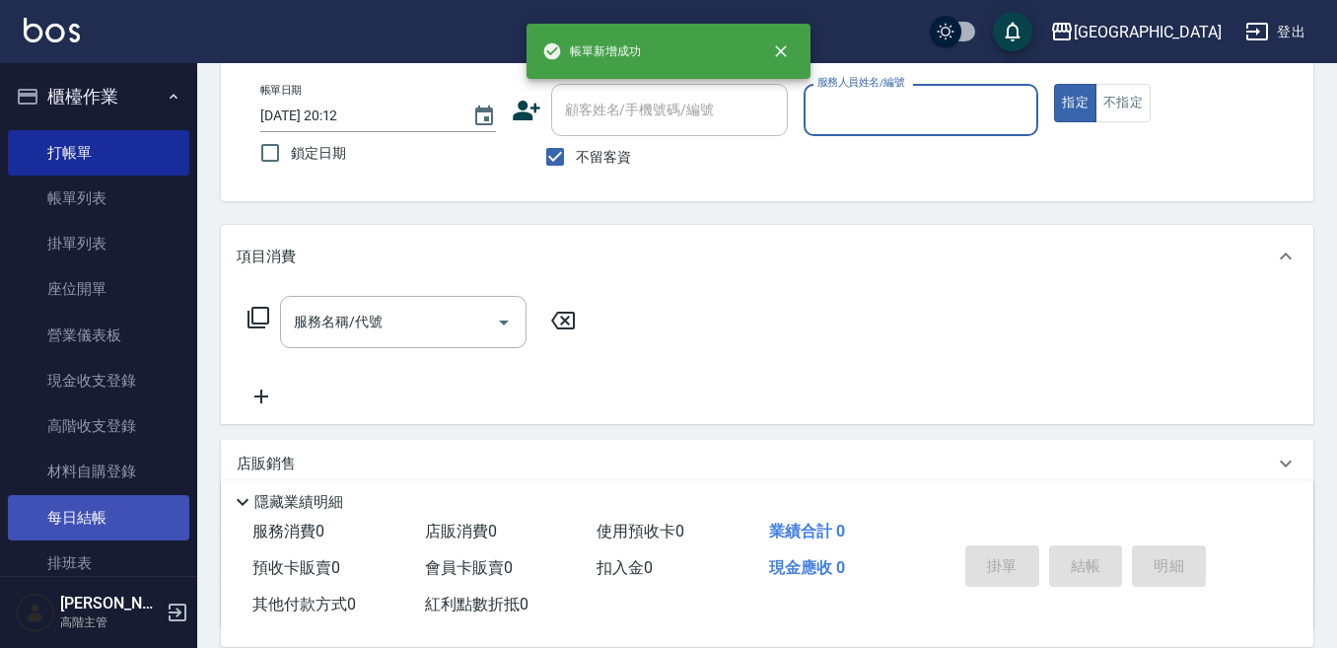
drag, startPoint x: 120, startPoint y: 522, endPoint x: 129, endPoint y: 504, distance: 19.8
click at [120, 521] on link "每日結帳" at bounding box center [98, 517] width 181 height 45
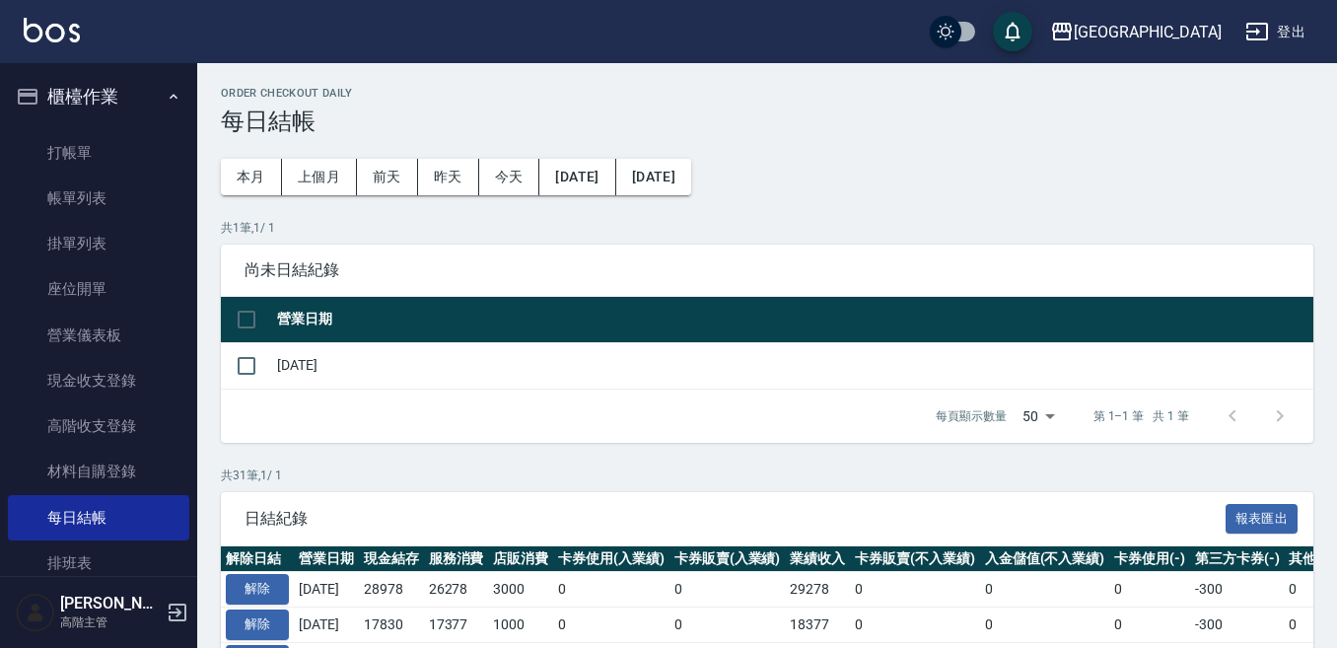
drag, startPoint x: 249, startPoint y: 370, endPoint x: 287, endPoint y: 369, distance: 37.5
click at [250, 371] on input "checkbox" at bounding box center [246, 365] width 41 height 41
checkbox input "true"
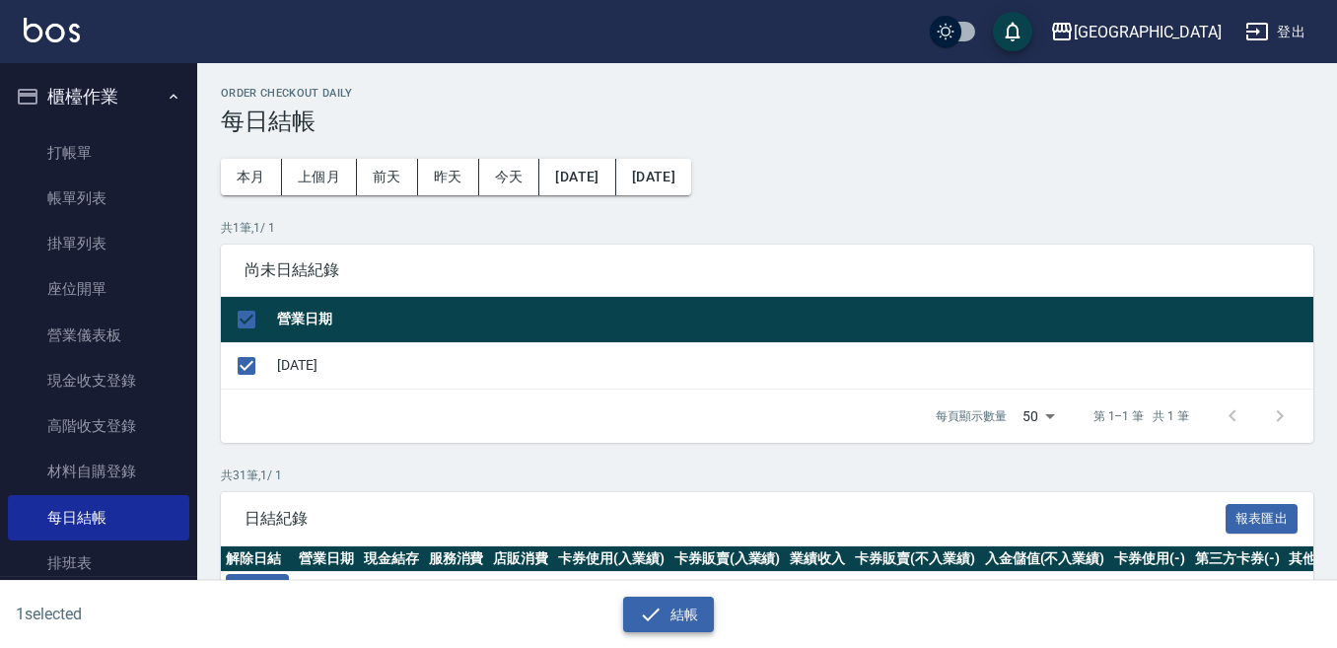
drag, startPoint x: 659, startPoint y: 615, endPoint x: 661, endPoint y: 602, distance: 13.9
click at [661, 605] on icon "button" at bounding box center [651, 615] width 24 height 24
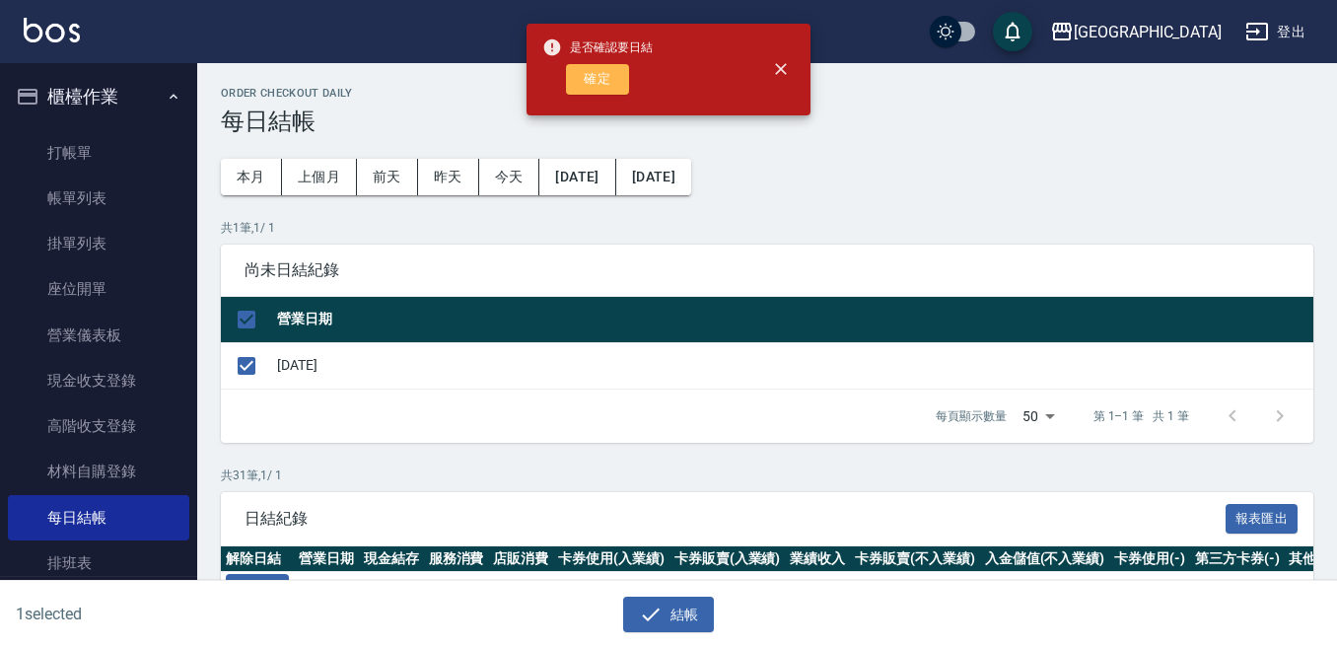
click at [601, 72] on button "確定" at bounding box center [597, 79] width 63 height 31
checkbox input "false"
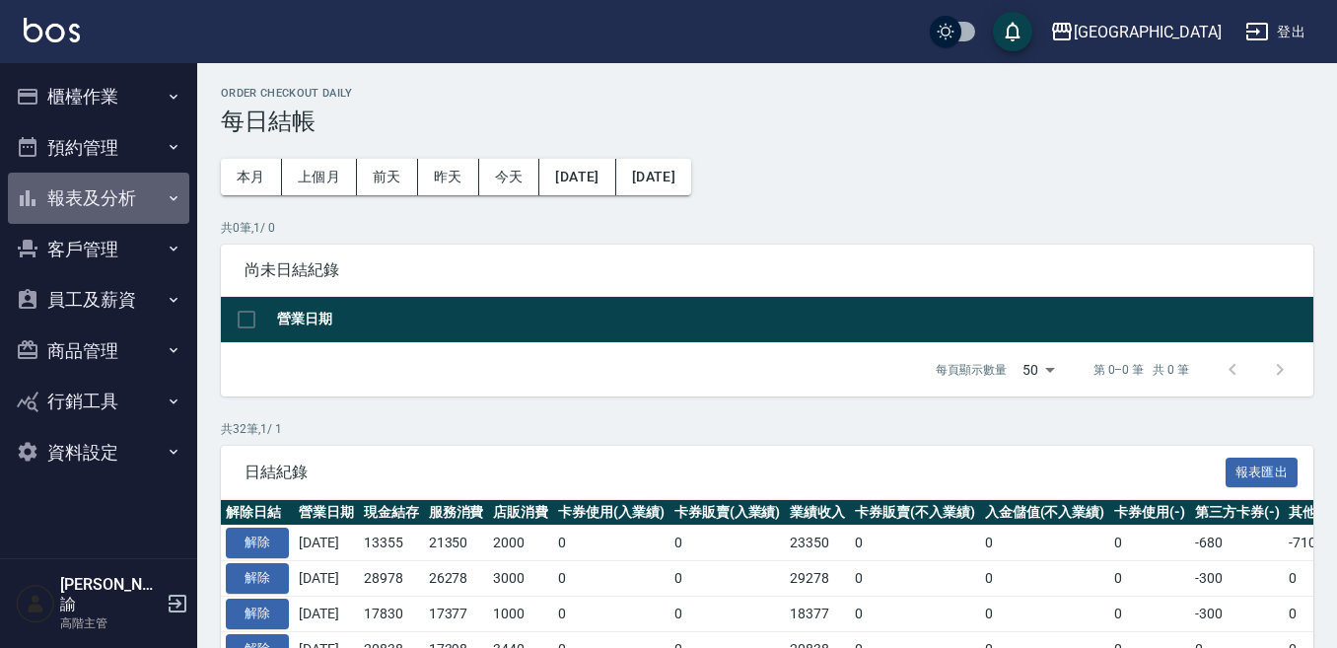
click at [118, 187] on button "報表及分析" at bounding box center [98, 198] width 181 height 51
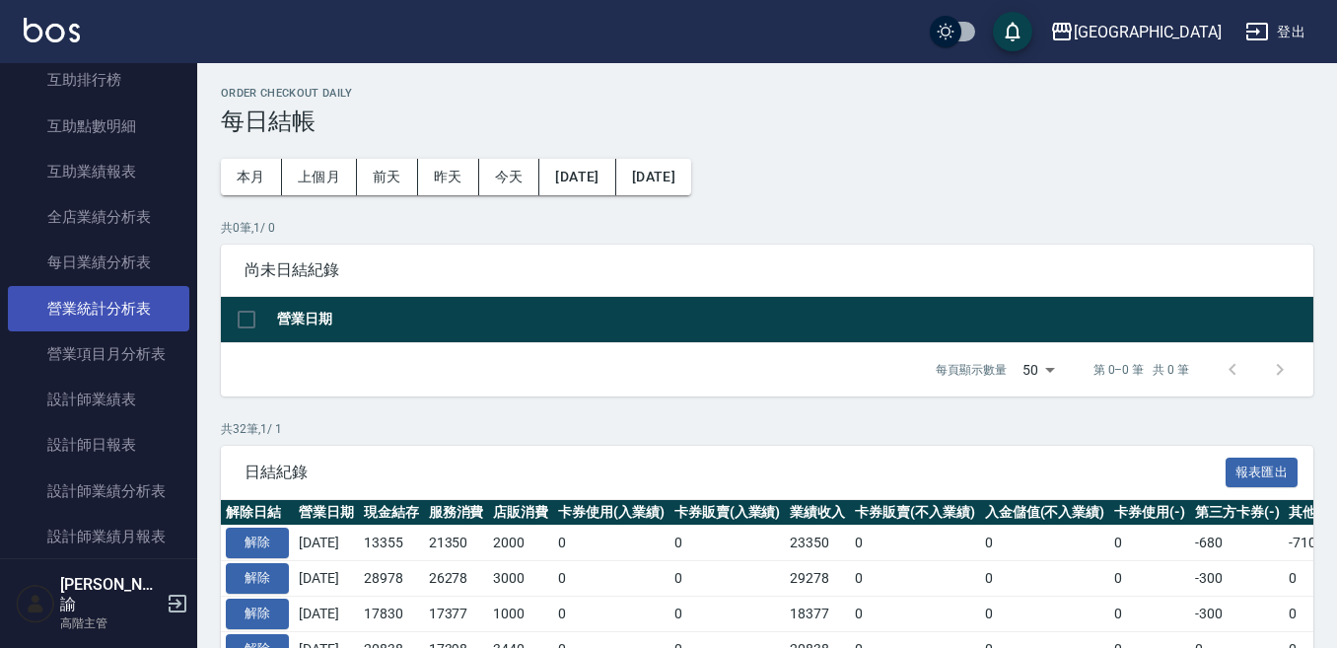
scroll to position [592, 0]
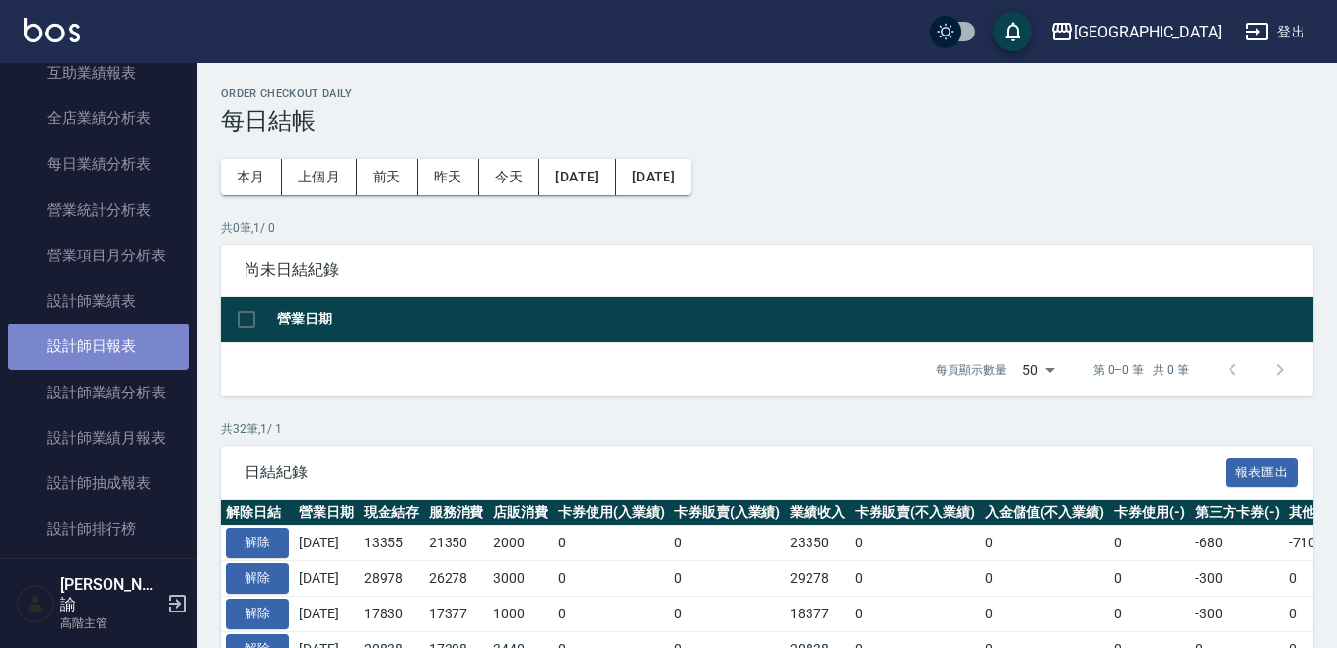
click at [124, 344] on link "設計師日報表" at bounding box center [98, 345] width 181 height 45
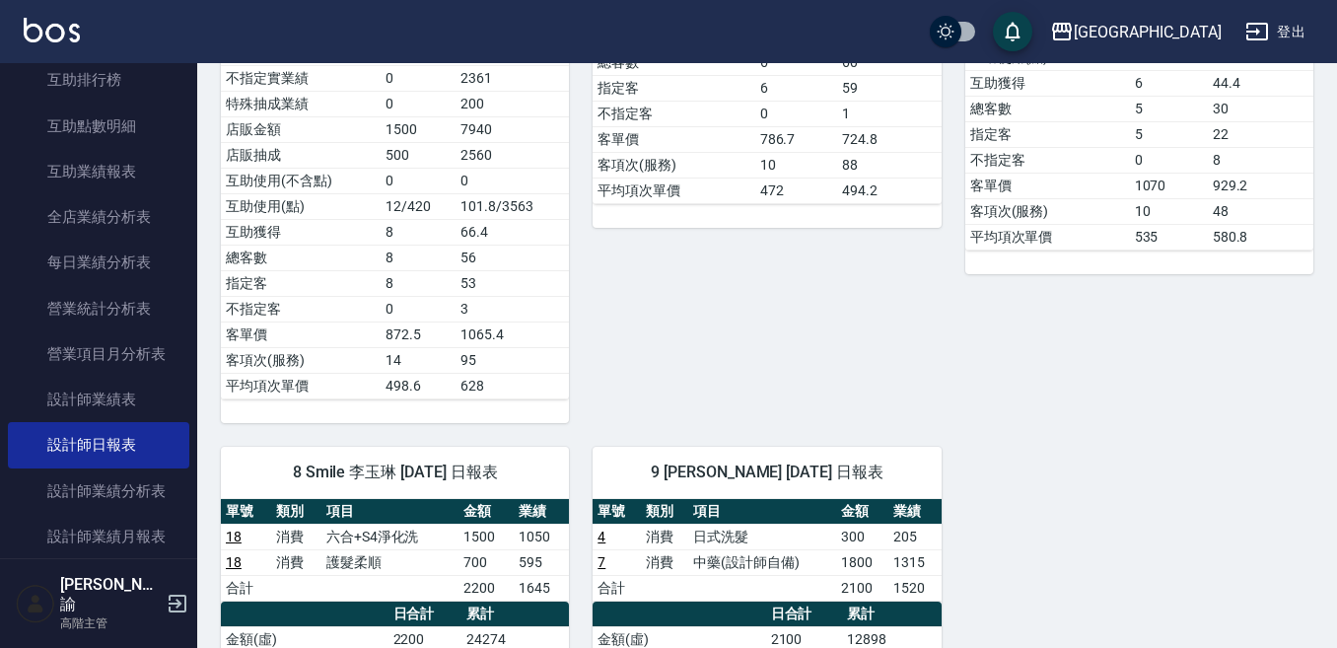
scroll to position [789, 0]
